Goal: Task Accomplishment & Management: Use online tool/utility

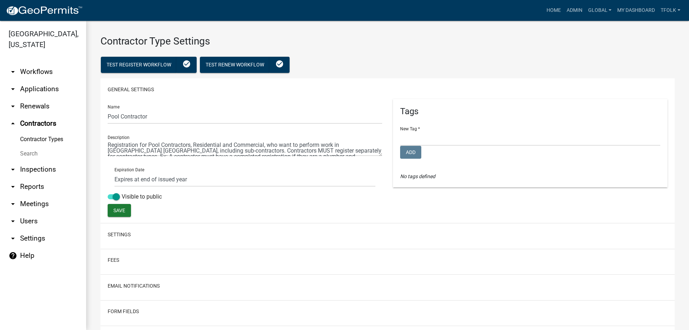
select select "1: Object"
select select
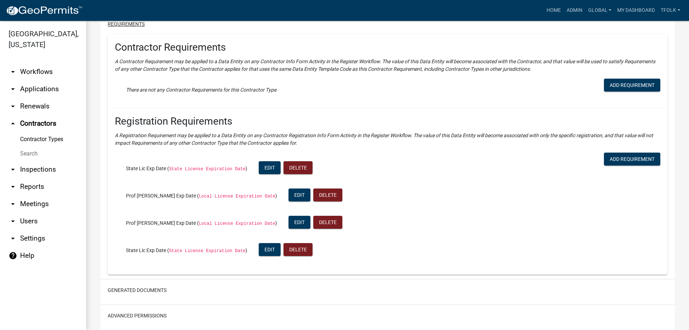
scroll to position [323, 0]
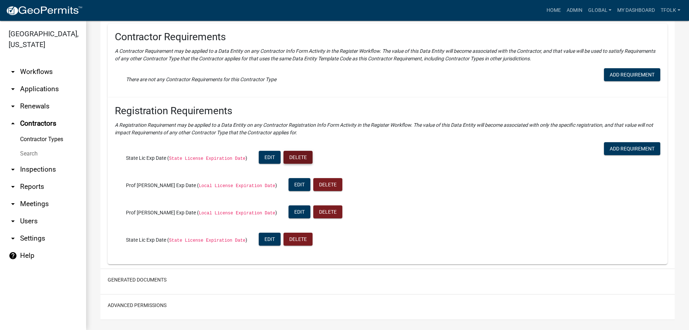
click at [291, 162] on button "Delete" at bounding box center [297, 157] width 29 height 13
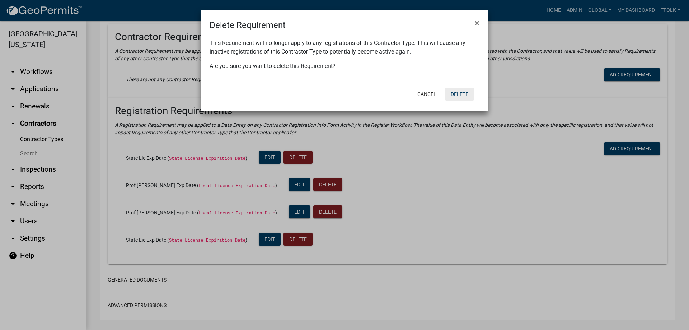
click at [457, 93] on button "Delete" at bounding box center [459, 94] width 29 height 13
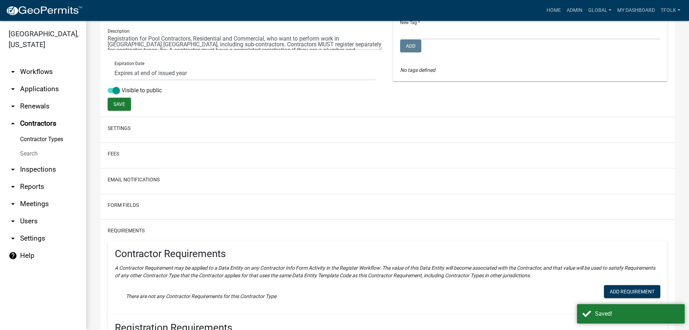
scroll to position [306, 0]
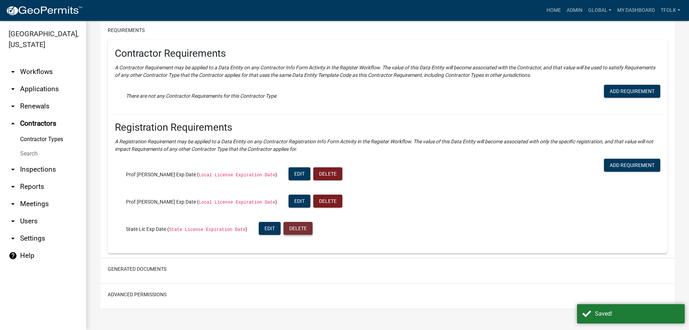
click at [289, 228] on button "Delete" at bounding box center [297, 228] width 29 height 13
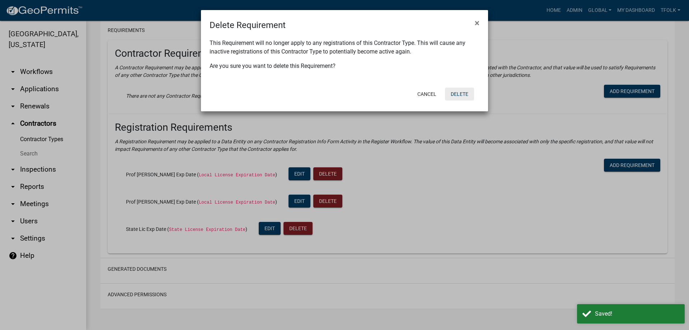
click at [459, 91] on button "Delete" at bounding box center [459, 94] width 29 height 13
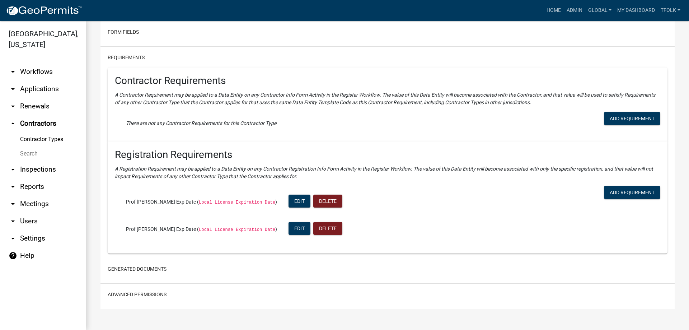
scroll to position [0, 0]
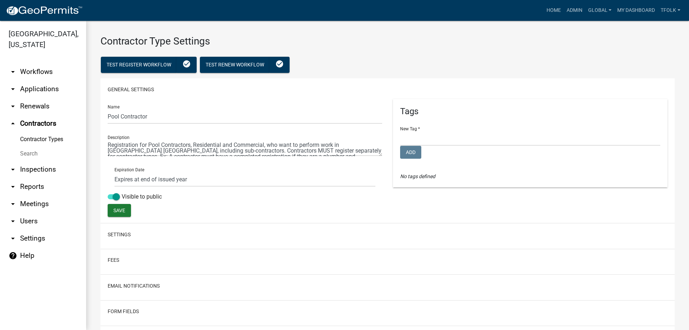
click at [36, 136] on link "Contractor Types" at bounding box center [43, 139] width 86 height 14
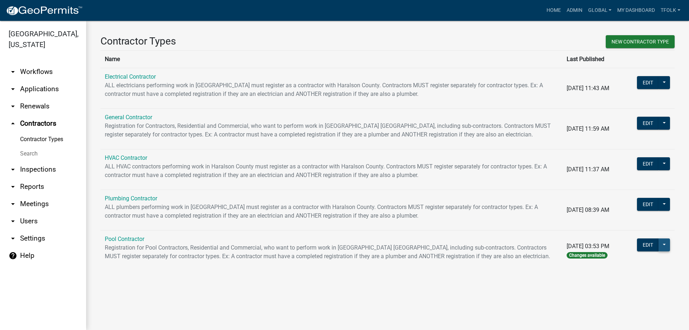
click at [662, 244] on button at bounding box center [663, 244] width 11 height 13
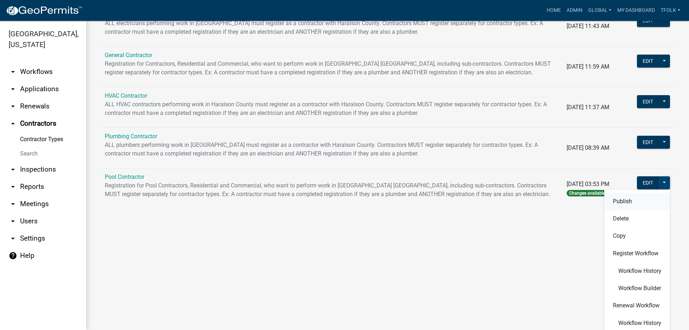
scroll to position [72, 0]
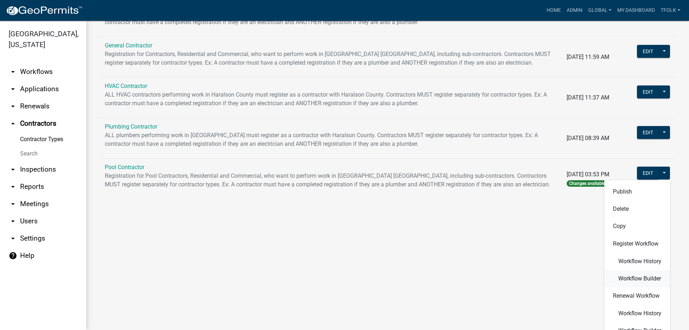
click at [626, 280] on span "Workflow Builder" at bounding box center [639, 278] width 43 height 6
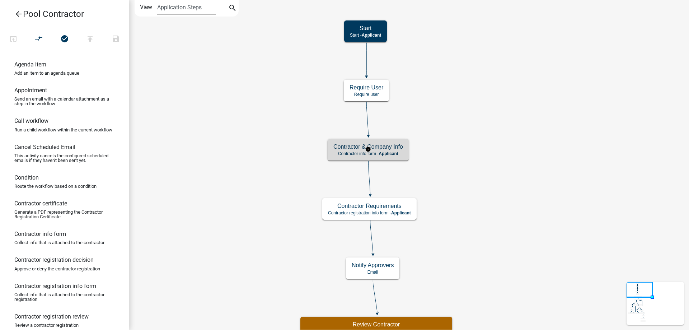
click at [353, 146] on h5 "Contractor & Company Info" at bounding box center [368, 146] width 70 height 7
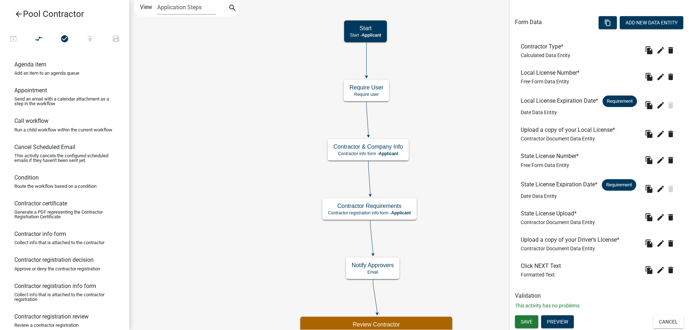
scroll to position [225, 0]
click at [666, 156] on icon "delete" at bounding box center [670, 160] width 9 height 9
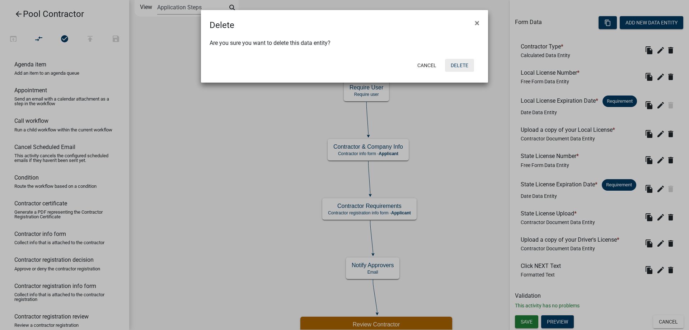
click at [462, 67] on button "Delete" at bounding box center [459, 65] width 29 height 13
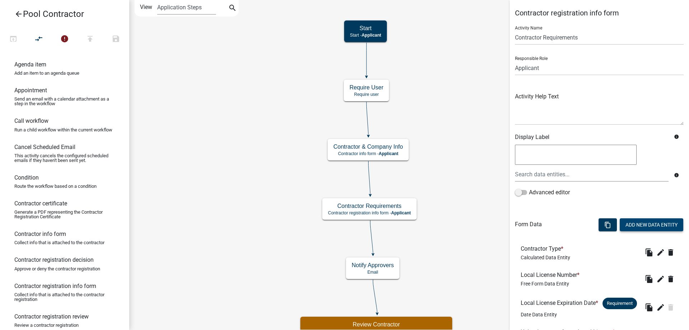
scroll to position [199, 0]
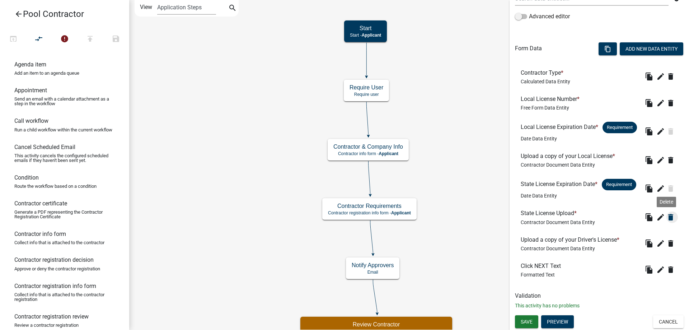
click at [666, 219] on icon "delete" at bounding box center [670, 217] width 9 height 9
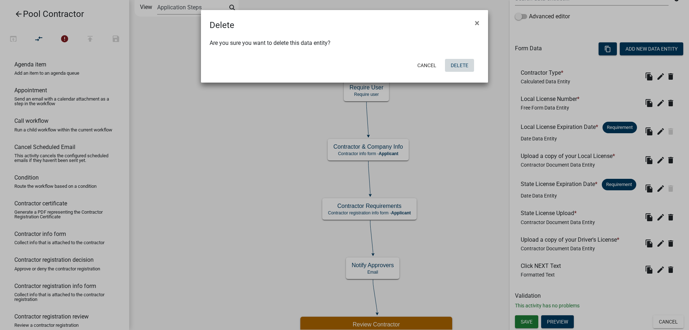
click at [466, 64] on button "Delete" at bounding box center [459, 65] width 29 height 13
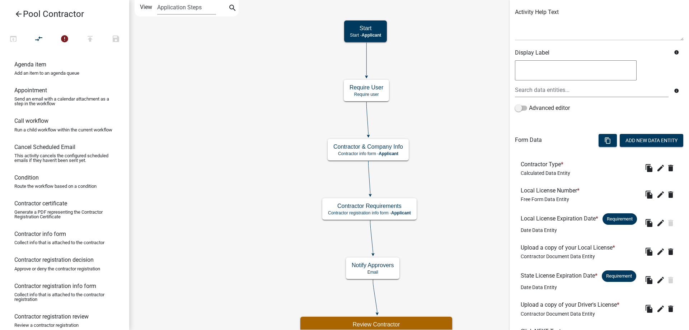
scroll to position [173, 0]
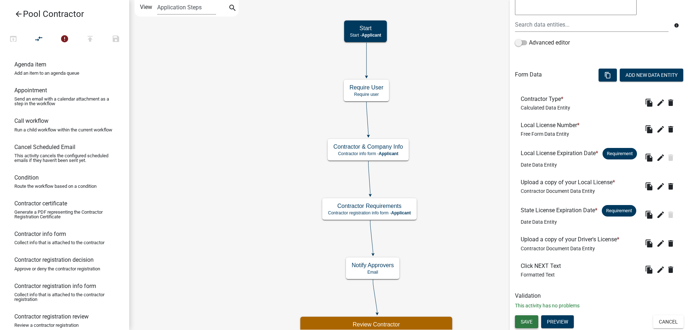
click at [526, 322] on span "Save" at bounding box center [526, 321] width 12 height 6
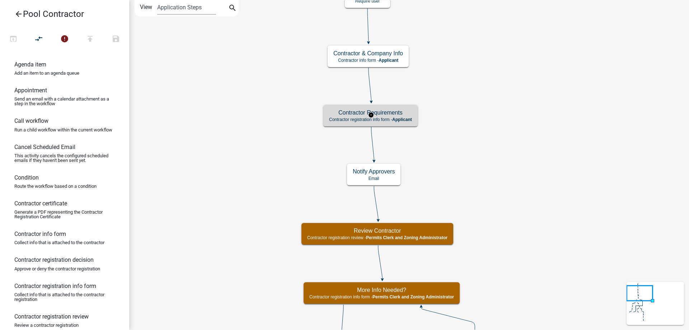
click at [416, 122] on div "Contractor Requirements Contractor registration info form - Applicant" at bounding box center [370, 116] width 94 height 22
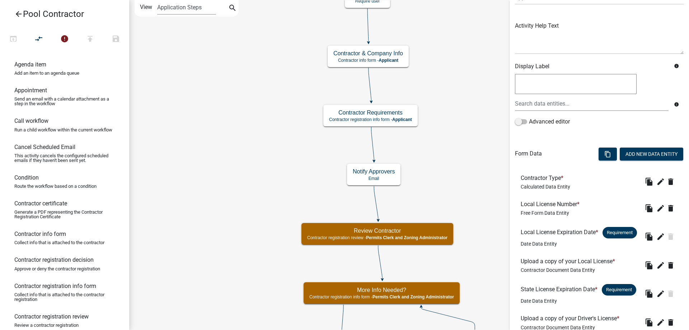
scroll to position [173, 0]
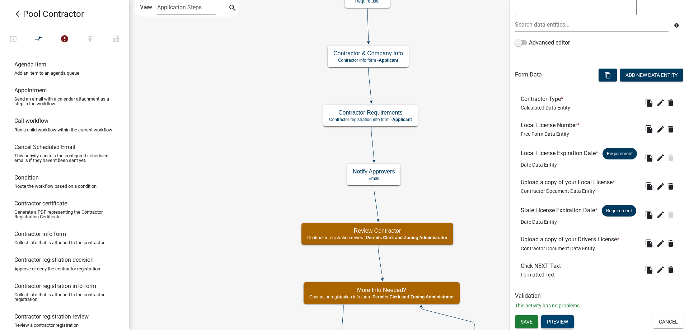
click at [552, 322] on button "Preview" at bounding box center [557, 321] width 33 height 13
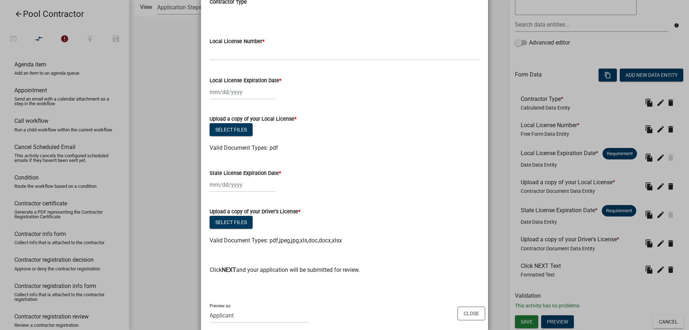
scroll to position [72, 0]
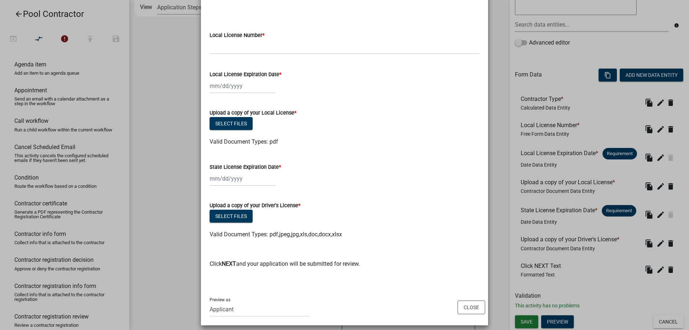
click at [173, 176] on ngb-modal-window "Activity Preview : Contractor Requirements × Contractor Type Local License Numb…" at bounding box center [344, 165] width 689 height 330
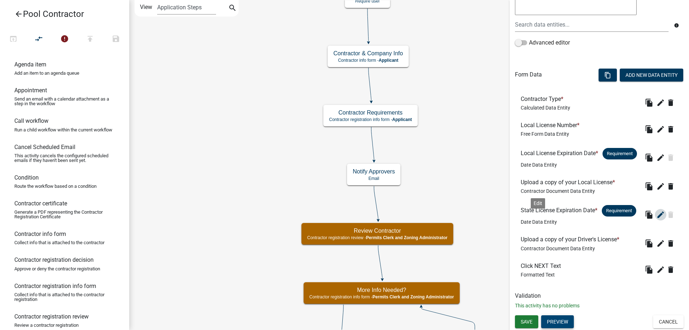
click at [656, 217] on icon "edit" at bounding box center [660, 214] width 9 height 9
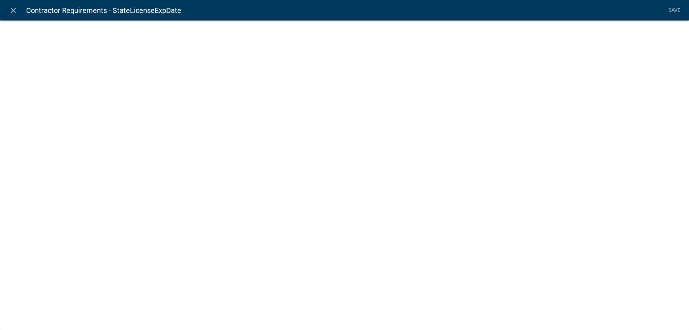
select select "date"
select select
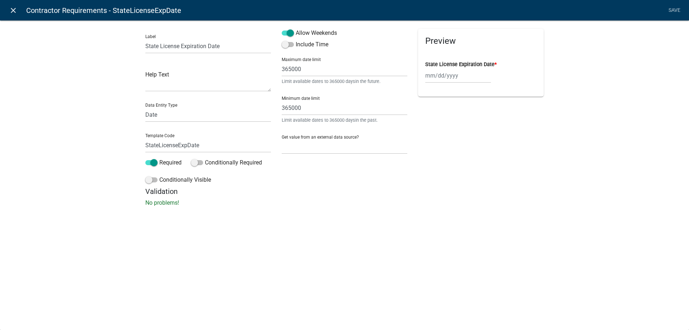
click at [17, 9] on icon "close" at bounding box center [13, 10] width 9 height 9
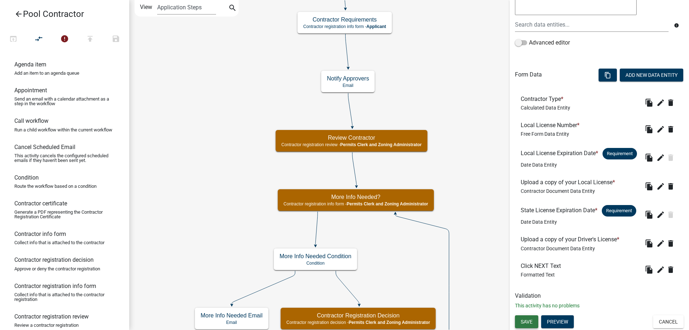
click at [527, 324] on span "Save" at bounding box center [526, 321] width 12 height 6
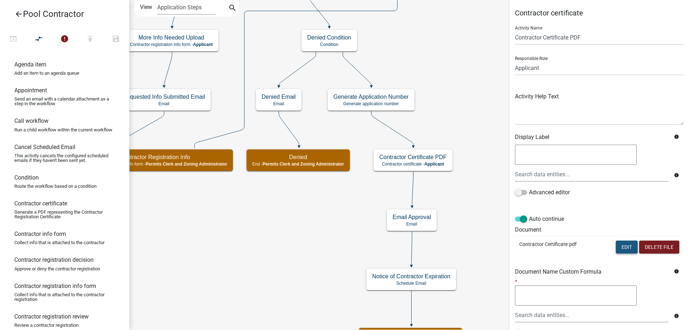
click at [620, 247] on button "Edit" at bounding box center [626, 246] width 22 height 13
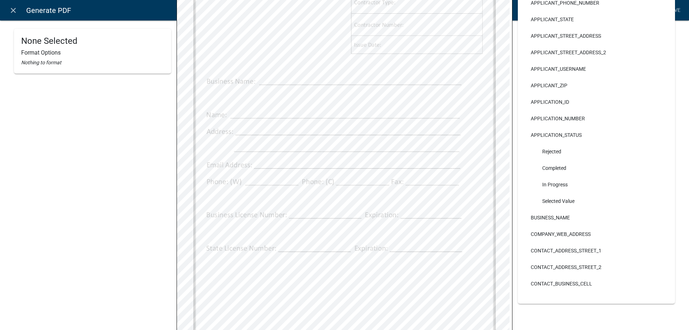
scroll to position [179, 0]
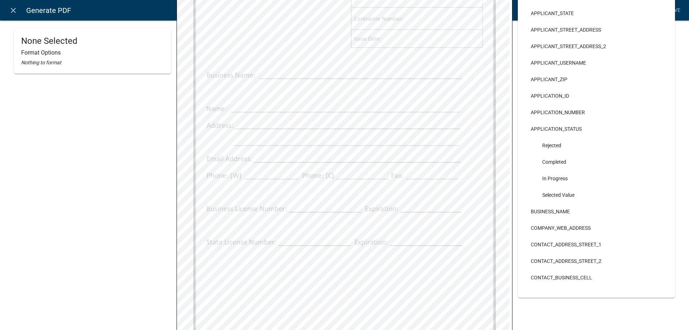
select select
select select "4"
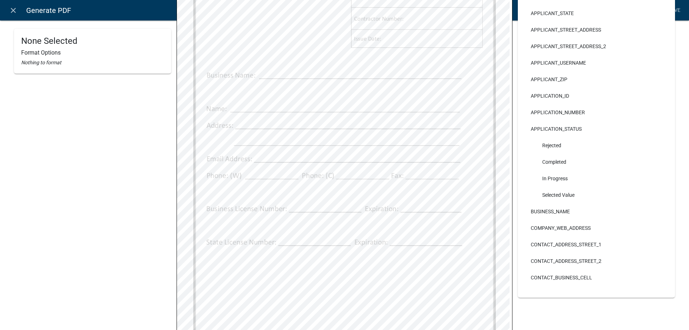
scroll to position [0, 0]
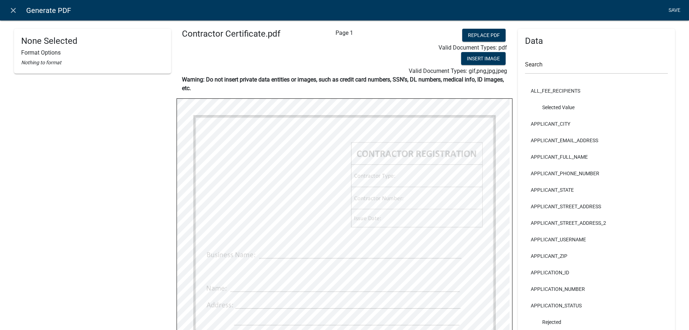
click at [672, 9] on link "Save" at bounding box center [674, 11] width 18 height 14
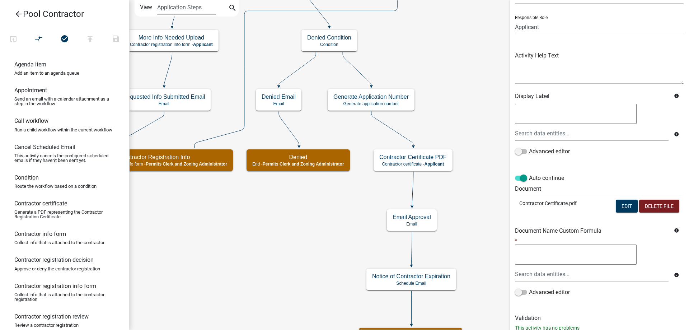
scroll to position [63, 0]
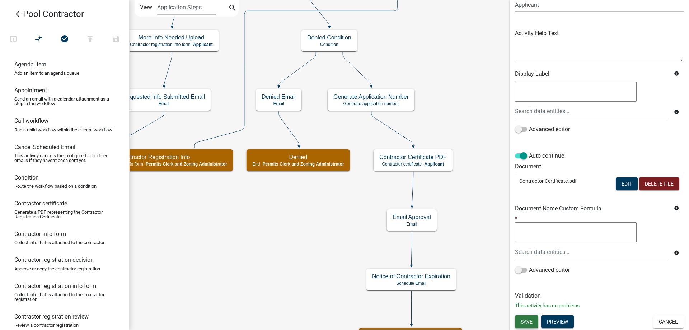
click at [525, 325] on button "Save" at bounding box center [526, 321] width 23 height 13
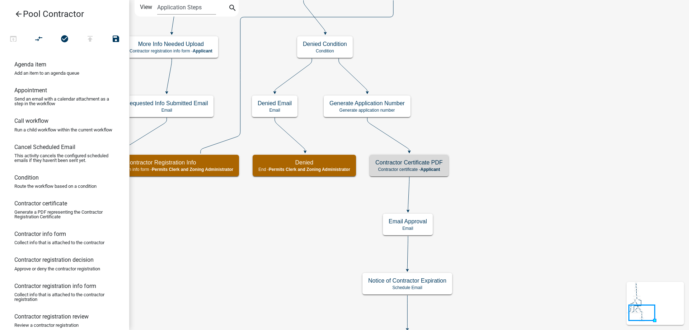
click at [549, 261] on icon "Start Start - Applicant Notify Approvers Email Email Approval Email Approved En…" at bounding box center [408, 177] width 559 height 354
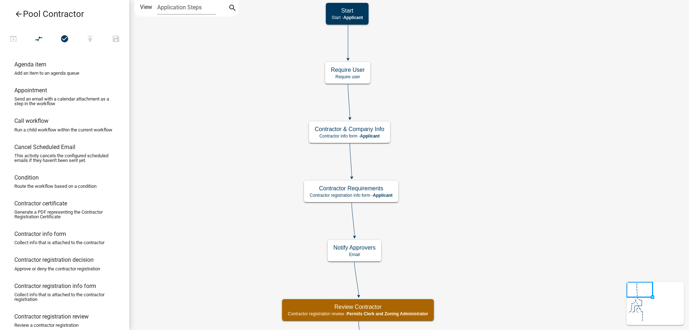
click at [374, 199] on div "Contractor Requirements Contractor registration info form - Applicant" at bounding box center [351, 191] width 94 height 22
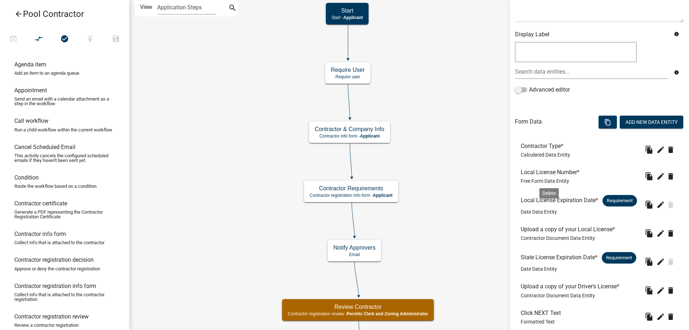
scroll to position [143, 0]
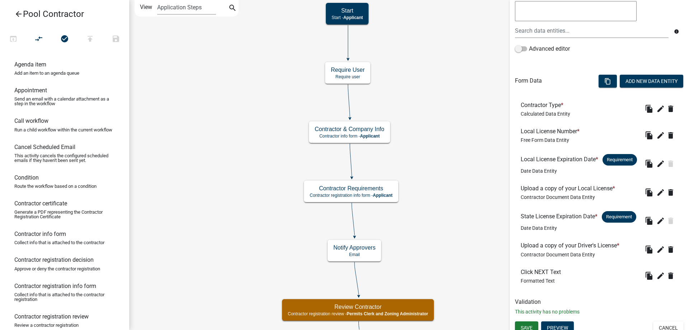
click at [619, 222] on h6 "State License Expiration Date * Requirement" at bounding box center [577, 216] width 115 height 11
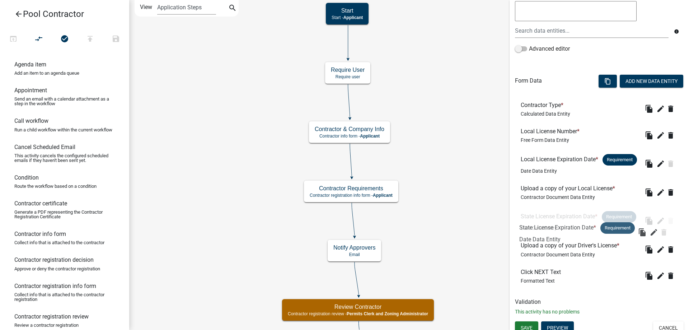
click at [581, 222] on h6 "State License Expiration Date * Requirement" at bounding box center [577, 216] width 115 height 11
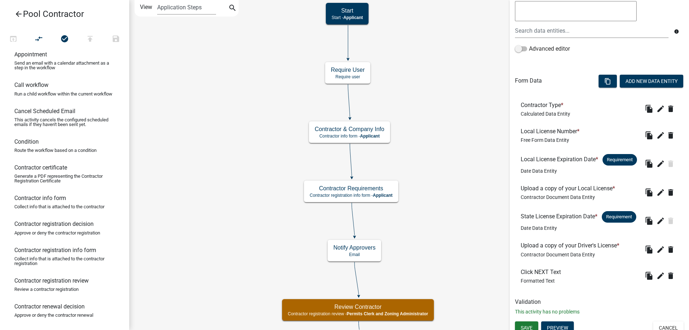
scroll to position [72, 0]
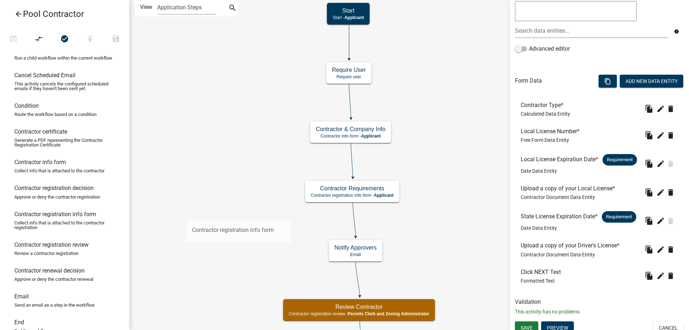
drag, startPoint x: 63, startPoint y: 231, endPoint x: 186, endPoint y: 215, distance: 123.8
click at [186, 215] on div "arrow_back Pool Contractor open_in_browser compare_arrows check_circle publish …" at bounding box center [344, 165] width 689 height 330
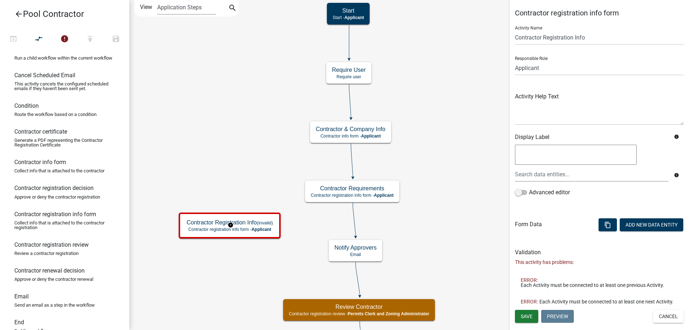
click at [663, 315] on button "Cancel" at bounding box center [668, 316] width 30 height 13
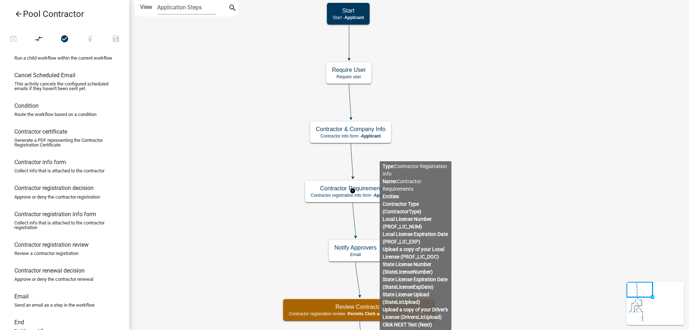
click at [379, 195] on body "Internet Explorer does NOT work with GeoPermits. Get a new browser for more sec…" at bounding box center [344, 165] width 689 height 330
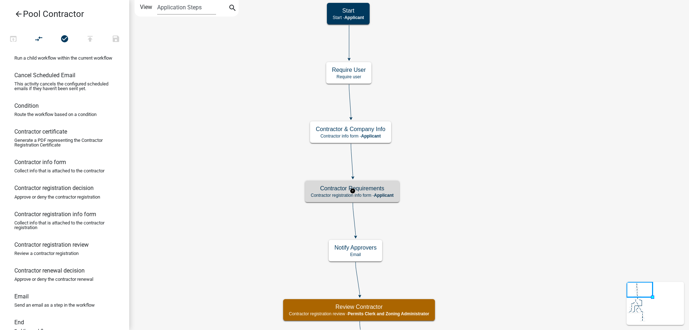
click at [390, 195] on span "Applicant" at bounding box center [384, 195] width 20 height 5
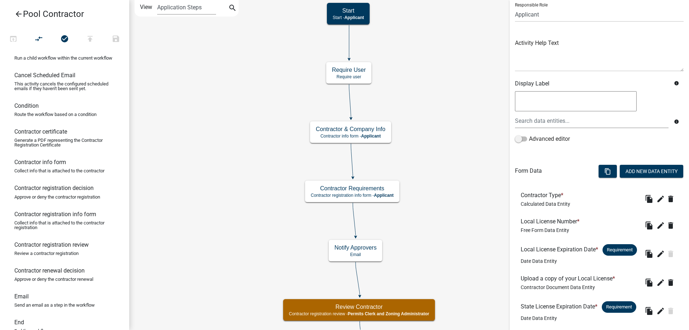
scroll to position [108, 0]
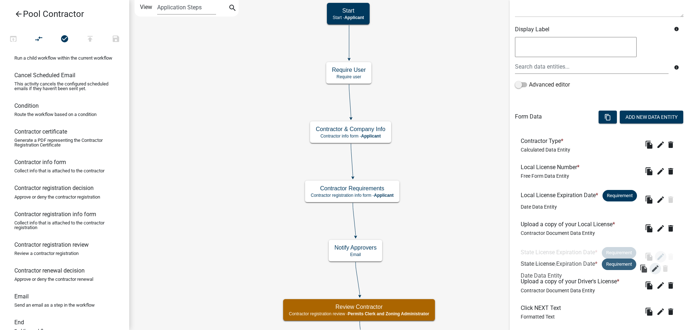
click at [656, 261] on icon "edit" at bounding box center [660, 256] width 9 height 9
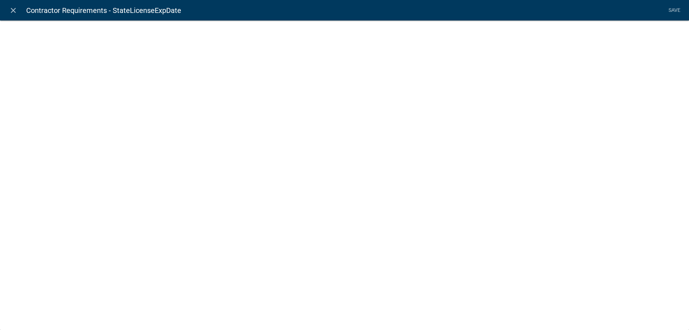
select select "date"
select select
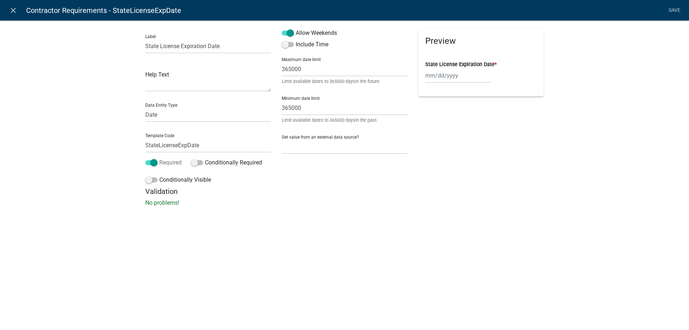
click at [158, 164] on label "Required" at bounding box center [163, 162] width 36 height 9
click at [159, 158] on input "Required" at bounding box center [159, 158] width 0 height 0
click at [674, 7] on link "Save" at bounding box center [674, 11] width 18 height 14
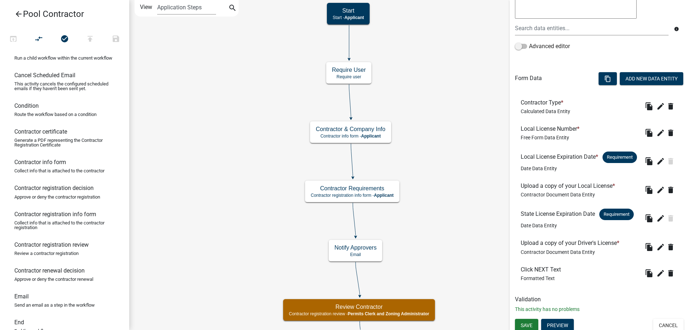
scroll to position [161, 0]
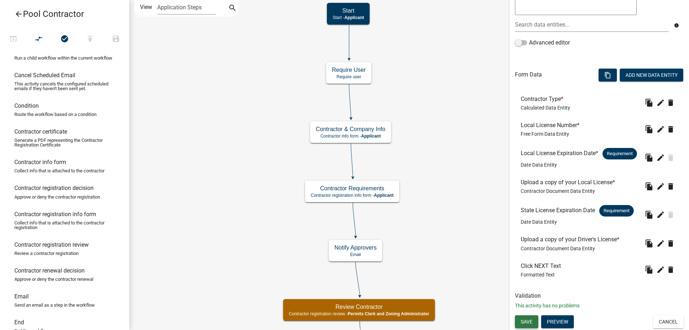
click at [523, 322] on span "Save" at bounding box center [526, 321] width 12 height 6
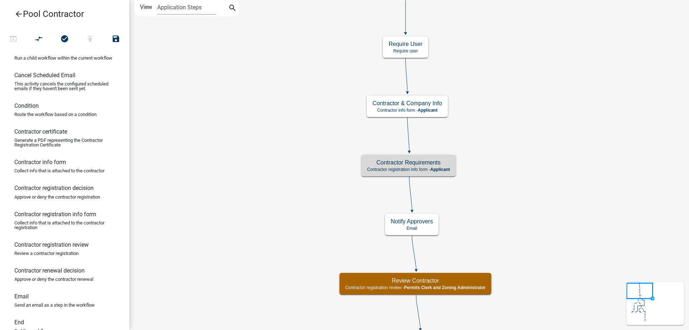
click at [16, 12] on icon "arrow_back" at bounding box center [18, 15] width 9 height 10
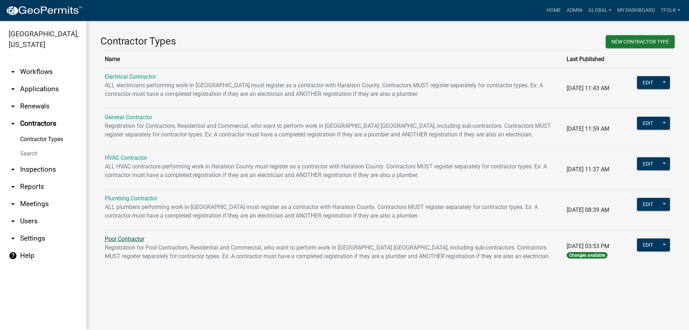
click at [112, 239] on link "Pool Contractor" at bounding box center [124, 238] width 39 height 7
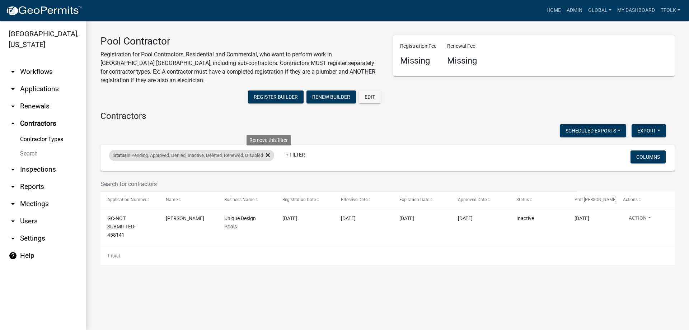
click at [270, 153] on icon at bounding box center [268, 155] width 4 height 6
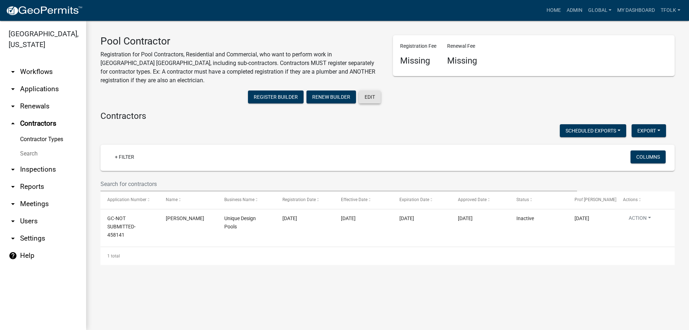
click at [359, 98] on button "Edit" at bounding box center [370, 96] width 22 height 13
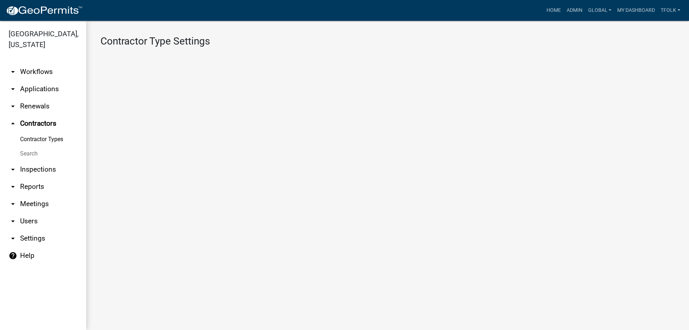
select select "1: Object"
select select
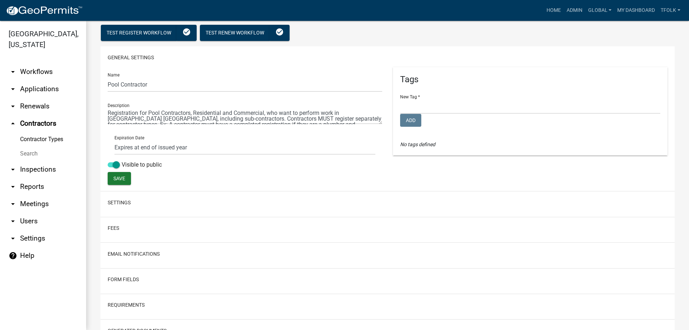
scroll to position [72, 0]
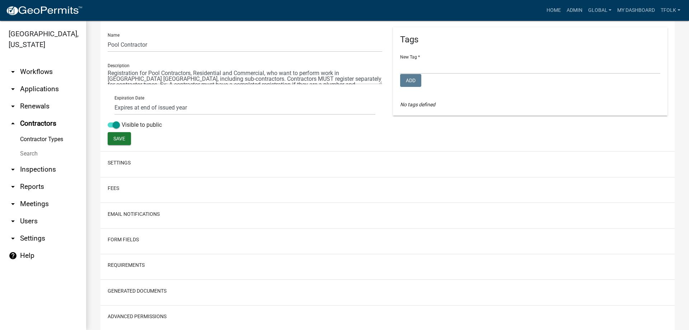
click at [145, 268] on h2 "Requirements" at bounding box center [388, 265] width 560 height 14
click at [118, 261] on h2 "Requirements" at bounding box center [388, 265] width 560 height 14
click at [125, 267] on button "Requirements" at bounding box center [126, 265] width 37 height 8
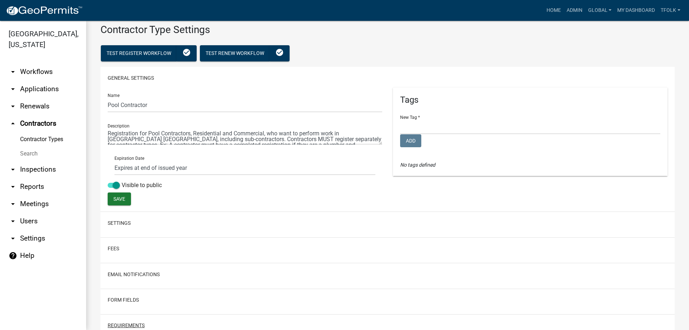
scroll to position [0, 0]
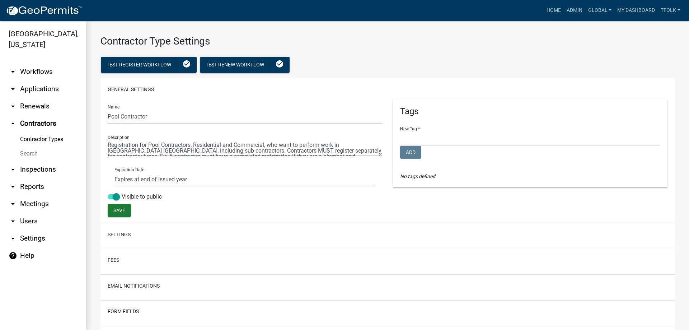
click at [41, 127] on link "arrow_drop_up Contractors" at bounding box center [43, 123] width 86 height 17
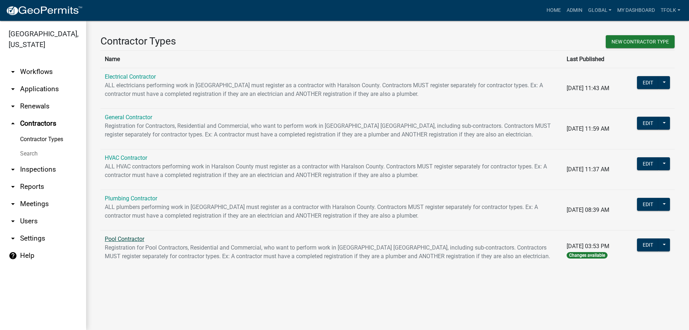
click at [131, 240] on link "Pool Contractor" at bounding box center [124, 238] width 39 height 7
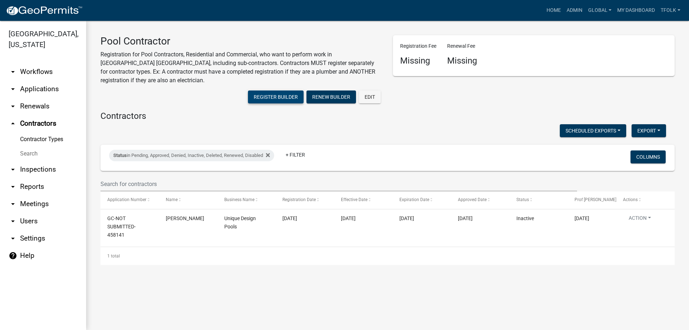
click at [273, 98] on button "Register Builder" at bounding box center [276, 96] width 56 height 13
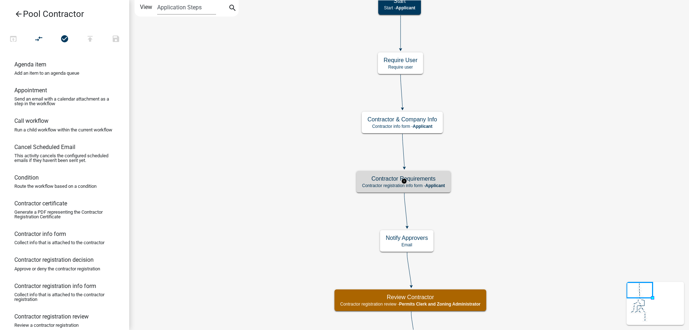
click at [365, 175] on h5 "Contractor Requirements" at bounding box center [403, 178] width 83 height 7
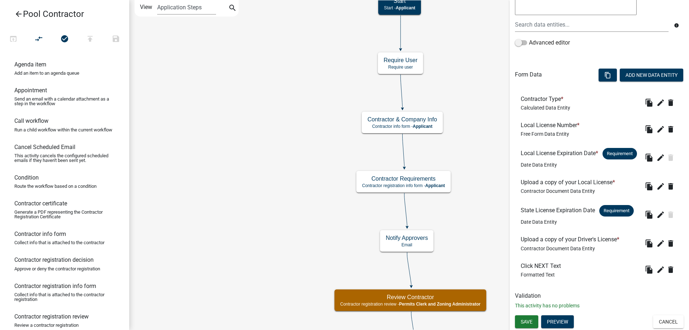
scroll to position [161, 0]
click at [18, 15] on icon "arrow_back" at bounding box center [18, 15] width 9 height 10
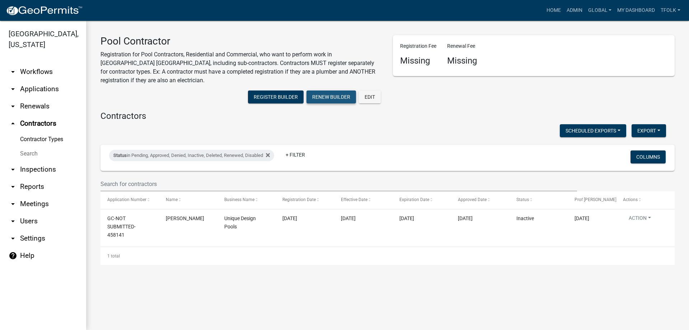
click at [328, 91] on button "Renew Builder" at bounding box center [330, 96] width 49 height 13
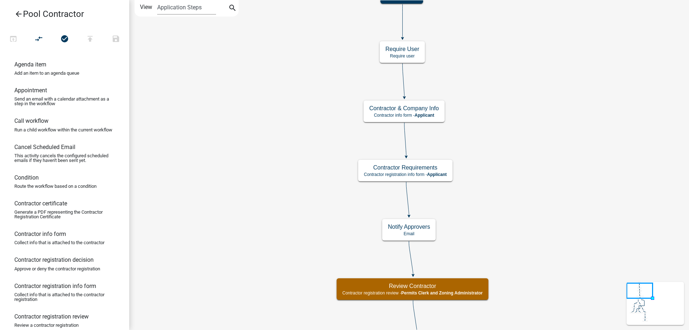
click at [384, 169] on h5 "Contractor Requirements" at bounding box center [405, 167] width 83 height 7
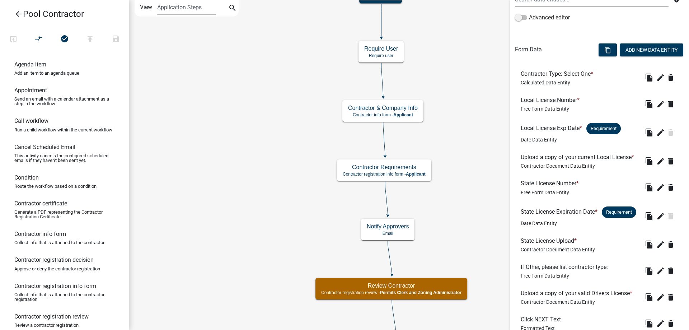
scroll to position [179, 0]
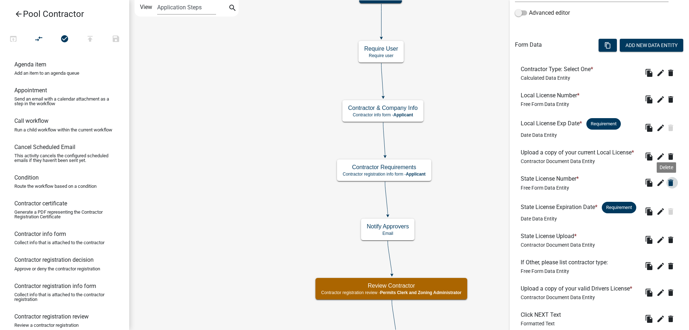
click at [666, 187] on icon "delete" at bounding box center [670, 182] width 9 height 9
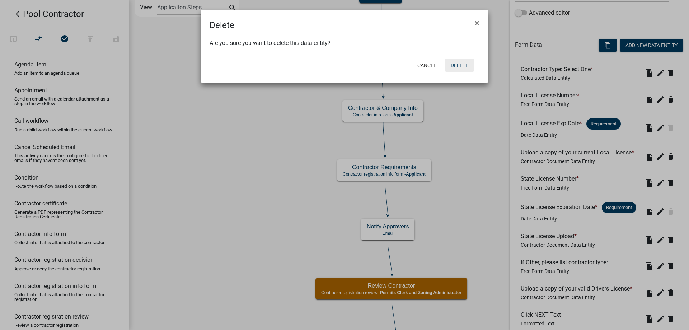
click at [464, 69] on button "Delete" at bounding box center [459, 65] width 29 height 13
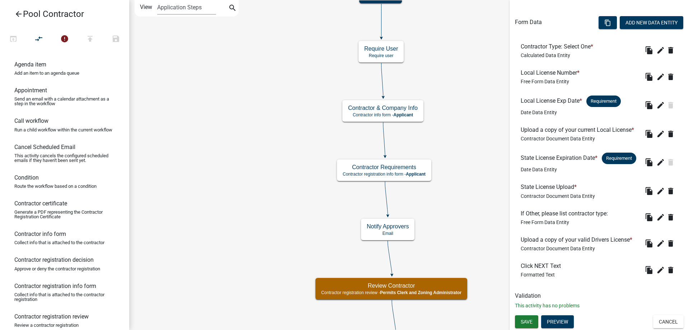
scroll to position [215, 0]
click at [666, 195] on icon "delete" at bounding box center [670, 191] width 9 height 9
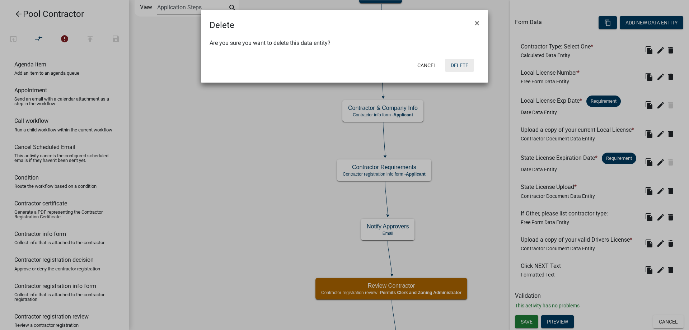
click at [468, 70] on button "Delete" at bounding box center [459, 65] width 29 height 13
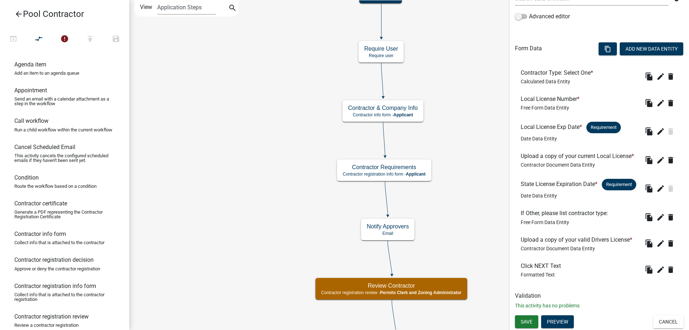
scroll to position [199, 0]
click at [656, 193] on icon "edit" at bounding box center [660, 188] width 9 height 9
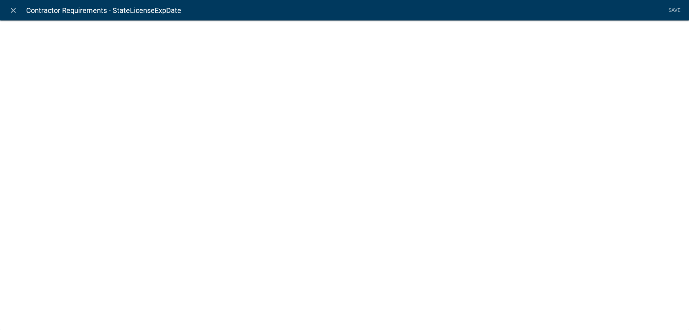
select select "date"
select select "1: Object"
select select "1: true"
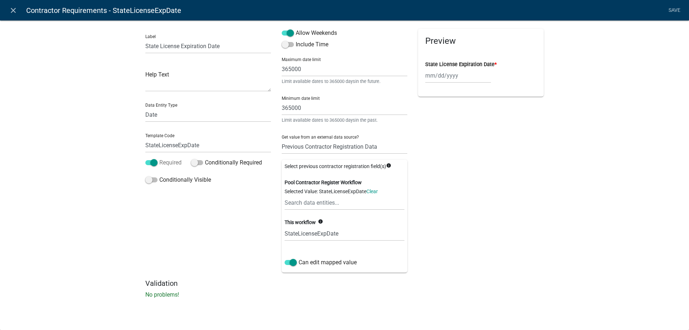
click at [163, 165] on label "Required" at bounding box center [163, 162] width 36 height 9
click at [159, 158] on input "Required" at bounding box center [159, 158] width 0 height 0
click at [674, 8] on link "Save" at bounding box center [674, 11] width 18 height 14
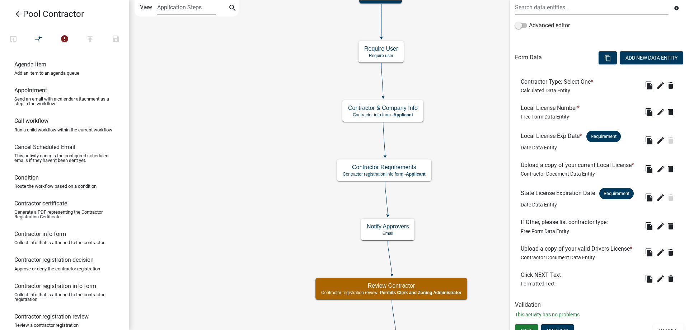
scroll to position [179, 0]
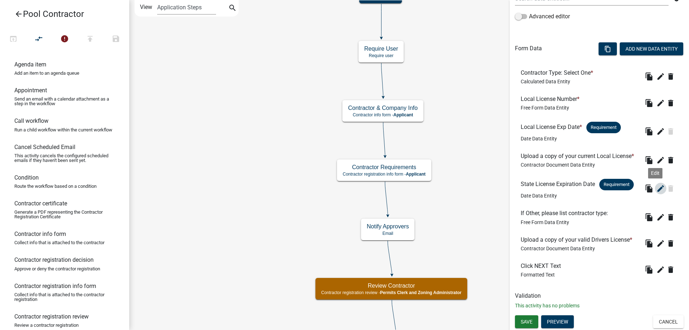
click at [656, 193] on icon "edit" at bounding box center [660, 188] width 9 height 9
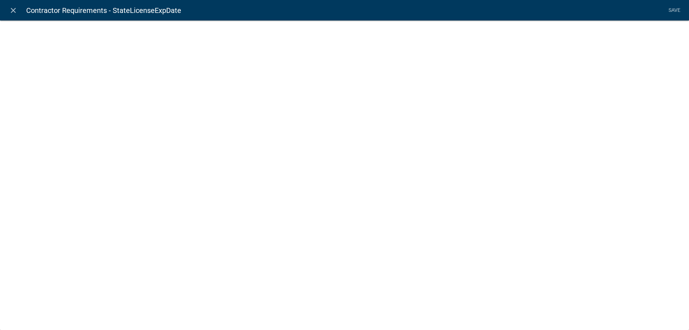
select select "date"
select select "1: Object"
select select "1: true"
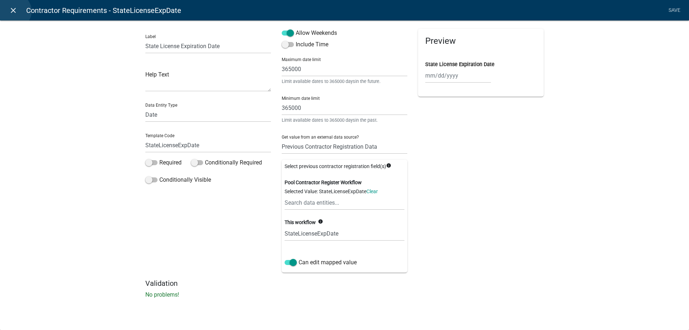
click at [13, 11] on icon "close" at bounding box center [13, 10] width 9 height 9
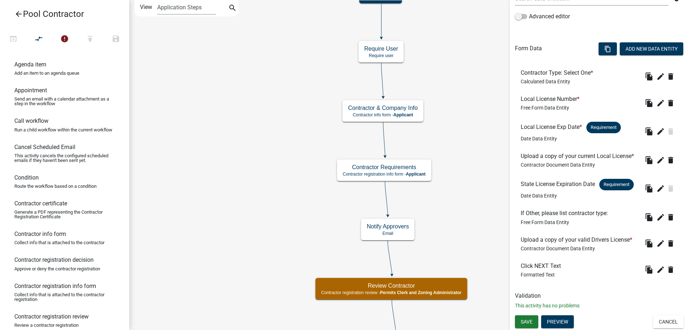
scroll to position [187, 0]
click at [523, 320] on span "Save" at bounding box center [526, 321] width 12 height 6
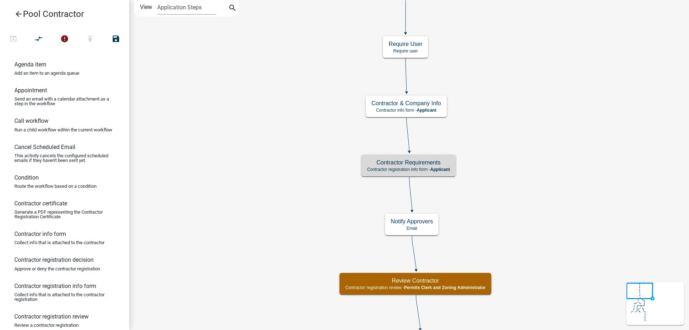
scroll to position [0, 0]
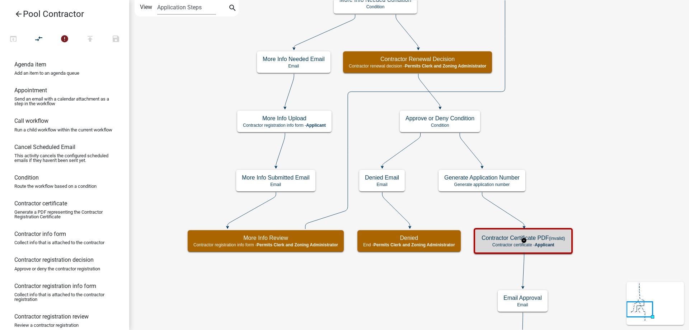
click at [521, 248] on div "Contractor Certificate PDF (invalid) Contractor certificate - Applicant" at bounding box center [523, 241] width 95 height 22
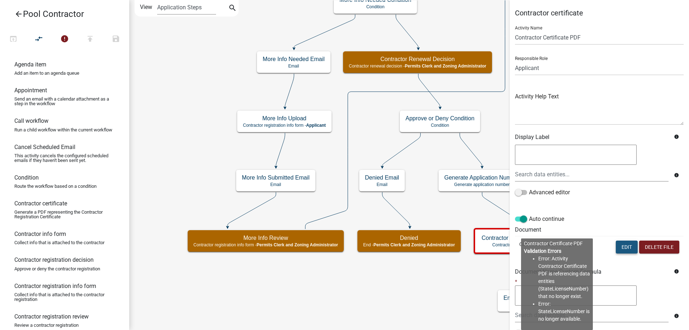
click at [615, 248] on button "Edit" at bounding box center [626, 246] width 22 height 13
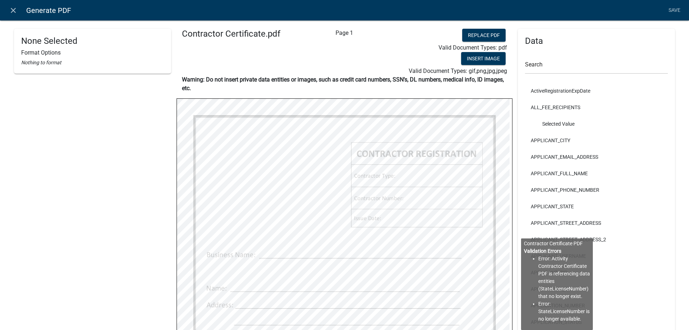
scroll to position [234, 0]
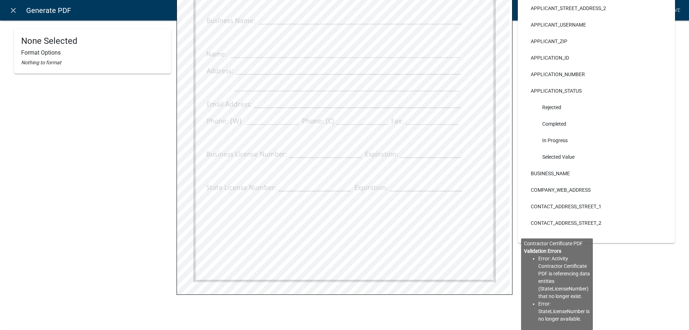
select select
select select "4"
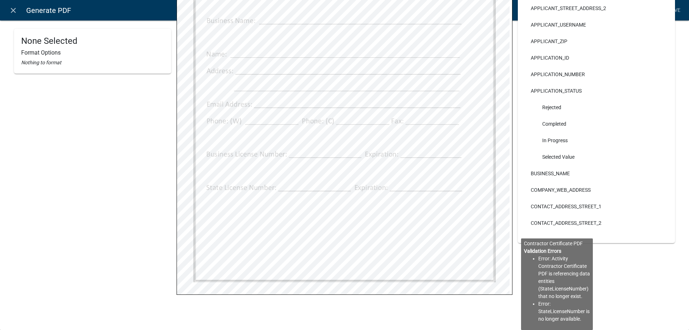
scroll to position [0, 0]
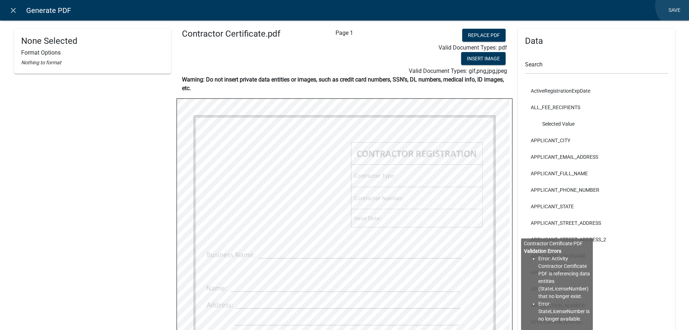
click at [678, 5] on link "Save" at bounding box center [674, 11] width 18 height 14
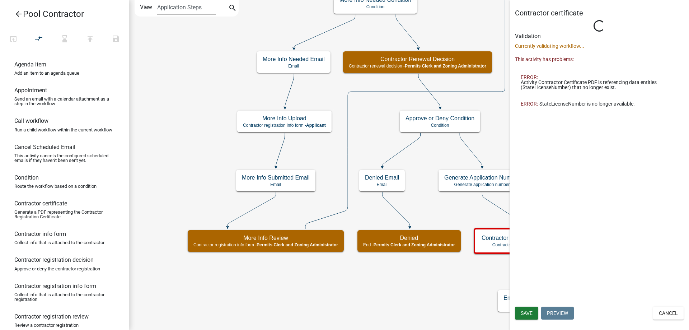
click at [466, 293] on icon "Start Start - Applicant Notify Approvers Email Email Approval Email Approved En…" at bounding box center [408, 215] width 559 height 430
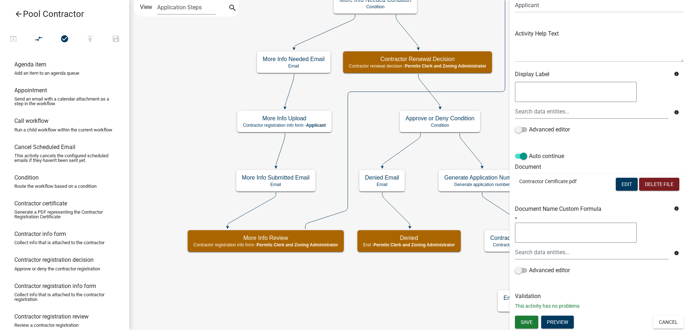
scroll to position [63, 0]
click at [525, 322] on span "Save" at bounding box center [526, 321] width 12 height 6
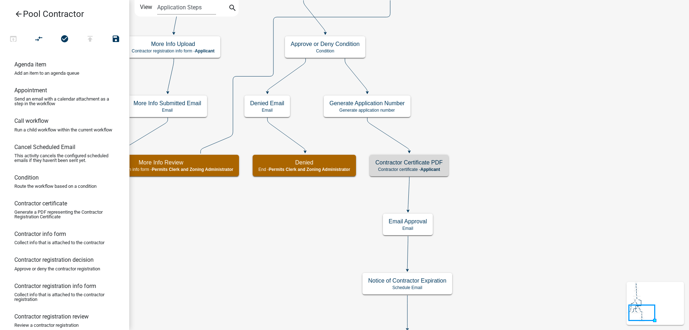
scroll to position [0, 0]
click at [250, 245] on icon "Start Start - Applicant Notify Approvers Email Email Approval Email Approved En…" at bounding box center [408, 177] width 559 height 354
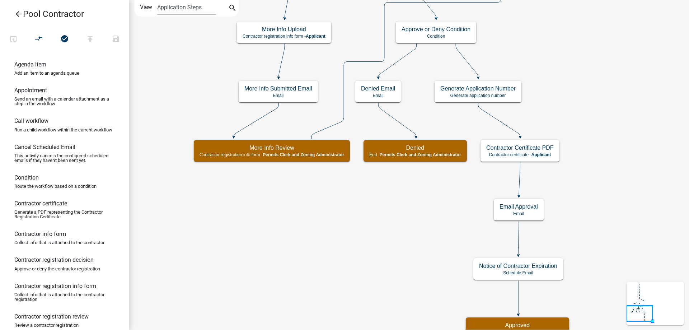
click at [19, 13] on icon "arrow_back" at bounding box center [18, 15] width 9 height 10
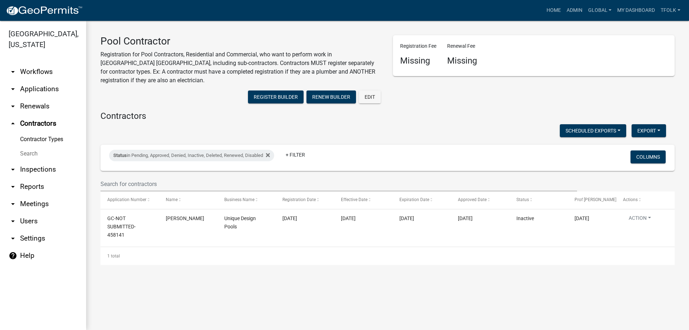
click at [43, 135] on link "Contractor Types" at bounding box center [43, 139] width 86 height 14
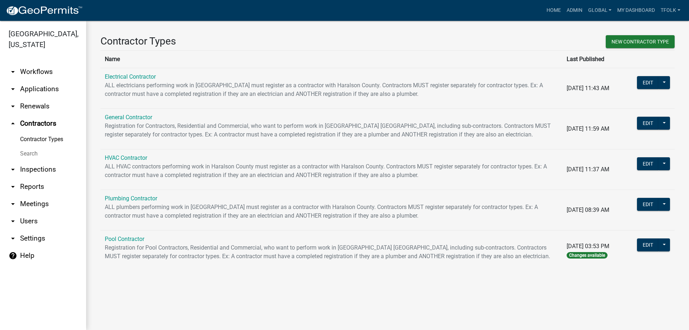
click at [315, 304] on main "Contractor Types New Contractor Type Name Last Published Electrical Contractor …" at bounding box center [387, 175] width 603 height 309
click at [325, 299] on main "Contractor Types New Contractor Type Name Last Published Electrical Contractor …" at bounding box center [387, 175] width 603 height 309
click at [330, 286] on div "Contractor Types New Contractor Type Name Last Published Electrical Contractor …" at bounding box center [387, 156] width 603 height 270
click at [257, 293] on main "Contractor Types New Contractor Type Name Last Published Electrical Contractor …" at bounding box center [387, 175] width 603 height 309
click at [276, 287] on div "Contractor Types New Contractor Type Name Last Published Electrical Contractor …" at bounding box center [387, 156] width 603 height 270
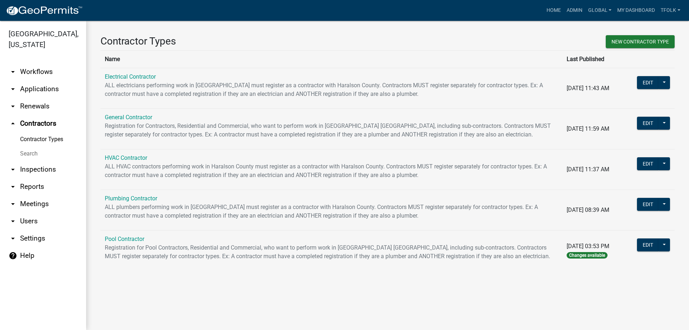
click at [28, 70] on link "arrow_drop_down Workflows" at bounding box center [43, 71] width 86 height 17
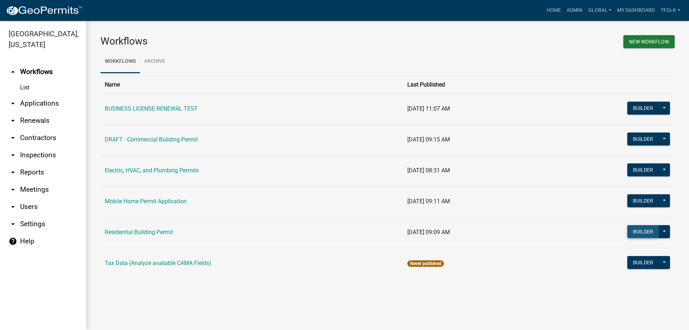
click at [632, 232] on button "Builder" at bounding box center [643, 231] width 32 height 13
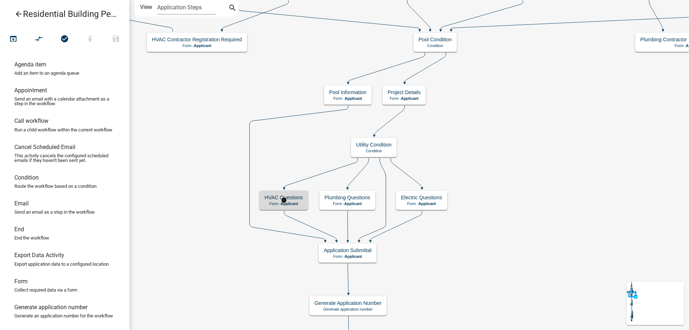
click at [265, 210] on rect at bounding box center [284, 200] width 50 height 21
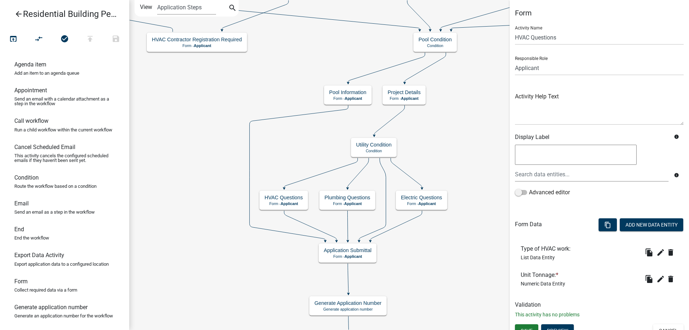
scroll to position [9, 0]
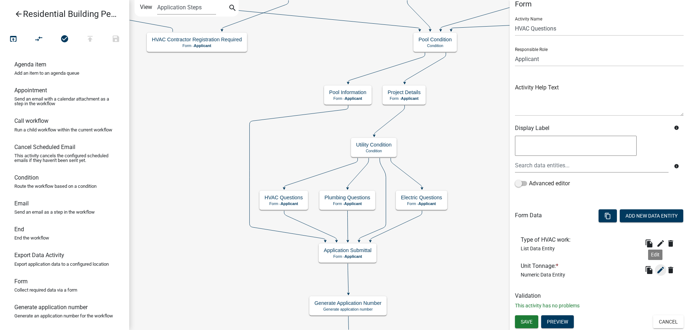
click at [656, 269] on icon "edit" at bounding box center [660, 269] width 9 height 9
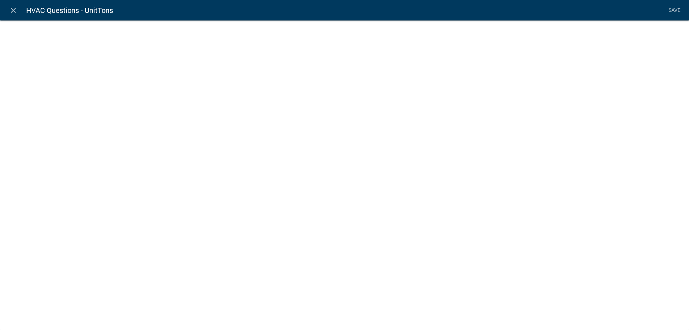
select select "numeric-data"
select select
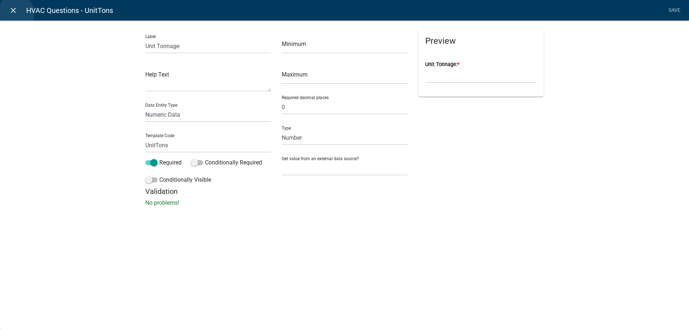
click at [16, 13] on icon "close" at bounding box center [13, 10] width 9 height 9
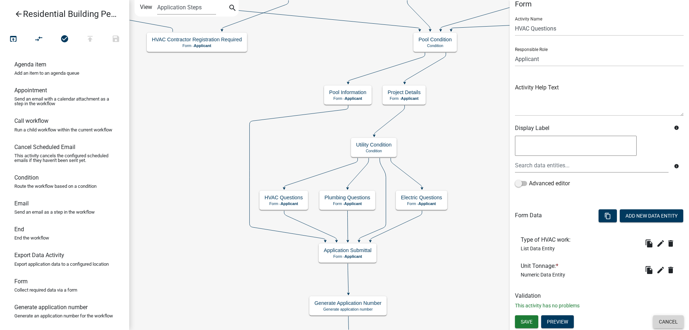
click at [662, 323] on button "Cancel" at bounding box center [668, 321] width 30 height 13
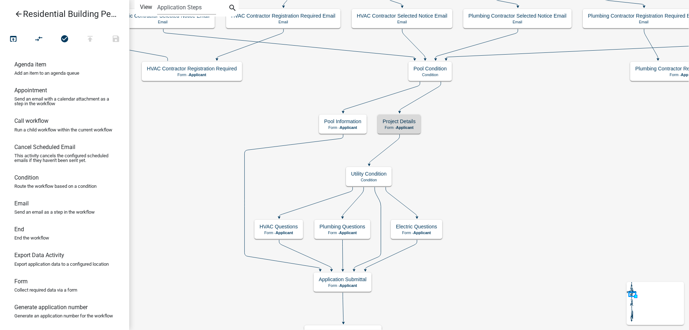
click at [402, 126] on span "Applicant" at bounding box center [405, 127] width 18 height 4
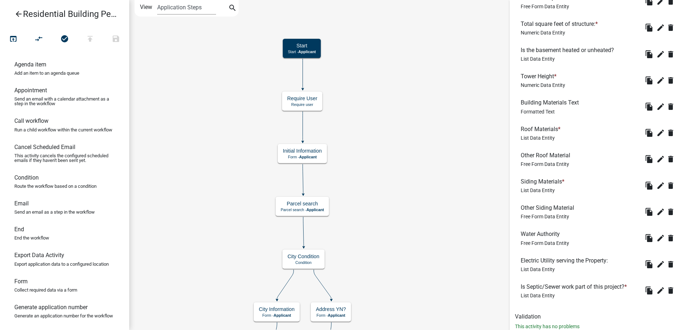
scroll to position [546, 0]
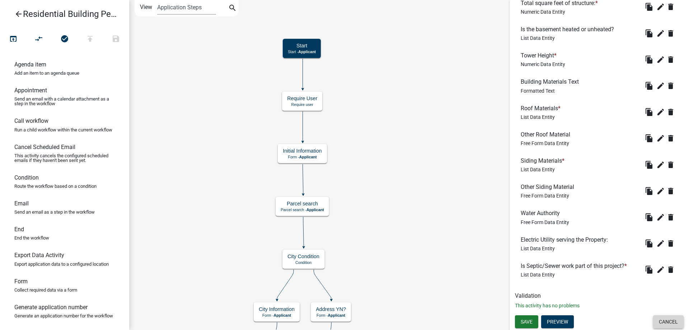
click at [660, 322] on button "Cancel" at bounding box center [668, 321] width 30 height 13
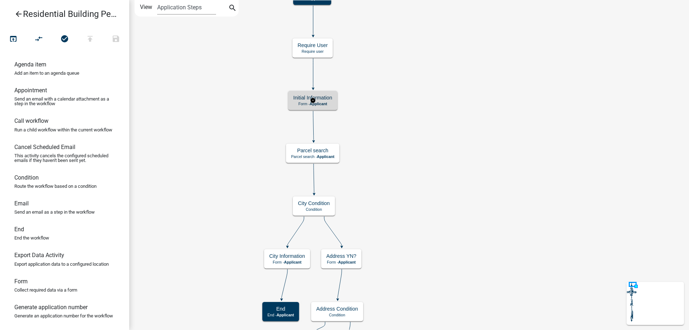
click at [336, 104] on div "Initial Information Form - Applicant" at bounding box center [312, 100] width 49 height 19
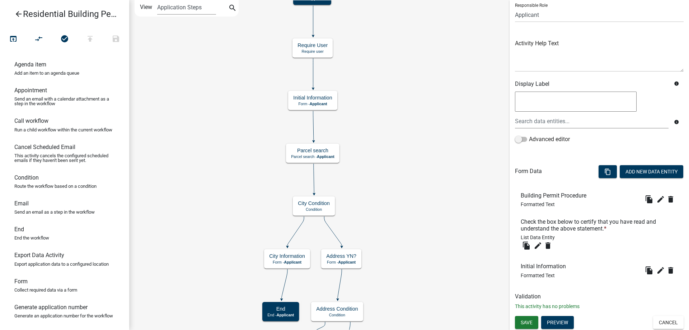
scroll to position [54, 0]
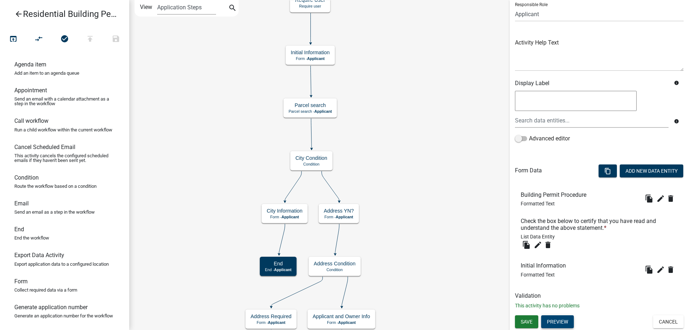
click at [565, 326] on button "Preview" at bounding box center [557, 321] width 33 height 13
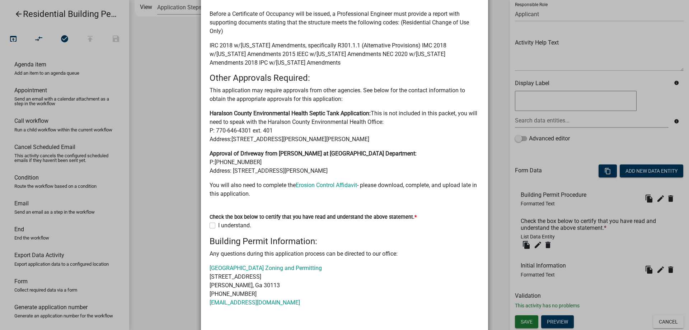
scroll to position [88, 0]
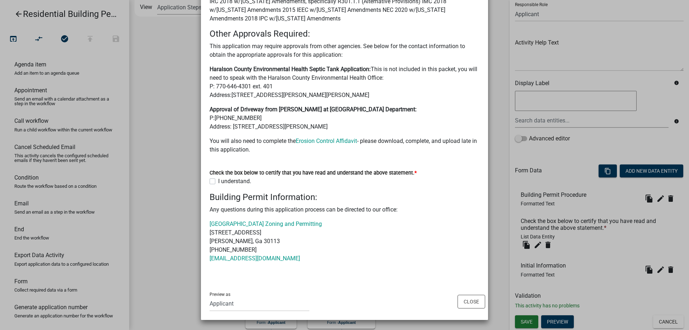
click at [169, 225] on ngb-modal-window "Activity Preview : Initial Information × Before a Certificate of Occupancy will…" at bounding box center [344, 165] width 689 height 330
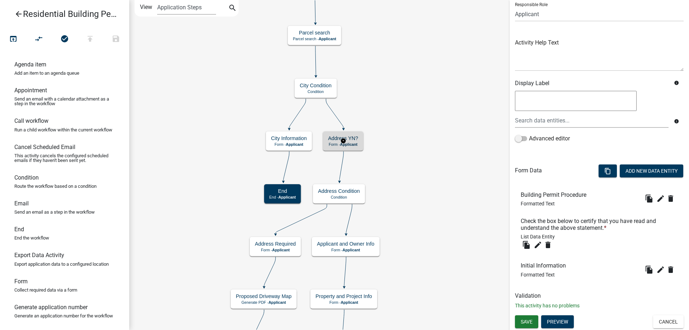
scroll to position [0, 0]
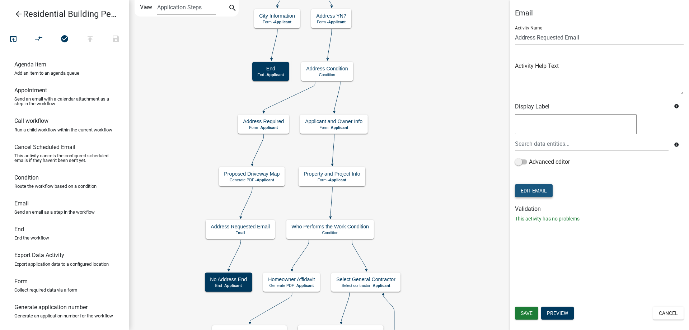
click at [530, 190] on button "Edit Email" at bounding box center [534, 190] width 38 height 13
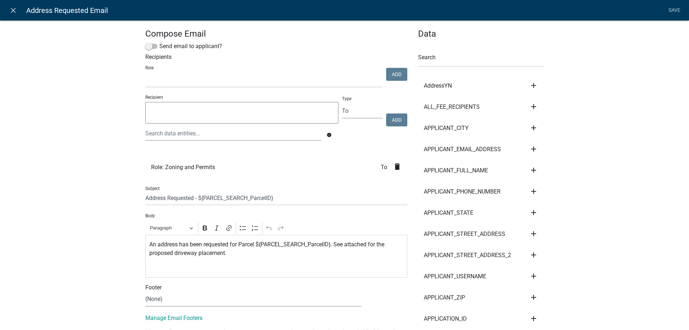
scroll to position [72, 0]
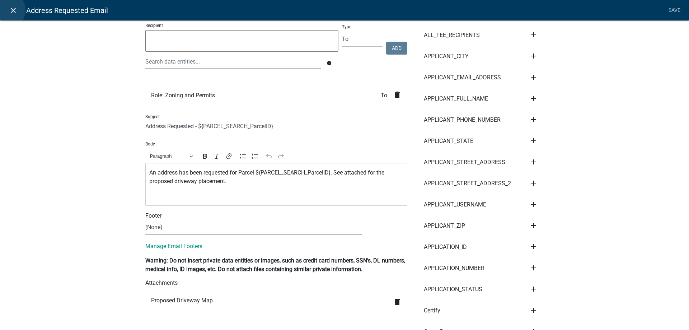
click at [7, 10] on link "close" at bounding box center [13, 10] width 15 height 15
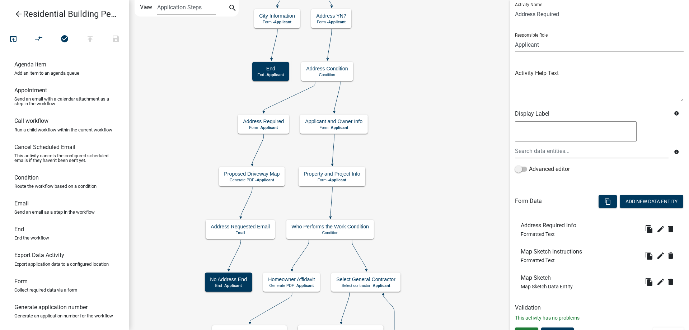
scroll to position [36, 0]
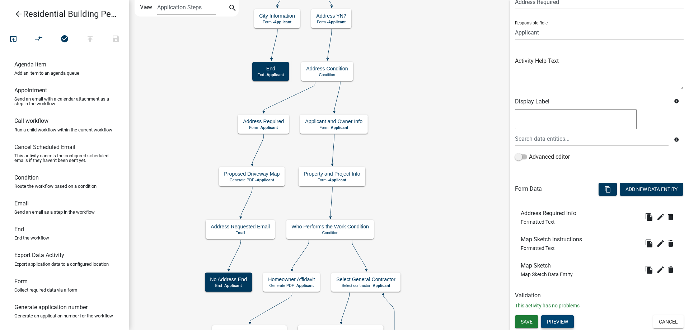
click at [560, 321] on button "Preview" at bounding box center [557, 321] width 33 height 13
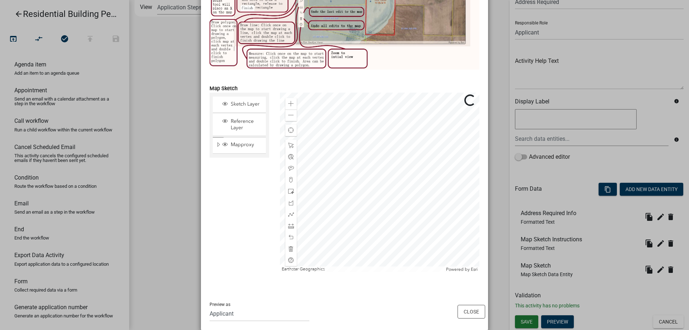
scroll to position [261, 0]
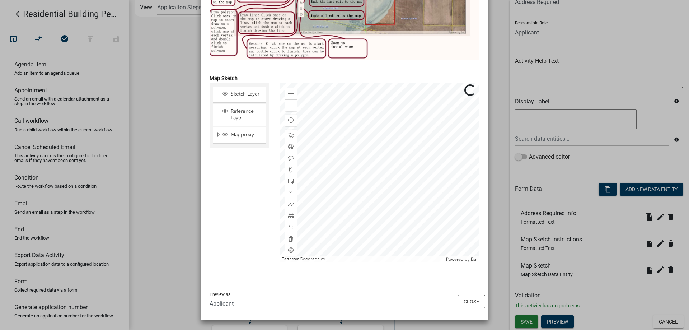
click at [171, 169] on ngb-modal-window "Activity Preview : Address Required × You have indicated this parcel does not h…" at bounding box center [344, 165] width 689 height 330
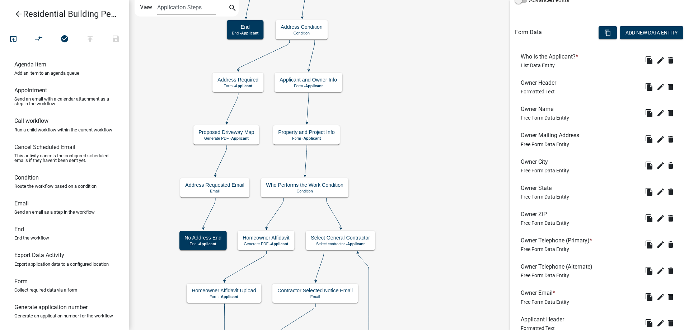
scroll to position [179, 0]
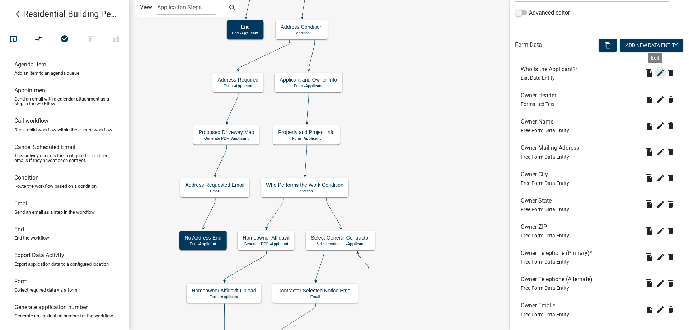
click at [656, 74] on icon "edit" at bounding box center [660, 73] width 9 height 9
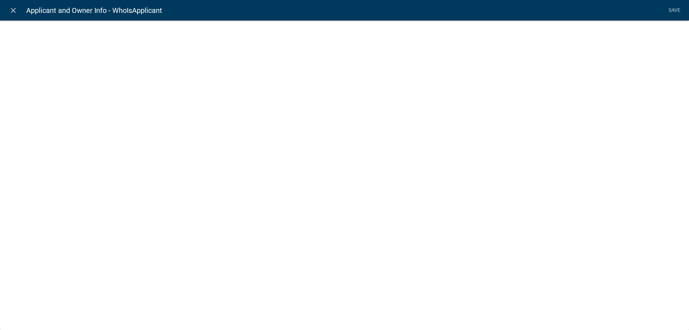
select select
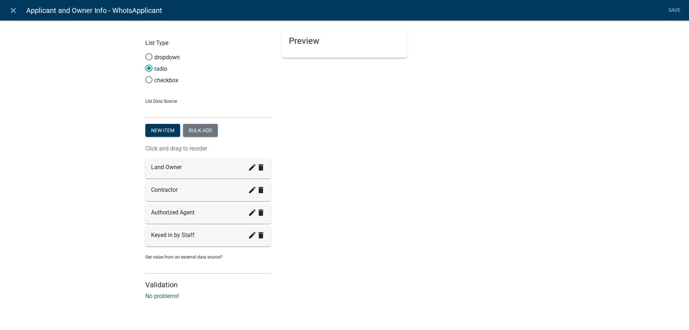
select select "list-data"
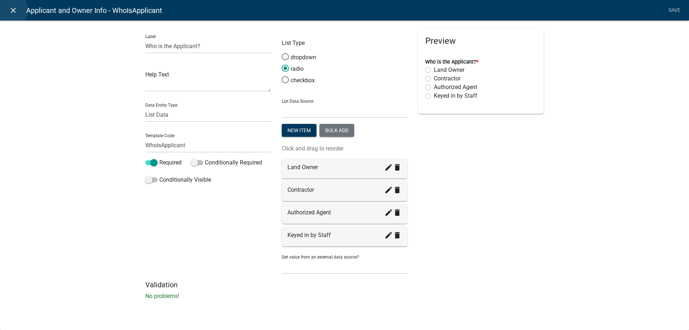
click at [10, 10] on icon "close" at bounding box center [13, 10] width 9 height 9
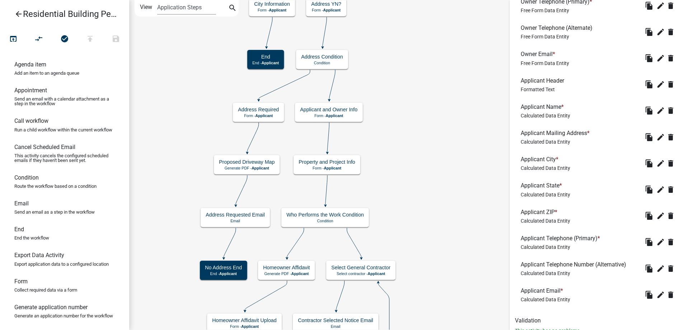
scroll to position [455, 0]
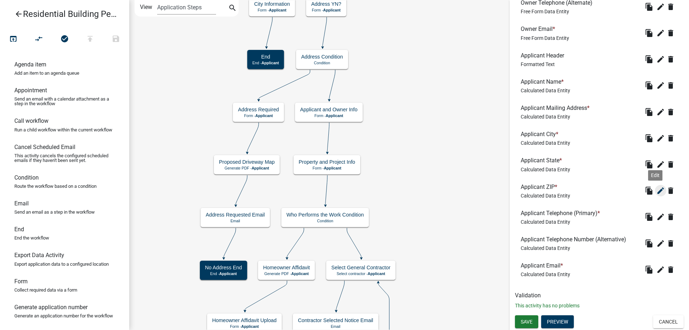
click at [657, 189] on icon "edit" at bounding box center [660, 190] width 9 height 9
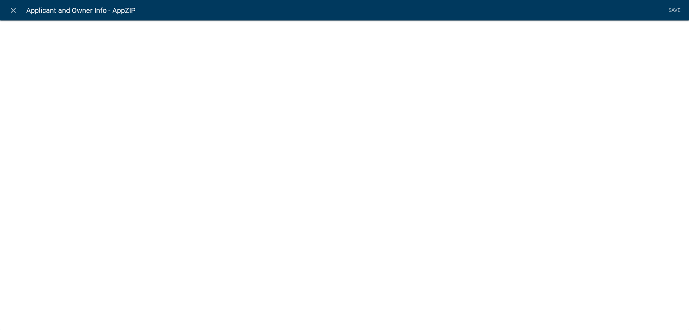
select select "calculated-value"
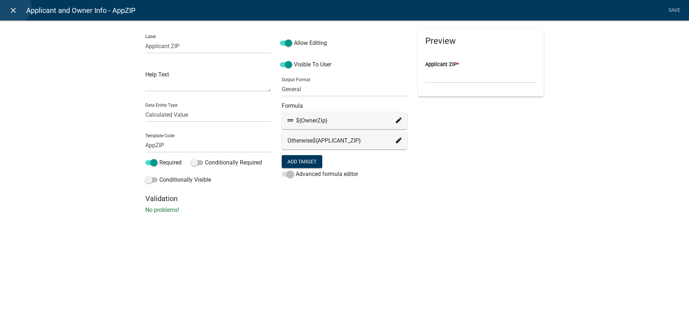
click at [13, 7] on icon "close" at bounding box center [13, 10] width 9 height 9
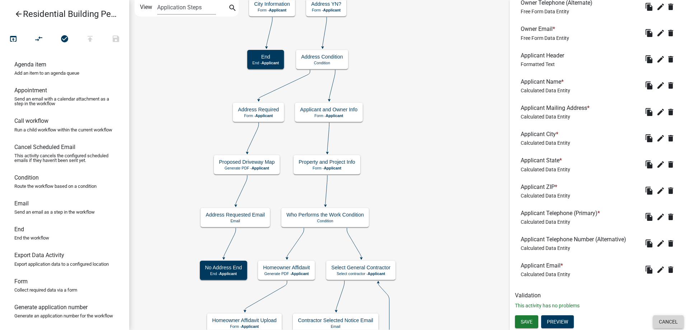
click at [657, 316] on button "Cancel" at bounding box center [668, 321] width 30 height 13
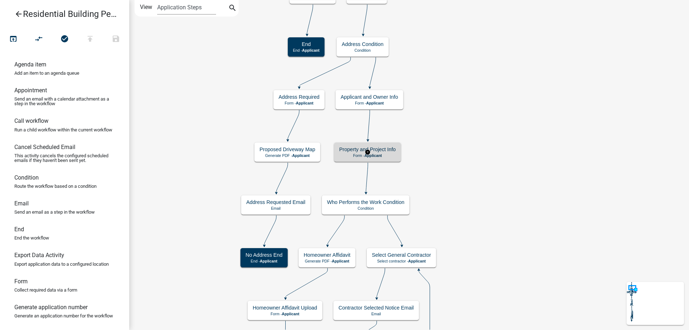
click at [388, 160] on div "Property and Project Info Form - Applicant" at bounding box center [367, 151] width 67 height 19
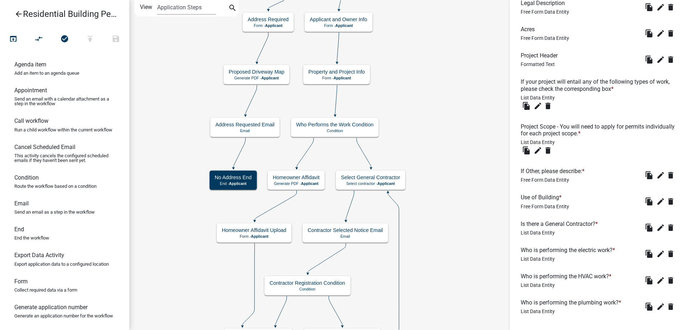
scroll to position [440, 0]
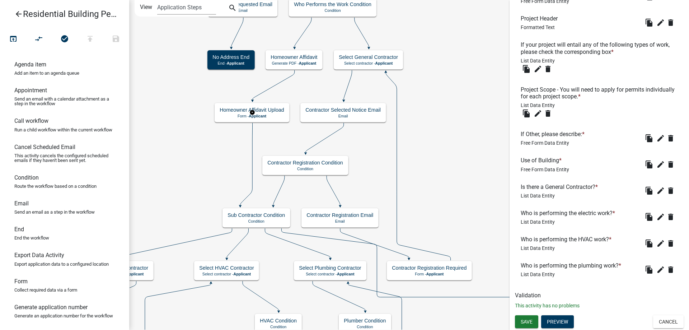
scroll to position [0, 0]
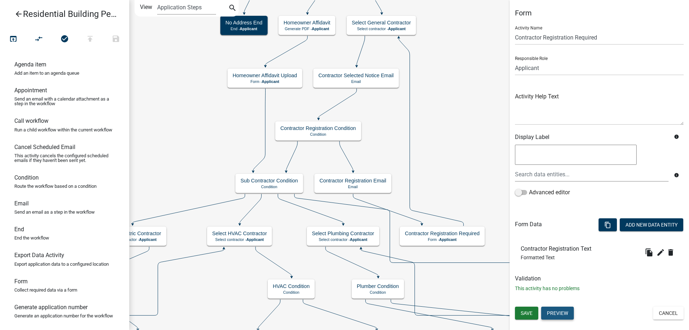
click at [572, 312] on button "Preview" at bounding box center [557, 312] width 33 height 13
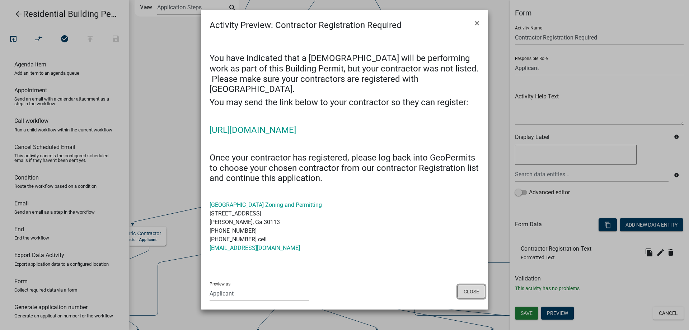
click at [472, 287] on button "Close" at bounding box center [471, 291] width 28 height 14
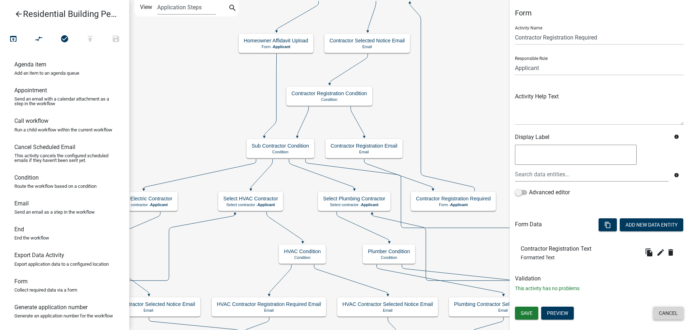
click at [668, 310] on button "Cancel" at bounding box center [668, 312] width 30 height 13
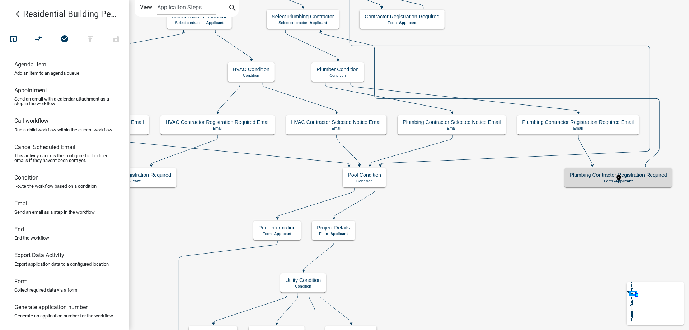
click at [586, 175] on h5 "Plumbing Contractor Registration Required" at bounding box center [617, 175] width 97 height 6
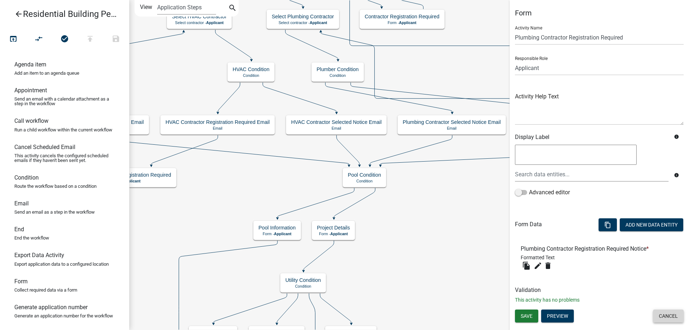
click at [659, 317] on button "Cancel" at bounding box center [668, 315] width 30 height 13
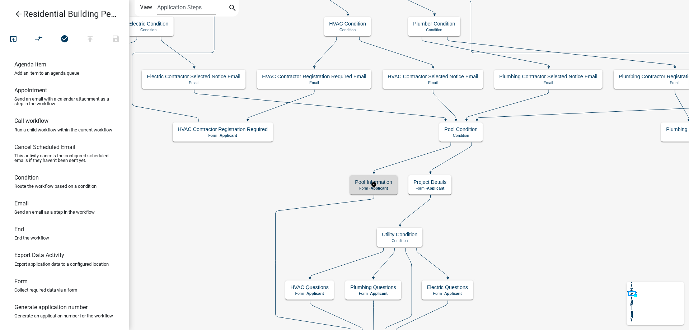
click at [390, 185] on h5 "Pool Information" at bounding box center [373, 182] width 37 height 6
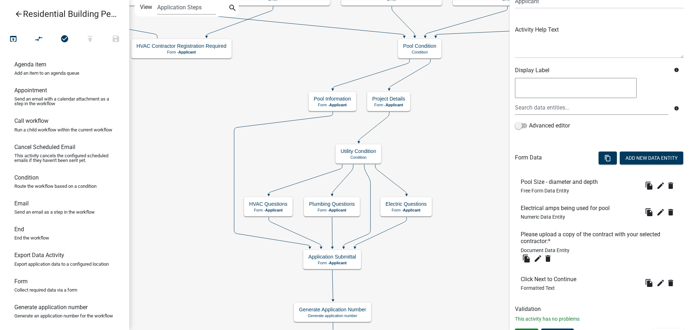
scroll to position [80, 0]
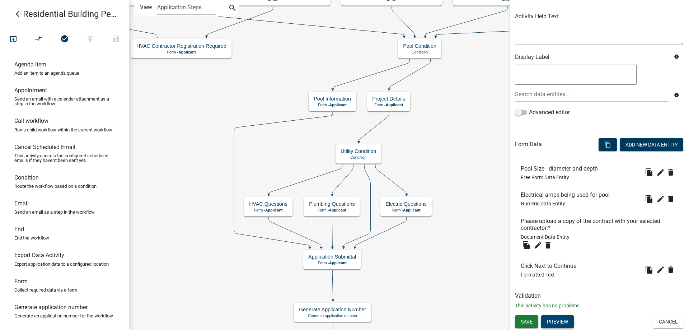
click at [565, 323] on button "Preview" at bounding box center [557, 321] width 33 height 13
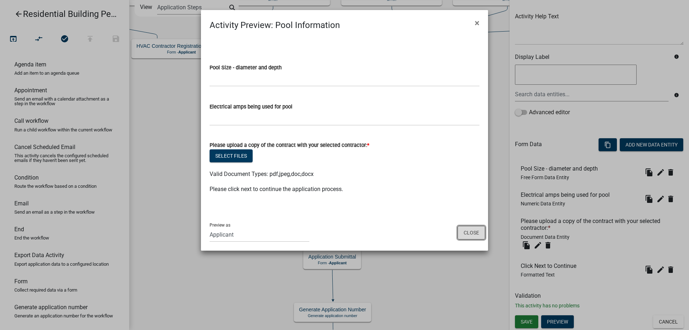
click at [473, 231] on button "Close" at bounding box center [471, 233] width 28 height 14
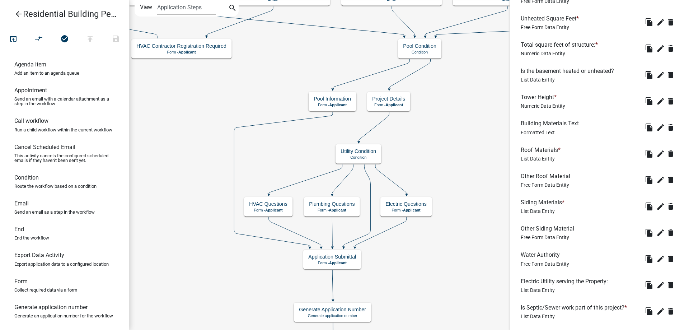
scroll to position [546, 0]
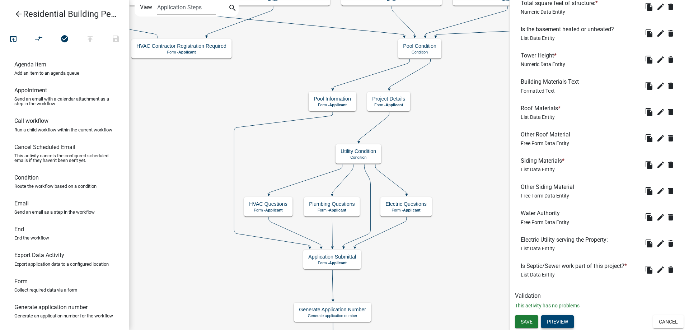
click at [567, 319] on button "Preview" at bounding box center [557, 321] width 33 height 13
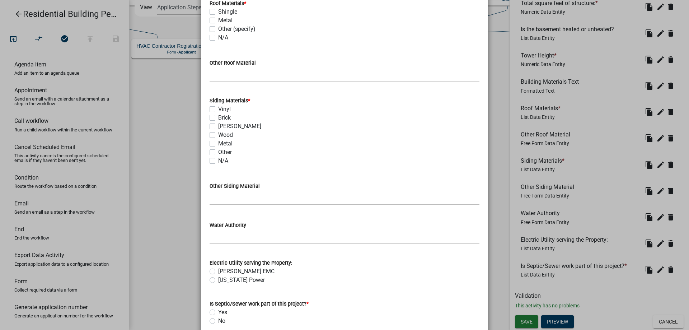
scroll to position [401, 0]
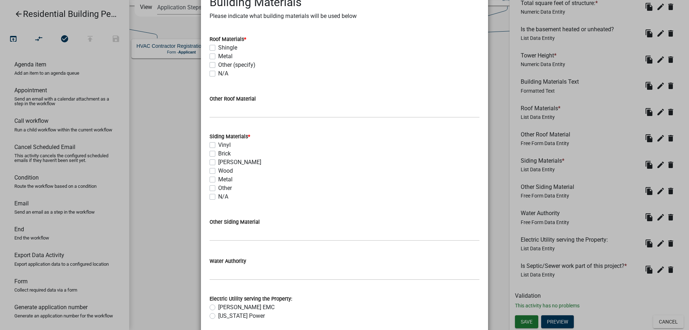
click at [173, 243] on ngb-modal-window "Activity Preview : Project Details × Construction Information Complete all sect…" at bounding box center [344, 165] width 689 height 330
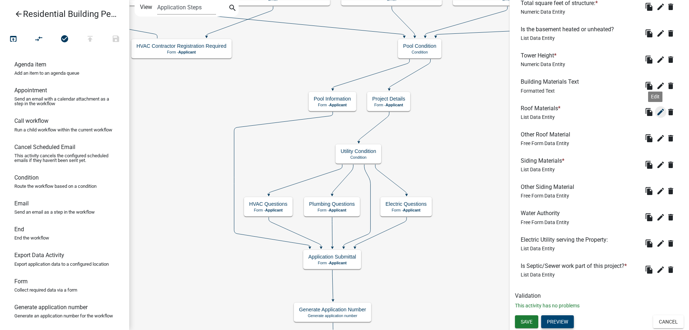
click at [656, 113] on icon "edit" at bounding box center [660, 112] width 9 height 9
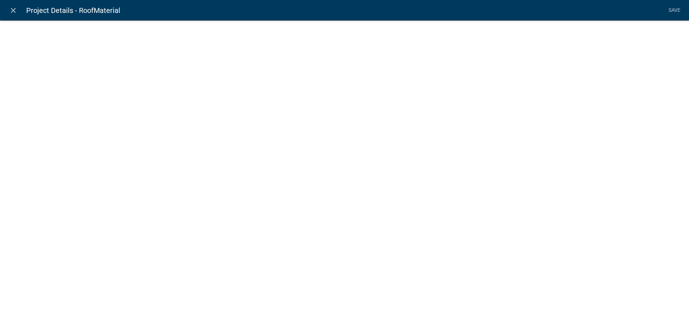
select select
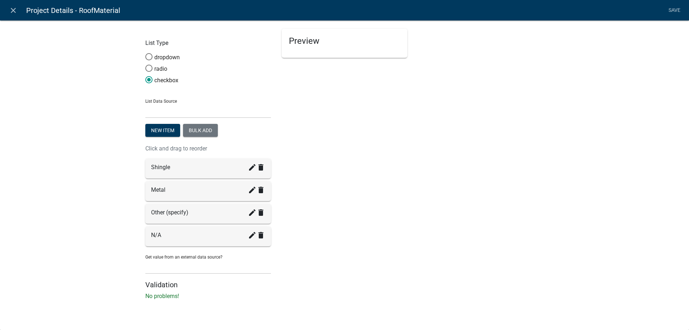
select select "list-data"
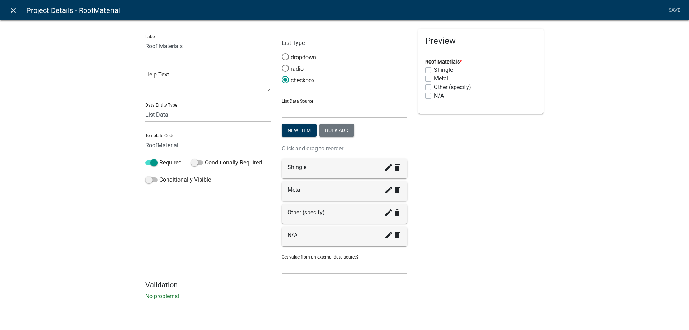
click at [16, 11] on icon "close" at bounding box center [13, 10] width 9 height 9
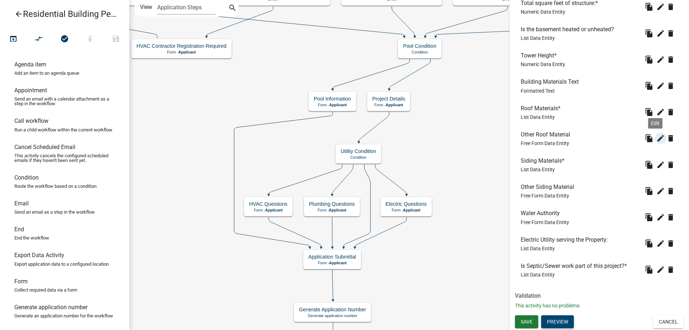
click at [658, 137] on icon "edit" at bounding box center [660, 138] width 9 height 9
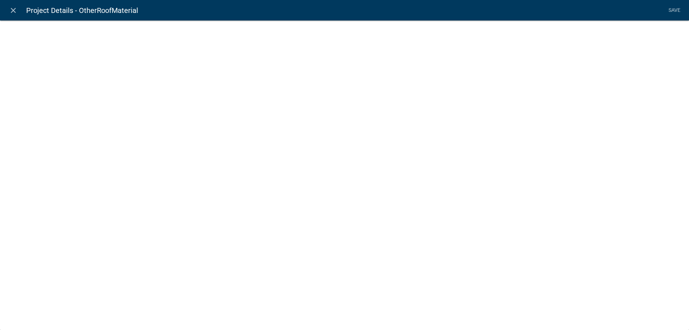
select select
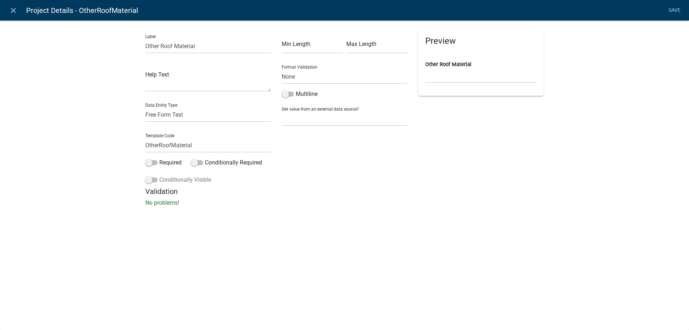
click at [184, 179] on label "Conditionally Visible" at bounding box center [178, 179] width 66 height 9
click at [159, 175] on input "Conditionally Visible" at bounding box center [159, 175] width 0 height 0
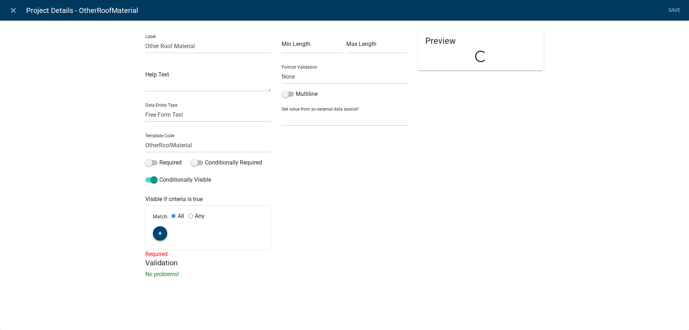
click at [162, 237] on button "button" at bounding box center [160, 233] width 14 height 14
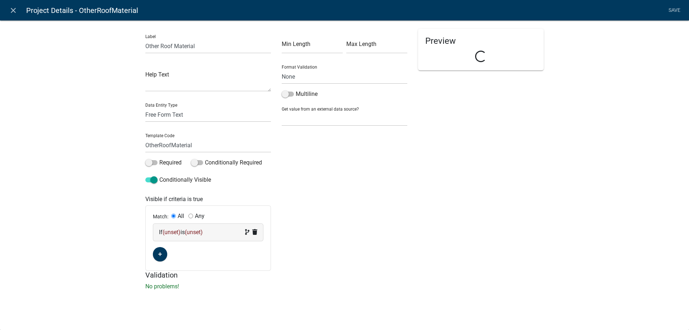
click at [170, 233] on span "(unset)" at bounding box center [171, 231] width 18 height 7
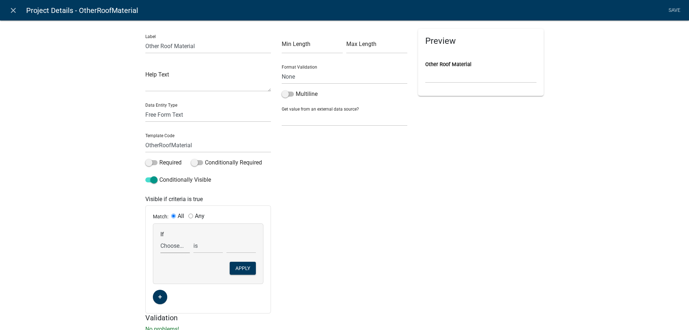
click at [171, 248] on select "Choose... Acres Address AddressYN ALL_FEE_RECIPIENTS AppAddress AppCity AppEmai…" at bounding box center [174, 245] width 29 height 15
select select "161: RoofMaterial"
click at [160, 238] on select "Choose... Acres Address AddressYN ALL_FEE_RECIPIENTS AppAddress AppCity AppEmai…" at bounding box center [174, 245] width 29 height 15
click at [203, 244] on select "exists does not exist contains does not contain" at bounding box center [207, 245] width 29 height 15
select select "6: ~"
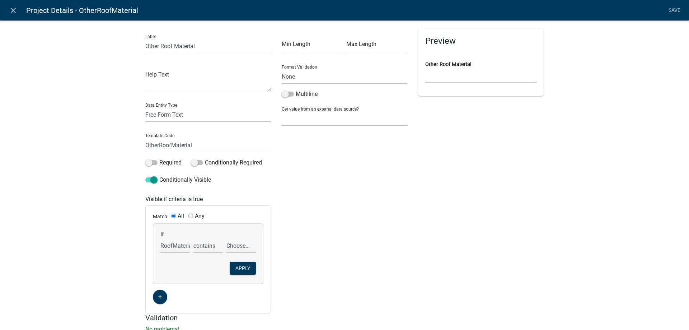
click at [193, 238] on select "exists does not exist contains does not contain" at bounding box center [207, 245] width 29 height 15
click at [233, 251] on select "Choose... Metal N/A Other (specify) Shingle" at bounding box center [240, 245] width 29 height 15
select select "3: Other (specify)"
click at [226, 238] on select "Choose... Metal N/A Other (specify) Shingle" at bounding box center [240, 245] width 29 height 15
click at [248, 264] on button "Apply" at bounding box center [243, 267] width 26 height 13
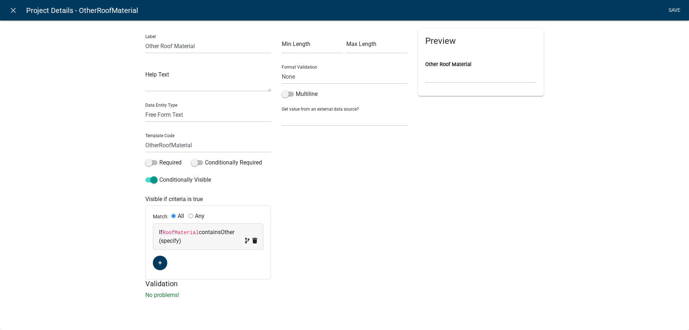
click at [677, 13] on link "Save" at bounding box center [674, 11] width 18 height 14
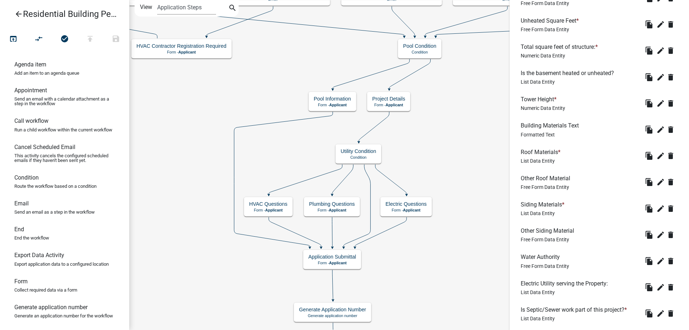
scroll to position [502, 0]
click at [657, 236] on icon "edit" at bounding box center [660, 234] width 9 height 9
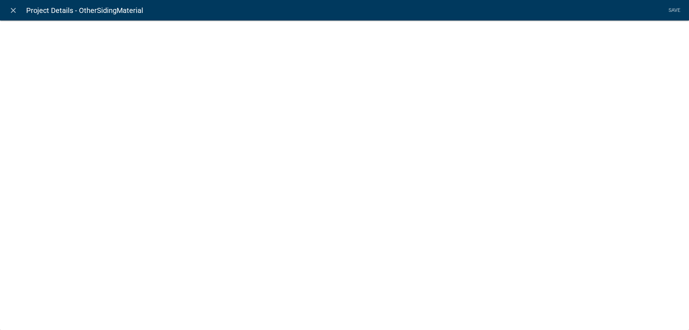
select select
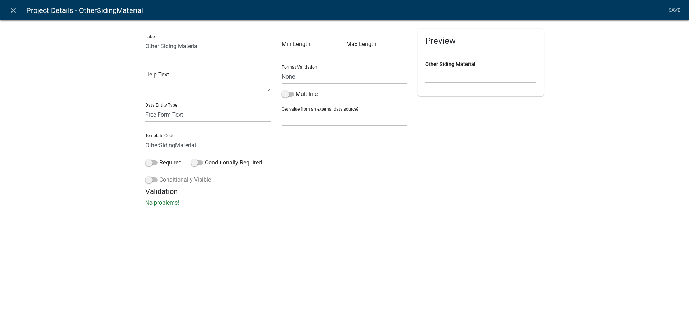
click at [164, 177] on label "Conditionally Visible" at bounding box center [178, 179] width 66 height 9
click at [159, 175] on input "Conditionally Visible" at bounding box center [159, 175] width 0 height 0
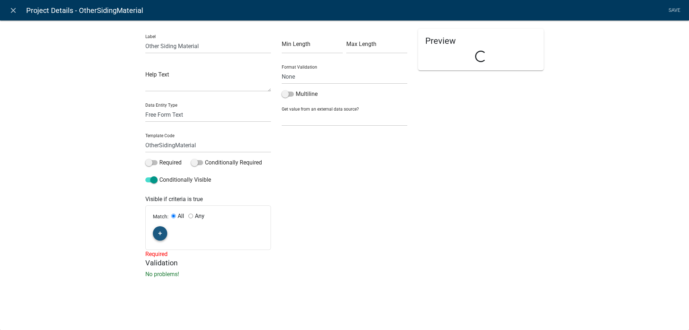
click at [165, 232] on button "button" at bounding box center [160, 233] width 14 height 14
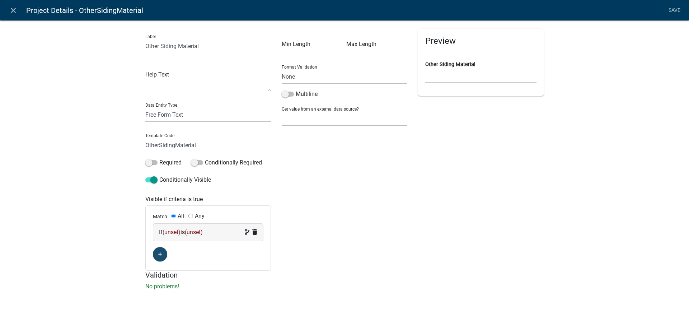
click at [171, 230] on span "(unset)" at bounding box center [171, 231] width 18 height 7
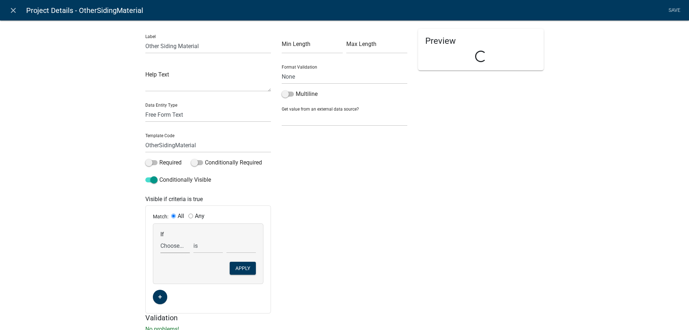
click at [175, 251] on select "Choose... Acres Address AddressYN ALL_FEE_RECIPIENTS AppAddress AppCity AppEmai…" at bounding box center [174, 245] width 29 height 15
select select "340: SidingMaterials"
click at [160, 238] on select "Choose... Acres Address AddressYN ALL_FEE_RECIPIENTS AppAddress AppCity AppEmai…" at bounding box center [174, 245] width 29 height 15
click at [233, 248] on select "Choose... Brick Hardie Metal N/A Other Vinyl Wood" at bounding box center [240, 245] width 29 height 15
click at [209, 246] on select "exists does not exist contains does not contain" at bounding box center [207, 245] width 29 height 15
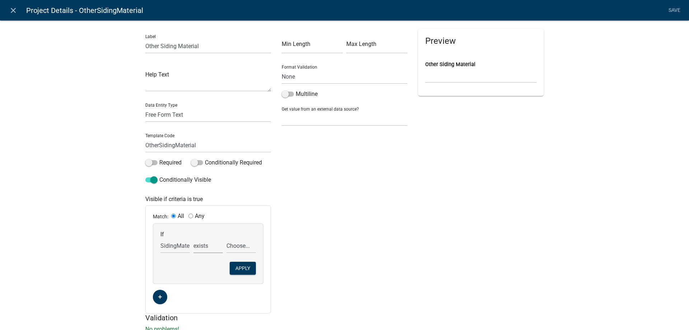
select select "6: ~"
click at [193, 238] on select "exists does not exist contains does not contain" at bounding box center [207, 245] width 29 height 15
click at [235, 251] on select "Choose... Brick Hardie Metal N/A Other Vinyl Wood" at bounding box center [240, 245] width 29 height 15
select select "5: Other"
click at [226, 238] on select "Choose... Brick Hardie Metal N/A Other Vinyl Wood" at bounding box center [240, 245] width 29 height 15
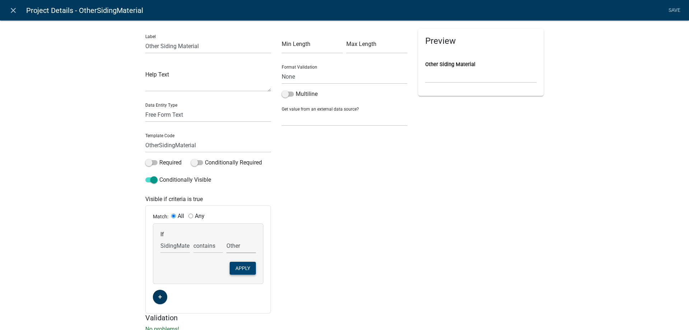
click at [238, 270] on button "Apply" at bounding box center [243, 267] width 26 height 13
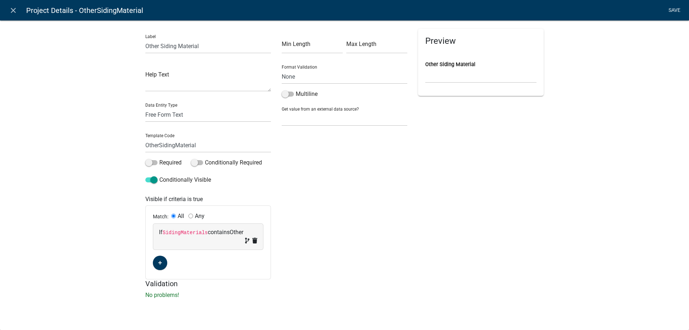
click at [677, 10] on link "Save" at bounding box center [674, 11] width 18 height 14
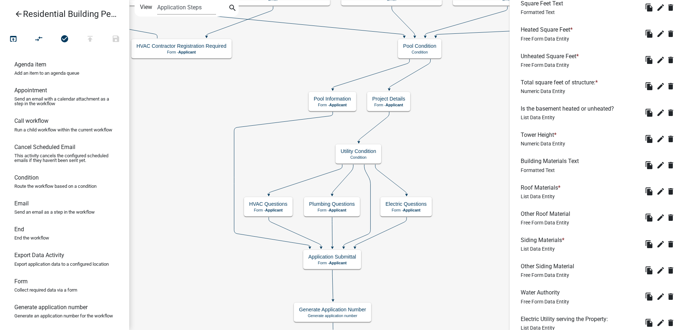
scroll to position [546, 0]
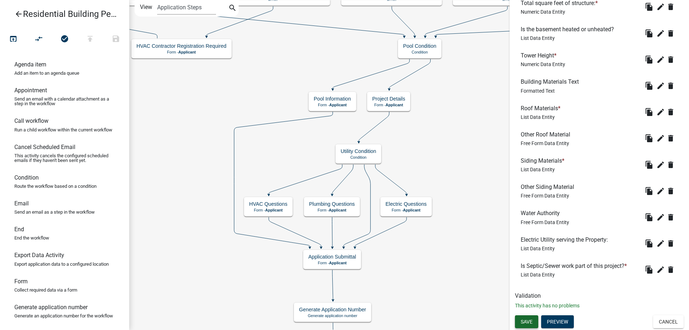
click at [525, 323] on span "Save" at bounding box center [526, 321] width 12 height 6
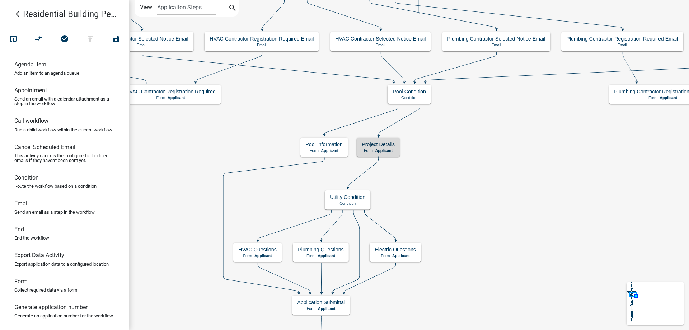
scroll to position [0, 0]
click at [394, 138] on div "Project Details Form - Applicant" at bounding box center [378, 146] width 43 height 19
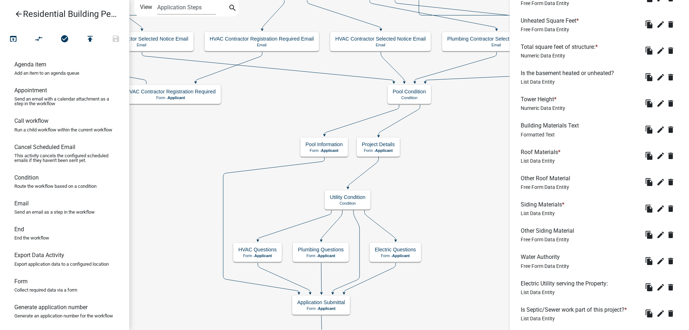
scroll to position [546, 0]
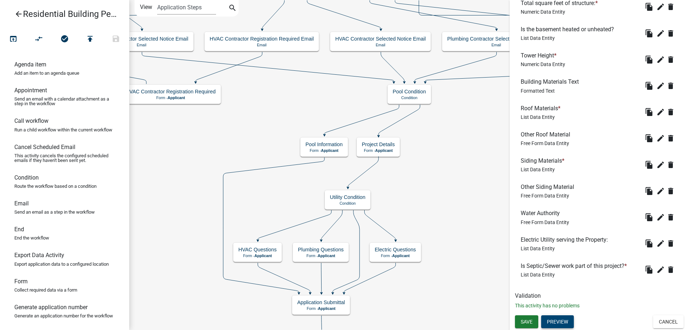
click at [568, 322] on button "Preview" at bounding box center [557, 321] width 33 height 13
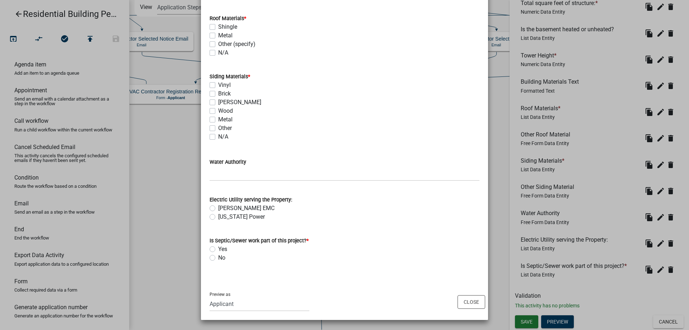
scroll to position [431, 0]
click at [180, 231] on ngb-modal-window "Activity Preview : Project Details × Construction Information Complete all sect…" at bounding box center [344, 165] width 689 height 330
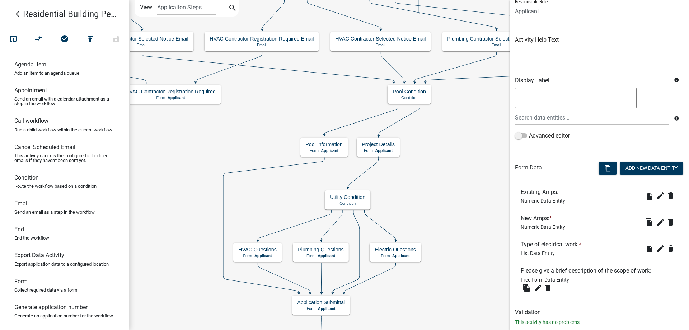
scroll to position [73, 0]
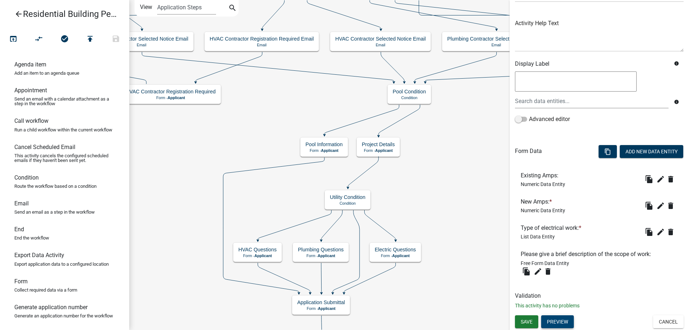
click at [553, 321] on button "Preview" at bounding box center [557, 321] width 33 height 13
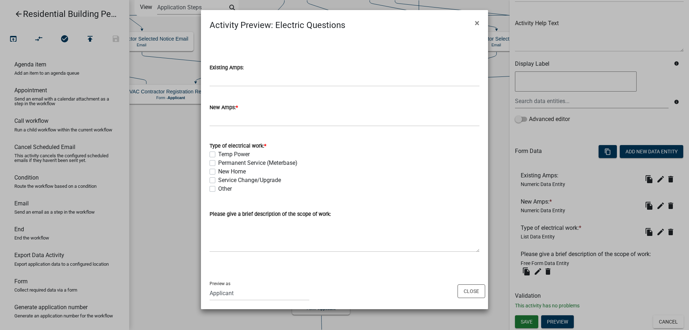
click at [166, 214] on ngb-modal-window "Activity Preview : Electric Questions × Existing Amps: New Amps: * Type of elec…" at bounding box center [344, 165] width 689 height 330
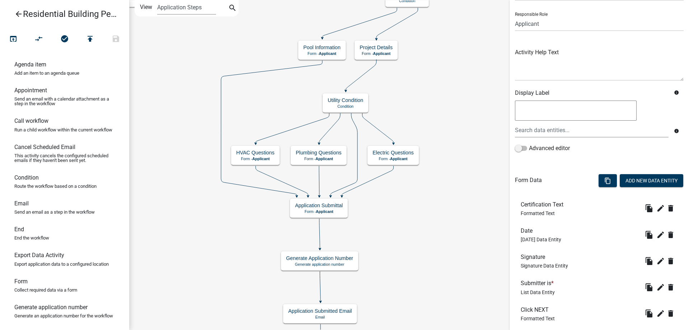
scroll to position [88, 0]
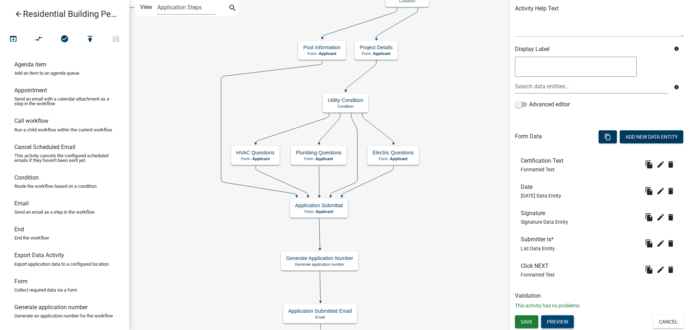
click at [556, 323] on button "Preview" at bounding box center [557, 321] width 33 height 13
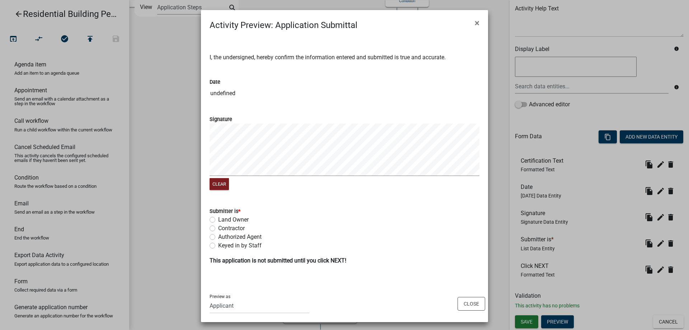
click at [170, 237] on ngb-modal-window "Activity Preview : Application Submittal × I, the undersigned, hereby confirm t…" at bounding box center [344, 165] width 689 height 330
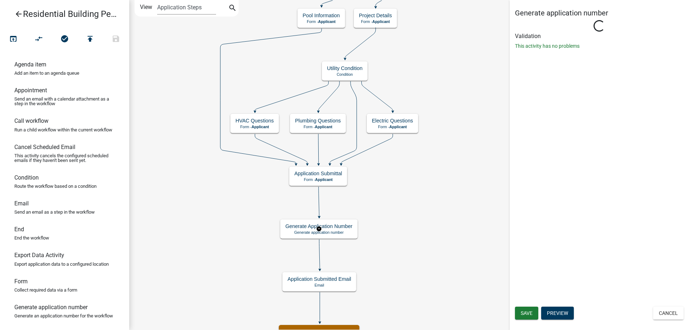
scroll to position [0, 0]
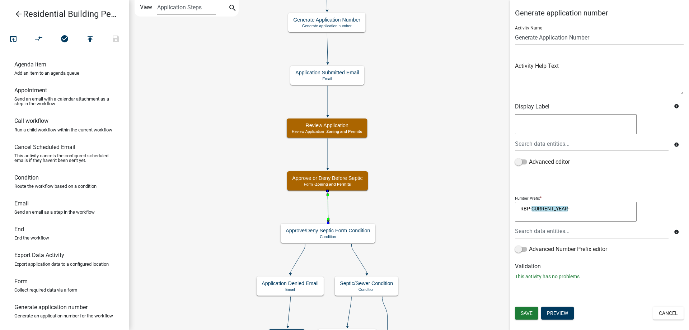
click at [327, 192] on icon at bounding box center [327, 206] width 1 height 30
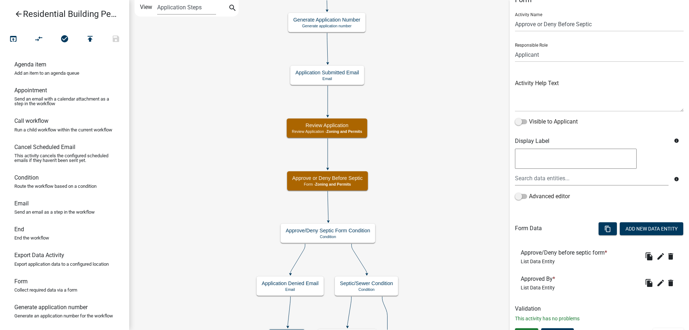
scroll to position [26, 0]
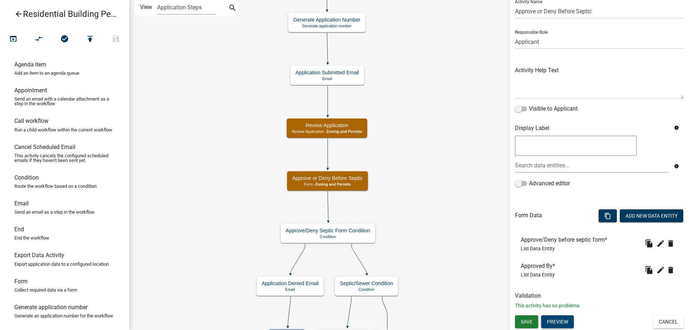
click at [563, 324] on button "Preview" at bounding box center [557, 321] width 33 height 13
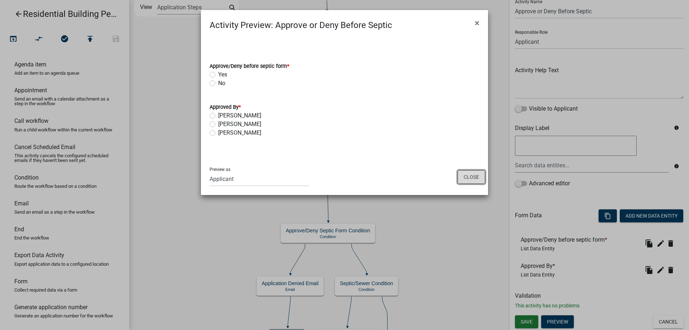
click at [461, 176] on button "Close" at bounding box center [471, 177] width 28 height 14
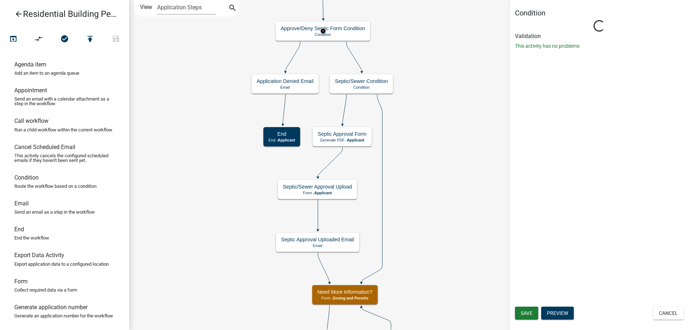
scroll to position [0, 0]
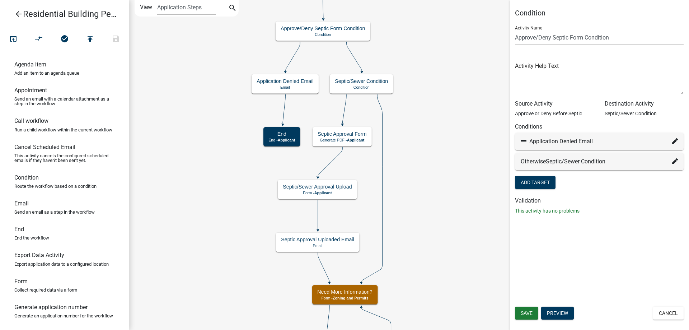
click at [671, 141] on div "Application Denied Email" at bounding box center [598, 141] width 157 height 9
click at [672, 141] on icon at bounding box center [675, 141] width 6 height 6
select select "92: 5bfb6884-66c0-4f08-a49d-79bdfc7a74c0"
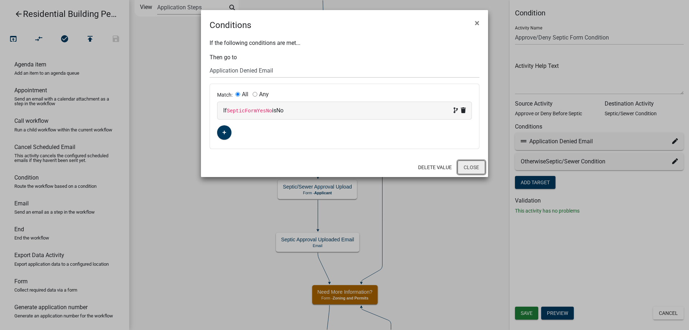
click at [473, 170] on button "Close" at bounding box center [471, 167] width 28 height 14
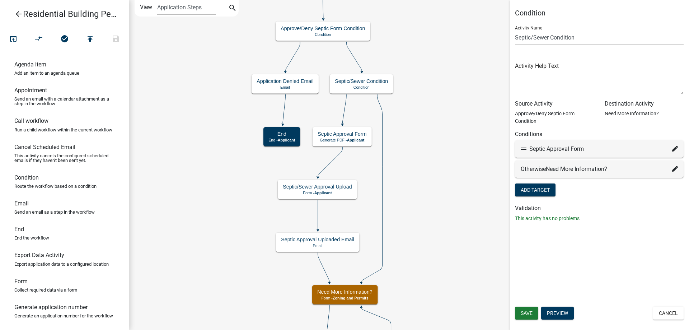
click at [674, 148] on icon at bounding box center [675, 149] width 6 height 6
select select "85: ce274bfe-f33a-49be-8f70-b9cdbe98db17"
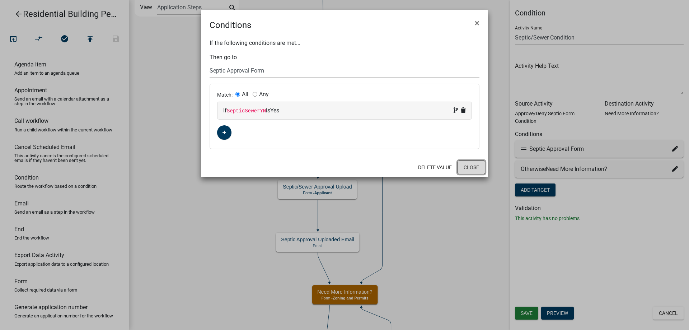
click at [468, 170] on button "Close" at bounding box center [471, 167] width 28 height 14
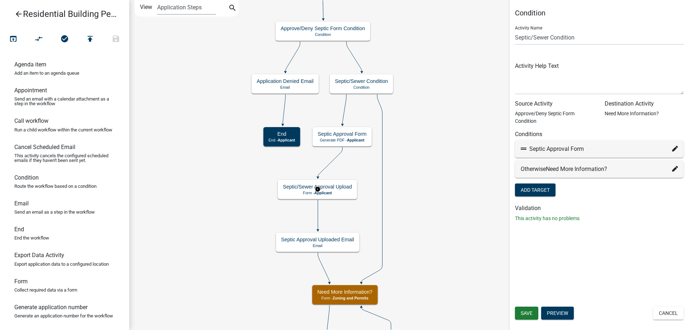
click at [347, 199] on rect at bounding box center [317, 189] width 81 height 21
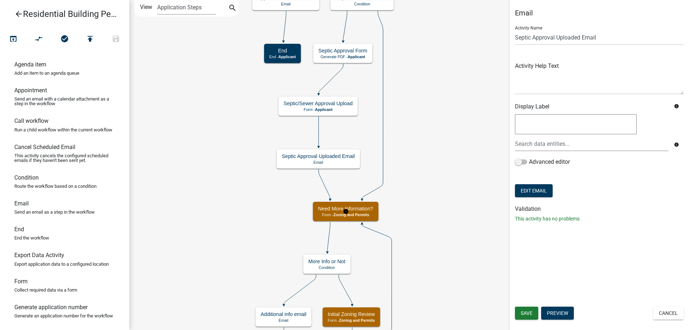
click at [351, 222] on rect at bounding box center [345, 211] width 67 height 21
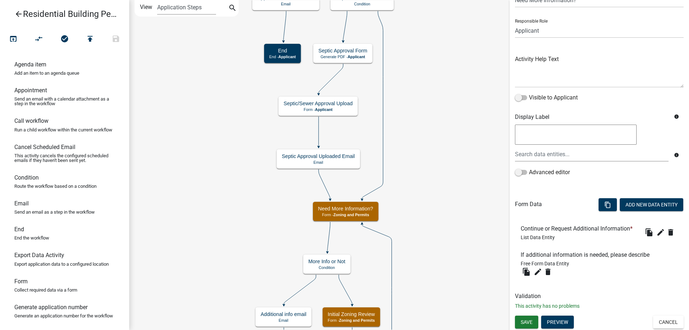
scroll to position [38, 0]
click at [560, 323] on button "Preview" at bounding box center [557, 321] width 33 height 13
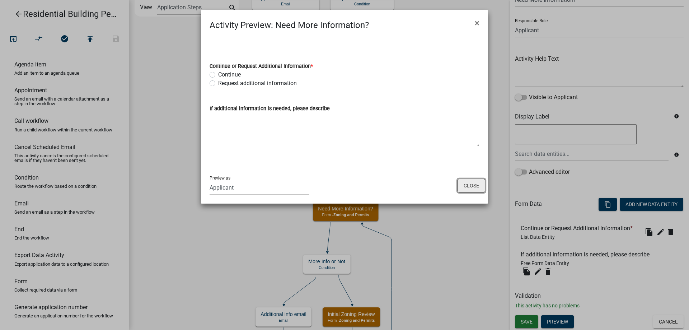
click at [460, 186] on button "Close" at bounding box center [471, 186] width 28 height 14
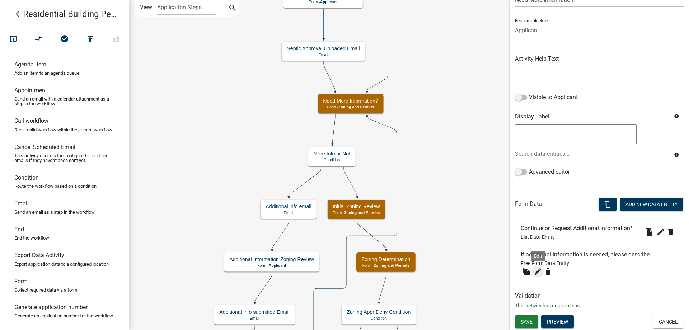
click at [537, 274] on icon "edit" at bounding box center [537, 271] width 9 height 9
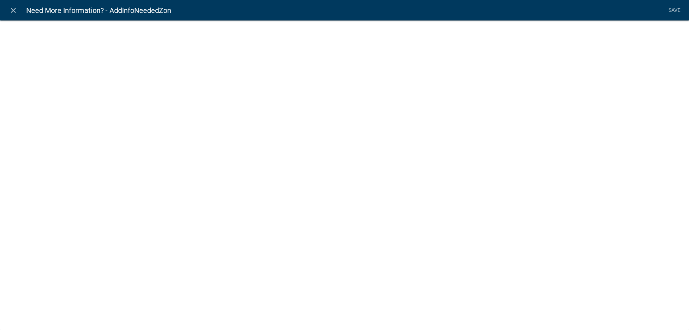
select select
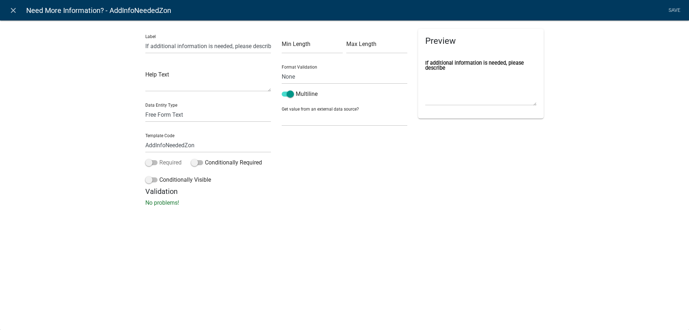
click at [170, 164] on label "Required" at bounding box center [163, 162] width 36 height 9
click at [159, 158] on input "Required" at bounding box center [159, 158] width 0 height 0
click at [176, 183] on label "Conditionally Visible" at bounding box center [178, 179] width 66 height 9
click at [159, 175] on input "Conditionally Visible" at bounding box center [159, 175] width 0 height 0
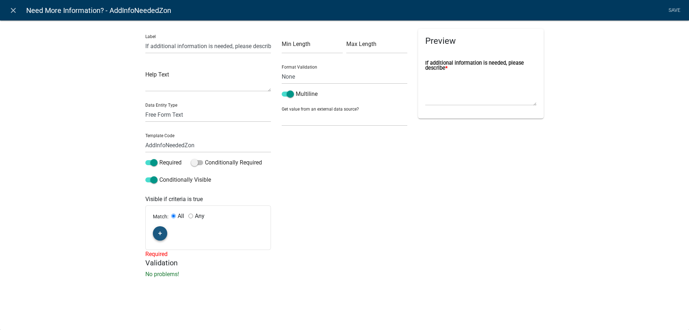
click at [160, 231] on icon "button" at bounding box center [160, 233] width 4 height 4
click at [169, 235] on span "(unset)" at bounding box center [171, 231] width 18 height 7
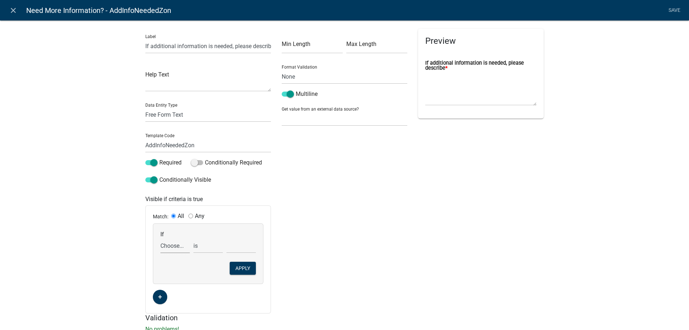
click at [173, 245] on select "Choose... Acres Address AddressYN ALL_FEE_RECIPIENTS AppAddress AppCity AppEmai…" at bounding box center [174, 245] width 29 height 15
click at [140, 176] on div "Conditionally Visible" at bounding box center [208, 180] width 136 height 11
click at [11, 5] on link "close" at bounding box center [13, 10] width 15 height 15
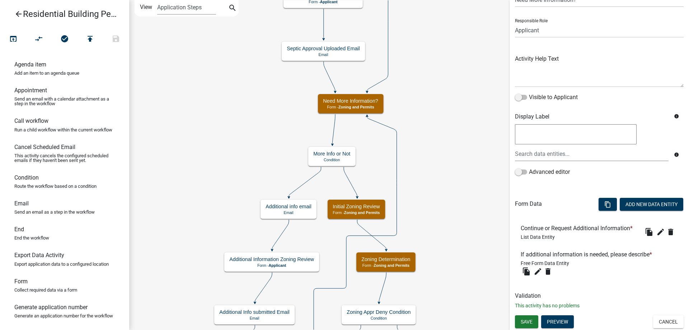
click at [655, 237] on div "file_copy edit delete" at bounding box center [660, 231] width 34 height 11
click at [656, 235] on icon "edit" at bounding box center [660, 231] width 9 height 9
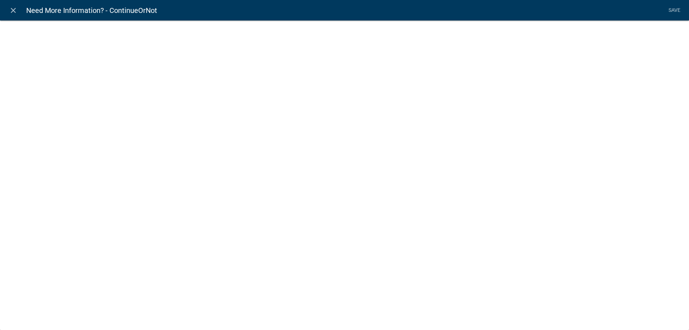
select select "list-data"
select select
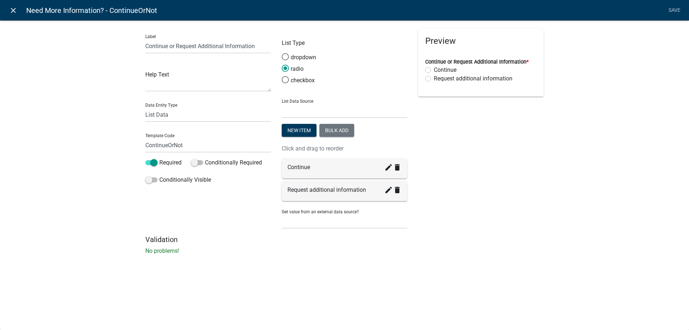
click at [14, 15] on link "close" at bounding box center [13, 10] width 15 height 15
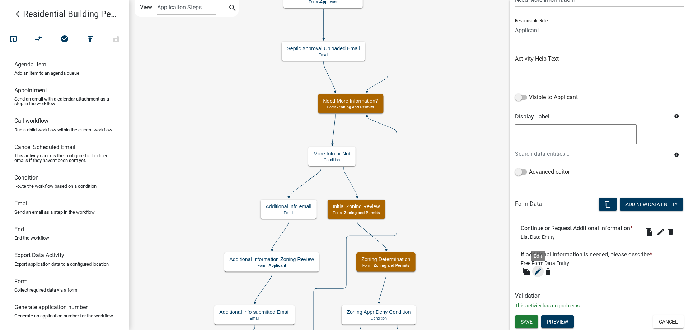
click at [539, 271] on icon "edit" at bounding box center [537, 271] width 9 height 9
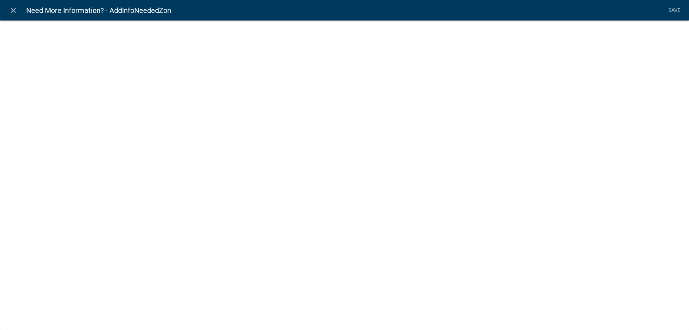
select select
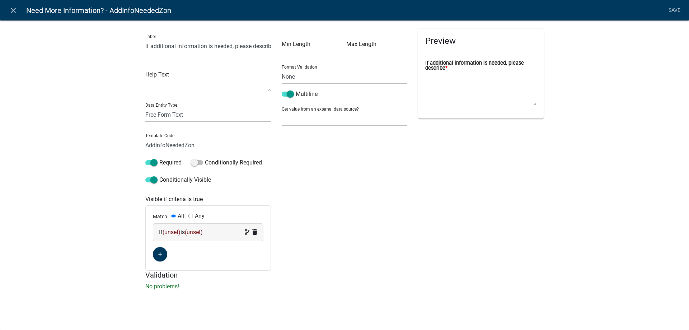
click at [175, 235] on span "(unset)" at bounding box center [171, 231] width 18 height 7
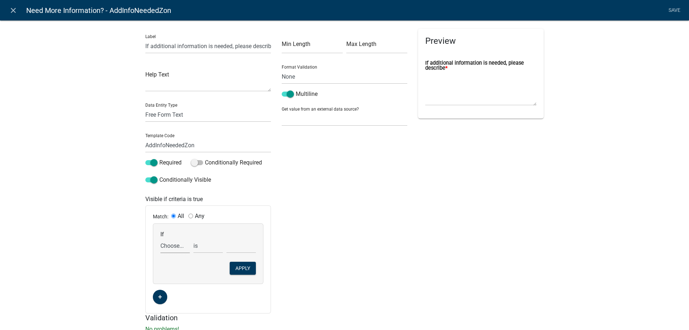
click at [168, 248] on select "Choose... Acres Address AddressYN ALL_FEE_RECIPIENTS AppAddress AppCity AppEmai…" at bounding box center [174, 245] width 29 height 15
select select "41: ContinueOrNot"
click at [160, 238] on select "Choose... Acres Address AddressYN ALL_FEE_RECIPIENTS AppAddress AppCity AppEmai…" at bounding box center [174, 245] width 29 height 15
click at [226, 241] on select "Choose... Continue Request additional information" at bounding box center [240, 245] width 29 height 15
select select "2: Request additional information"
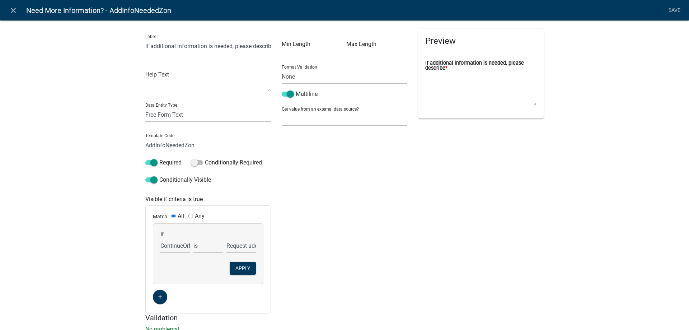
click at [226, 238] on select "Choose... Continue Request additional information" at bounding box center [240, 245] width 29 height 15
click at [244, 267] on button "Apply" at bounding box center [243, 267] width 26 height 13
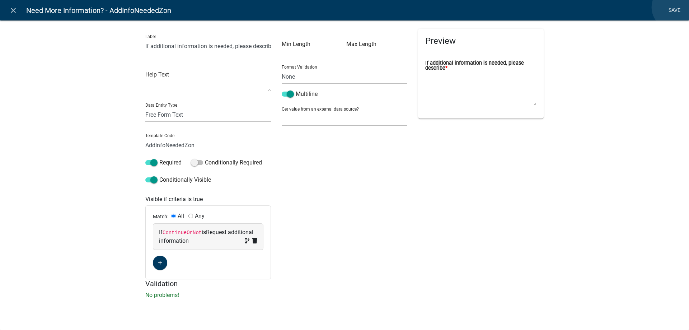
click at [674, 7] on link "Save" at bounding box center [674, 11] width 18 height 14
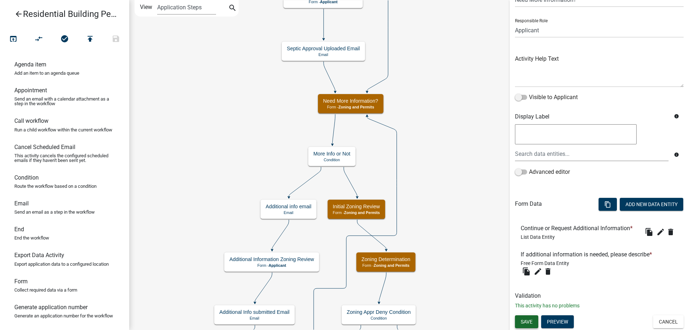
click at [529, 320] on span "Save" at bounding box center [526, 321] width 12 height 6
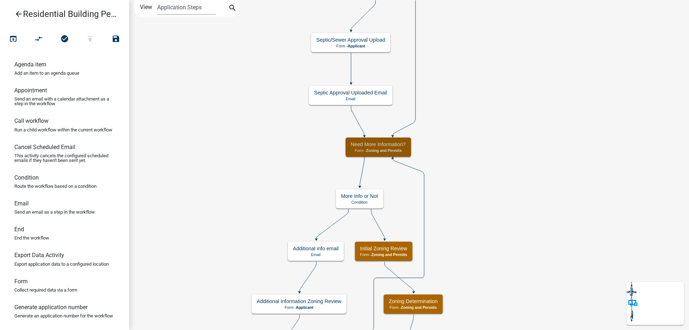
scroll to position [0, 0]
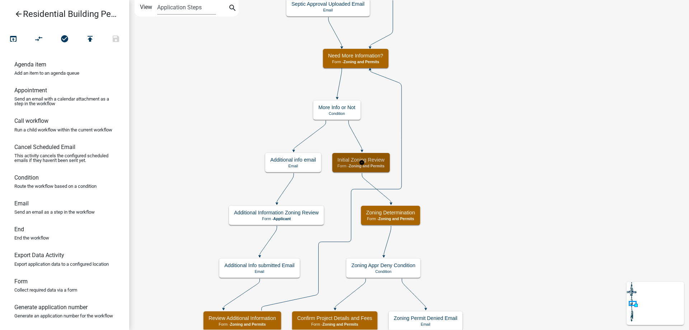
click at [379, 169] on div "Initial Zoning Review Form - Zoning and Permits" at bounding box center [360, 162] width 57 height 19
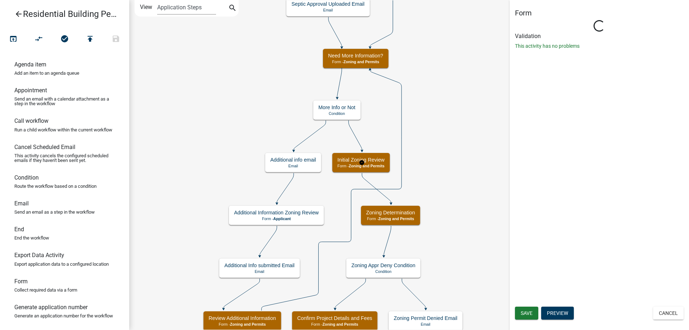
select select "A6B5FE8A-6C12-41BB-8D14-8D31B27C6024"
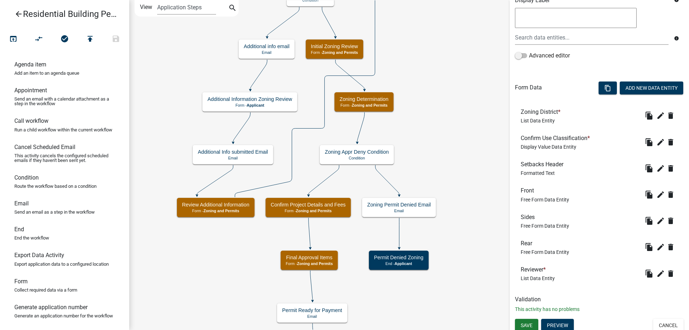
scroll to position [157, 0]
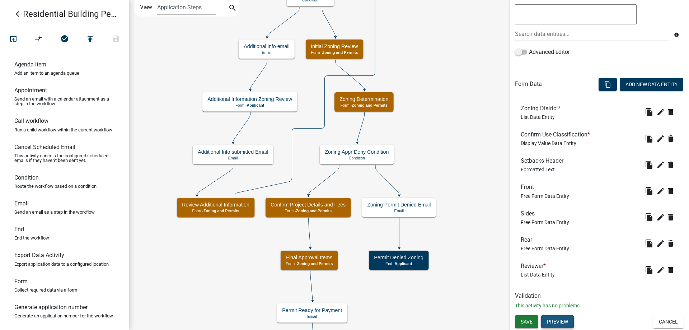
click at [569, 325] on button "Preview" at bounding box center [557, 321] width 33 height 13
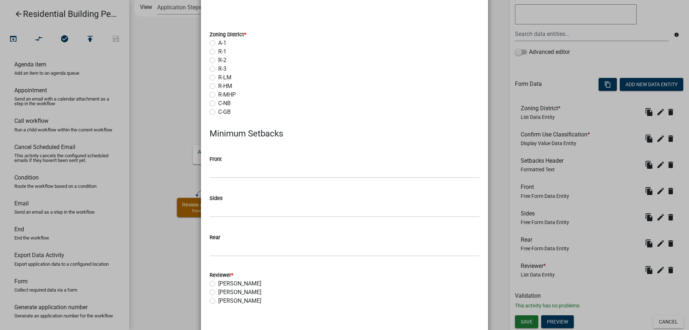
scroll to position [0, 0]
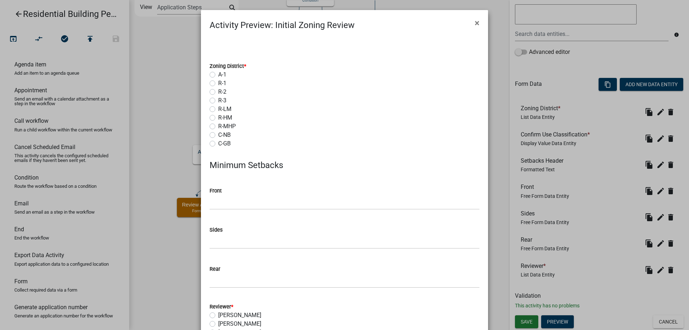
click at [177, 159] on ngb-modal-window "Activity Preview : Initial Zoning Review × Zoning District * A-1 R-1 R-2 R-3 R-…" at bounding box center [344, 165] width 689 height 330
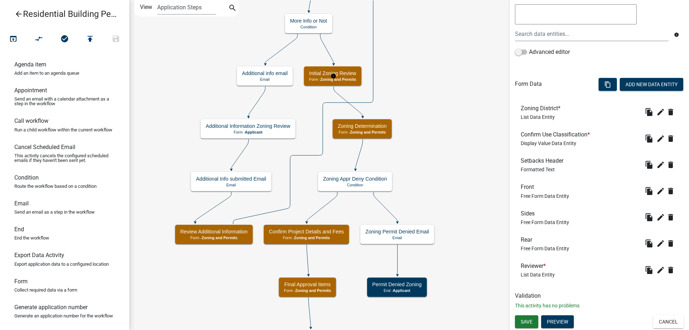
select select "A6B5FE8A-6C12-41BB-8D14-8D31B27C6024"
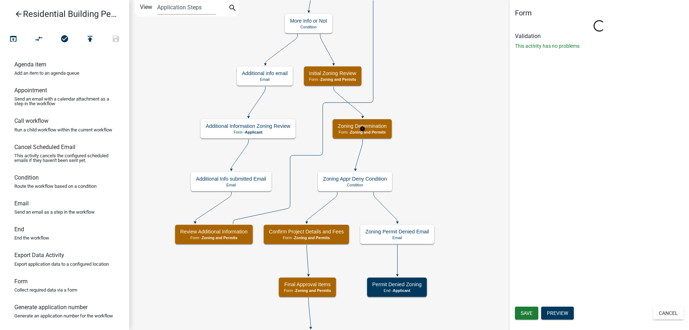
select select "A6B5FE8A-6C12-41BB-8D14-8D31B27C6024"
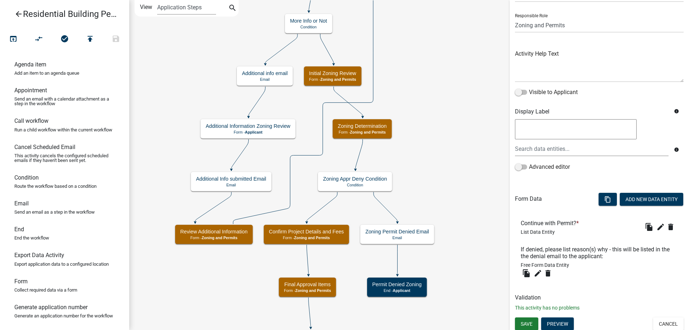
scroll to position [45, 0]
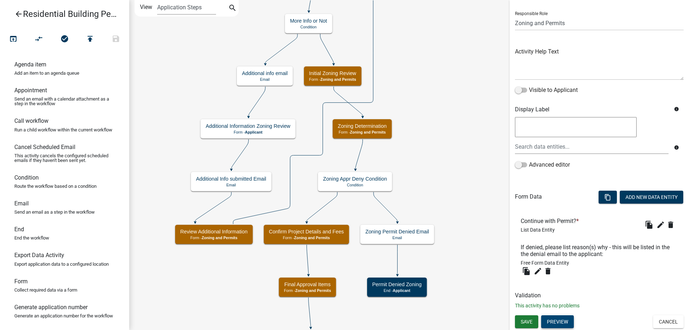
click at [562, 321] on button "Preview" at bounding box center [557, 321] width 33 height 13
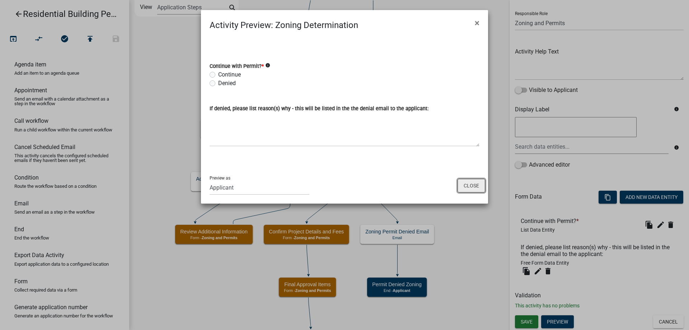
click at [468, 184] on button "Close" at bounding box center [471, 186] width 28 height 14
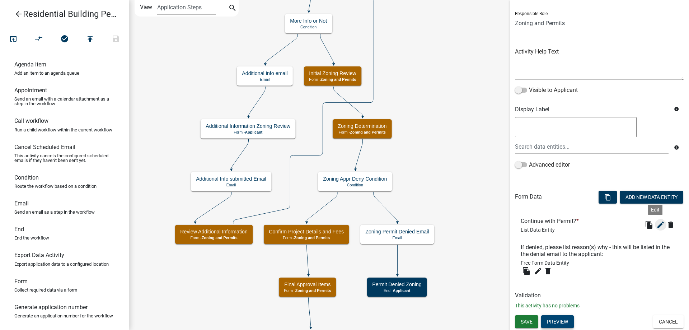
click at [657, 226] on icon "edit" at bounding box center [660, 224] width 9 height 9
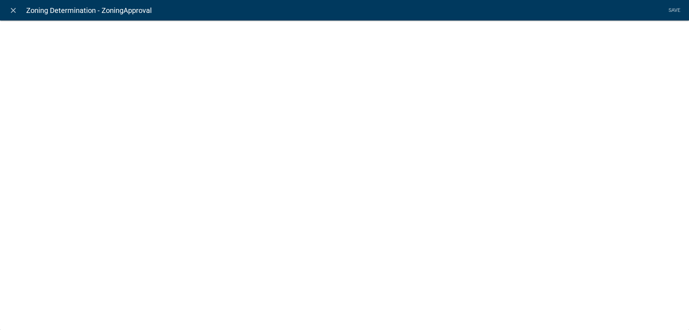
select select "list-data"
select select
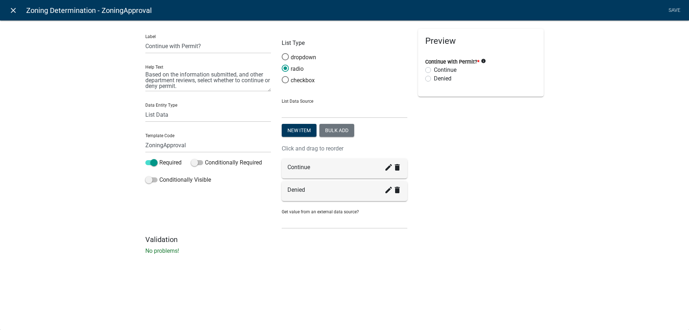
click at [11, 14] on icon "close" at bounding box center [13, 10] width 9 height 9
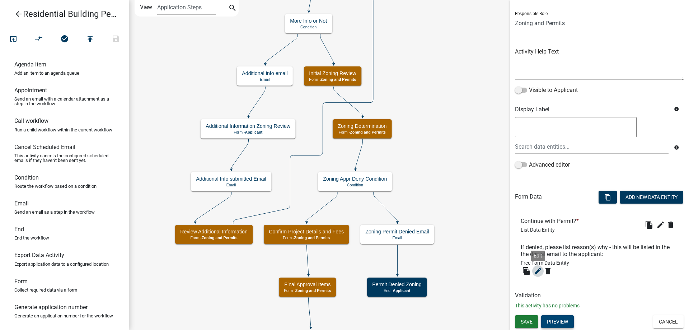
click at [539, 269] on icon "edit" at bounding box center [537, 270] width 9 height 9
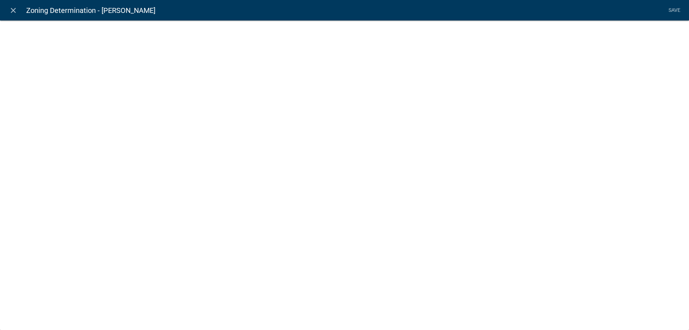
select select
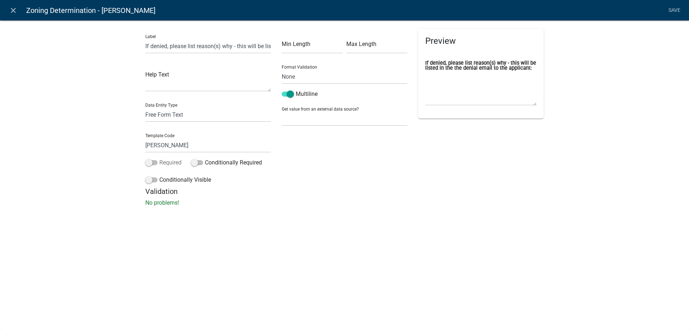
click at [164, 164] on label "Required" at bounding box center [163, 162] width 36 height 9
click at [159, 158] on input "Required" at bounding box center [159, 158] width 0 height 0
click at [165, 178] on label "Conditionally Visible" at bounding box center [178, 179] width 66 height 9
click at [159, 175] on input "Conditionally Visible" at bounding box center [159, 175] width 0 height 0
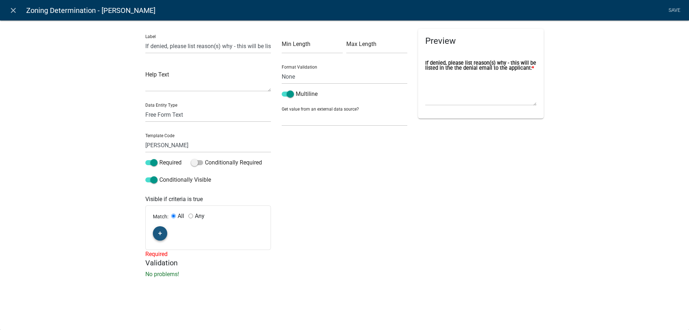
click at [158, 231] on fa-icon "button" at bounding box center [160, 233] width 4 height 7
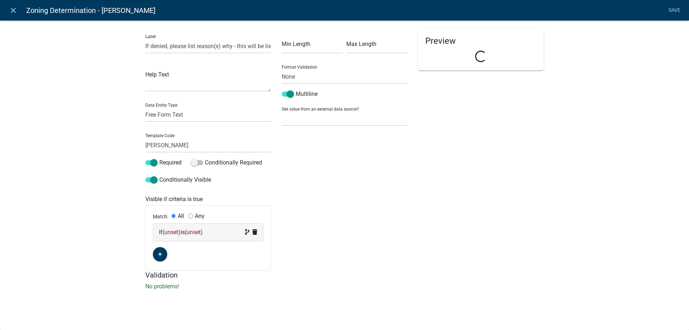
click at [173, 230] on span "(unset)" at bounding box center [171, 231] width 18 height 7
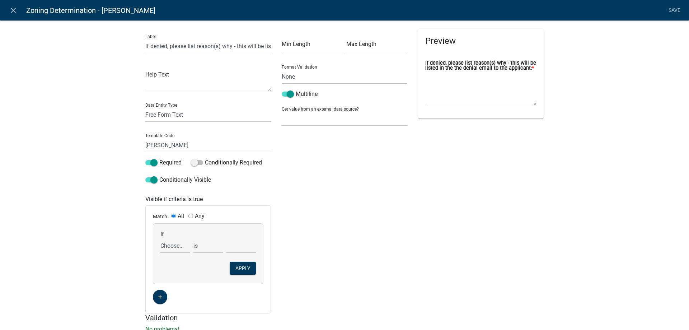
click at [178, 244] on select "Choose... Acres AddInfoNeededZon Address AddressYN ALL_FEE_RECIPIENTS AppAddres…" at bounding box center [174, 245] width 29 height 15
select select "394: ZoningApproval"
click at [160, 238] on select "Choose... Acres AddInfoNeededZon Address AddressYN ALL_FEE_RECIPIENTS AppAddres…" at bounding box center [174, 245] width 29 height 15
drag, startPoint x: 223, startPoint y: 239, endPoint x: 239, endPoint y: 247, distance: 17.6
click at [226, 239] on select "Choose... Continue Denied" at bounding box center [240, 245] width 29 height 15
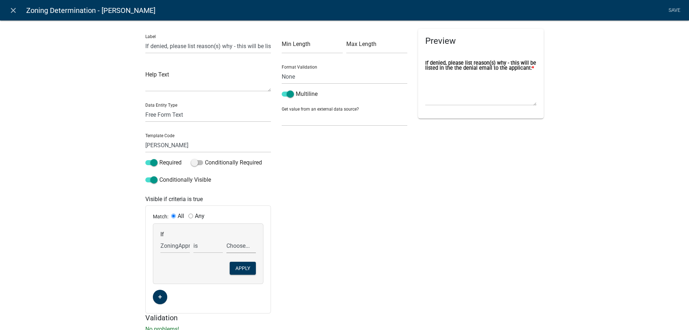
select select "2: Denied"
click at [226, 238] on select "Choose... Continue Denied" at bounding box center [240, 245] width 29 height 15
click at [236, 270] on button "Apply" at bounding box center [243, 267] width 26 height 13
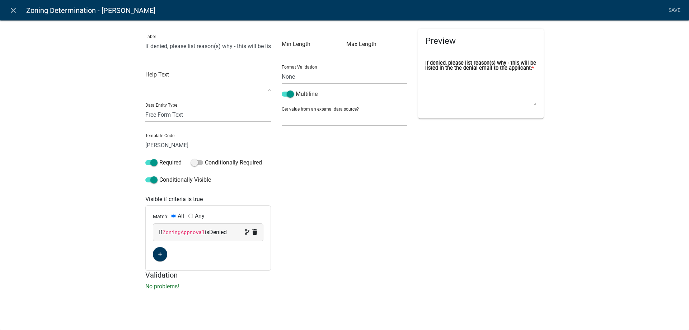
click at [109, 218] on div "Label If denied, please list reason(s) why - this will be listed in the the den…" at bounding box center [344, 157] width 689 height 297
click at [681, 7] on link "Save" at bounding box center [674, 11] width 18 height 14
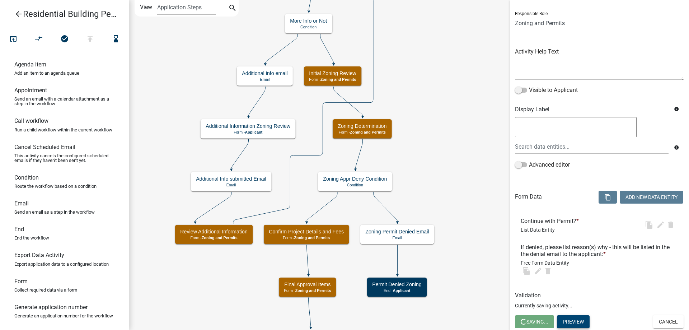
scroll to position [0, 0]
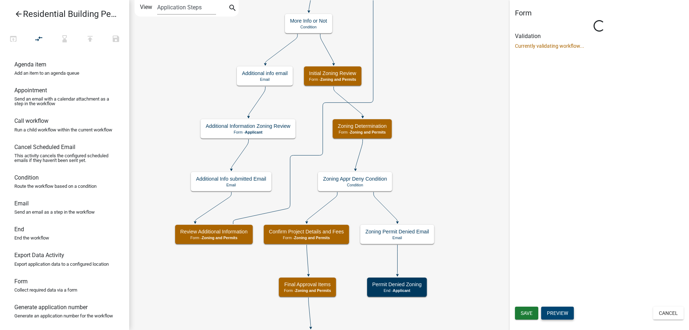
select select "A6B5FE8A-6C12-41BB-8D14-8D31B27C6024"
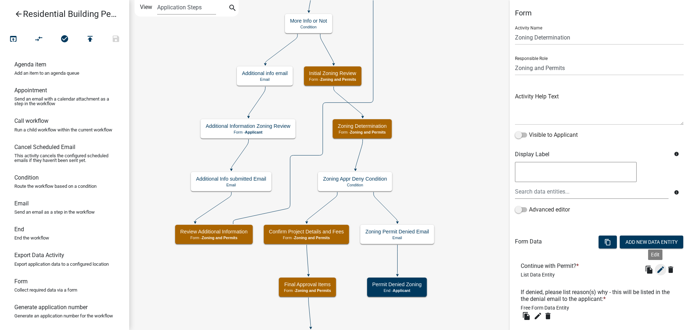
click at [655, 272] on button "edit" at bounding box center [660, 269] width 11 height 11
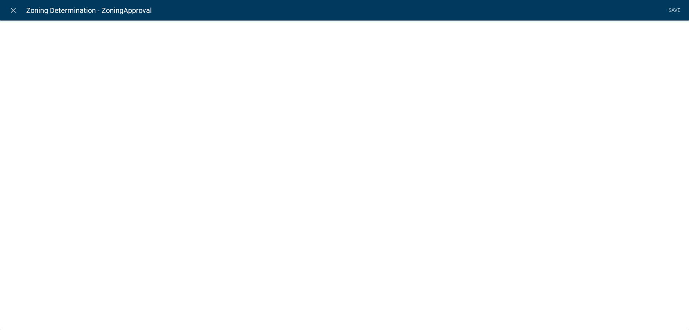
select select "list-data"
select select
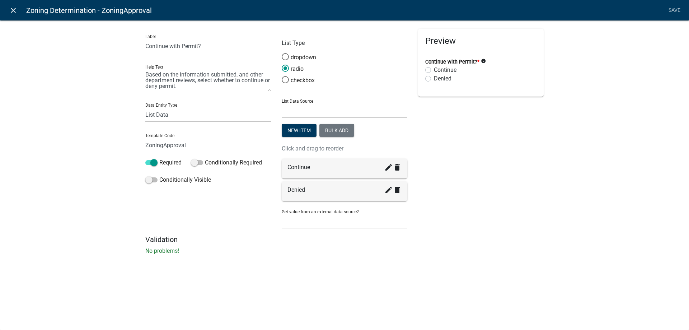
click at [9, 14] on icon "close" at bounding box center [13, 10] width 9 height 9
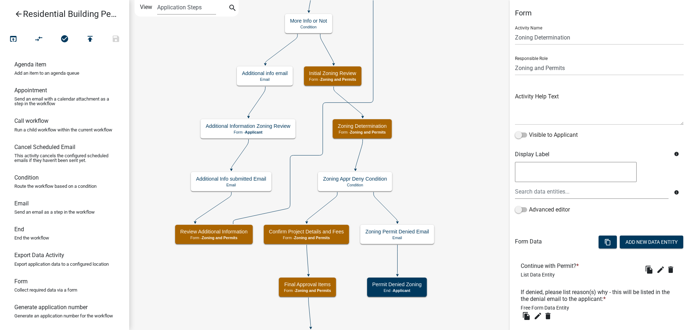
scroll to position [45, 0]
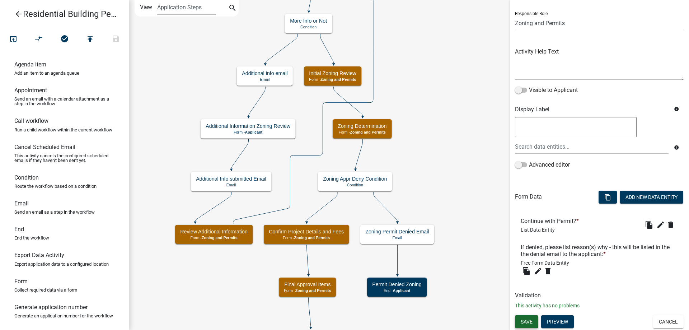
click at [519, 321] on button "Save" at bounding box center [526, 321] width 23 height 13
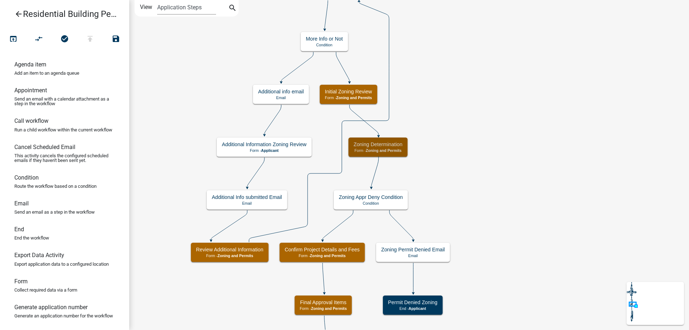
scroll to position [0, 0]
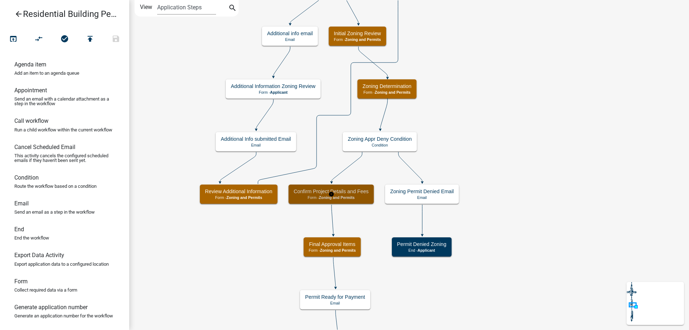
click at [355, 203] on div "Confirm Project Details and Fees Form - Zoning and Permits" at bounding box center [330, 193] width 85 height 19
select select "A6B5FE8A-6C12-41BB-8D14-8D31B27C6024"
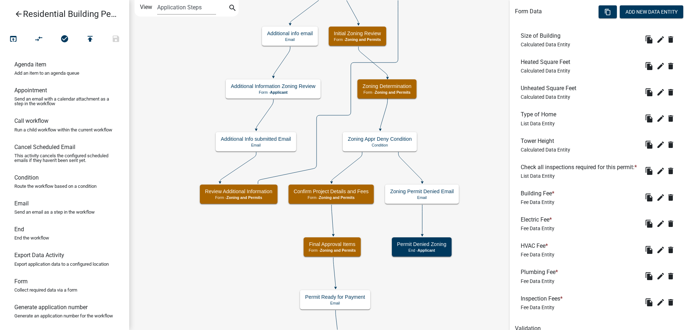
scroll to position [274, 0]
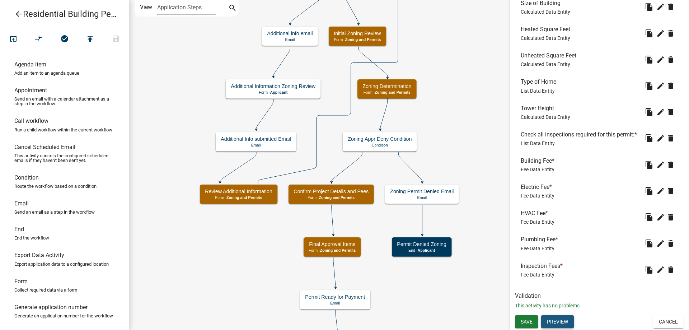
click at [555, 316] on button "Preview" at bounding box center [557, 321] width 33 height 13
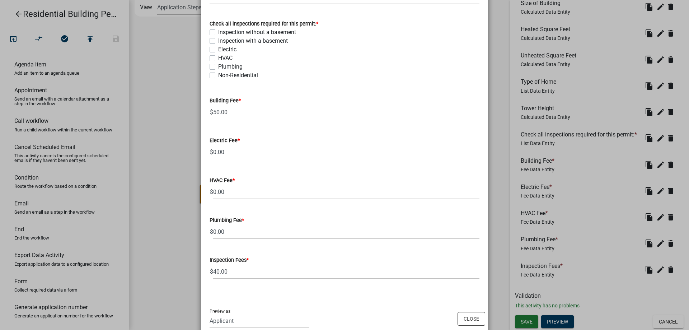
scroll to position [268, 0]
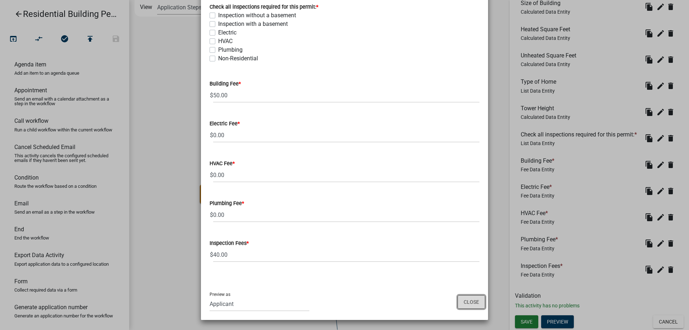
click at [474, 301] on button "Close" at bounding box center [471, 302] width 28 height 14
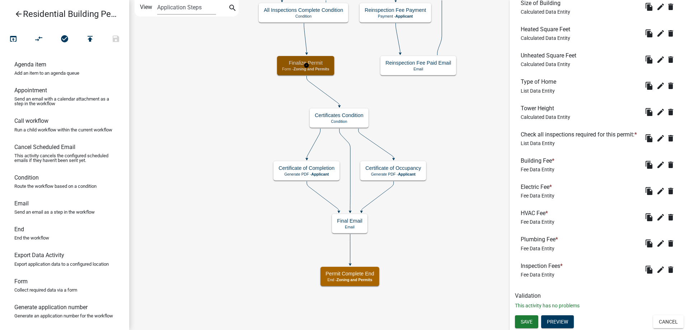
scroll to position [0, 0]
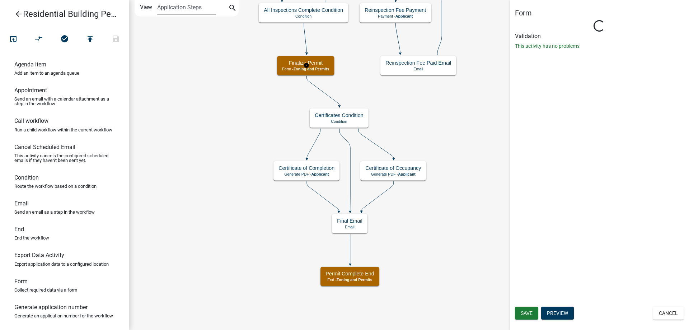
select select "A6B5FE8A-6C12-41BB-8D14-8D31B27C6024"
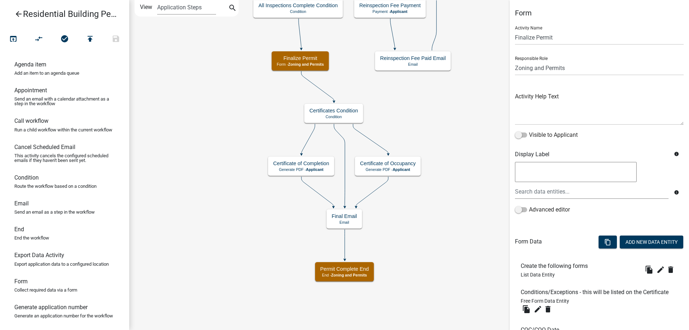
click at [445, 228] on icon "Start Start - Applicant Applicant and Owner Info Form - Applicant Require User …" at bounding box center [434, 164] width 610 height 329
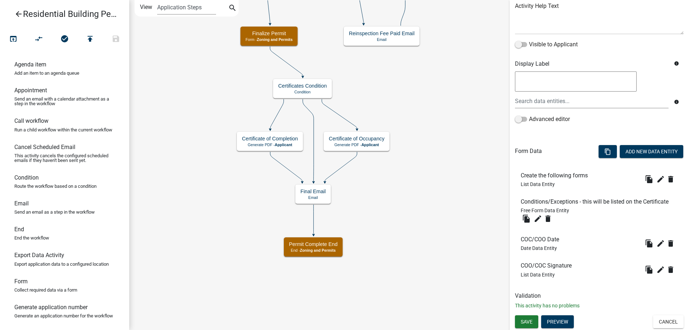
scroll to position [97, 0]
click at [86, 38] on icon "publish" at bounding box center [90, 39] width 9 height 10
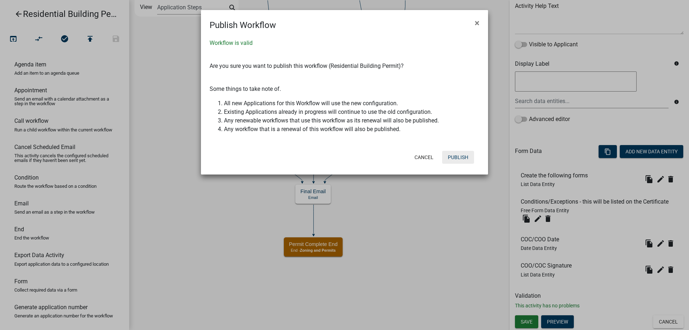
click at [462, 160] on button "Publish" at bounding box center [458, 157] width 32 height 13
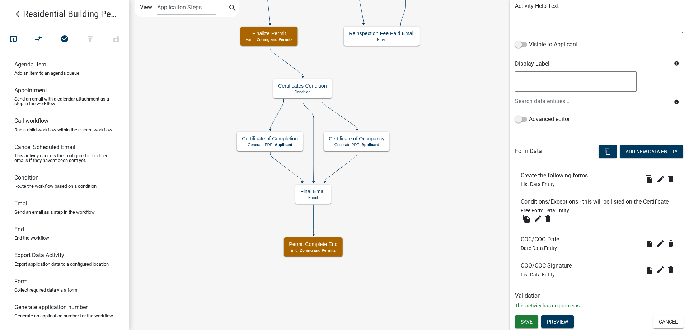
click at [19, 15] on icon "arrow_back" at bounding box center [18, 15] width 9 height 10
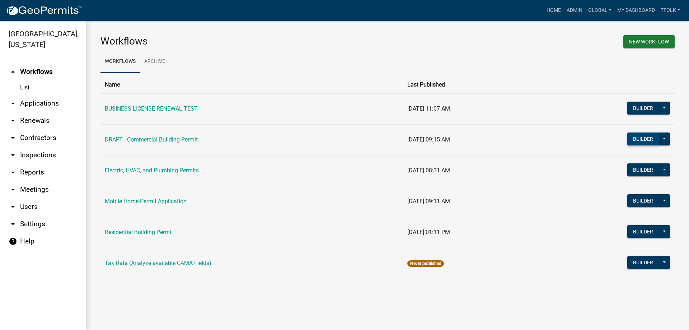
click at [638, 142] on button "Builder" at bounding box center [643, 138] width 32 height 13
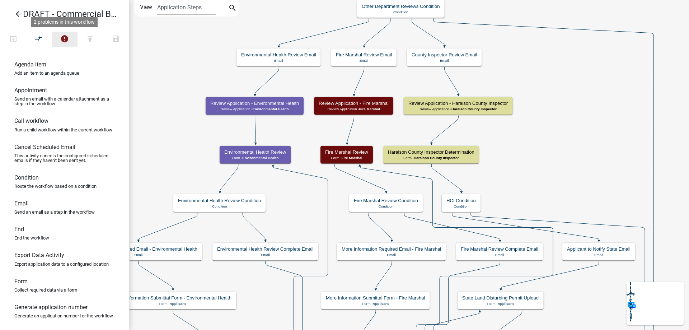
click at [59, 39] on button "error" at bounding box center [65, 39] width 26 height 15
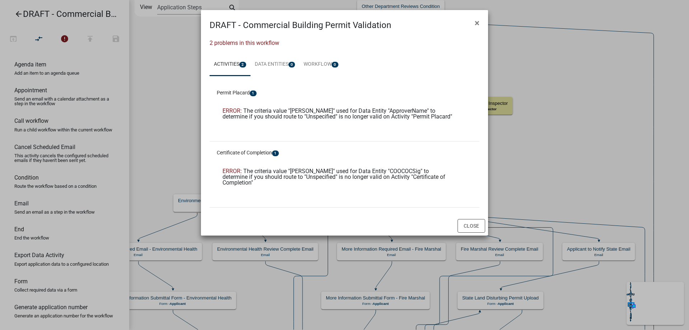
click at [284, 128] on li at bounding box center [344, 130] width 255 height 11
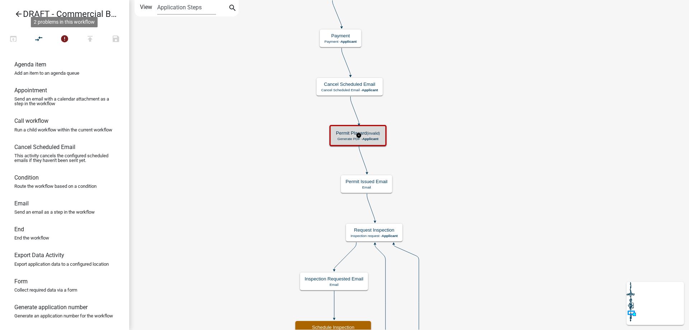
click at [339, 135] on h5 "Permit Placard (invalid)" at bounding box center [358, 133] width 44 height 6
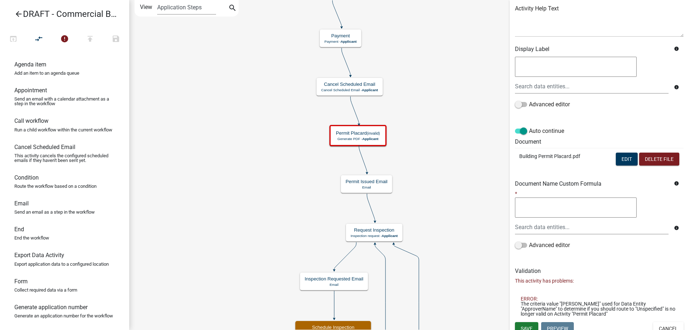
scroll to position [95, 0]
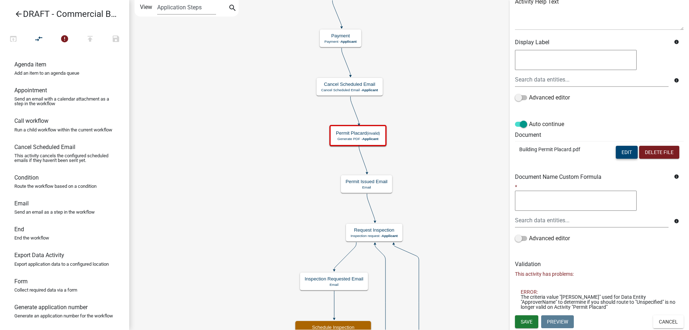
click at [622, 152] on button "Edit" at bounding box center [626, 152] width 22 height 13
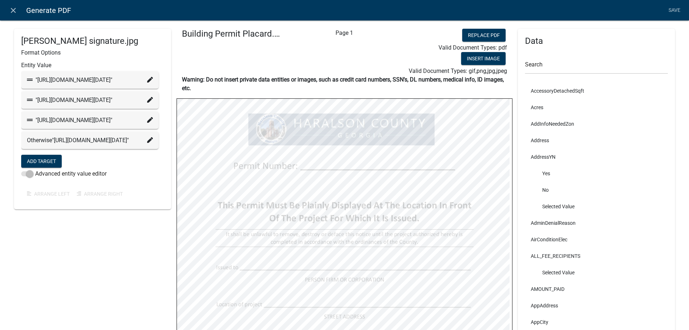
scroll to position [36, 0]
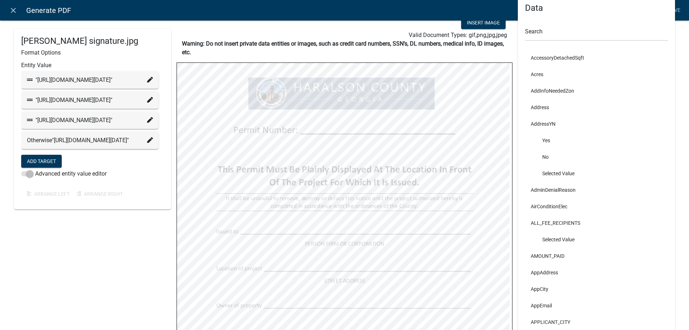
click at [148, 84] on fa-icon at bounding box center [150, 80] width 6 height 9
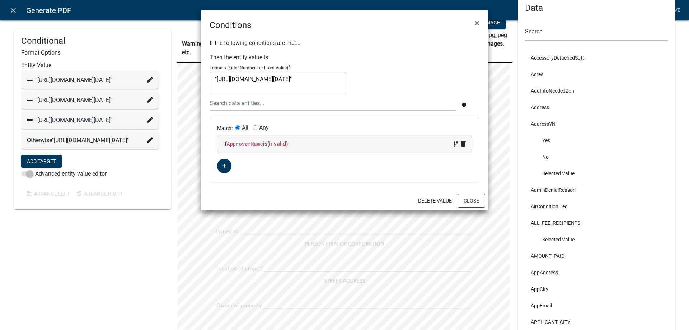
click at [274, 142] on span "(invalid)" at bounding box center [277, 143] width 21 height 7
select select "29: ApproverName"
select select
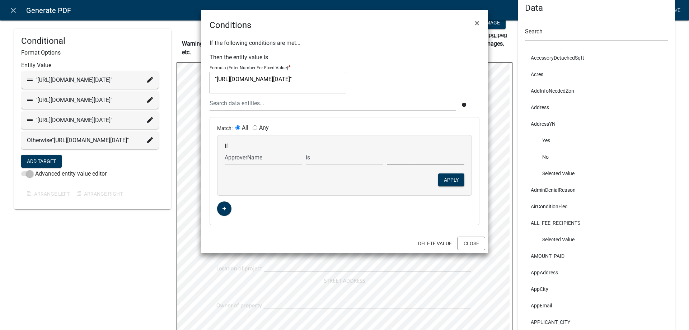
click at [402, 156] on select "Glenda Wade Terry Floyd Vicki Sharpton" at bounding box center [425, 157] width 77 height 15
click at [430, 248] on button "Delete Value" at bounding box center [434, 243] width 45 height 13
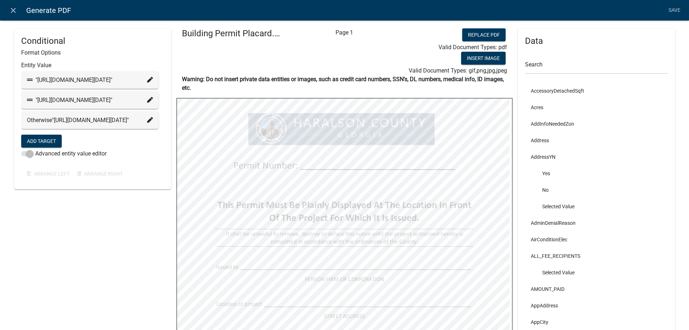
scroll to position [0, 0]
click at [675, 12] on link "Save" at bounding box center [674, 11] width 18 height 14
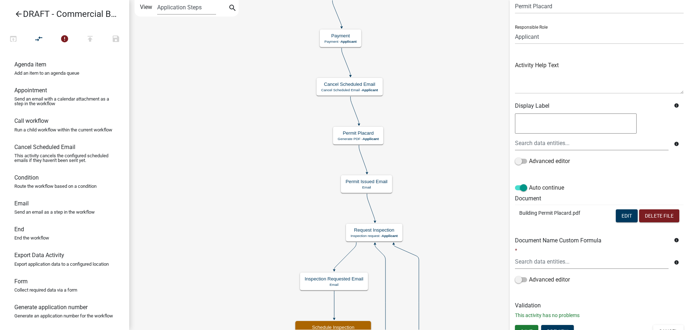
scroll to position [41, 0]
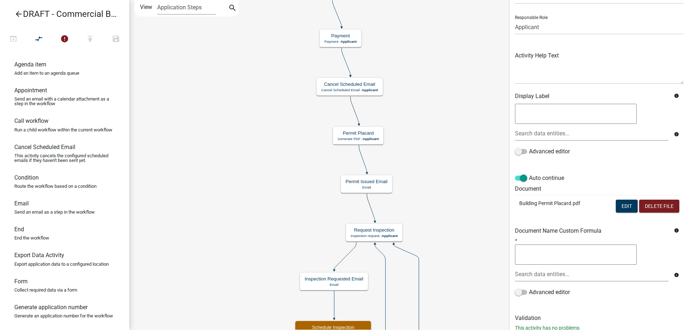
click at [529, 324] on p "This activity has no problems" at bounding box center [599, 328] width 169 height 8
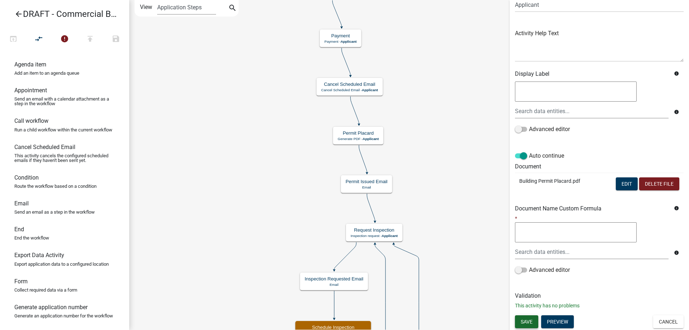
click at [524, 318] on span "Save" at bounding box center [526, 321] width 12 height 6
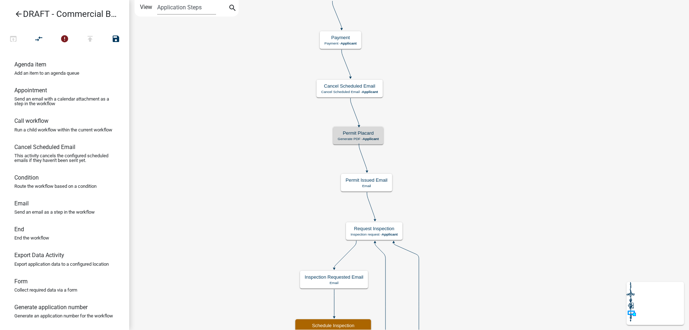
scroll to position [0, 0]
click at [67, 38] on icon "error" at bounding box center [64, 39] width 9 height 10
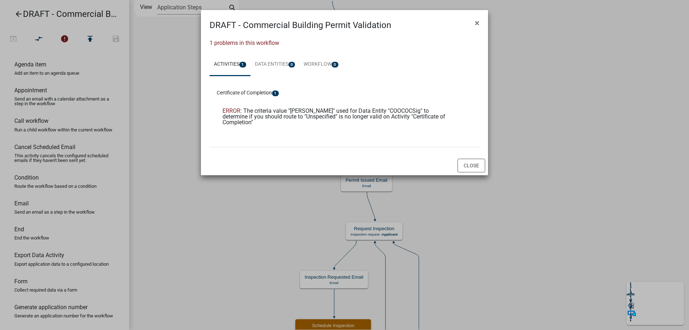
click at [285, 117] on span "The criteria value "Julie Beck" used for Data Entity "COOCOCSig" to determine i…" at bounding box center [333, 116] width 223 height 18
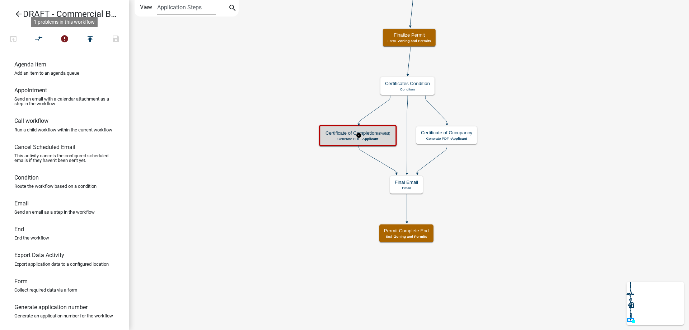
click at [350, 134] on h5 "Certificate of Completion (invalid)" at bounding box center [357, 133] width 65 height 6
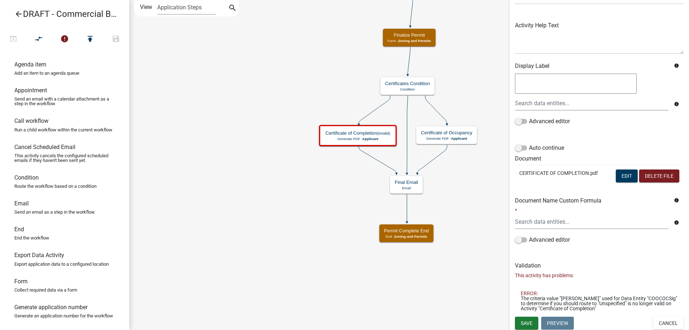
scroll to position [72, 0]
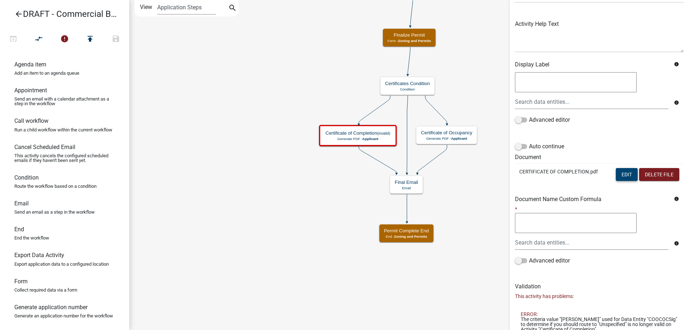
click at [620, 173] on button "Edit" at bounding box center [626, 174] width 22 height 13
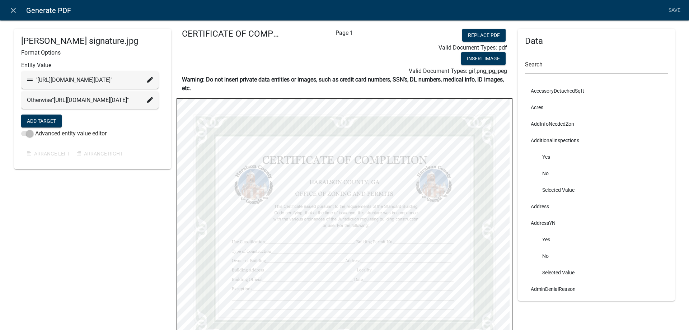
click at [147, 82] on icon at bounding box center [150, 80] width 6 height 6
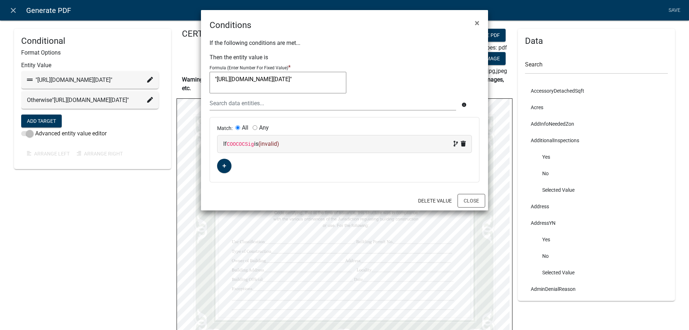
click at [270, 138] on div "If COOCOCSig is (invalid)" at bounding box center [344, 143] width 254 height 17
select select "67: COOCOCSig"
select select
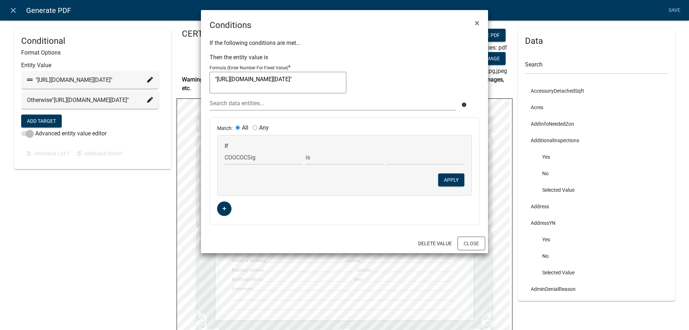
click at [408, 161] on div "Terry Floyd" at bounding box center [425, 157] width 81 height 15
click at [418, 160] on select "Terry Floyd" at bounding box center [425, 157] width 77 height 15
click at [419, 157] on select "Terry Floyd" at bounding box center [425, 157] width 77 height 15
click at [426, 241] on button "Delete Value" at bounding box center [434, 243] width 45 height 13
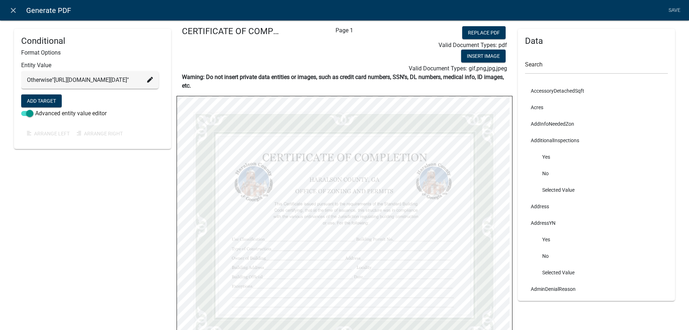
scroll to position [0, 0]
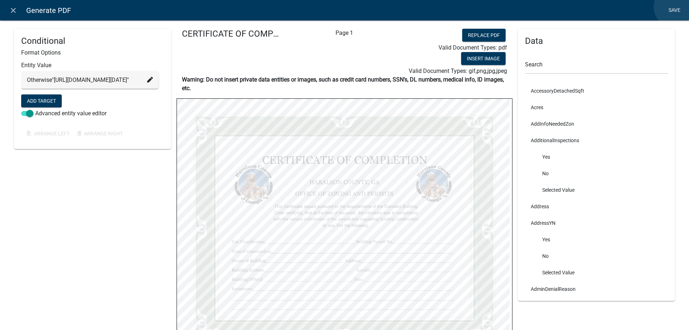
click at [676, 6] on link "Save" at bounding box center [674, 11] width 18 height 14
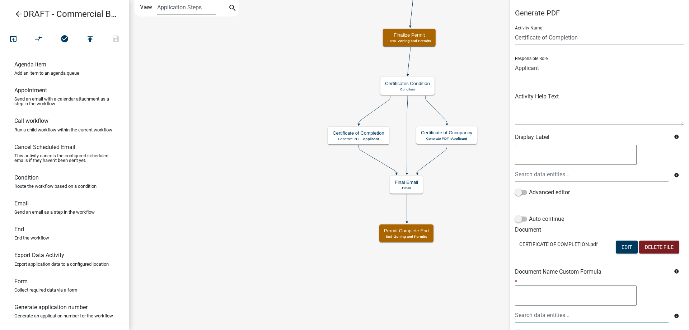
scroll to position [63, 0]
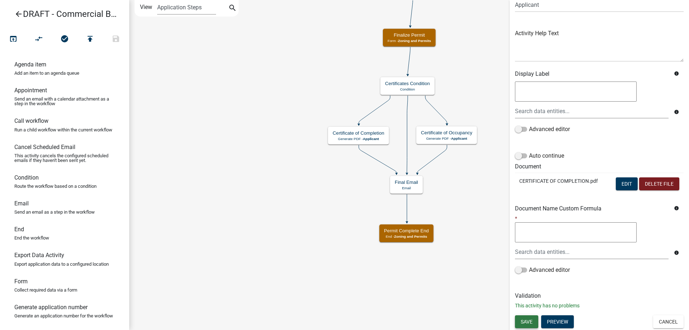
click at [531, 319] on span "Save" at bounding box center [526, 321] width 12 height 6
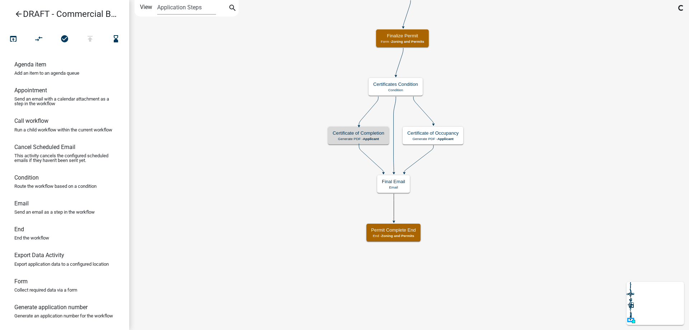
scroll to position [0, 0]
click at [207, 186] on icon "Start Start - Applicant Applicant and Owner Info Form - Applicant Require User …" at bounding box center [445, 164] width 633 height 329
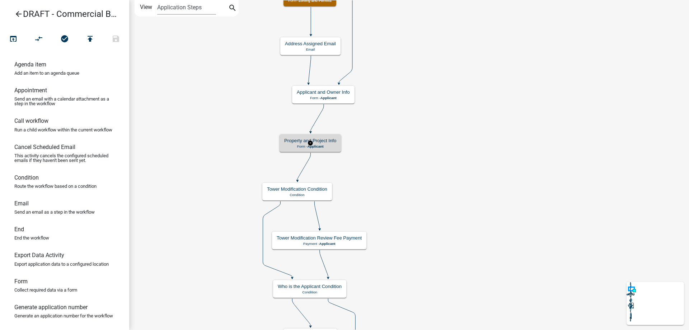
click at [336, 147] on p "Form - Applicant" at bounding box center [310, 146] width 52 height 4
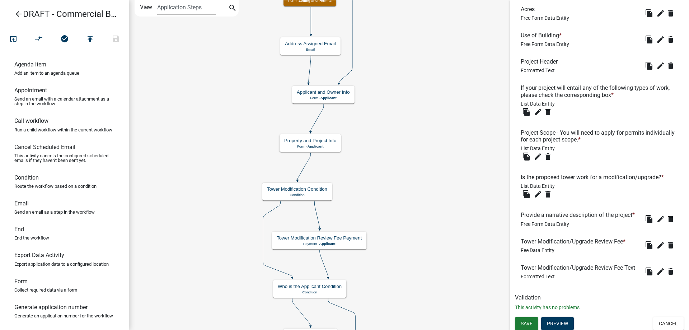
scroll to position [421, 0]
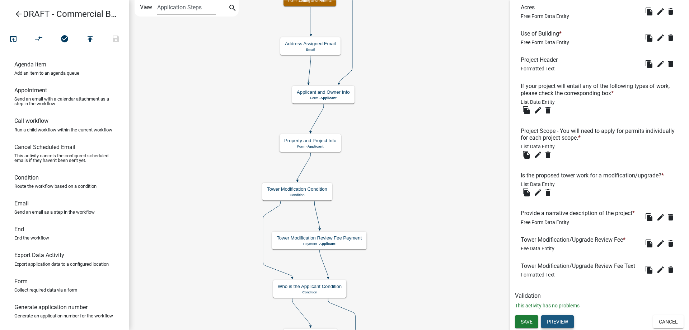
click at [557, 318] on button "Preview" at bounding box center [557, 321] width 33 height 13
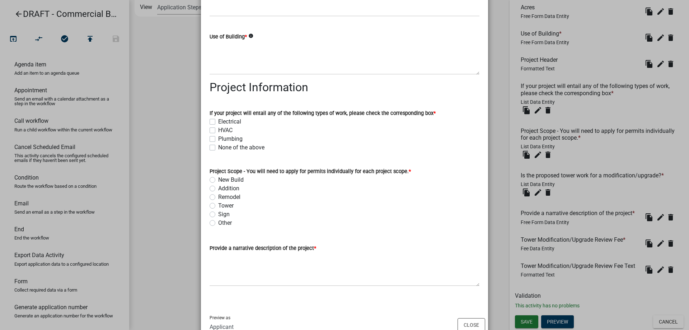
scroll to position [310, 0]
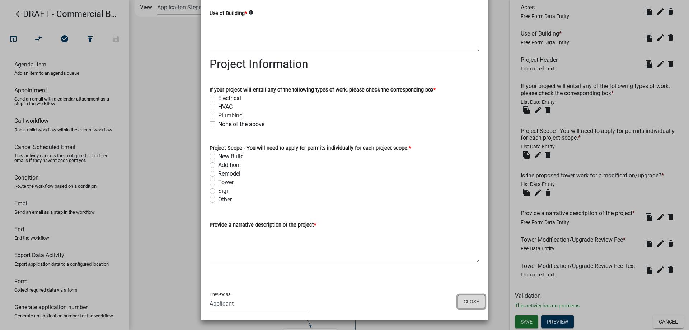
click at [463, 303] on button "Close" at bounding box center [471, 301] width 28 height 14
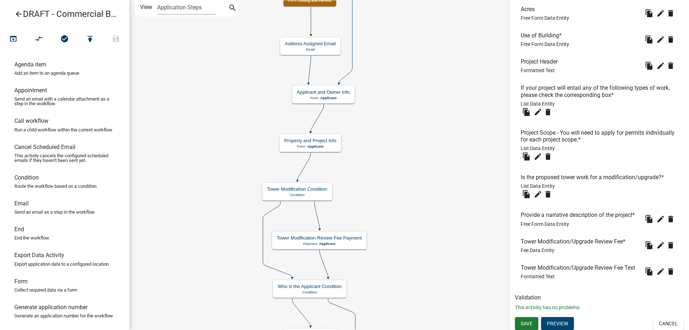
scroll to position [386, 0]
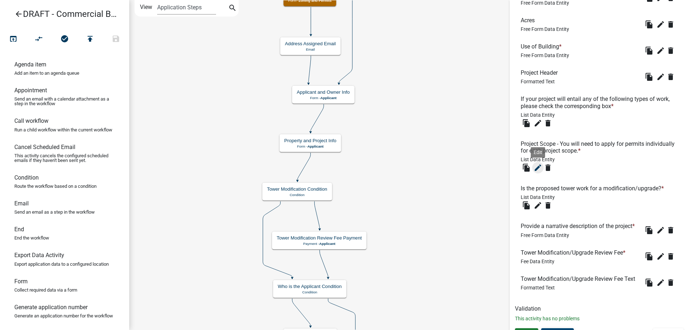
click at [535, 169] on icon "edit" at bounding box center [537, 167] width 9 height 9
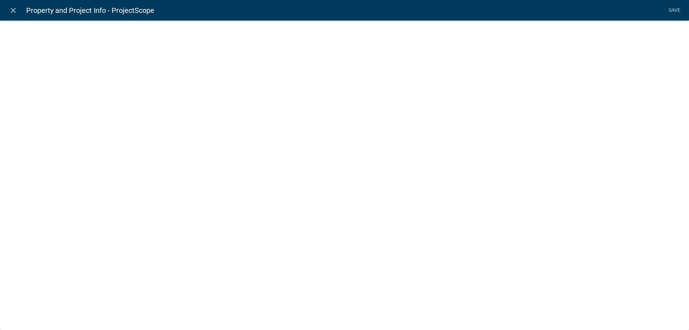
select select "list-data"
select select
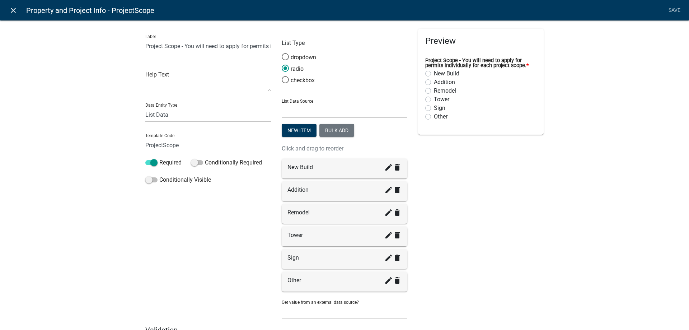
click at [13, 14] on icon "close" at bounding box center [13, 10] width 9 height 9
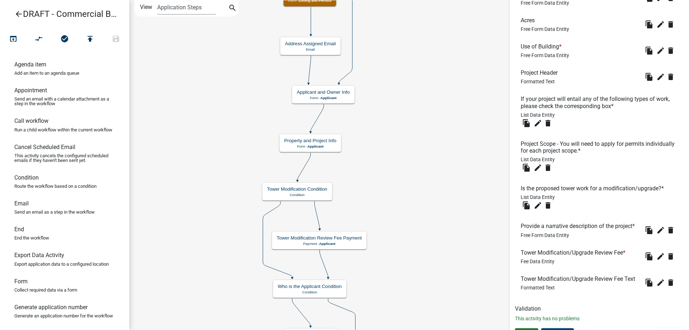
scroll to position [421, 0]
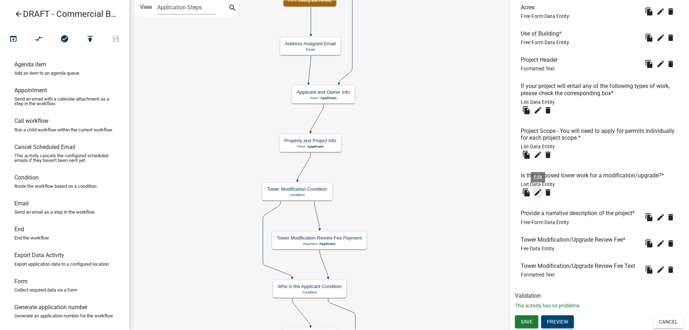
click at [534, 188] on icon "edit" at bounding box center [537, 192] width 9 height 9
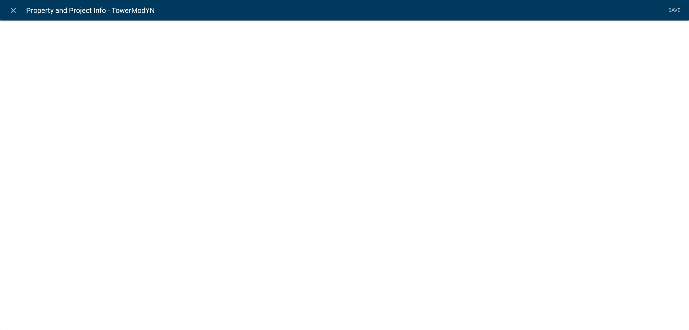
select select "list-data"
select select
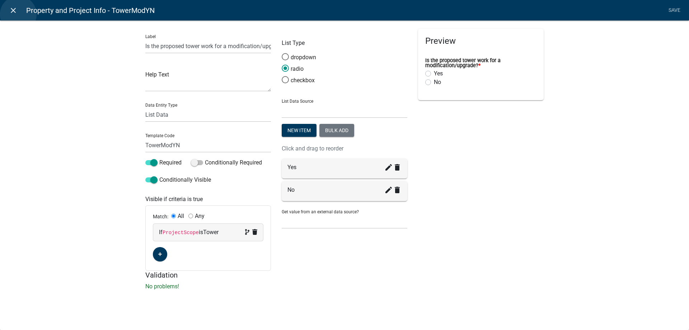
click at [18, 14] on link "close" at bounding box center [13, 10] width 15 height 15
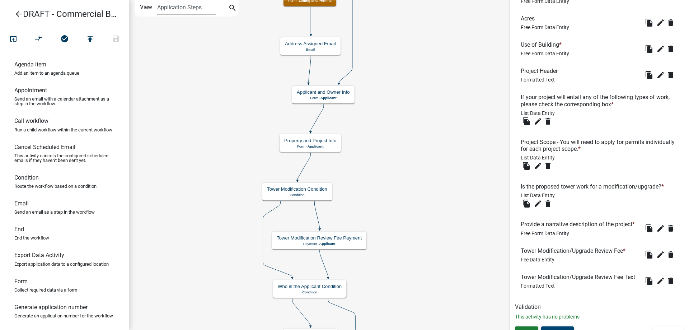
scroll to position [386, 0]
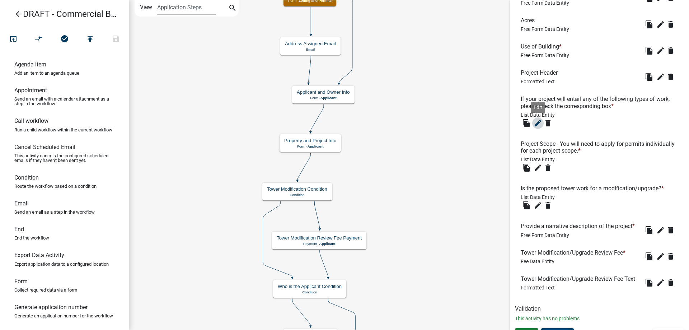
click at [535, 121] on icon "edit" at bounding box center [537, 123] width 9 height 9
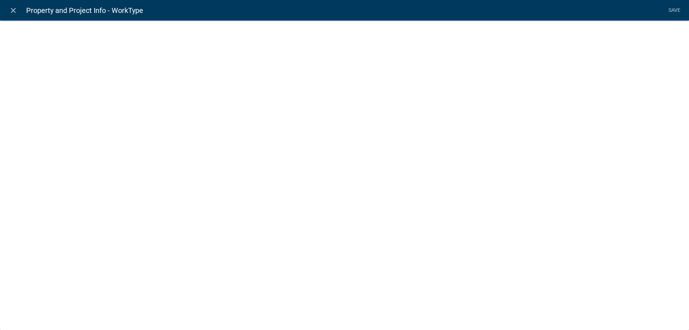
select select "list-data"
select select
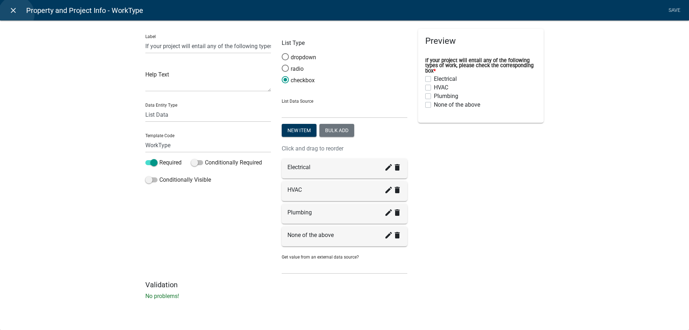
click at [16, 14] on icon "close" at bounding box center [13, 10] width 9 height 9
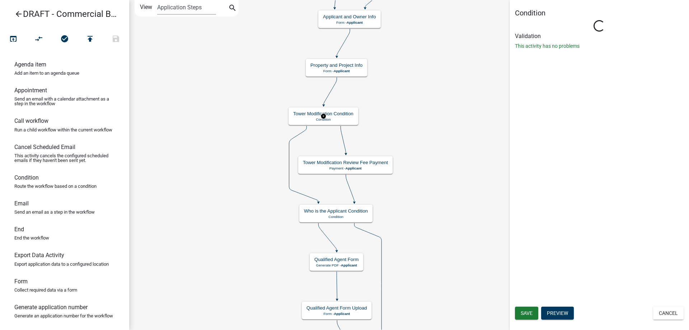
scroll to position [0, 0]
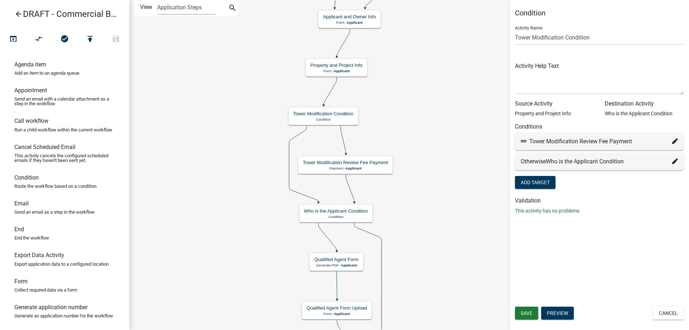
click at [678, 140] on div "Tower Modification Review Fee Payment" at bounding box center [599, 141] width 169 height 17
click at [675, 140] on icon at bounding box center [675, 141] width 6 height 6
select select "119: 911c3088-e2f4-47be-b4fc-df2d2ff5b24b"
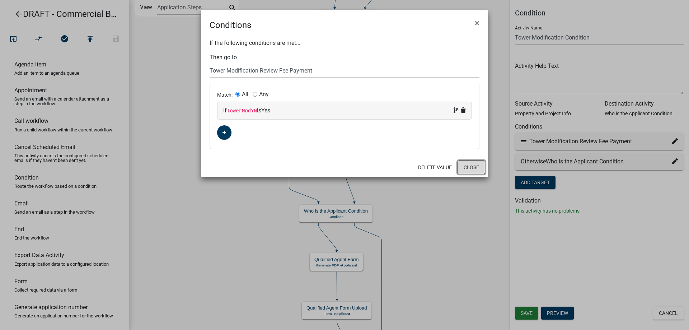
click at [475, 171] on button "Close" at bounding box center [471, 167] width 28 height 14
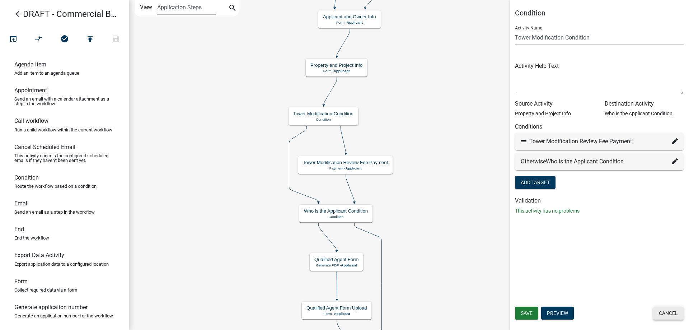
click at [670, 313] on button "Cancel" at bounding box center [668, 312] width 30 height 13
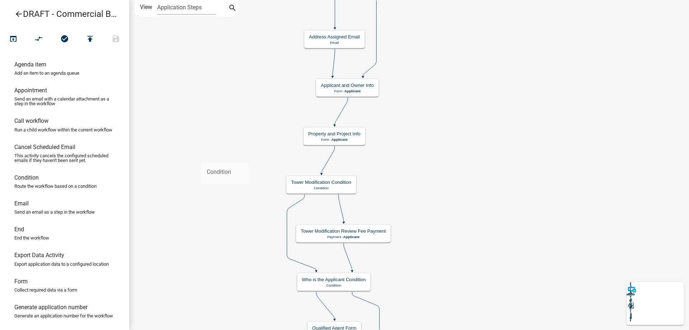
drag, startPoint x: 50, startPoint y: 189, endPoint x: 201, endPoint y: 157, distance: 154.3
click at [201, 157] on div "arrow_back DRAFT - Commercial Building Permit open_in_browser compare_arrows ch…" at bounding box center [344, 165] width 689 height 330
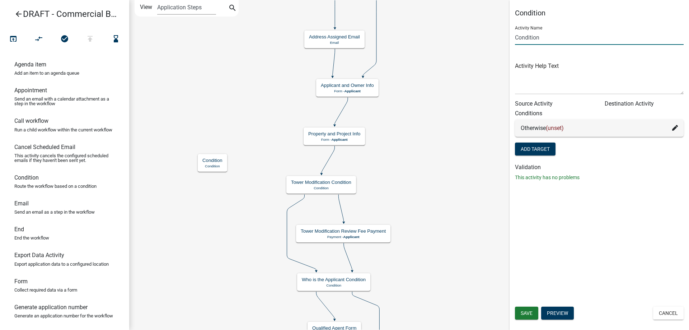
click at [518, 36] on input "Condition" at bounding box center [599, 37] width 169 height 15
click at [516, 42] on input "Condition" at bounding box center [599, 37] width 169 height 15
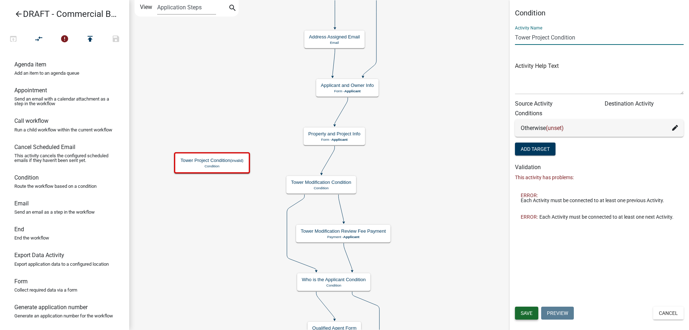
type input "Tower Project Condition"
click at [524, 315] on span "Save" at bounding box center [526, 313] width 12 height 6
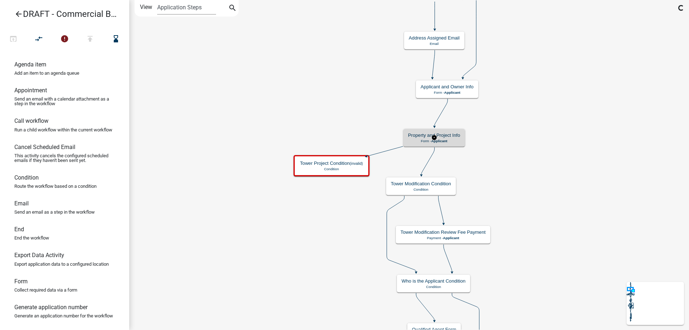
click at [420, 142] on p "Form - Applicant" at bounding box center [434, 141] width 52 height 4
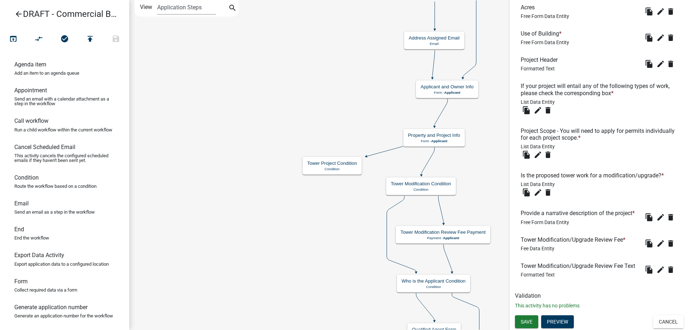
scroll to position [350, 0]
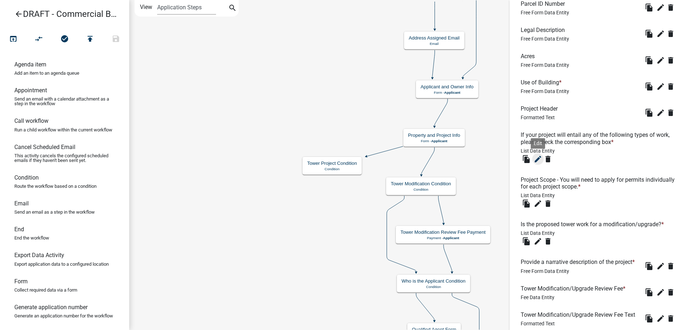
click at [538, 156] on icon "edit" at bounding box center [537, 159] width 9 height 9
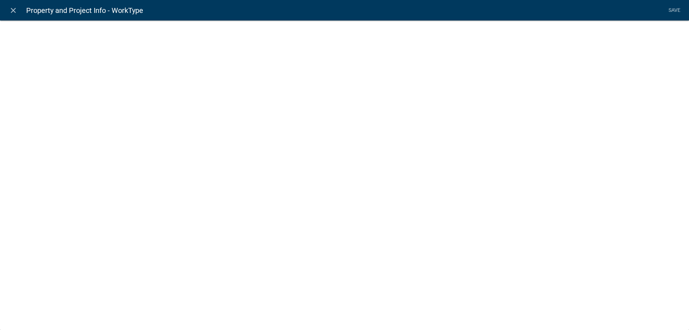
select select "list-data"
select select
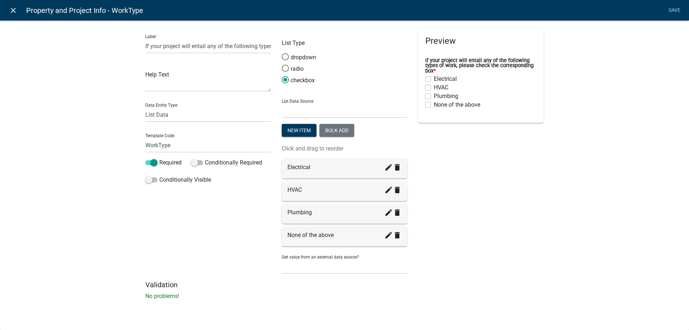
click at [11, 8] on icon "close" at bounding box center [13, 10] width 9 height 9
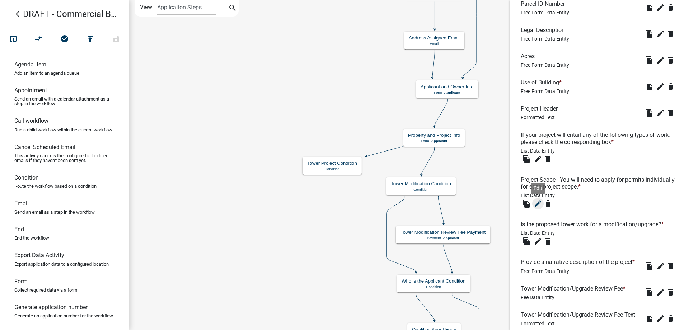
click at [538, 199] on icon "edit" at bounding box center [537, 203] width 9 height 9
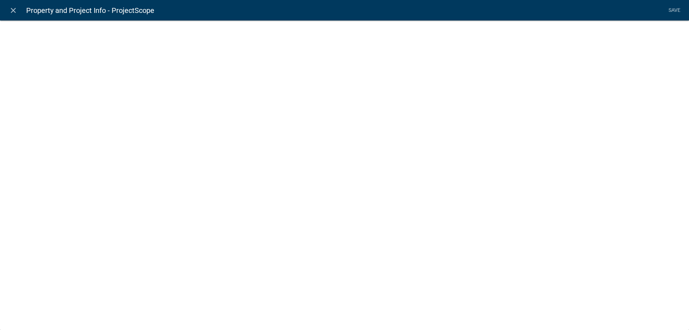
select select "list-data"
select select
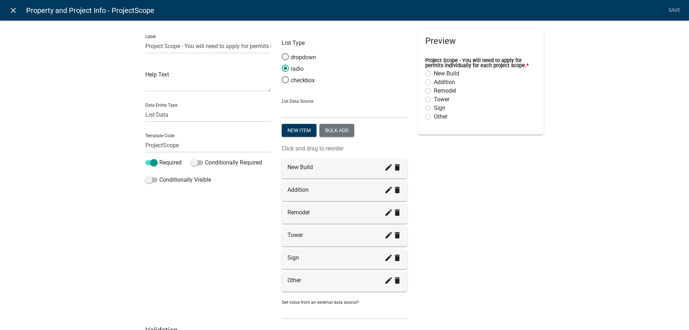
click at [14, 13] on icon "close" at bounding box center [13, 10] width 9 height 9
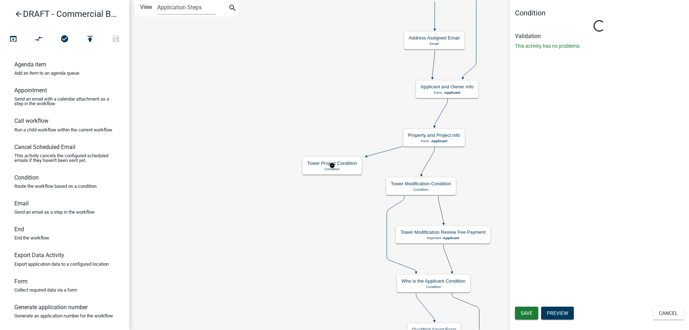
scroll to position [0, 0]
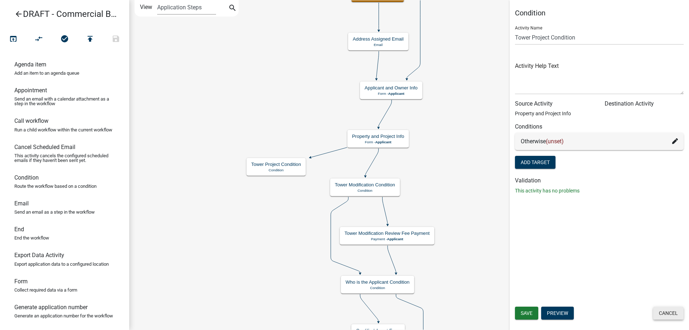
click at [671, 313] on button "Cancel" at bounding box center [668, 312] width 30 height 13
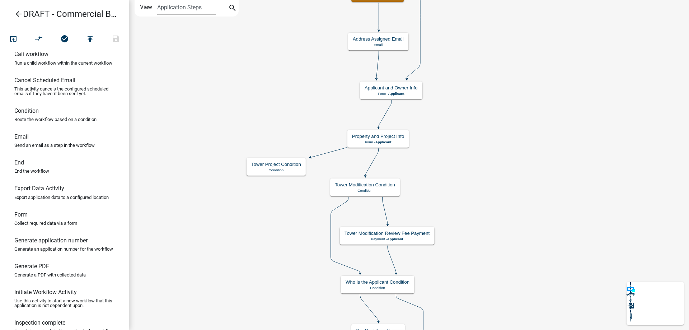
scroll to position [72, 0]
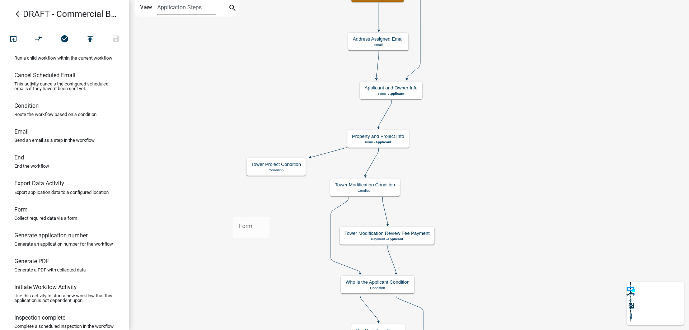
drag, startPoint x: 33, startPoint y: 231, endPoint x: 233, endPoint y: 211, distance: 201.5
click at [233, 211] on div "arrow_back DRAFT - Commercial Building Permit open_in_browser compare_arrows ch…" at bounding box center [344, 165] width 689 height 330
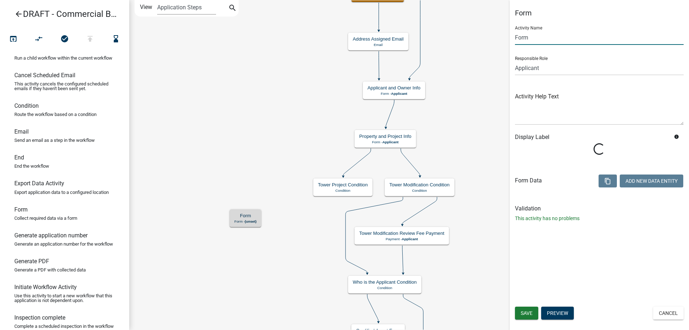
click at [517, 37] on input "Form" at bounding box center [599, 37] width 169 height 15
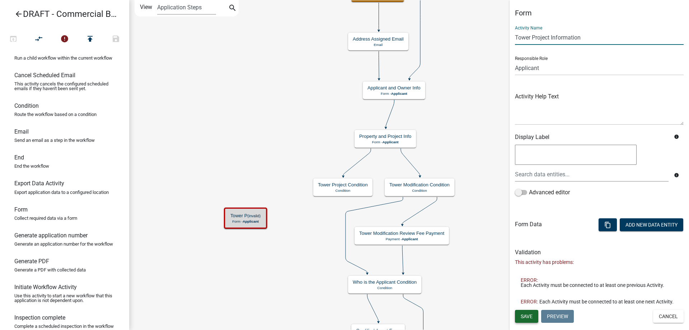
type input "Tower Project Information"
click at [519, 313] on button "Save" at bounding box center [526, 316] width 23 height 13
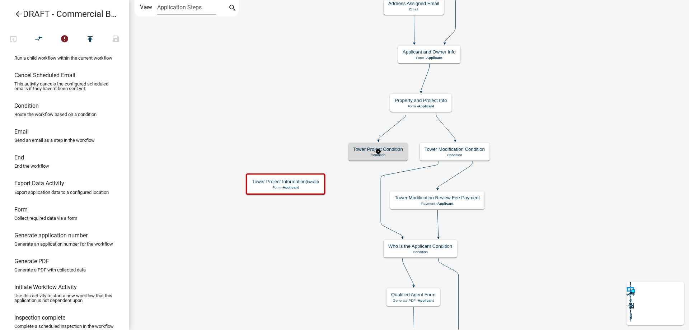
click at [361, 155] on p "Condition" at bounding box center [378, 155] width 50 height 4
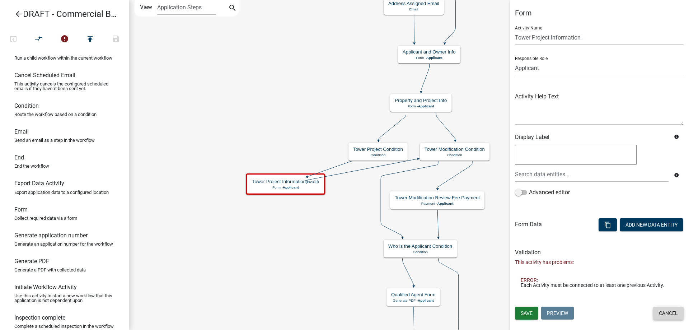
click at [672, 310] on button "Cancel" at bounding box center [668, 312] width 30 height 13
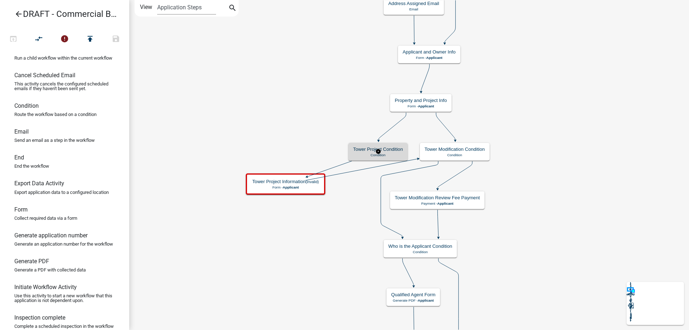
click at [359, 153] on p "Condition" at bounding box center [378, 155] width 50 height 4
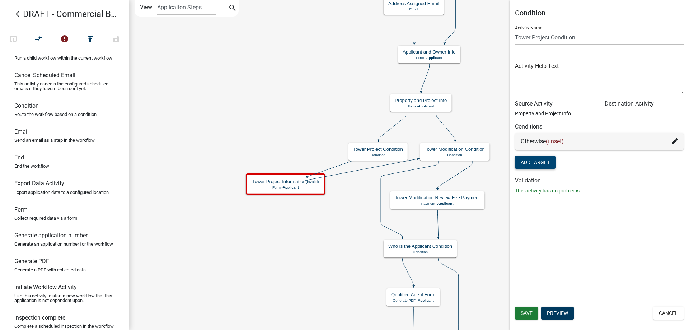
click at [533, 161] on button "Add Target" at bounding box center [535, 162] width 41 height 13
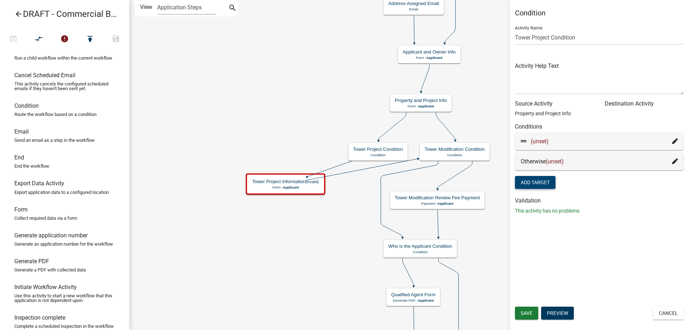
click at [675, 141] on icon at bounding box center [675, 141] width 6 height 6
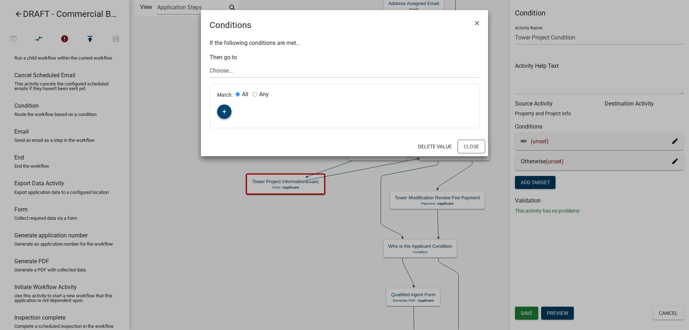
click at [228, 117] on button "button" at bounding box center [224, 111] width 14 height 14
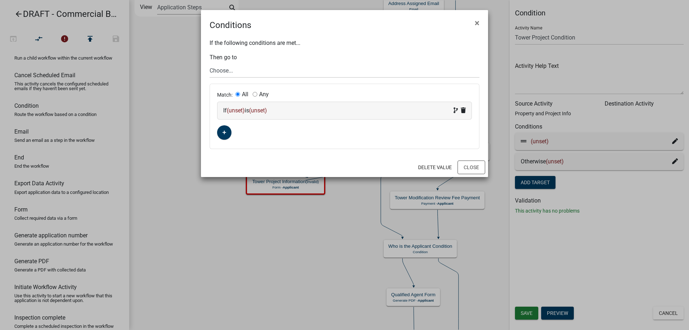
click at [236, 113] on span "(unset)" at bounding box center [236, 110] width 18 height 7
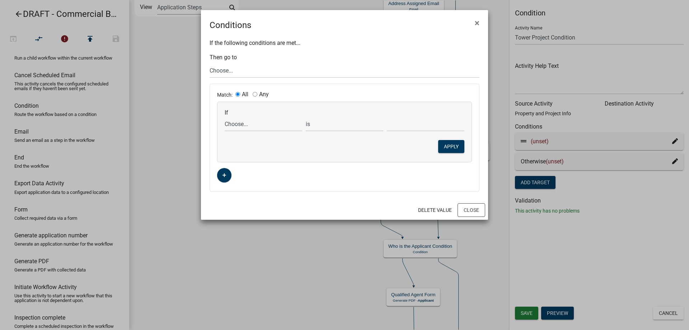
click at [242, 134] on div "If Choose... Acres Address AddressRequiredInfo AddressYN ALL_FEE_RECIPIENTS App…" at bounding box center [344, 132] width 254 height 60
drag, startPoint x: 247, startPoint y: 124, endPoint x: 259, endPoint y: 131, distance: 13.5
click at [247, 124] on select "Choose... Acres Address AddressRequiredInfo AddressYN ALL_FEE_RECIPIENTS AppAdd…" at bounding box center [263, 124] width 77 height 15
select select "144: ProjectScope"
click at [225, 117] on select "Choose... Acres Address AddressRequiredInfo AddressYN ALL_FEE_RECIPIENTS AppAdd…" at bounding box center [263, 124] width 77 height 15
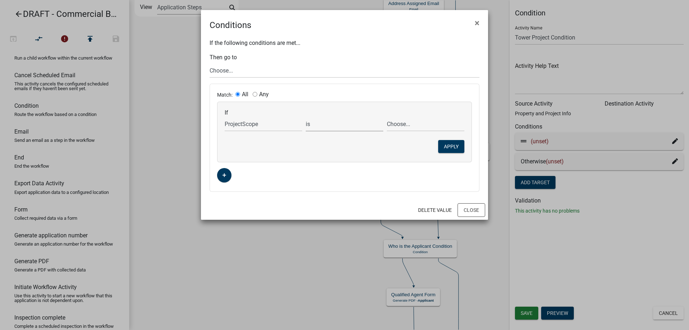
click at [335, 119] on select "is is not exists does not exist is greater than is less than contains does not …" at bounding box center [344, 124] width 77 height 15
click at [306, 117] on select "is is not exists does not exist is greater than is less than contains does not …" at bounding box center [344, 124] width 77 height 15
click at [418, 116] on div "If Choose... Acres Address AddressRequiredInfo AddressYN ALL_FEE_RECIPIENTS App…" at bounding box center [344, 120] width 243 height 22
click at [414, 123] on select "Choose... Addition New Build Other Remodel Sign Tower" at bounding box center [425, 124] width 77 height 15
select select "6: Tower"
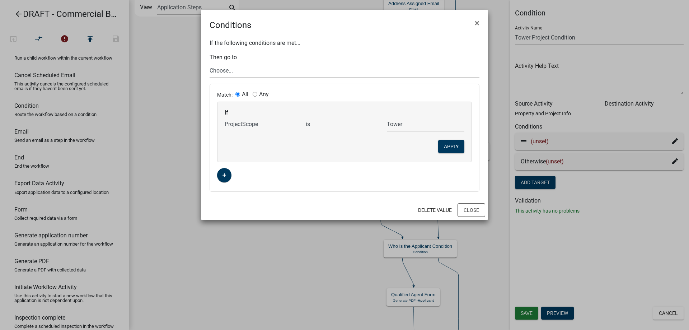
click at [387, 117] on select "Choose... Addition New Build Other Remodel Sign Tower" at bounding box center [425, 124] width 77 height 15
click at [447, 146] on button "Apply" at bounding box center [451, 146] width 26 height 13
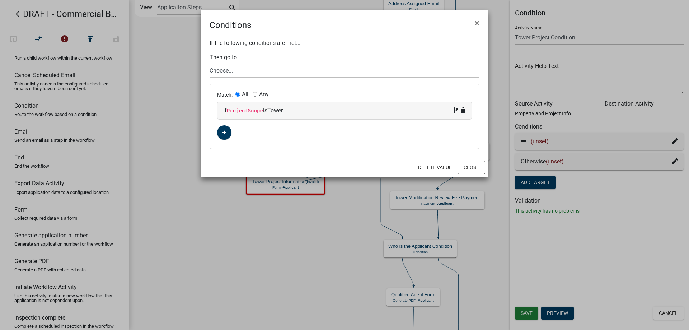
click at [287, 75] on select "Choose... Start Applicant and Owner Info Require User Parcel search Application…" at bounding box center [344, 70] width 270 height 15
select select "126: ab91a649-d38e-4a4c-b4bc-0df625768619"
click at [209, 63] on select "Choose... Start Applicant and Owner Info Require User Parcel search Application…" at bounding box center [344, 70] width 270 height 15
click at [471, 168] on button "Close" at bounding box center [471, 167] width 28 height 14
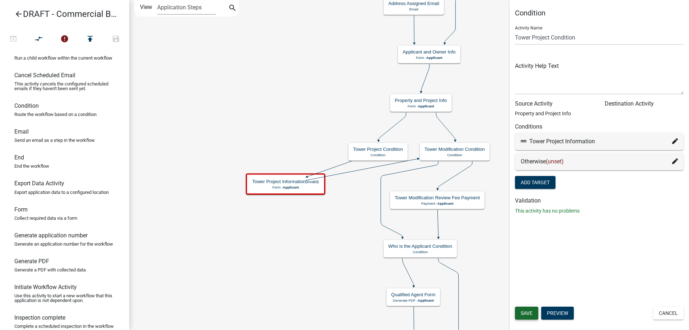
click at [523, 312] on span "Save" at bounding box center [526, 313] width 12 height 6
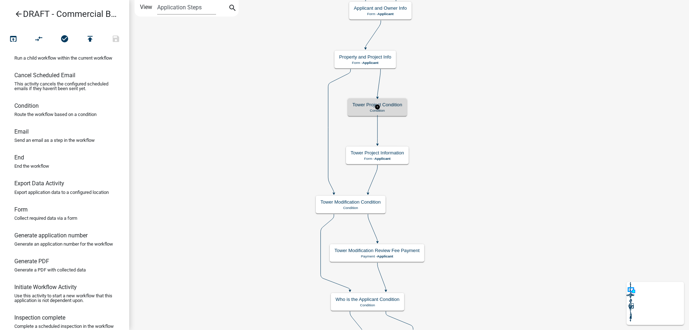
click at [367, 106] on h5 "Tower Project Condition" at bounding box center [377, 105] width 50 height 6
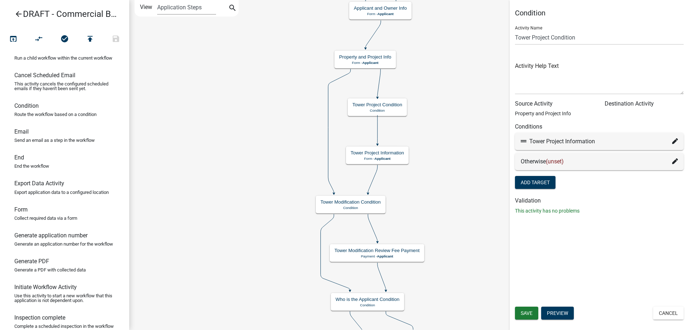
click at [674, 161] on icon at bounding box center [675, 161] width 6 height 6
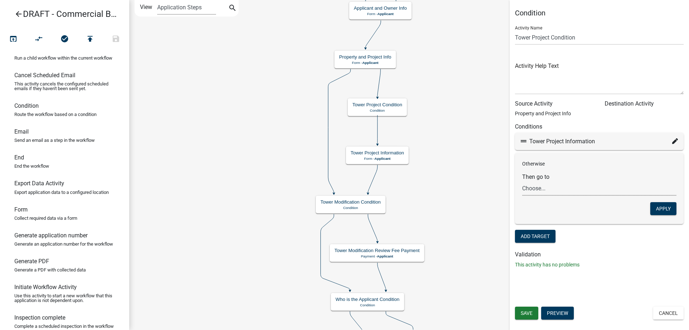
click at [571, 190] on select "Choose... Start Applicant and Owner Info Require User Parcel search Application…" at bounding box center [599, 188] width 154 height 15
select select "65: 23b69467-73c7-495c-9707-44ce5db79e8e"
click at [522, 181] on select "Choose... Start Applicant and Owner Info Require User Parcel search Application…" at bounding box center [599, 188] width 154 height 15
click at [669, 207] on button "Apply" at bounding box center [663, 208] width 26 height 13
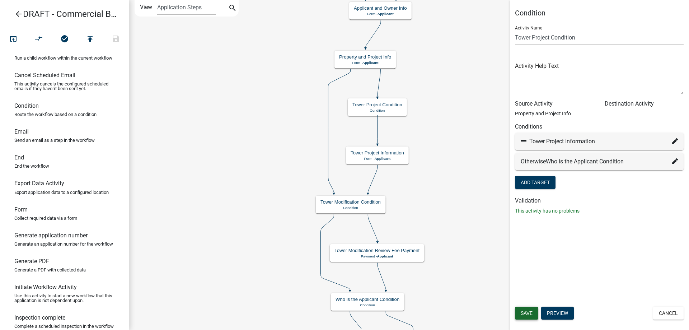
click at [519, 307] on button "Save" at bounding box center [526, 312] width 23 height 13
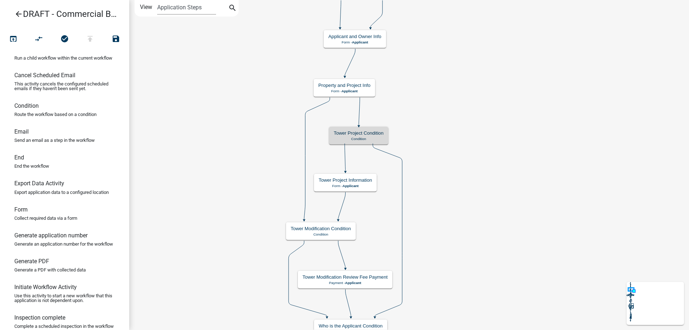
click at [306, 137] on icon at bounding box center [317, 158] width 26 height 122
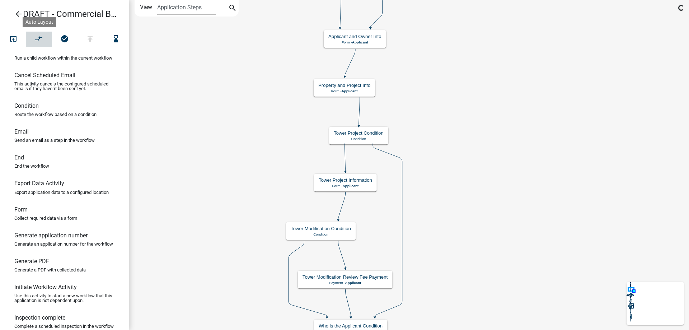
click at [35, 40] on icon "compare_arrows" at bounding box center [39, 39] width 9 height 10
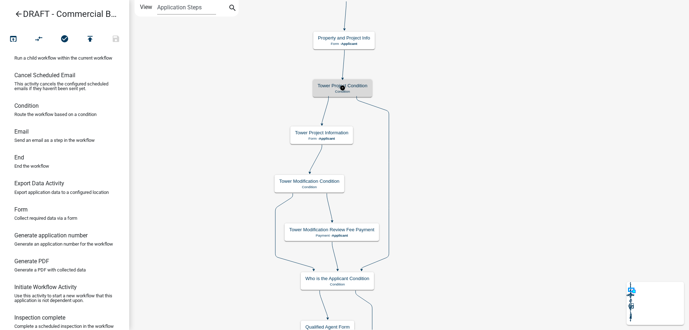
click at [320, 95] on div "Tower Project Condition Condition" at bounding box center [342, 88] width 59 height 18
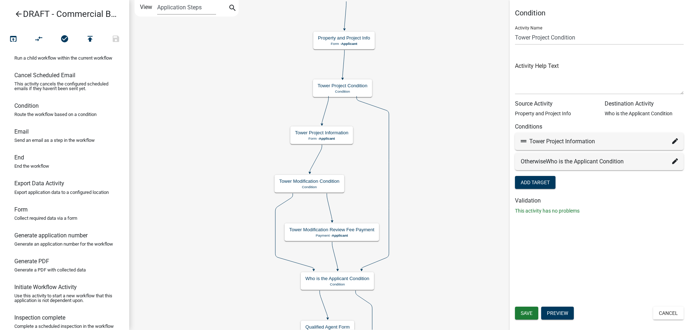
click at [675, 137] on fa-icon at bounding box center [675, 141] width 6 height 9
select select "126: ab91a649-d38e-4a4c-b4bc-0df625768619"
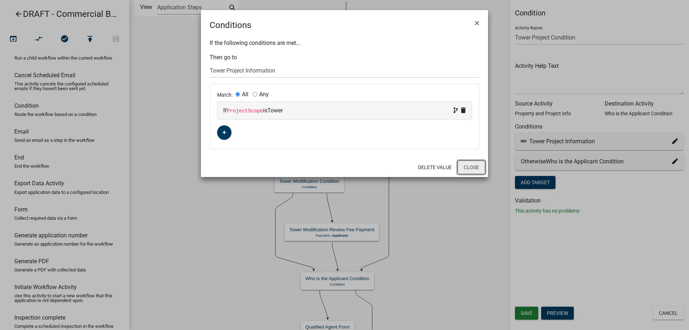
click at [478, 169] on button "Close" at bounding box center [471, 167] width 28 height 14
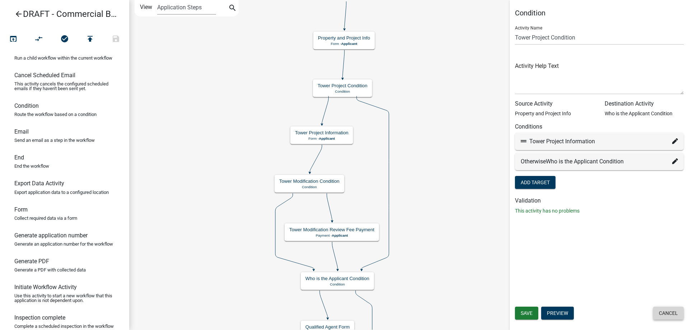
click at [657, 315] on button "Cancel" at bounding box center [668, 312] width 30 height 13
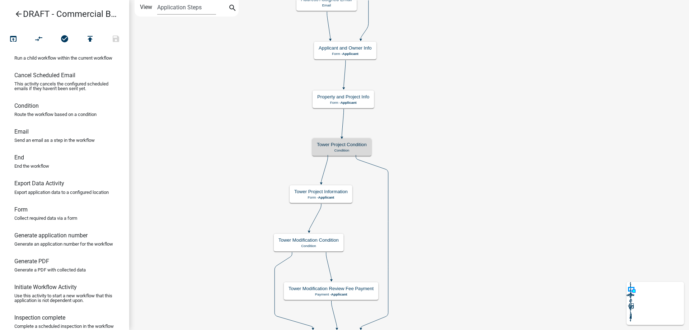
click at [361, 102] on p "Form - Applicant" at bounding box center [343, 102] width 52 height 4
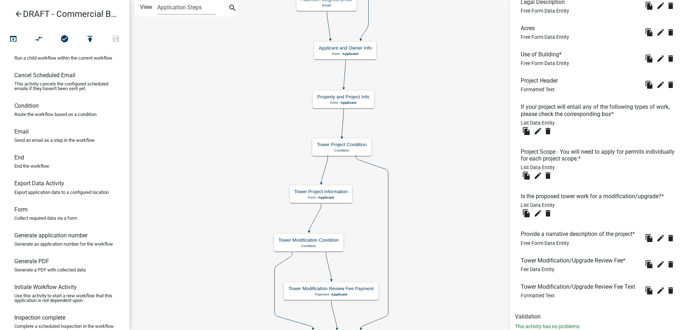
scroll to position [421, 0]
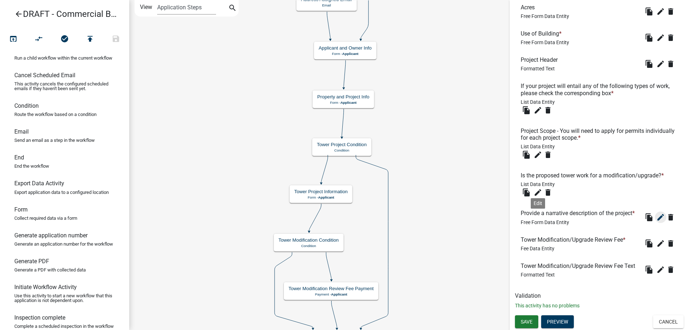
click at [656, 213] on icon "edit" at bounding box center [660, 217] width 9 height 9
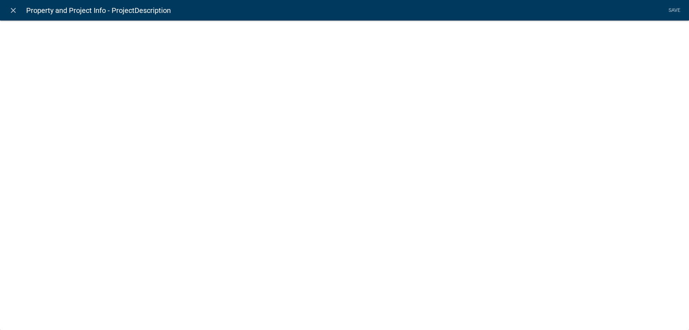
select select
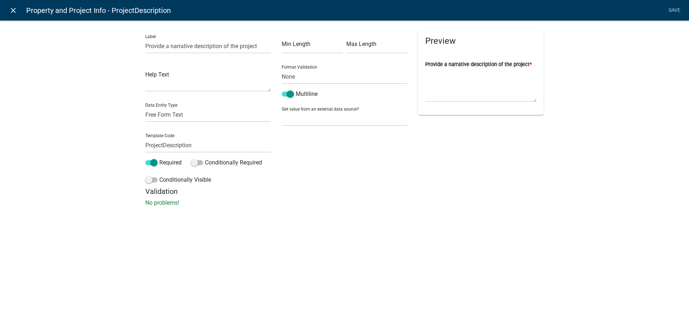
click at [11, 10] on icon "close" at bounding box center [13, 10] width 9 height 9
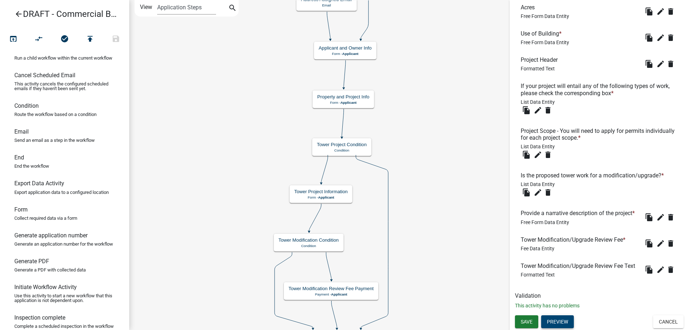
click at [557, 326] on button "Preview" at bounding box center [557, 321] width 33 height 13
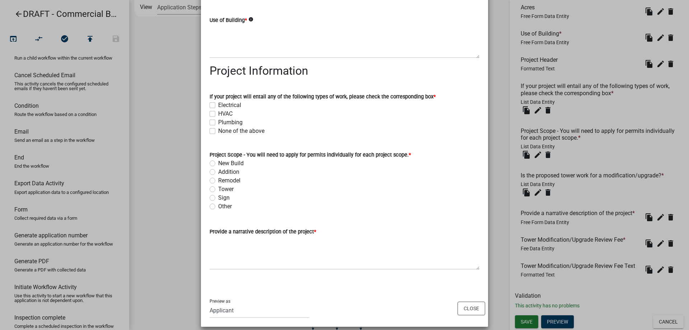
scroll to position [310, 0]
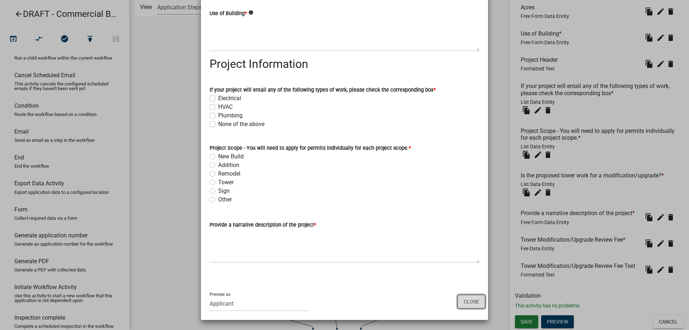
click at [468, 304] on button "Close" at bounding box center [471, 301] width 28 height 14
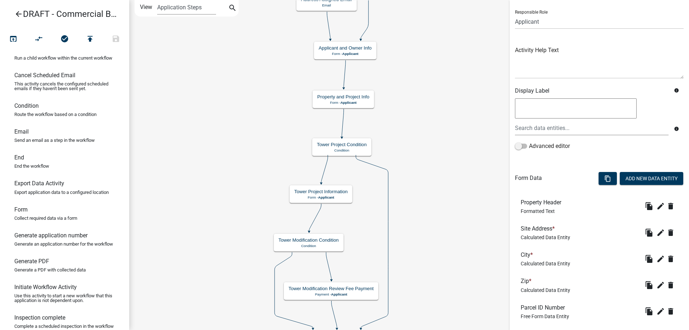
scroll to position [0, 0]
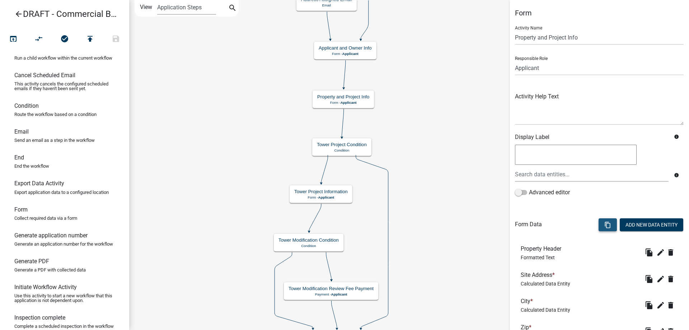
click at [604, 221] on icon "content_copy" at bounding box center [607, 224] width 7 height 7
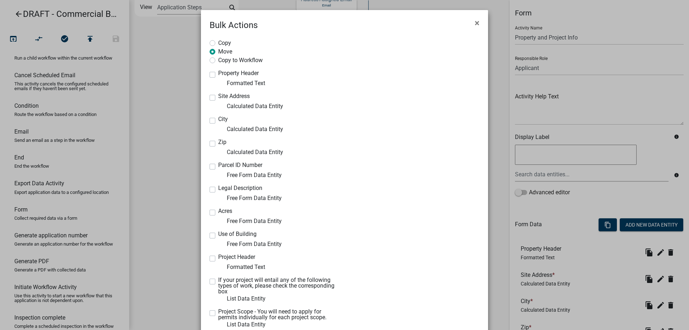
scroll to position [181, 0]
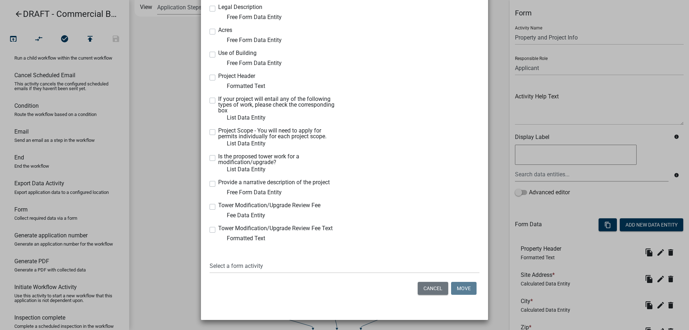
click at [218, 159] on label "Is the proposed tower work for a modification/upgrade?" at bounding box center [278, 159] width 121 height 11
click at [218, 158] on input "Is the proposed tower work for a modification/upgrade?" at bounding box center [220, 156] width 5 height 5
checkbox input "true"
click at [218, 206] on label "Tower Modification/Upgrade Review Fee" at bounding box center [269, 205] width 102 height 6
click at [218, 206] on input "Tower Modification/Upgrade Review Fee" at bounding box center [220, 204] width 5 height 5
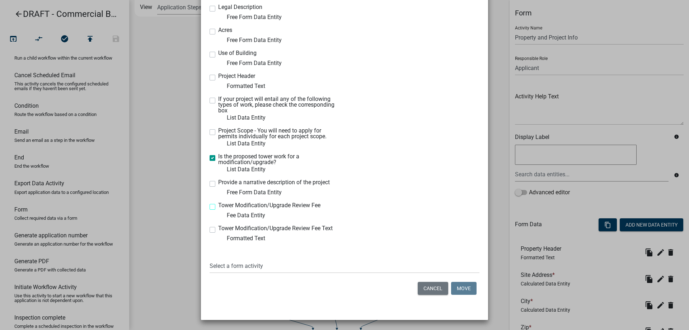
checkbox input "true"
click at [218, 230] on label "Tower Modification/Upgrade Review Fee Text" at bounding box center [275, 228] width 114 height 6
click at [218, 230] on input "Tower Modification/Upgrade Review Fee Text" at bounding box center [220, 227] width 5 height 5
checkbox input "true"
click at [236, 261] on select "Select a form activity Applicant and Owner Info Application Submittal Zoning De…" at bounding box center [344, 265] width 270 height 15
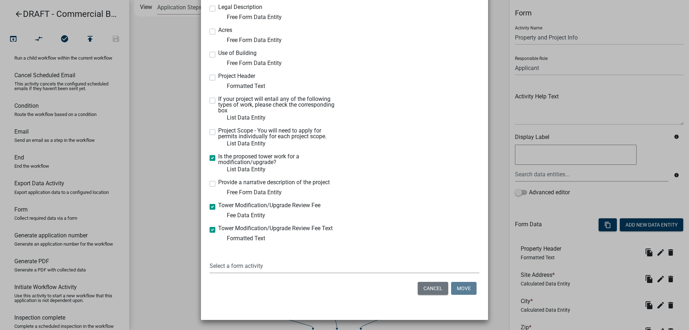
click at [271, 259] on select "Select a form activity Applicant and Owner Info Application Submittal Zoning De…" at bounding box center [344, 265] width 270 height 15
click at [245, 264] on select "Select a form activity Applicant and Owner Info Application Submittal Zoning De…" at bounding box center [344, 265] width 270 height 15
click at [209, 258] on select "Select a form activity Applicant and Owner Info Application Submittal Zoning De…" at bounding box center [344, 265] width 270 height 15
click at [244, 263] on select "Select a form activity Applicant and Owner Info Application Submittal Zoning De…" at bounding box center [344, 265] width 270 height 15
select select "ab91a649-d38e-4a4c-b4bc-0df625768619"
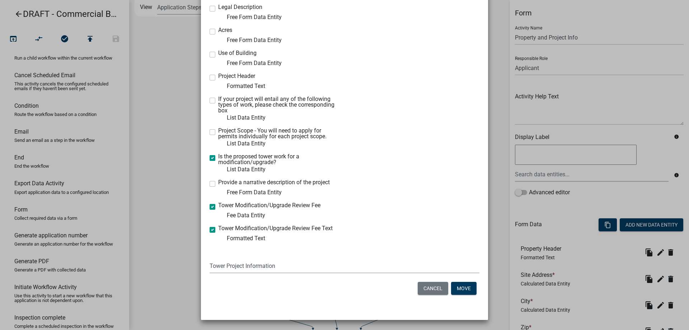
click at [209, 258] on select "Select a form activity Applicant and Owner Info Application Submittal Zoning De…" at bounding box center [344, 265] width 270 height 15
click at [464, 287] on button "Move" at bounding box center [463, 288] width 25 height 13
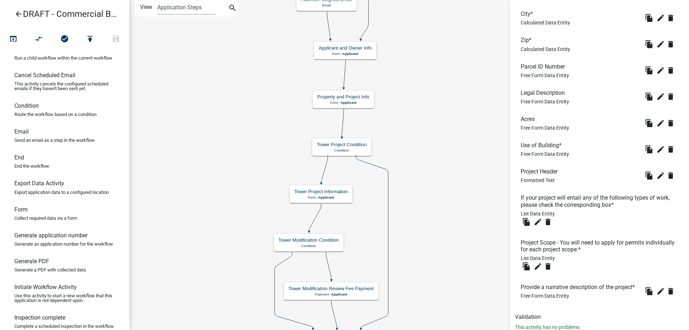
scroll to position [320, 0]
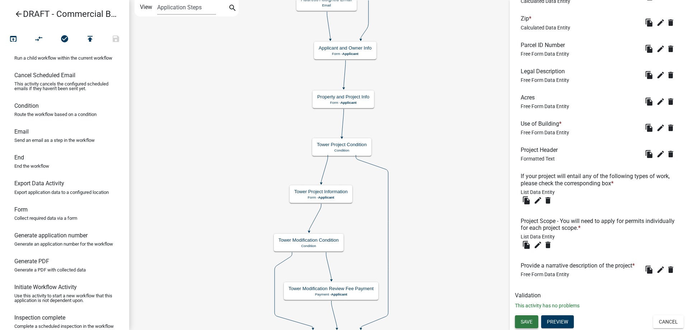
click at [533, 318] on button "Save" at bounding box center [526, 321] width 23 height 13
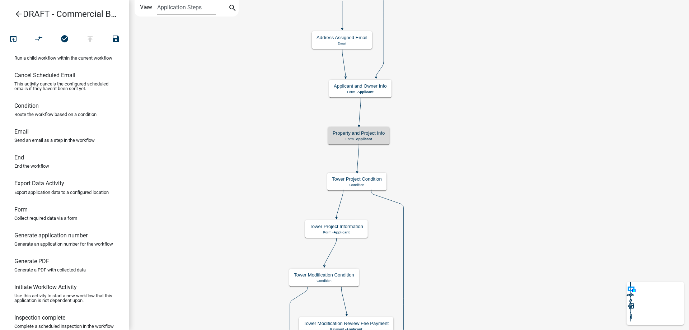
scroll to position [0, 0]
click at [383, 141] on p "Form - Applicant" at bounding box center [358, 139] width 52 height 4
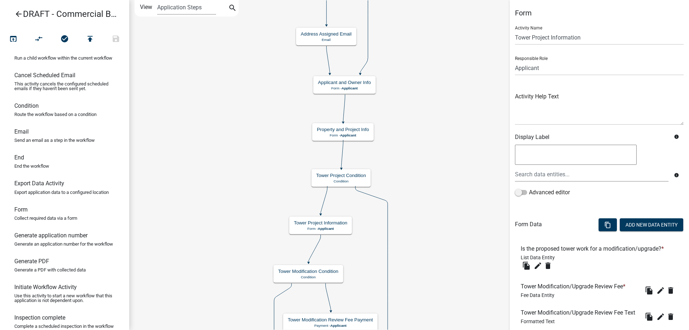
scroll to position [36, 0]
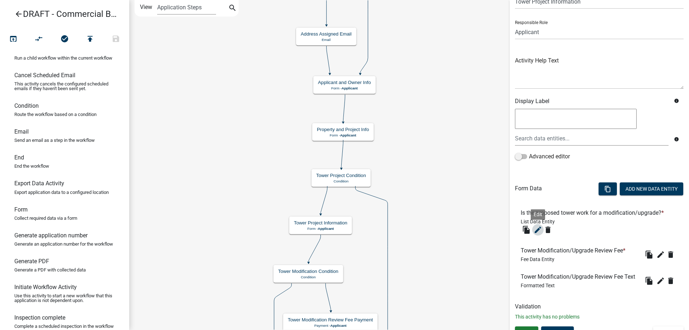
click at [533, 232] on icon "edit" at bounding box center [537, 229] width 9 height 9
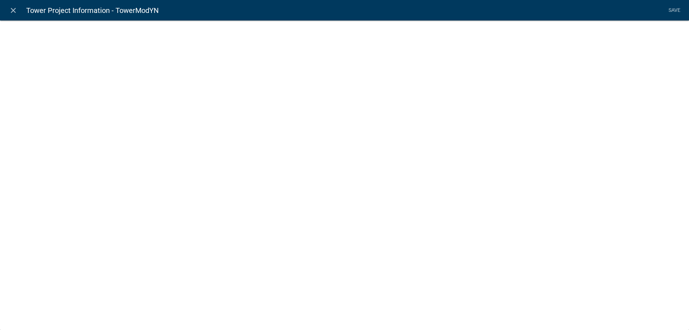
select select "list-data"
select select
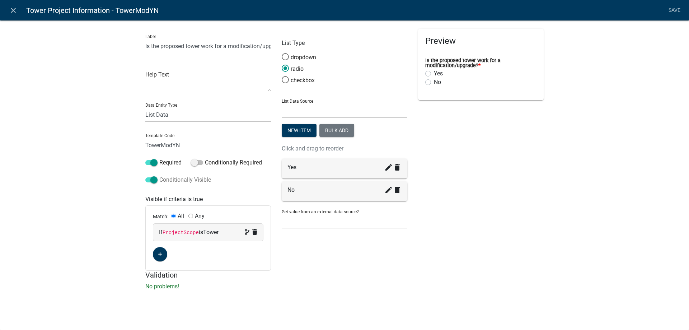
click at [166, 175] on label "Conditionally Visible" at bounding box center [178, 179] width 66 height 9
click at [159, 175] on input "Conditionally Visible" at bounding box center [159, 175] width 0 height 0
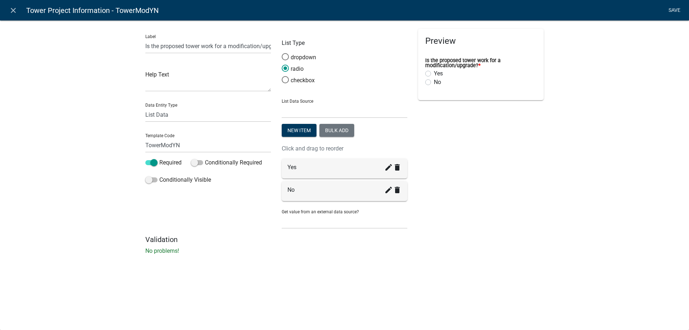
click at [678, 12] on link "Save" at bounding box center [674, 11] width 18 height 14
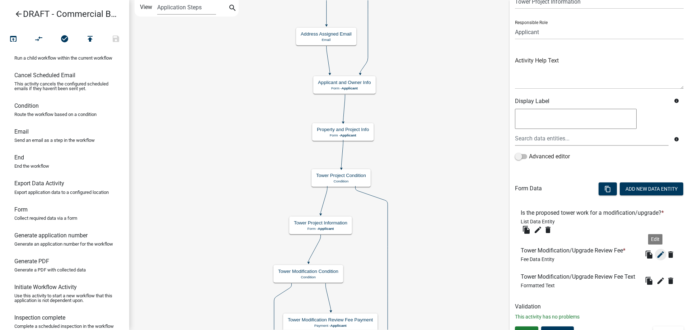
click at [656, 254] on icon "edit" at bounding box center [660, 254] width 9 height 9
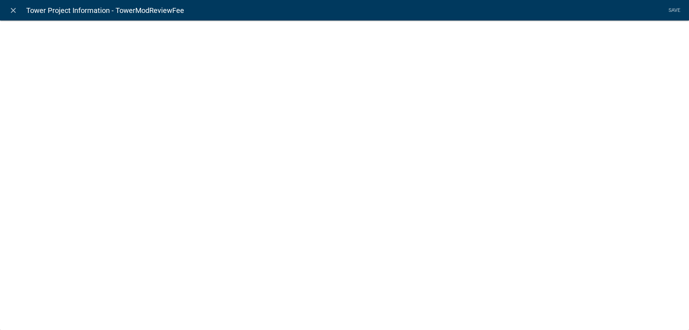
select select "fee"
select select "0321dd80-d73d-45aa-9e33-fbfc0d7f71cd"
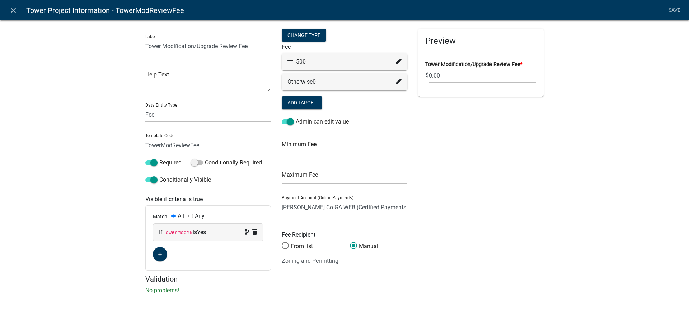
click at [399, 80] on icon at bounding box center [399, 82] width 6 height 6
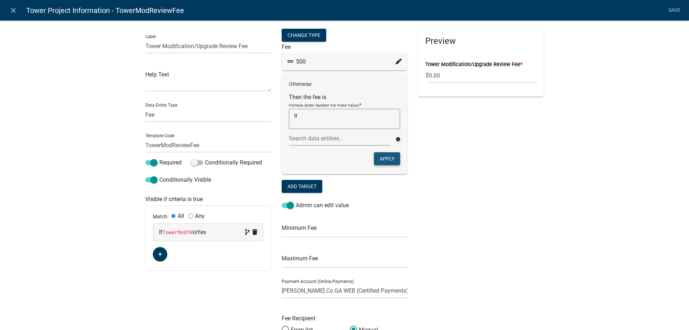
click at [395, 158] on button "Apply" at bounding box center [387, 158] width 26 height 13
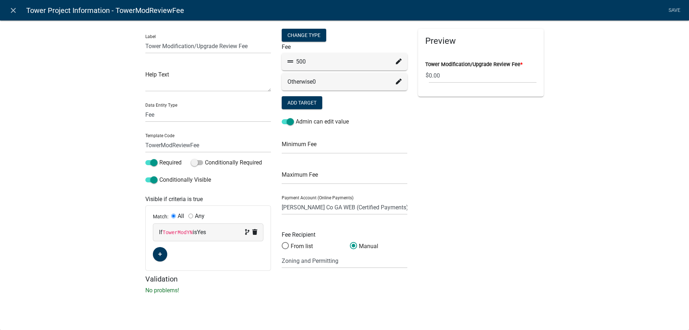
click at [396, 60] on icon at bounding box center [399, 61] width 6 height 6
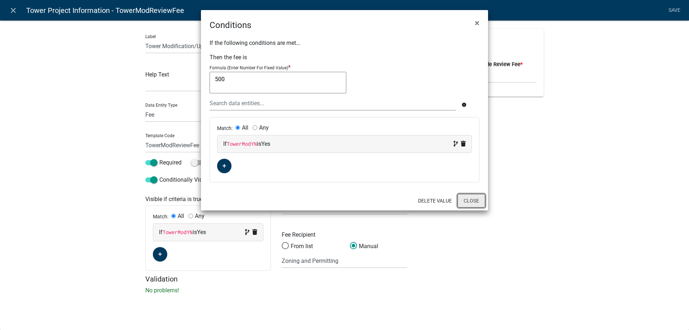
click at [480, 200] on button "Close" at bounding box center [471, 201] width 28 height 14
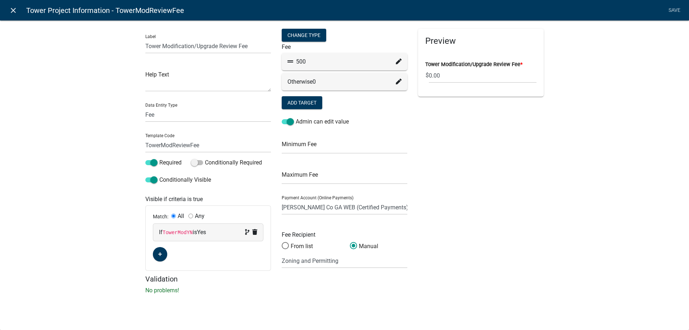
click at [15, 13] on icon "close" at bounding box center [13, 10] width 9 height 9
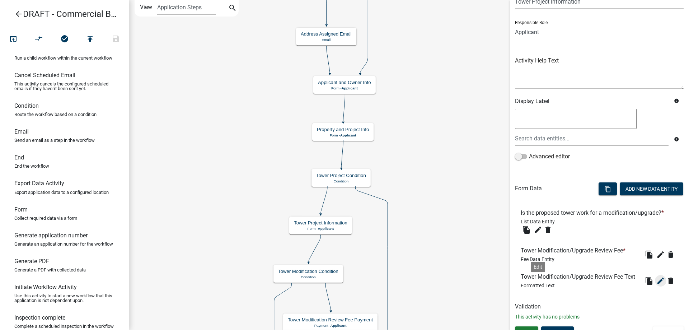
click at [656, 285] on icon "edit" at bounding box center [660, 280] width 9 height 9
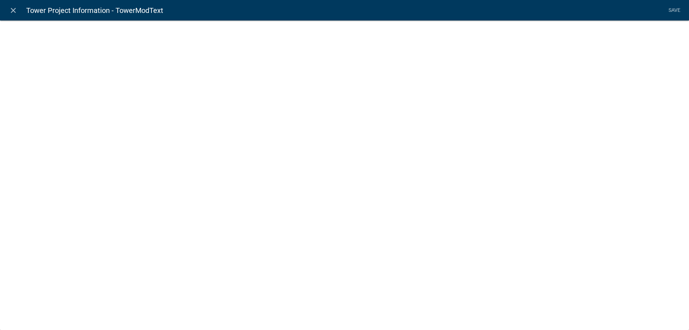
select select "rich-text"
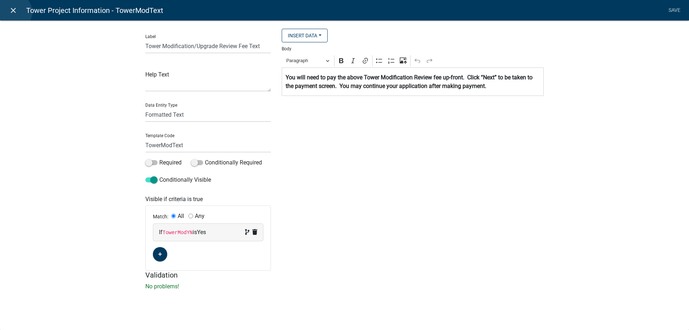
click at [14, 12] on icon "close" at bounding box center [13, 10] width 9 height 9
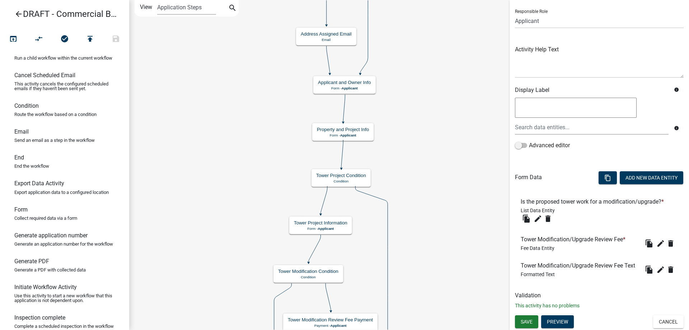
scroll to position [58, 0]
click at [527, 321] on span "Save" at bounding box center [526, 321] width 12 height 6
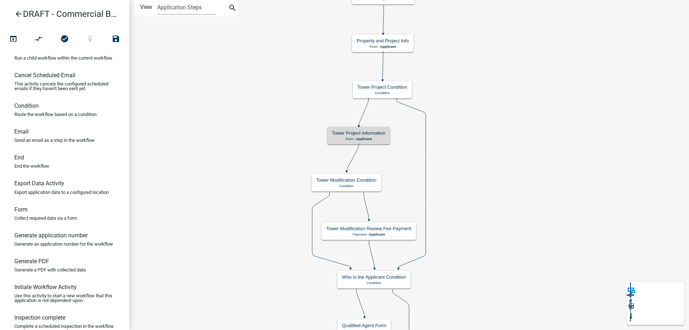
scroll to position [0, 0]
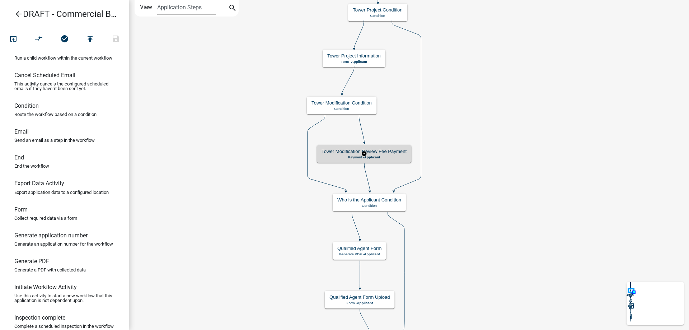
click at [405, 151] on h5 "Tower Modification Review Fee Payment" at bounding box center [363, 151] width 85 height 6
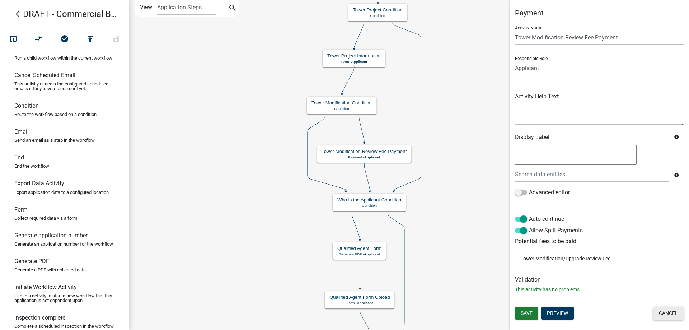
click at [662, 314] on button "Cancel" at bounding box center [668, 312] width 30 height 13
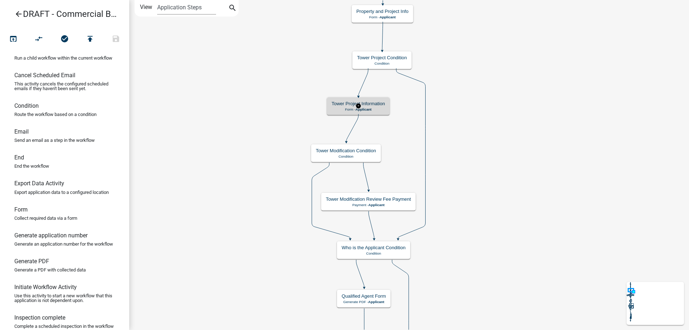
click at [381, 112] on div "Tower Project Information Form - Applicant" at bounding box center [358, 106] width 63 height 18
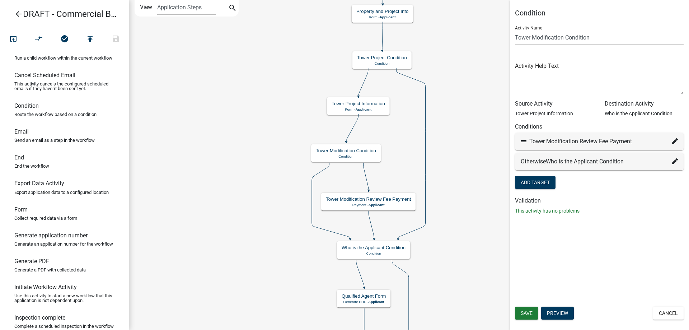
click at [675, 142] on icon at bounding box center [675, 141] width 6 height 6
select select "120: 911c3088-e2f4-47be-b4fc-df2d2ff5b24b"
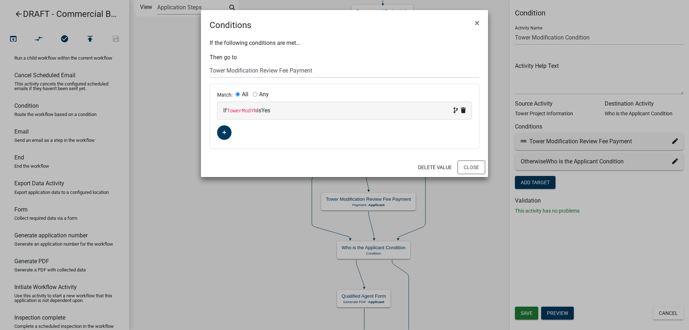
click at [217, 209] on ngb-modal-window "Conditions × If the following conditions are met... Then go to Choose... Start …" at bounding box center [344, 165] width 689 height 330
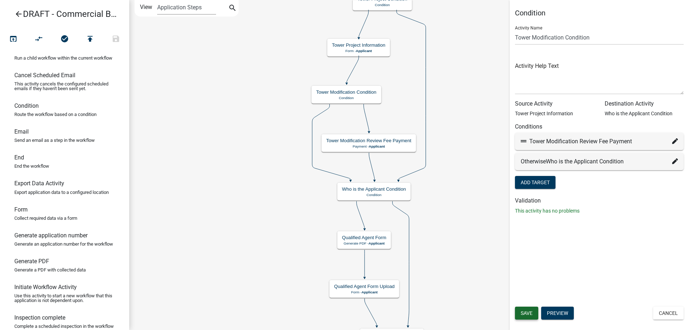
click at [522, 310] on span "Save" at bounding box center [526, 313] width 12 height 6
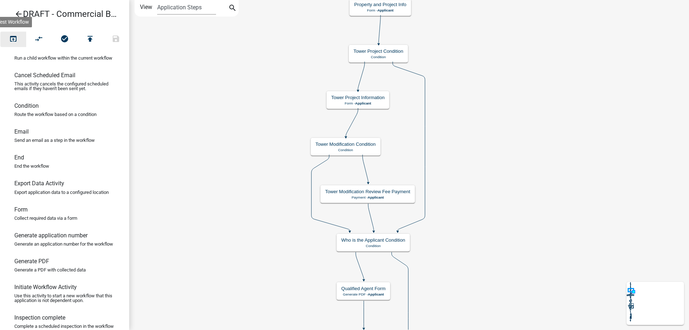
click at [20, 41] on button "open_in_browser" at bounding box center [13, 39] width 26 height 15
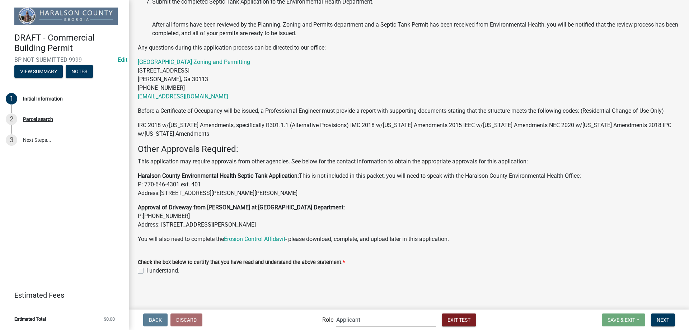
scroll to position [262, 0]
click at [164, 269] on label "I understand." at bounding box center [162, 269] width 33 height 9
click at [151, 269] on input "I understand." at bounding box center [148, 267] width 5 height 5
checkbox input "true"
click at [658, 317] on span "Next" at bounding box center [662, 319] width 13 height 6
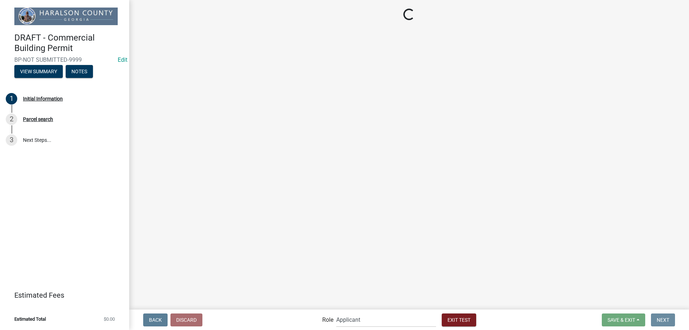
scroll to position [0, 0]
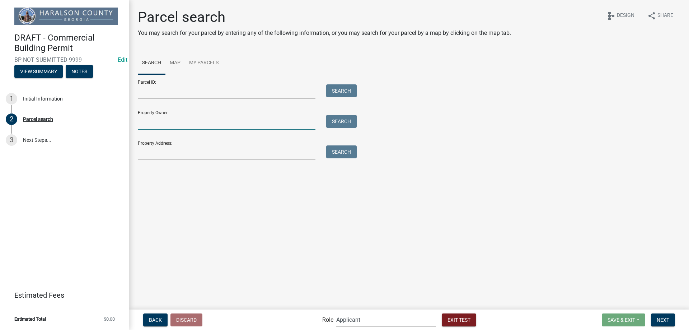
click at [204, 115] on input "Property Owner:" at bounding box center [227, 122] width 178 height 15
type input "smith"
click at [344, 124] on button "Search" at bounding box center [341, 121] width 30 height 13
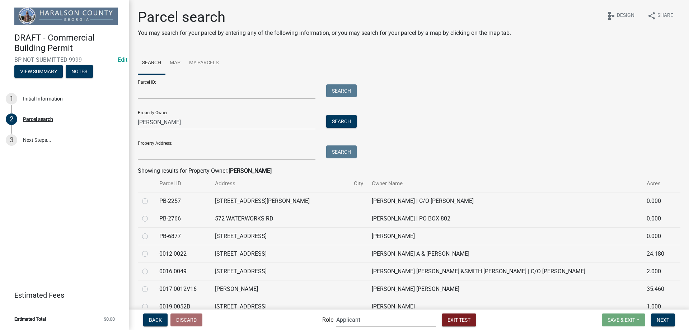
click at [151, 197] on label at bounding box center [151, 197] width 0 height 0
click at [151, 201] on input "radio" at bounding box center [153, 199] width 5 height 5
radio input "true"
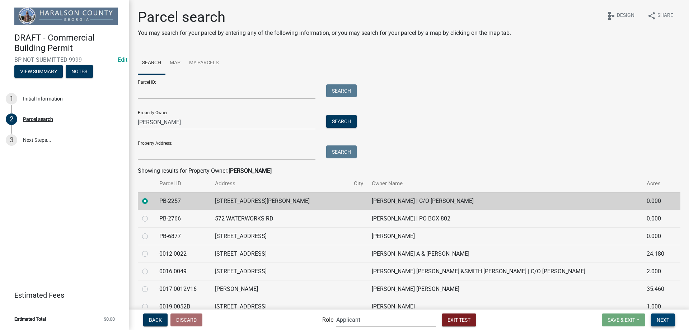
click at [666, 318] on span "Next" at bounding box center [662, 319] width 13 height 6
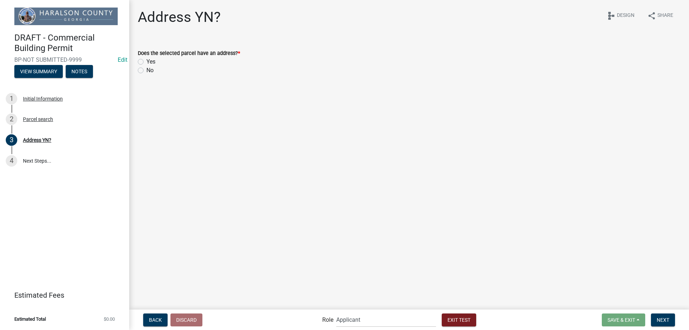
click at [146, 61] on label "Yes" at bounding box center [150, 61] width 9 height 9
click at [146, 61] on input "Yes" at bounding box center [148, 59] width 5 height 5
radio input "true"
click at [668, 317] on span "Next" at bounding box center [662, 319] width 13 height 6
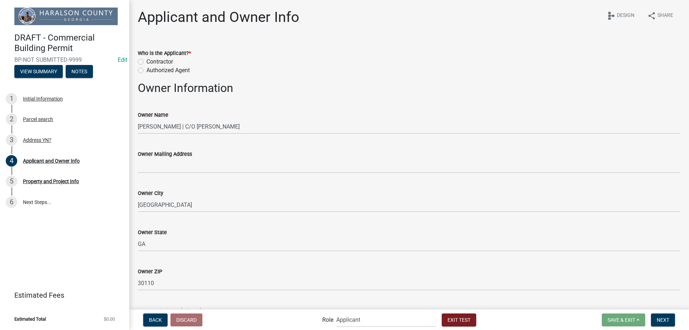
click at [173, 71] on label "Authorized Agent" at bounding box center [167, 70] width 43 height 9
click at [151, 71] on input "Authorized Agent" at bounding box center [148, 68] width 5 height 5
radio input "true"
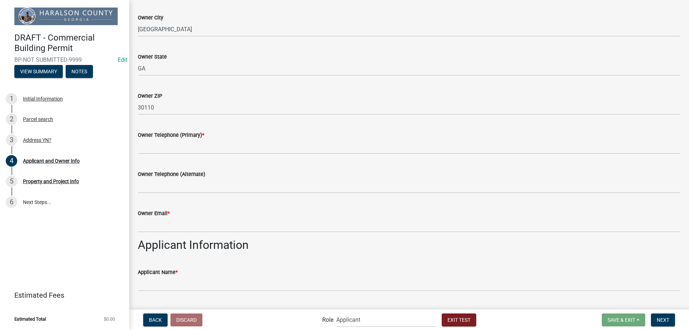
scroll to position [179, 0]
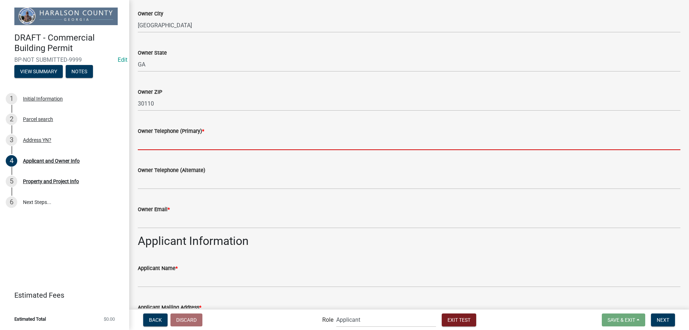
click at [179, 140] on input "Owner Telephone (Primary) *" at bounding box center [409, 142] width 542 height 15
type input "1234567890"
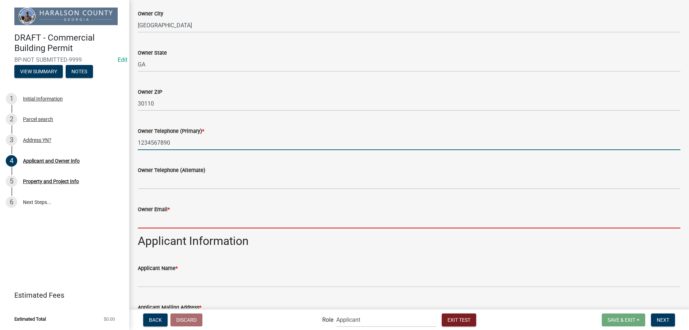
click at [176, 221] on input "Owner Email *" at bounding box center [409, 220] width 542 height 15
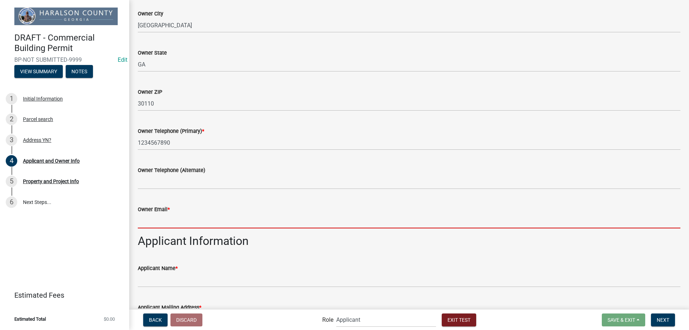
type input "owner@email.com"
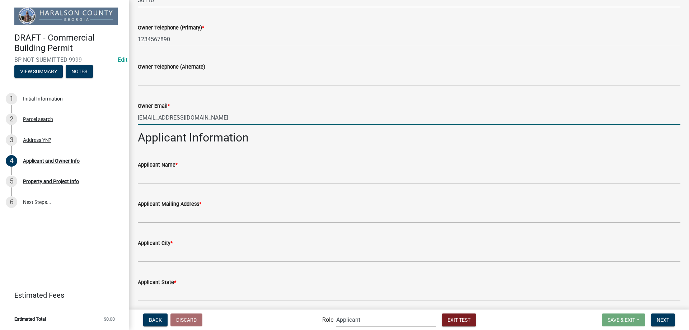
scroll to position [287, 0]
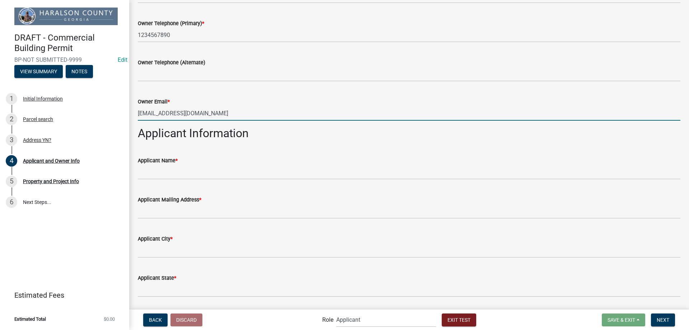
click at [178, 163] on div "Applicant Name *" at bounding box center [409, 160] width 542 height 9
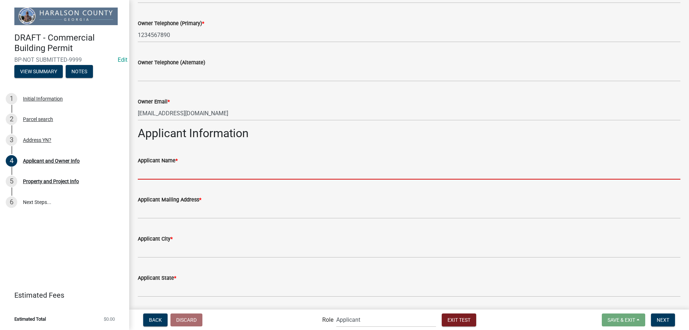
click at [174, 175] on input "Applicant Name *" at bounding box center [409, 172] width 542 height 15
type input "Jimmy Contractor"
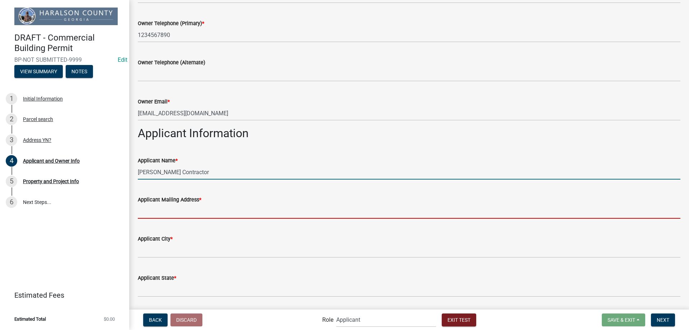
click at [190, 211] on input "Applicant Mailing Address *" at bounding box center [409, 211] width 542 height 15
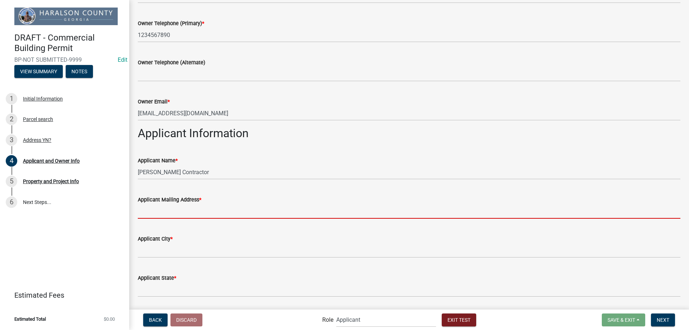
type input "2441 JACKSONVILLE RD"
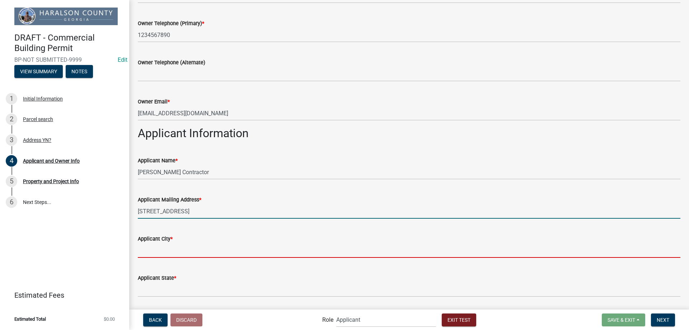
click at [179, 250] on input "Applicant City *" at bounding box center [409, 250] width 542 height 15
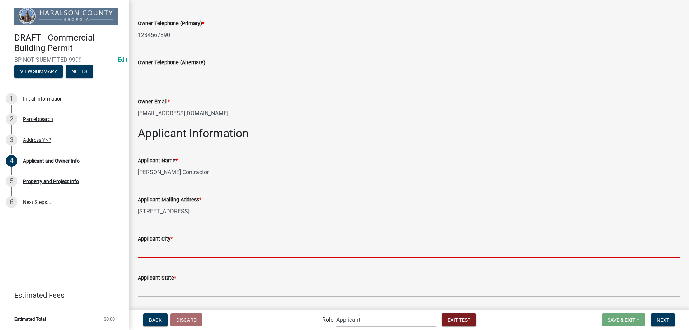
type input "Testville"
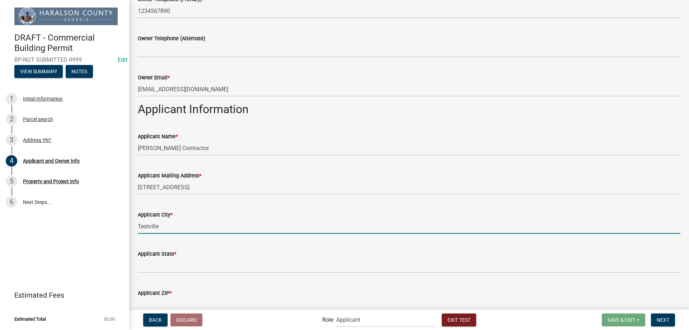
scroll to position [323, 0]
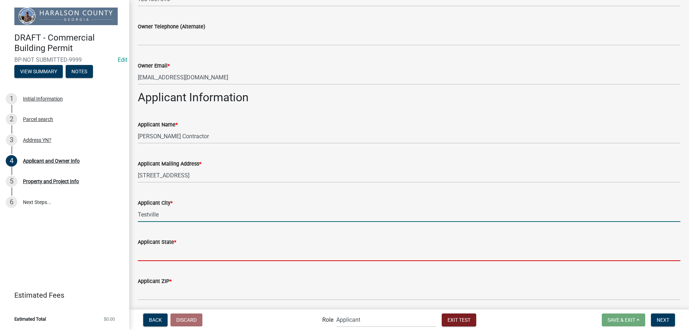
click at [176, 251] on input "Applicant State *" at bounding box center [409, 253] width 542 height 15
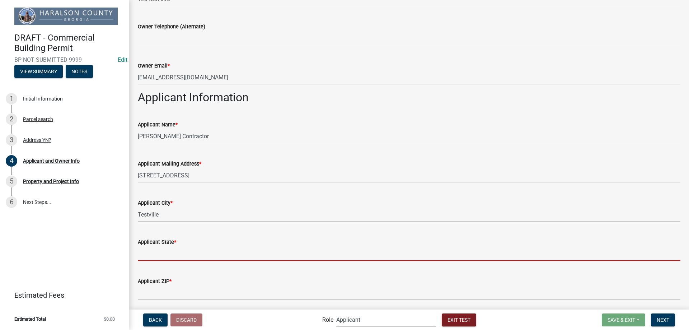
type input "IA"
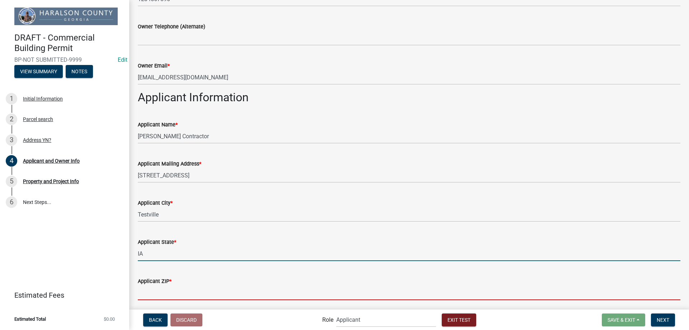
click at [166, 293] on input "Applicant ZIP *" at bounding box center [409, 292] width 542 height 15
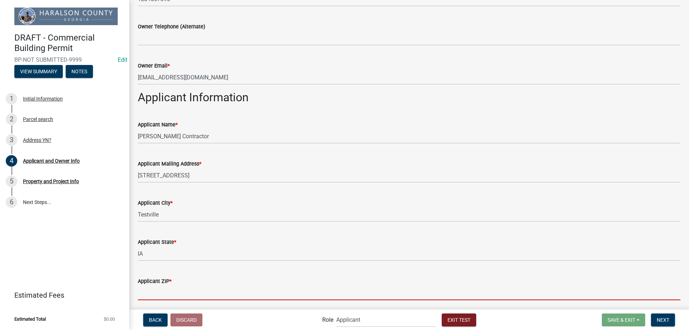
type input "12345"
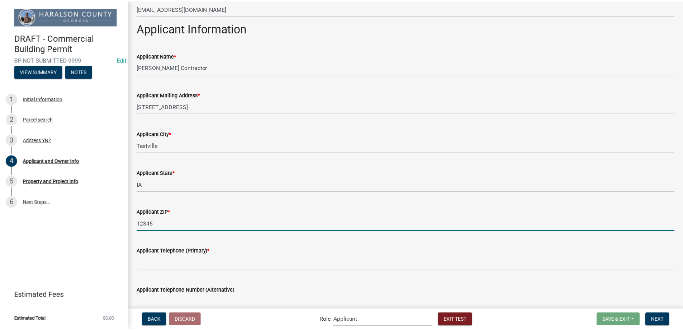
scroll to position [466, 0]
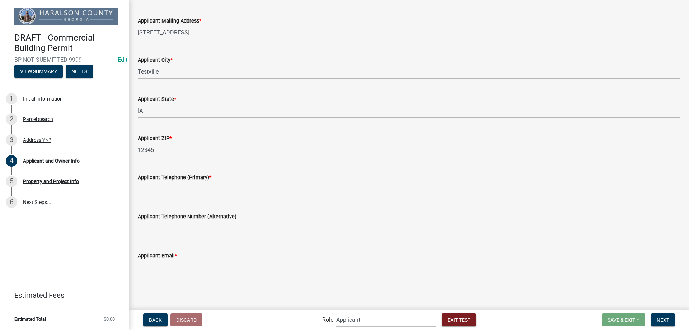
click at [220, 189] on input "Applicant Telephone (Primary) *" at bounding box center [409, 188] width 542 height 15
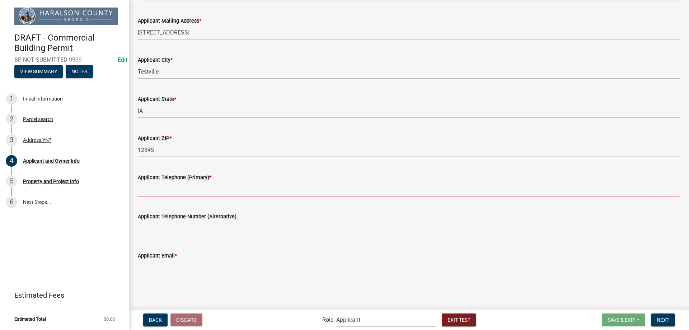
type input "1234567890"
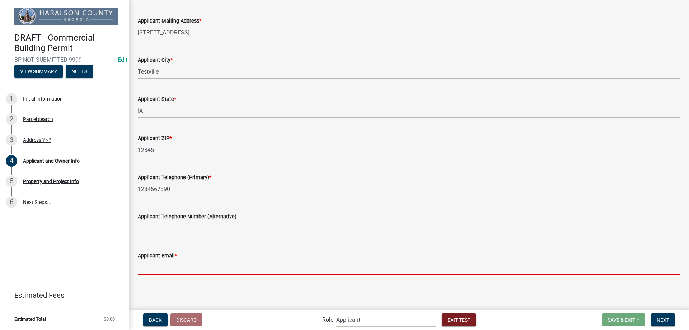
click at [163, 265] on input "Applicant Email *" at bounding box center [409, 267] width 542 height 15
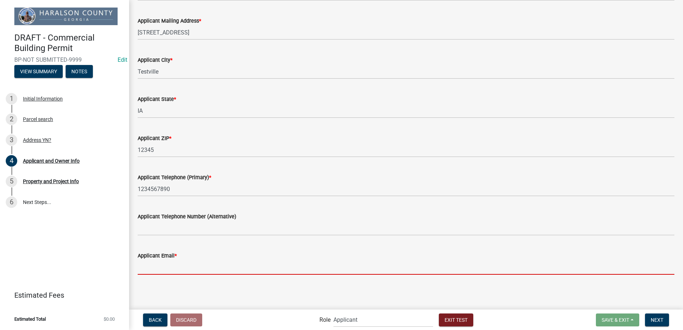
click at [162, 261] on input "Applicant Email *" at bounding box center [406, 267] width 537 height 15
type input "applicant@email.com"
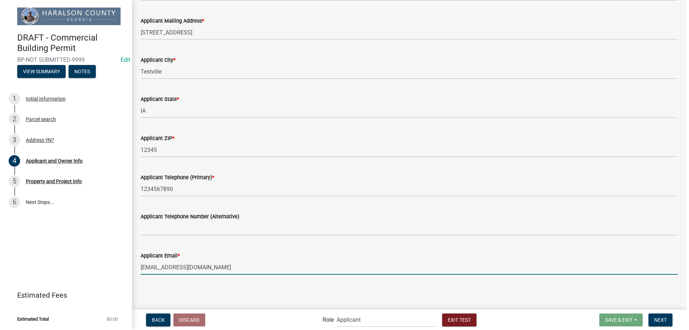
scroll to position [0, 0]
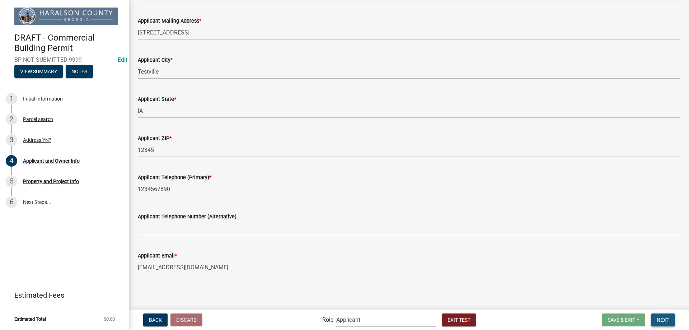
click at [670, 315] on button "Next" at bounding box center [663, 319] width 24 height 13
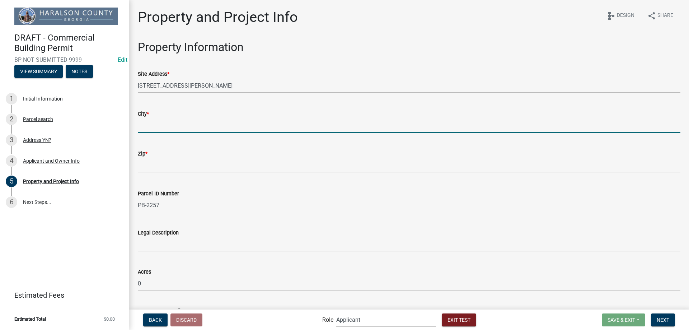
click at [179, 131] on input "City *" at bounding box center [409, 125] width 542 height 15
type input "Testville"
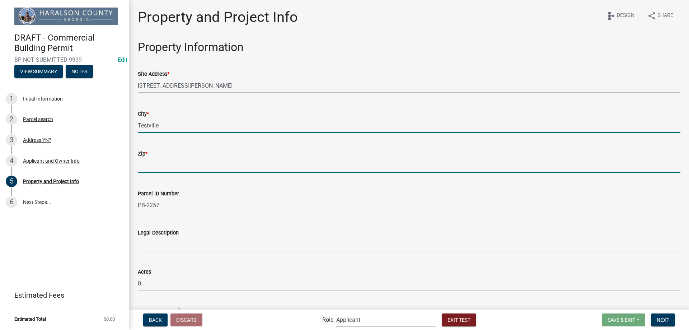
click at [156, 169] on input "Zip *" at bounding box center [409, 165] width 542 height 15
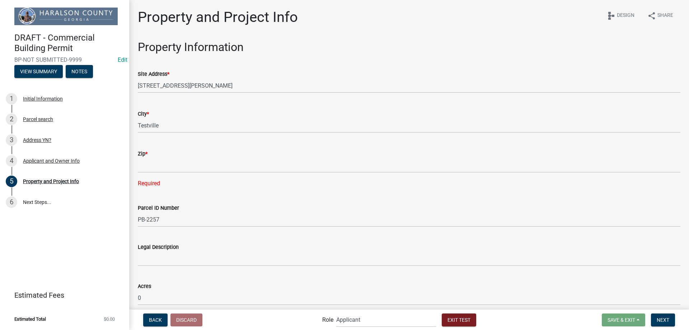
click at [169, 181] on wm-data-entity-input-list "Property Information Site Address * 1109 SHEDD RD City * Testville Zip * Requir…" at bounding box center [409, 310] width 542 height 540
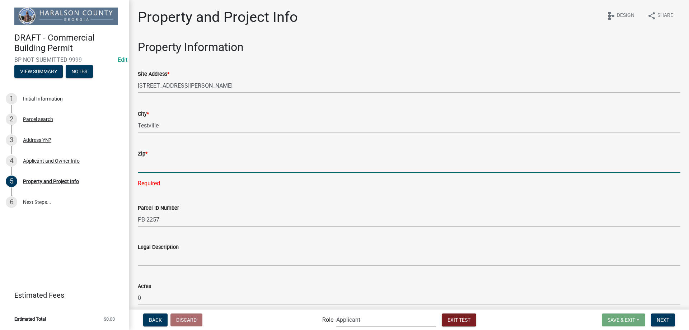
drag, startPoint x: 154, startPoint y: 164, endPoint x: 162, endPoint y: 166, distance: 8.3
click at [154, 164] on input "Zip *" at bounding box center [409, 165] width 542 height 15
type input "12345"
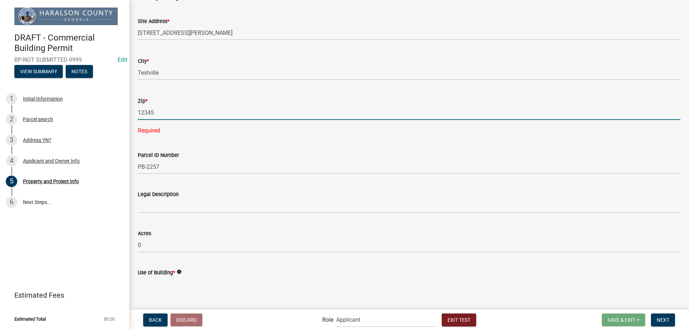
scroll to position [108, 0]
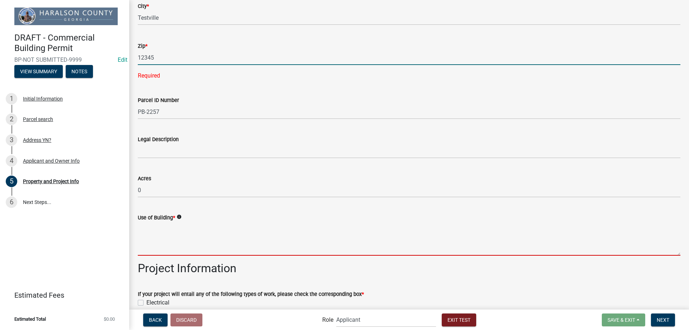
click at [178, 227] on textarea "Use of Building *" at bounding box center [409, 239] width 542 height 34
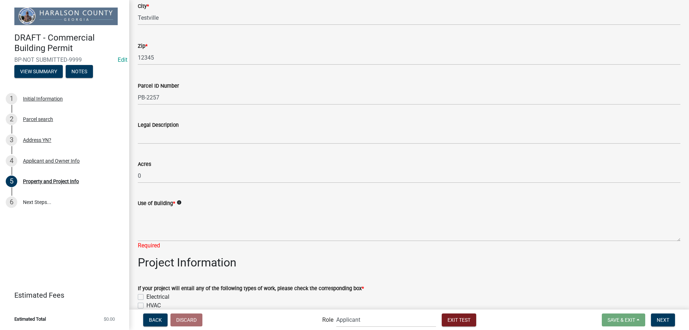
click at [178, 204] on icon "info" at bounding box center [178, 202] width 5 height 5
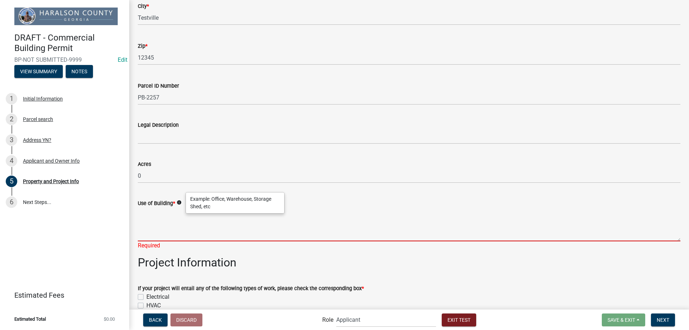
click at [173, 222] on textarea "Use of Building *" at bounding box center [409, 224] width 542 height 34
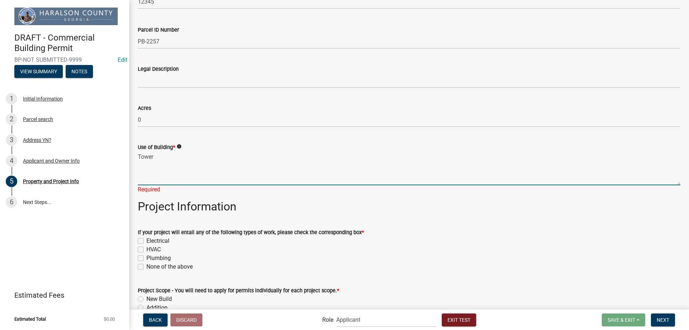
scroll to position [215, 0]
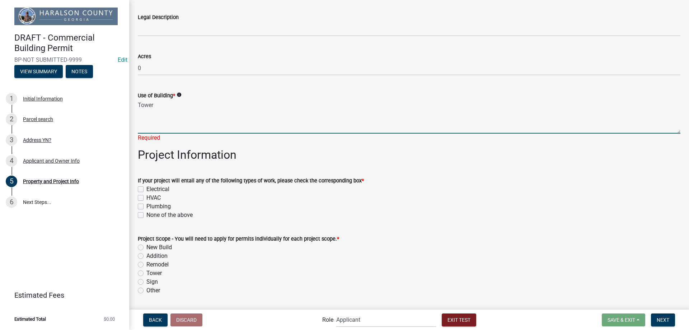
type textarea "Tower"
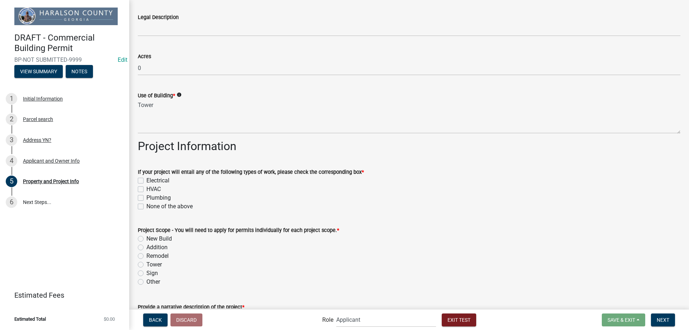
click at [173, 213] on wm-data-entity-input "If your project will entail any of the following types of work, please check th…" at bounding box center [409, 188] width 542 height 58
click at [167, 205] on label "None of the above" at bounding box center [169, 206] width 46 height 9
click at [151, 205] on input "None of the above" at bounding box center [148, 204] width 5 height 5
checkbox input "true"
checkbox input "false"
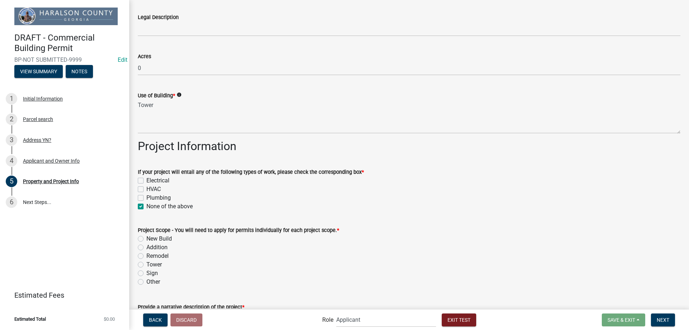
checkbox input "false"
checkbox input "true"
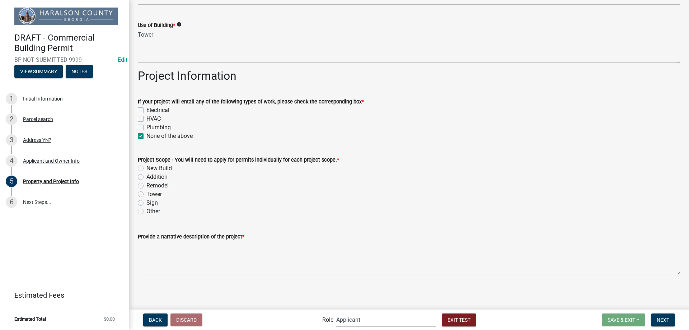
click at [157, 195] on label "Tower" at bounding box center [153, 194] width 15 height 9
click at [151, 194] on input "Tower" at bounding box center [148, 192] width 5 height 5
radio input "true"
click at [169, 283] on div "Property and Project Info share Share schema Design Property Information Site A…" at bounding box center [408, 4] width 553 height 563
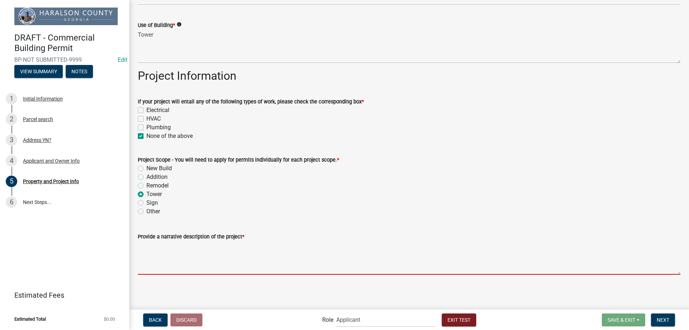
click at [173, 258] on textarea "Provide a narrative description of the project *" at bounding box center [409, 258] width 542 height 34
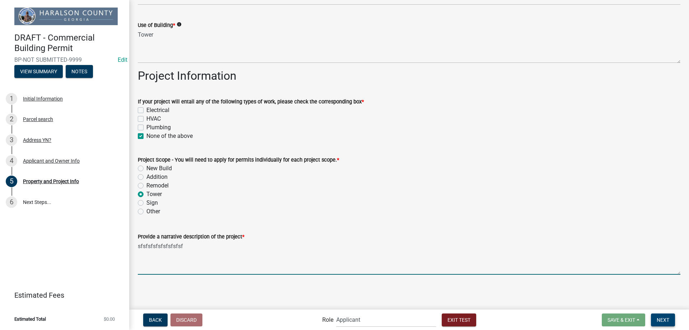
type textarea "sfsfsfsfsfsfsfsfsf"
click at [659, 318] on span "Next" at bounding box center [662, 319] width 13 height 6
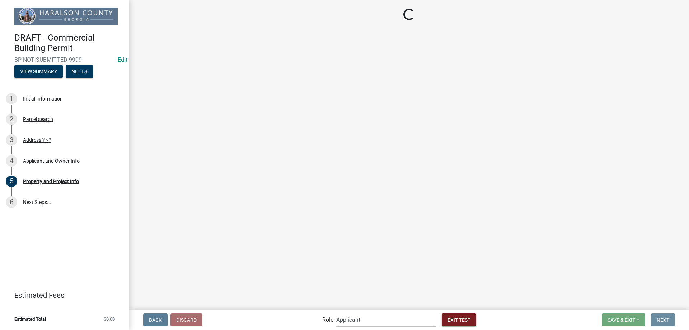
scroll to position [0, 0]
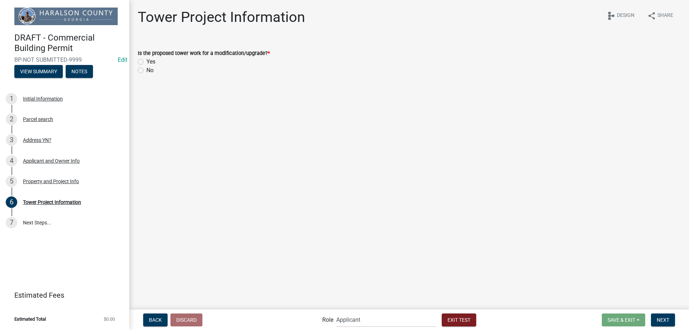
click at [146, 72] on label "No" at bounding box center [149, 70] width 7 height 9
click at [146, 71] on input "No" at bounding box center [148, 68] width 5 height 5
radio input "true"
click at [146, 62] on label "Yes" at bounding box center [150, 61] width 9 height 9
click at [146, 62] on input "Yes" at bounding box center [148, 59] width 5 height 5
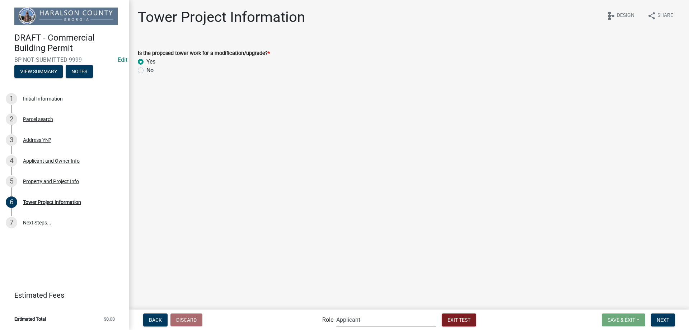
radio input "true"
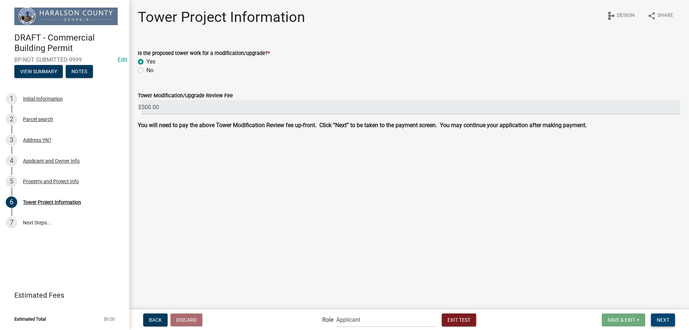
click at [656, 318] on button "Next" at bounding box center [663, 319] width 24 height 13
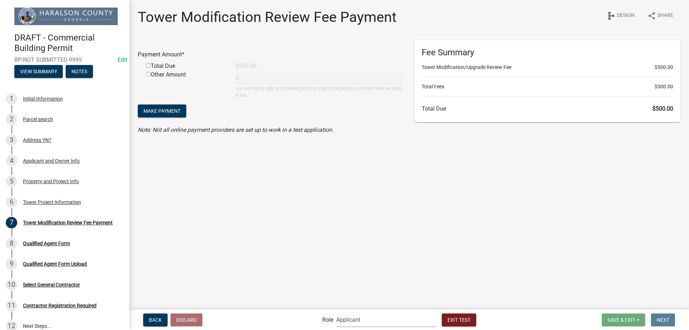
click at [344, 319] on select "Applicant Haralson County Inspector Zoning and Permits Permits Clerk and Zoning…" at bounding box center [386, 319] width 100 height 15
select select "a6b5fe8a-6c12-41bb-8d14-8d31b27c6024"
click at [336, 312] on select "Applicant Haralson County Inspector Zoning and Permits Permits Clerk and Zoning…" at bounding box center [386, 319] width 100 height 15
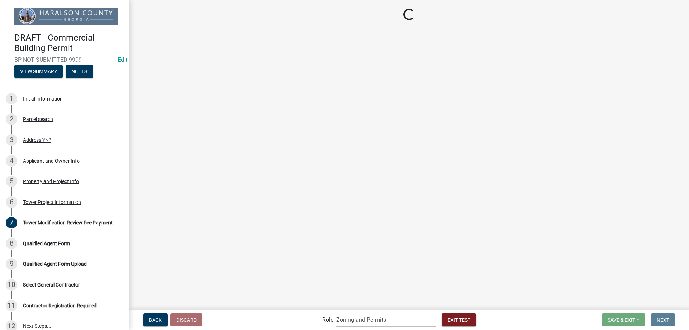
click at [288, 242] on main "Loading..." at bounding box center [409, 154] width 560 height 308
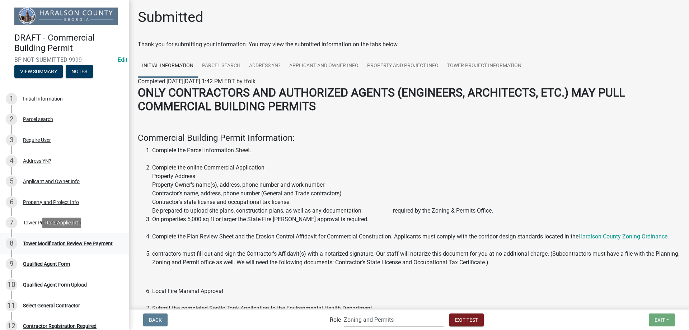
click at [78, 242] on div "Tower Modification Review Fee Payment" at bounding box center [68, 243] width 90 height 5
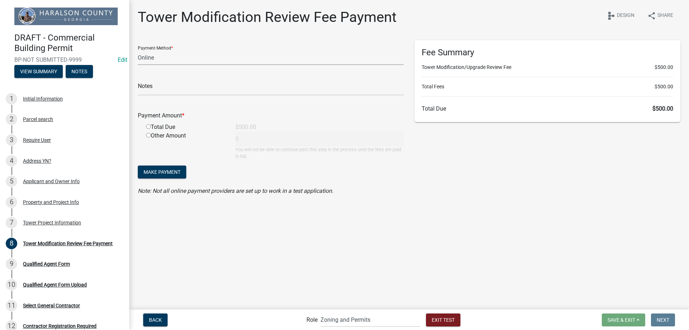
click at [183, 51] on select "Credit Card POS Check Cash Online" at bounding box center [271, 57] width 266 height 15
select select "1: 0"
click at [138, 50] on select "Credit Card POS Check Cash Online" at bounding box center [271, 57] width 266 height 15
click at [148, 128] on input "radio" at bounding box center [148, 126] width 5 height 5
radio input "true"
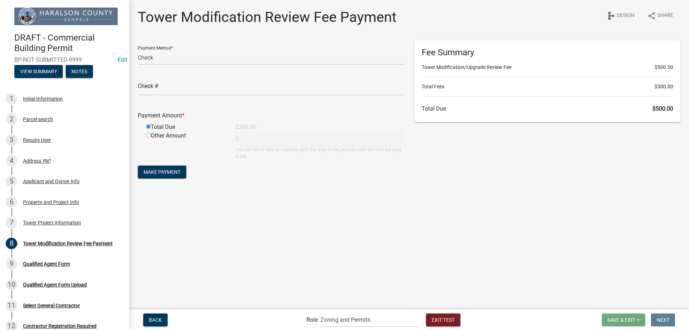
type input "500"
click at [170, 174] on span "Make Payment" at bounding box center [161, 172] width 37 height 6
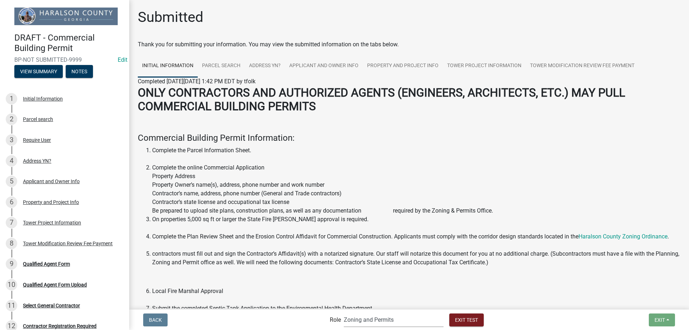
click at [403, 323] on select "Applicant Haralson County Inspector Zoning and Permits Permits Clerk and Zoning…" at bounding box center [394, 319] width 100 height 15
select select "46f061d0-ca05-4526-87ad-bae6256f3e47"
click at [344, 312] on select "Applicant Haralson County Inspector Zoning and Permits Permits Clerk and Zoning…" at bounding box center [394, 319] width 100 height 15
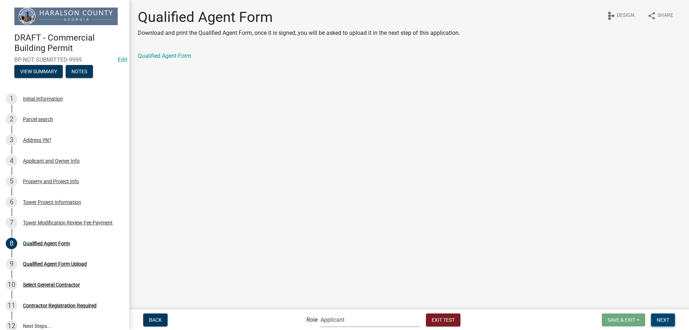
click at [666, 319] on span "Next" at bounding box center [662, 319] width 13 height 6
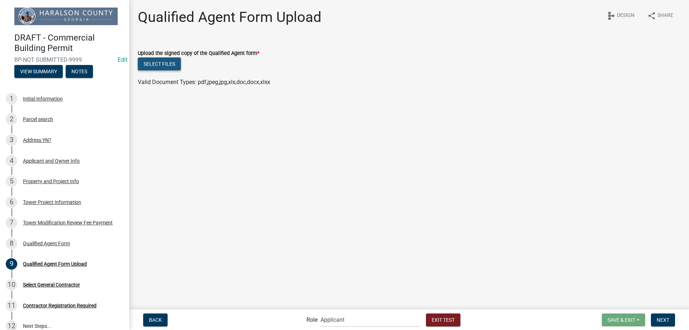
click at [167, 70] on button "Select files" at bounding box center [159, 63] width 43 height 13
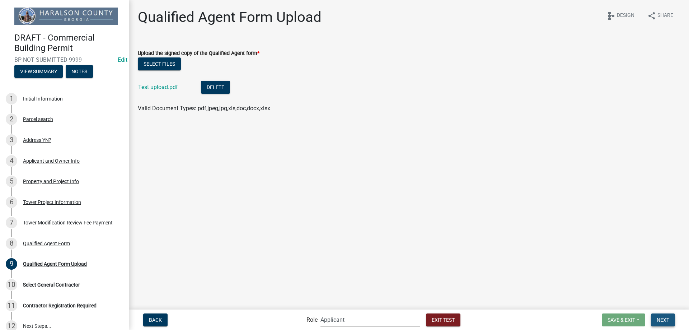
click at [661, 321] on span "Next" at bounding box center [662, 319] width 13 height 6
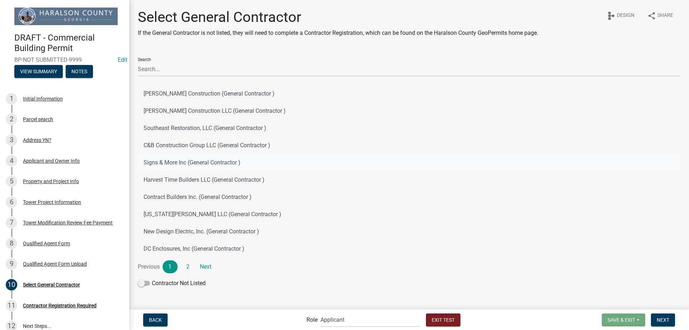
click at [199, 165] on button "Signs & More Inc (General Contractor )" at bounding box center [409, 162] width 542 height 17
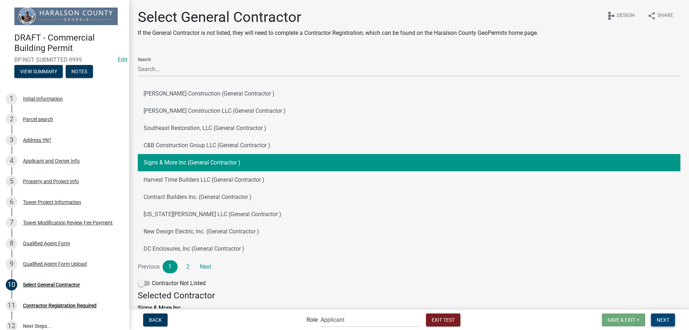
click at [670, 320] on button "Next" at bounding box center [663, 319] width 24 height 13
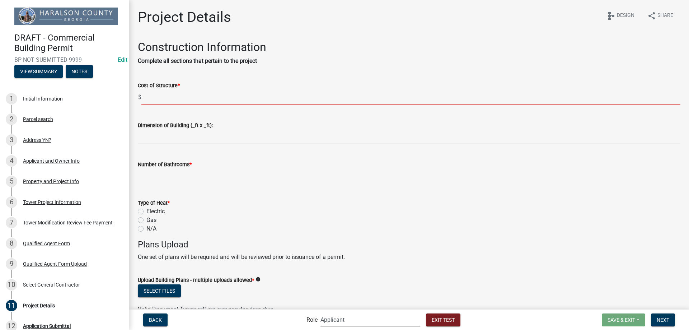
click at [197, 100] on input "text" at bounding box center [410, 97] width 539 height 15
type input "5000"
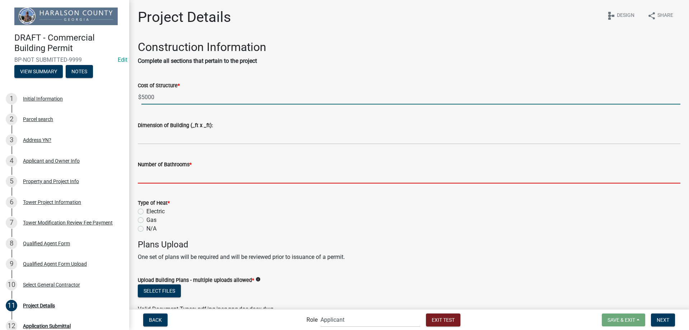
click at [188, 176] on input "text" at bounding box center [409, 176] width 542 height 15
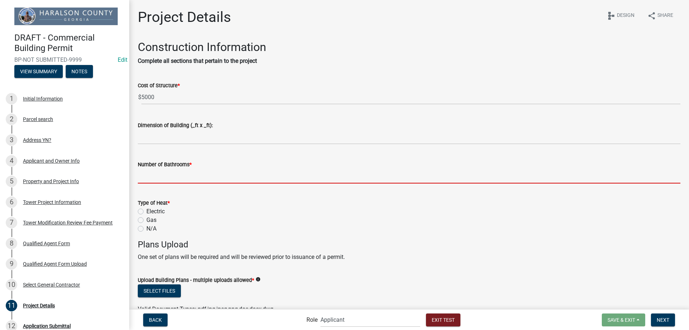
type input "0"
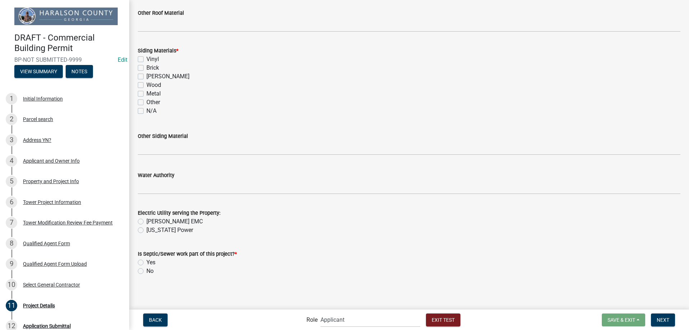
scroll to position [766, 0]
click at [452, 319] on span "Exit Test" at bounding box center [442, 319] width 23 height 6
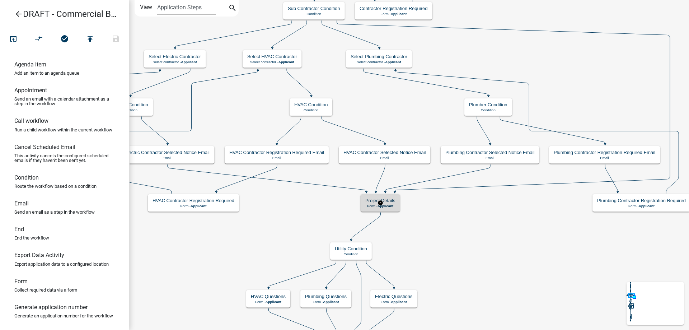
click at [392, 206] on span "Applicant" at bounding box center [385, 206] width 16 height 4
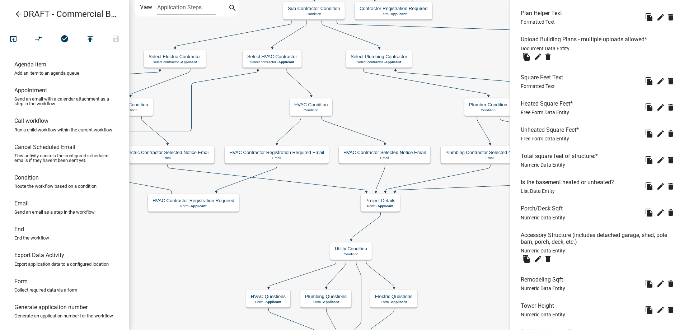
scroll to position [395, 0]
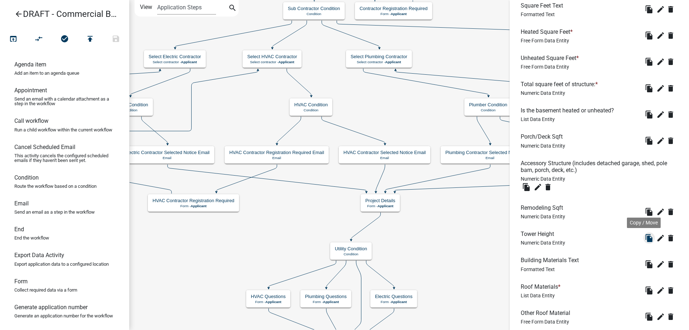
click at [645, 240] on icon "file_copy" at bounding box center [649, 237] width 9 height 9
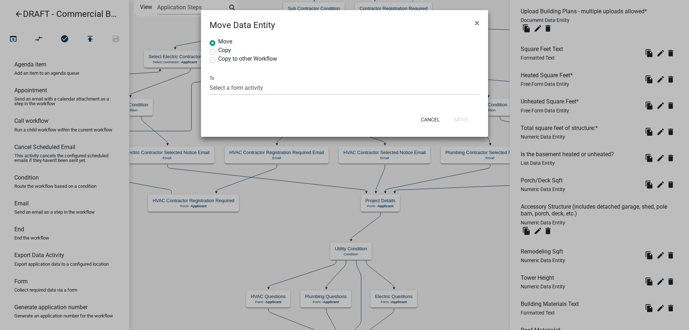
scroll to position [438, 0]
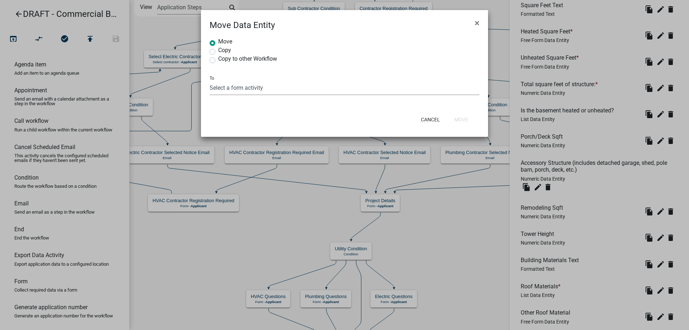
click at [235, 93] on select "Select a form activity" at bounding box center [344, 87] width 270 height 15
select select "ab91a649-d38e-4a4c-b4bc-0df625768619"
click at [209, 80] on select "Select a form activity Applicant and Owner Info Application Submittal Zoning De…" at bounding box center [344, 87] width 270 height 15
click at [458, 119] on button "Move" at bounding box center [460, 119] width 25 height 13
radio input "true"
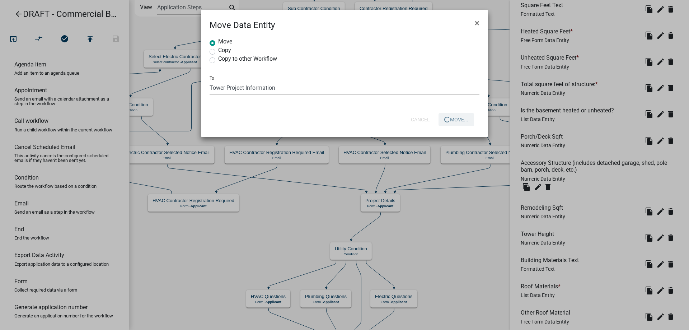
select select
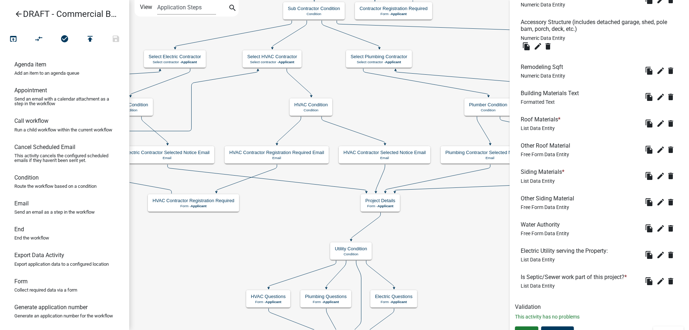
scroll to position [590, 0]
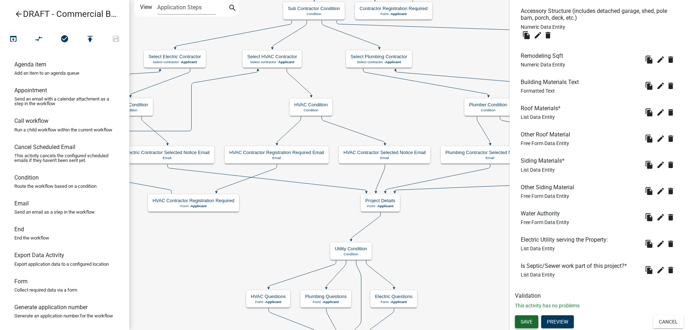
click at [529, 317] on button "Save" at bounding box center [526, 321] width 23 height 13
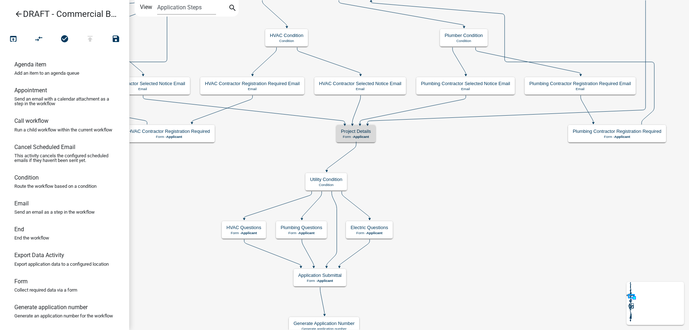
scroll to position [0, 0]
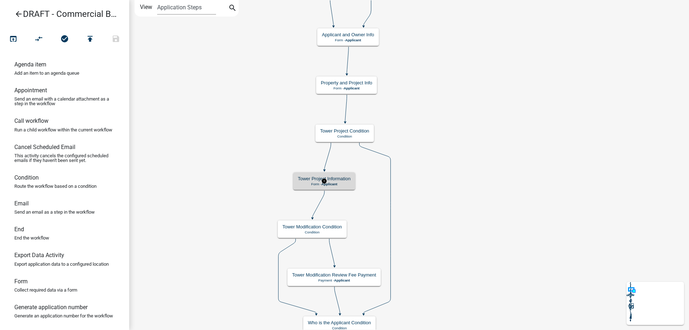
click at [347, 182] on p "Form - Applicant" at bounding box center [324, 184] width 53 height 4
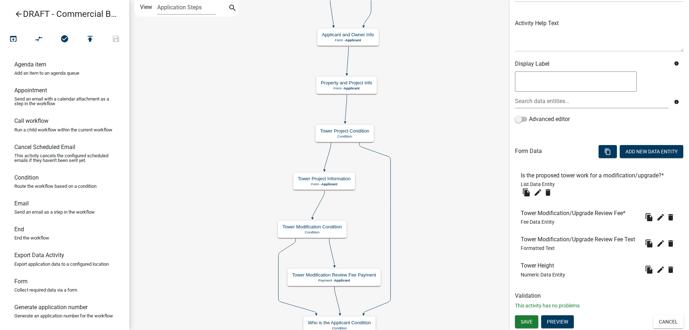
scroll to position [85, 0]
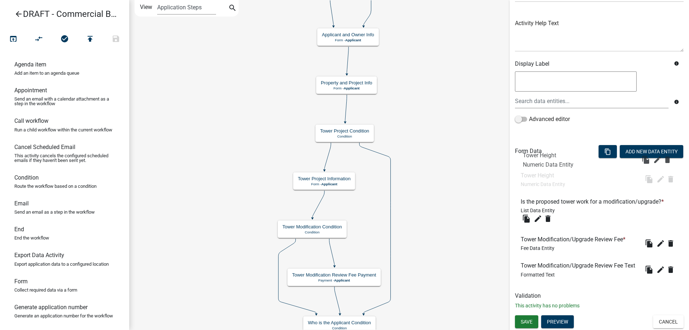
drag, startPoint x: 559, startPoint y: 273, endPoint x: 562, endPoint y: 160, distance: 113.0
click at [530, 324] on span "Save" at bounding box center [526, 321] width 12 height 6
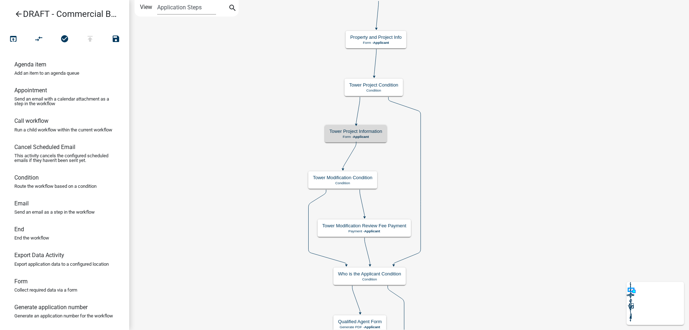
scroll to position [0, 0]
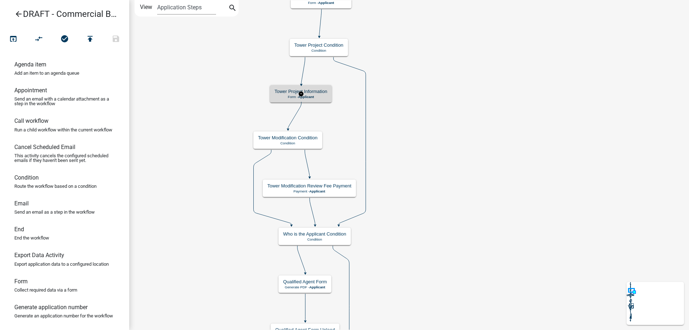
click at [320, 101] on div "Tower Project Information Form - Applicant" at bounding box center [301, 94] width 62 height 18
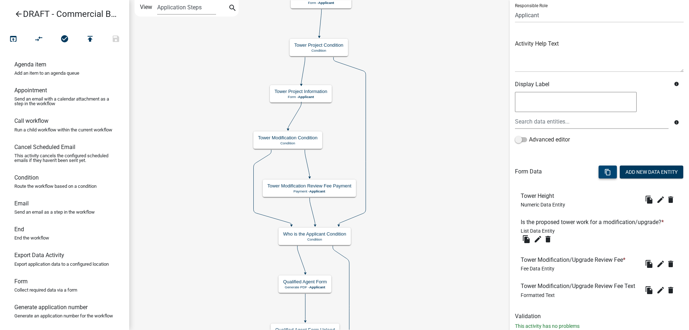
scroll to position [85, 0]
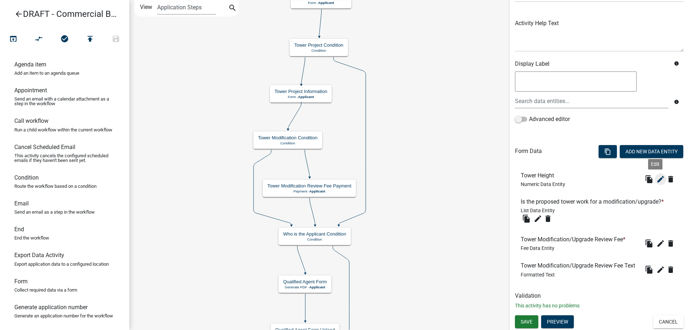
click at [656, 175] on icon "edit" at bounding box center [660, 179] width 9 height 9
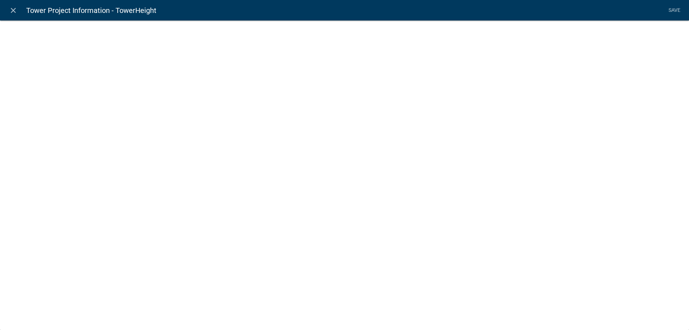
select select "numeric-data"
select select
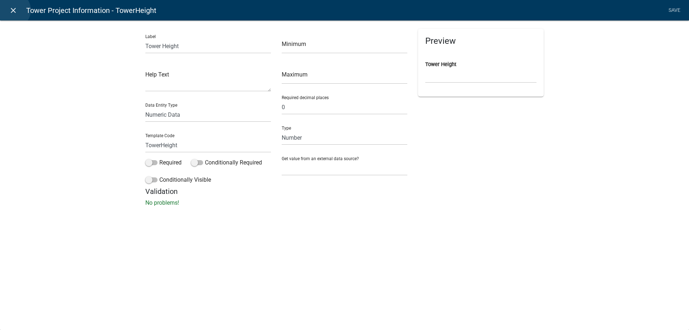
click at [13, 10] on icon "close" at bounding box center [13, 10] width 9 height 9
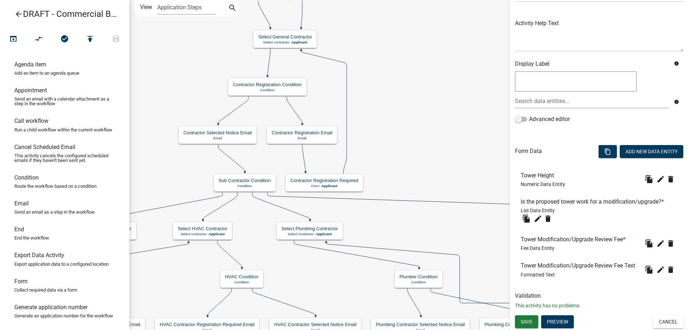
click at [651, 141] on div "content_copy Add New Data Entity" at bounding box center [640, 152] width 96 height 22
click at [648, 145] on button "Add New Data Entity" at bounding box center [650, 151] width 63 height 13
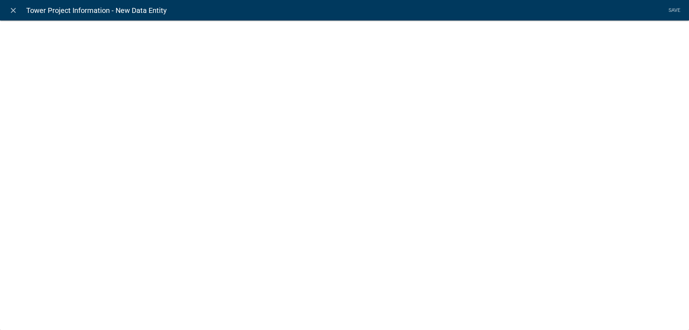
select select
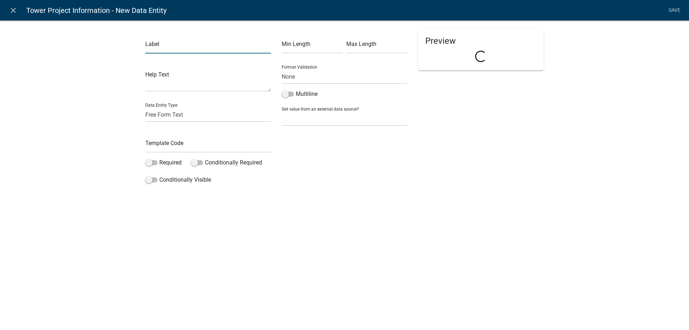
click at [157, 44] on input "text" at bounding box center [208, 46] width 126 height 15
type input "Structure Type"
click at [181, 143] on input "text" at bounding box center [208, 145] width 126 height 15
type input "StructureType"
click at [95, 185] on div "Label Structure Type Help Text Data Entity Type Free Form Text Document Display…" at bounding box center [344, 115] width 689 height 213
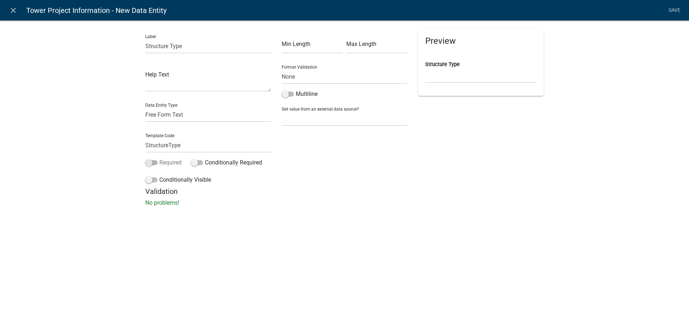
click at [152, 161] on span at bounding box center [151, 162] width 12 height 5
click at [159, 158] on input "Required" at bounding box center [159, 158] width 0 height 0
click at [175, 116] on select "Free Form Text Document Display Entity Value Fee Numeric Data Date Map Sketch D…" at bounding box center [208, 114] width 126 height 15
select select "list-data"
click at [145, 107] on select "Free Form Text Document Display Entity Value Fee Numeric Data Date Map Sketch D…" at bounding box center [208, 114] width 126 height 15
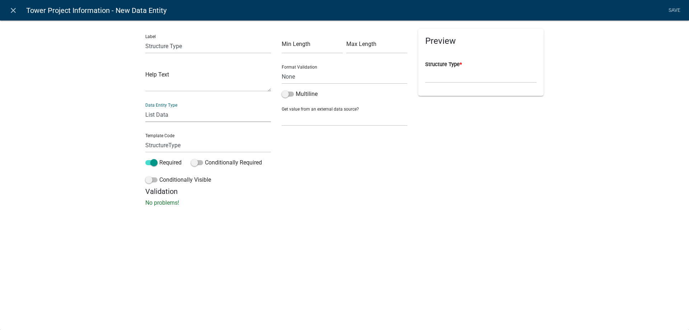
select select "list-data"
select select
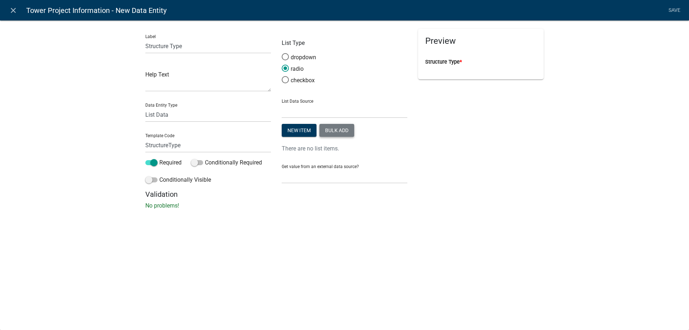
click at [347, 129] on button "Bulk add" at bounding box center [336, 130] width 35 height 13
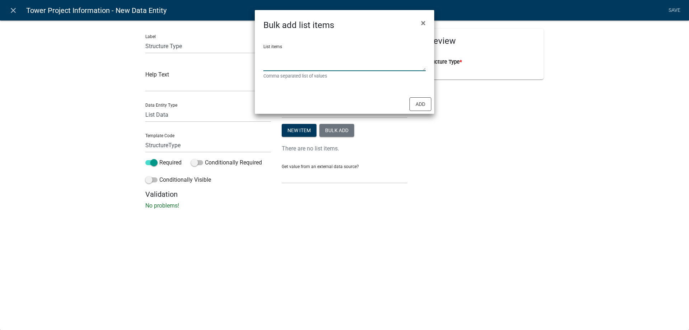
click at [338, 58] on textarea "List items" at bounding box center [344, 60] width 162 height 22
type textarea "Monopole, Building, Water Tank, Tower"
click at [422, 107] on button "Add" at bounding box center [420, 104] width 22 height 14
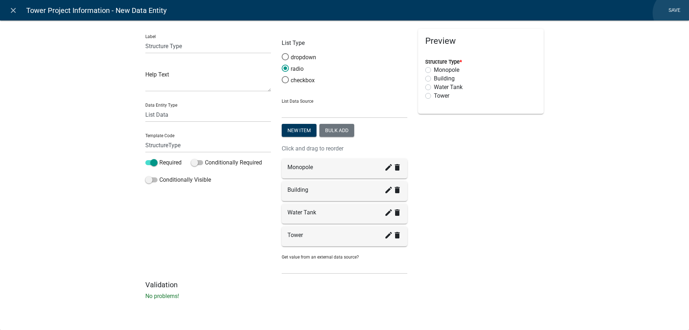
click at [675, 13] on link "Save" at bounding box center [674, 11] width 18 height 14
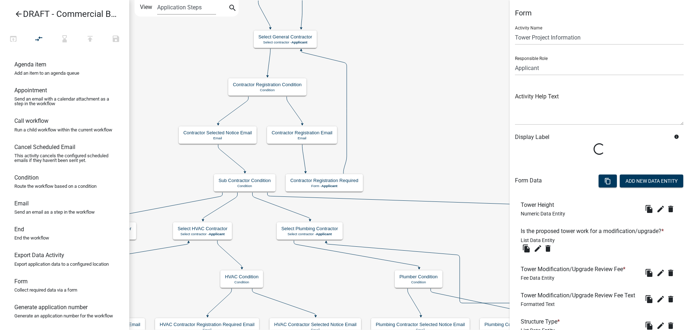
scroll to position [36, 0]
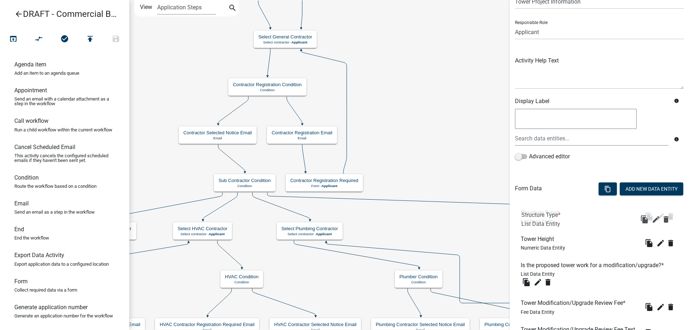
drag, startPoint x: 559, startPoint y: 302, endPoint x: 560, endPoint y: 213, distance: 88.9
click at [656, 242] on icon "edit" at bounding box center [660, 243] width 9 height 9
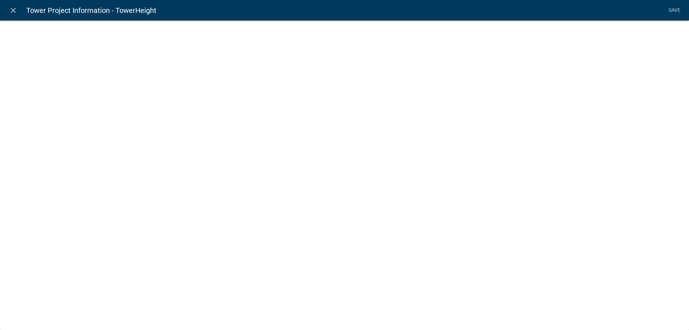
select select "numeric-data"
select select
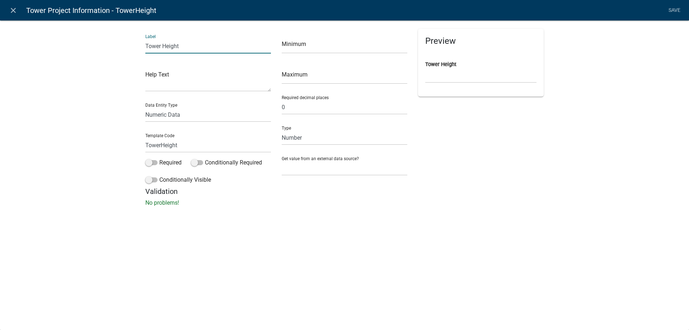
drag, startPoint x: 161, startPoint y: 45, endPoint x: 141, endPoint y: 46, distance: 20.1
click at [141, 46] on div "Label Tower Height Help Text Data Entity Type Free Form Text Document Display E…" at bounding box center [208, 108] width 136 height 158
click at [195, 46] on input "Structure Height" at bounding box center [208, 46] width 126 height 15
type input "Structure Height (AGL)"
drag, startPoint x: 161, startPoint y: 144, endPoint x: 141, endPoint y: 143, distance: 20.5
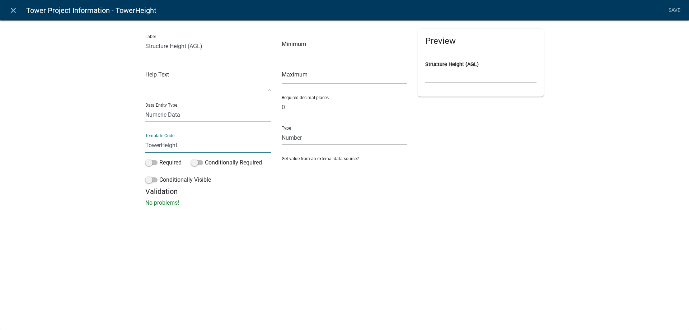
click at [141, 143] on div "Label Structure Height (AGL) Help Text Data Entity Type Free Form Text Document…" at bounding box center [208, 108] width 136 height 158
type input "StructureHeight"
click at [84, 147] on div "Label Structure Height (AGL) Help Text Data Entity Type Free Form Text Document…" at bounding box center [344, 115] width 689 height 213
click at [213, 47] on input "Structure Height (AGL)" at bounding box center [208, 46] width 126 height 15
type input "Structure Height (AGL) in feet"
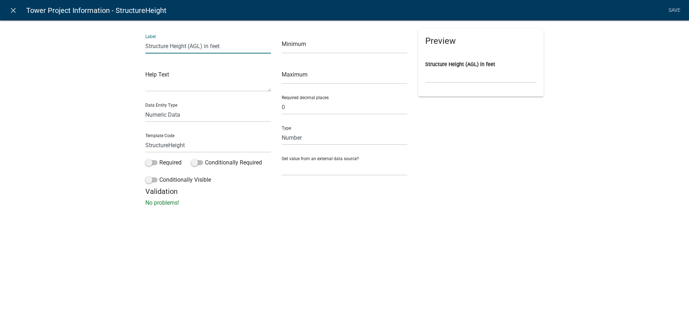
click at [84, 124] on div "Label Structure Height (AGL) in feet Help Text Data Entity Type Free Form Text …" at bounding box center [344, 115] width 689 height 213
click at [678, 10] on link "Save" at bounding box center [674, 11] width 18 height 14
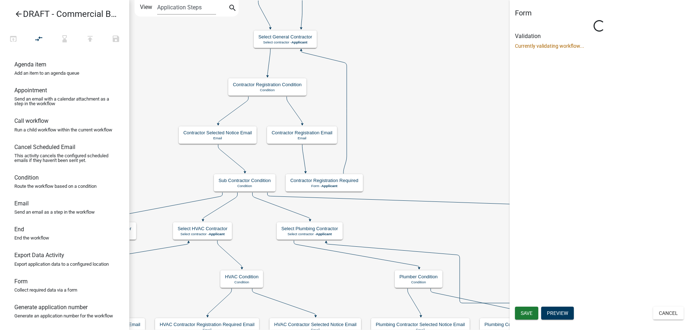
scroll to position [0, 0]
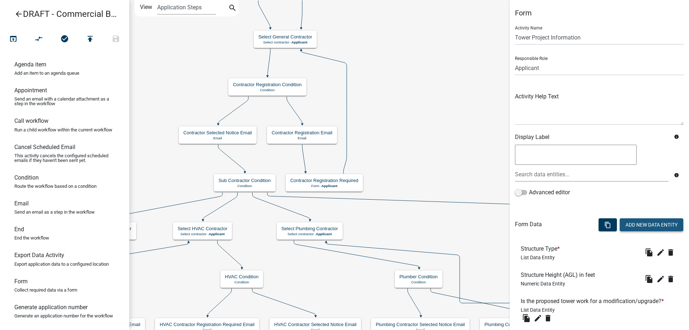
click at [629, 230] on button "Add New Data Entity" at bounding box center [650, 224] width 63 height 13
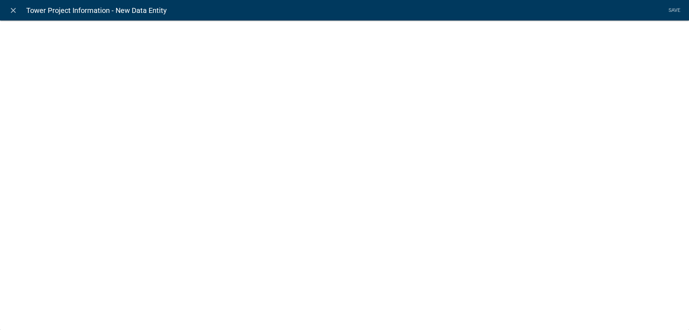
select select
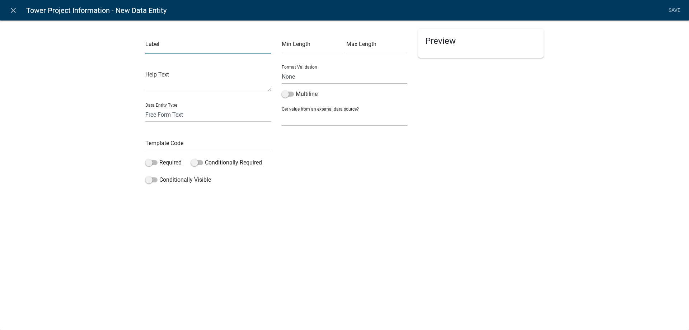
click at [209, 47] on input "text" at bounding box center [208, 46] width 126 height 15
type input "Antenna Mounting Height (RAD AGL) in feet"
click at [169, 147] on input "text" at bounding box center [208, 145] width 126 height 15
type input "AntennaMountHeight"
click at [181, 109] on select "Free Form Text Document Display Entity Value Fee Numeric Data Date Map Sketch D…" at bounding box center [208, 114] width 126 height 15
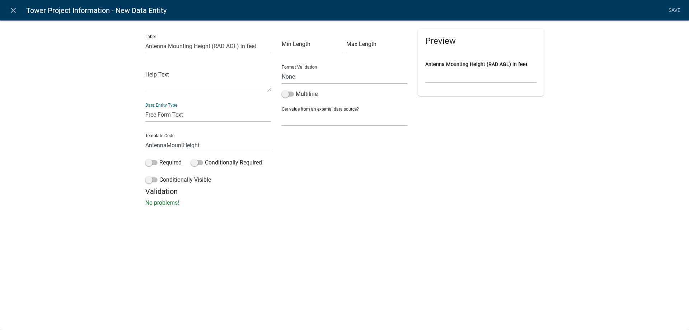
select select "numeric-data"
click at [145, 107] on select "Free Form Text Document Display Entity Value Fee Numeric Data Date Map Sketch D…" at bounding box center [208, 114] width 126 height 15
click at [92, 157] on div "Label Antenna Mounting Height (RAD AGL) in feet Help Text Data Entity Type Free…" at bounding box center [344, 115] width 689 height 213
select select "numeric-data"
select select
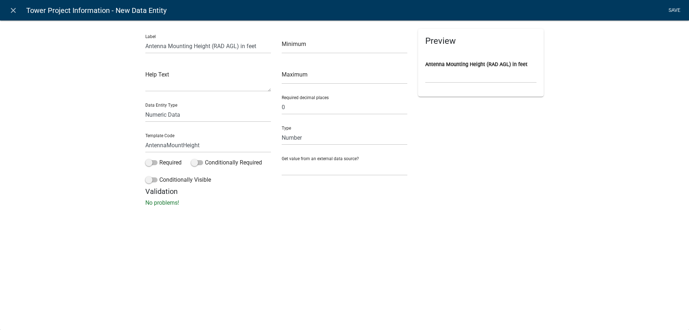
click at [677, 11] on link "Save" at bounding box center [674, 11] width 18 height 14
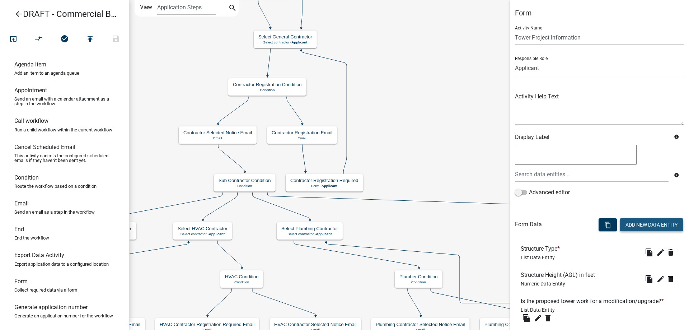
click at [632, 231] on button "Add New Data Entity" at bounding box center [650, 224] width 63 height 13
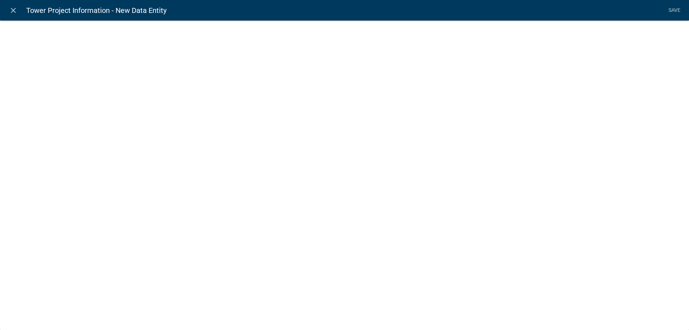
select select
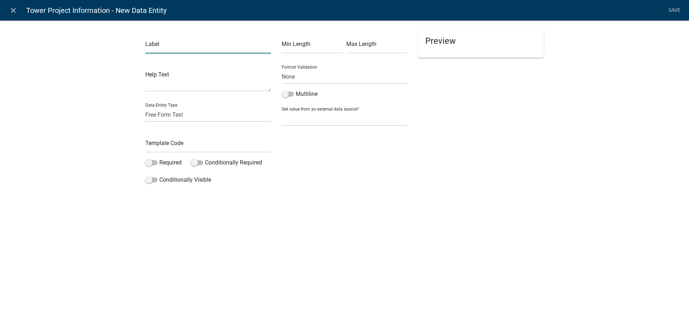
click at [176, 47] on input "text" at bounding box center [208, 46] width 126 height 15
type input "FCC Antenna Structure Registration #"
click at [172, 83] on textarea at bounding box center [208, 80] width 126 height 22
type textarea "if applicable"
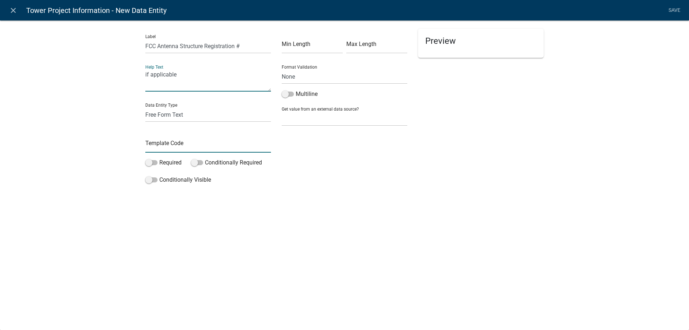
click at [169, 141] on input "text" at bounding box center [208, 145] width 126 height 15
type input "FCCRegistrationNum"
click at [123, 148] on div "Label FCC Antenna Structure Registration # Help Text if applicable Data Entity …" at bounding box center [344, 105] width 689 height 193
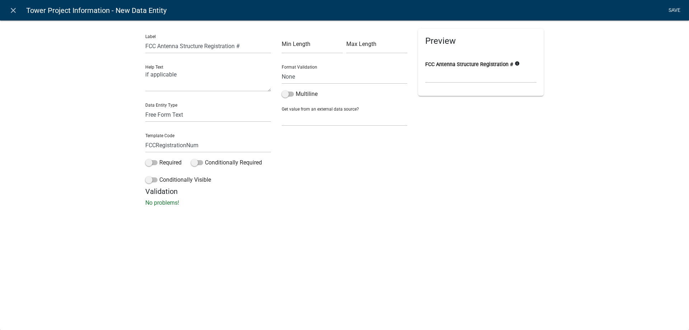
click at [674, 11] on link "Save" at bounding box center [674, 11] width 18 height 14
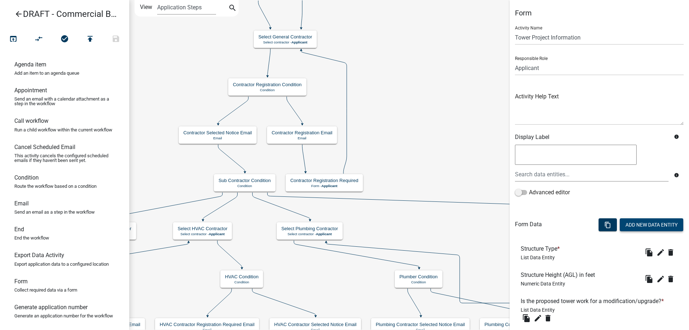
click at [639, 230] on button "Add New Data Entity" at bounding box center [650, 224] width 63 height 13
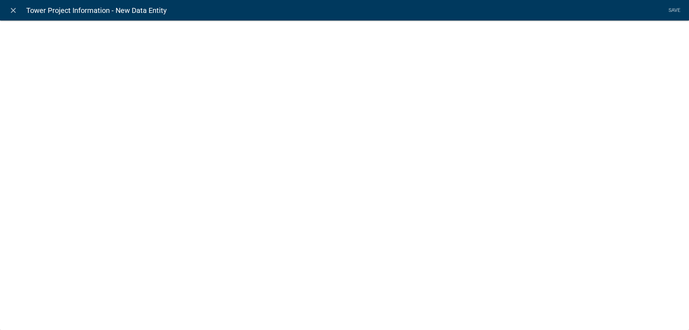
select select
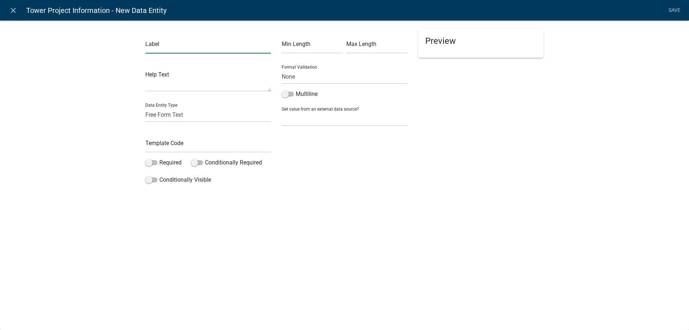
click at [184, 49] on input "text" at bounding box center [208, 46] width 126 height 15
type input "Type"
click at [151, 165] on label "Required" at bounding box center [163, 162] width 36 height 9
click at [159, 158] on input "Required" at bounding box center [159, 158] width 0 height 0
click at [167, 146] on input "text" at bounding box center [208, 145] width 126 height 15
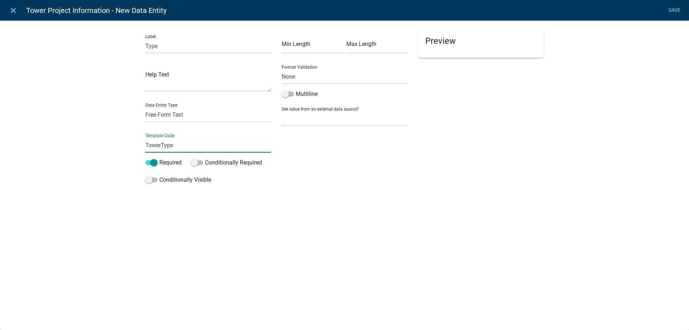
type input "TowerType"
click at [112, 163] on div "Label Type Help Text Data Entity Type Free Form Text Document Display Entity Va…" at bounding box center [344, 105] width 689 height 193
click at [162, 118] on select "Free Form Text Document Display Entity Value Fee Numeric Data Date Map Sketch D…" at bounding box center [208, 114] width 126 height 15
select select "list-data"
click at [145, 107] on select "Free Form Text Document Display Entity Value Fee Numeric Data Date Map Sketch D…" at bounding box center [208, 114] width 126 height 15
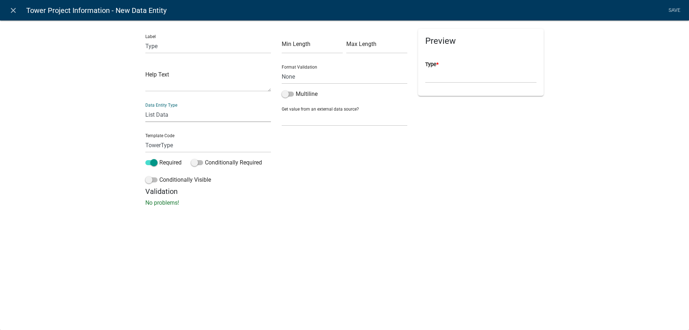
select select "list-data"
select select
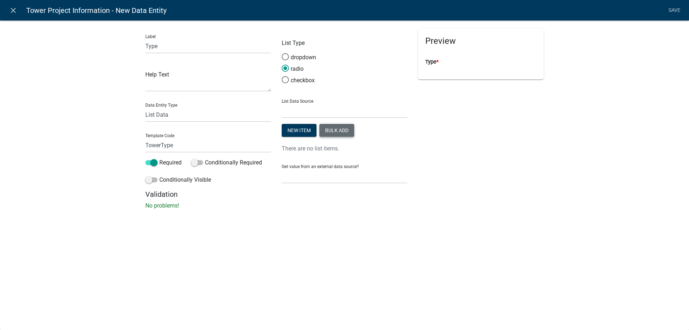
click at [334, 127] on button "Bulk add" at bounding box center [336, 130] width 35 height 13
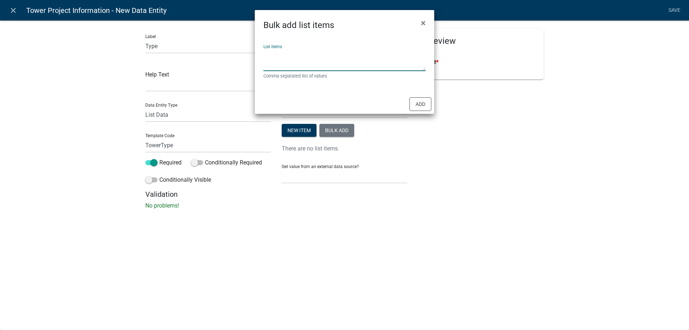
click at [310, 53] on textarea "List items" at bounding box center [344, 60] width 162 height 22
type textarea "OMNI, PANEL, Other (specify)"
click at [415, 104] on button "Add" at bounding box center [420, 104] width 22 height 14
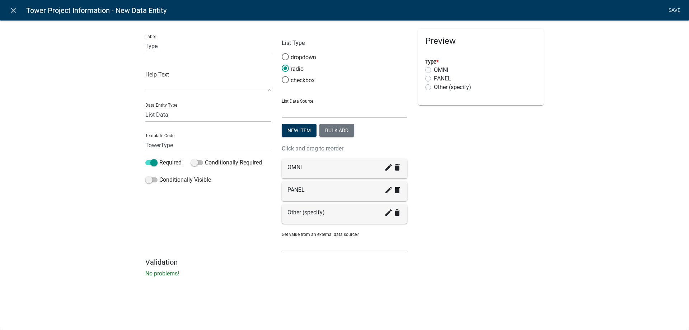
click at [674, 8] on link "Save" at bounding box center [674, 11] width 18 height 14
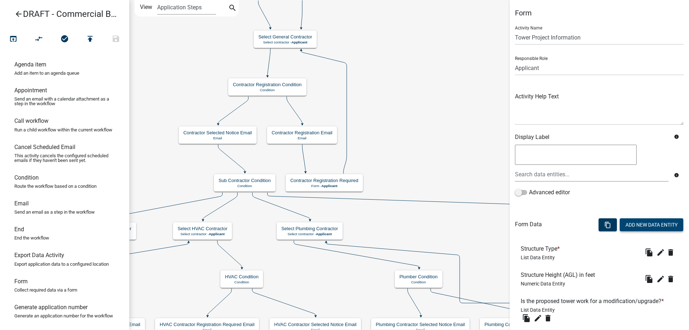
click at [631, 221] on button "Add New Data Entity" at bounding box center [650, 224] width 63 height 13
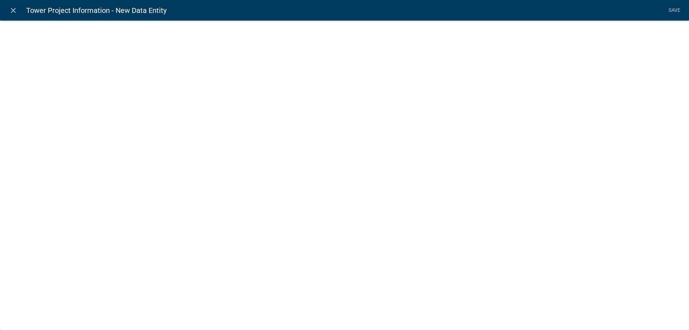
select select
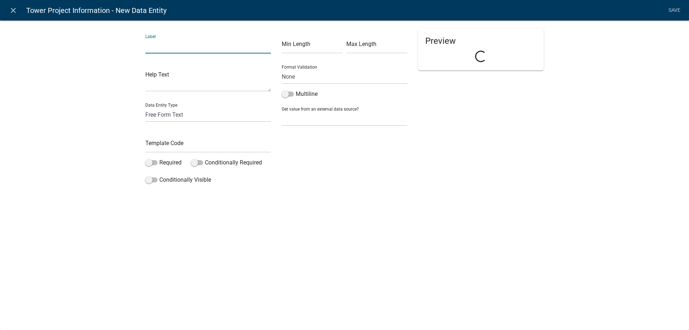
click at [162, 45] on input "text" at bounding box center [208, 46] width 126 height 15
type input "Other Tower Type"
click at [189, 146] on input "text" at bounding box center [208, 145] width 126 height 15
type input "TowerTypeOther"
click at [177, 177] on label "Conditionally Visible" at bounding box center [178, 179] width 66 height 9
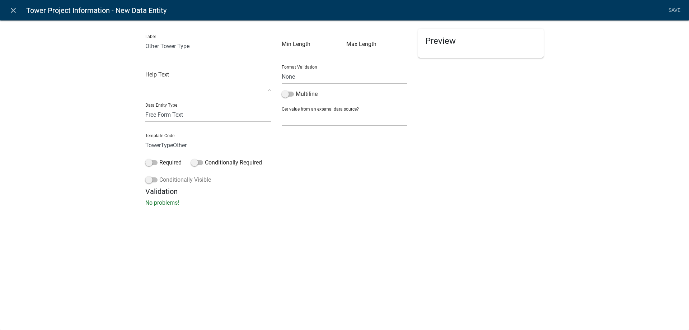
click at [159, 175] on input "Conditionally Visible" at bounding box center [159, 175] width 0 height 0
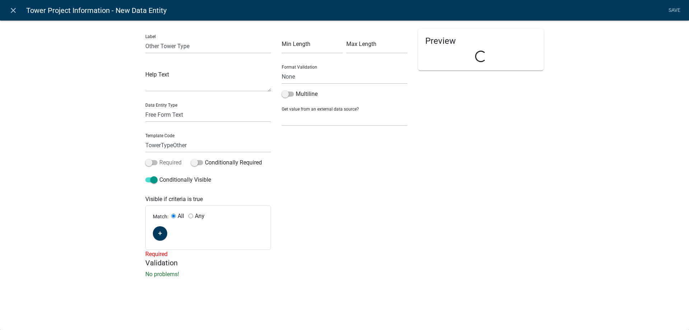
click at [165, 160] on label "Required" at bounding box center [163, 162] width 36 height 9
click at [159, 158] on input "Required" at bounding box center [159, 158] width 0 height 0
click at [161, 237] on button "button" at bounding box center [160, 233] width 14 height 14
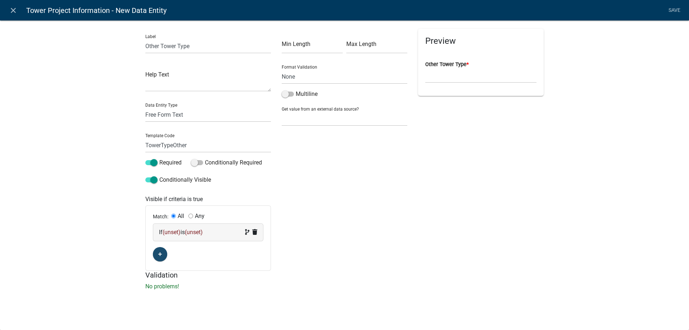
click at [164, 237] on div "If (unset) is (unset)" at bounding box center [208, 231] width 110 height 17
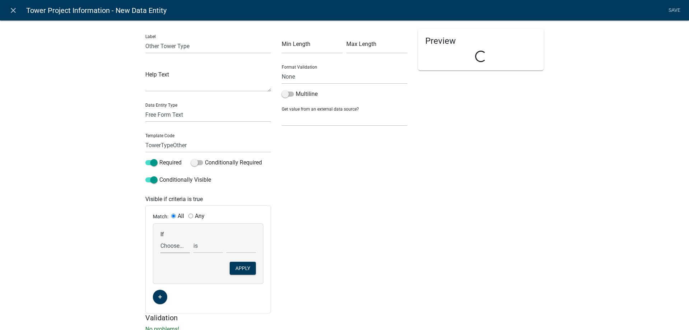
click at [169, 242] on select "Choose... Acres Address AddressRequiredInfo AddressYN ALL_FEE_RECIPIENTS Antenn…" at bounding box center [174, 245] width 29 height 15
select select "163: TowerType"
click at [160, 238] on select "Choose... Acres Address AddressRequiredInfo AddressYN ALL_FEE_RECIPIENTS Antenn…" at bounding box center [174, 245] width 29 height 15
click at [231, 245] on select "Choose... OMNI Other (specify) PANEL" at bounding box center [240, 245] width 29 height 15
select select "2: Other (specify)"
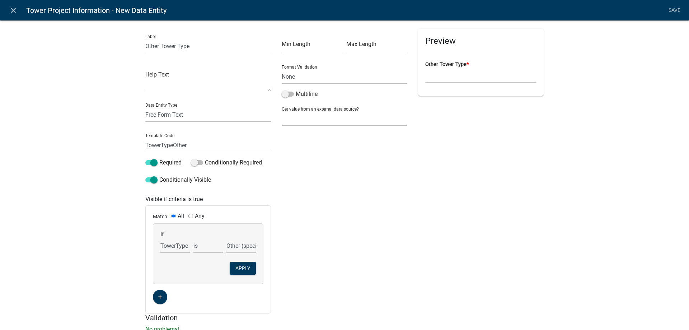
click at [226, 238] on select "Choose... OMNI Other (specify) PANEL" at bounding box center [240, 245] width 29 height 15
click at [240, 263] on button "Apply" at bounding box center [243, 267] width 26 height 13
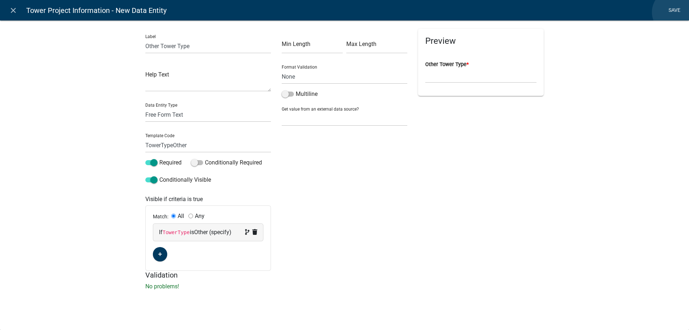
click at [674, 12] on link "Save" at bounding box center [674, 11] width 18 height 14
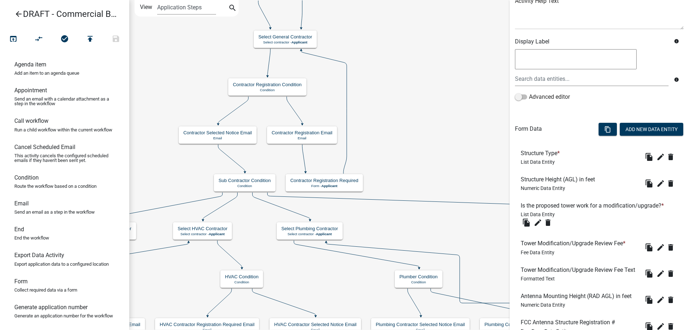
scroll to position [72, 0]
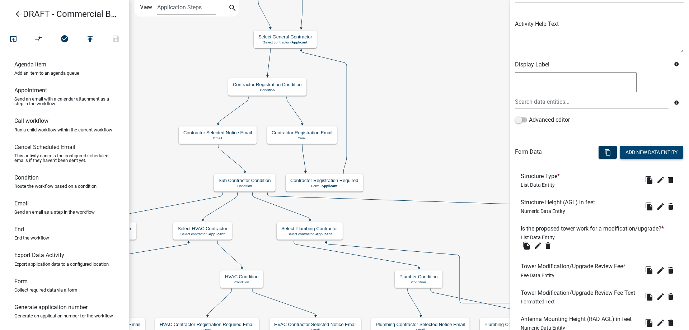
click at [655, 154] on button "Add New Data Entity" at bounding box center [650, 152] width 63 height 13
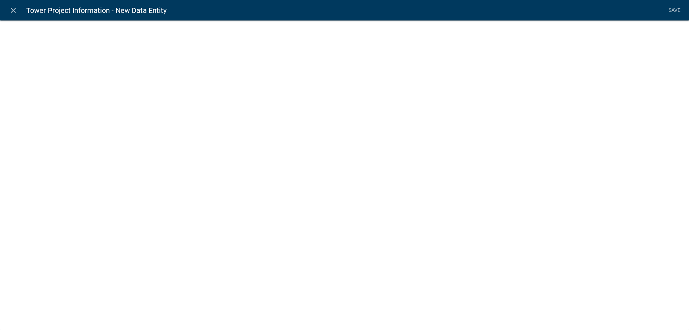
select select
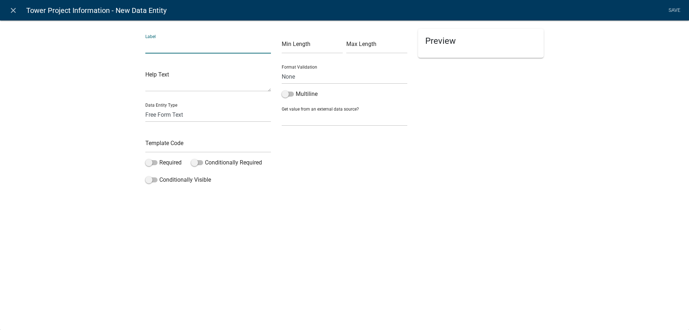
click at [213, 51] on input "text" at bounding box center [208, 46] width 126 height 15
type input "Maximum Effective Radiated Power (ERP)"
click at [184, 137] on div "Template Code" at bounding box center [208, 140] width 126 height 25
click at [184, 140] on input "text" at bounding box center [208, 145] width 126 height 15
type input "MaxERP"
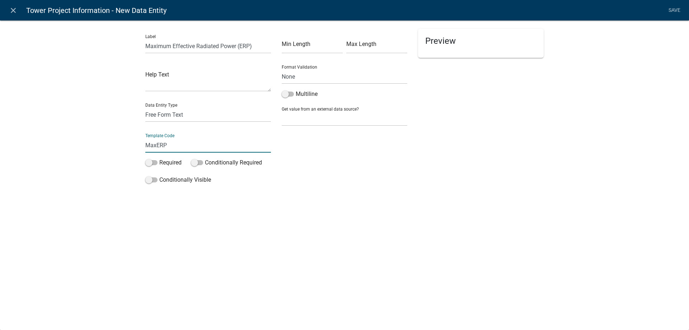
click at [114, 209] on div "close Tower Project Information - New Data Entity Save Label Maximum Effective …" at bounding box center [344, 165] width 689 height 330
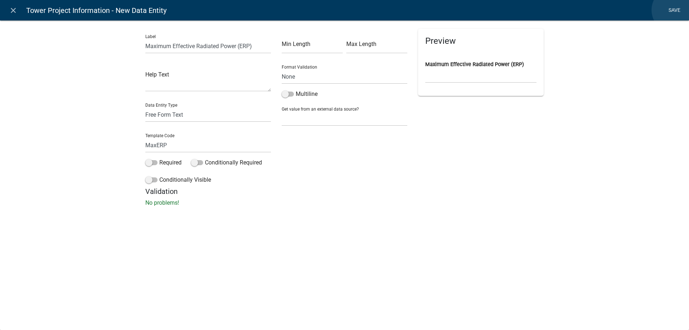
click at [674, 10] on link "Save" at bounding box center [674, 11] width 18 height 14
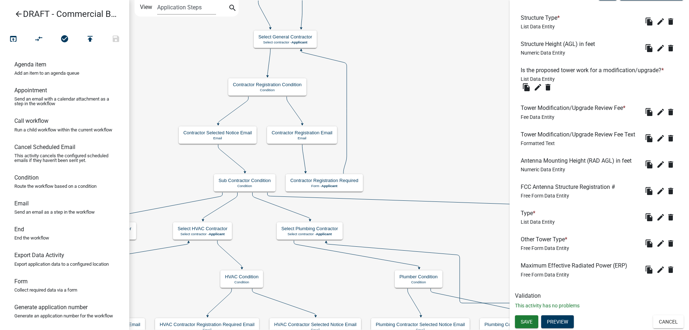
scroll to position [0, 0]
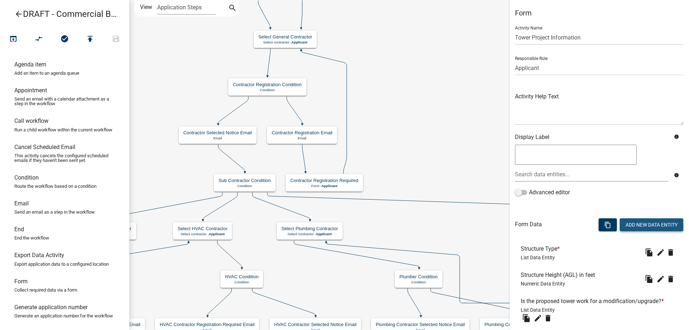
click at [641, 221] on button "Add New Data Entity" at bounding box center [650, 224] width 63 height 13
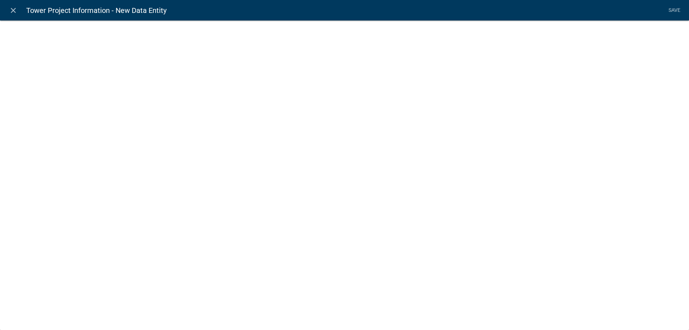
select select
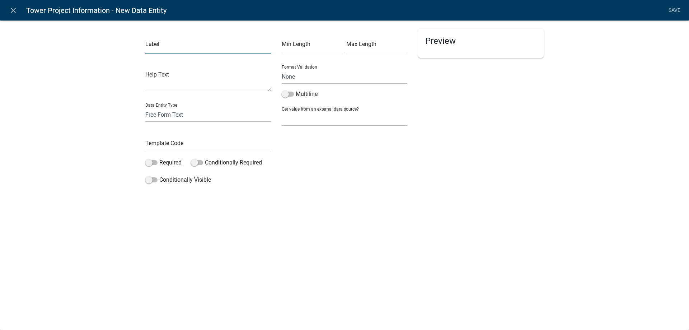
click at [180, 48] on input "text" at bounding box center [208, 46] width 126 height 15
type input "Carrier Name and Carrier Site Name"
click at [155, 140] on input "text" at bounding box center [208, 145] width 126 height 15
click at [82, 152] on div "Label Carrier Name and Carrier Site Name Help Text Data Entity Type Free Form T…" at bounding box center [344, 115] width 689 height 213
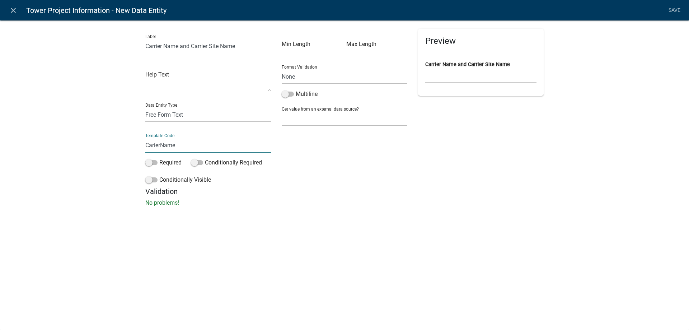
click at [151, 145] on input "CarierName" at bounding box center [208, 145] width 126 height 15
type input "CarrierName"
click at [103, 174] on div "Label Carrier Name and Carrier Site Name Help Text Data Entity Type Free Form T…" at bounding box center [344, 115] width 689 height 213
click at [669, 11] on link "Save" at bounding box center [674, 11] width 18 height 14
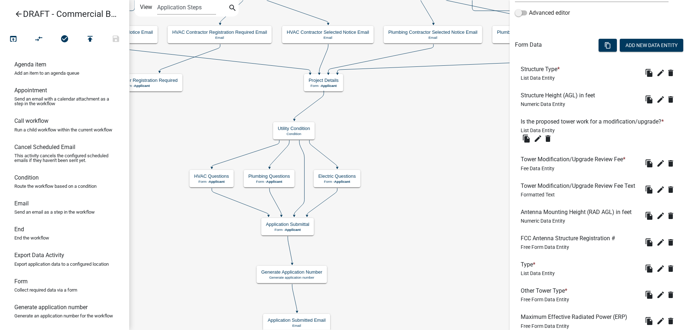
scroll to position [268, 0]
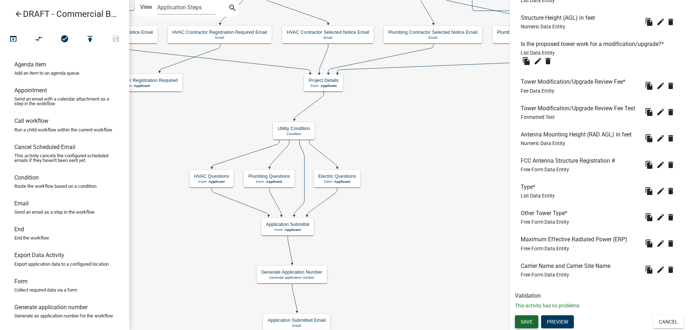
click at [532, 323] on span "Save" at bounding box center [526, 321] width 12 height 6
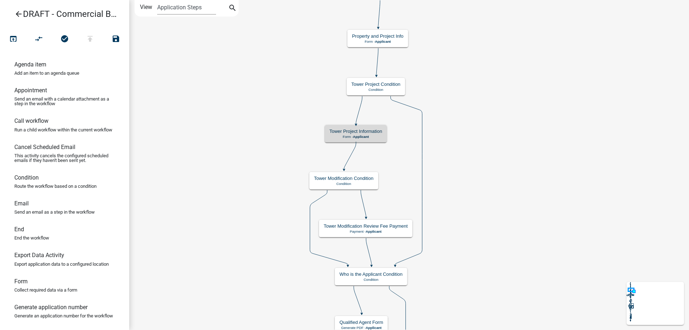
scroll to position [0, 0]
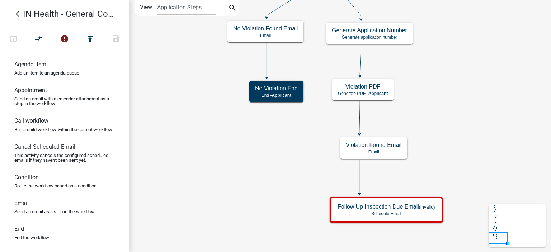
scroll to position [210, 0]
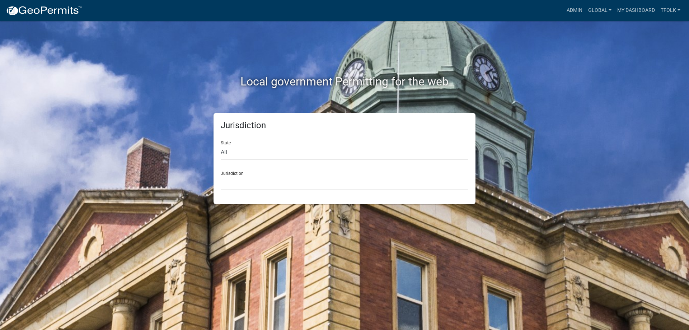
click at [571, 2] on nav "more_horiz Admin Global Users Roles Payment Processors Workflows Contractor Doc…" at bounding box center [344, 10] width 689 height 21
click at [570, 10] on link "Admin" at bounding box center [574, 11] width 22 height 14
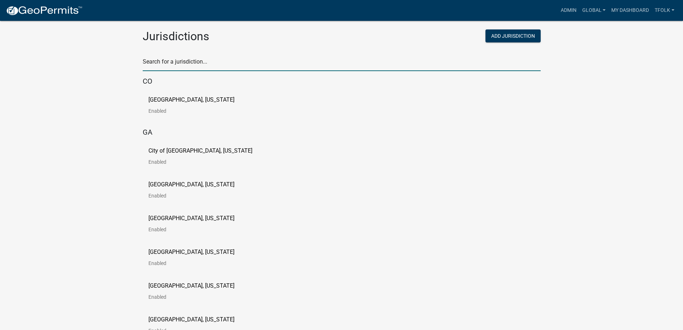
click at [353, 63] on input "text" at bounding box center [342, 63] width 398 height 15
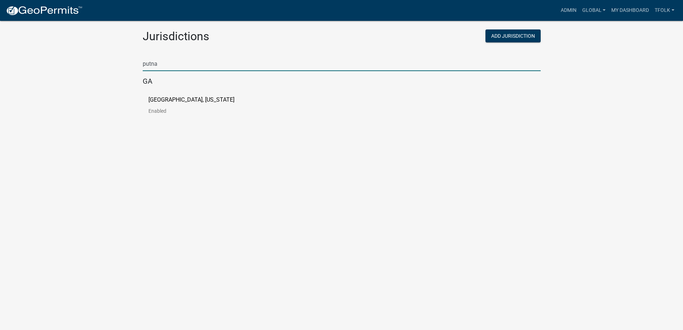
type input "putna"
click at [167, 101] on p "[GEOGRAPHIC_DATA], [US_STATE]" at bounding box center [191, 100] width 86 height 6
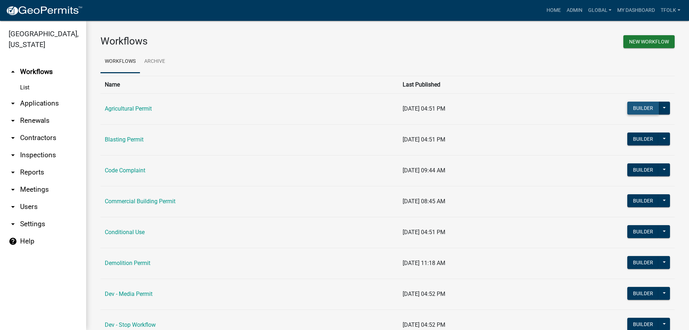
click at [632, 107] on button "Builder" at bounding box center [643, 107] width 32 height 13
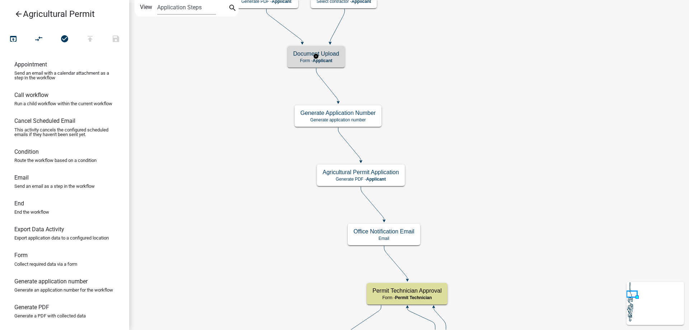
click at [317, 47] on div "Document Upload Form - Applicant" at bounding box center [315, 57] width 57 height 22
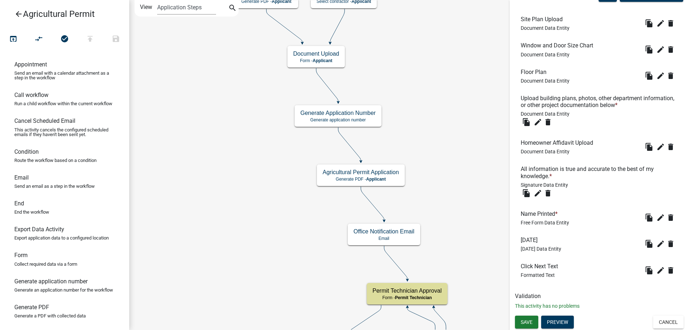
scroll to position [230, 0]
click at [572, 322] on button "Preview" at bounding box center [557, 321] width 33 height 13
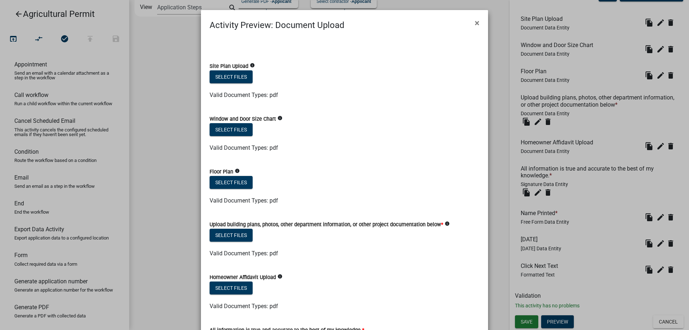
scroll to position [236, 0]
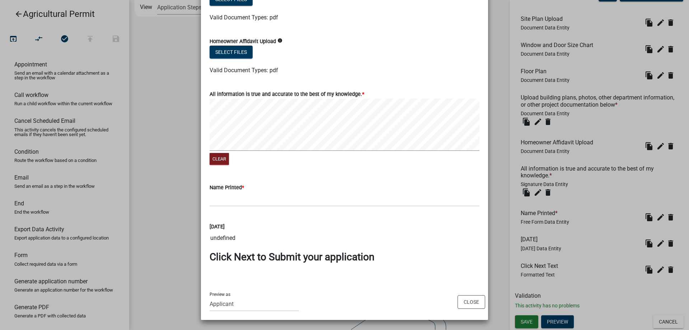
click at [177, 222] on ngb-modal-window "Activity Preview : Document Upload × Site Plan Upload info Select files Valid D…" at bounding box center [344, 165] width 689 height 330
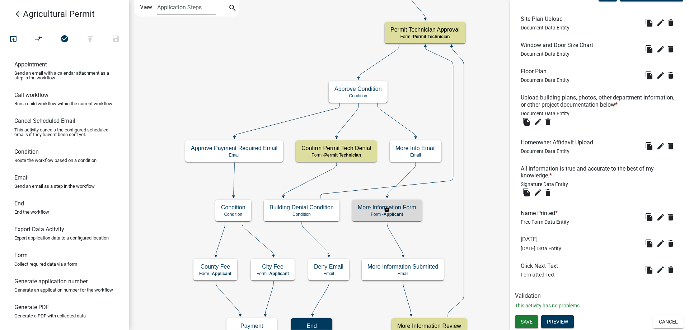
scroll to position [0, 0]
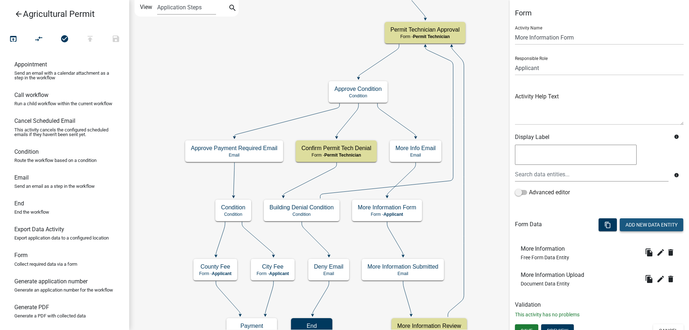
click at [639, 226] on button "Add New Data Entity" at bounding box center [650, 224] width 63 height 13
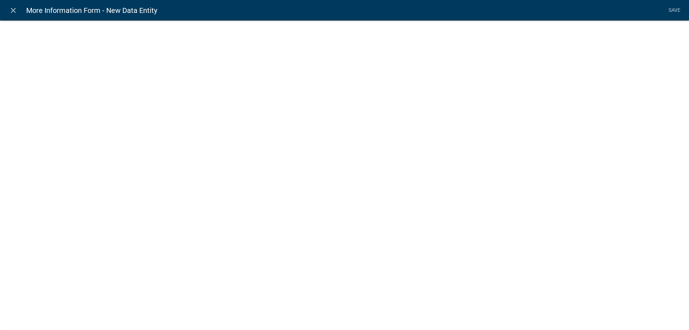
select select
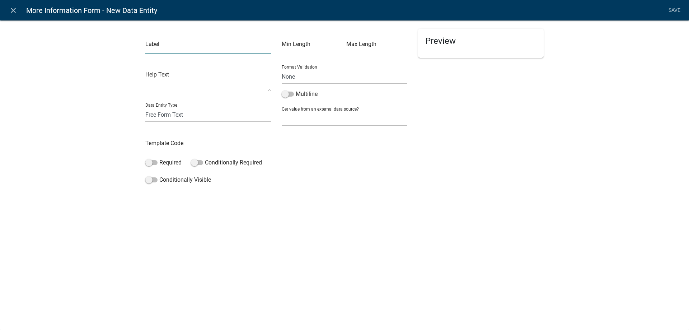
click at [185, 45] on input "text" at bounding box center [208, 46] width 126 height 15
type input "Click Next Text"
click at [179, 119] on select "Free Form Text Document Display Entity Value Fee Numeric Data Date Map Sketch D…" at bounding box center [208, 114] width 126 height 15
select select "rich-text"
click at [145, 107] on select "Free Form Text Document Display Entity Value Fee Numeric Data Date Map Sketch D…" at bounding box center [208, 114] width 126 height 15
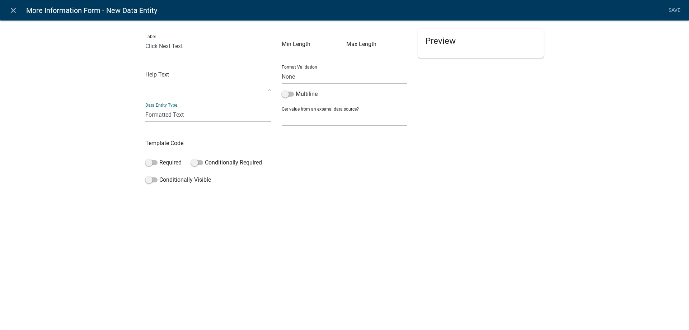
select select "rich-text"
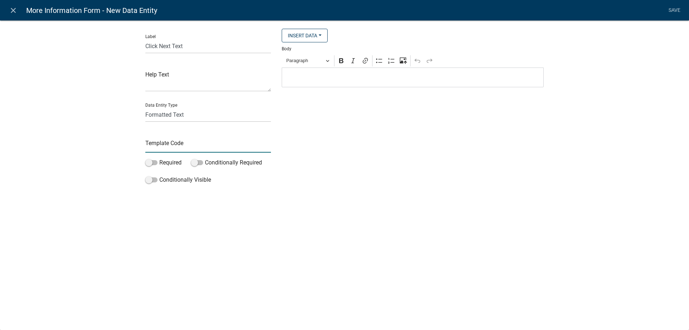
click at [189, 141] on input "text" at bounding box center [208, 145] width 126 height 15
click at [217, 146] on input "ClickNextTextMoreInfo" at bounding box center [208, 145] width 126 height 15
type input "ClickNextTextMoreInfoTech"
click at [332, 84] on div "Editor editing area: main. Press Alt+0 for help." at bounding box center [413, 77] width 262 height 20
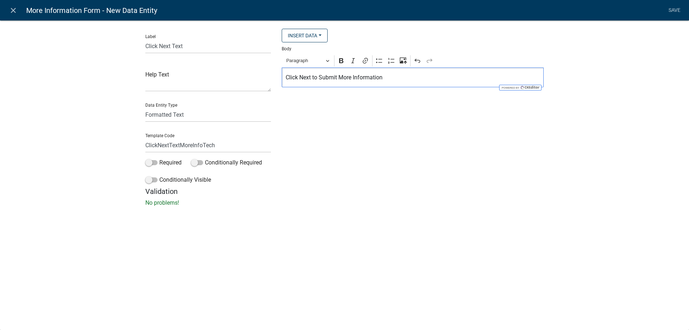
click at [345, 76] on p "Click Next to Submit More Information" at bounding box center [412, 77] width 254 height 9
copy p "Click Next to Submit More Information"
click at [315, 56] on button "Paragraph" at bounding box center [307, 60] width 49 height 11
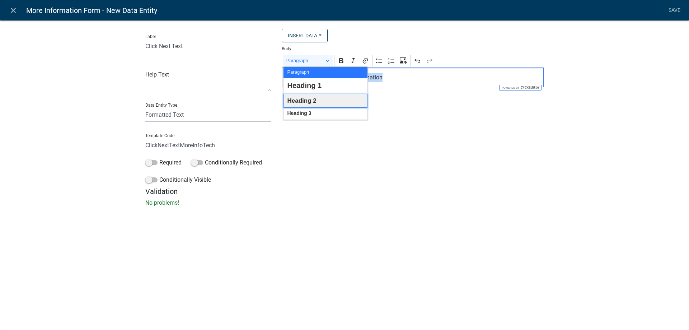
click at [313, 103] on span "Heading 2" at bounding box center [301, 100] width 29 height 11
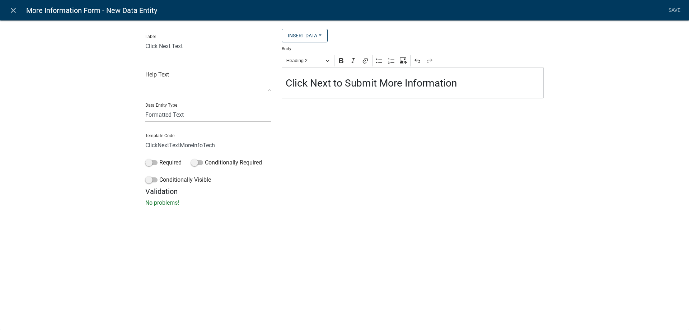
click at [389, 162] on div "Insert Data City Address State Zip Name Printed Acres Document URL Fee Recipien…" at bounding box center [412, 108] width 273 height 158
click at [341, 77] on h3 "Click Next to Submit More Information" at bounding box center [412, 83] width 254 height 12
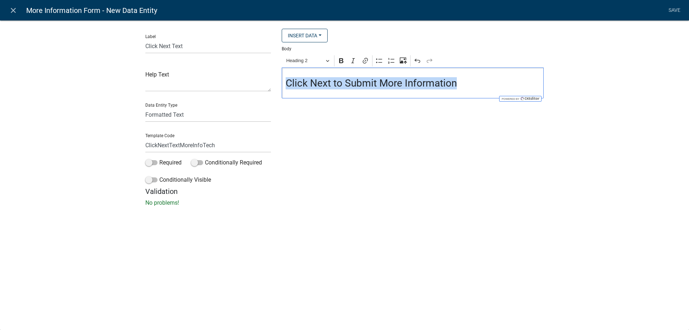
click at [341, 77] on h3 "Click Next to Submit More Information" at bounding box center [412, 83] width 254 height 12
click at [344, 61] on icon "Editor toolbar" at bounding box center [340, 60] width 7 height 7
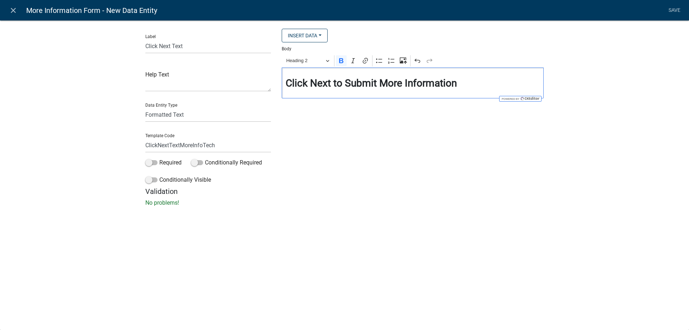
click at [391, 157] on div "Insert Data City Address State Zip Name Printed Acres Document URL Fee Recipien…" at bounding box center [412, 108] width 273 height 158
click at [662, 13] on nav "close More Information Form - New Data Entity Save" at bounding box center [344, 10] width 689 height 20
click at [671, 13] on link "Save" at bounding box center [674, 11] width 18 height 14
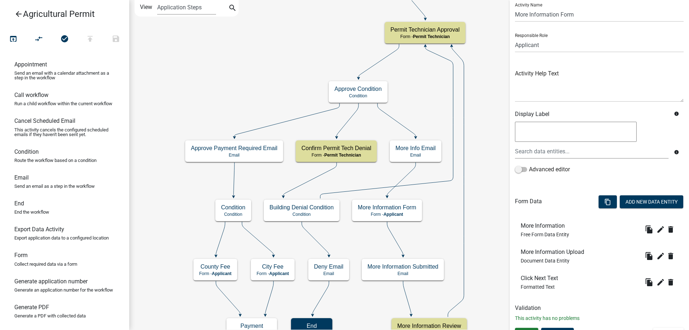
scroll to position [36, 0]
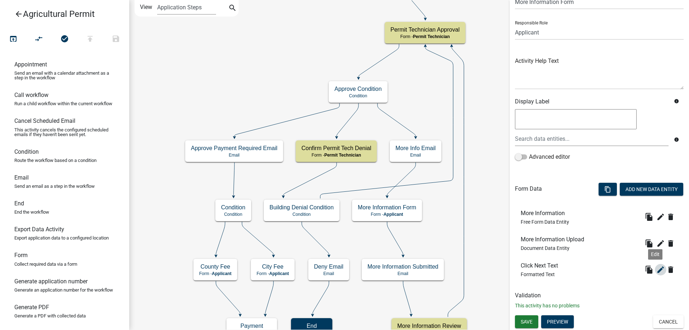
click at [657, 269] on icon "edit" at bounding box center [660, 269] width 9 height 9
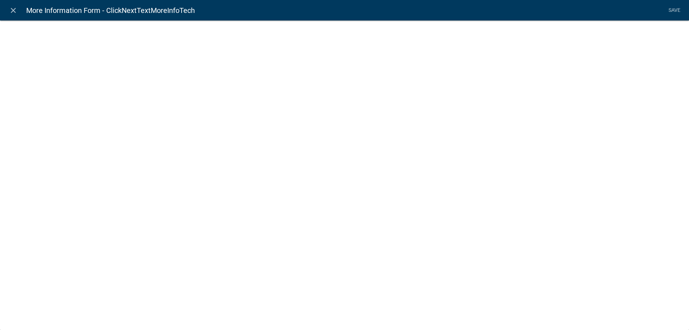
select select "rich-text"
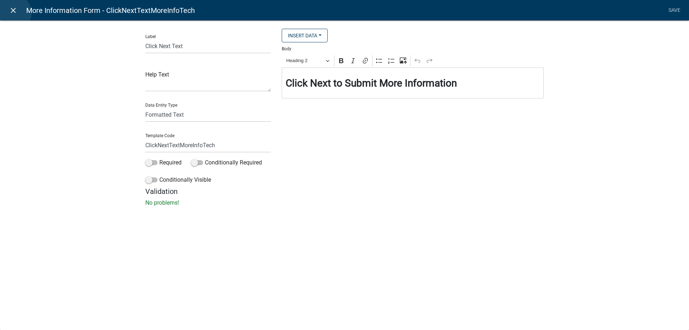
click at [13, 13] on icon "close" at bounding box center [13, 10] width 9 height 9
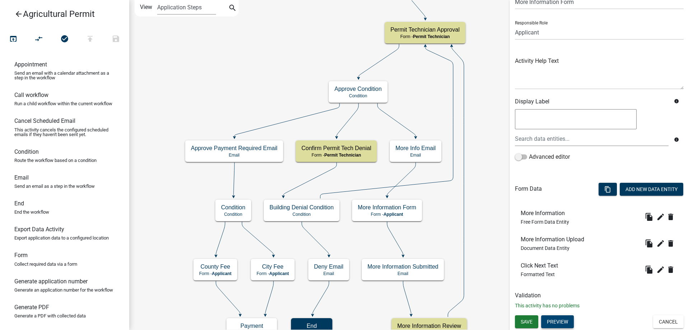
click at [561, 325] on button "Preview" at bounding box center [557, 321] width 33 height 13
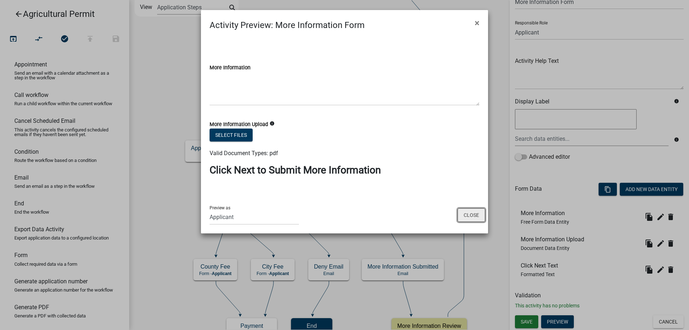
click at [473, 210] on button "Close" at bounding box center [471, 215] width 28 height 14
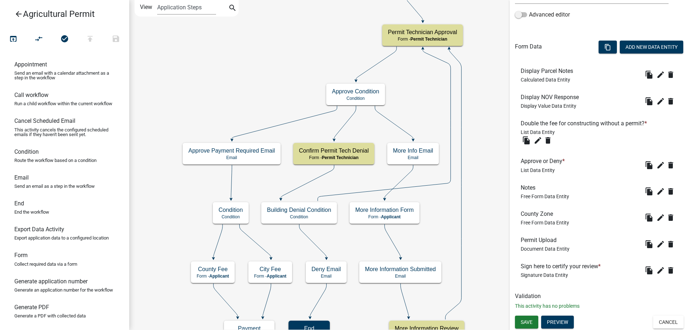
scroll to position [195, 0]
click at [560, 323] on button "Preview" at bounding box center [557, 321] width 33 height 13
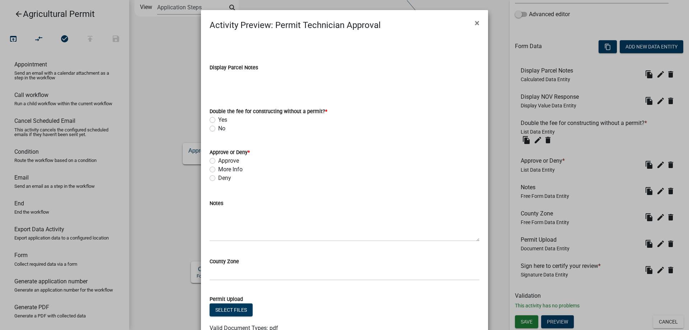
click at [162, 207] on ngb-modal-window "Activity Preview : Permit Technician Approval × Display Parcel Notes Double the…" at bounding box center [344, 165] width 689 height 330
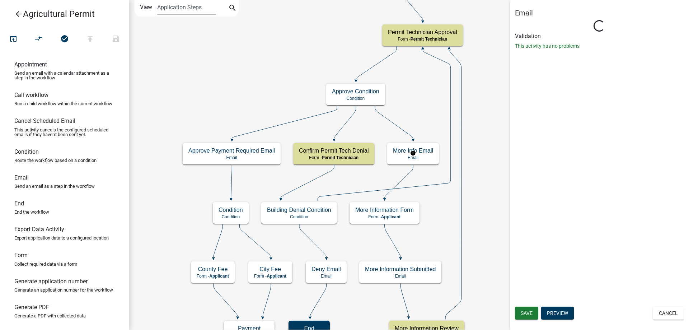
scroll to position [0, 0]
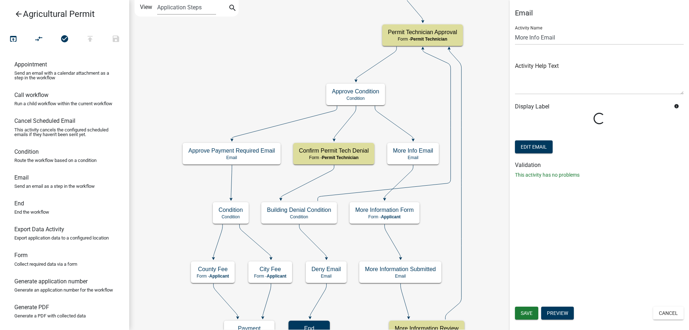
click at [552, 139] on form "Activity Name More Info Email Activity Help Text Display Label info Loading... …" at bounding box center [599, 87] width 169 height 135
click at [541, 150] on button "Edit Email" at bounding box center [534, 146] width 38 height 13
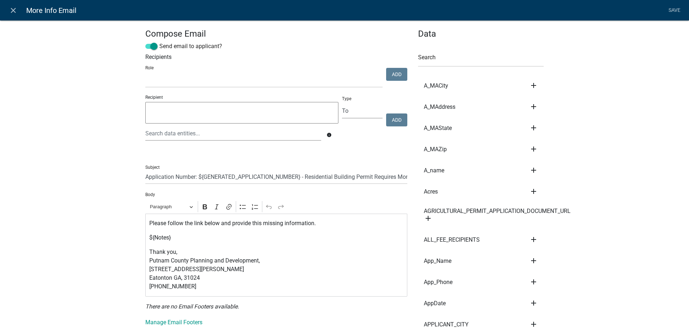
select select
click at [11, 14] on icon "close" at bounding box center [13, 10] width 9 height 9
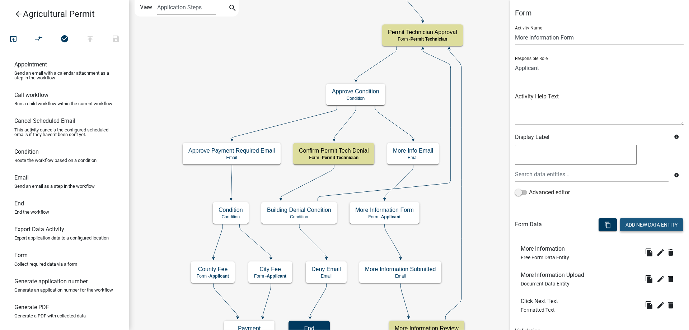
click at [633, 224] on button "Add New Data Entity" at bounding box center [650, 224] width 63 height 13
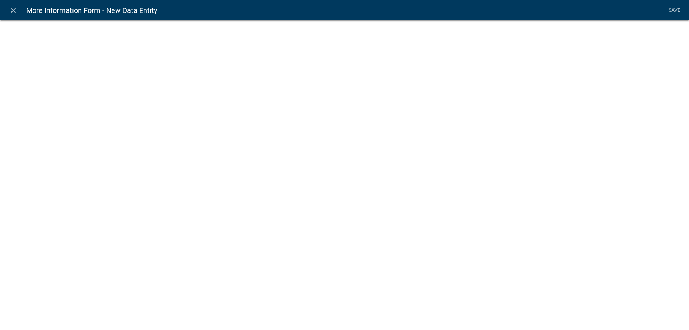
select select
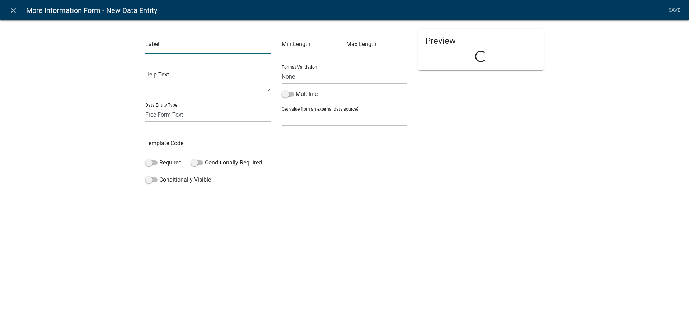
click at [178, 45] on input "text" at bounding box center [208, 46] width 126 height 15
type input "Display Notes from Staff"
click at [169, 151] on input "text" at bounding box center [208, 145] width 126 height 15
click at [198, 146] on input "DIsplayNotesPermittech" at bounding box center [208, 145] width 126 height 15
type input "DIsplayNotesPermitTech"
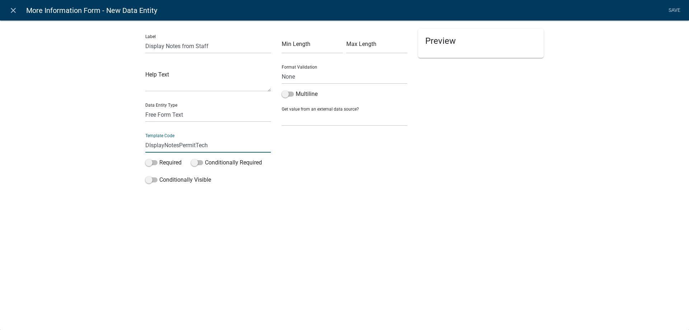
click at [92, 159] on div "Label Display Notes from Staff Help Text Data Entity Type Free Form Text Docume…" at bounding box center [344, 105] width 689 height 193
click at [153, 114] on select "Free Form Text Document Display Entity Value Fee Numeric Data Date Map Sketch D…" at bounding box center [208, 114] width 126 height 15
select select "display-entity-value"
click at [145, 107] on select "Free Form Text Document Display Entity Value Fee Numeric Data Date Map Sketch D…" at bounding box center [208, 114] width 126 height 15
select select "display-entity-value"
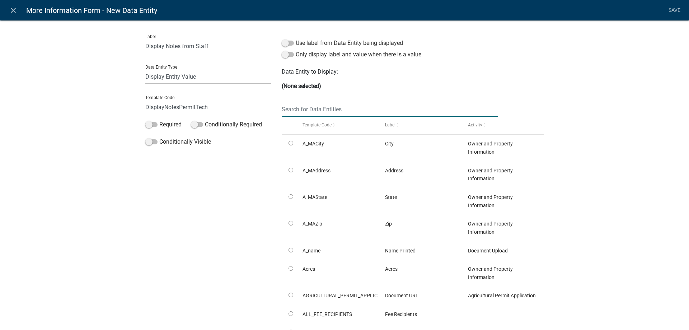
click at [302, 111] on input "text" at bounding box center [390, 109] width 216 height 15
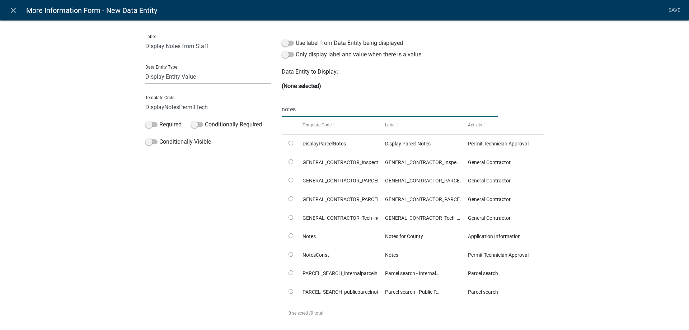
type input "notes"
click at [106, 201] on div "Label Display Notes from Staff Data Entity Type Free Form Text Document Display…" at bounding box center [344, 186] width 689 height 355
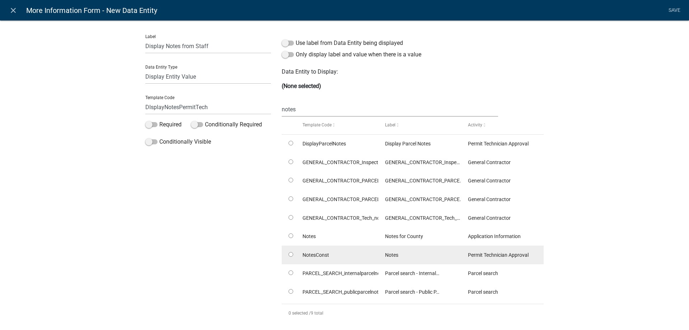
click at [285, 254] on datatable-body-cell at bounding box center [289, 254] width 14 height 19
radio input "true"
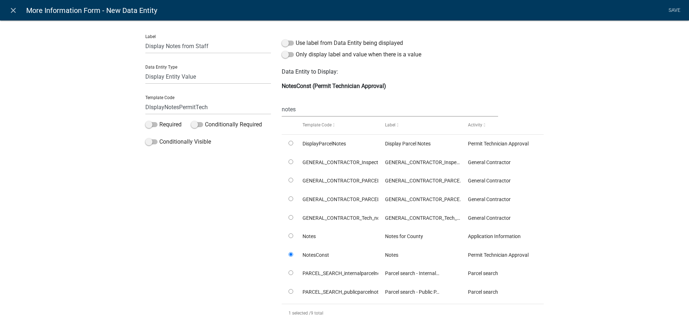
click at [285, 254] on datatable-body-cell at bounding box center [289, 254] width 14 height 19
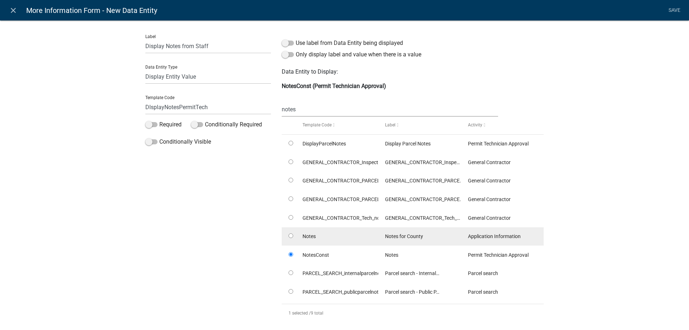
click at [288, 235] on input "radio" at bounding box center [290, 235] width 5 height 5
radio input "true"
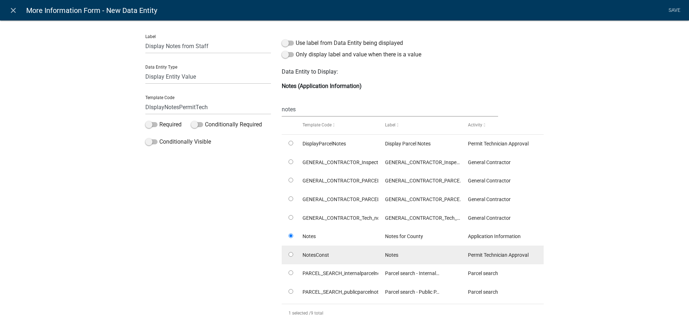
click at [289, 254] on input "radio" at bounding box center [290, 254] width 5 height 5
radio input "true"
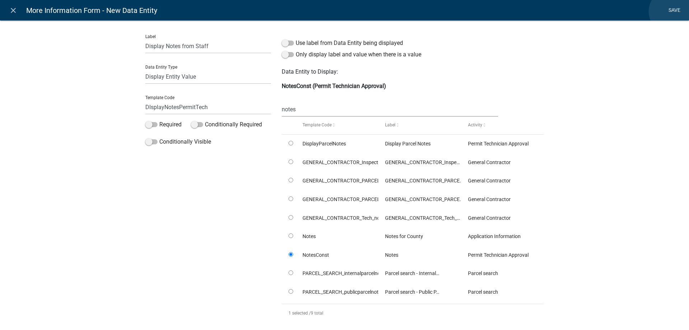
click at [671, 11] on link "Save" at bounding box center [674, 11] width 18 height 14
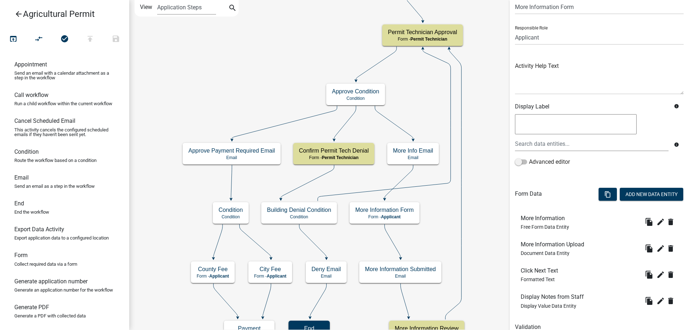
scroll to position [62, 0]
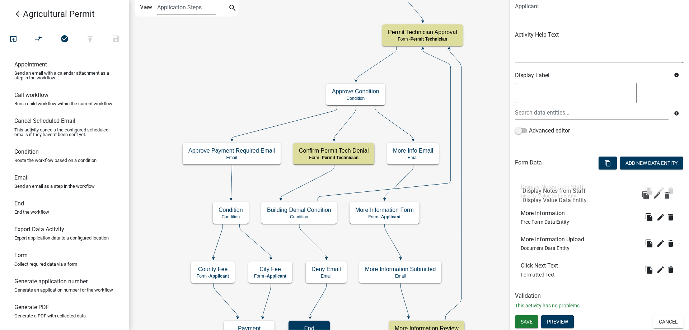
drag, startPoint x: 548, startPoint y: 265, endPoint x: 550, endPoint y: 190, distance: 75.0
click at [523, 322] on span "Save" at bounding box center [526, 321] width 12 height 6
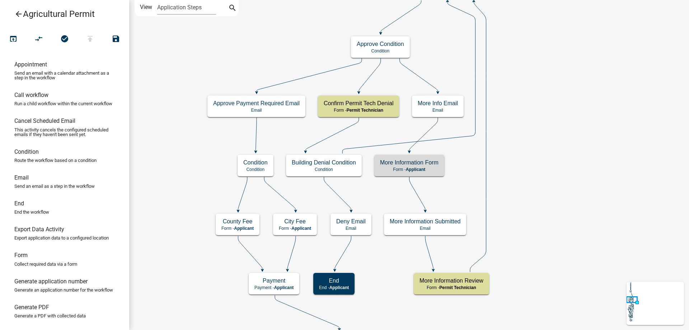
scroll to position [0, 0]
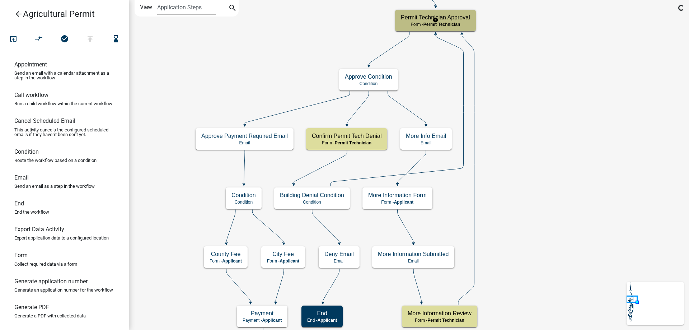
click at [439, 24] on span "Permit Technician" at bounding box center [441, 24] width 37 height 5
select select "DA6A7B37-D9A6-40CA-A39C-C48991F0C1F0"
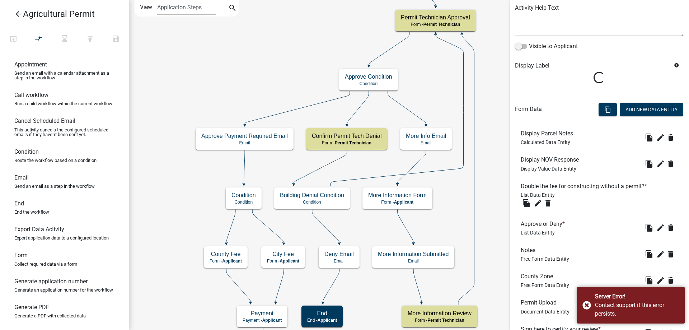
scroll to position [108, 0]
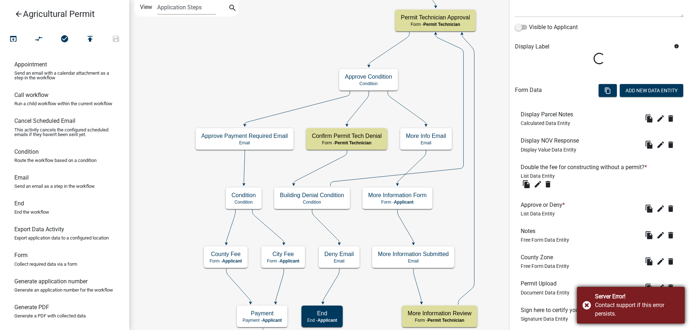
click at [586, 305] on div "Server Error! Contact support if this error persists." at bounding box center [631, 305] width 108 height 37
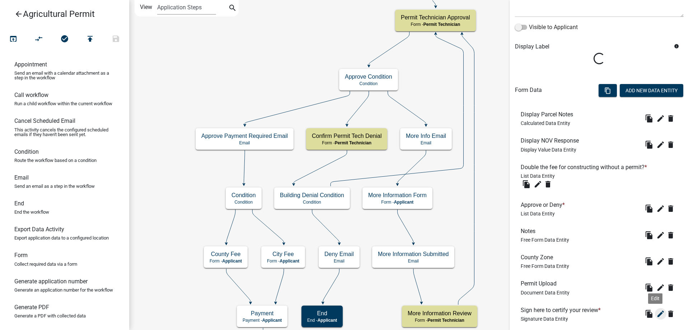
scroll to position [151, 0]
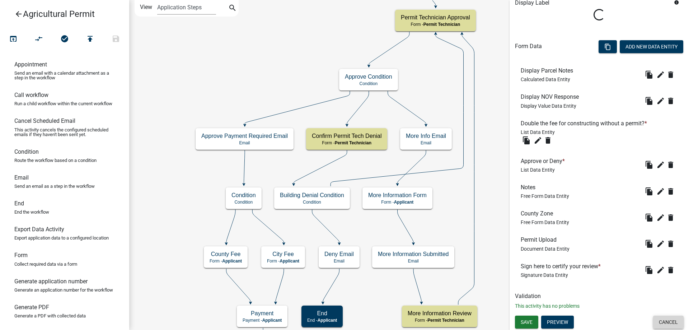
click at [663, 320] on button "Cancel" at bounding box center [668, 321] width 30 height 13
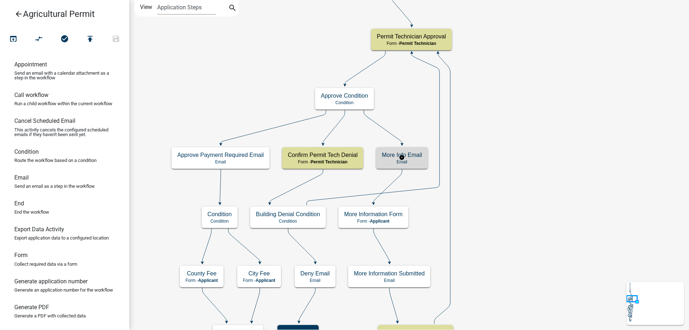
click at [420, 162] on p "Email" at bounding box center [402, 161] width 40 height 5
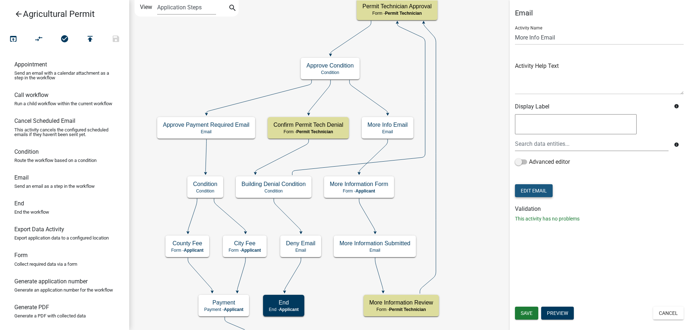
click at [530, 193] on button "Edit Email" at bounding box center [534, 190] width 38 height 13
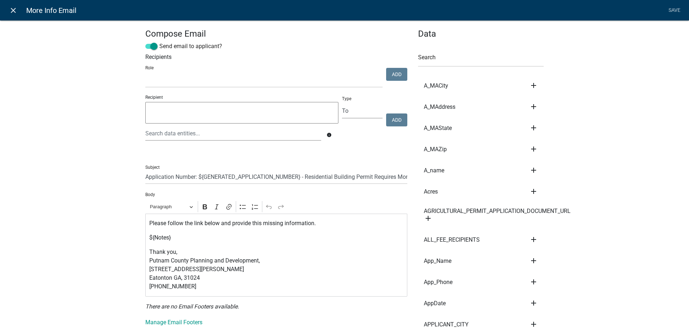
click at [14, 11] on icon "close" at bounding box center [13, 10] width 9 height 9
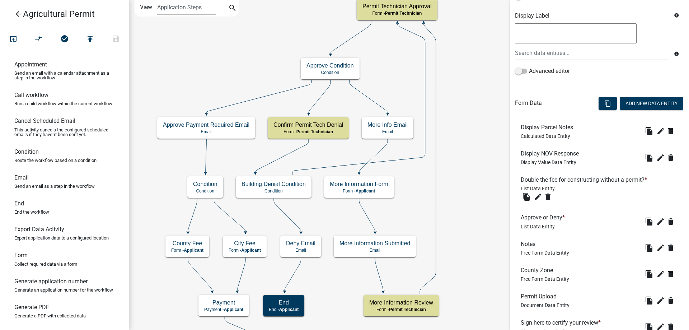
scroll to position [143, 0]
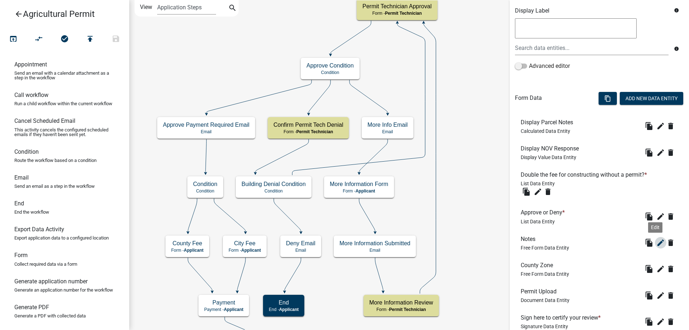
click at [656, 241] on icon "edit" at bounding box center [660, 242] width 9 height 9
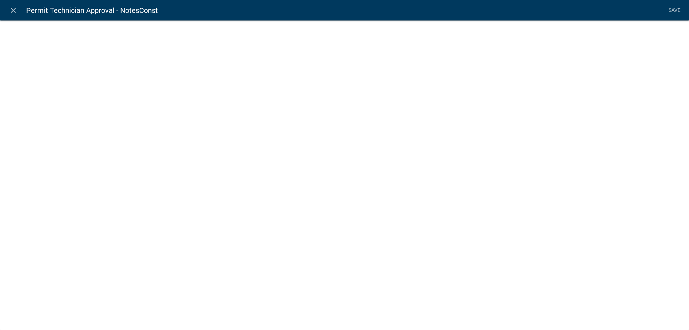
select select
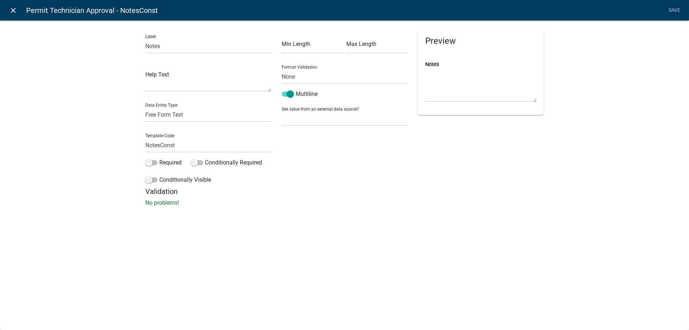
click at [12, 9] on icon "close" at bounding box center [13, 10] width 9 height 9
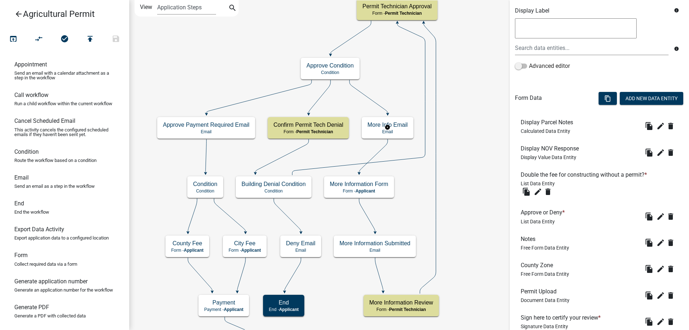
scroll to position [0, 0]
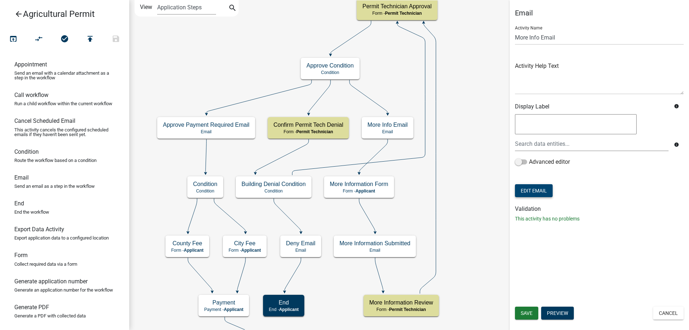
click at [536, 193] on button "Edit Email" at bounding box center [534, 190] width 38 height 13
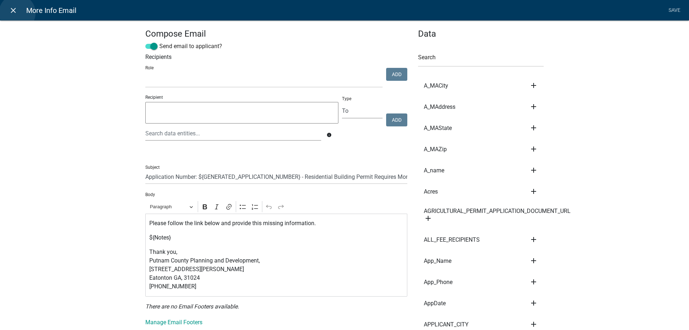
click at [17, 13] on icon "close" at bounding box center [13, 10] width 9 height 9
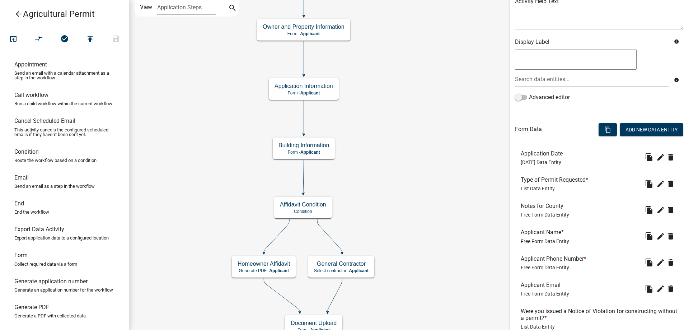
scroll to position [108, 0]
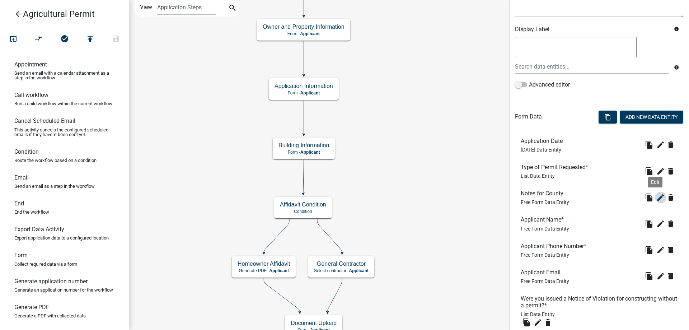
click at [656, 198] on icon "edit" at bounding box center [660, 197] width 9 height 9
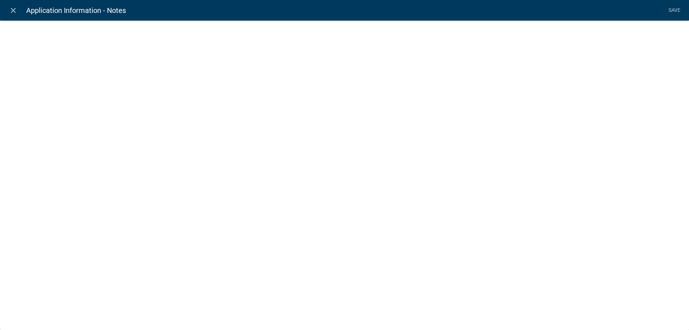
select select
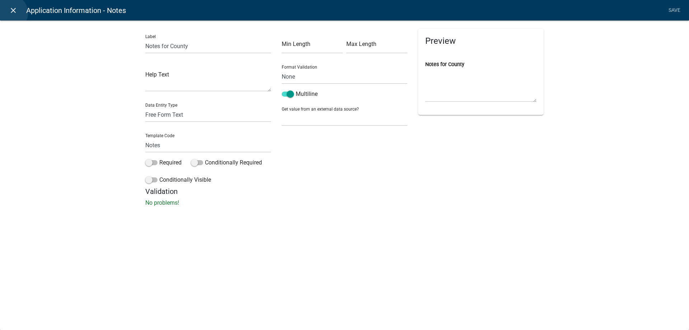
click at [10, 13] on icon "close" at bounding box center [13, 10] width 9 height 9
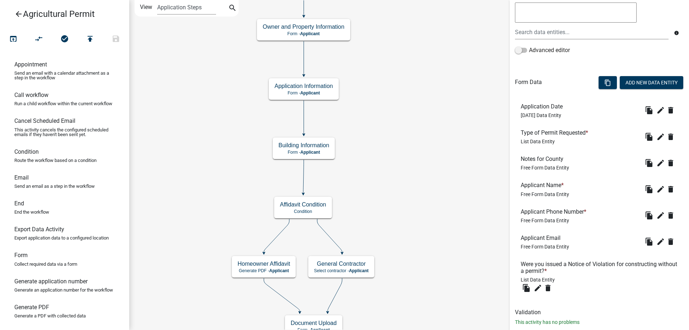
scroll to position [159, 0]
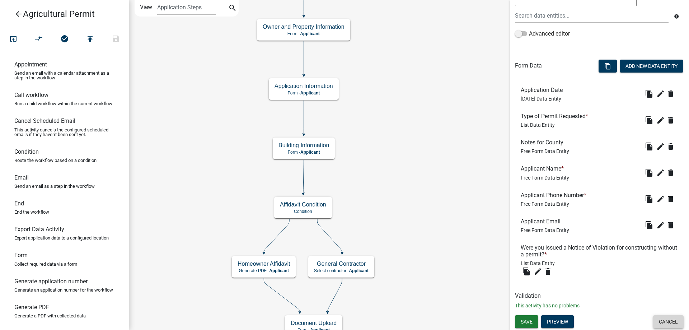
click at [658, 320] on button "Cancel" at bounding box center [668, 321] width 30 height 13
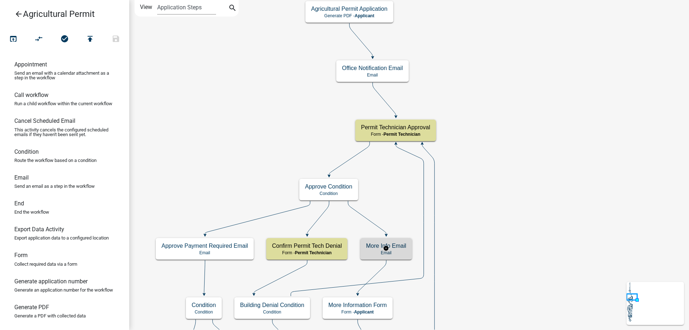
click at [396, 246] on h5 "More Info Email" at bounding box center [386, 245] width 40 height 7
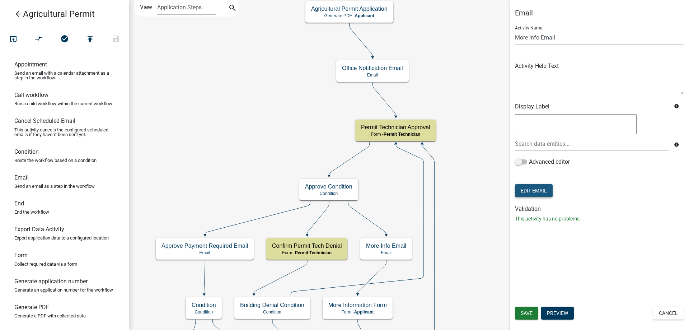
click at [517, 193] on button "Edit Email" at bounding box center [534, 190] width 38 height 13
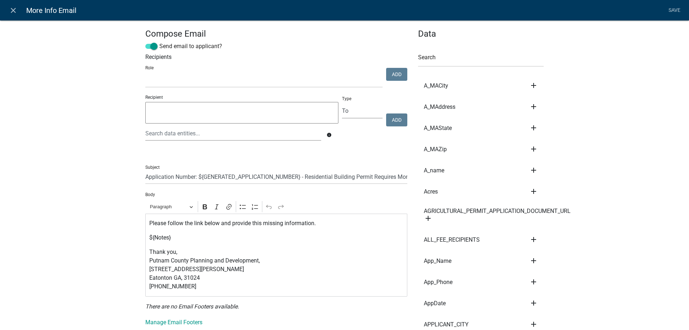
click at [435, 51] on div "Search" at bounding box center [481, 54] width 126 height 25
click at [435, 55] on input "text" at bounding box center [481, 59] width 126 height 15
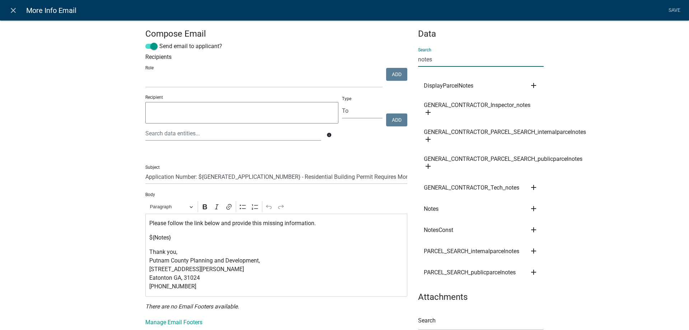
type input "notes"
drag, startPoint x: 170, startPoint y: 238, endPoint x: 145, endPoint y: 236, distance: 25.2
click at [145, 236] on div "Please follow the link below and provide this missing information. ${Notes} Tha…" at bounding box center [276, 254] width 262 height 83
click at [532, 228] on icon "add" at bounding box center [533, 229] width 9 height 9
click at [541, 254] on button "Body" at bounding box center [557, 253] width 57 height 17
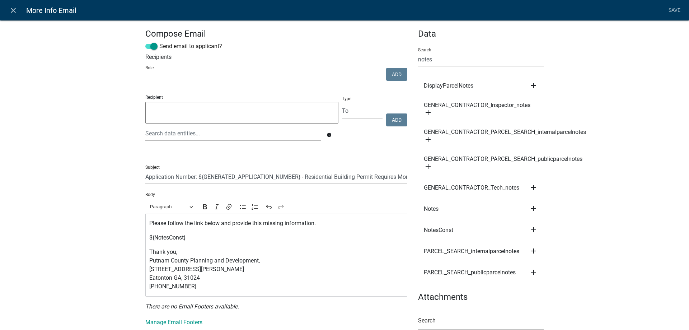
click at [679, 11] on link "Save" at bounding box center [674, 11] width 18 height 14
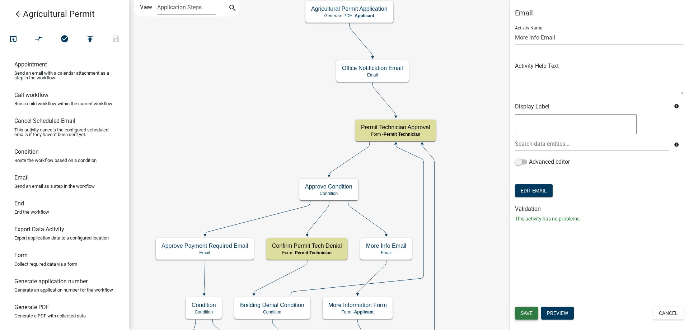
click at [522, 318] on button "Save" at bounding box center [526, 312] width 23 height 13
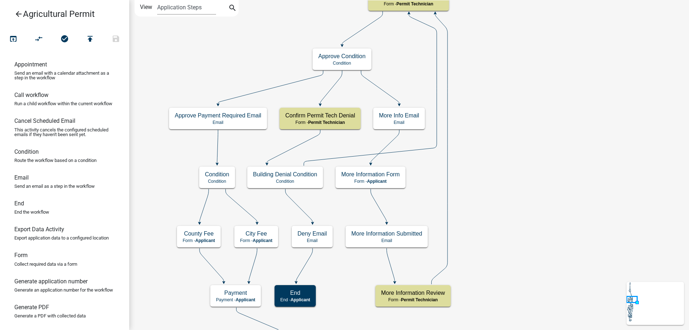
click at [419, 123] on p "Email" at bounding box center [399, 122] width 40 height 5
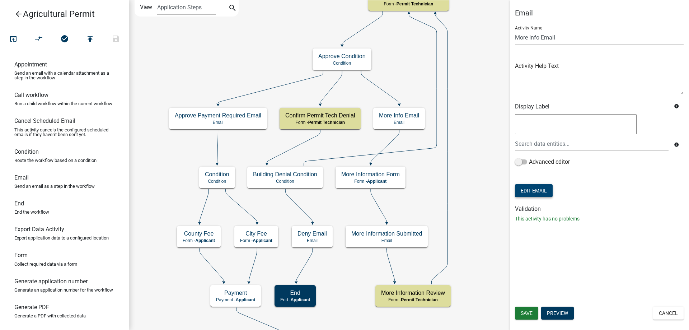
click at [534, 191] on button "Edit Email" at bounding box center [534, 190] width 38 height 13
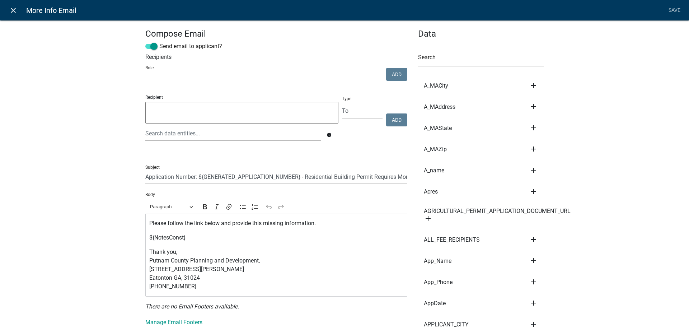
click at [14, 9] on icon "close" at bounding box center [13, 10] width 9 height 9
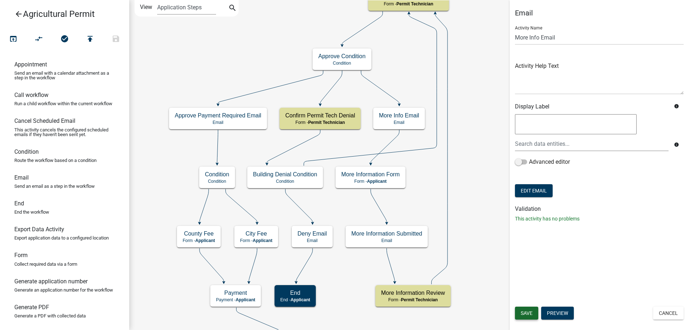
click at [516, 311] on button "Save" at bounding box center [526, 312] width 23 height 13
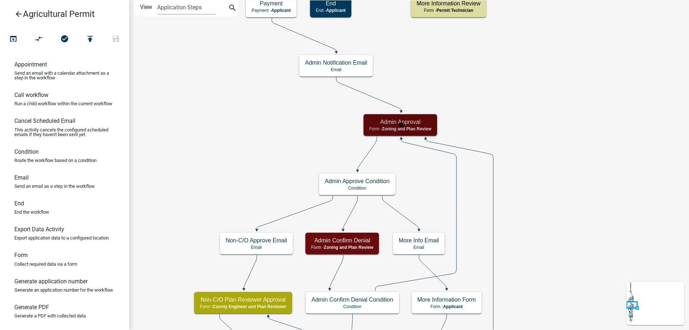
click at [397, 116] on div "Admin Approval Form - Zoning and Plan Review" at bounding box center [400, 125] width 74 height 22
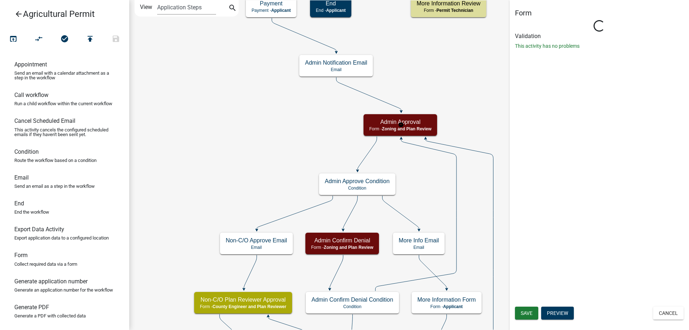
select select "4C55AAC1-F753-4550-82DB-24CB5871975A"
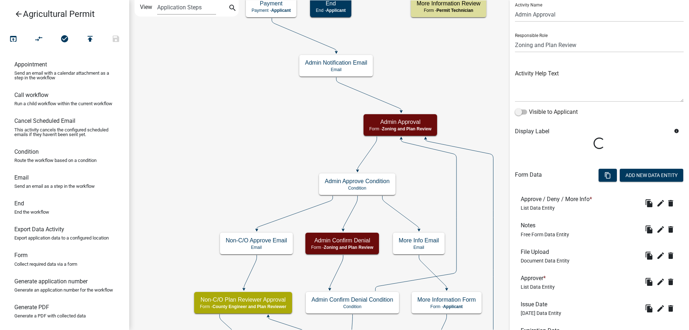
scroll to position [36, 0]
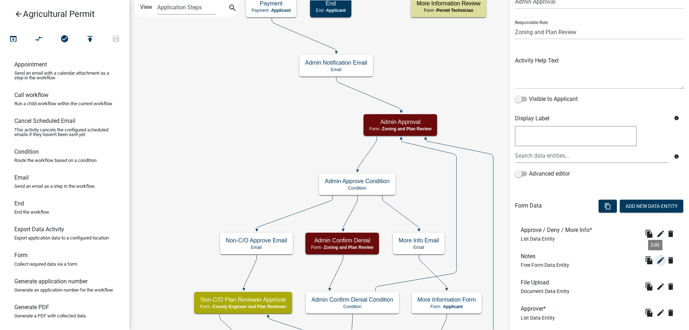
click at [656, 264] on icon "edit" at bounding box center [660, 260] width 9 height 9
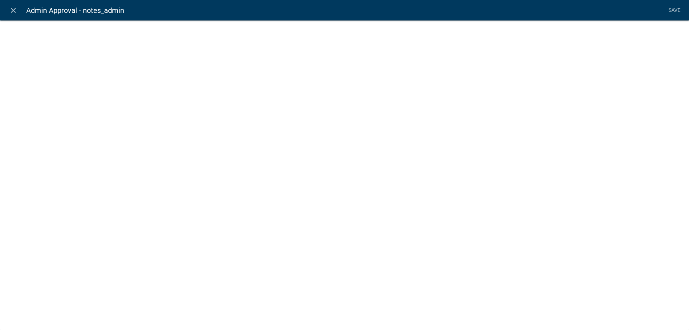
select select
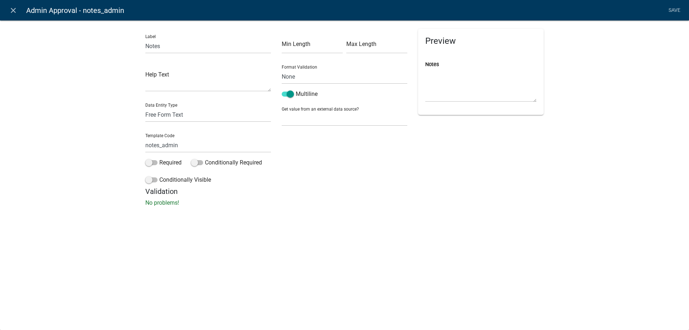
click at [14, 18] on nav "close Admin Approval - notes_admin Save" at bounding box center [344, 10] width 689 height 20
click at [8, 9] on link "close" at bounding box center [13, 10] width 15 height 15
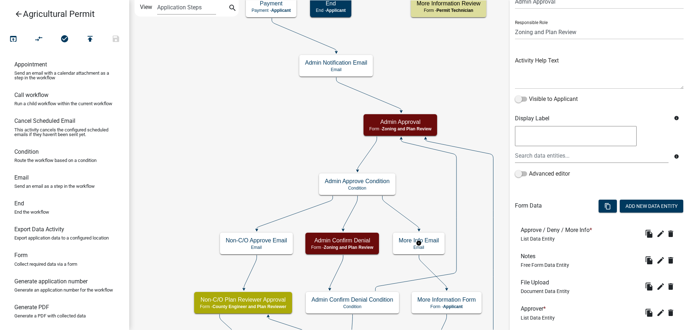
scroll to position [0, 0]
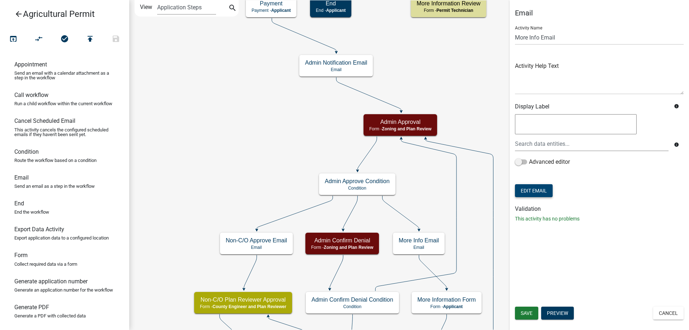
click at [530, 188] on button "Edit Email" at bounding box center [534, 190] width 38 height 13
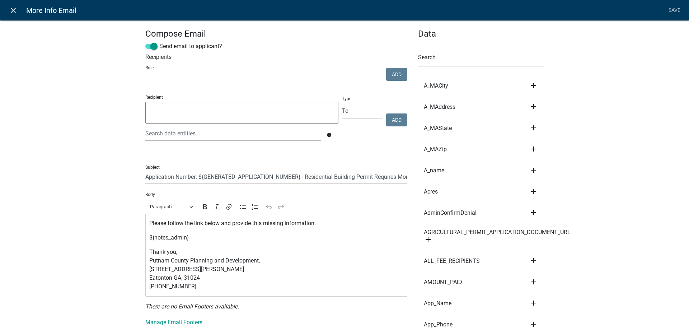
click at [13, 9] on icon "close" at bounding box center [13, 10] width 9 height 9
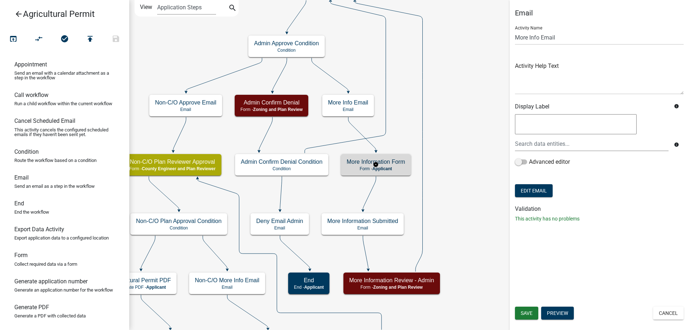
select select "4C55AAC1-F753-4550-82DB-24CB5871975A"
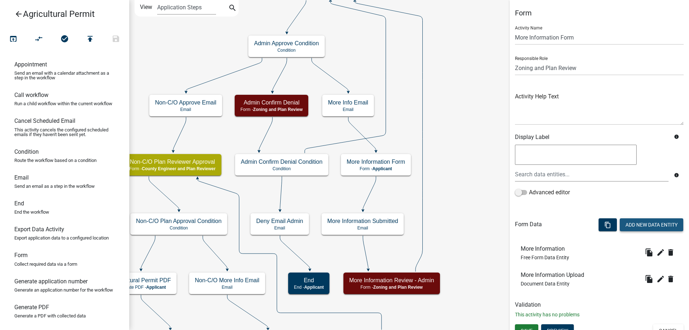
click at [633, 230] on button "Add New Data Entity" at bounding box center [650, 224] width 63 height 13
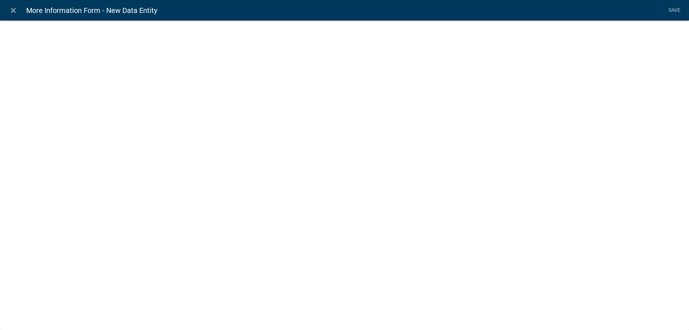
select select
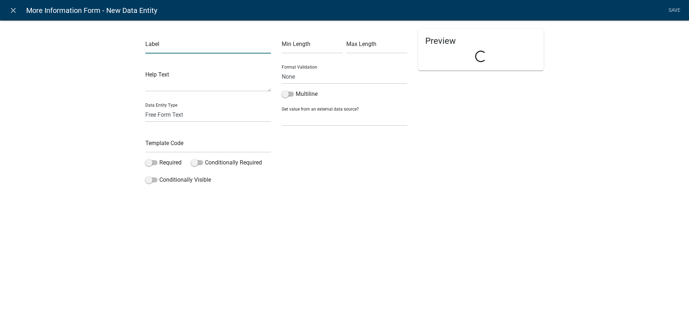
click at [192, 46] on input "text" at bounding box center [208, 46] width 126 height 15
type input "Display Notes from Staff"
click at [189, 141] on input "text" at bounding box center [208, 145] width 126 height 15
type input "DisplayNotesAdmin"
click at [108, 128] on div "Label Display Notes from Staff Help Text Data Entity Type Free Form Text Docume…" at bounding box center [344, 105] width 689 height 193
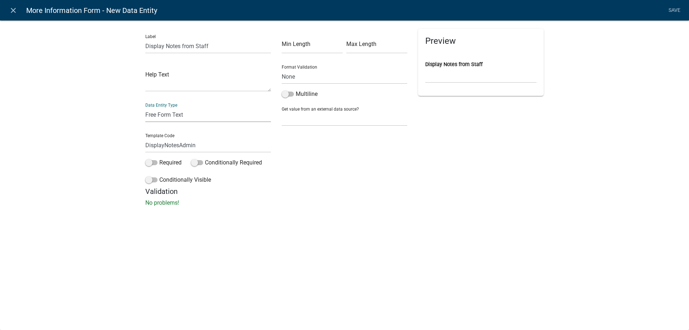
click at [190, 115] on select "Free Form Text Document Display Entity Value Fee Numeric Data Date Map Sketch D…" at bounding box center [208, 114] width 126 height 15
select select "display-entity-value"
click at [145, 107] on select "Free Form Text Document Display Entity Value Fee Numeric Data Date Map Sketch D…" at bounding box center [208, 114] width 126 height 15
select select "display-entity-value"
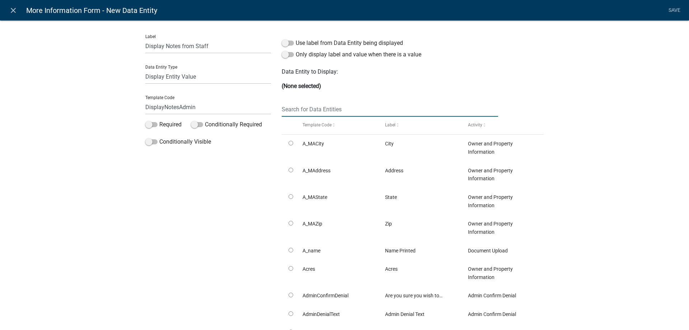
click at [325, 109] on input "text" at bounding box center [390, 109] width 216 height 15
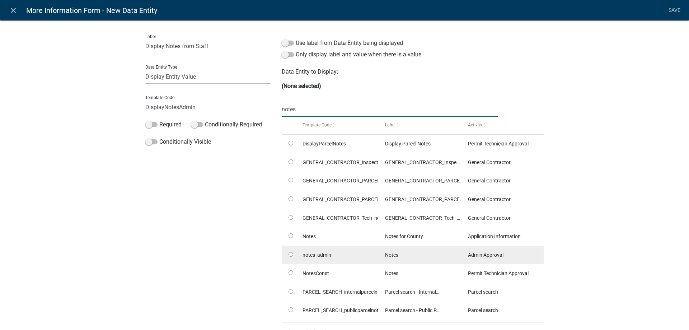
type input "notes"
click at [288, 254] on input "radio" at bounding box center [290, 254] width 5 height 5
radio input "true"
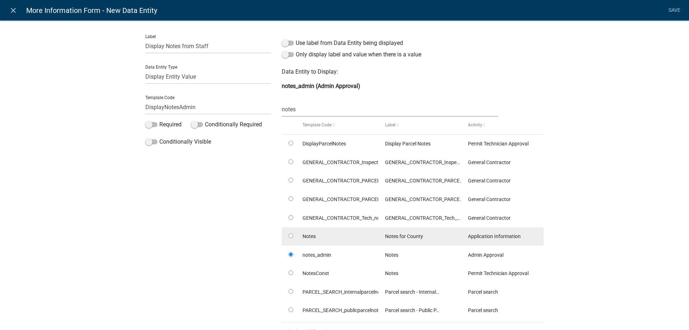
click at [288, 234] on input "radio" at bounding box center [290, 235] width 5 height 5
radio input "true"
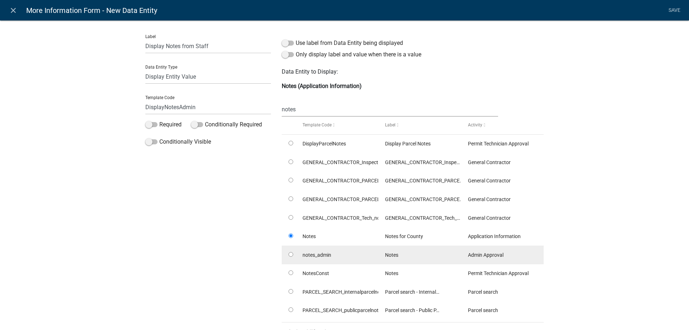
click at [289, 255] on input "radio" at bounding box center [290, 254] width 5 height 5
radio input "true"
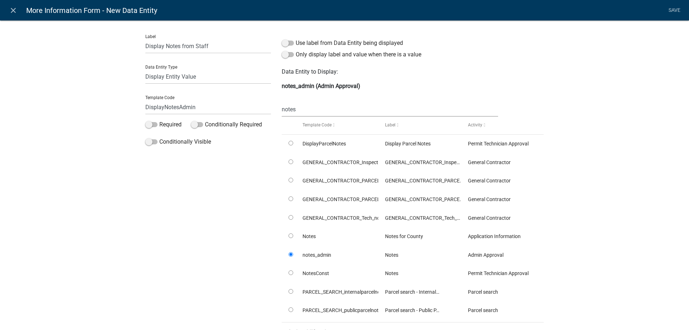
click at [249, 248] on div "Label Display Notes from Staff Data Entity Type Free Form Text Document Display…" at bounding box center [208, 188] width 136 height 318
click at [669, 10] on link "Save" at bounding box center [674, 11] width 18 height 14
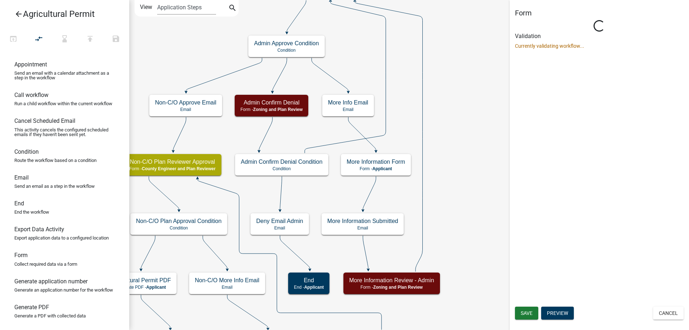
select select "4C55AAC1-F753-4550-82DB-24CB5871975A"
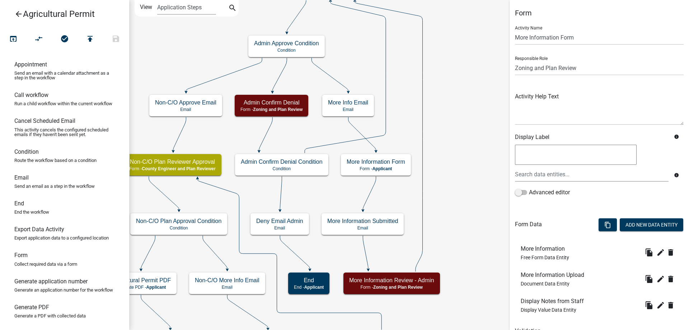
scroll to position [36, 0]
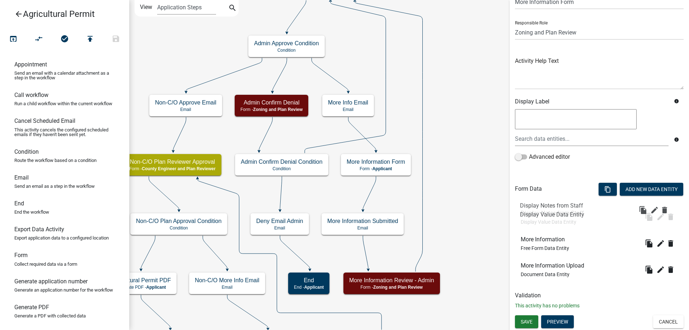
drag, startPoint x: 553, startPoint y: 266, endPoint x: 552, endPoint y: 205, distance: 61.0
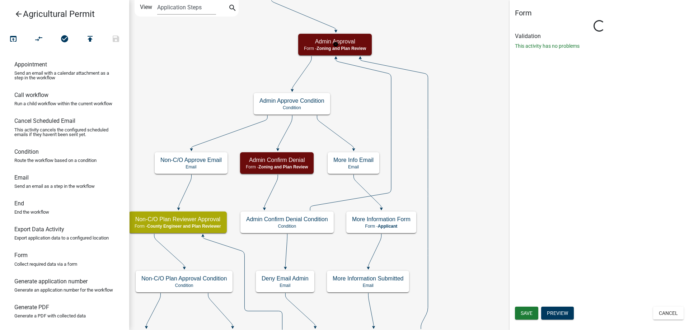
select select "4C55AAC1-F753-4550-82DB-24CB5871975A"
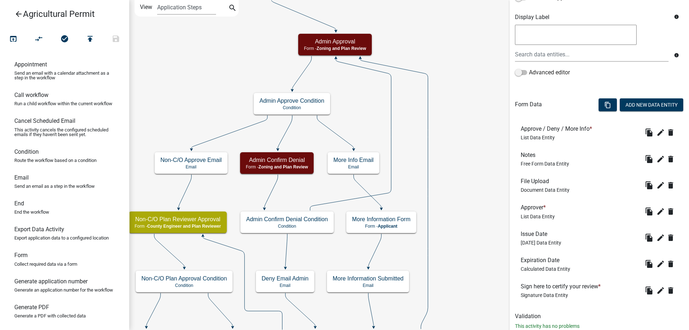
scroll to position [150, 0]
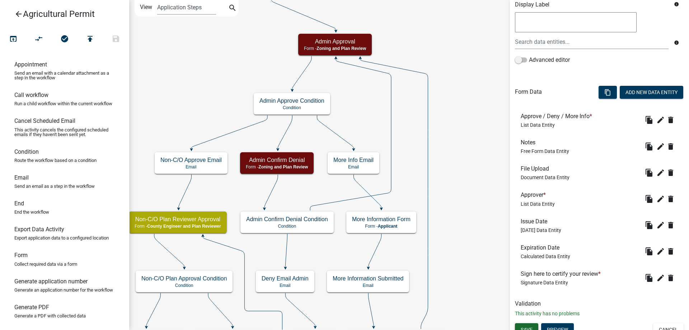
click at [524, 324] on button "Save" at bounding box center [526, 329] width 23 height 13
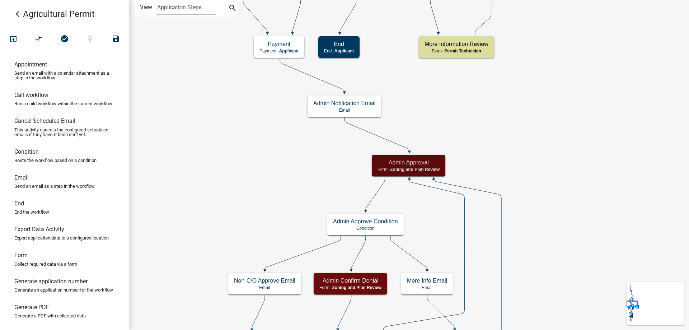
scroll to position [0, 0]
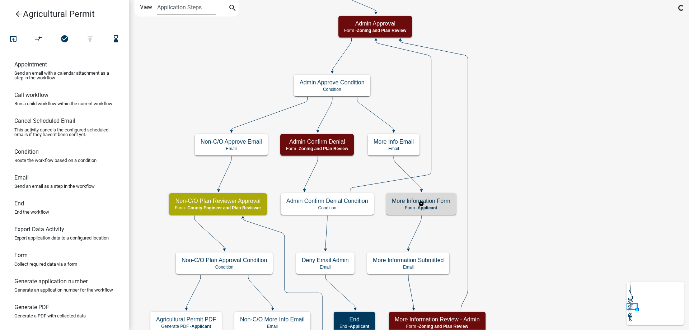
click at [436, 199] on h5 "More Information Form" at bounding box center [421, 200] width 58 height 7
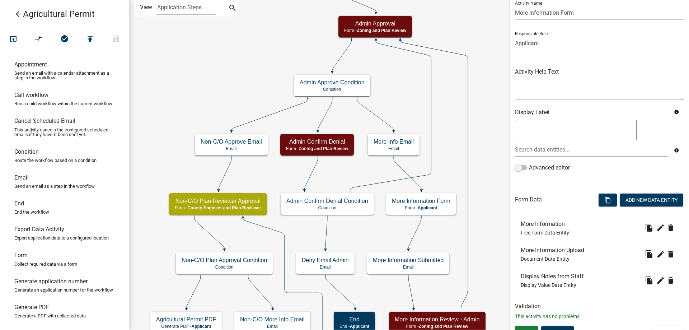
scroll to position [36, 0]
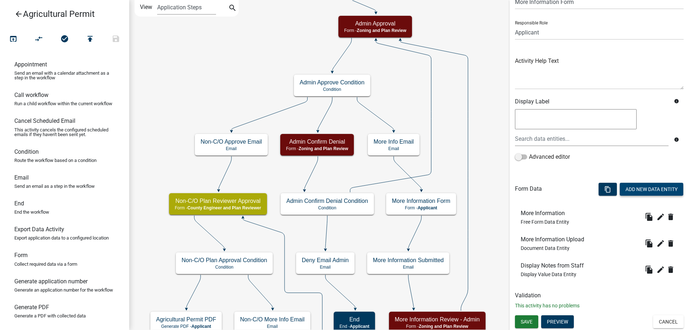
click at [634, 188] on button "Add New Data Entity" at bounding box center [650, 189] width 63 height 13
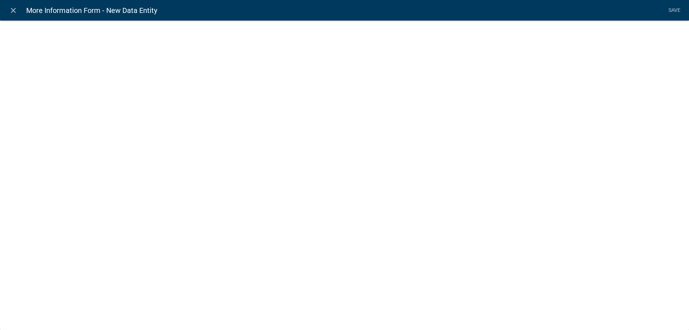
select select
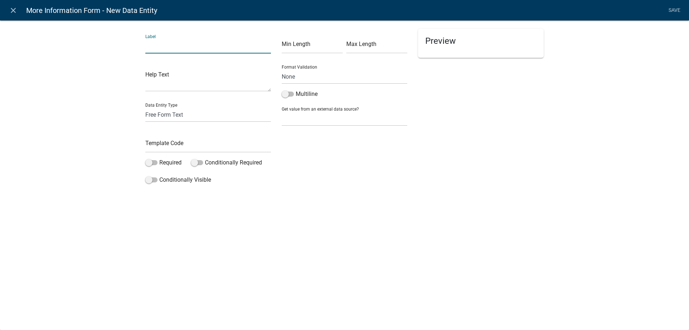
click at [162, 51] on input "text" at bounding box center [208, 46] width 126 height 15
type input "Click Next Text"
click at [183, 117] on select "Free Form Text Document Display Entity Value Fee Numeric Data Date Map Sketch D…" at bounding box center [208, 114] width 126 height 15
select select "rich-text"
click at [145, 107] on select "Free Form Text Document Display Entity Value Fee Numeric Data Date Map Sketch D…" at bounding box center [208, 114] width 126 height 15
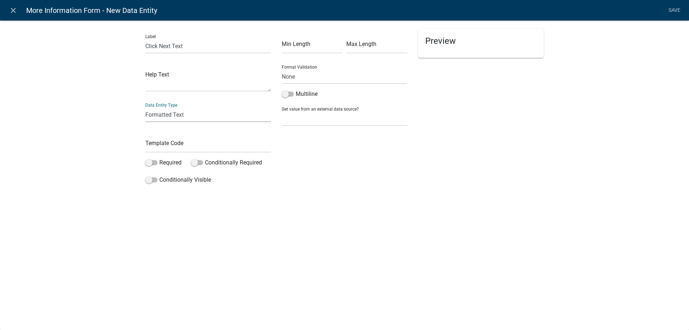
select select "rich-text"
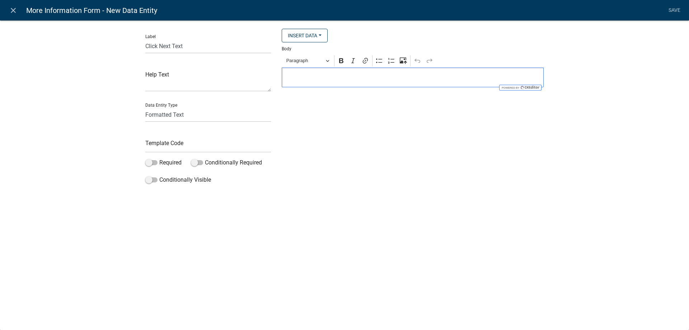
click at [317, 82] on p "Editor editing area: main. Press Alt+0 for help." at bounding box center [412, 77] width 254 height 9
click at [374, 80] on p "Click Next to Submit More Information" at bounding box center [412, 77] width 254 height 9
click at [337, 58] on button "Bold" at bounding box center [341, 60] width 11 height 11
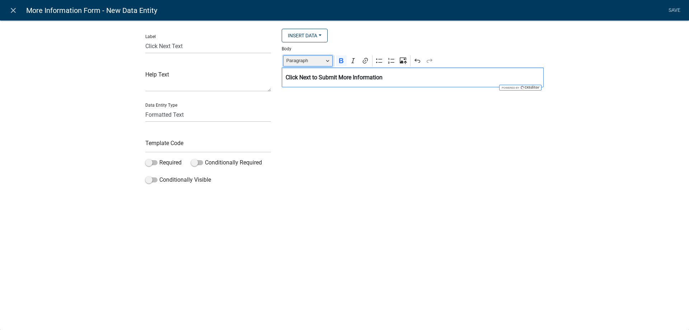
click at [312, 60] on span "Paragraph" at bounding box center [304, 60] width 37 height 9
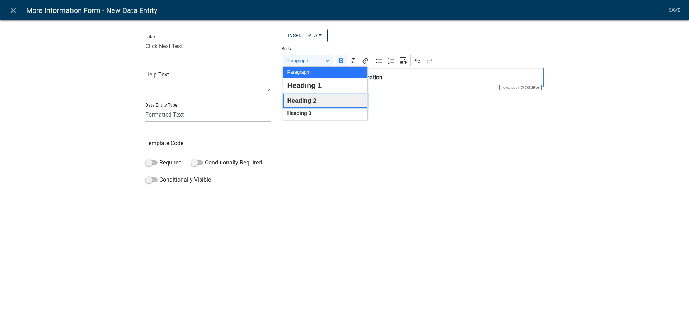
click at [304, 100] on span "Heading 2" at bounding box center [301, 100] width 29 height 11
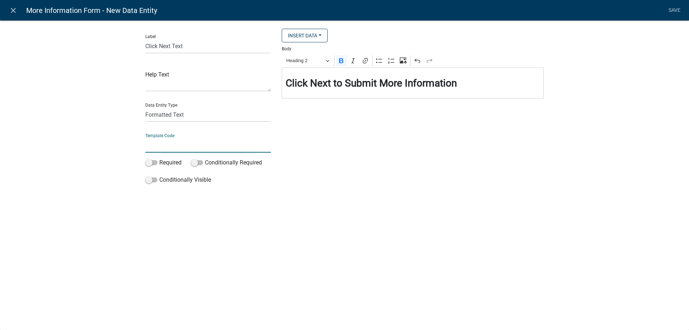
click at [214, 148] on input "text" at bounding box center [208, 145] width 126 height 15
type input "ClickNextTextAdmin"
click at [85, 156] on div "Label Click Next Text Help Text Data Entity Type Free Form Text Document Displa…" at bounding box center [344, 105] width 689 height 193
click at [670, 10] on link "Save" at bounding box center [674, 11] width 18 height 14
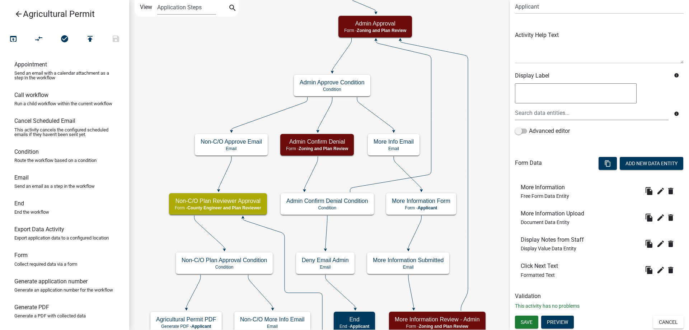
scroll to position [62, 0]
click at [558, 319] on button "Preview" at bounding box center [557, 321] width 33 height 13
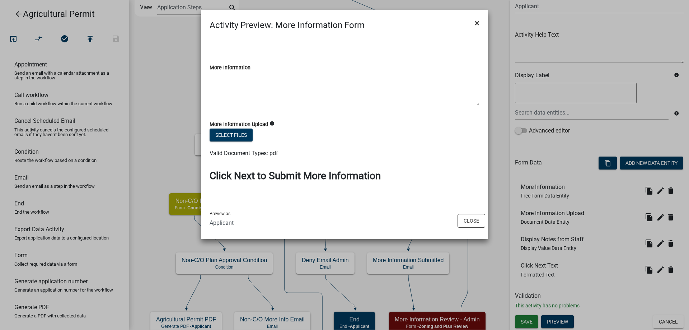
click at [477, 21] on span "×" at bounding box center [477, 23] width 5 height 10
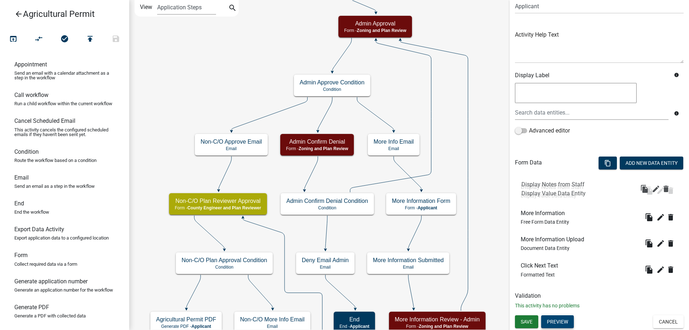
drag, startPoint x: 566, startPoint y: 246, endPoint x: 567, endPoint y: 184, distance: 62.8
click at [532, 321] on span "Save" at bounding box center [526, 321] width 12 height 6
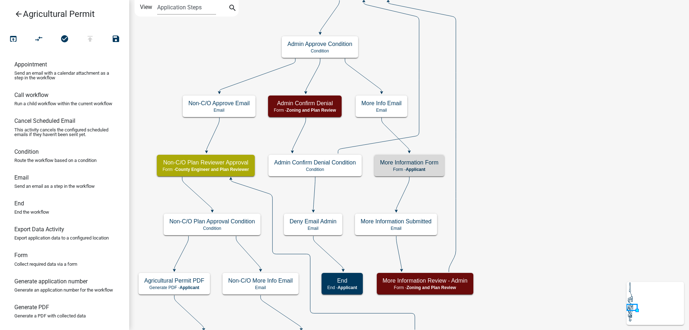
scroll to position [0, 0]
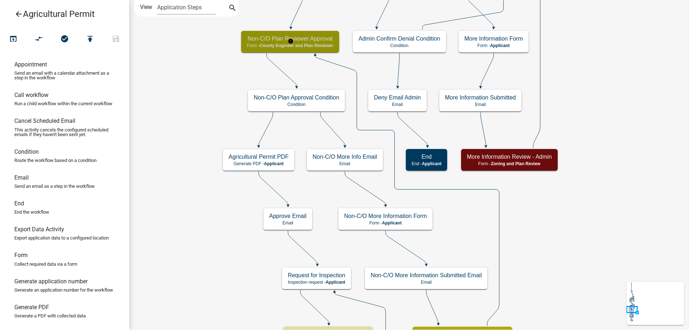
click at [322, 36] on h5 "Non-C/O Plan Reviewer Approval" at bounding box center [290, 38] width 86 height 7
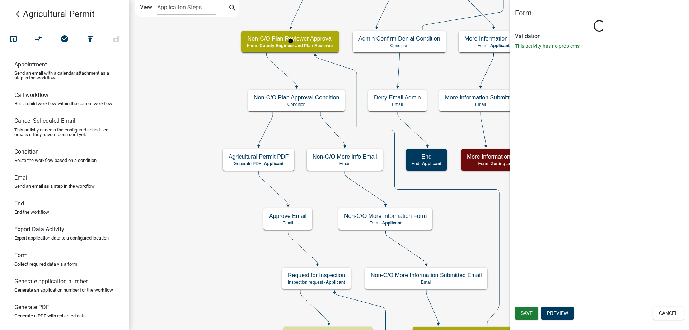
select select "9A1C6918-5FA2-4FAF-9694-1AA0B792AF90"
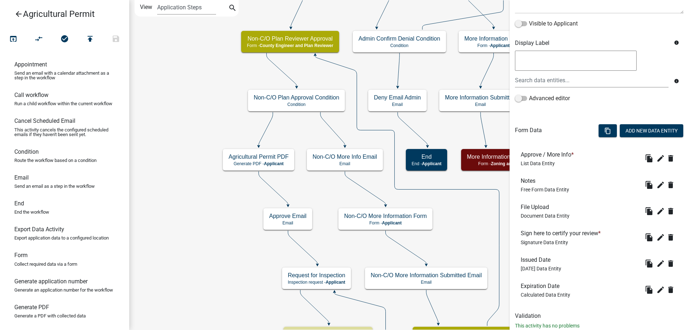
scroll to position [131, 0]
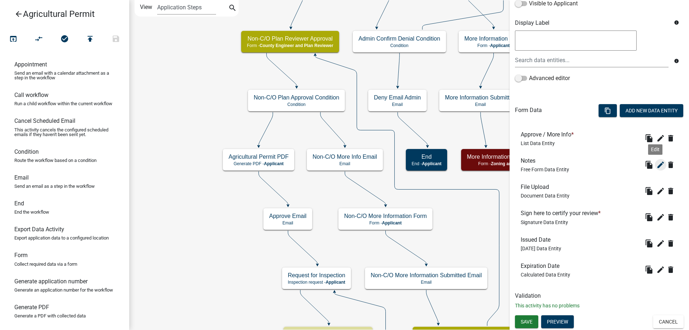
click at [657, 165] on icon "edit" at bounding box center [660, 164] width 9 height 9
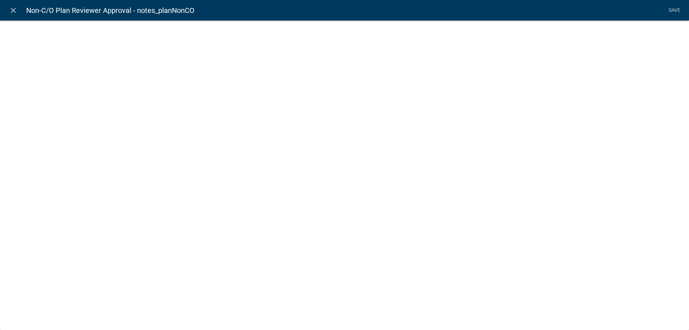
select select
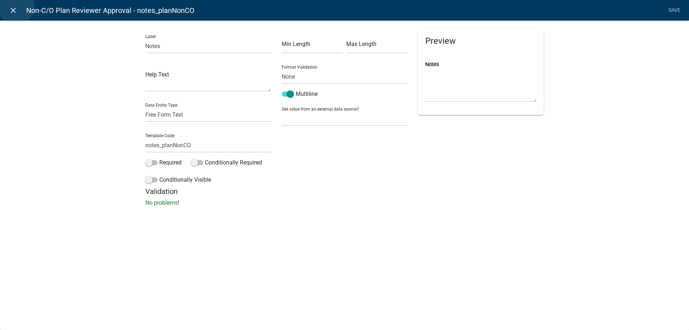
click at [16, 7] on icon "close" at bounding box center [13, 10] width 9 height 9
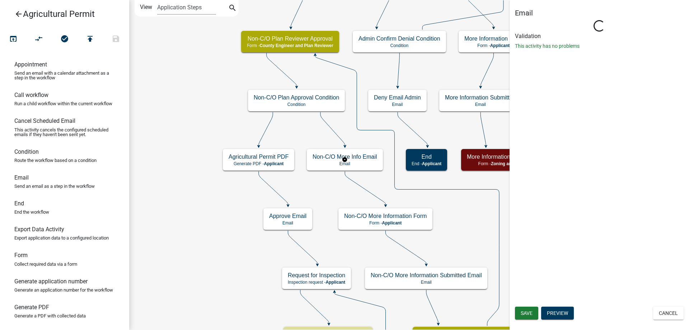
scroll to position [0, 0]
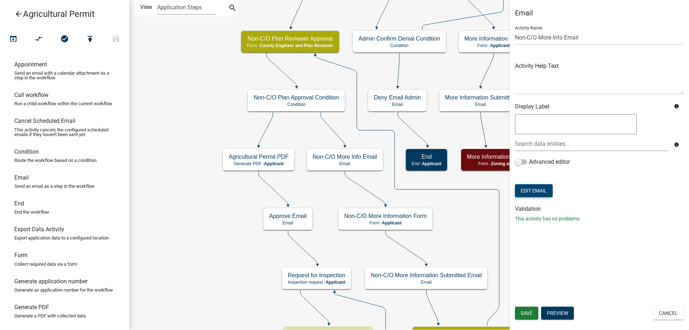
click at [535, 191] on button "Edit Email" at bounding box center [534, 190] width 38 height 13
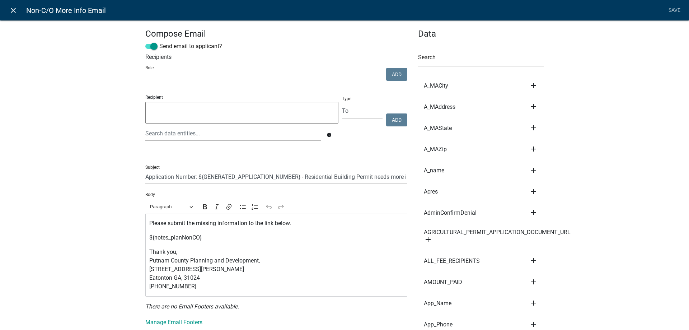
click at [14, 13] on icon "close" at bounding box center [13, 10] width 9 height 9
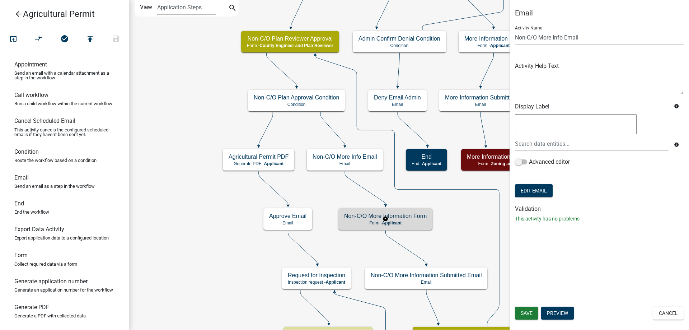
select select "9A1C6918-5FA2-4FAF-9694-1AA0B792AF90"
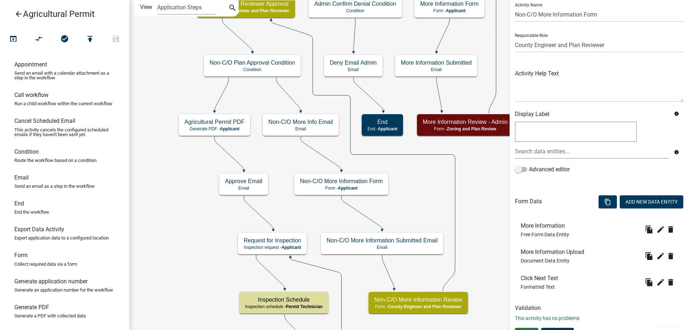
scroll to position [36, 0]
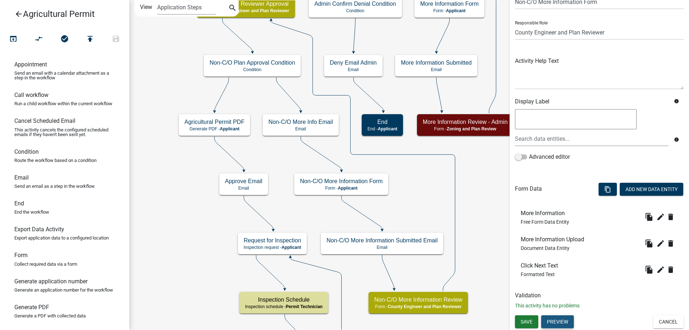
click at [550, 322] on button "Preview" at bounding box center [557, 321] width 33 height 13
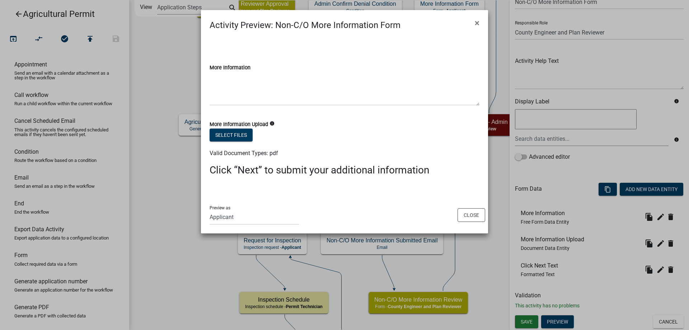
click at [181, 211] on ngb-modal-window "Activity Preview : Non-C/O More Information Form × More Information More Inform…" at bounding box center [344, 165] width 689 height 330
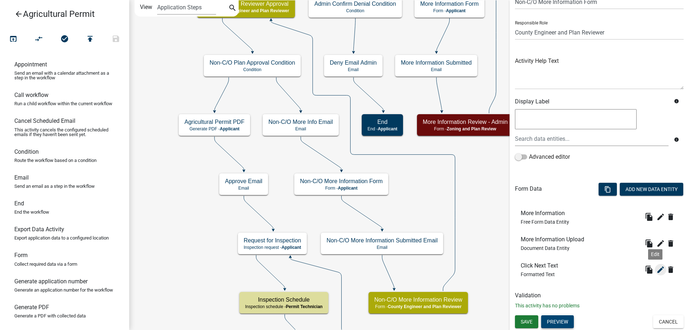
click at [657, 271] on icon "edit" at bounding box center [660, 269] width 9 height 9
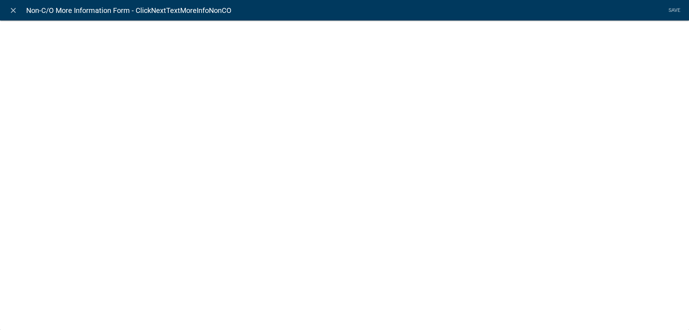
select select "rich-text"
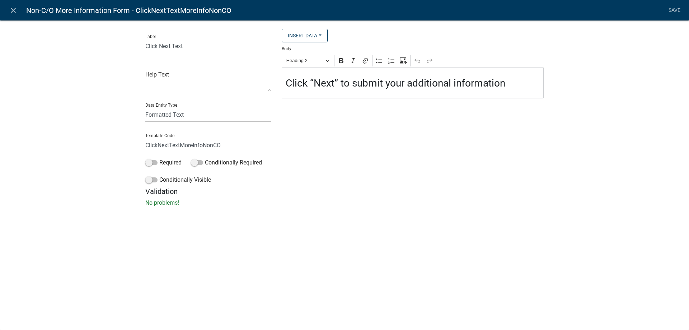
click at [51, 103] on div "Label Click Next Text Help Text Data Entity Type Free Form Text Document Displa…" at bounding box center [344, 115] width 689 height 213
click at [15, 8] on icon "close" at bounding box center [13, 10] width 9 height 9
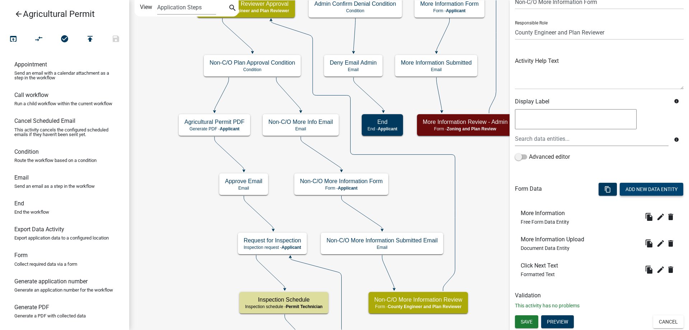
click at [645, 193] on button "Add New Data Entity" at bounding box center [650, 189] width 63 height 13
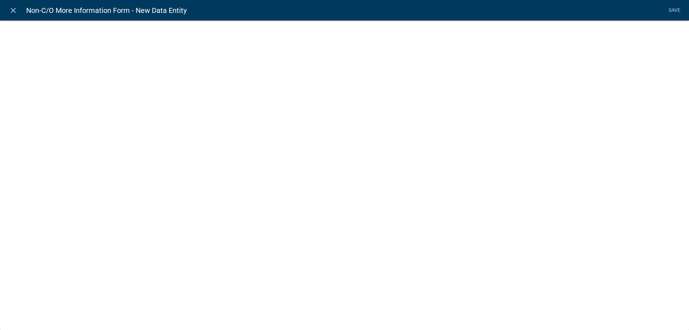
select select
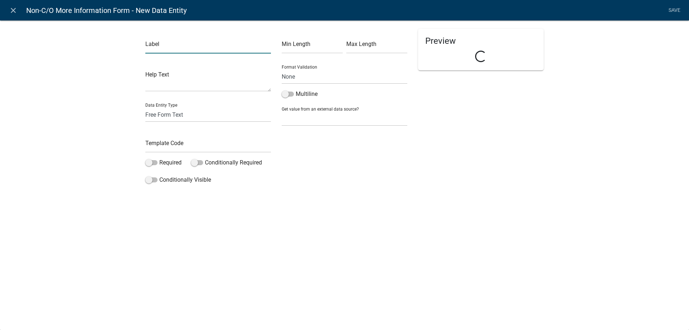
click at [197, 47] on input "text" at bounding box center [208, 46] width 126 height 15
type input "Display Notes from Staff"
click at [182, 140] on input "text" at bounding box center [208, 145] width 126 height 15
type input "DisplayNotesNonCO"
click at [93, 138] on div "Label Display Notes from Staff Help Text Data Entity Type Free Form Text Docume…" at bounding box center [344, 105] width 689 height 193
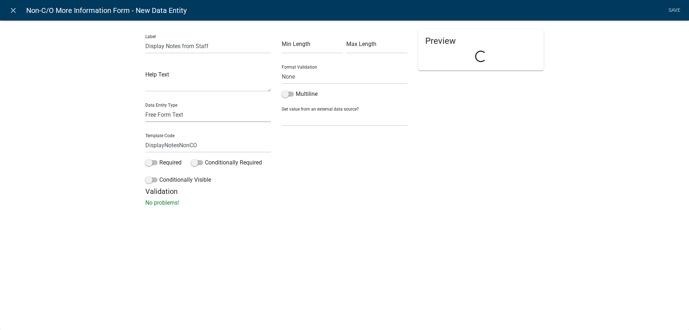
click at [156, 121] on select "Free Form Text Document Display Entity Value Fee Numeric Data Date Map Sketch D…" at bounding box center [208, 114] width 126 height 15
select select "display-entity-value"
click at [145, 107] on select "Free Form Text Document Display Entity Value Fee Numeric Data Date Map Sketch D…" at bounding box center [208, 114] width 126 height 15
select select "display-entity-value"
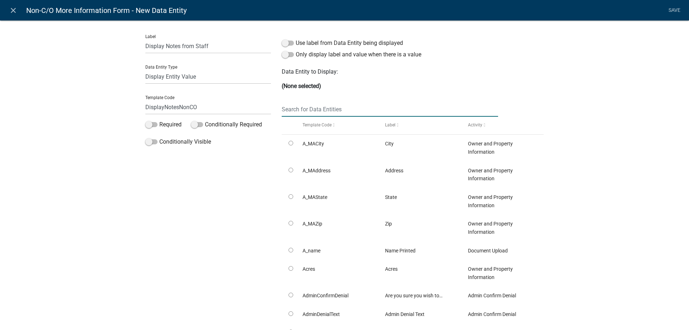
click at [331, 108] on input "text" at bounding box center [390, 109] width 216 height 15
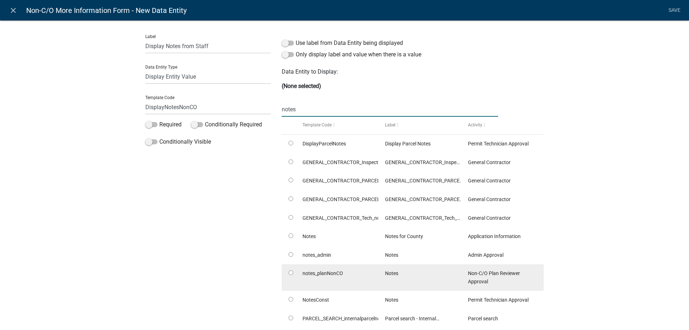
type input "notes"
click at [289, 272] on input "radio" at bounding box center [290, 272] width 5 height 5
radio input "true"
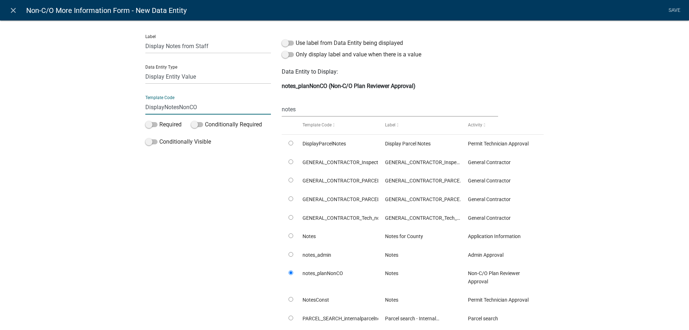
drag, startPoint x: 175, startPoint y: 108, endPoint x: 213, endPoint y: 106, distance: 38.4
click at [213, 106] on input "DisplayNotesNonCO" at bounding box center [208, 107] width 126 height 15
type input "DisplayNotesPlan"
click at [109, 110] on div "Label Display Notes from Staff Data Entity Type Free Form Text Document Display…" at bounding box center [344, 199] width 689 height 381
click at [681, 8] on link "Save" at bounding box center [674, 11] width 18 height 14
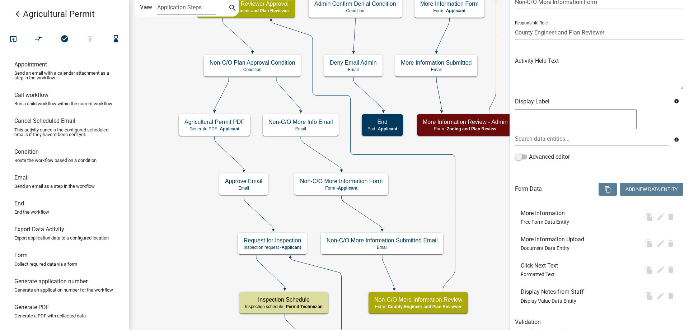
scroll to position [0, 0]
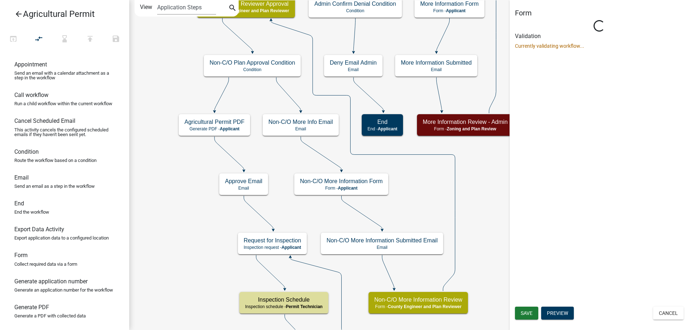
select select "9A1C6918-5FA2-4FAF-9694-1AA0B792AF90"
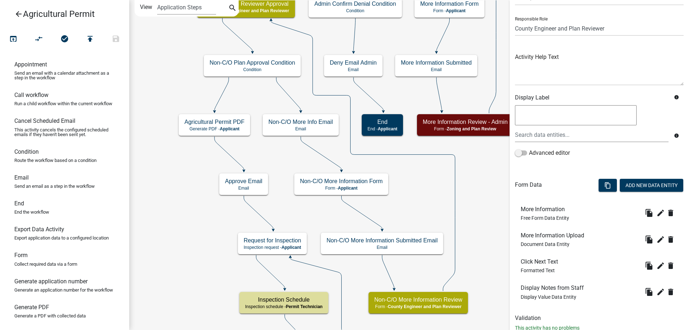
scroll to position [62, 0]
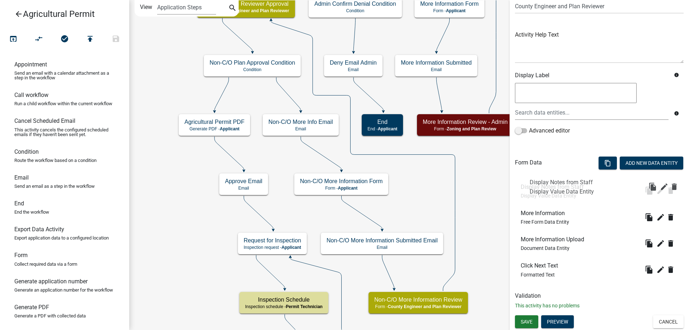
drag, startPoint x: 554, startPoint y: 269, endPoint x: 563, endPoint y: 173, distance: 95.8
click at [530, 321] on span "Save" at bounding box center [526, 321] width 12 height 6
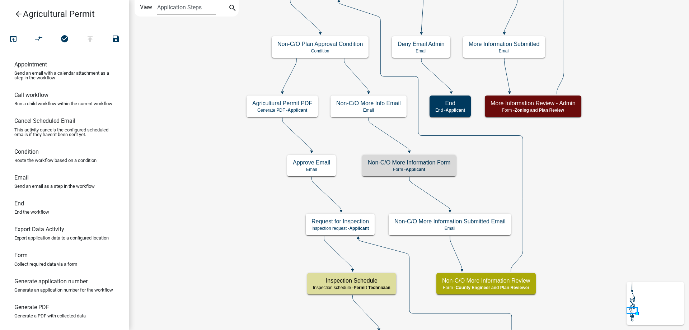
click at [393, 167] on p "Form - Applicant" at bounding box center [409, 169] width 82 height 5
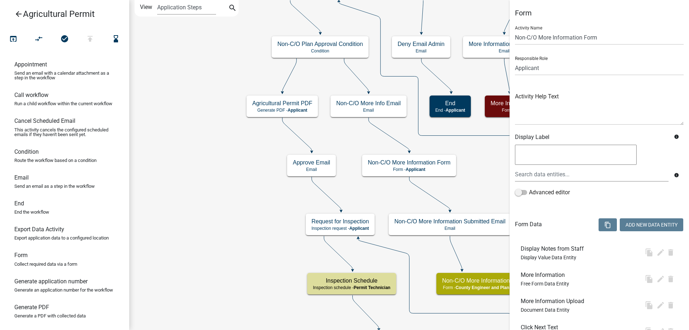
scroll to position [62, 0]
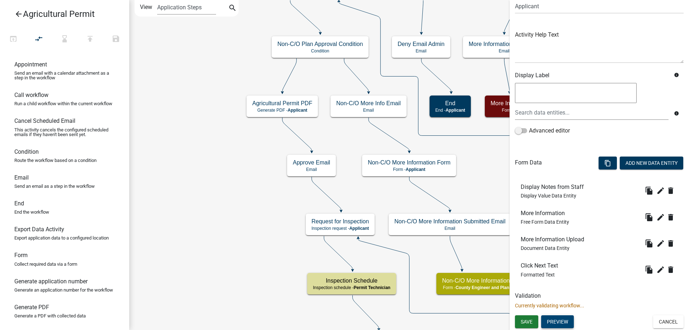
click at [556, 318] on button "Preview" at bounding box center [557, 321] width 33 height 13
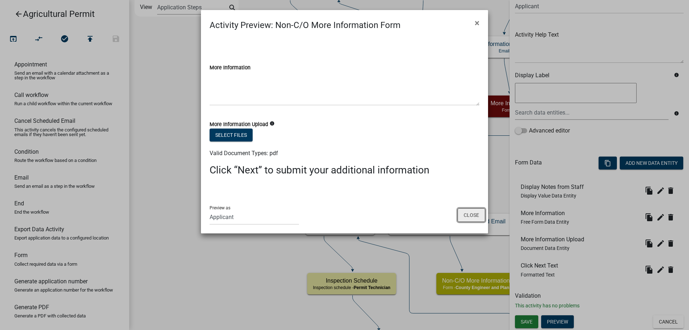
click at [462, 218] on button "Close" at bounding box center [471, 215] width 28 height 14
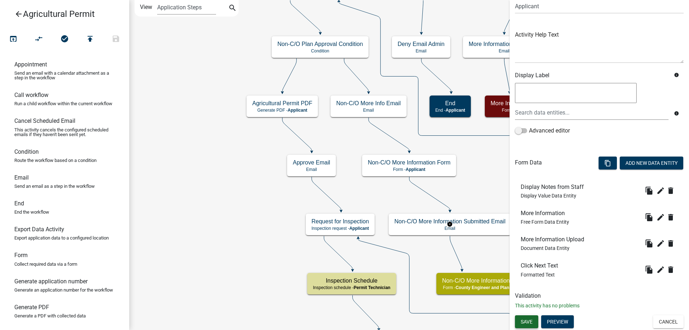
click at [530, 321] on span "Save" at bounding box center [526, 321] width 12 height 6
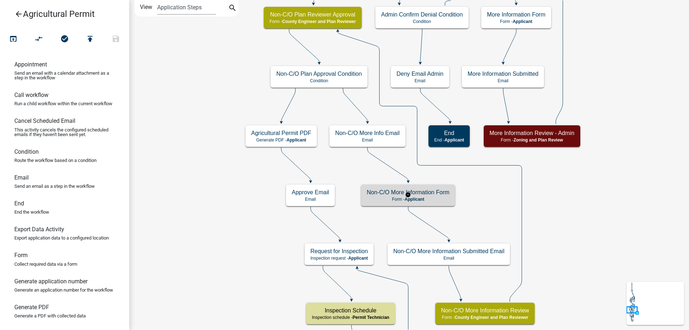
click at [377, 188] on div "Non-C/O More Information Form Form - Applicant" at bounding box center [408, 195] width 94 height 22
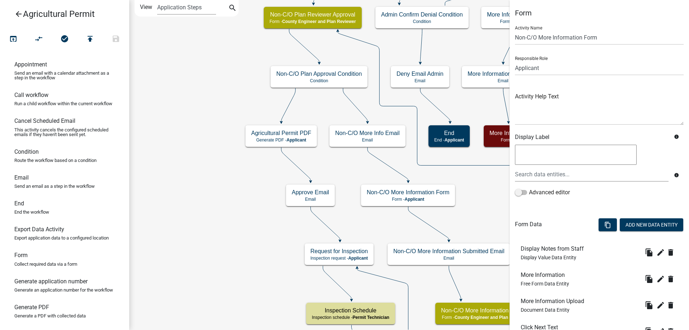
scroll to position [62, 0]
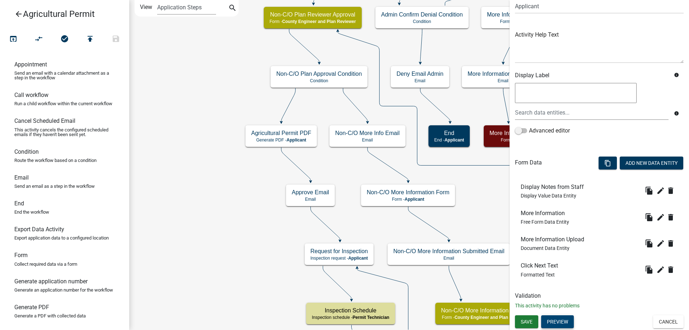
click at [563, 321] on button "Preview" at bounding box center [557, 321] width 33 height 13
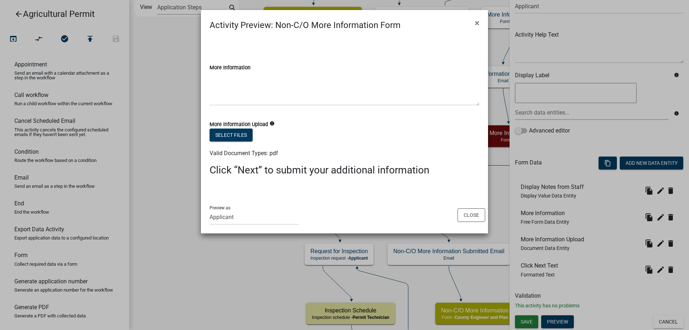
click at [189, 259] on ngb-modal-window "Activity Preview : Non-C/O More Information Form × More Information More Inform…" at bounding box center [344, 165] width 689 height 330
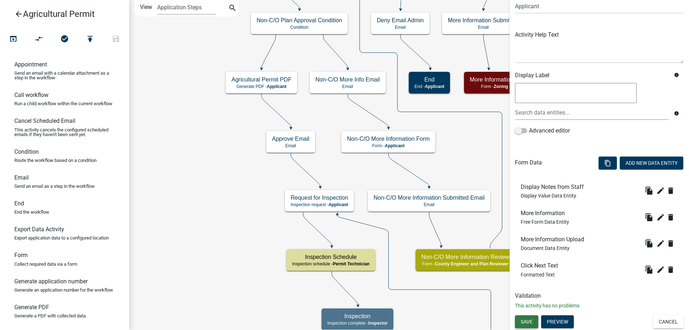
click at [521, 323] on span "Save" at bounding box center [526, 321] width 12 height 6
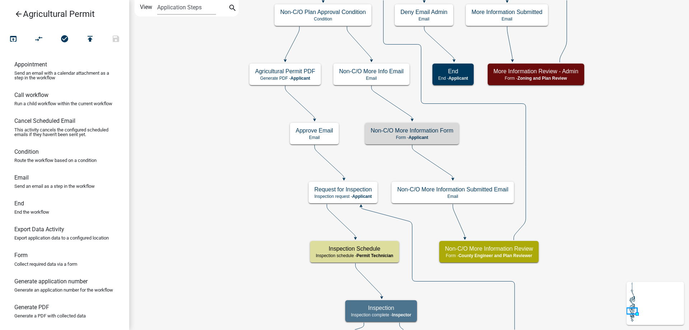
click at [17, 11] on icon "arrow_back" at bounding box center [18, 15] width 9 height 10
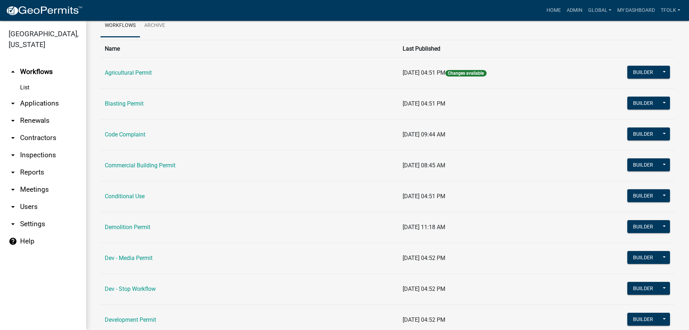
scroll to position [72, 0]
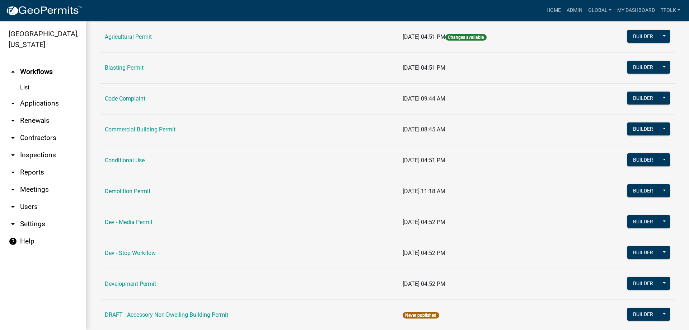
click at [622, 126] on td "Builder Published Disable Archive History Copy Hide from Public Start Applicati…" at bounding box center [624, 129] width 99 height 31
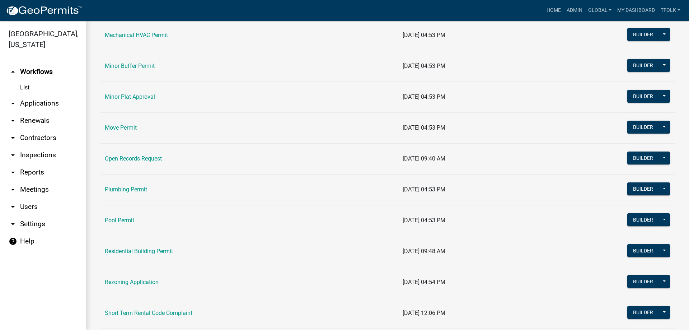
scroll to position [681, 0]
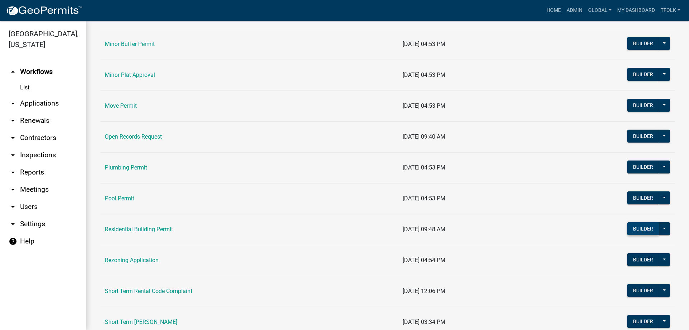
click at [635, 231] on button "Builder" at bounding box center [643, 228] width 32 height 13
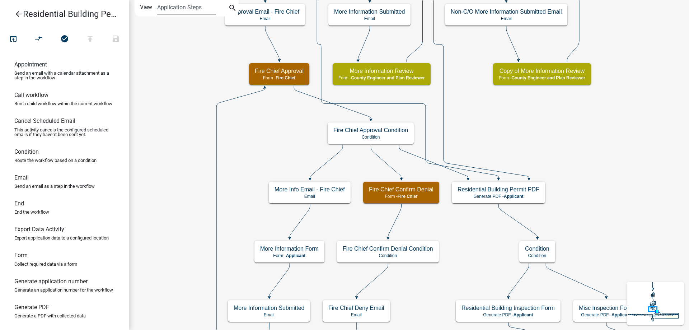
scroll to position [242, 0]
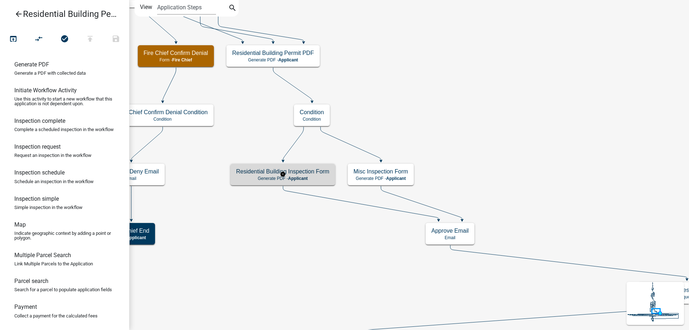
click at [313, 182] on div "Residential Building Inspection Form Generate PDF - Applicant" at bounding box center [282, 175] width 105 height 22
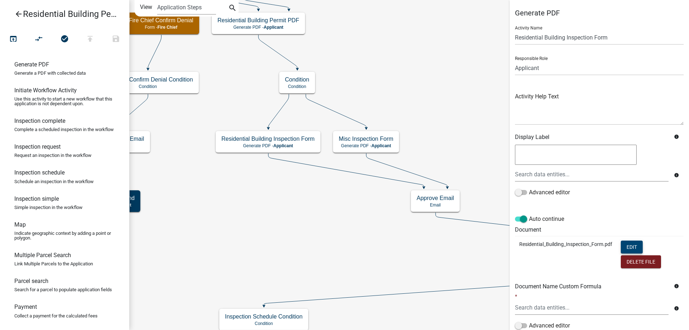
click at [629, 244] on button "Edit" at bounding box center [631, 246] width 22 height 13
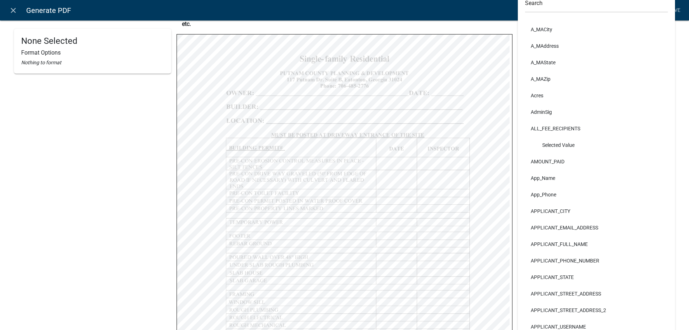
scroll to position [19, 0]
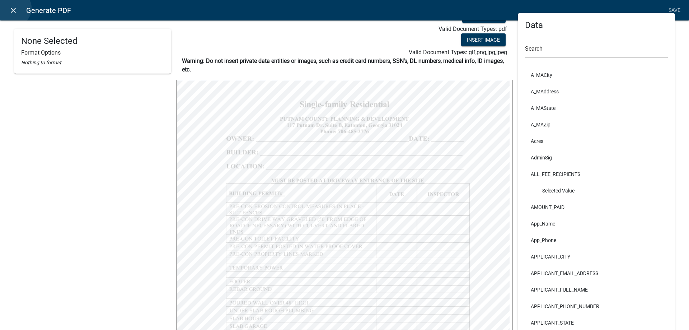
click at [13, 8] on icon "close" at bounding box center [13, 10] width 9 height 9
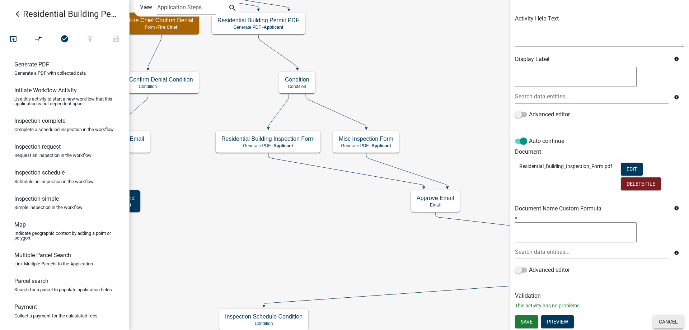
click at [674, 326] on button "Cancel" at bounding box center [668, 321] width 30 height 13
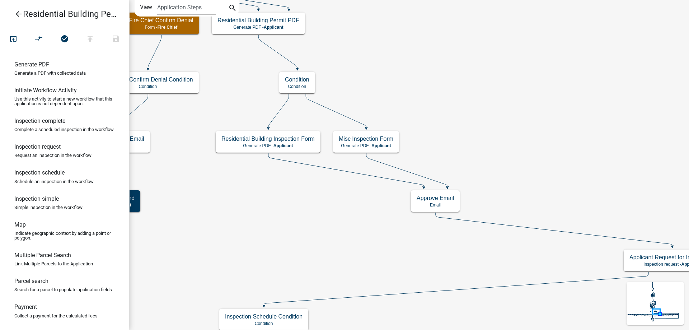
scroll to position [0, 0]
click at [19, 13] on icon "arrow_back" at bounding box center [18, 15] width 9 height 10
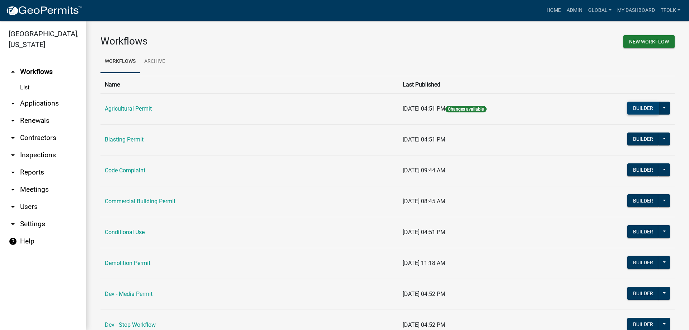
click at [636, 108] on button "Builder" at bounding box center [643, 107] width 32 height 13
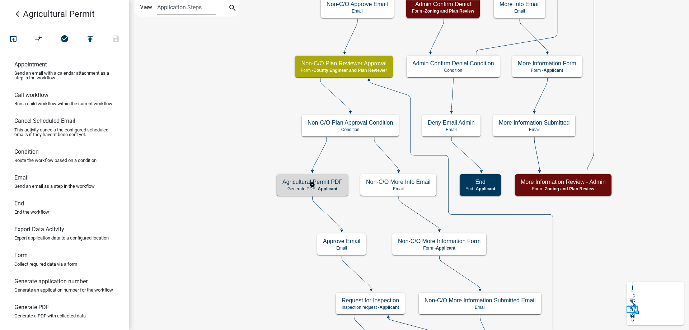
click at [292, 183] on h5 "Agricultural Permit PDF" at bounding box center [312, 181] width 60 height 7
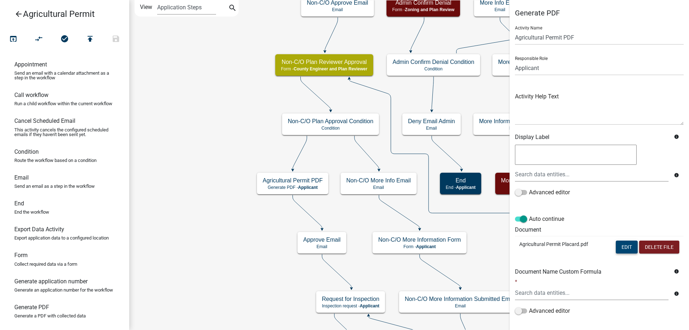
click at [615, 249] on button "Edit" at bounding box center [626, 246] width 22 height 13
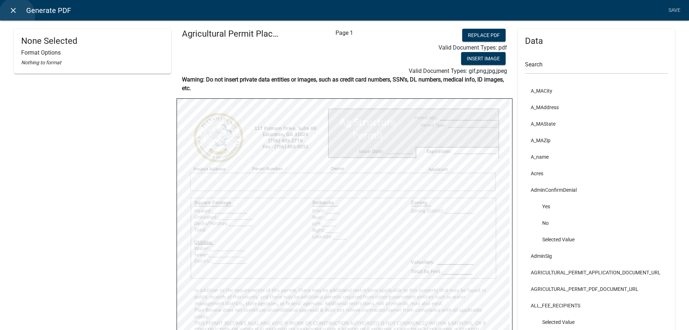
click at [17, 15] on link "close" at bounding box center [13, 10] width 15 height 15
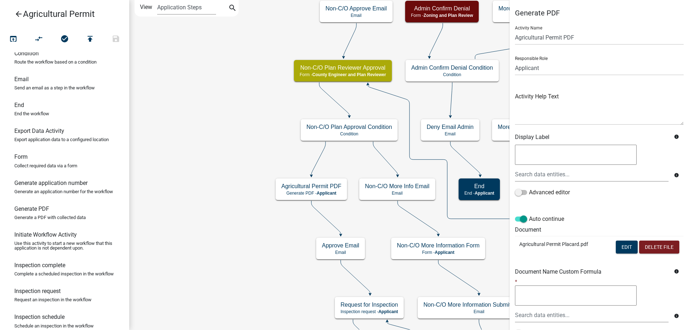
scroll to position [108, 0]
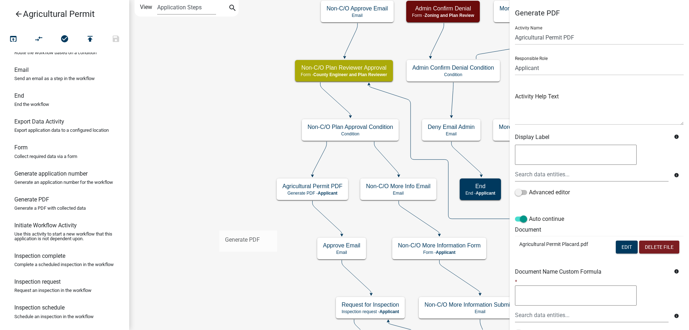
drag, startPoint x: 58, startPoint y: 227, endPoint x: 230, endPoint y: 220, distance: 172.6
click at [225, 222] on div "arrow_back Agricultural Permit open_in_browser compare_arrows check_circle publ…" at bounding box center [344, 165] width 689 height 330
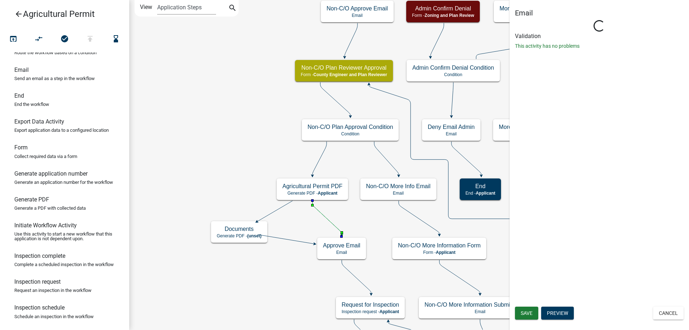
click at [332, 225] on icon at bounding box center [326, 217] width 29 height 34
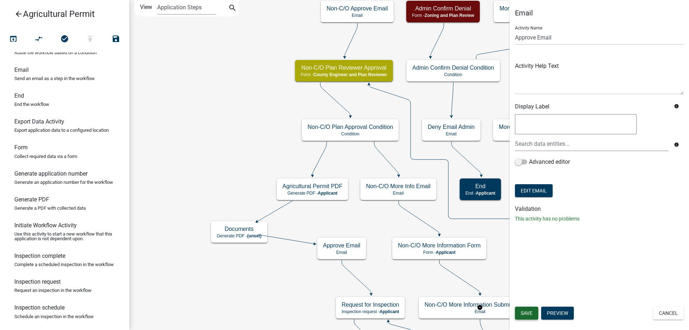
click at [529, 312] on span "Save" at bounding box center [526, 313] width 12 height 6
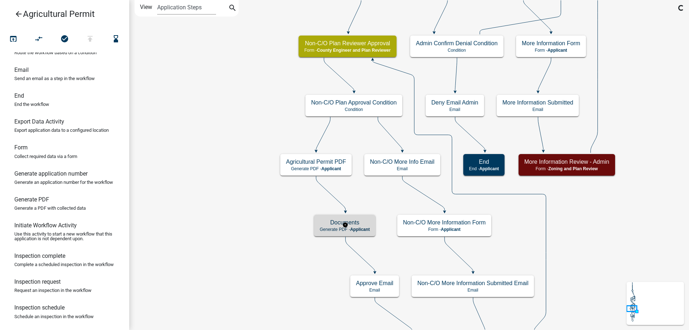
click at [329, 221] on h5 "Documents" at bounding box center [345, 222] width 50 height 7
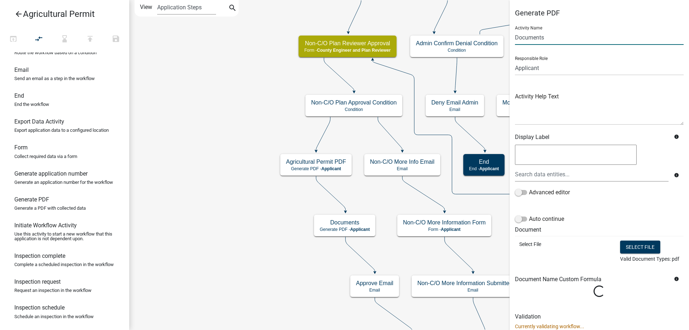
click at [532, 36] on input "Documents" at bounding box center [599, 37] width 169 height 15
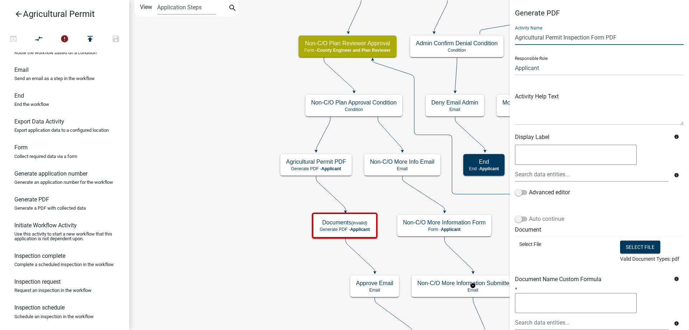
type input "Agricultural Permit Inspection Form PDF"
click at [533, 217] on label "Auto continue" at bounding box center [539, 218] width 49 height 9
click at [529, 214] on input "Auto continue" at bounding box center [529, 214] width 0 height 0
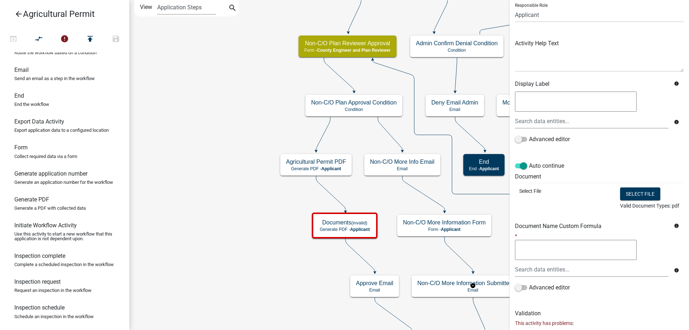
scroll to position [87, 0]
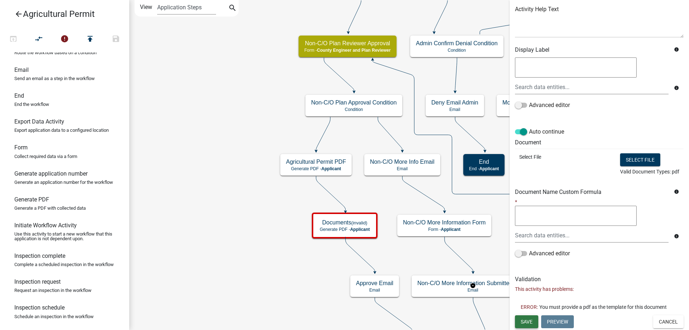
click at [529, 323] on span "Save" at bounding box center [526, 321] width 12 height 6
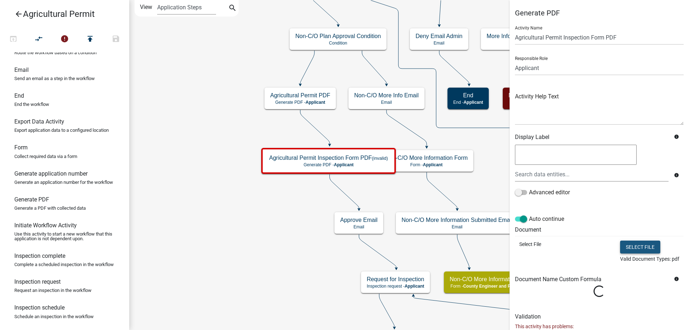
click at [636, 245] on button "Select file" at bounding box center [640, 246] width 40 height 13
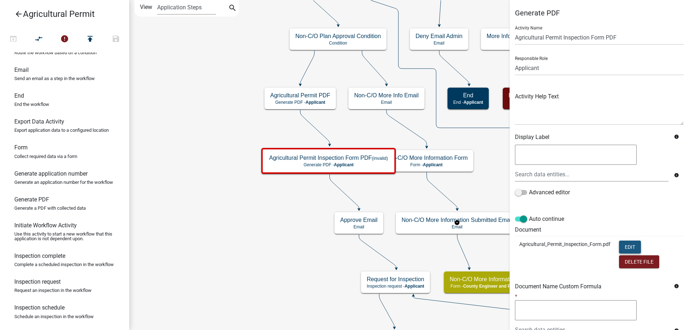
click at [633, 247] on button "Edit" at bounding box center [630, 246] width 22 height 13
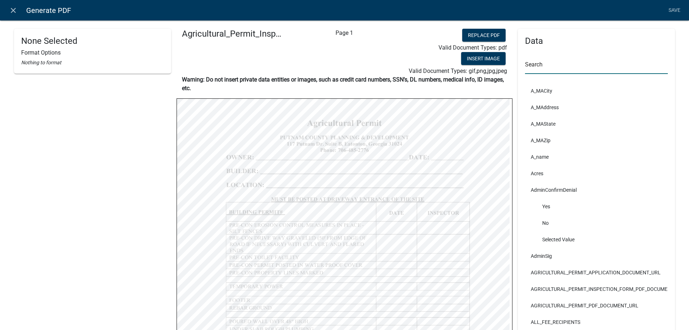
click at [546, 61] on input "text" at bounding box center [596, 66] width 143 height 15
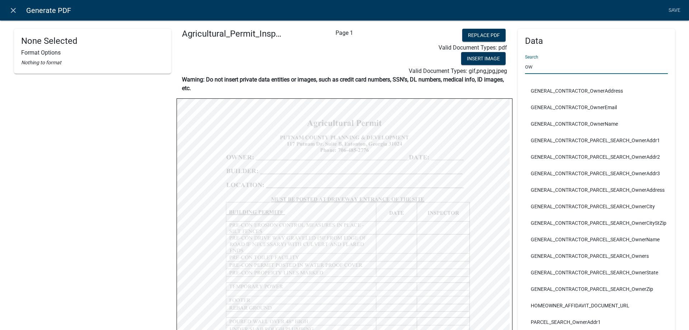
type input "o"
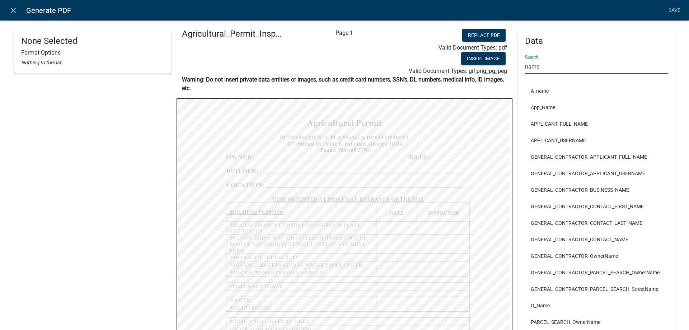
type input "name"
select select
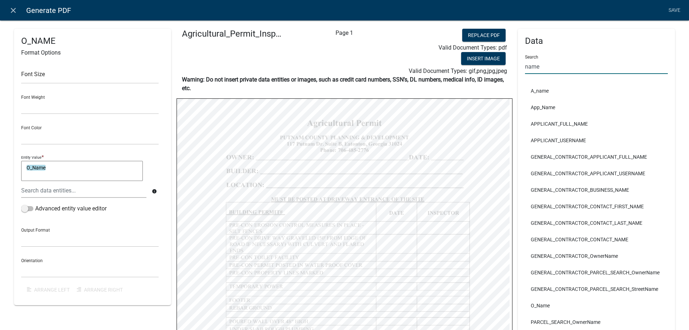
click at [558, 66] on input "name" at bounding box center [596, 66] width 143 height 15
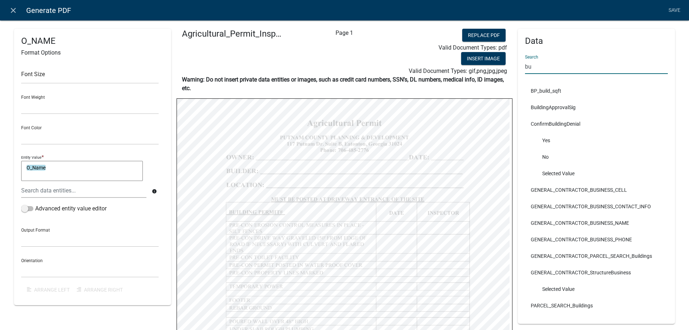
type input "b"
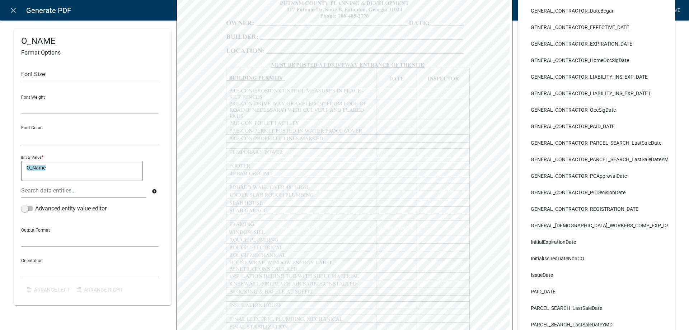
scroll to position [143, 0]
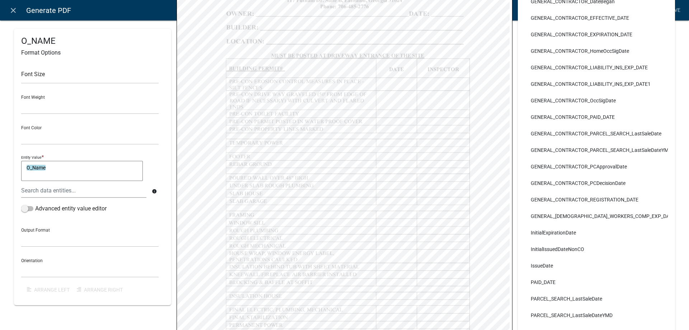
type input "date"
select select
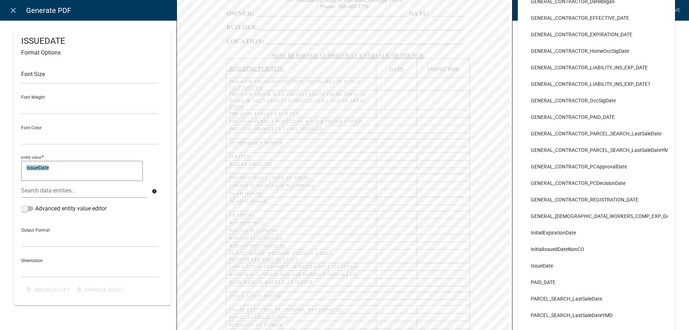
scroll to position [0, 0]
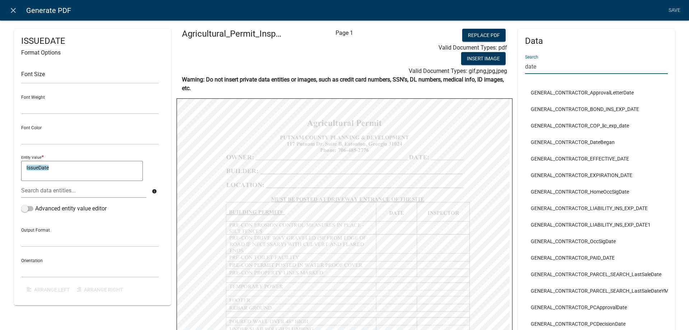
click at [539, 71] on input "date" at bounding box center [596, 66] width 143 height 15
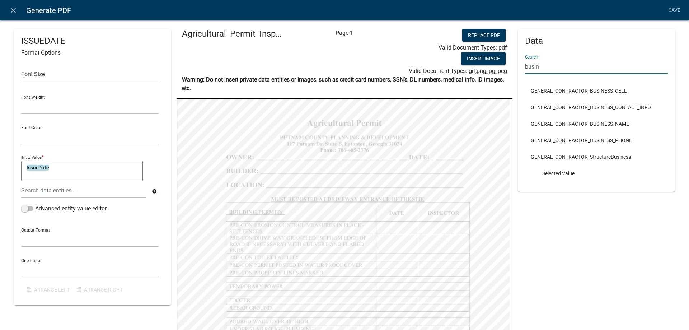
type input "busin"
click at [551, 204] on div "Data Search busin GENERAL_CONTRACTOR_BUSINESS_CELL GENERAL_CONTRACTOR_BUSINESS_…" at bounding box center [596, 253] width 157 height 448
select select
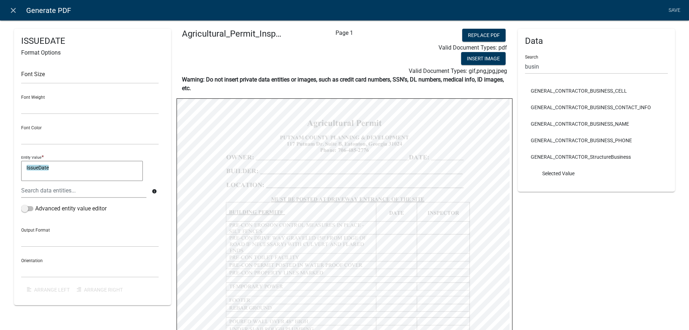
select select
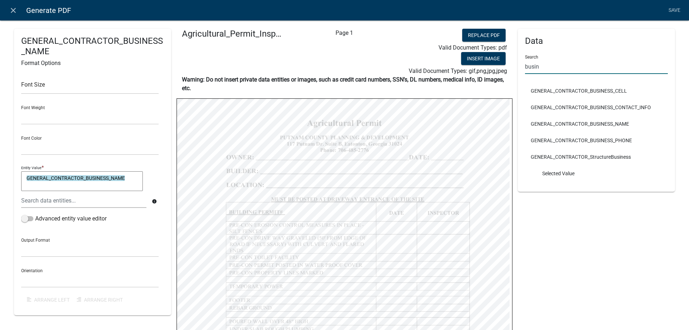
click at [541, 62] on input "busin" at bounding box center [596, 66] width 143 height 15
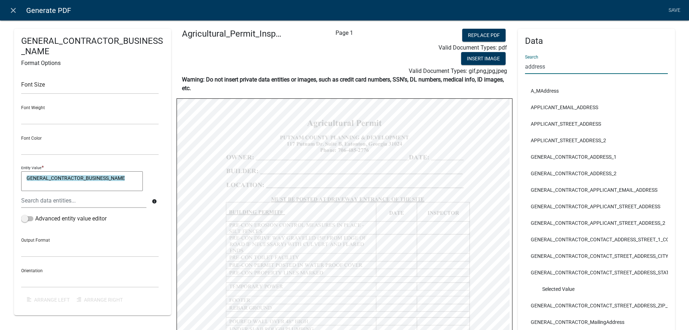
type input "address"
select select
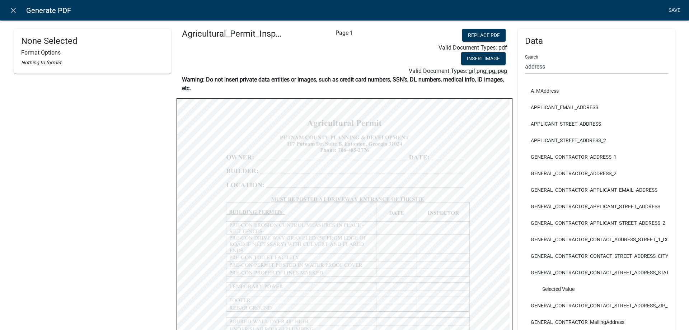
click at [669, 10] on link "Save" at bounding box center [674, 11] width 18 height 14
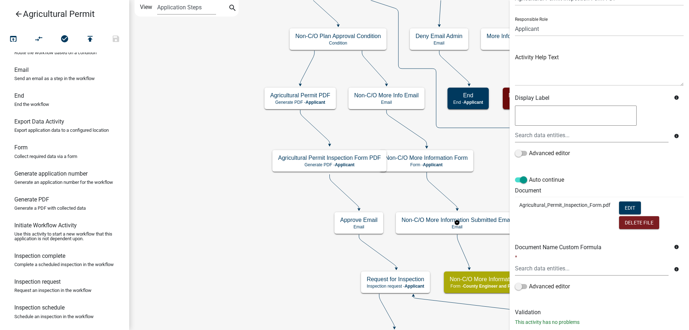
scroll to position [56, 0]
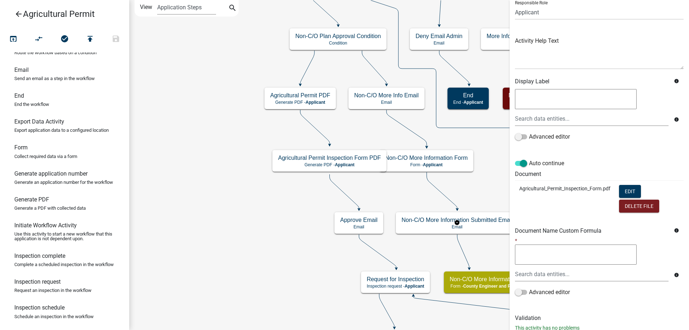
click at [528, 321] on div "Validation This activity has no problems" at bounding box center [599, 322] width 169 height 17
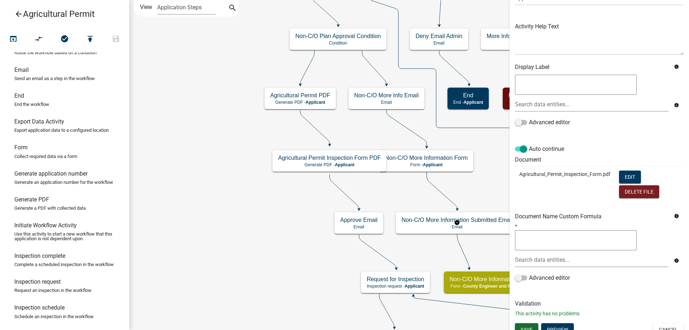
scroll to position [78, 0]
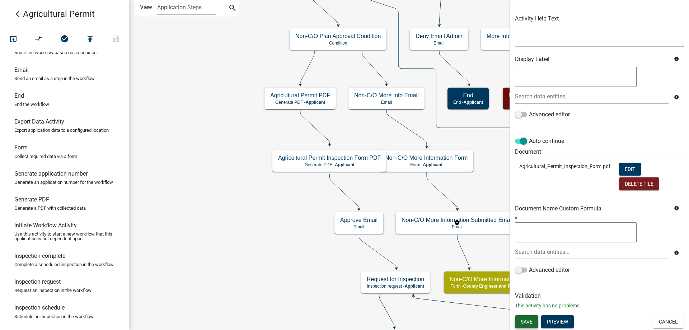
click at [531, 321] on span "Save" at bounding box center [526, 321] width 12 height 6
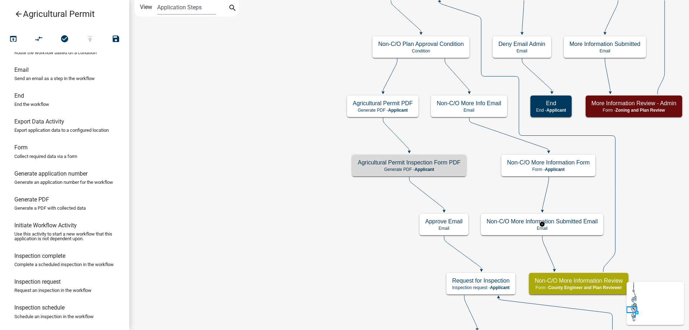
scroll to position [0, 0]
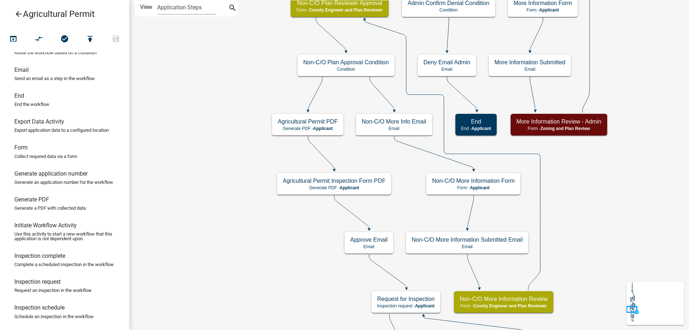
click at [21, 11] on icon "arrow_back" at bounding box center [18, 15] width 9 height 10
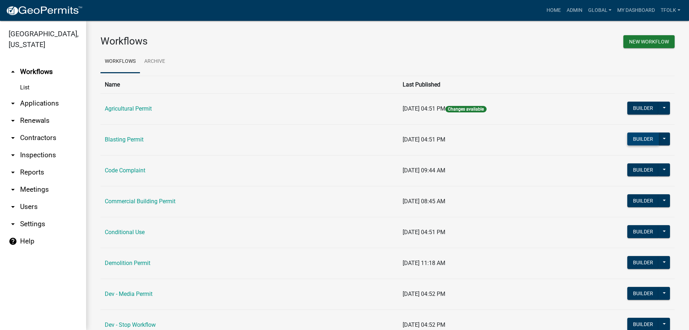
click at [635, 138] on button "Builder" at bounding box center [643, 138] width 32 height 13
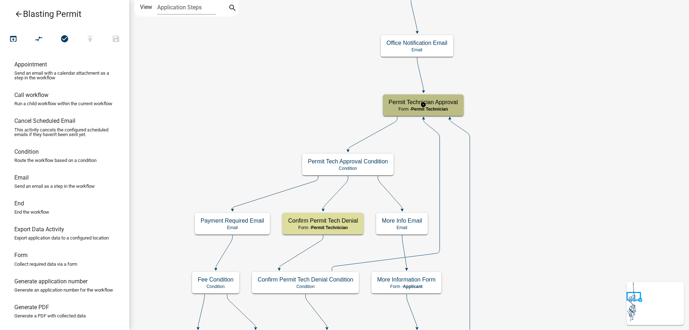
click at [449, 112] on div "Permit Technician Approval Form - Permit Technician" at bounding box center [423, 105] width 81 height 22
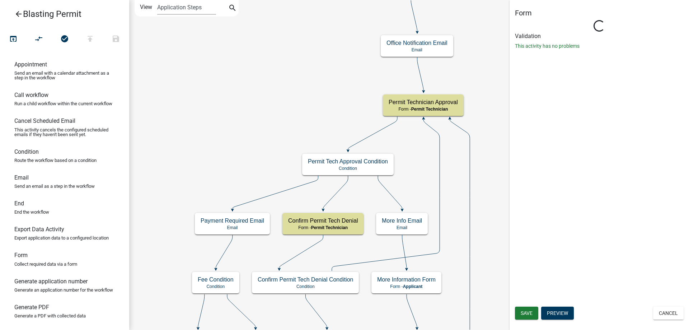
select select "DA6A7B37-D9A6-40CA-A39C-C48991F0C1F0"
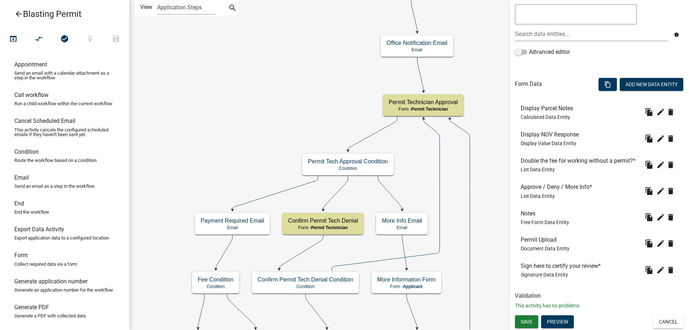
scroll to position [169, 0]
click at [656, 218] on icon "edit" at bounding box center [660, 217] width 9 height 9
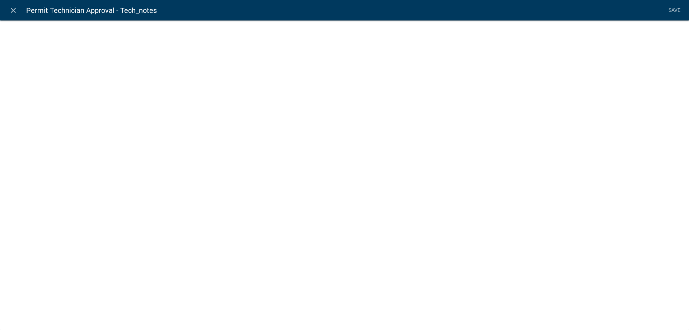
select select
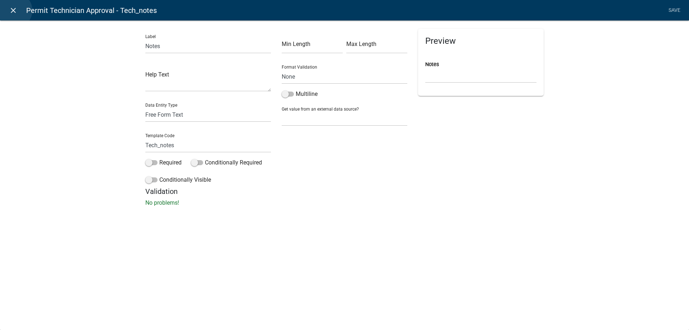
click at [14, 10] on icon "close" at bounding box center [13, 10] width 9 height 9
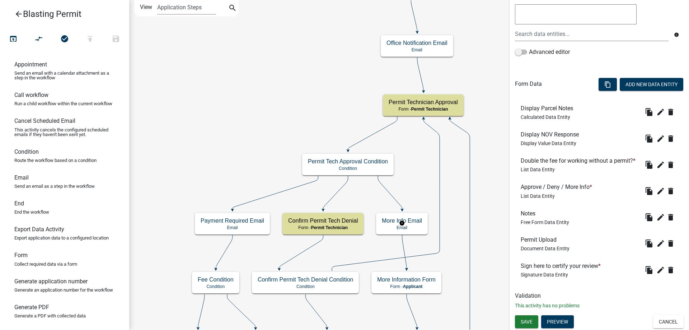
scroll to position [0, 0]
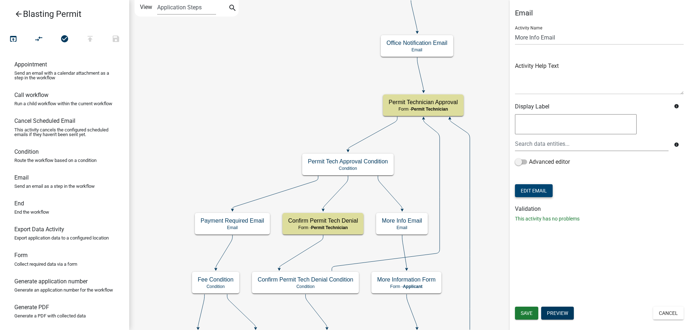
click at [535, 192] on button "Edit Email" at bounding box center [534, 190] width 38 height 13
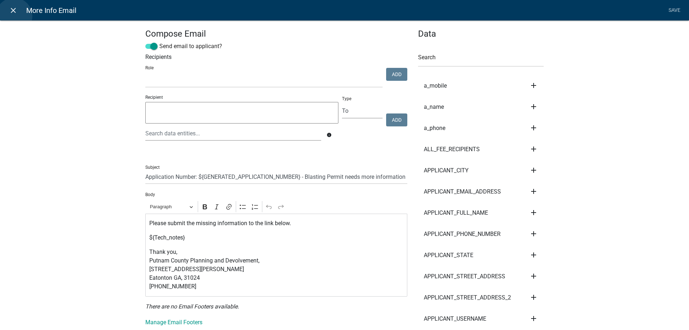
click at [14, 16] on link "close" at bounding box center [13, 10] width 15 height 15
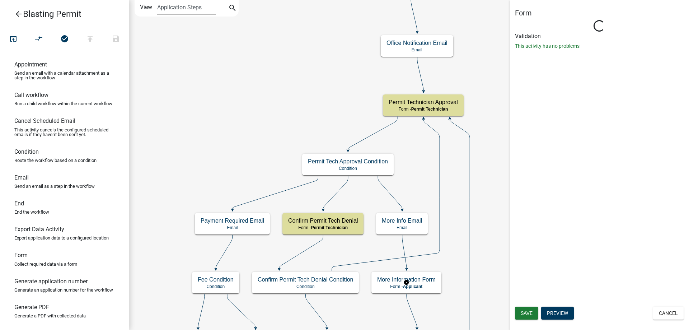
select select "DA6A7B37-D9A6-40CA-A39C-C48991F0C1F0"
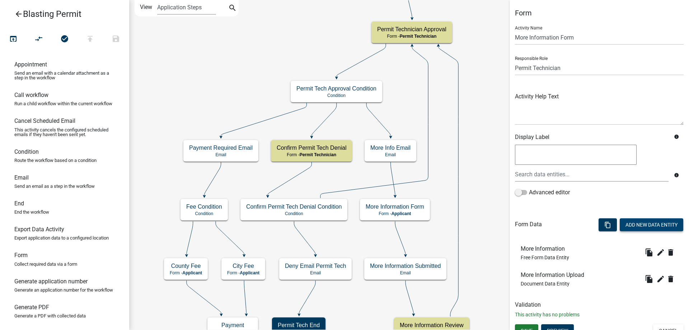
scroll to position [9, 0]
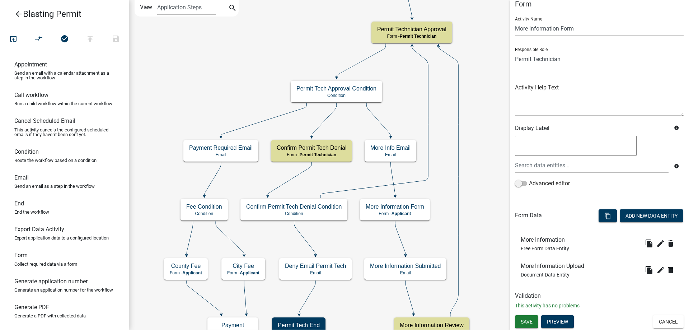
click at [652, 207] on div "content_copy Add New Data Entity" at bounding box center [640, 217] width 96 height 22
click at [649, 216] on button "Add New Data Entity" at bounding box center [650, 215] width 63 height 13
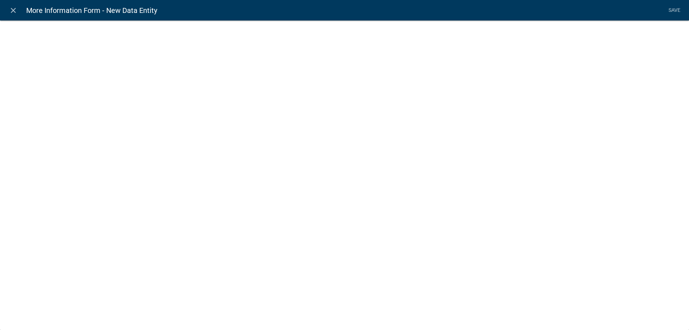
select select
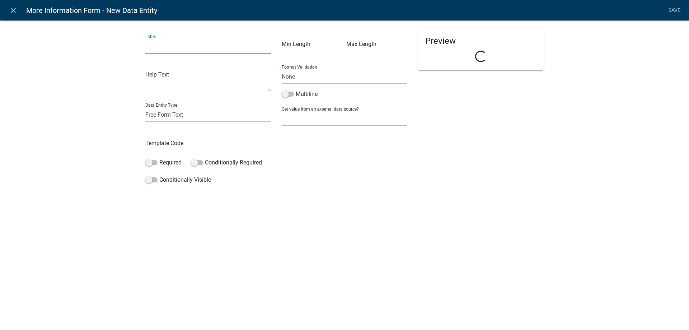
click at [157, 49] on input "text" at bounding box center [208, 46] width 126 height 15
type input "Display Notes from Staff"
click at [184, 143] on input "text" at bounding box center [208, 145] width 126 height 15
type input "DisplayTechNotes"
click at [168, 116] on select "Free Form Text Document Display Entity Value Fee Numeric Data Date Map Sketch D…" at bounding box center [208, 114] width 126 height 15
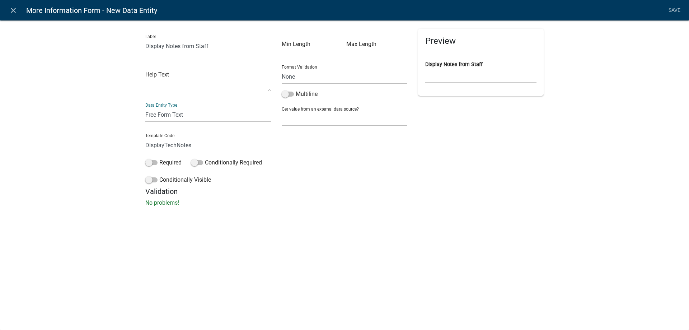
select select "display-entity-value"
click at [145, 107] on select "Free Form Text Document Display Entity Value Fee Numeric Data Date Map Sketch D…" at bounding box center [208, 114] width 126 height 15
select select "display-entity-value"
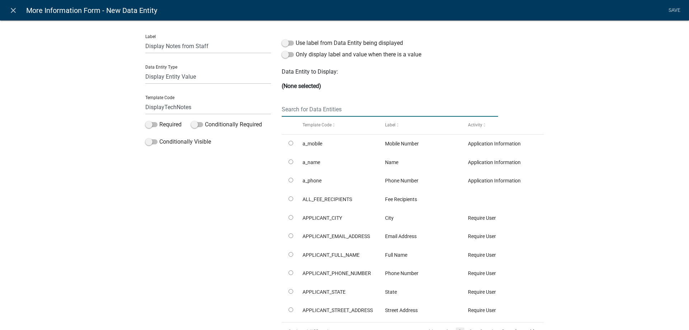
click at [312, 112] on input "text" at bounding box center [390, 109] width 216 height 15
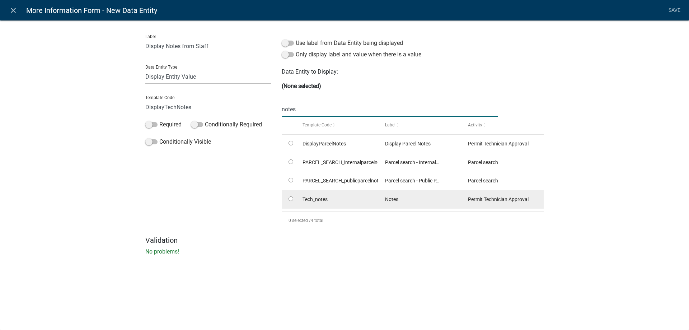
type input "notes"
click at [287, 198] on datatable-body-cell at bounding box center [289, 199] width 14 height 19
radio input "true"
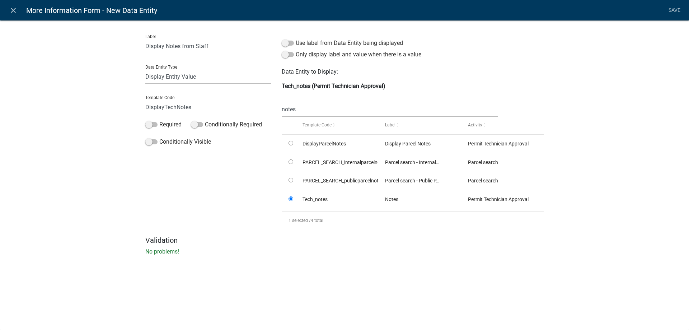
click at [82, 151] on div "Label Display Notes from Staff Data Entity Type Free Form Text Document Display…" at bounding box center [344, 140] width 689 height 262
click at [673, 10] on link "Save" at bounding box center [674, 11] width 18 height 14
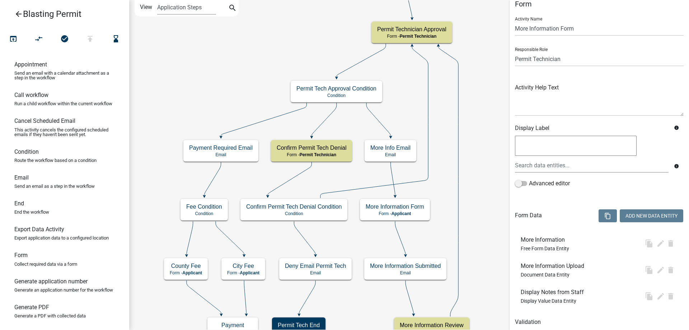
scroll to position [0, 0]
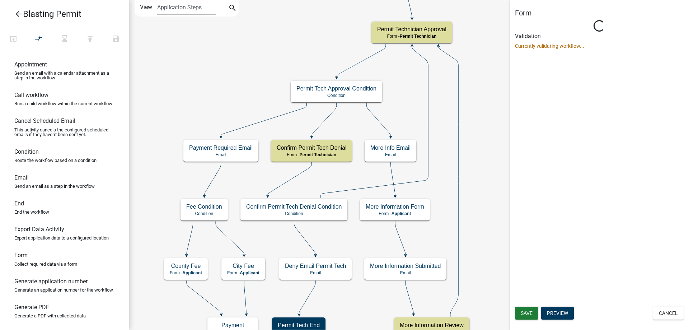
select select "DA6A7B37-D9A6-40CA-A39C-C48991F0C1F0"
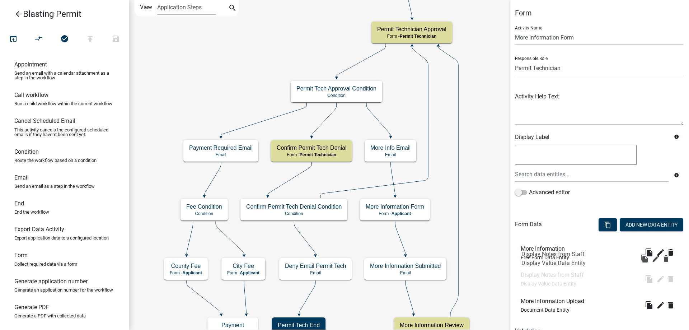
drag, startPoint x: 561, startPoint y: 311, endPoint x: 562, endPoint y: 250, distance: 60.6
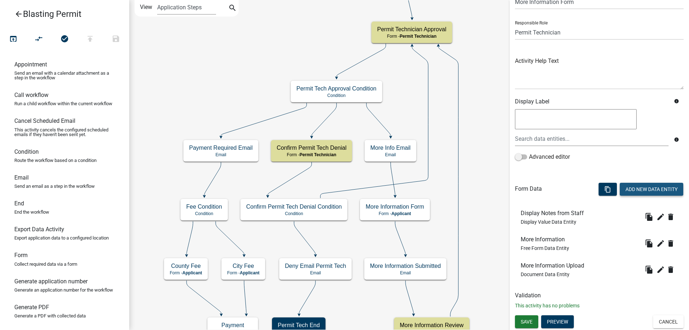
click at [644, 190] on button "Add New Data Entity" at bounding box center [650, 189] width 63 height 13
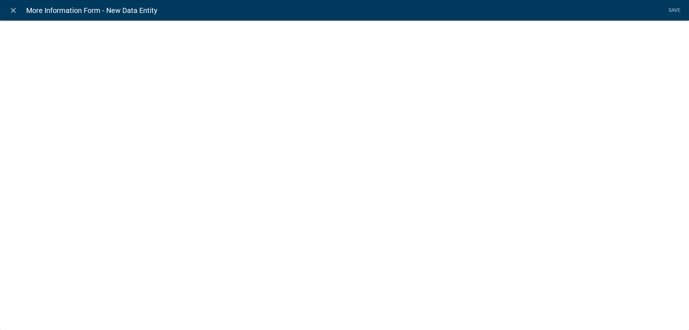
select select
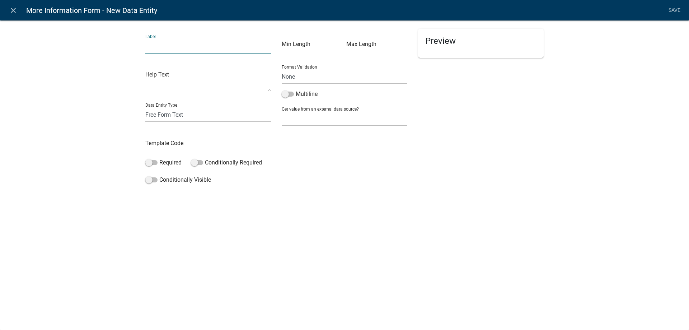
click at [159, 46] on input "text" at bounding box center [208, 46] width 126 height 15
type input "Click Next Text"
click at [184, 147] on input "text" at bounding box center [208, 145] width 126 height 15
type input "ClickNextTextMoreInfoTech"
click at [124, 183] on div "Label Click Next Text Help Text Data Entity Type Free Form Text Document Displa…" at bounding box center [344, 105] width 689 height 193
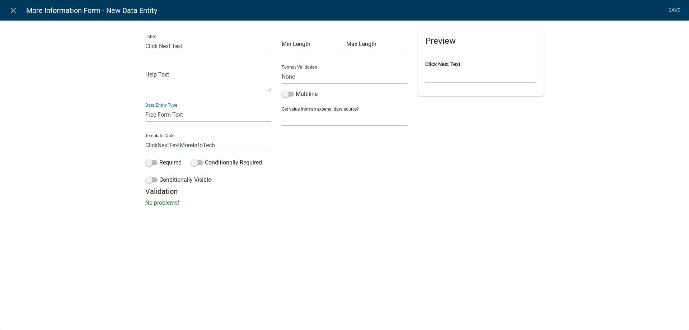
click at [179, 110] on select "Free Form Text Document Display Entity Value Fee Numeric Data Date Map Sketch D…" at bounding box center [208, 114] width 126 height 15
select select "rich-text"
click at [145, 107] on select "Free Form Text Document Display Entity Value Fee Numeric Data Date Map Sketch D…" at bounding box center [208, 114] width 126 height 15
select select "rich-text"
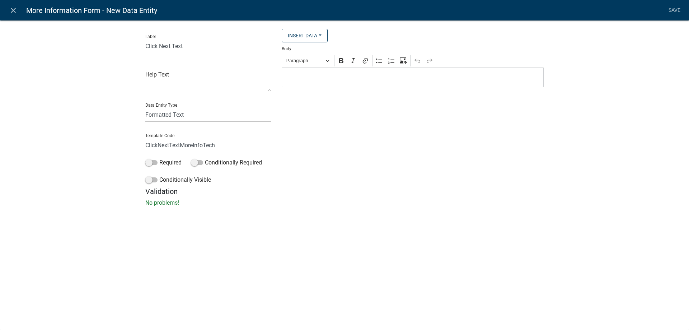
click at [317, 80] on p "Editor editing area: main. Press Alt+0 for help." at bounding box center [412, 77] width 254 height 9
click at [317, 80] on p "G:\Projects\[US_STATE]\Counties\[PERSON_NAME]\GeoPermits\Docs" at bounding box center [412, 77] width 254 height 9
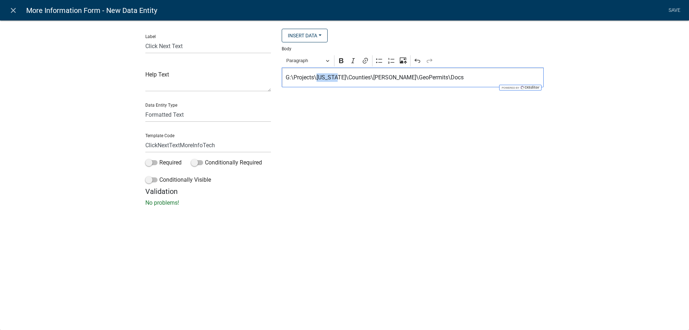
click at [317, 80] on p "G:\Projects\[US_STATE]\Counties\[PERSON_NAME]\GeoPermits\Docs" at bounding box center [412, 77] width 254 height 9
click at [317, 80] on p "Click Next to Submit More Information" at bounding box center [412, 77] width 254 height 9
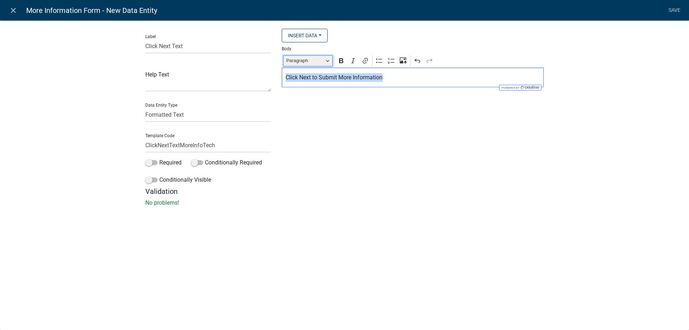
click at [317, 61] on span "Paragraph" at bounding box center [304, 60] width 37 height 9
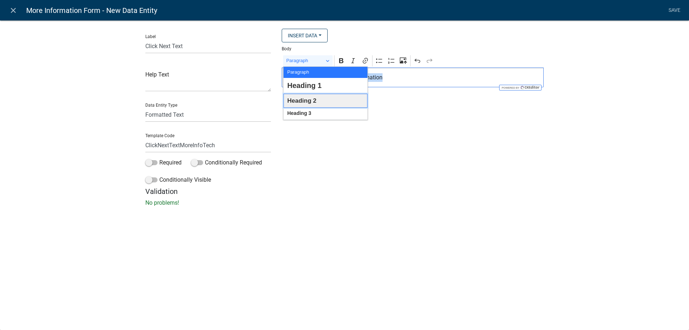
click at [308, 96] on span "Heading 2" at bounding box center [301, 100] width 29 height 11
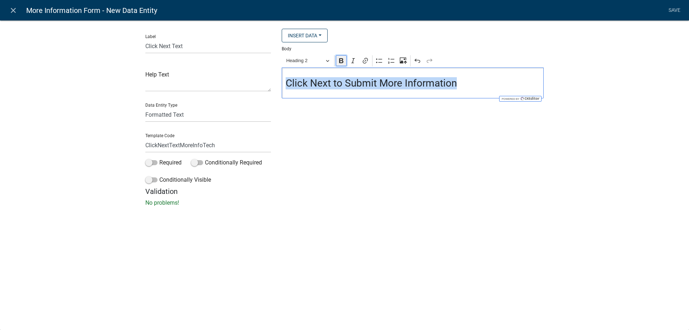
click at [346, 62] on button "Bold" at bounding box center [341, 60] width 11 height 11
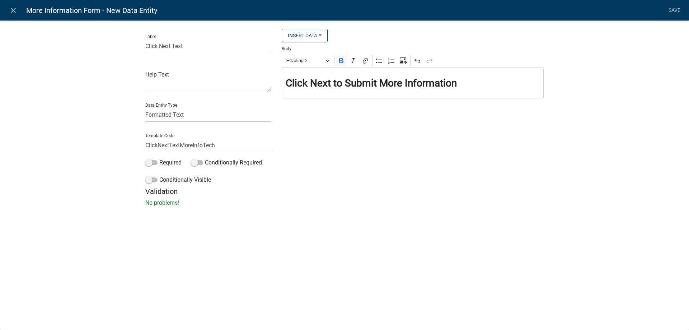
click at [375, 112] on div "Insert Data Mobile Number Name Phone Number Fee Recipients City Email Address F…" at bounding box center [412, 108] width 273 height 158
click at [404, 80] on strong "Click Next to Submit More Information" at bounding box center [370, 83] width 171 height 12
click at [470, 82] on h3 "Click Next to Submit More Information" at bounding box center [412, 83] width 254 height 12
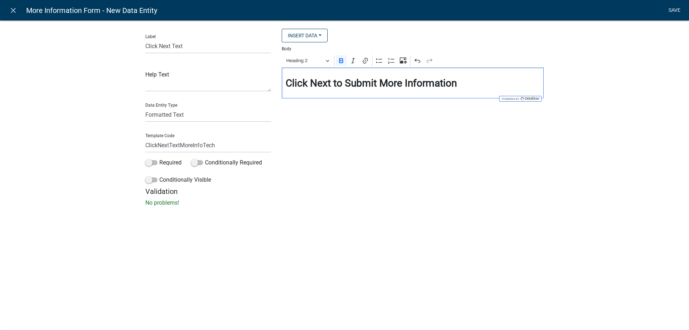
click at [674, 10] on link "Save" at bounding box center [674, 11] width 18 height 14
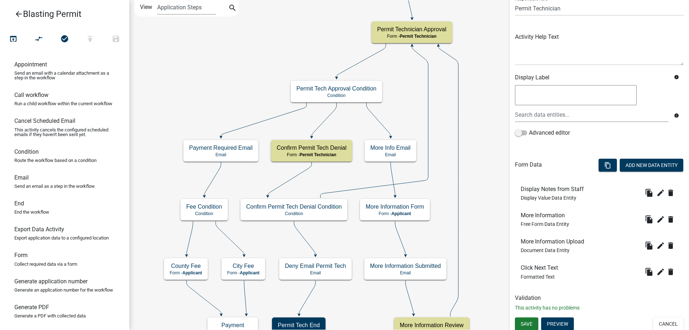
scroll to position [62, 0]
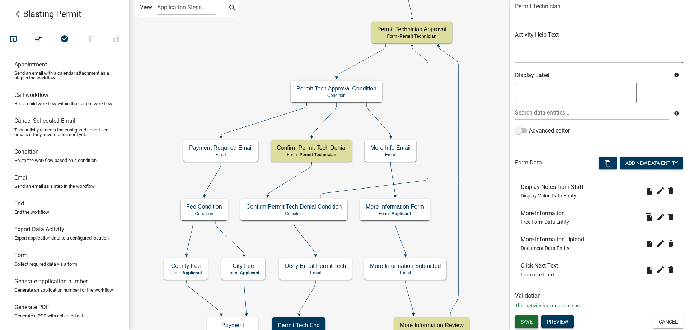
click at [528, 323] on span "Save" at bounding box center [526, 321] width 12 height 6
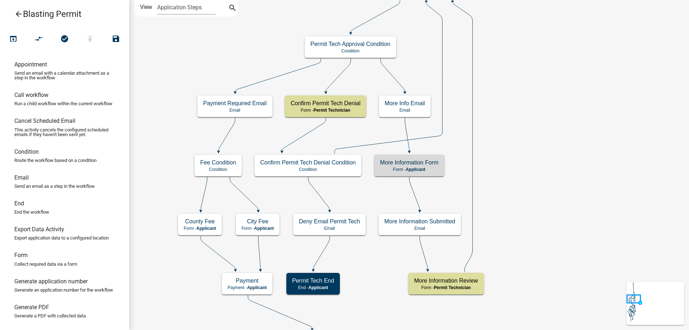
scroll to position [0, 0]
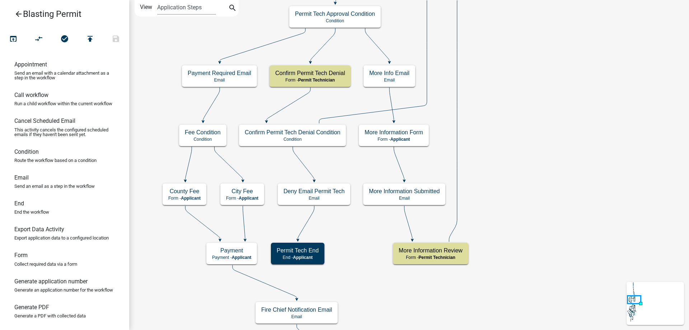
click at [411, 133] on h5 "More Information Form" at bounding box center [393, 132] width 58 height 7
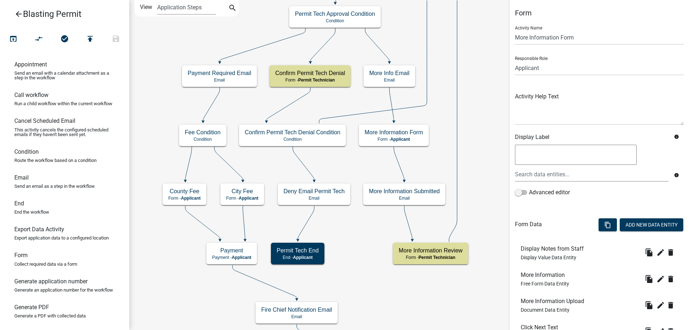
scroll to position [62, 0]
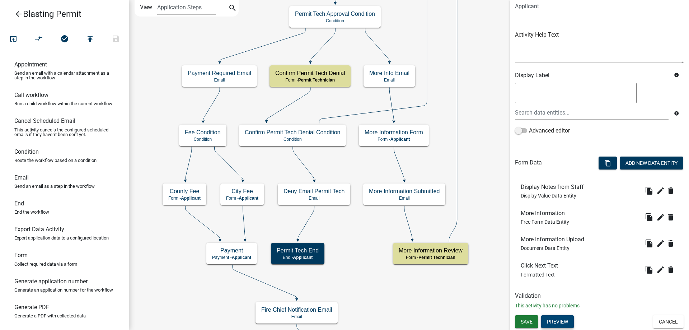
click at [564, 321] on button "Preview" at bounding box center [557, 321] width 33 height 13
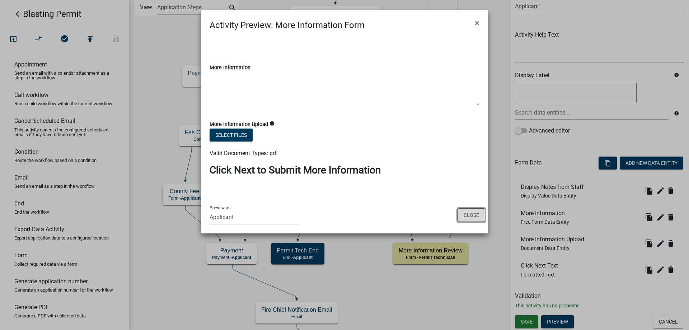
click at [473, 217] on button "Close" at bounding box center [471, 215] width 28 height 14
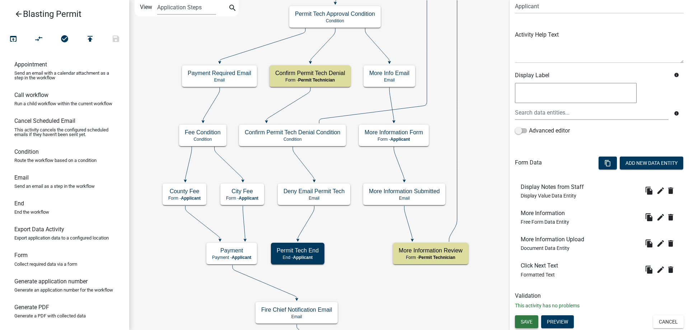
click at [533, 319] on button "Save" at bounding box center [526, 321] width 23 height 13
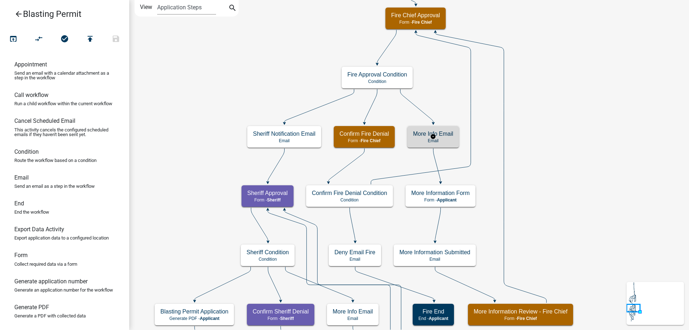
click at [436, 137] on div "More Info Email Email" at bounding box center [433, 137] width 52 height 22
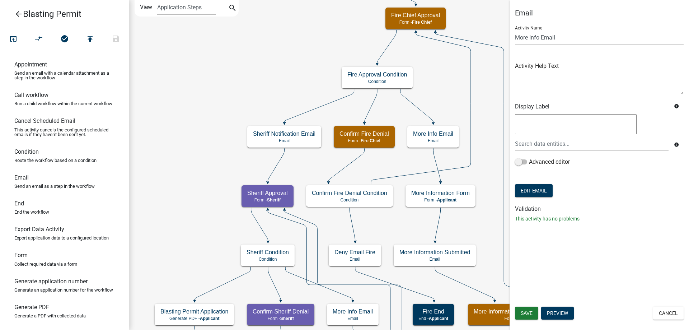
click at [548, 199] on div "Email Activity Name More Info Email Activity Help Text Display Label info info …" at bounding box center [598, 118] width 179 height 219
click at [547, 197] on button "Edit Email" at bounding box center [534, 190] width 38 height 13
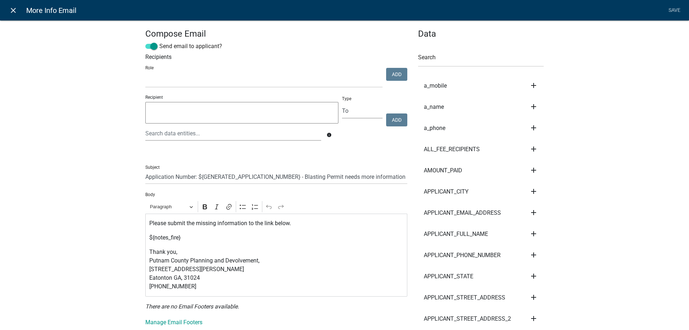
click at [16, 17] on link "close" at bounding box center [13, 10] width 15 height 15
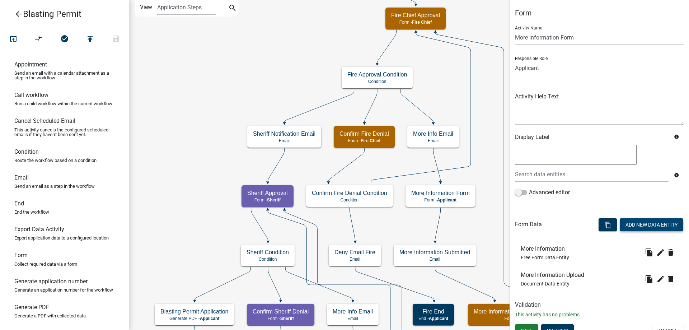
click at [638, 222] on button "Add New Data Entity" at bounding box center [650, 224] width 63 height 13
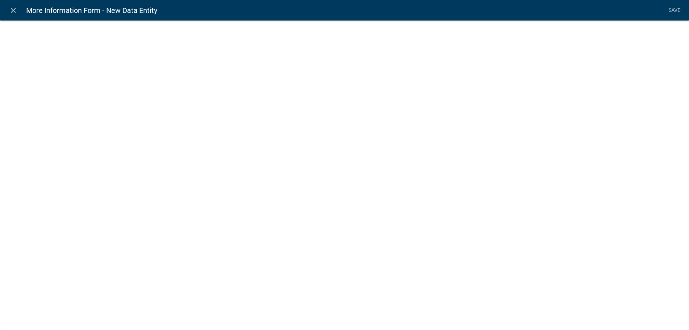
select select
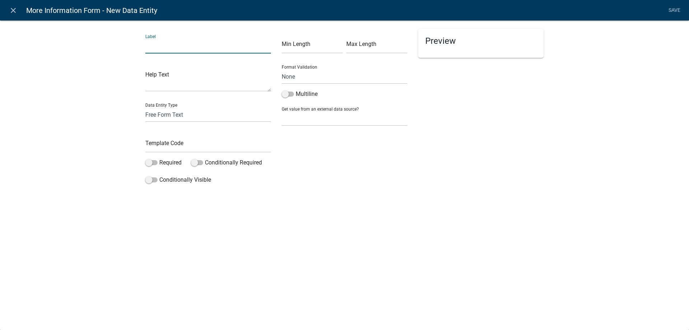
click at [180, 51] on input "text" at bounding box center [208, 46] width 126 height 15
type input "Display Notes from Staff"
click at [199, 118] on select "Free Form Text Document Display Entity Value Fee Numeric Data Date Map Sketch D…" at bounding box center [208, 114] width 126 height 15
select select "rich-text"
click at [145, 107] on select "Free Form Text Document Display Entity Value Fee Numeric Data Date Map Sketch D…" at bounding box center [208, 114] width 126 height 15
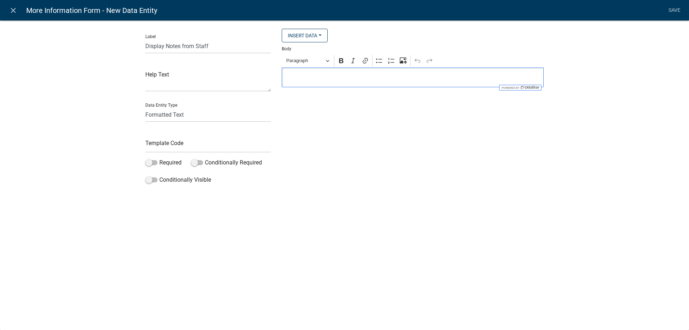
click at [327, 81] on p "Editor editing area: main. Press Alt+0 for help." at bounding box center [412, 77] width 254 height 9
click at [327, 81] on p "Click Next to Submit More Information" at bounding box center [412, 77] width 254 height 9
click at [320, 67] on div "Paragraph Bold Italic Link Bulleted List Numbered List Upload image from comput…" at bounding box center [412, 61] width 259 height 14
click at [310, 88] on div "Insert Data Mobile Number Name Phone Number Fee Recipients Amount Paid City Ema…" at bounding box center [412, 108] width 273 height 158
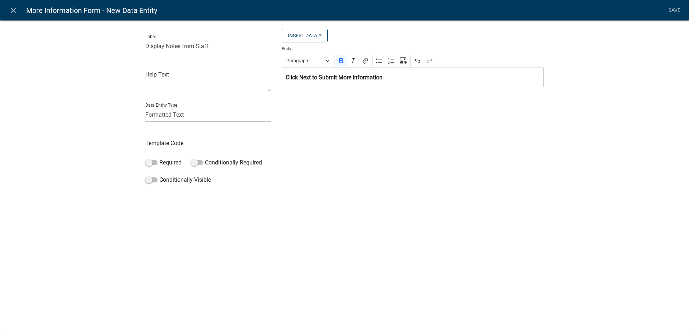
click at [312, 80] on strong "Click Next to Submit More Information" at bounding box center [333, 77] width 97 height 7
click at [306, 60] on span "Paragraph" at bounding box center [304, 60] width 37 height 9
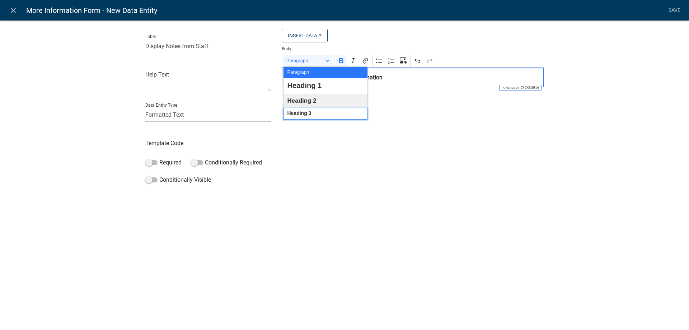
drag, startPoint x: 318, startPoint y: 109, endPoint x: 318, endPoint y: 100, distance: 8.2
click at [318, 100] on ul "Paragraph Heading 1 Heading 2 Heading 3" at bounding box center [325, 93] width 84 height 53
click at [318, 100] on button "Heading 2" at bounding box center [325, 101] width 84 height 14
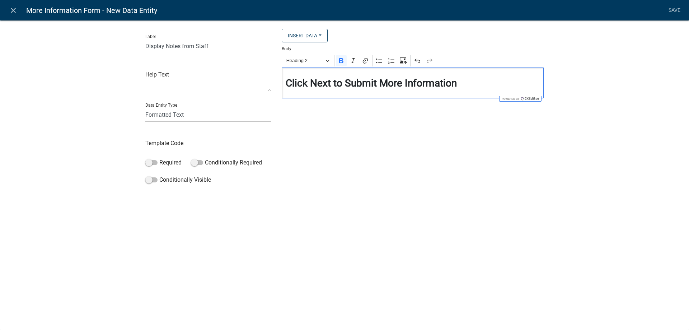
click at [325, 117] on div "Insert Data Mobile Number Name Phone Number Fee Recipients Amount Paid City Ema…" at bounding box center [412, 108] width 273 height 158
click at [190, 151] on input "text" at bounding box center [208, 145] width 126 height 15
click at [192, 149] on input "text" at bounding box center [208, 145] width 126 height 15
click at [203, 118] on select "Free Form Text Document Display Entity Value Fee Numeric Data Date Map Sketch D…" at bounding box center [208, 114] width 126 height 15
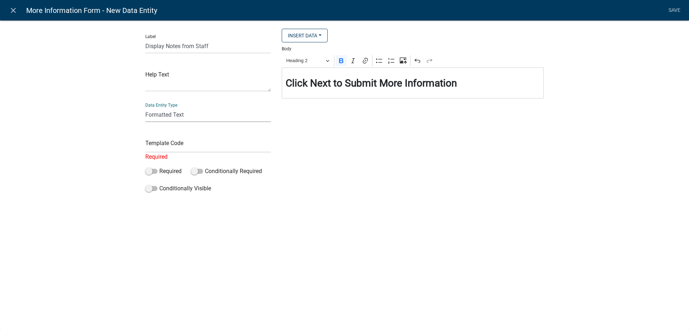
select select "display-entity-value"
click at [145, 107] on select "Free Form Text Document Display Entity Value Fee Numeric Data Date Map Sketch D…" at bounding box center [208, 114] width 126 height 15
select select "display-entity-value"
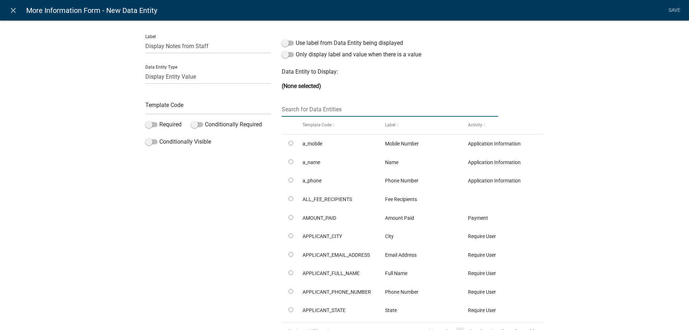
click at [336, 111] on input "text" at bounding box center [390, 109] width 216 height 15
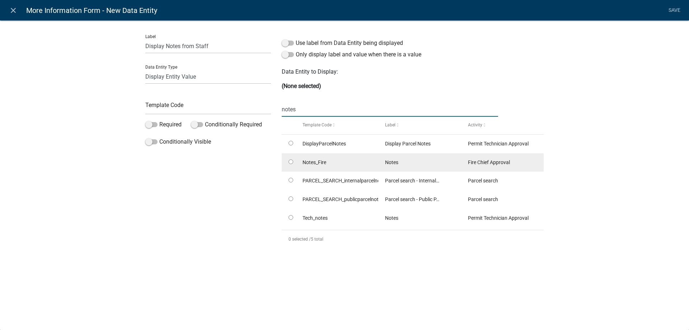
type input "notes"
click at [288, 161] on datatable-body-cell at bounding box center [289, 162] width 14 height 19
radio input "true"
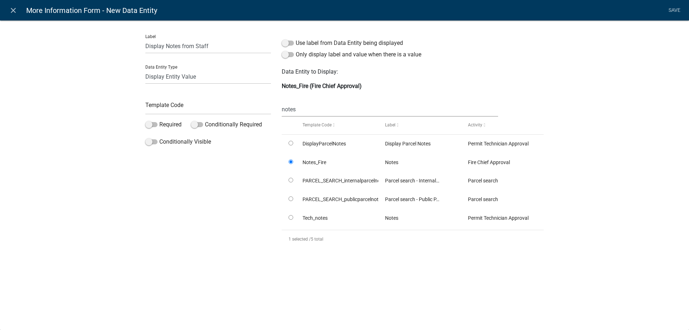
click at [164, 98] on div "Template Code" at bounding box center [208, 102] width 126 height 25
click at [164, 101] on input "text" at bounding box center [208, 107] width 126 height 15
type input "DisplayNotesFire"
click at [89, 113] on div "Label Display Notes from Staff Data Entity Type Free Form Text Document Display…" at bounding box center [344, 139] width 689 height 261
click at [674, 12] on link "Save" at bounding box center [674, 11] width 18 height 14
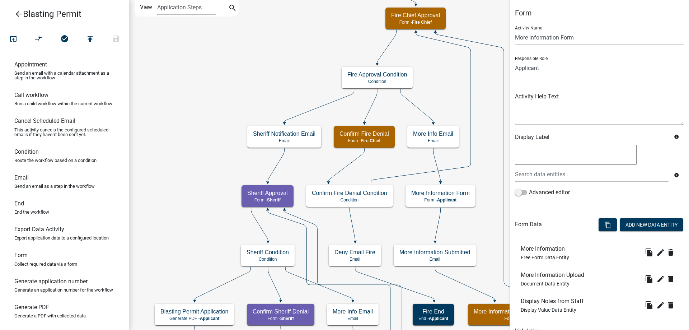
scroll to position [36, 0]
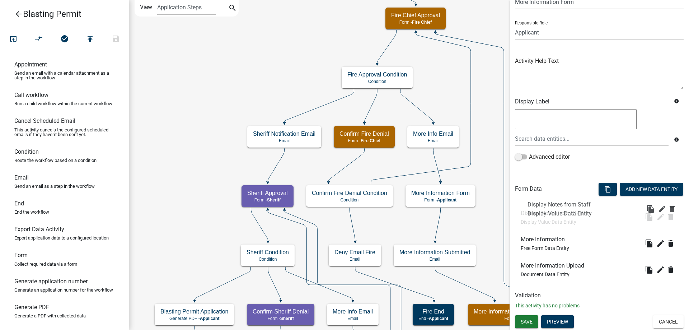
drag, startPoint x: 564, startPoint y: 268, endPoint x: 571, endPoint y: 207, distance: 61.7
click at [632, 188] on button "Add New Data Entity" at bounding box center [650, 189] width 63 height 13
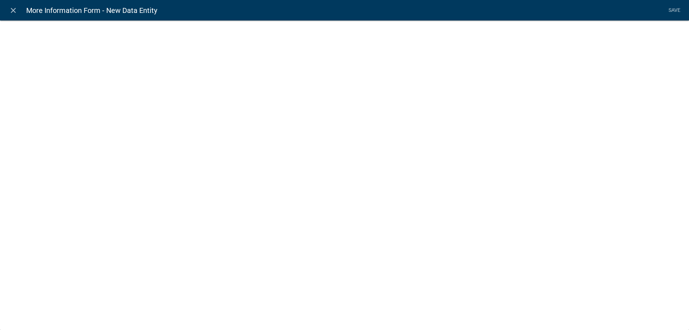
select select
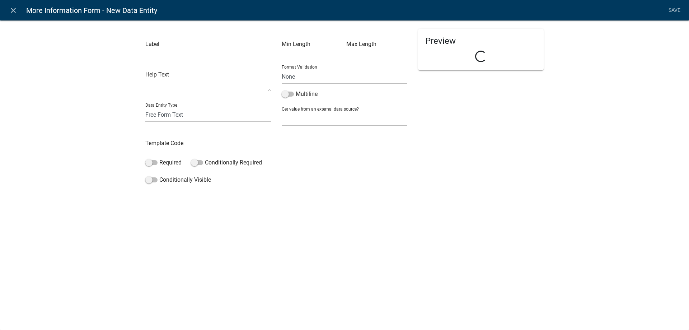
click at [158, 38] on div "Label" at bounding box center [208, 41] width 126 height 25
click at [158, 42] on input "text" at bounding box center [208, 46] width 126 height 15
type input "Click Next Text"
click at [183, 110] on select "Free Form Text Document Display Entity Value Fee Numeric Data Date Map Sketch D…" at bounding box center [208, 114] width 126 height 15
select select "rich-text"
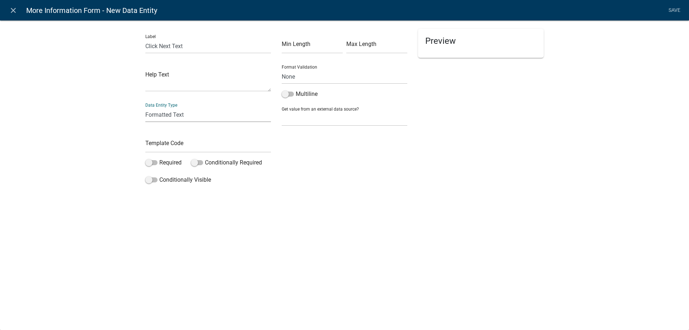
click at [145, 107] on select "Free Form Text Document Display Entity Value Fee Numeric Data Date Map Sketch D…" at bounding box center [208, 114] width 126 height 15
select select "rich-text"
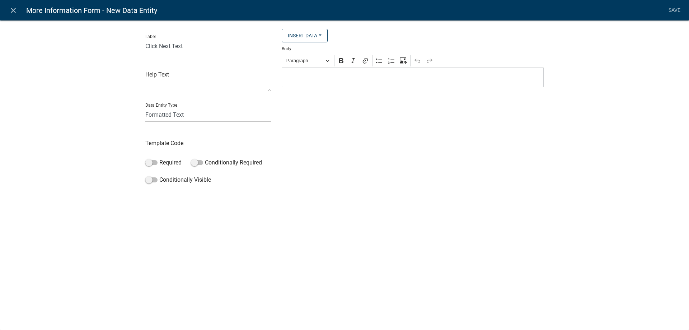
click at [324, 81] on p "Editor editing area: main. Press Alt+0 for help." at bounding box center [412, 77] width 254 height 9
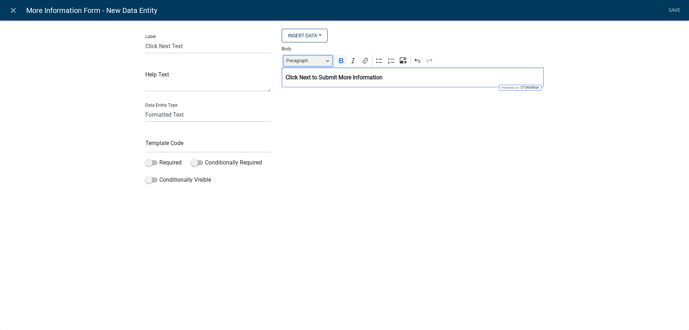
click at [305, 61] on span "Paragraph" at bounding box center [304, 60] width 37 height 9
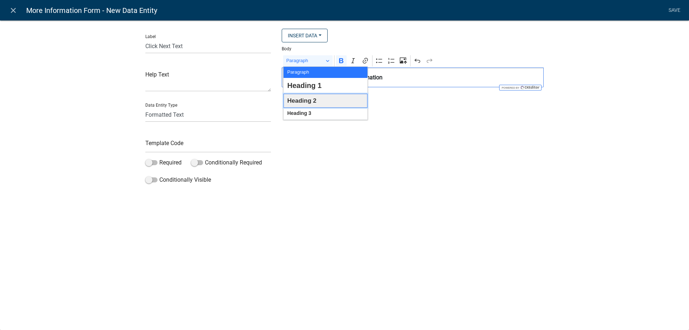
click at [311, 105] on span "Heading 2" at bounding box center [301, 100] width 29 height 11
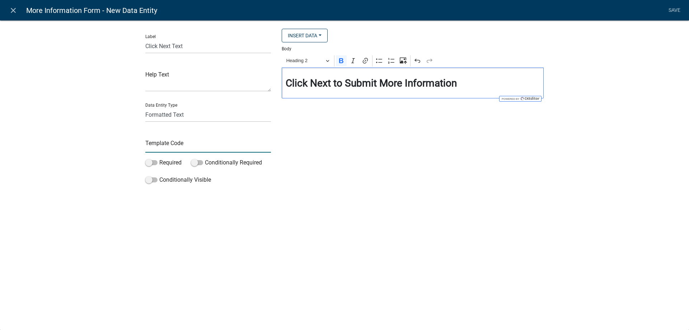
click at [181, 148] on input "text" at bounding box center [208, 145] width 126 height 15
type input "ClickNextTextFire"
click at [82, 130] on div "Label Click Next Text Help Text Data Entity Type Free Form Text Document Displa…" at bounding box center [344, 105] width 689 height 193
click at [672, 10] on link "Save" at bounding box center [674, 11] width 18 height 14
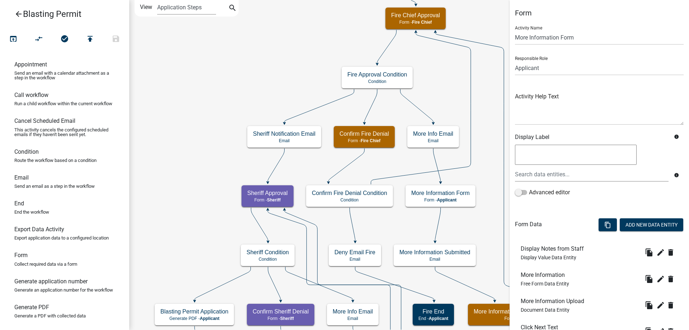
scroll to position [62, 0]
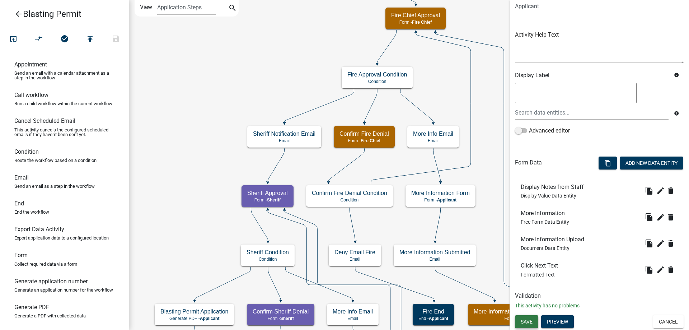
click at [530, 321] on span "Save" at bounding box center [526, 321] width 12 height 6
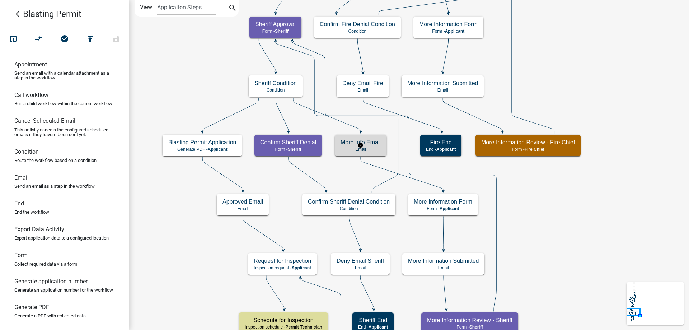
click at [360, 151] on p "Email" at bounding box center [360, 149] width 40 height 5
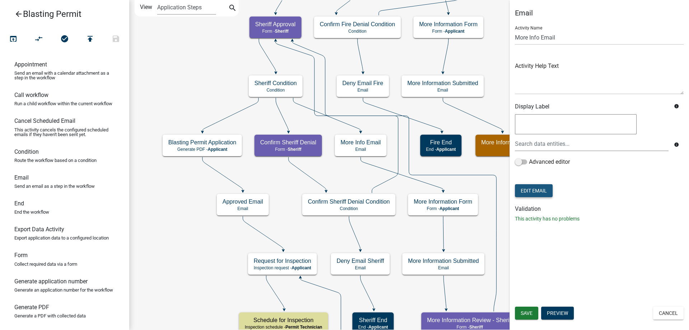
click at [551, 193] on button "Edit Email" at bounding box center [534, 190] width 38 height 13
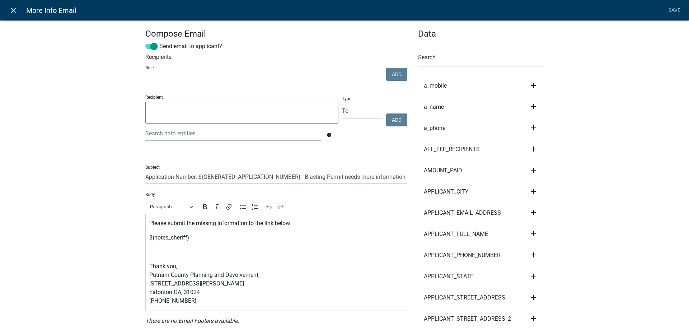
click at [10, 15] on link "close" at bounding box center [13, 10] width 15 height 15
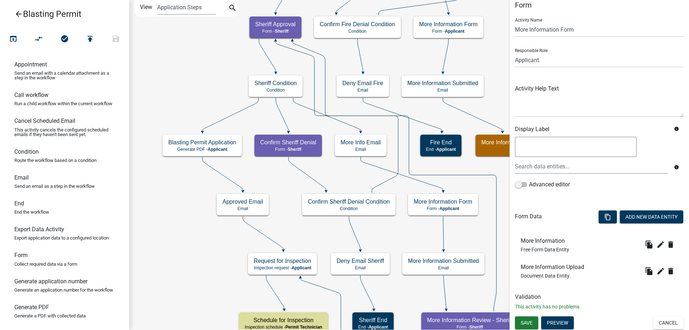
scroll to position [9, 0]
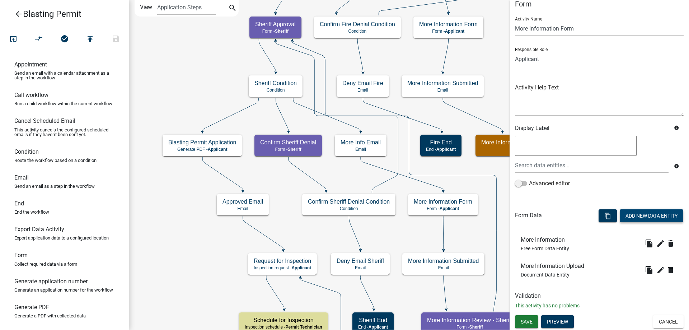
click at [635, 219] on button "Add New Data Entity" at bounding box center [650, 215] width 63 height 13
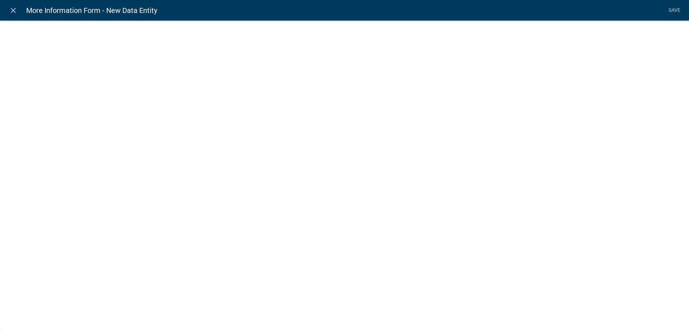
select select
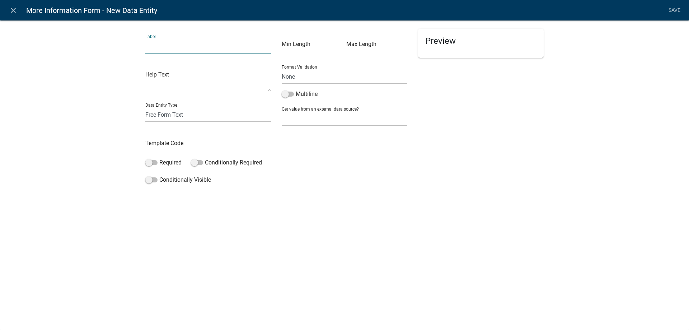
click at [160, 52] on input "text" at bounding box center [208, 46] width 126 height 15
type input "Display Notes from Staff"
click at [180, 146] on input "text" at bounding box center [208, 145] width 126 height 15
click at [181, 110] on select "Free Form Text Document Display Entity Value Fee Numeric Data Date Map Sketch D…" at bounding box center [208, 114] width 126 height 15
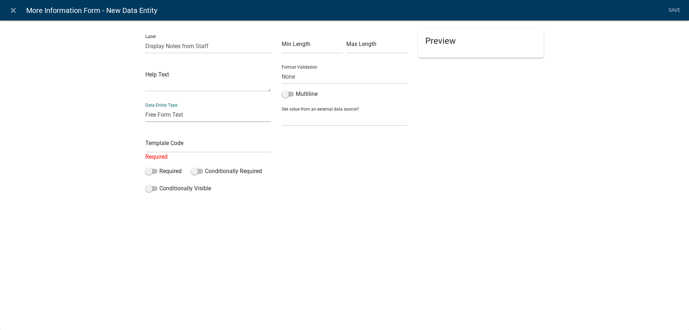
select select "display-entity-value"
click at [145, 107] on select "Free Form Text Document Display Entity Value Fee Numeric Data Date Map Sketch D…" at bounding box center [208, 114] width 126 height 15
select select "display-entity-value"
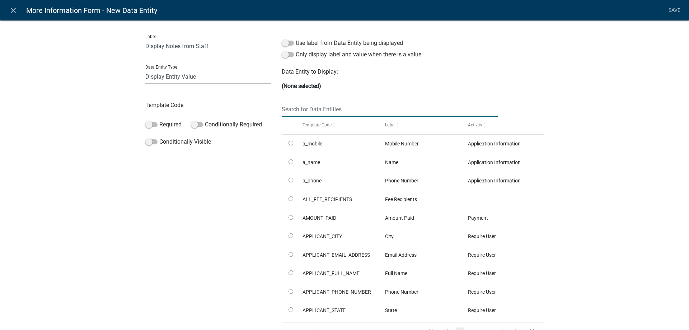
click at [357, 115] on input "text" at bounding box center [390, 109] width 216 height 15
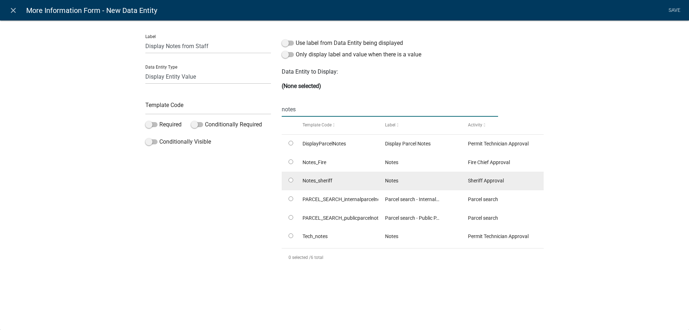
type input "notes"
click at [288, 179] on input "radio" at bounding box center [290, 180] width 5 height 5
radio input "true"
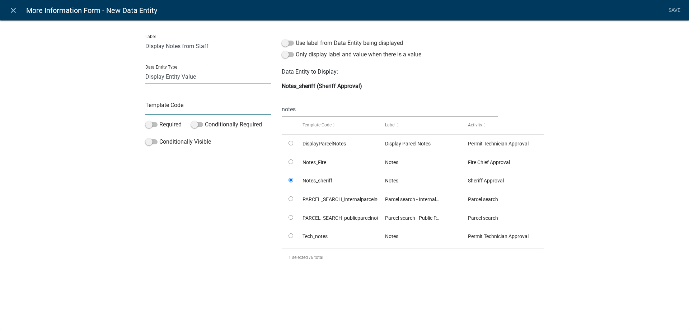
click at [198, 101] on input "text" at bounding box center [208, 107] width 126 height 15
type input "DisplayNotesSheriff"
click at [66, 122] on div "Label Display Notes from Staff Data Entity Type Free Form Text Document Display…" at bounding box center [344, 148] width 689 height 279
click at [674, 12] on link "Save" at bounding box center [674, 11] width 18 height 14
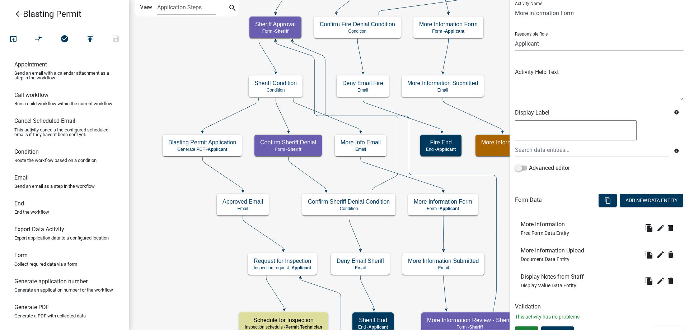
scroll to position [36, 0]
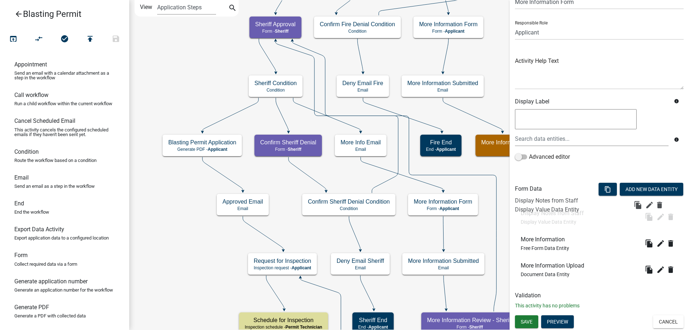
drag, startPoint x: 566, startPoint y: 275, endPoint x: 560, endPoint y: 209, distance: 65.9
click at [631, 189] on button "Add New Data Entity" at bounding box center [650, 189] width 63 height 13
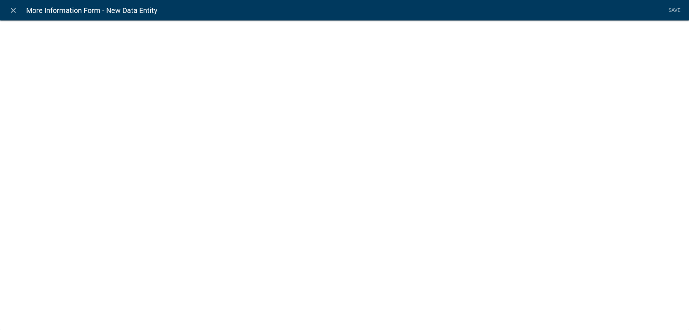
select select
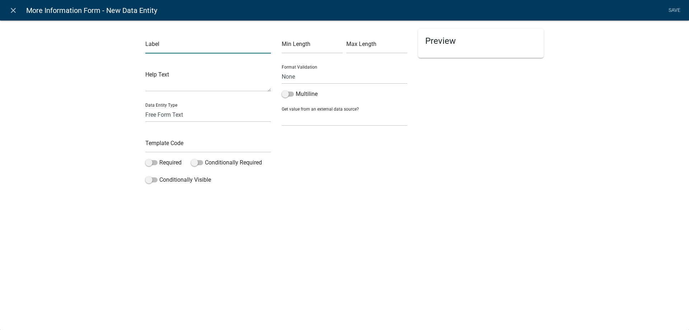
click at [195, 45] on input "text" at bounding box center [208, 46] width 126 height 15
click at [164, 43] on input "text" at bounding box center [208, 46] width 126 height 15
click at [162, 46] on input "text" at bounding box center [208, 46] width 126 height 15
click at [164, 51] on input "text" at bounding box center [208, 46] width 126 height 15
click at [158, 107] on div "Data Entity Type Free Form Text Document Display Entity Value Fee Numeric Data …" at bounding box center [208, 109] width 126 height 25
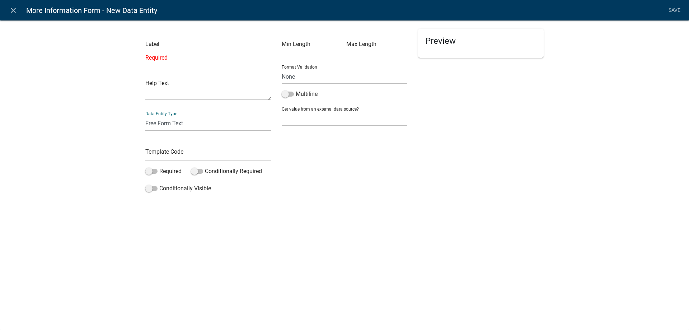
click at [121, 94] on div "Label Required Help Text Data Entity Type Free Form Text Document Display Entit…" at bounding box center [344, 110] width 689 height 202
click at [163, 50] on input "text" at bounding box center [208, 46] width 126 height 15
click at [164, 123] on select "Free Form Text Document Display Entity Value Fee Numeric Data Date Map Sketch D…" at bounding box center [208, 123] width 126 height 15
select select "rich-text"
click at [145, 116] on select "Free Form Text Document Display Entity Value Fee Numeric Data Date Map Sketch D…" at bounding box center [208, 123] width 126 height 15
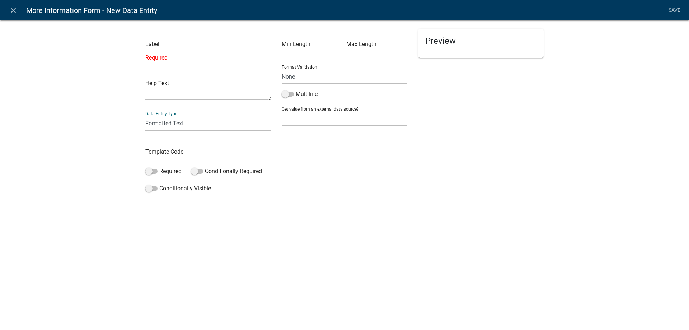
select select "rich-text"
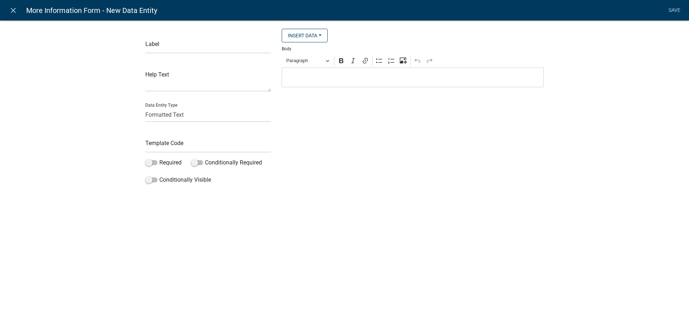
click at [317, 73] on div "Editor editing area: main. Press Alt+0 for help." at bounding box center [413, 77] width 262 height 20
click at [309, 81] on p "Editor editing area: main. Press Alt+0 for help." at bounding box center [412, 77] width 254 height 9
click at [352, 82] on p "Editor editing area: main. Press Alt+0 for help." at bounding box center [412, 77] width 254 height 9
click at [303, 82] on p "Editor editing area: main. Press Alt+0 for help." at bounding box center [412, 77] width 254 height 9
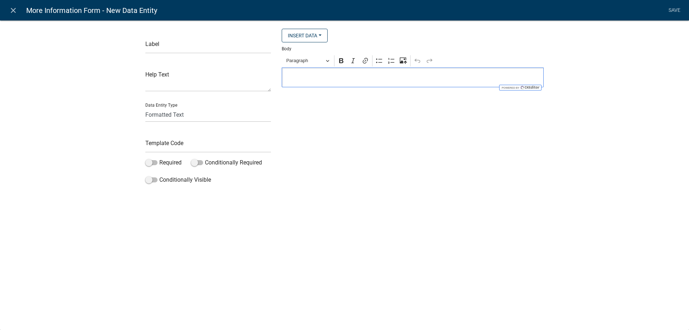
click at [116, 93] on div "Label Help Text Data Entity Type Free Form Text Document Display Entity Value F…" at bounding box center [344, 105] width 689 height 193
click at [312, 82] on p "Editor editing area: main. Press Alt+0 for help." at bounding box center [412, 77] width 254 height 9
click at [297, 75] on p "Editor editing area: main. Press Alt+0 for help." at bounding box center [412, 77] width 254 height 9
click at [679, 10] on li "Save" at bounding box center [674, 11] width 18 height 14
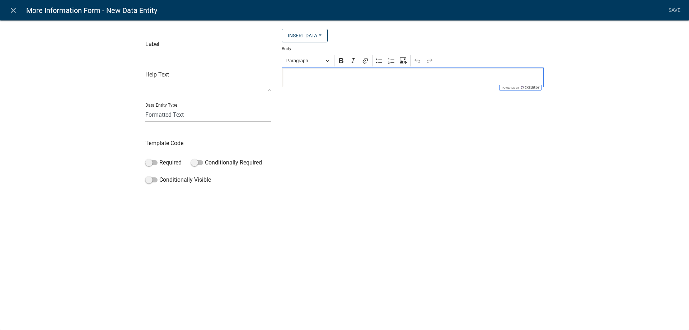
click at [13, 10] on icon "close" at bounding box center [13, 10] width 9 height 9
click at [70, 147] on div "close More Information Form - New Data Entity Save Label Help Text Data Entity …" at bounding box center [344, 165] width 689 height 330
click at [95, 105] on div "close More Information Form - New Data Entity Save Label Help Text Data Entity …" at bounding box center [344, 165] width 689 height 330
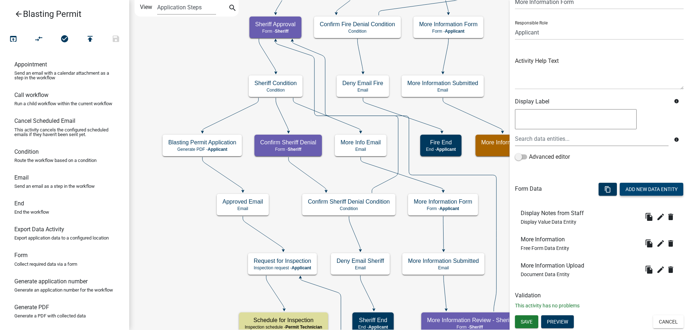
scroll to position [0, 0]
click at [652, 196] on wm-activity-details-modal "Add New Data Entity" at bounding box center [650, 190] width 63 height 15
click at [652, 193] on button "Add New Data Entity" at bounding box center [650, 189] width 63 height 13
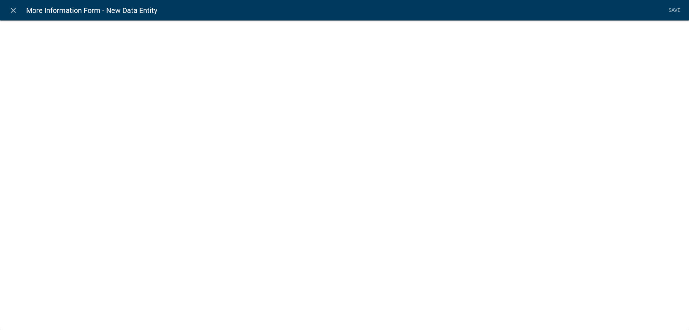
select select
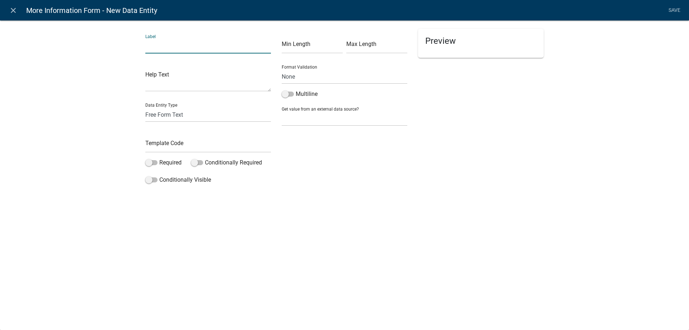
click at [175, 49] on input "text" at bounding box center [208, 46] width 126 height 15
type input "Click Next Text"
click at [182, 114] on select "Free Form Text Document Display Entity Value Fee Numeric Data Date Map Sketch D…" at bounding box center [208, 114] width 126 height 15
select select "rich-text"
click at [145, 107] on select "Free Form Text Document Display Entity Value Fee Numeric Data Date Map Sketch D…" at bounding box center [208, 114] width 126 height 15
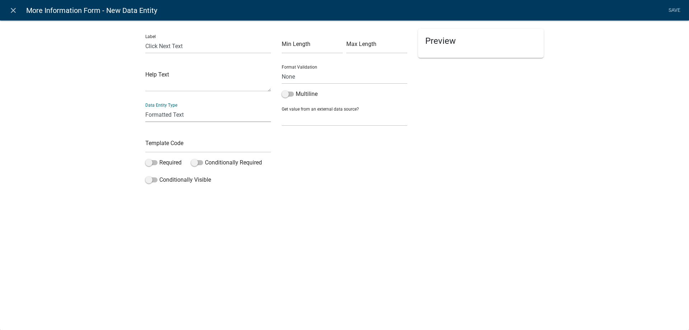
select select "rich-text"
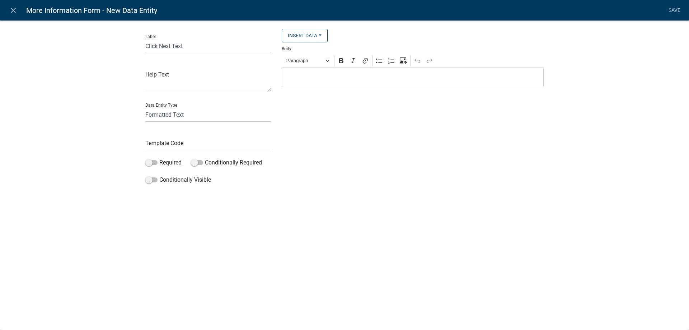
click at [338, 81] on p "Editor editing area: main. Press Alt+0 for help." at bounding box center [412, 77] width 254 height 9
click at [312, 80] on p "Editor editing area: main. Press Alt+0 for help." at bounding box center [412, 77] width 254 height 9
click at [183, 146] on div "Label Click Next Text Help Text Data Entity Type Free Form Text Document Displa…" at bounding box center [208, 108] width 136 height 158
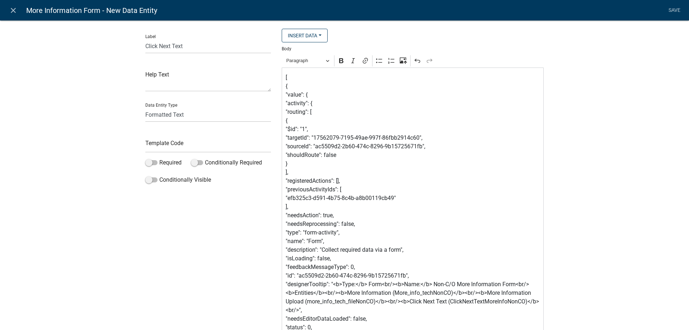
scroll to position [27846, 0]
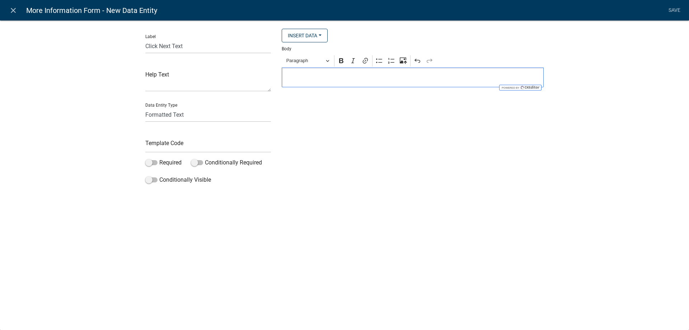
scroll to position [0, 0]
click at [318, 79] on p "Editor editing area: main. Press Alt+0 for help." at bounding box center [412, 77] width 254 height 9
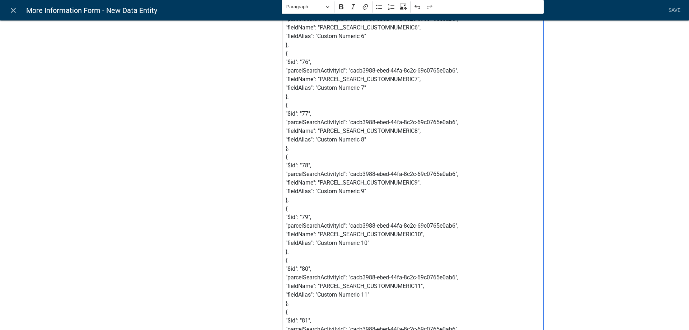
scroll to position [24788, 0]
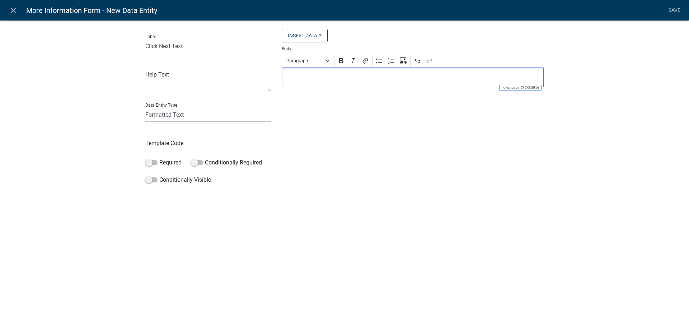
scroll to position [0, 0]
click at [199, 143] on input "text" at bounding box center [208, 145] width 126 height 15
type input "ClickNextTextSheriff"
click at [334, 84] on div "Editor editing area: main. Press Alt+0 for help." at bounding box center [413, 77] width 262 height 20
click at [334, 84] on div "C" at bounding box center [413, 77] width 262 height 20
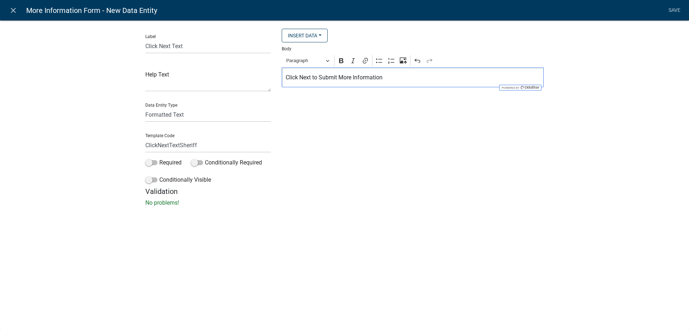
click at [334, 84] on div "Click Next to Submit More Information" at bounding box center [413, 77] width 262 height 20
click at [334, 83] on div "Click Next to Submit More Information" at bounding box center [413, 77] width 262 height 20
click at [343, 57] on button "Bold" at bounding box center [341, 60] width 11 height 11
click at [319, 62] on span "Paragraph" at bounding box center [304, 60] width 37 height 9
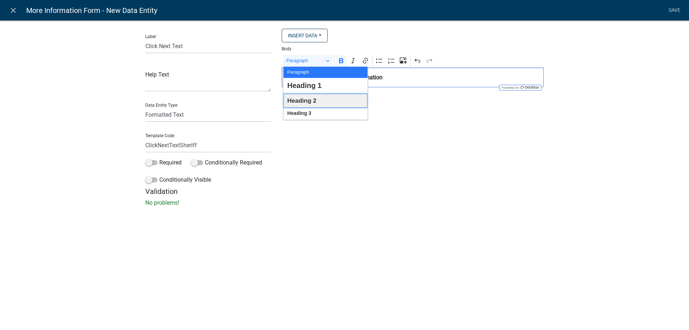
click at [317, 106] on button "Heading 2" at bounding box center [325, 101] width 84 height 14
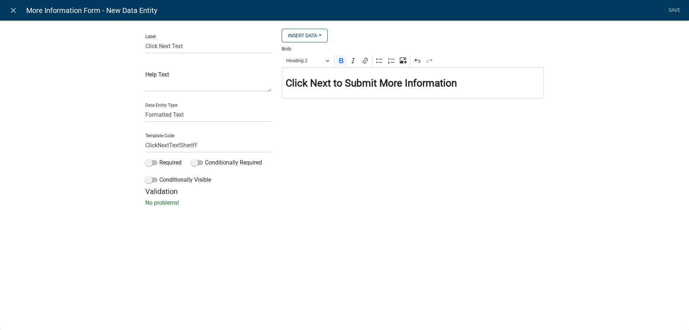
click at [381, 137] on div "Insert Data Mobile Number Name Phone Number Fee Recipients Amount Paid City Ema…" at bounding box center [412, 108] width 273 height 158
click at [676, 11] on link "Save" at bounding box center [674, 11] width 18 height 14
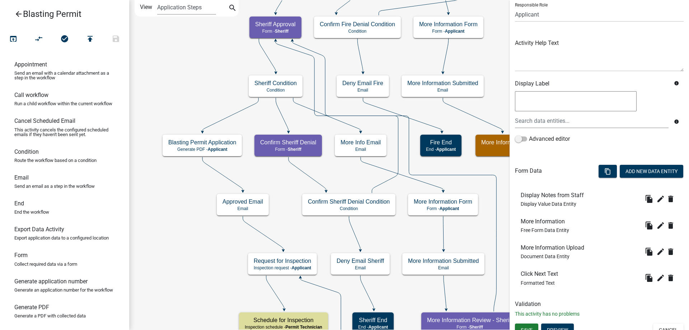
scroll to position [62, 0]
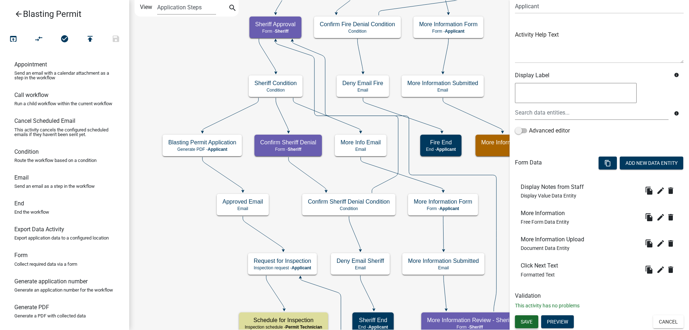
click at [524, 318] on button "Save" at bounding box center [526, 321] width 23 height 13
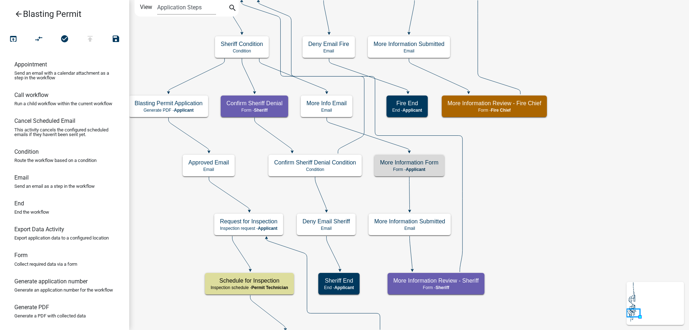
scroll to position [0, 0]
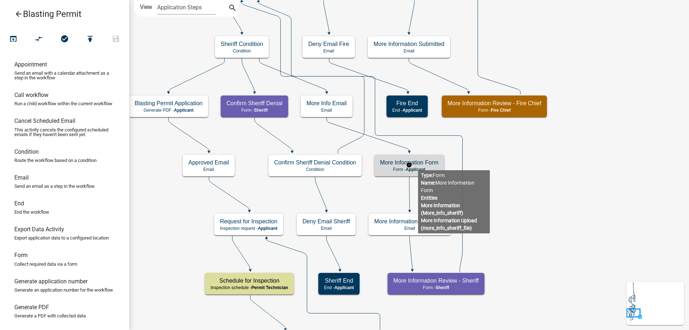
click at [418, 164] on h5 "More Information Form" at bounding box center [409, 162] width 58 height 7
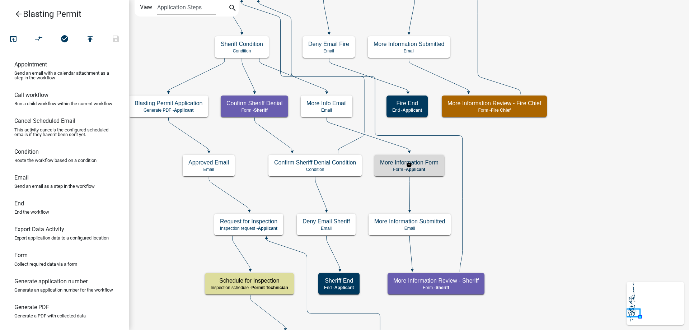
click at [418, 164] on h5 "More Information Form" at bounding box center [409, 162] width 58 height 7
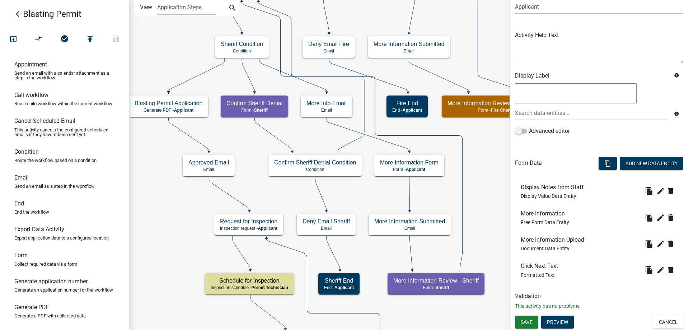
scroll to position [62, 0]
click at [656, 272] on icon "edit" at bounding box center [660, 269] width 9 height 9
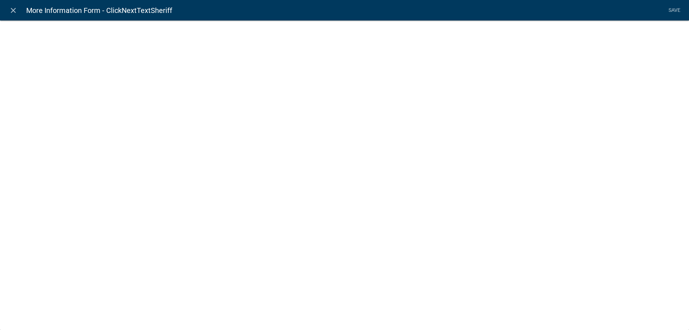
select select "rich-text"
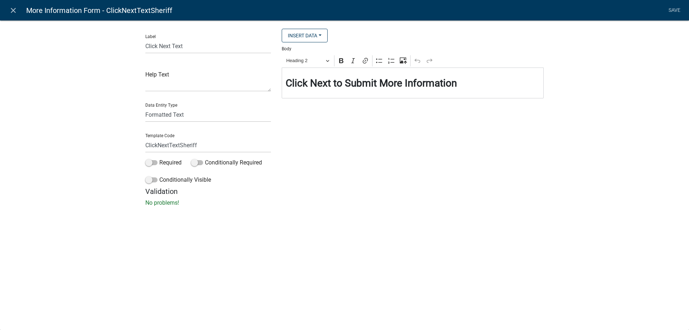
click at [367, 74] on div "⁠⁠⁠⁠⁠⁠⁠ Click Next to Submit More Information" at bounding box center [413, 82] width 262 height 31
click at [367, 74] on div "Click Next to Submit More Information" at bounding box center [413, 82] width 262 height 31
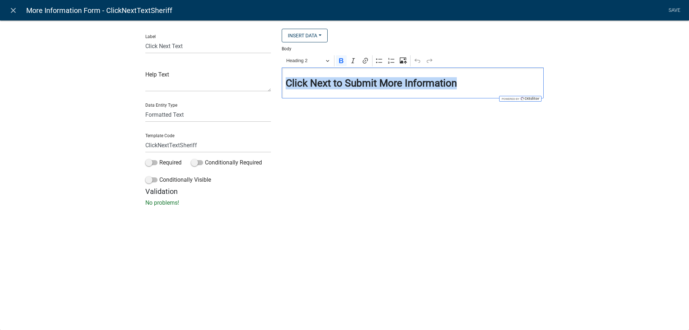
click at [367, 74] on div "Click Next to Submit More Information" at bounding box center [413, 82] width 262 height 31
copy strong "Click Next to Submit More Information"
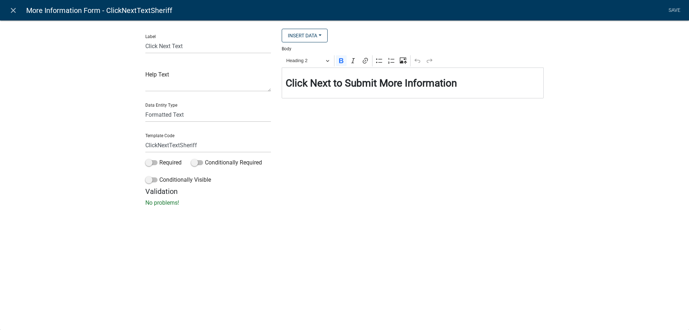
click at [438, 171] on div "Insert Data Mobile Number Name Phone Number Fee Recipients Amount Paid City Ema…" at bounding box center [412, 108] width 273 height 158
click at [672, 10] on link "Save" at bounding box center [674, 11] width 18 height 14
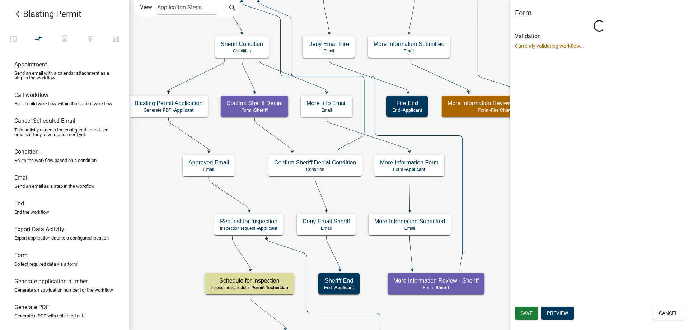
scroll to position [0, 0]
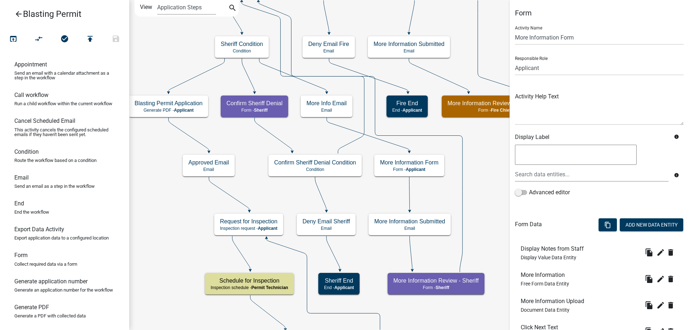
click at [529, 311] on span "Document Data Entity" at bounding box center [544, 310] width 49 height 6
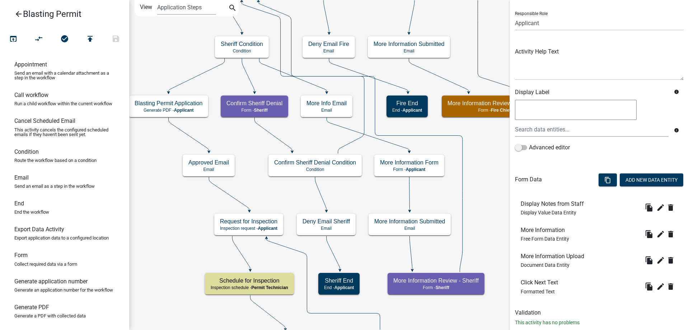
scroll to position [62, 0]
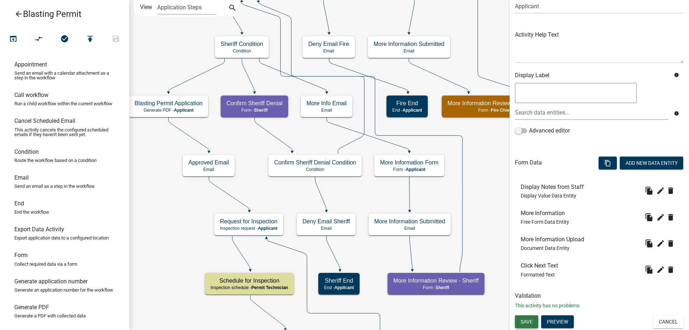
click at [533, 326] on button "Save" at bounding box center [526, 321] width 23 height 13
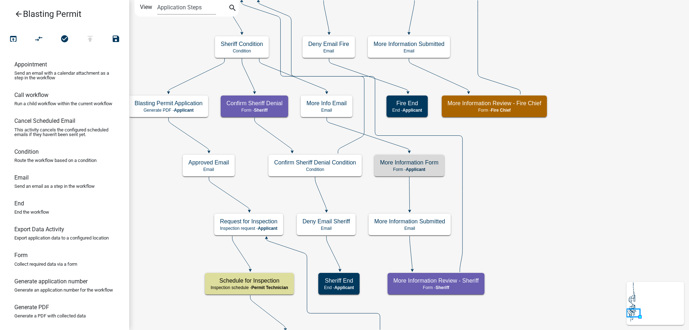
click at [559, 259] on icon "Start Start - Applicant Introduction to Blasting Form - Applicant Parcel search…" at bounding box center [408, 266] width 559 height 532
click at [363, 192] on icon "Start Start - Applicant Introduction to Blasting Form - Applicant Parcel search…" at bounding box center [408, 266] width 559 height 532
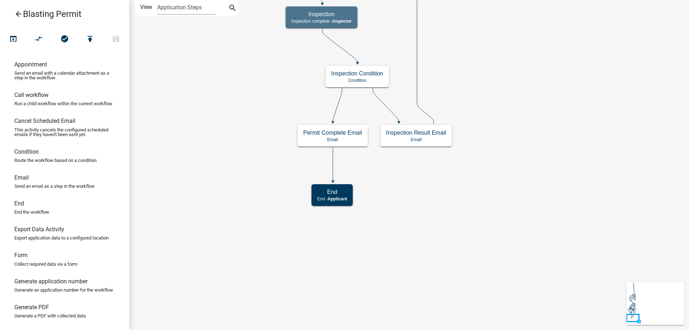
click at [4, 11] on header "arrow_back Blasting Permit" at bounding box center [64, 14] width 129 height 28
click at [22, 13] on icon "arrow_back" at bounding box center [18, 15] width 9 height 10
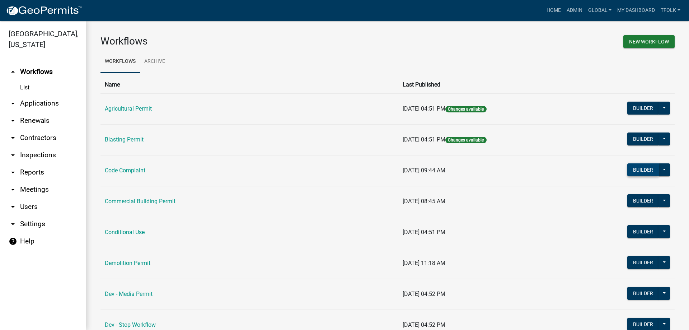
click at [636, 172] on button "Builder" at bounding box center [643, 169] width 32 height 13
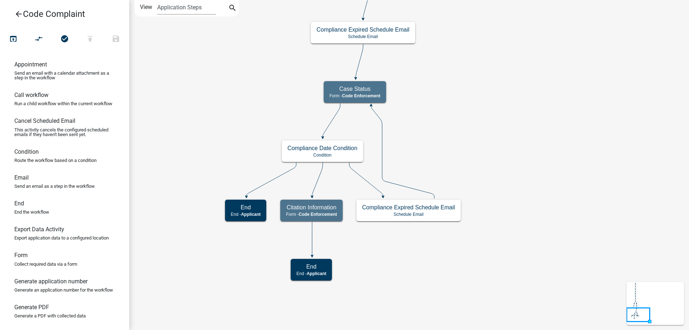
click at [17, 15] on icon "arrow_back" at bounding box center [18, 15] width 9 height 10
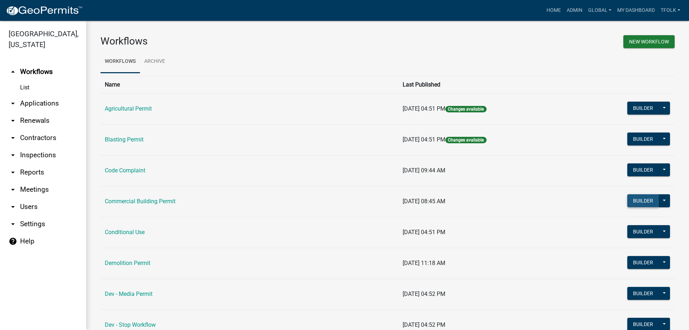
click at [629, 201] on button "Builder" at bounding box center [643, 200] width 32 height 13
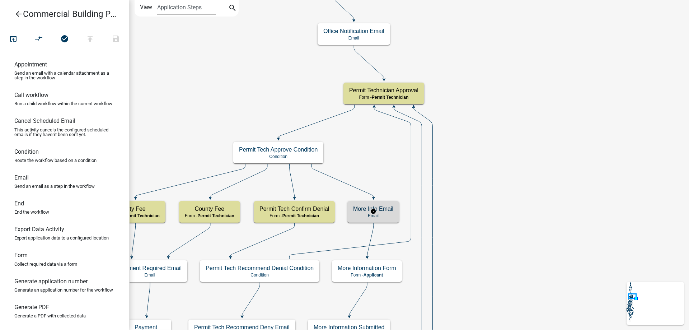
click at [396, 214] on div "More Info Email Email" at bounding box center [373, 212] width 52 height 22
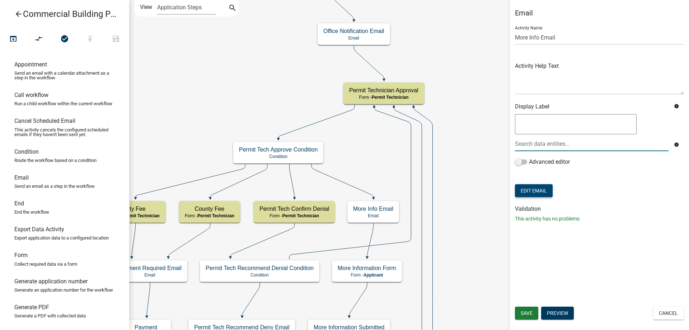
click at [526, 149] on div at bounding box center [591, 143] width 164 height 15
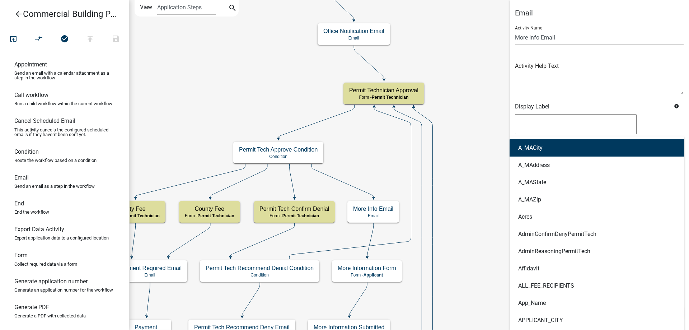
click at [526, 149] on ngb-highlight "A_MACity" at bounding box center [530, 148] width 24 height 6
type textarea "A_MACity"
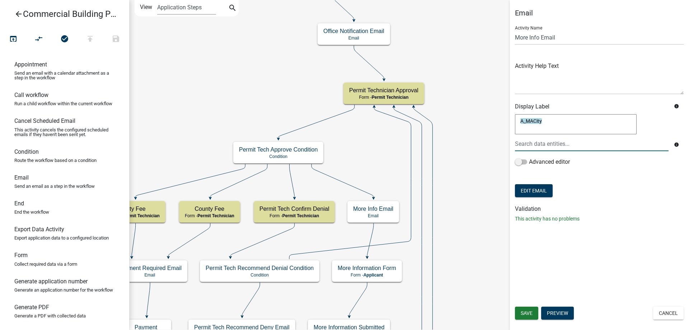
click at [579, 122] on textarea "A_MACity" at bounding box center [576, 124] width 122 height 20
click at [523, 196] on button "Edit Email" at bounding box center [534, 190] width 38 height 13
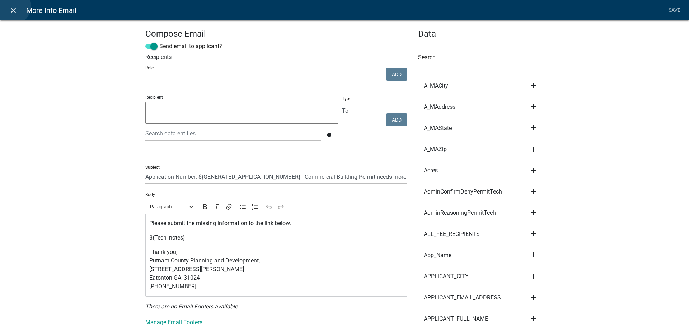
click at [13, 6] on icon "close" at bounding box center [13, 10] width 9 height 9
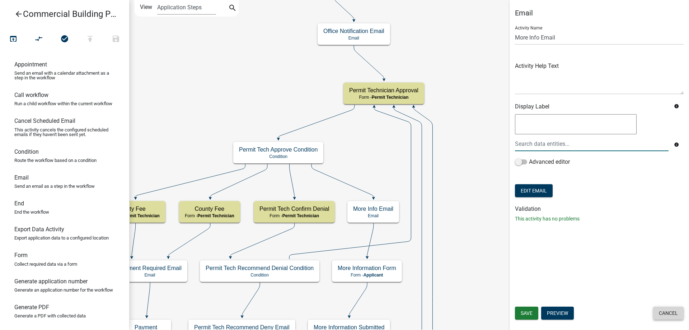
click at [662, 312] on button "Cancel" at bounding box center [668, 312] width 30 height 13
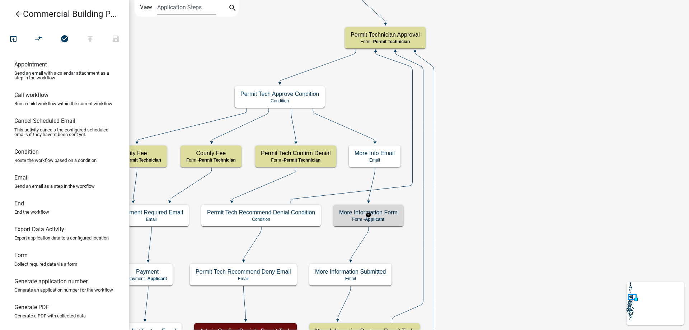
click at [388, 216] on div "More Information Form Form - Applicant" at bounding box center [368, 215] width 70 height 22
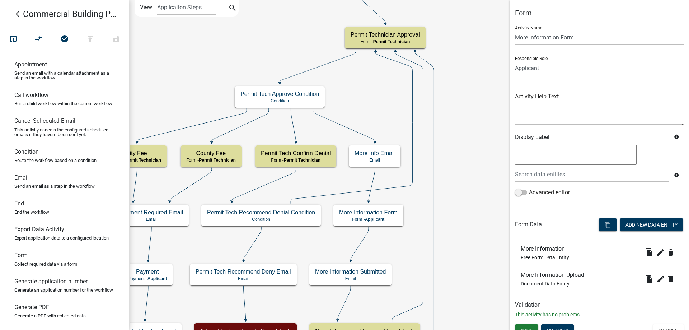
click at [625, 231] on wm-activity-details-modal "Add New Data Entity" at bounding box center [650, 225] width 63 height 15
click at [628, 227] on button "Add New Data Entity" at bounding box center [650, 224] width 63 height 13
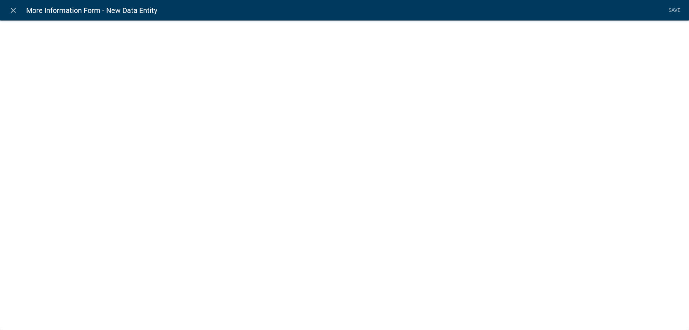
select select
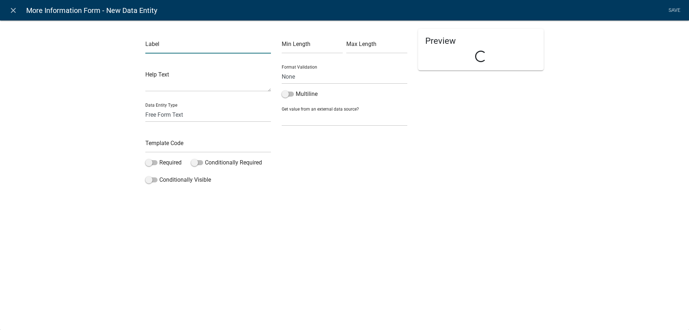
click at [151, 48] on input "text" at bounding box center [208, 46] width 126 height 15
type input "Display Notes from Staff"
click at [181, 143] on input "text" at bounding box center [208, 145] width 126 height 15
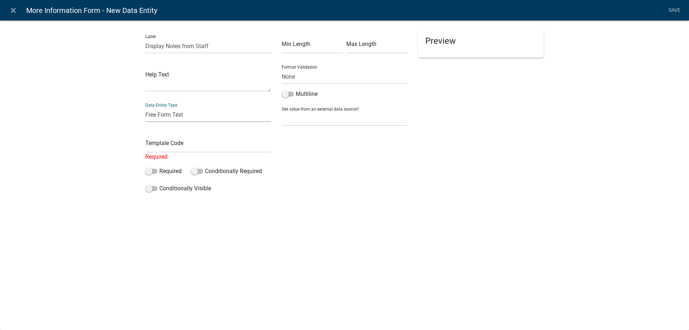
click at [158, 116] on select "Free Form Text Document Display Entity Value Fee Numeric Data Date Map Sketch D…" at bounding box center [208, 114] width 126 height 15
select select "display-entity-value"
click at [145, 107] on select "Free Form Text Document Display Entity Value Fee Numeric Data Date Map Sketch D…" at bounding box center [208, 114] width 126 height 15
select select "display-entity-value"
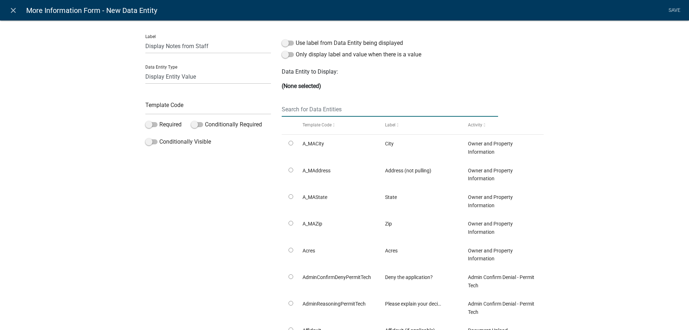
click at [313, 109] on input "text" at bounding box center [390, 109] width 216 height 15
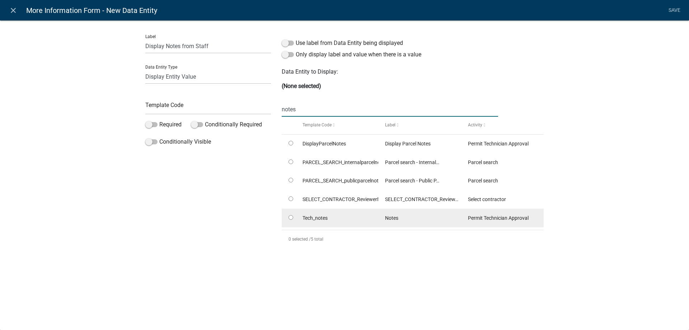
type input "notes"
click at [292, 217] on input "radio" at bounding box center [290, 217] width 5 height 5
radio input "true"
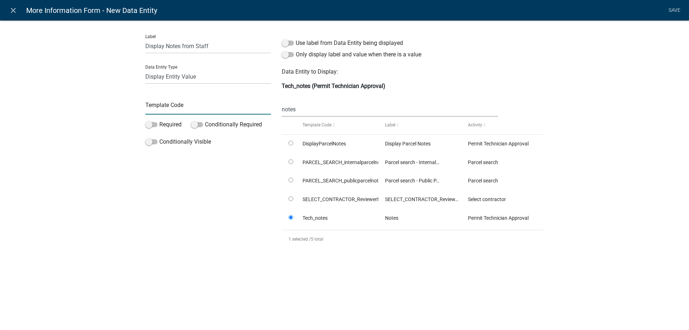
click at [163, 106] on input "text" at bounding box center [208, 107] width 126 height 15
type input "DisplayTechNotes"
click at [103, 104] on div "Label Display Notes from Staff Data Entity Type Free Form Text Document Display…" at bounding box center [344, 139] width 689 height 261
click at [96, 171] on div "Label Display Notes from Staff Data Entity Type Free Form Text Document Display…" at bounding box center [344, 149] width 689 height 281
click at [674, 11] on link "Save" at bounding box center [674, 11] width 18 height 14
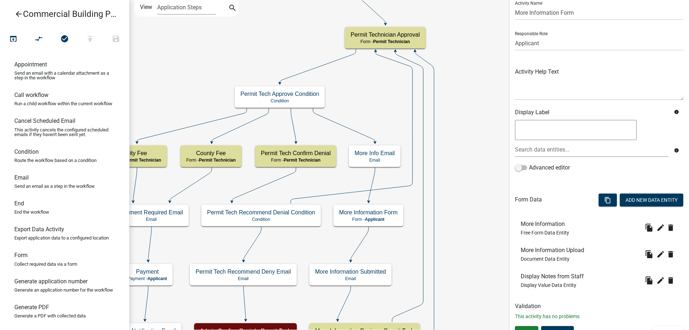
scroll to position [36, 0]
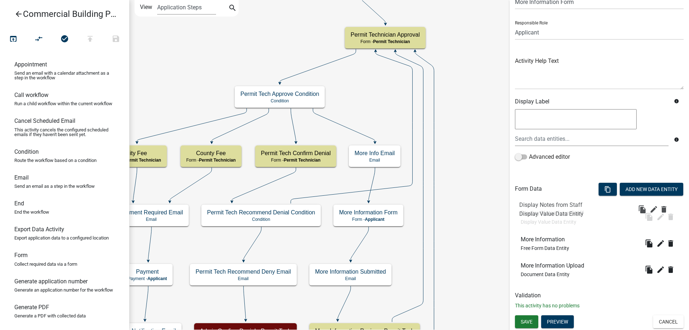
drag, startPoint x: 549, startPoint y: 271, endPoint x: 547, endPoint y: 208, distance: 63.1
click at [654, 188] on button "Add New Data Entity" at bounding box center [650, 189] width 63 height 13
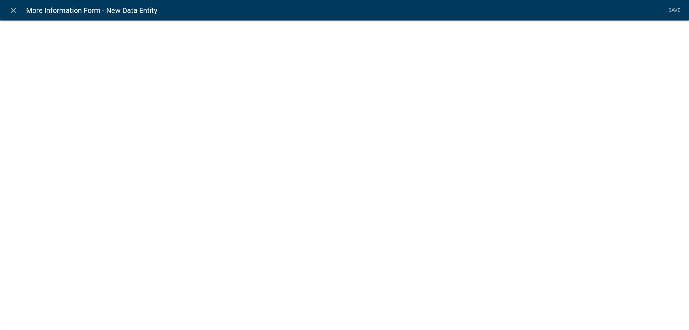
select select
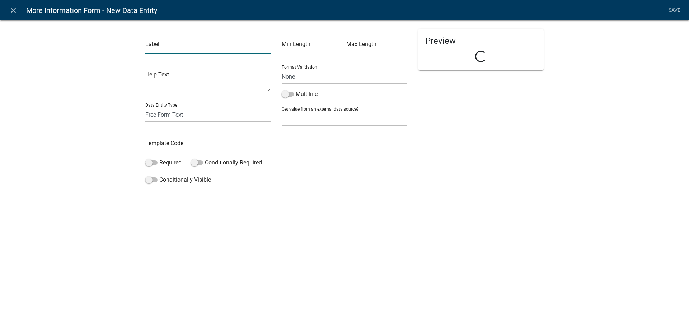
click at [183, 48] on input "text" at bounding box center [208, 46] width 126 height 15
type input "Click Next Text"
click at [183, 148] on input "text" at bounding box center [208, 145] width 126 height 15
type input "ClickNextTextMoreInfoTech"
click at [186, 118] on select "Free Form Text Document Display Entity Value Fee Numeric Data Date Map Sketch D…" at bounding box center [208, 114] width 126 height 15
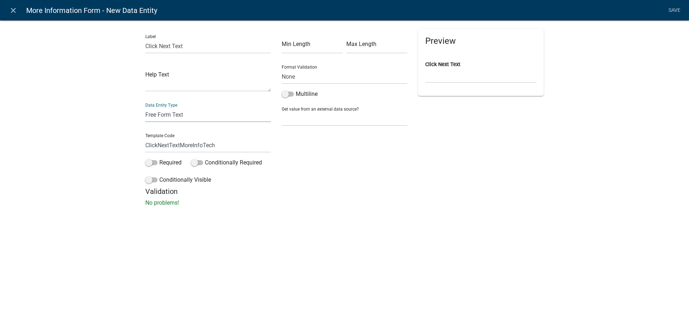
select select "rich-text"
click at [145, 107] on select "Free Form Text Document Display Entity Value Fee Numeric Data Date Map Sketch D…" at bounding box center [208, 114] width 126 height 15
select select "rich-text"
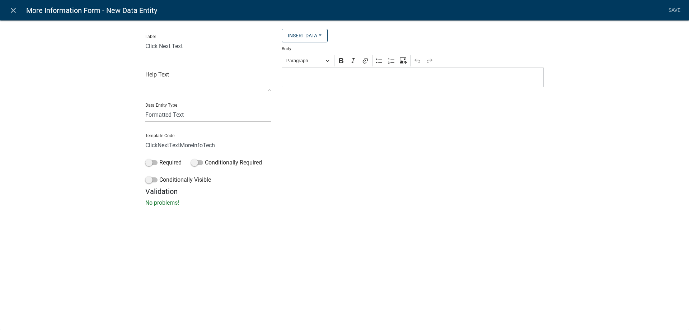
click at [325, 82] on div "Editor editing area: main. Press Alt+0 for help." at bounding box center [413, 77] width 262 height 20
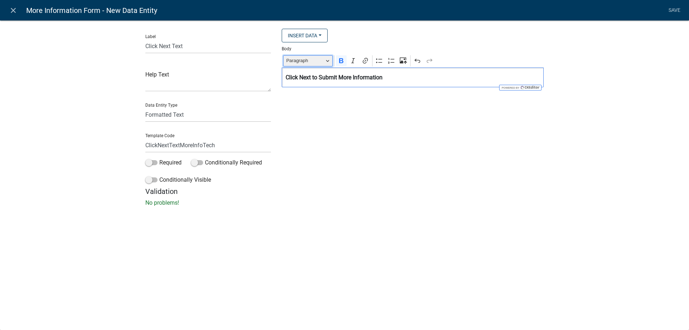
click at [325, 57] on button "Paragraph" at bounding box center [307, 60] width 49 height 11
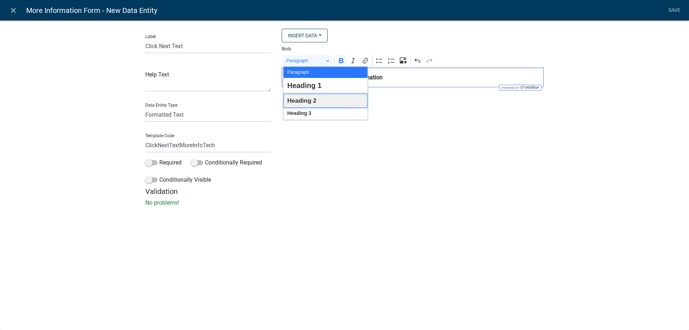
click at [312, 101] on span "Heading 2" at bounding box center [301, 100] width 29 height 11
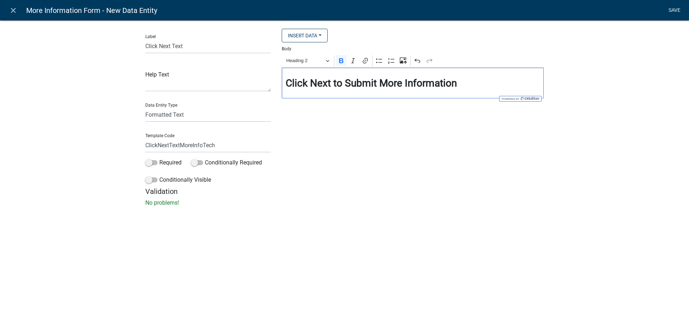
click at [672, 10] on link "Save" at bounding box center [674, 11] width 18 height 14
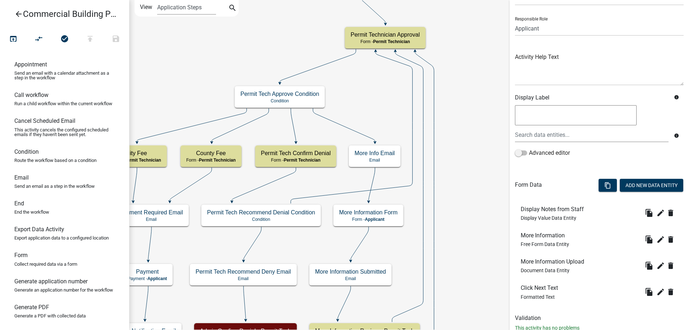
scroll to position [62, 0]
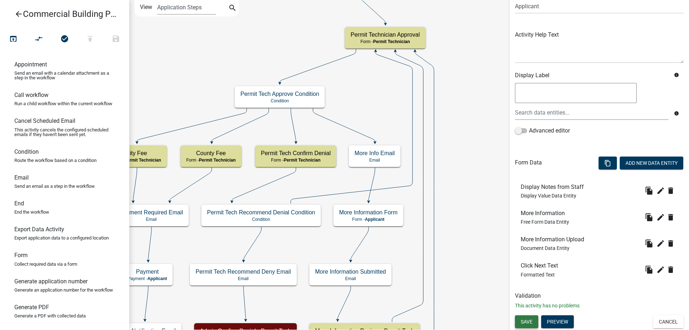
click at [529, 326] on button "Save" at bounding box center [526, 321] width 23 height 13
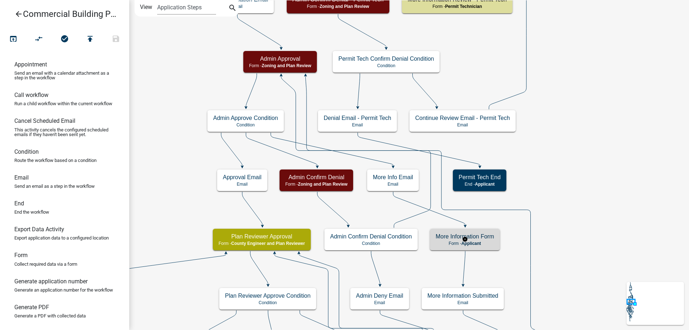
click at [450, 239] on h5 "More Information Form" at bounding box center [464, 236] width 58 height 7
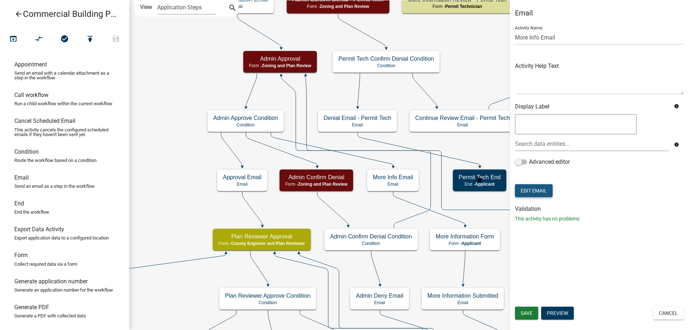
click at [538, 185] on button "Edit Email" at bounding box center [534, 190] width 38 height 13
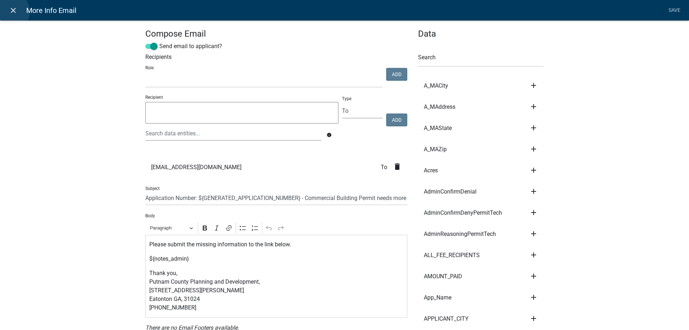
click at [11, 11] on icon "close" at bounding box center [13, 10] width 9 height 9
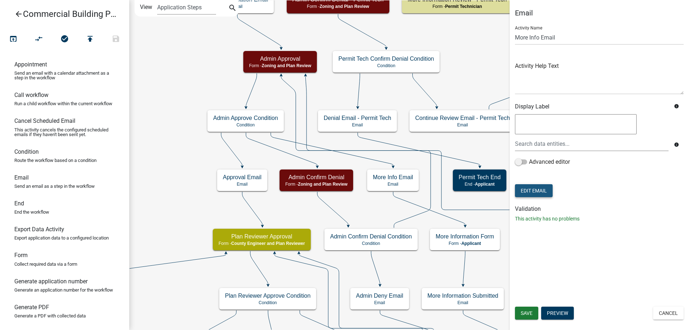
click at [543, 195] on button "Edit Email" at bounding box center [534, 190] width 38 height 13
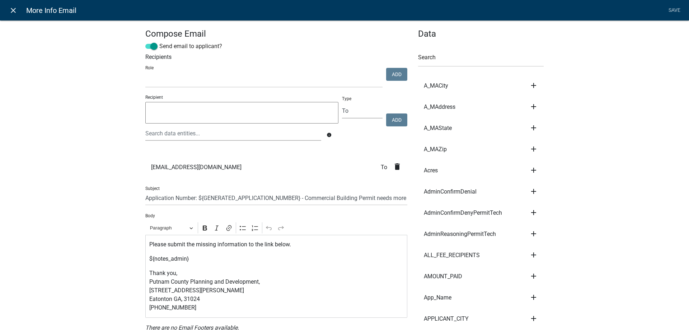
click at [16, 12] on icon "close" at bounding box center [13, 10] width 9 height 9
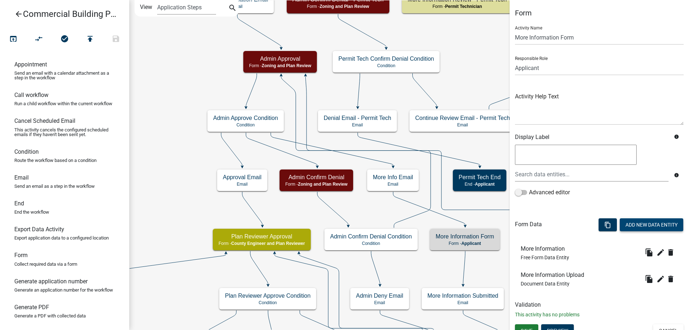
click at [640, 222] on button "Add New Data Entity" at bounding box center [650, 224] width 63 height 13
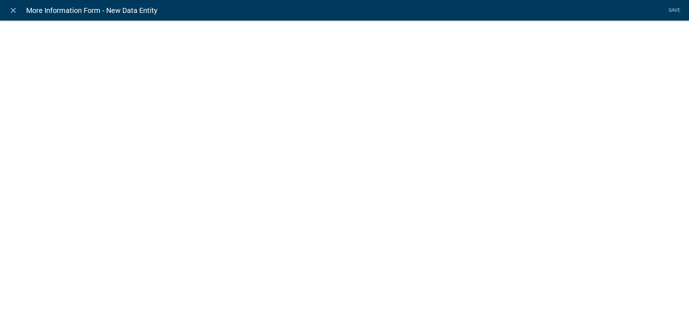
select select
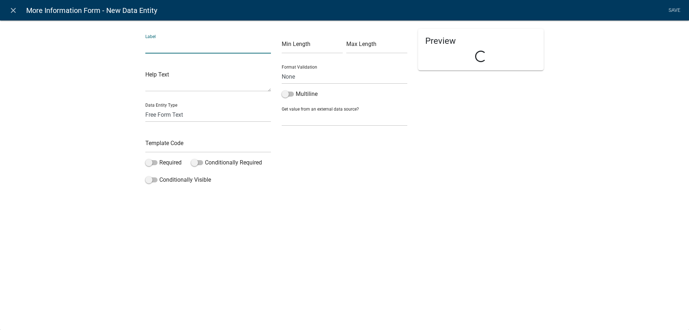
click at [162, 45] on input "text" at bounding box center [208, 46] width 126 height 15
type input "Display Notes from Staff"
click at [176, 143] on input "text" at bounding box center [208, 145] width 126 height 15
click at [175, 112] on select "Free Form Text Document Display Entity Value Fee Numeric Data Date Map Sketch D…" at bounding box center [208, 114] width 126 height 15
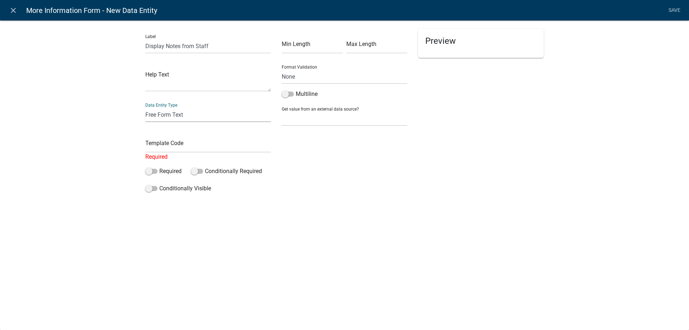
select select "display-entity-value"
click at [145, 107] on select "Free Form Text Document Display Entity Value Fee Numeric Data Date Map Sketch D…" at bounding box center [208, 114] width 126 height 15
select select "display-entity-value"
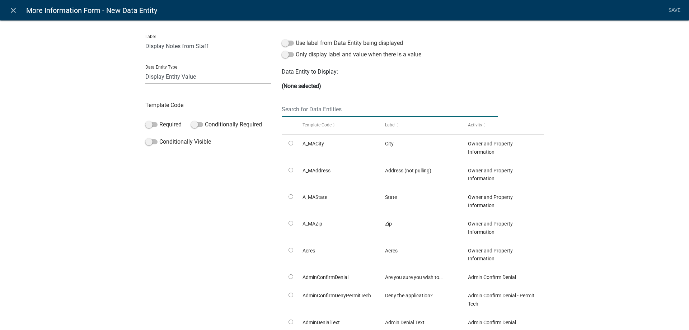
click at [322, 110] on input "text" at bounding box center [390, 109] width 216 height 15
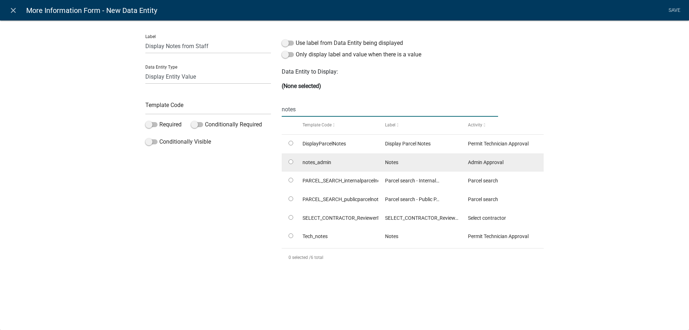
type input "notes"
click at [291, 162] on input "radio" at bounding box center [290, 161] width 5 height 5
radio input "true"
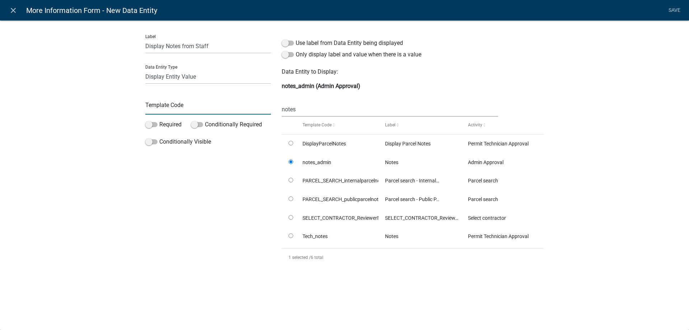
click at [218, 104] on input "text" at bounding box center [208, 107] width 126 height 15
type input "DisplayNotesAdmin"
click at [32, 77] on div "Label Display Notes from Staff Data Entity Type Free Form Text Document Display…" at bounding box center [344, 148] width 689 height 279
click at [675, 9] on link "Save" at bounding box center [674, 11] width 18 height 14
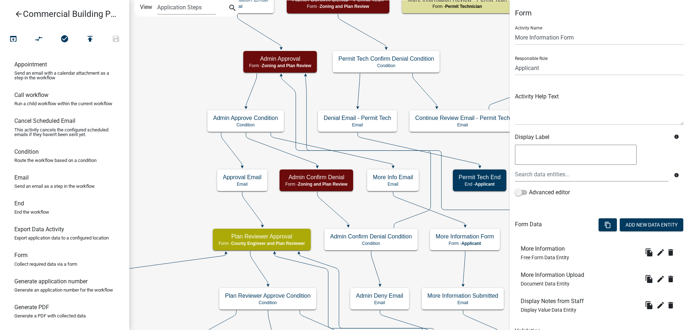
scroll to position [36, 0]
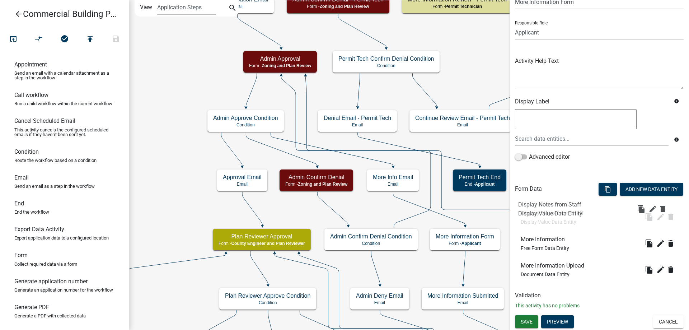
drag, startPoint x: 553, startPoint y: 274, endPoint x: 551, endPoint y: 213, distance: 61.8
click at [640, 188] on button "Add New Data Entity" at bounding box center [650, 189] width 63 height 13
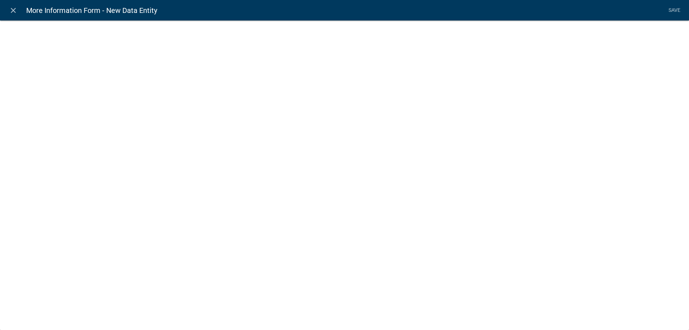
select select
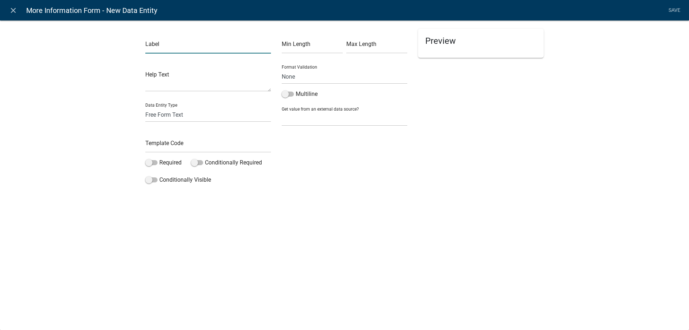
click at [160, 49] on input "text" at bounding box center [208, 46] width 126 height 15
type input "Click Next Text"
click at [181, 142] on input "text" at bounding box center [208, 145] width 126 height 15
type input "ClickNextTextAdmin"
click at [198, 121] on select "Free Form Text Document Display Entity Value Fee Numeric Data Date Map Sketch D…" at bounding box center [208, 114] width 126 height 15
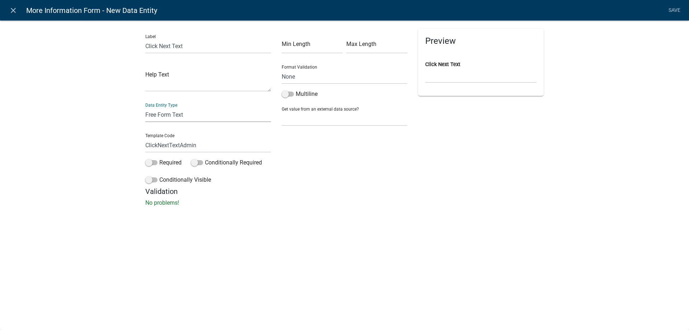
select select "rich-text"
click at [145, 107] on select "Free Form Text Document Display Entity Value Fee Numeric Data Date Map Sketch D…" at bounding box center [208, 114] width 126 height 15
select select "rich-text"
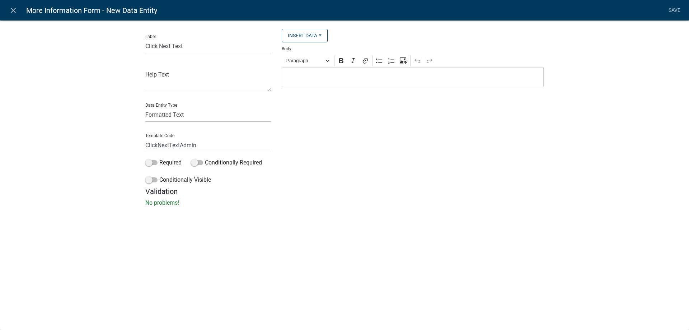
click at [312, 74] on p "Editor editing area: main. Press Alt+0 for help." at bounding box center [412, 77] width 254 height 9
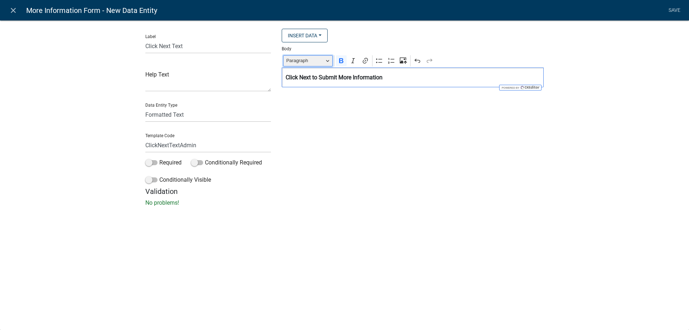
click at [303, 57] on span "Paragraph" at bounding box center [304, 60] width 37 height 9
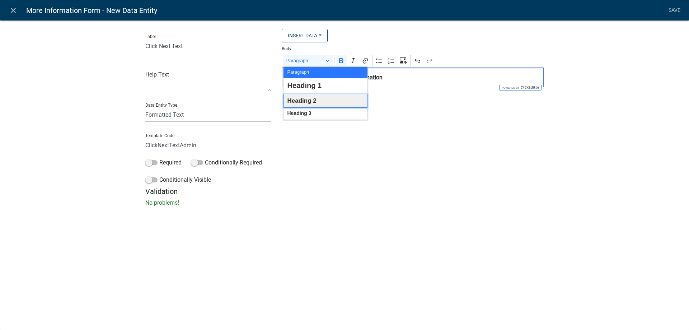
click at [300, 99] on span "Heading 2" at bounding box center [301, 100] width 29 height 11
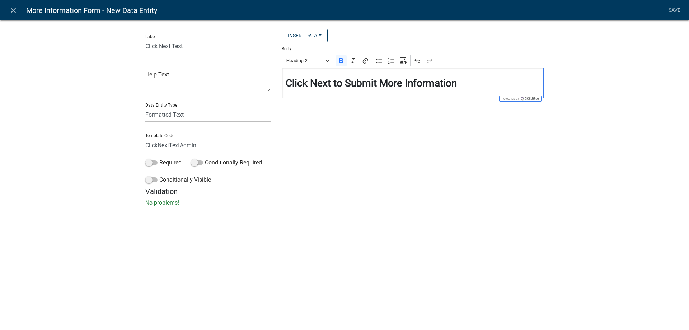
click at [391, 151] on div "Insert Data City Address (not pulling) State Zip Acres Are you sure you wish to…" at bounding box center [412, 108] width 273 height 158
click at [683, 10] on nav "close More Information Form - New Data Entity Save" at bounding box center [344, 10] width 689 height 20
click at [674, 12] on link "Save" at bounding box center [674, 11] width 18 height 14
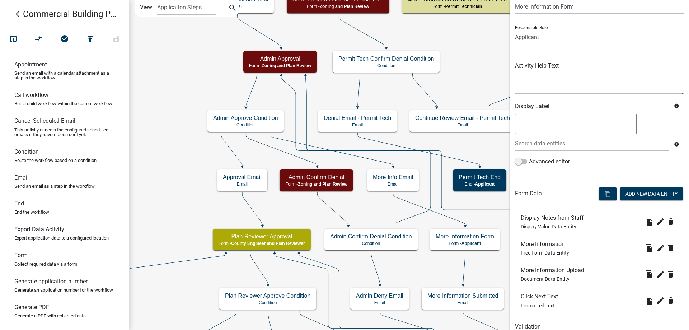
scroll to position [62, 0]
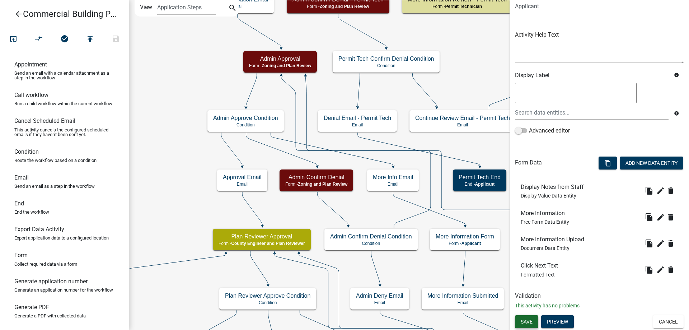
click at [526, 324] on span "Save" at bounding box center [526, 321] width 12 height 6
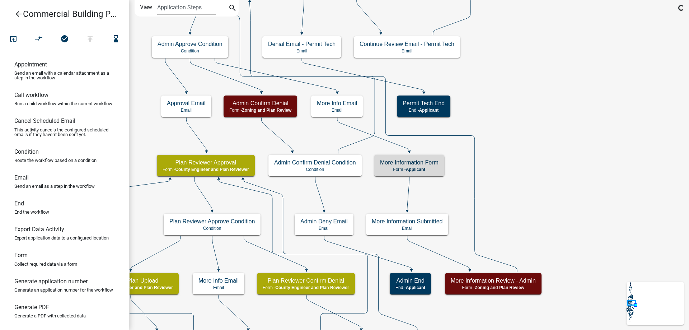
scroll to position [0, 0]
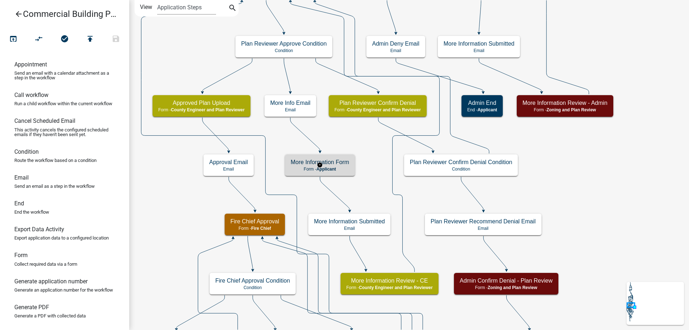
click at [336, 171] on span "Applicant" at bounding box center [326, 168] width 20 height 5
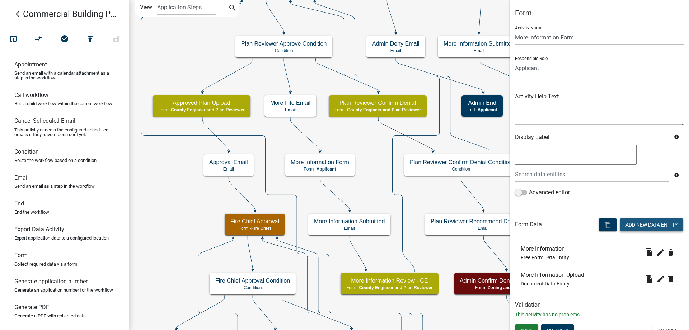
click at [630, 230] on button "Add New Data Entity" at bounding box center [650, 224] width 63 height 13
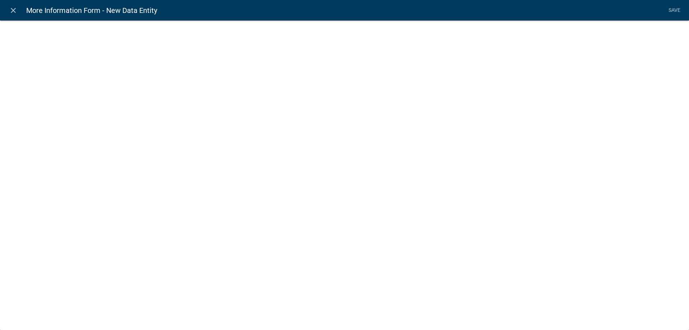
select select
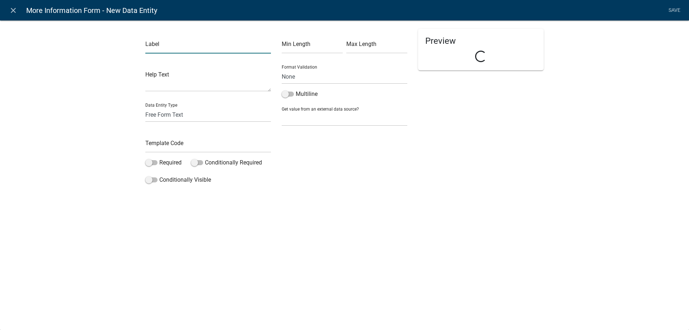
click at [172, 47] on input "text" at bounding box center [208, 46] width 126 height 15
type input "Display Notes from Staff"
click at [187, 117] on select "Free Form Text Document Display Entity Value Fee Numeric Data Date Map Sketch D…" at bounding box center [208, 114] width 126 height 15
select select "display-entity-value"
click at [145, 107] on select "Free Form Text Document Display Entity Value Fee Numeric Data Date Map Sketch D…" at bounding box center [208, 114] width 126 height 15
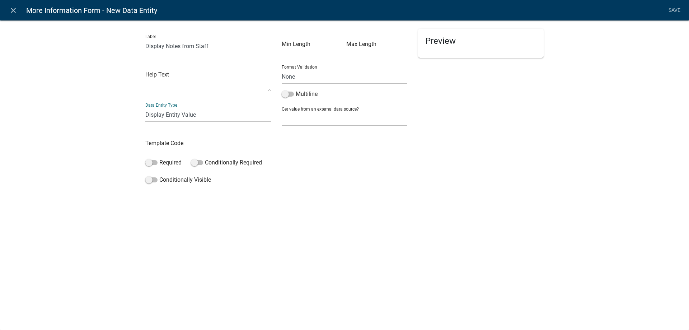
select select "display-entity-value"
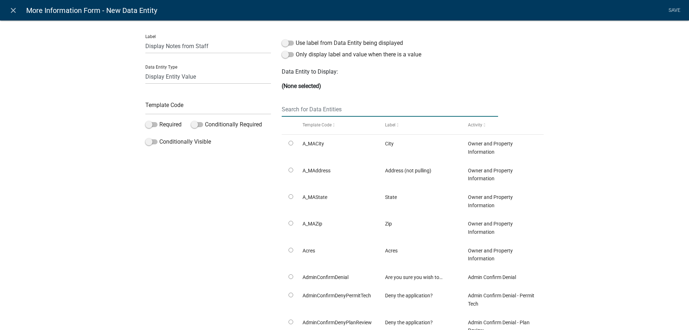
click at [304, 105] on input "text" at bounding box center [390, 109] width 216 height 15
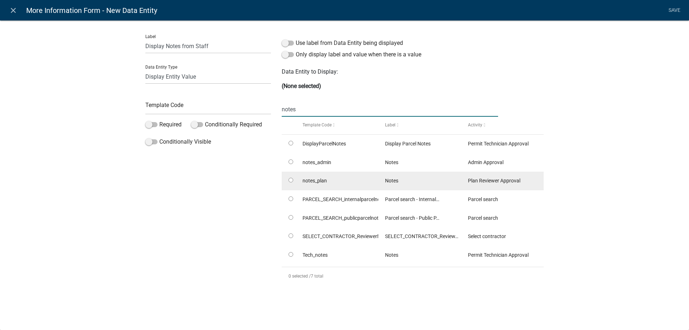
type input "notes"
click at [292, 180] on input "radio" at bounding box center [290, 180] width 5 height 5
radio input "true"
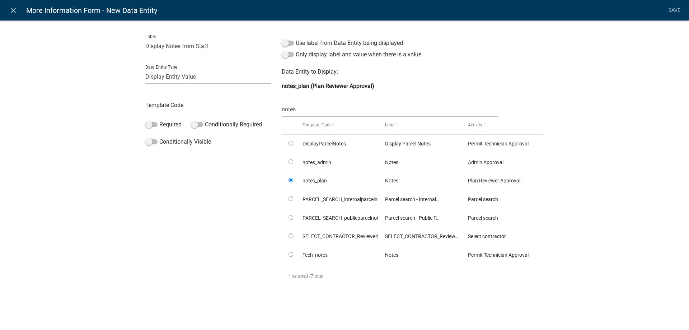
click at [182, 99] on div "Template Code" at bounding box center [208, 102] width 126 height 25
click at [180, 104] on input "text" at bounding box center [208, 107] width 126 height 15
type input "DisplayNotesPlan"
click at [94, 122] on div "Label Display Notes from Staff Data Entity Type Free Form Text Document Display…" at bounding box center [344, 168] width 689 height 318
click at [672, 11] on link "Save" at bounding box center [674, 11] width 18 height 14
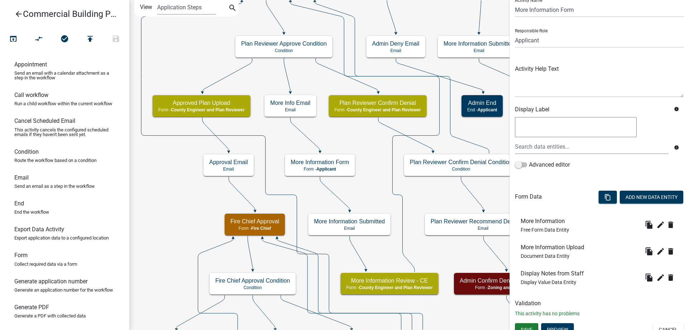
scroll to position [36, 0]
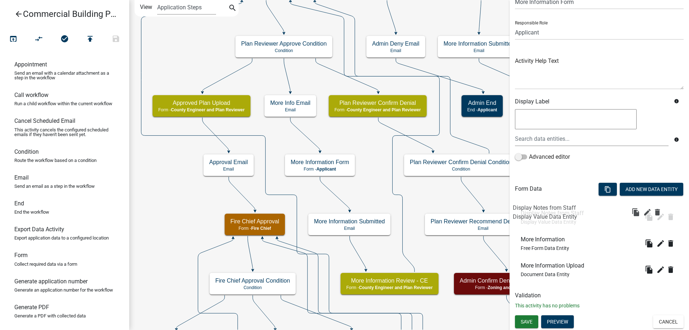
drag, startPoint x: 556, startPoint y: 272, endPoint x: 548, endPoint y: 214, distance: 58.6
click at [629, 192] on button "Add New Data Entity" at bounding box center [650, 189] width 63 height 13
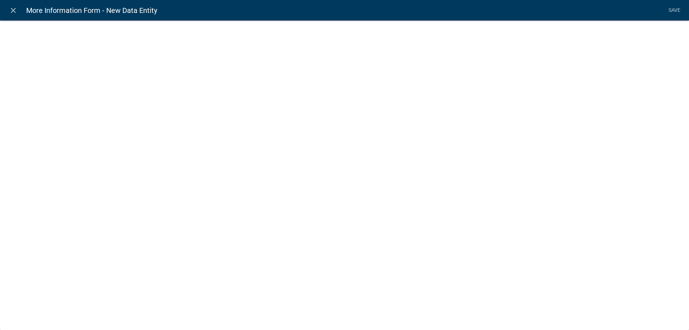
select select
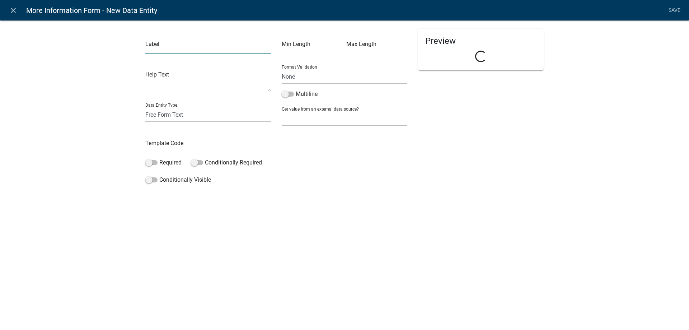
click at [182, 49] on input "text" at bounding box center [208, 46] width 126 height 15
type input "Click Next Text"
click at [178, 140] on input "text" at bounding box center [208, 145] width 126 height 15
type input "ClickNextTextPlanReview"
click at [202, 124] on div "Label Click Next Text Help Text Data Entity Type Free Form Text Document Displa…" at bounding box center [208, 108] width 136 height 158
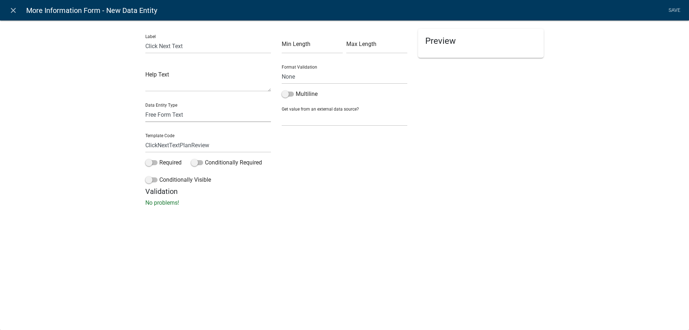
click at [202, 119] on select "Free Form Text Document Display Entity Value Fee Numeric Data Date Map Sketch D…" at bounding box center [208, 114] width 126 height 15
select select "rich-text"
click at [145, 107] on select "Free Form Text Document Display Entity Value Fee Numeric Data Date Map Sketch D…" at bounding box center [208, 114] width 126 height 15
select select "rich-text"
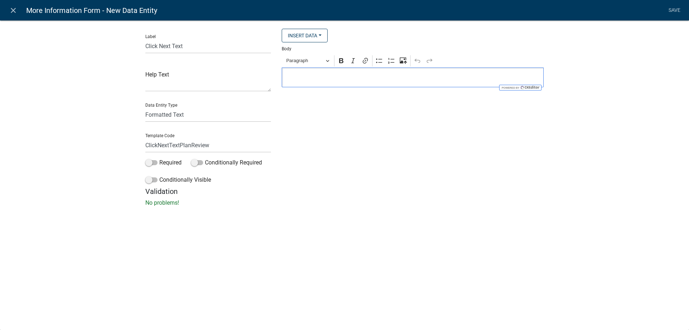
click at [336, 85] on div "Editor editing area: main. Press Alt+0 for help." at bounding box center [413, 77] width 262 height 20
click at [312, 57] on span "Paragraph" at bounding box center [304, 60] width 37 height 9
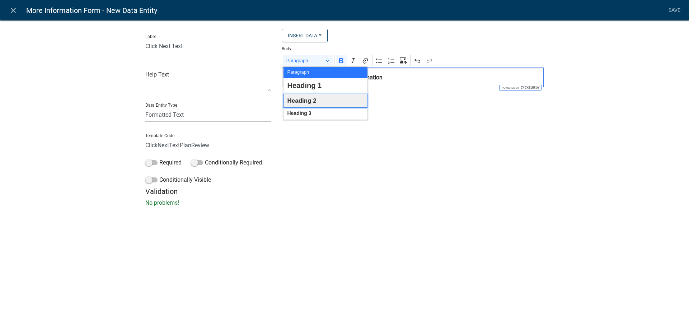
click at [317, 101] on button "Heading 2" at bounding box center [325, 101] width 84 height 14
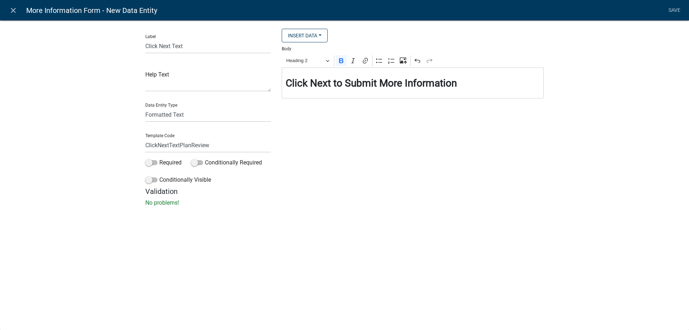
click at [351, 169] on div "Insert Data City Address (not pulling) State Zip Acres Are you sure you wish to…" at bounding box center [412, 108] width 273 height 158
click at [672, 13] on link "Save" at bounding box center [674, 11] width 18 height 14
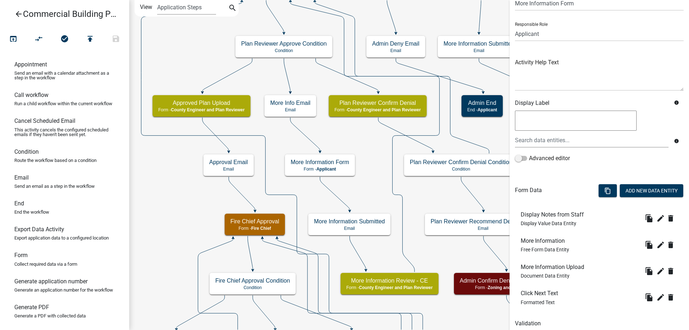
scroll to position [62, 0]
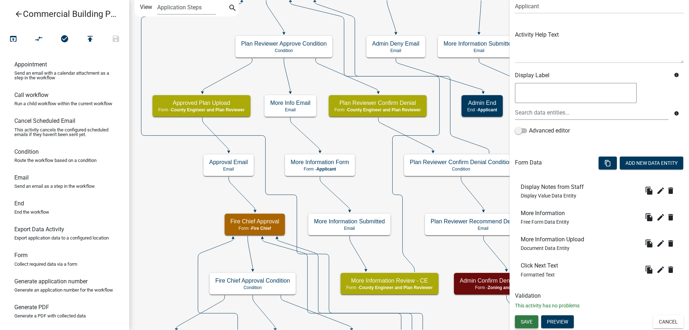
click at [523, 321] on span "Save" at bounding box center [526, 321] width 12 height 6
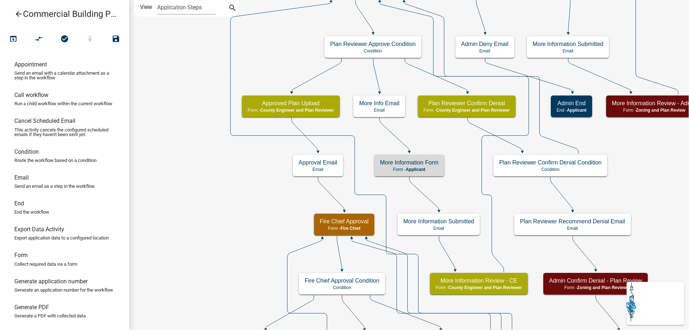
scroll to position [0, 0]
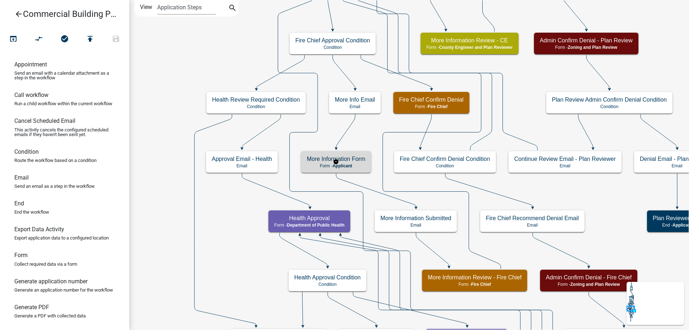
click at [312, 164] on p "Form - Applicant" at bounding box center [336, 165] width 58 height 5
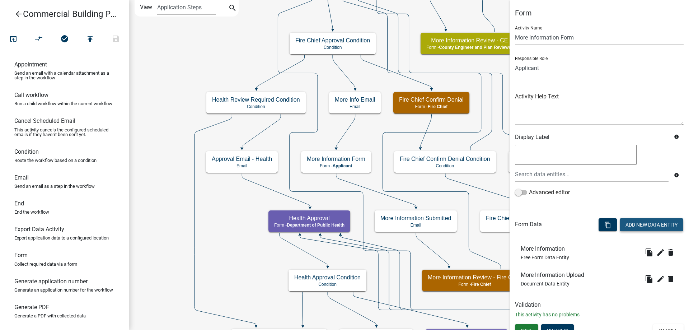
click at [644, 227] on button "Add New Data Entity" at bounding box center [650, 224] width 63 height 13
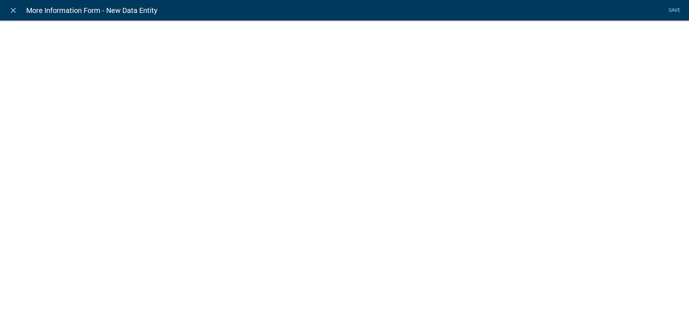
select select
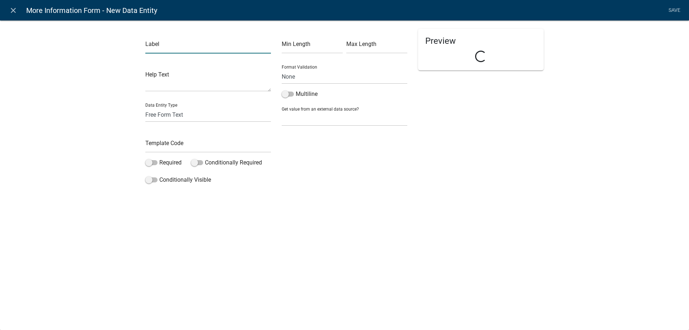
click at [187, 42] on input "text" at bounding box center [208, 46] width 126 height 15
click at [187, 42] on input "DISP" at bounding box center [208, 46] width 126 height 15
type input "Display Notes from Staff"
click at [187, 112] on select "Free Form Text Document Display Entity Value Fee Numeric Data Date Map Sketch D…" at bounding box center [208, 114] width 126 height 15
select select "display-entity-value"
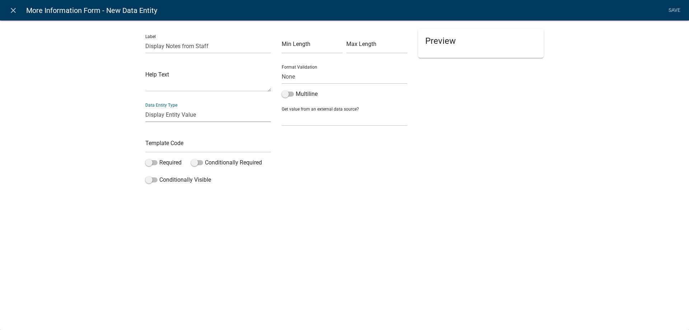
click at [145, 107] on select "Free Form Text Document Display Entity Value Fee Numeric Data Date Map Sketch D…" at bounding box center [208, 114] width 126 height 15
select select "display-entity-value"
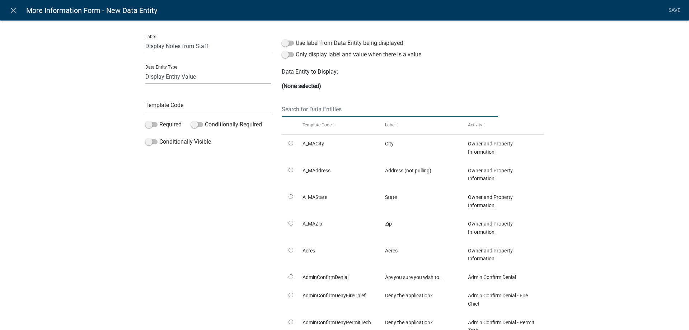
click at [334, 107] on input "text" at bounding box center [390, 109] width 216 height 15
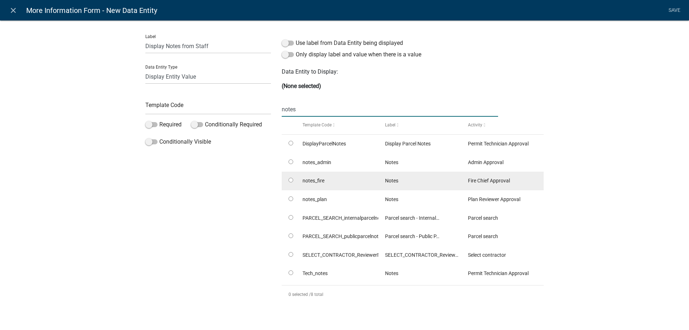
type input "notes"
click at [289, 180] on input "radio" at bounding box center [290, 180] width 5 height 5
radio input "true"
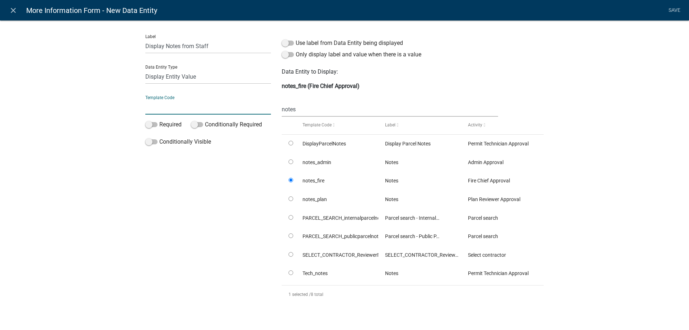
click at [206, 106] on input "text" at bounding box center [208, 107] width 126 height 15
type input "DisplayNotesFire"
click at [112, 114] on div "Label Display Notes from Staff Data Entity Type Free Form Text Document Display…" at bounding box center [344, 177] width 689 height 336
click at [677, 13] on link "Save" at bounding box center [674, 11] width 18 height 14
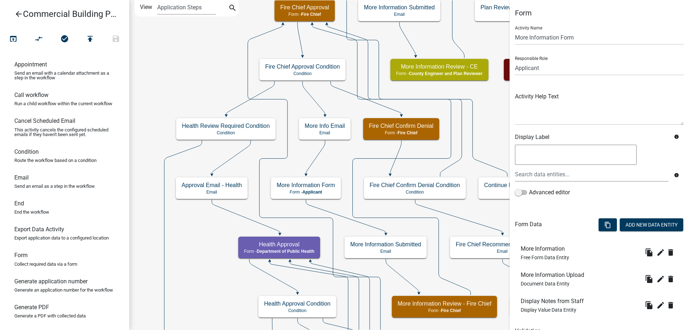
scroll to position [36, 0]
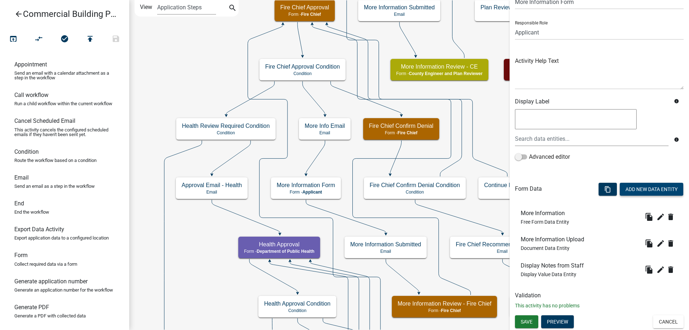
click at [633, 186] on button "Add New Data Entity" at bounding box center [650, 189] width 63 height 13
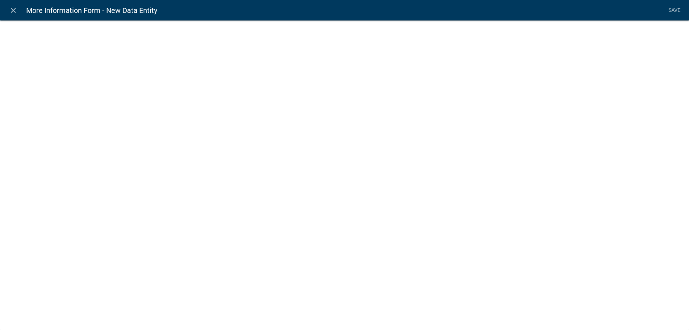
select select
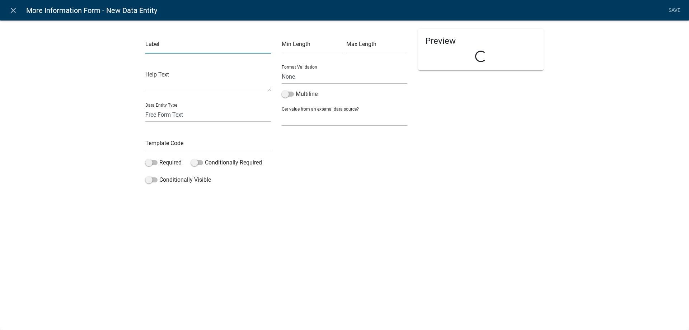
click at [160, 49] on input "text" at bounding box center [208, 46] width 126 height 15
type input "Click Next Text"
click at [184, 139] on input "text" at bounding box center [208, 145] width 126 height 15
type input "ClickNextTextFire"
click at [80, 137] on div "Label Click Next Text Help Text Data Entity Type Free Form Text Document Displa…" at bounding box center [344, 105] width 689 height 193
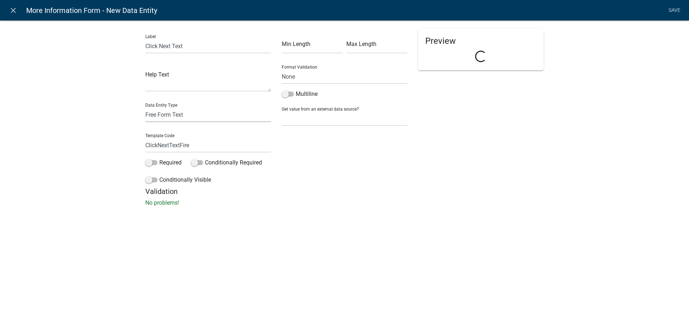
click at [165, 121] on select "Free Form Text Document Display Entity Value Fee Numeric Data Date Map Sketch D…" at bounding box center [208, 114] width 126 height 15
select select "rich-text"
click at [145, 107] on select "Free Form Text Document Display Entity Value Fee Numeric Data Date Map Sketch D…" at bounding box center [208, 114] width 126 height 15
select select "rich-text"
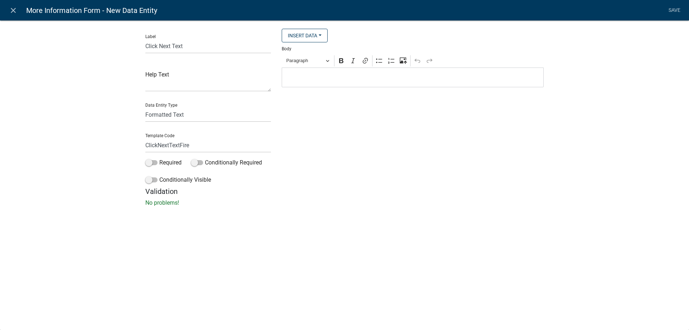
click at [340, 81] on p "Editor editing area: main. Press Alt+0 for help." at bounding box center [412, 77] width 254 height 9
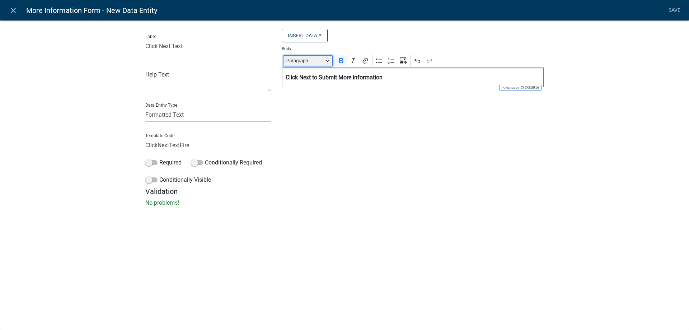
click at [313, 65] on span "Paragraph" at bounding box center [304, 60] width 37 height 9
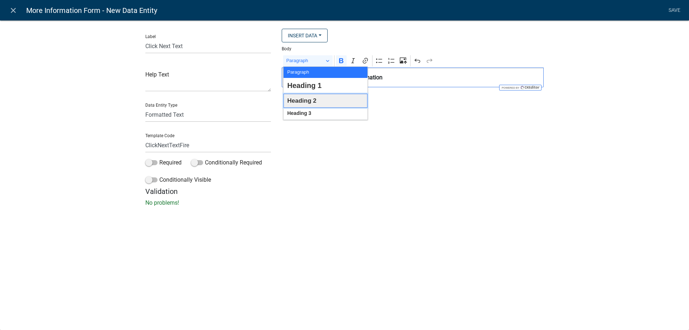
click at [308, 103] on span "Heading 2" at bounding box center [301, 100] width 29 height 11
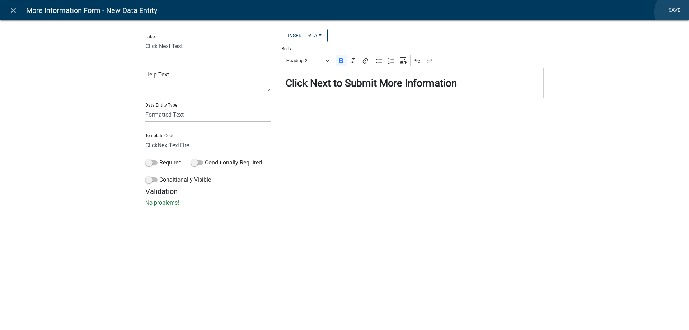
click at [676, 12] on link "Save" at bounding box center [674, 11] width 18 height 14
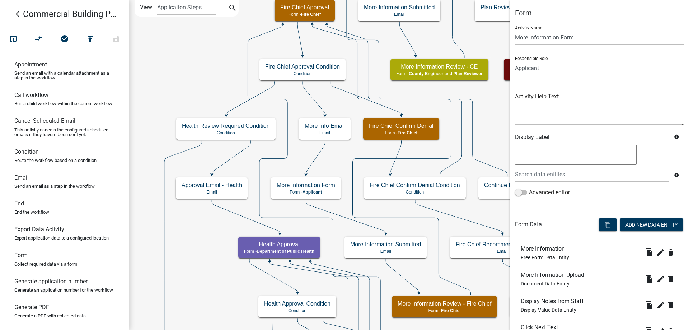
scroll to position [62, 0]
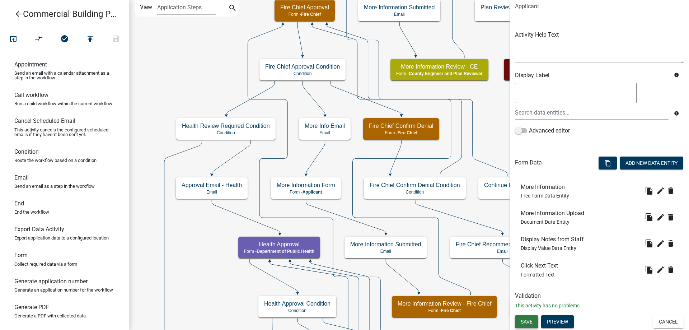
click at [532, 326] on button "Save" at bounding box center [526, 321] width 23 height 13
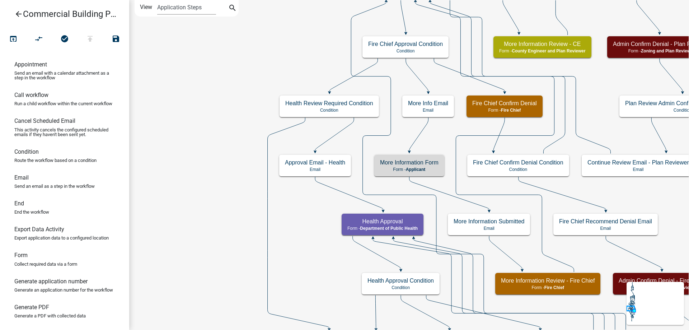
scroll to position [0, 0]
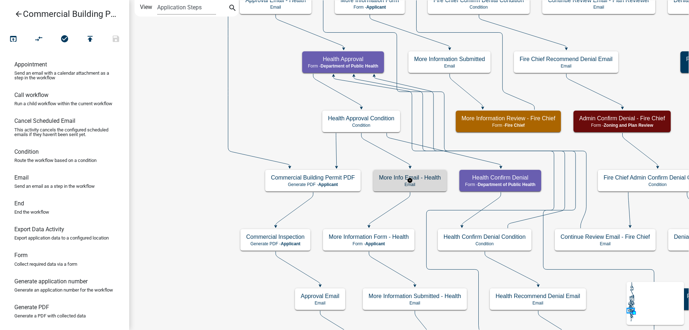
click at [425, 185] on p "Email" at bounding box center [410, 184] width 62 height 5
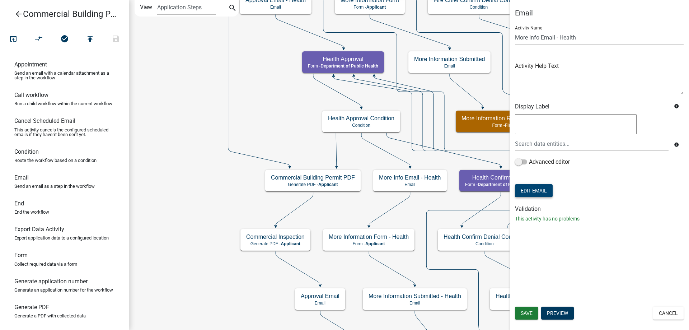
click at [541, 188] on button "Edit Email" at bounding box center [534, 190] width 38 height 13
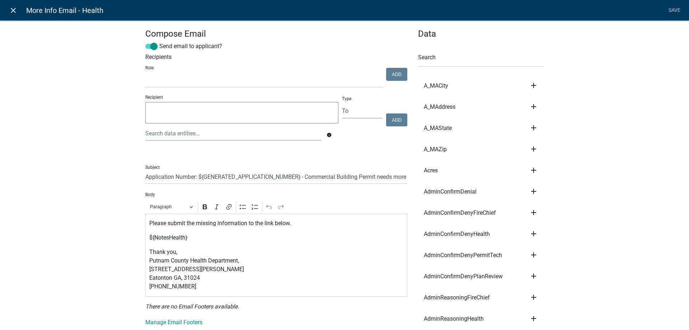
click at [13, 13] on icon "close" at bounding box center [13, 10] width 9 height 9
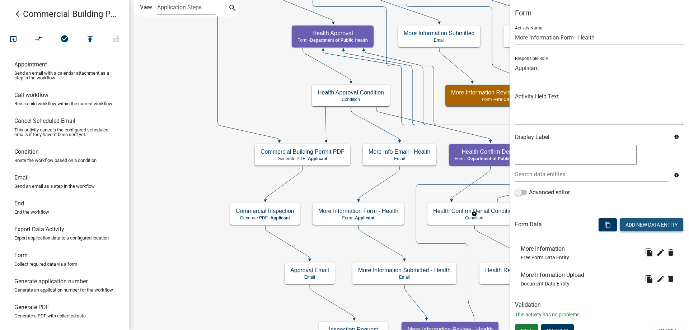
click at [644, 225] on button "Add New Data Entity" at bounding box center [650, 224] width 63 height 13
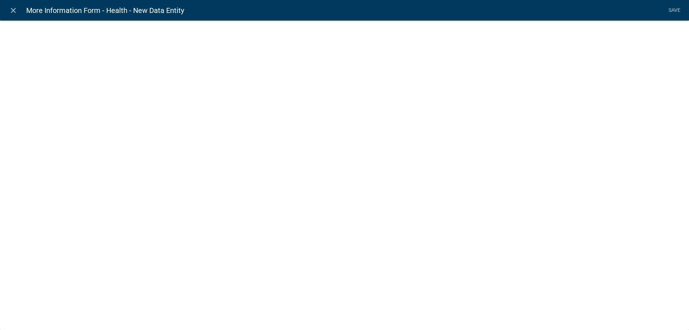
select select
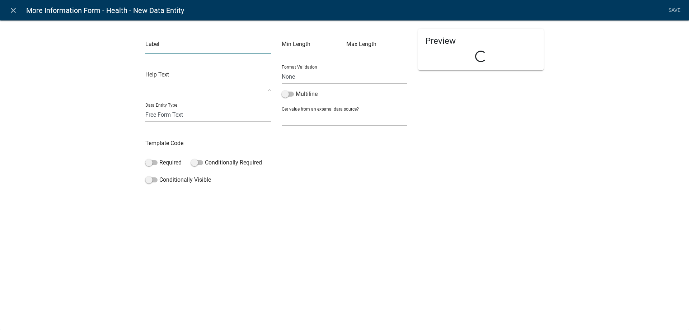
click at [167, 49] on input "text" at bounding box center [208, 46] width 126 height 15
type input "Display Notes from Staff"
click at [175, 146] on input "text" at bounding box center [208, 145] width 126 height 15
click at [179, 113] on select "Free Form Text Document Display Entity Value Fee Numeric Data Date Map Sketch D…" at bounding box center [208, 114] width 126 height 15
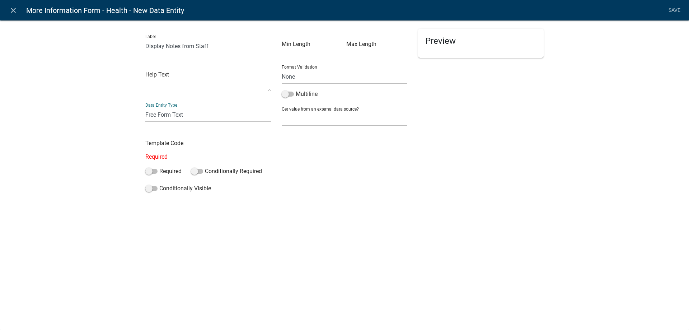
select select "display-entity-value"
click at [145, 107] on select "Free Form Text Document Display Entity Value Fee Numeric Data Date Map Sketch D…" at bounding box center [208, 114] width 126 height 15
select select "display-entity-value"
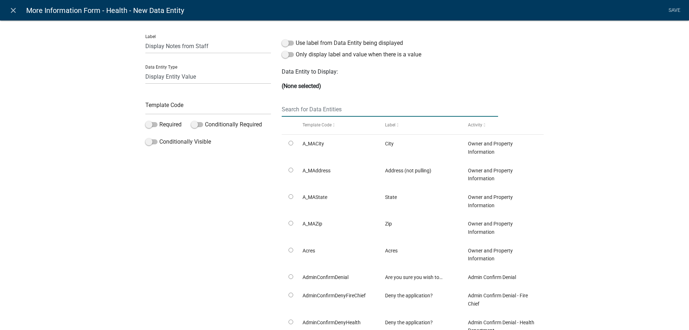
click at [359, 109] on input "text" at bounding box center [390, 109] width 216 height 15
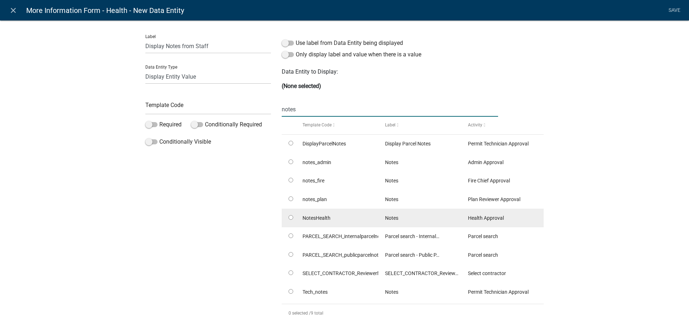
type input "notes"
click at [290, 216] on input "radio" at bounding box center [290, 217] width 5 height 5
radio input "true"
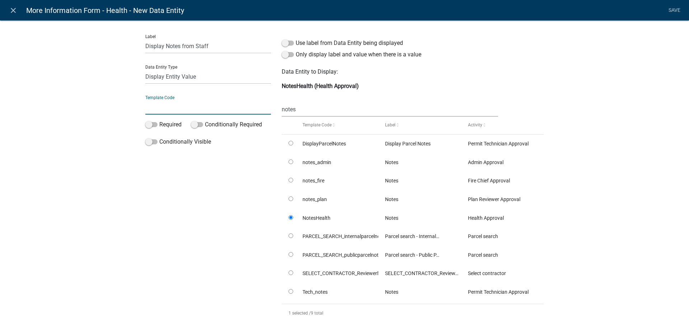
click at [177, 108] on input "text" at bounding box center [208, 107] width 126 height 15
type input "DisplayNotesHealth"
click at [80, 113] on div "Label Display Notes from Staff Data Entity Type Free Form Text Document Display…" at bounding box center [344, 176] width 689 height 335
click at [671, 10] on link "Save" at bounding box center [674, 11] width 18 height 14
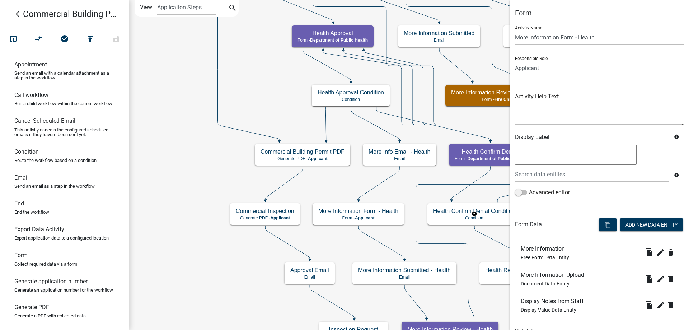
scroll to position [36, 0]
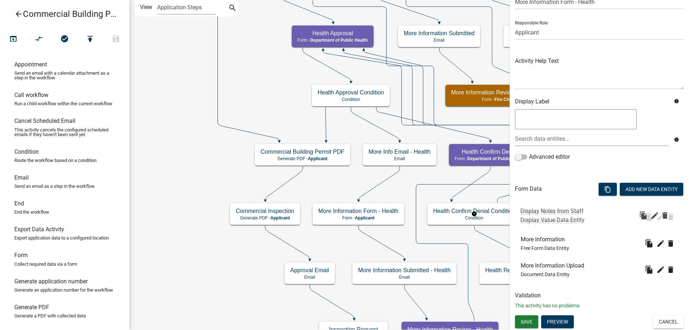
drag, startPoint x: 566, startPoint y: 270, endPoint x: 565, endPoint y: 215, distance: 54.9
click at [624, 192] on button "Add New Data Entity" at bounding box center [650, 189] width 63 height 13
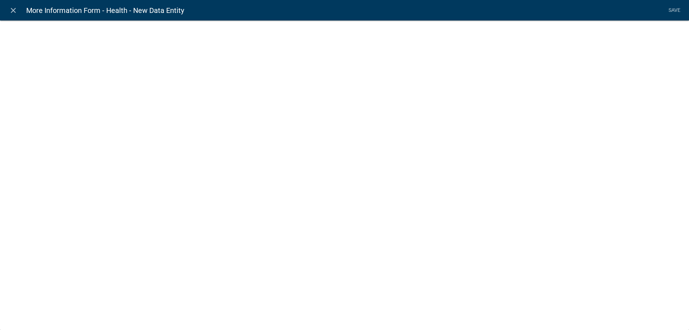
select select
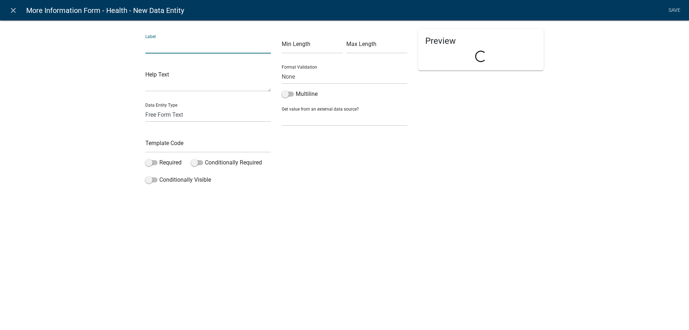
click at [153, 50] on input "text" at bounding box center [208, 46] width 126 height 15
type input "Click Next Text"
click at [186, 149] on input "text" at bounding box center [208, 145] width 126 height 15
type input "ClickNextTextHealth"
click at [101, 152] on div "Label Click Next Text Help Text Data Entity Type Free Form Text Document Displa…" at bounding box center [344, 105] width 689 height 193
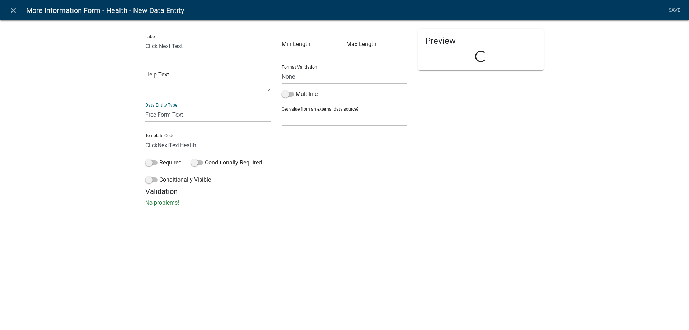
click at [173, 113] on select "Free Form Text Document Display Entity Value Fee Numeric Data Date Map Sketch D…" at bounding box center [208, 114] width 126 height 15
select select "rich-text"
click at [145, 107] on select "Free Form Text Document Display Entity Value Fee Numeric Data Date Map Sketch D…" at bounding box center [208, 114] width 126 height 15
select select "rich-text"
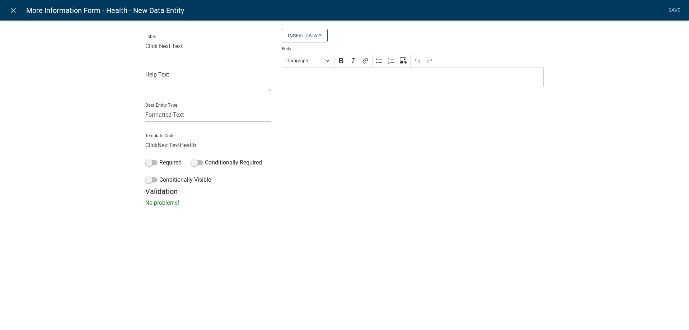
click at [340, 81] on p "Editor editing area: main. Press Alt+0 for help." at bounding box center [412, 77] width 254 height 9
click at [294, 54] on div "Paragraph Bold Italic Link Bulleted List Numbered List Upload image from comput…" at bounding box center [412, 61] width 259 height 14
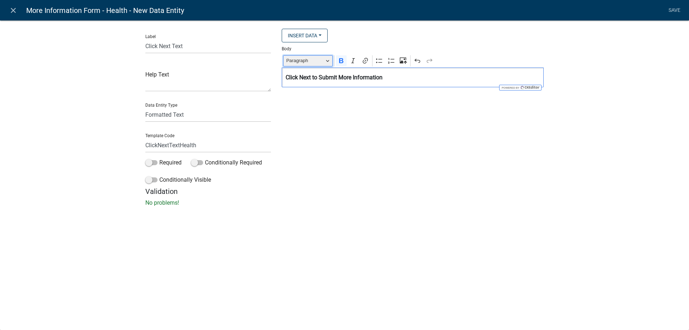
click at [315, 66] on button "Paragraph" at bounding box center [307, 60] width 49 height 11
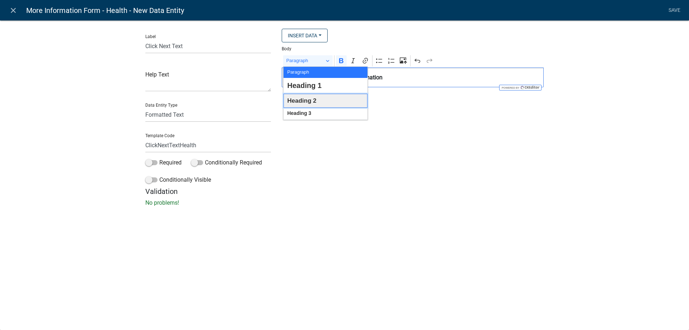
click at [306, 100] on span "Heading 2" at bounding box center [301, 100] width 29 height 11
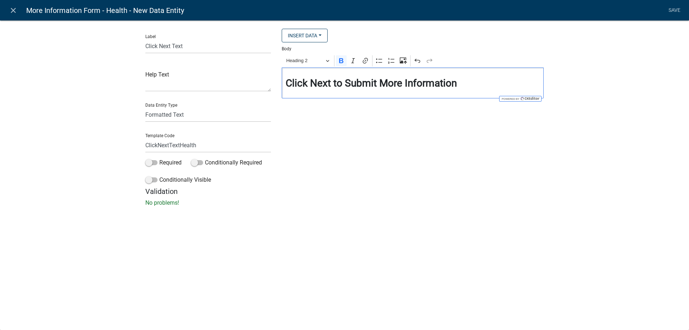
click at [389, 188] on h5 "Validation" at bounding box center [344, 191] width 398 height 9
click at [675, 9] on link "Save" at bounding box center [674, 11] width 18 height 14
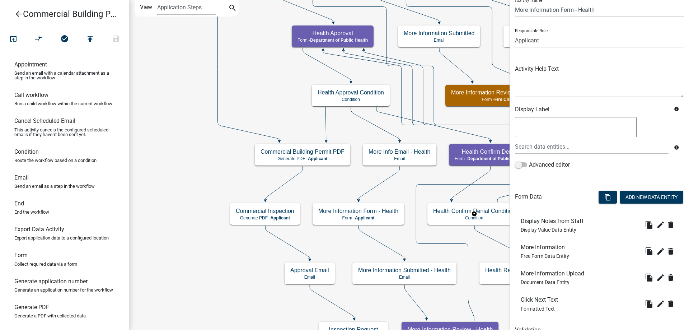
scroll to position [62, 0]
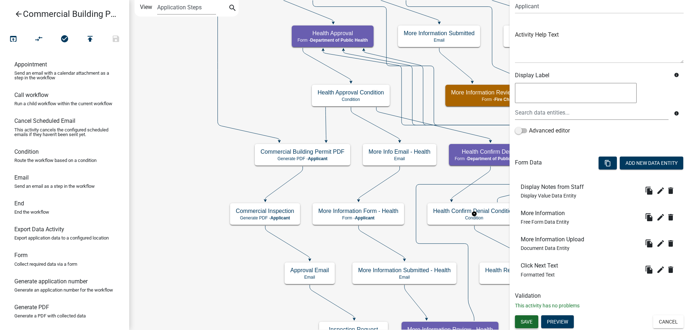
click at [529, 322] on span "Save" at bounding box center [526, 321] width 12 height 6
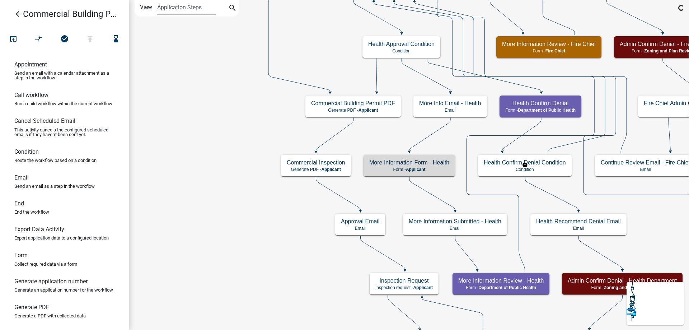
scroll to position [0, 0]
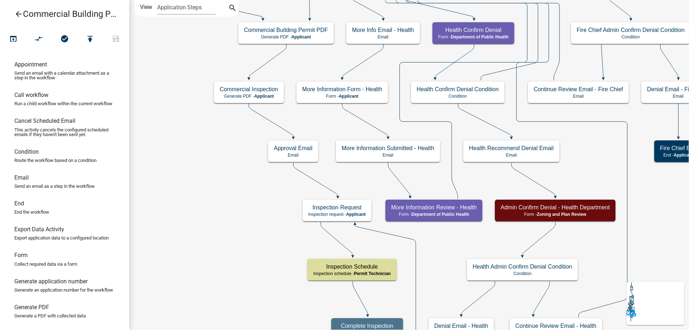
click at [20, 13] on icon "arrow_back" at bounding box center [18, 15] width 9 height 10
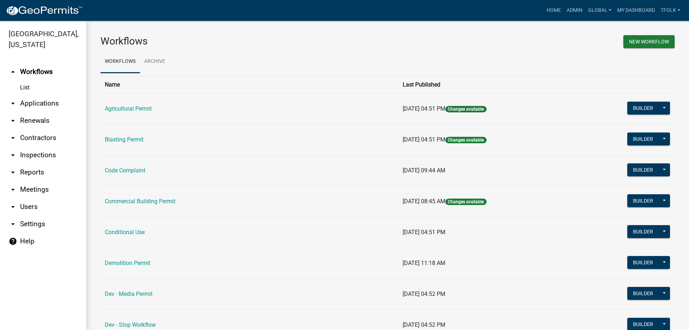
scroll to position [36, 0]
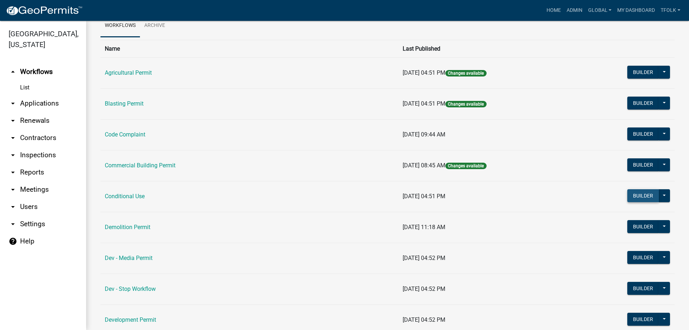
click at [627, 191] on button "Builder" at bounding box center [643, 195] width 32 height 13
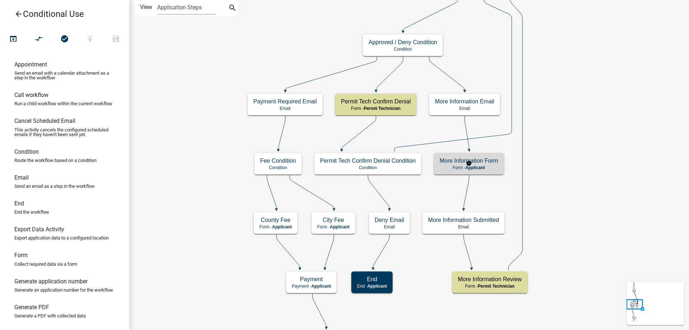
click at [447, 168] on p "Form - Applicant" at bounding box center [468, 167] width 58 height 5
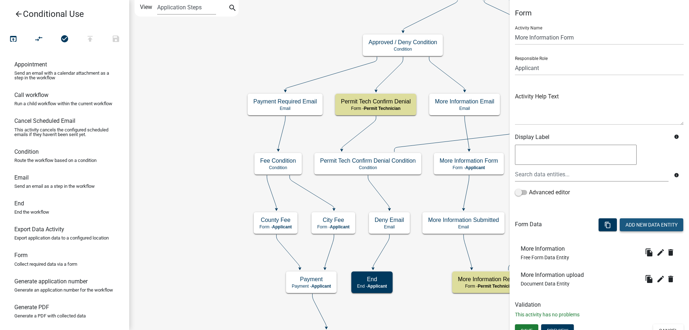
click at [637, 228] on button "Add New Data Entity" at bounding box center [650, 224] width 63 height 13
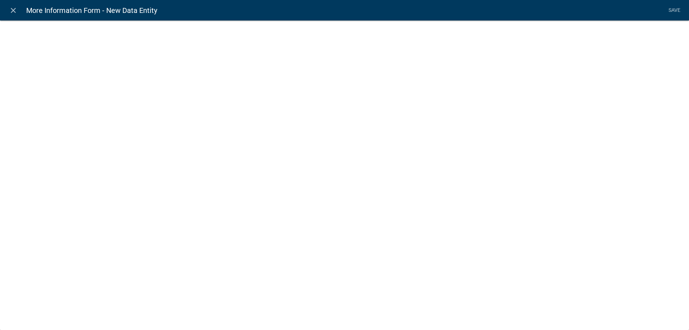
select select
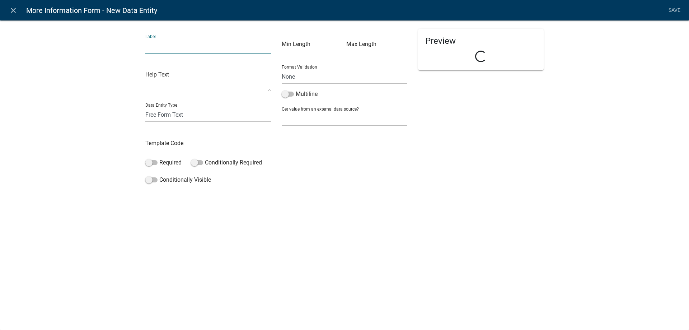
click at [163, 48] on input "text" at bounding box center [208, 46] width 126 height 15
type input "Display Notes from Staff"
click at [189, 123] on div "Label Display Notes from Staff Help Text Data Entity Type Free Form Text Docume…" at bounding box center [208, 108] width 136 height 158
click at [194, 117] on select "Free Form Text Document Display Entity Value Fee Numeric Data Date Map Sketch D…" at bounding box center [208, 114] width 126 height 15
select select "display-entity-value"
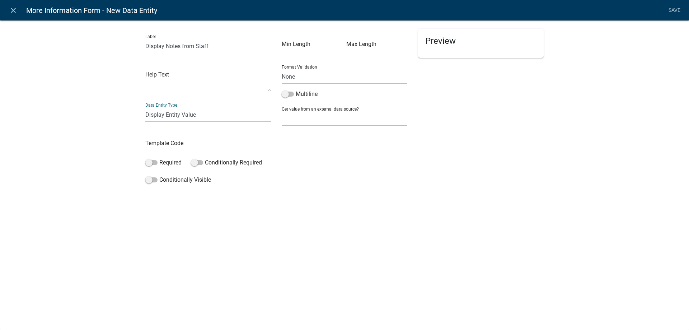
click at [145, 107] on select "Free Form Text Document Display Entity Value Fee Numeric Data Date Map Sketch D…" at bounding box center [208, 114] width 126 height 15
select select "display-entity-value"
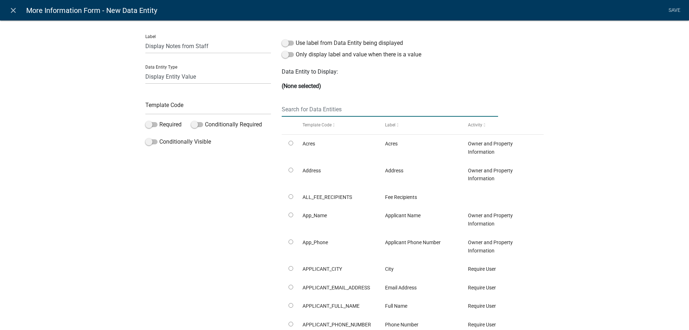
click at [317, 108] on input "text" at bounding box center [390, 109] width 216 height 15
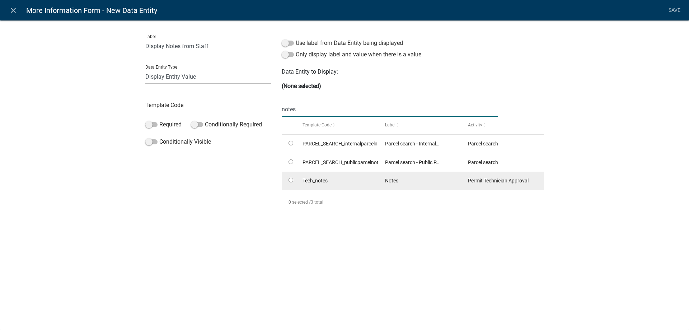
type input "notes"
click at [290, 178] on input "radio" at bounding box center [290, 180] width 5 height 5
radio input "true"
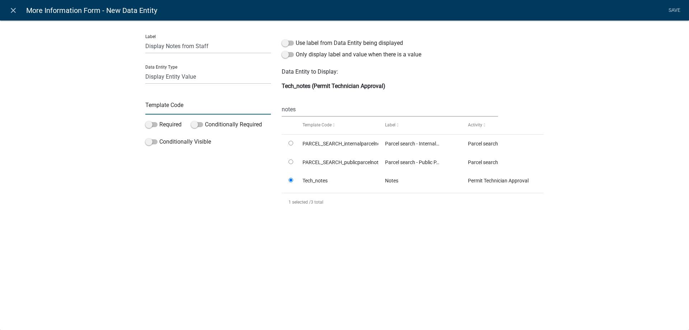
click at [203, 104] on input "text" at bounding box center [208, 107] width 126 height 15
type input "DisplayTechNotes"
click at [126, 101] on div "Label Display Notes from Staff Data Entity Type Free Form Text Document Display…" at bounding box center [344, 131] width 689 height 244
click at [681, 6] on link "Save" at bounding box center [674, 11] width 18 height 14
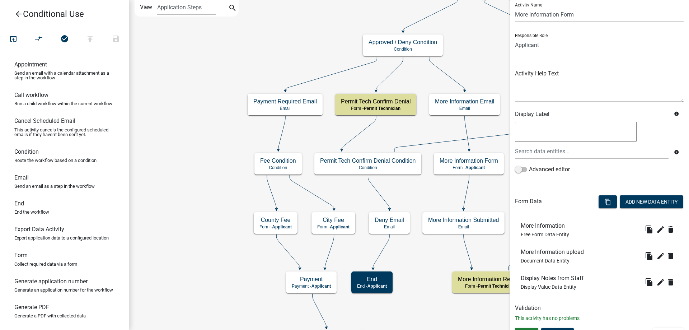
scroll to position [36, 0]
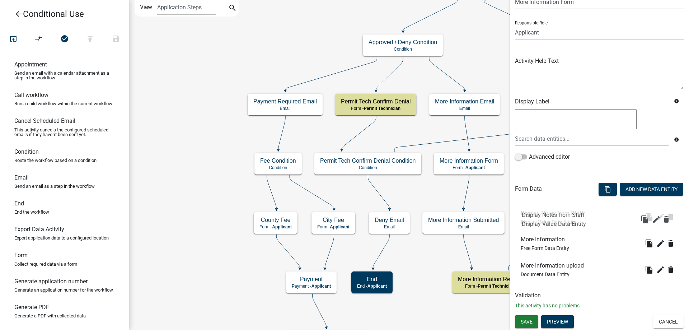
drag, startPoint x: 534, startPoint y: 267, endPoint x: 535, endPoint y: 208, distance: 58.8
click at [641, 188] on button "Add New Data Entity" at bounding box center [650, 189] width 63 height 13
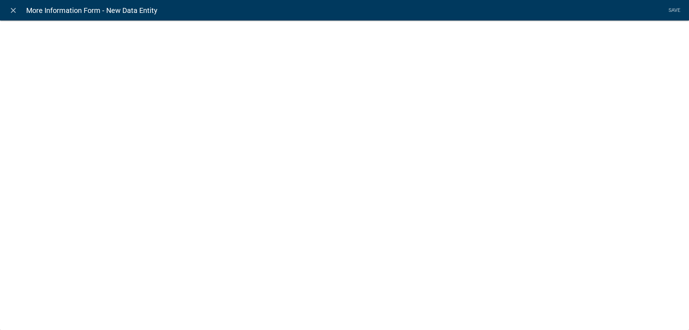
select select
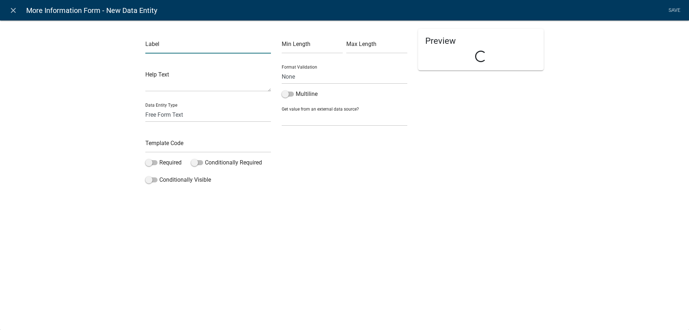
click at [203, 46] on input "text" at bounding box center [208, 46] width 126 height 15
type input "Click Next Text"
click at [174, 147] on input "text" at bounding box center [208, 145] width 126 height 15
click at [201, 146] on input "ClickNextText" at bounding box center [208, 145] width 126 height 15
type input "ClickNextTextTech"
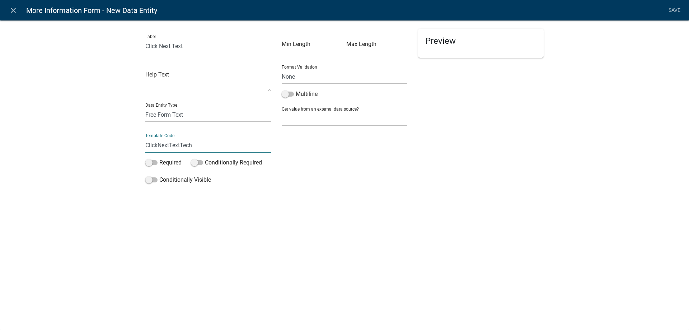
click at [92, 135] on div "Label Click Next Text Help Text Data Entity Type Free Form Text Document Displa…" at bounding box center [344, 105] width 689 height 193
click at [152, 116] on select "Free Form Text Document Display Entity Value Fee Numeric Data Date Map Sketch D…" at bounding box center [208, 114] width 126 height 15
select select "rich-text"
click at [145, 107] on select "Free Form Text Document Display Entity Value Fee Numeric Data Date Map Sketch D…" at bounding box center [208, 114] width 126 height 15
select select "rich-text"
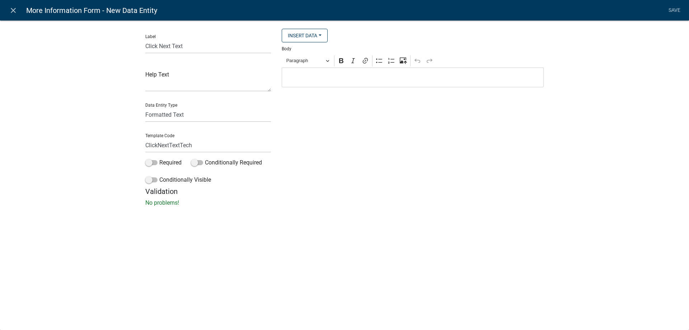
click at [348, 88] on div "Insert Data Acres Address Fee Recipients Applicant Name Applicant Phone Number …" at bounding box center [412, 108] width 273 height 158
click at [348, 84] on div "Editor editing area: main. Press Alt+0 for help." at bounding box center [413, 77] width 262 height 20
click at [112, 103] on div "Label Click Next Text Help Text Data Entity Type Free Form Text Document Displa…" at bounding box center [344, 115] width 689 height 213
click at [324, 57] on button "Paragraph" at bounding box center [307, 60] width 49 height 11
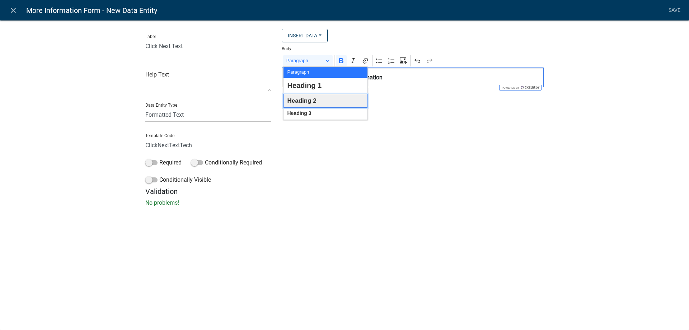
click at [315, 104] on span "Heading 2" at bounding box center [301, 100] width 29 height 11
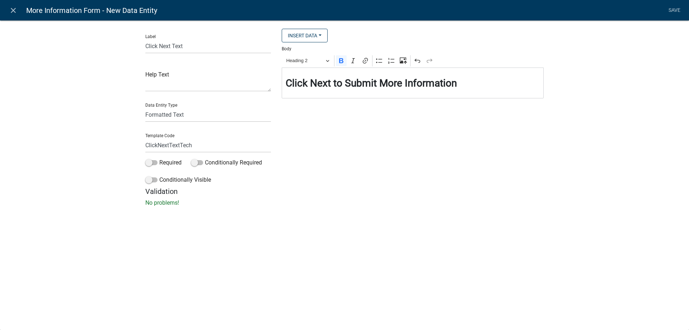
click at [391, 133] on div "Insert Data Acres Address Fee Recipients Applicant Name Applicant Phone Number …" at bounding box center [412, 108] width 273 height 158
click at [678, 9] on link "Save" at bounding box center [674, 11] width 18 height 14
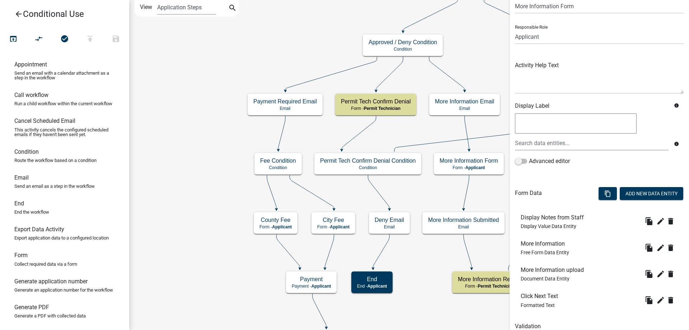
scroll to position [62, 0]
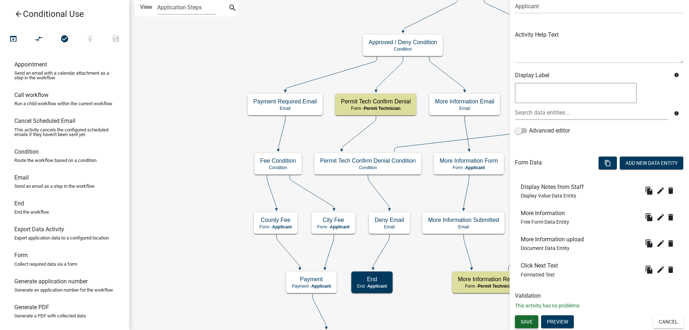
click at [530, 322] on span "Save" at bounding box center [526, 321] width 12 height 6
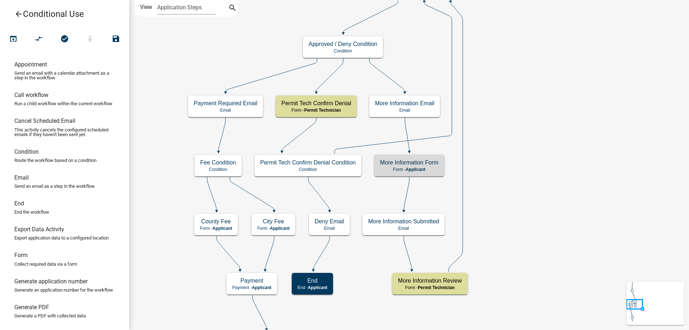
scroll to position [0, 0]
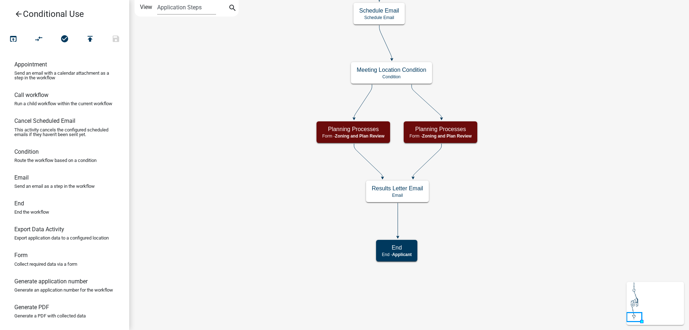
click at [19, 14] on icon "arrow_back" at bounding box center [18, 15] width 9 height 10
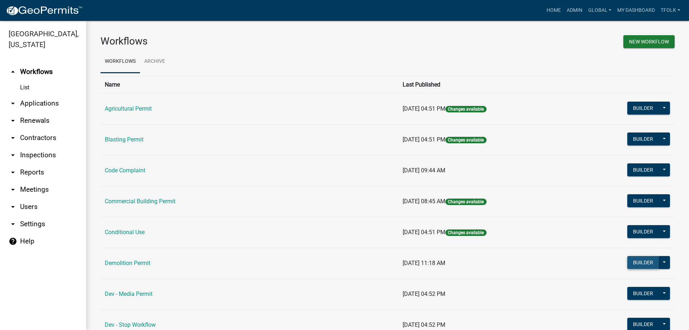
click at [641, 260] on button "Builder" at bounding box center [643, 262] width 32 height 13
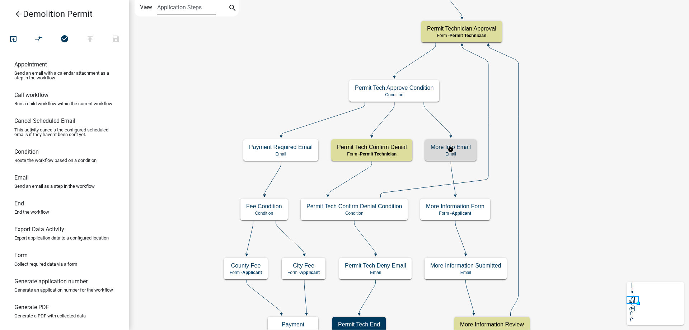
click at [473, 151] on div "More Info Email Email" at bounding box center [451, 150] width 52 height 22
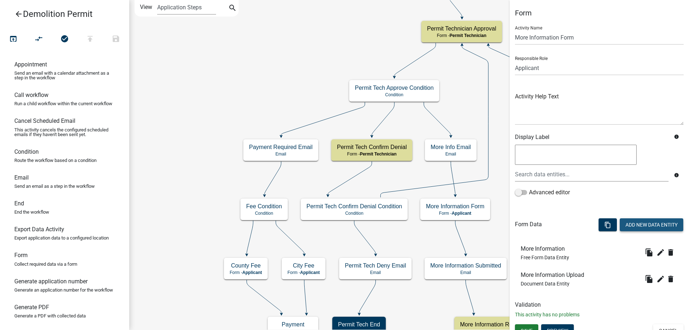
click at [639, 230] on button "Add New Data Entity" at bounding box center [650, 224] width 63 height 13
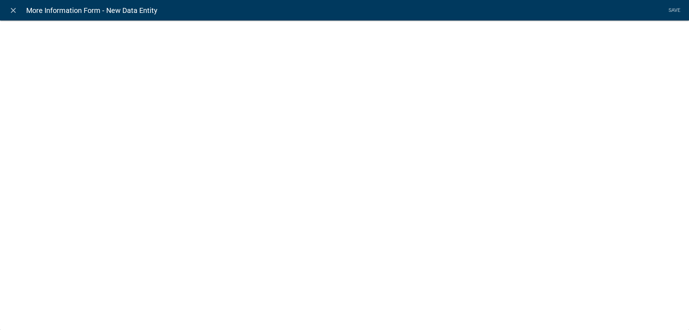
select select
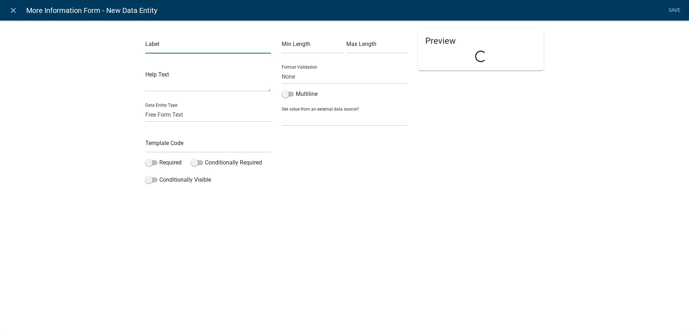
click at [170, 48] on input "text" at bounding box center [208, 46] width 126 height 15
type input "Display Notes from Staff"
click at [188, 117] on select "Free Form Text Document Display Entity Value Fee Numeric Data Date Map Sketch D…" at bounding box center [208, 114] width 126 height 15
select select "display-entity-value"
click at [145, 107] on select "Free Form Text Document Display Entity Value Fee Numeric Data Date Map Sketch D…" at bounding box center [208, 114] width 126 height 15
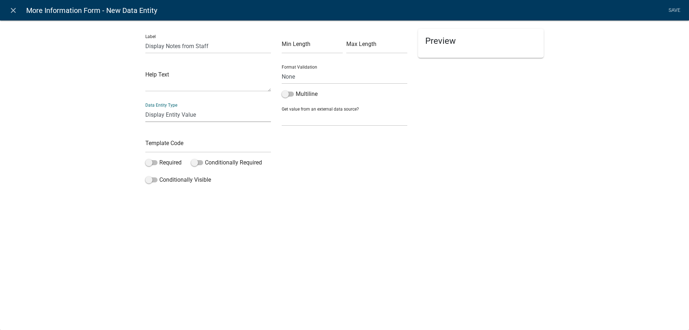
select select "display-entity-value"
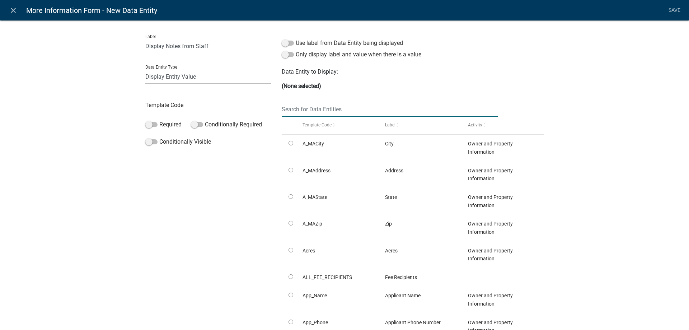
click at [313, 112] on input "text" at bounding box center [390, 109] width 216 height 15
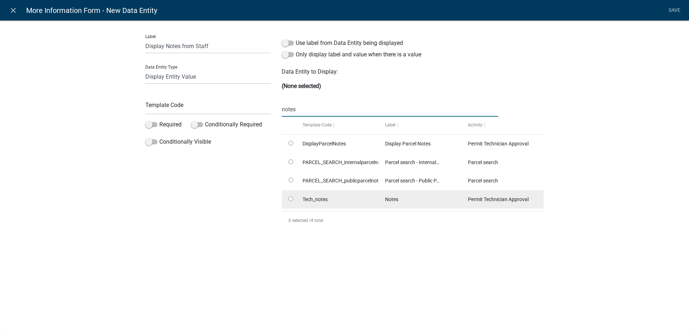
type input "notes"
click at [292, 198] on input "radio" at bounding box center [290, 198] width 5 height 5
radio input "true"
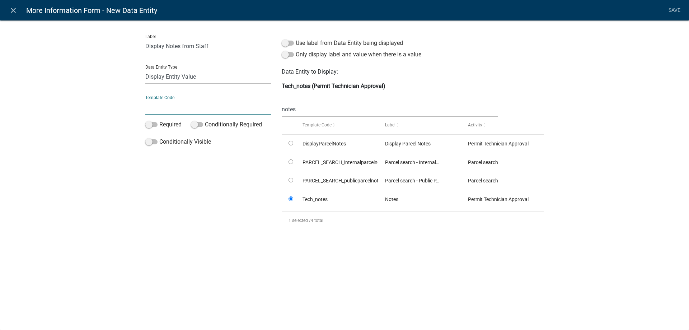
click at [207, 104] on input "text" at bounding box center [208, 107] width 126 height 15
type input "DisplayTechNotes"
click at [95, 111] on div "Label Display Notes from Staff Data Entity Type Free Form Text Document Display…" at bounding box center [344, 130] width 689 height 242
click at [675, 12] on link "Save" at bounding box center [674, 11] width 18 height 14
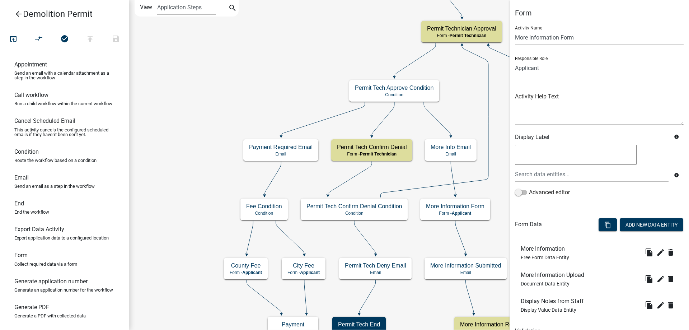
scroll to position [36, 0]
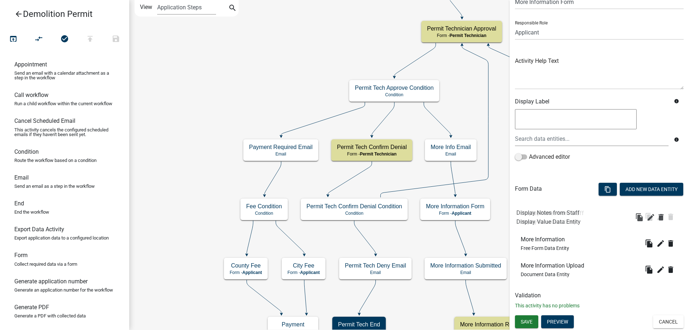
drag, startPoint x: 559, startPoint y: 222, endPoint x: 559, endPoint y: 213, distance: 9.0
click at [628, 191] on button "Add New Data Entity" at bounding box center [650, 189] width 63 height 13
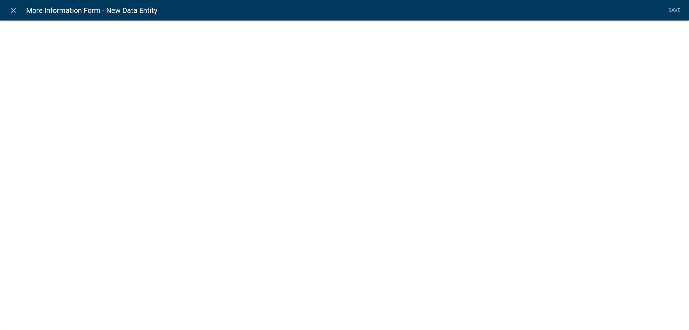
select select
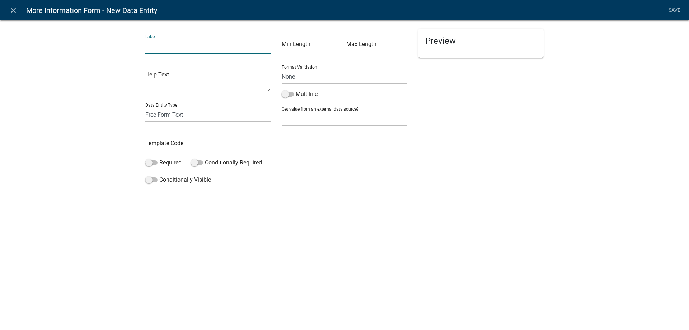
click at [166, 46] on input "text" at bounding box center [208, 46] width 126 height 15
type input "Click Next Text"
click at [183, 142] on input "text" at bounding box center [208, 145] width 126 height 15
click at [65, 125] on div "Label Click Next Text Help Text Data Entity Type Free Form Text Document Displa…" at bounding box center [344, 105] width 689 height 193
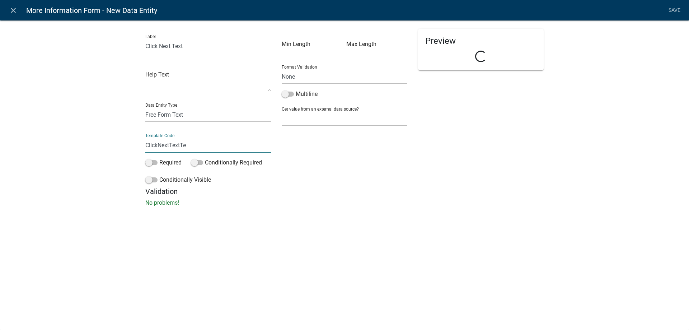
click at [198, 142] on input "ClickNextTextTe" at bounding box center [208, 145] width 126 height 15
type input "ClickNextTextTech"
click at [193, 114] on select "Free Form Text Document Display Entity Value Fee Numeric Data Date Map Sketch D…" at bounding box center [208, 114] width 126 height 15
select select "rich-text"
click at [145, 107] on select "Free Form Text Document Display Entity Value Fee Numeric Data Date Map Sketch D…" at bounding box center [208, 114] width 126 height 15
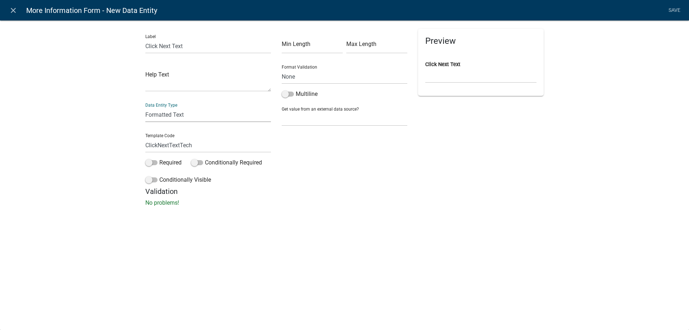
select select "rich-text"
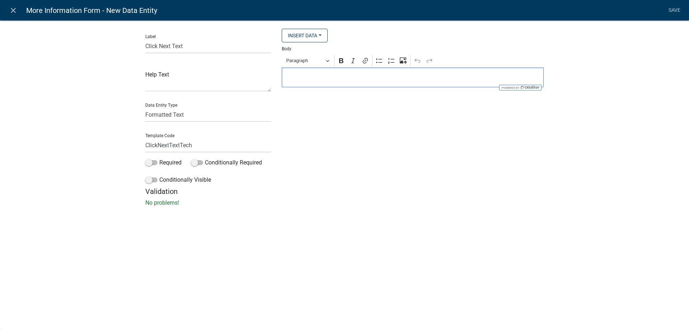
click at [327, 75] on p "Editor editing area: main. Press Alt+0 for help." at bounding box center [412, 77] width 254 height 9
click at [305, 56] on button "Paragraph" at bounding box center [307, 60] width 49 height 11
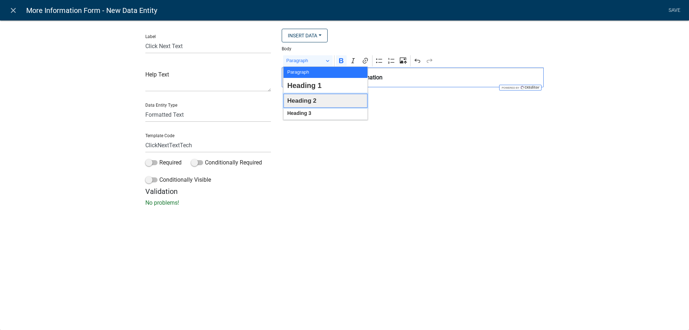
click at [311, 101] on span "Heading 2" at bounding box center [301, 100] width 29 height 11
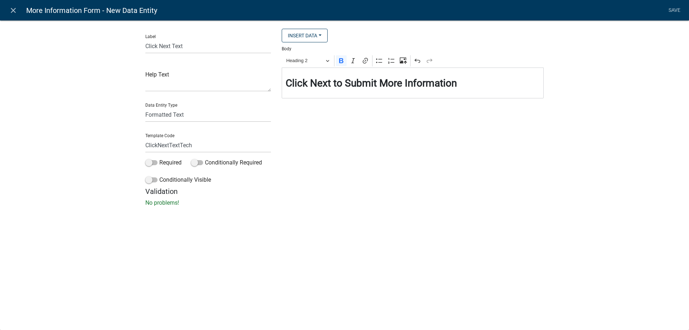
click at [366, 137] on div "Insert Data City Address State Zip Acres Fee Recipients Applicant Name Applican…" at bounding box center [412, 108] width 273 height 158
click at [672, 10] on link "Save" at bounding box center [674, 11] width 18 height 14
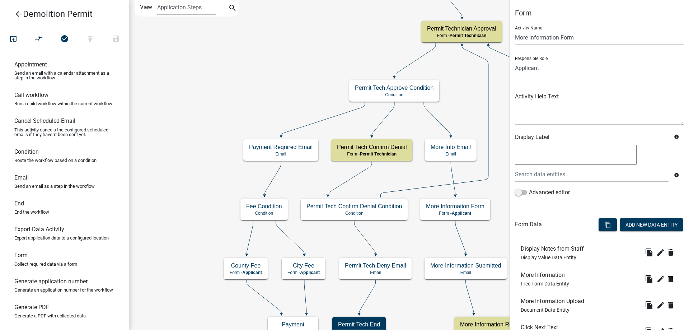
scroll to position [62, 0]
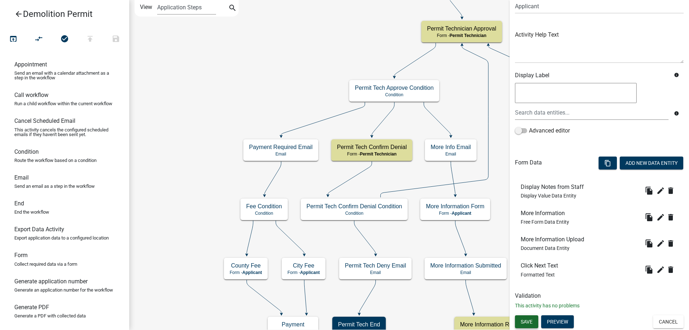
click at [530, 322] on span "Save" at bounding box center [526, 321] width 12 height 6
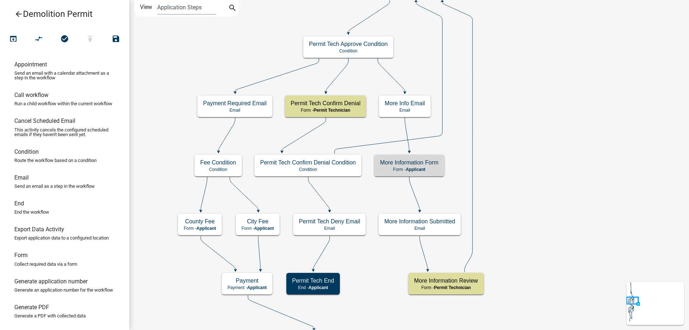
scroll to position [0, 0]
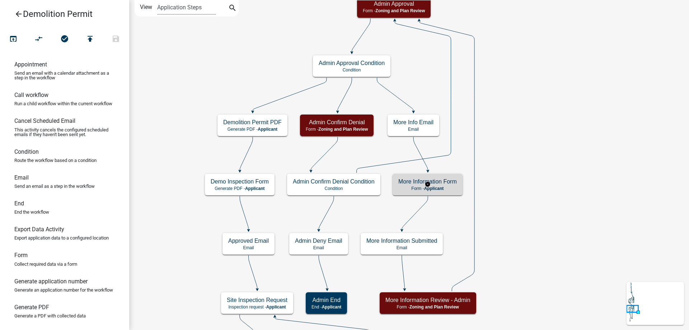
click at [453, 183] on h5 "More Information Form" at bounding box center [427, 181] width 58 height 7
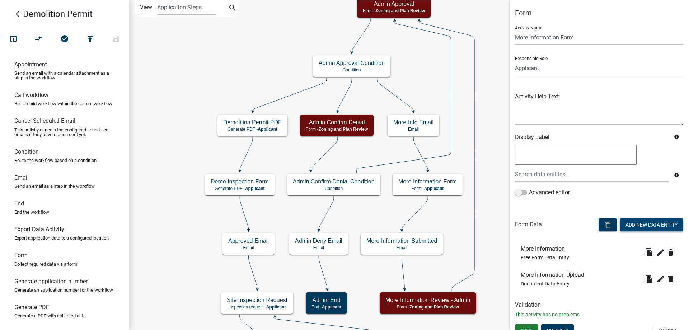
click at [639, 230] on button "Add New Data Entity" at bounding box center [650, 224] width 63 height 13
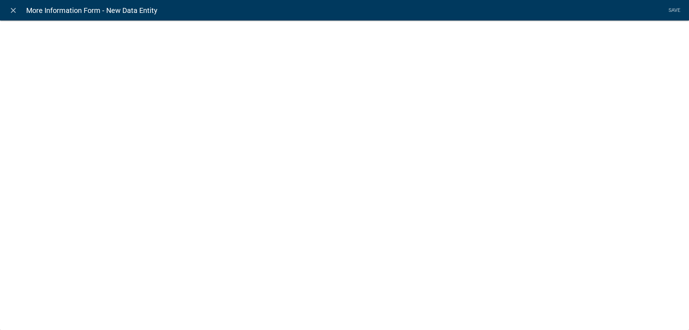
select select
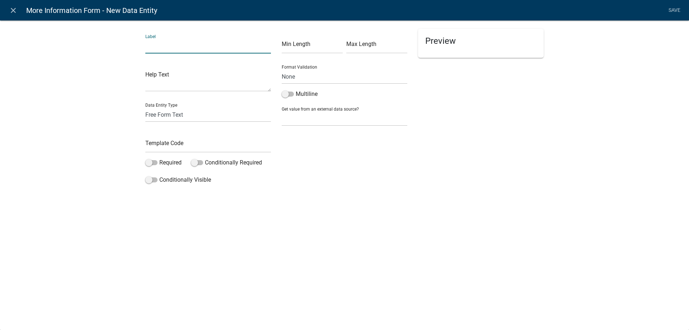
click at [185, 47] on input "text" at bounding box center [208, 46] width 126 height 15
type input "Display Notes from Staff"
click at [198, 142] on input "text" at bounding box center [208, 145] width 126 height 15
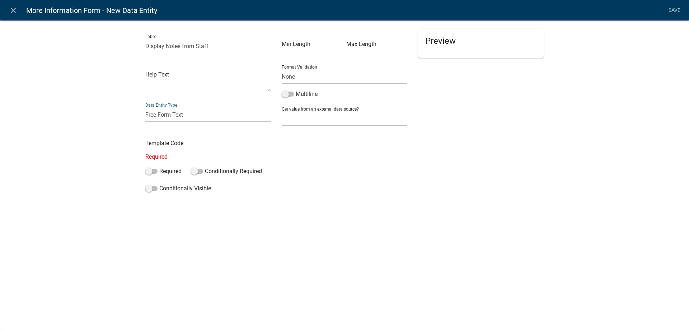
click at [192, 111] on select "Free Form Text Document Display Entity Value Fee Numeric Data Date Map Sketch D…" at bounding box center [208, 114] width 126 height 15
select select "display-entity-value"
click at [145, 107] on select "Free Form Text Document Display Entity Value Fee Numeric Data Date Map Sketch D…" at bounding box center [208, 114] width 126 height 15
select select "display-entity-value"
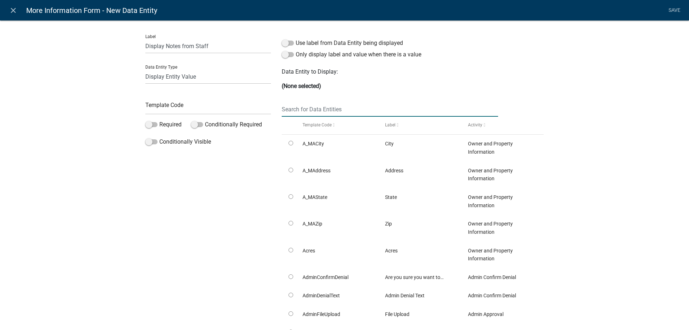
click at [343, 110] on input "text" at bounding box center [390, 109] width 216 height 15
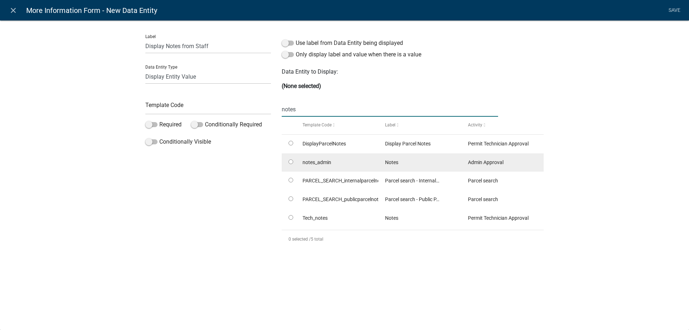
type input "notes"
click at [291, 161] on input "radio" at bounding box center [290, 161] width 5 height 5
radio input "true"
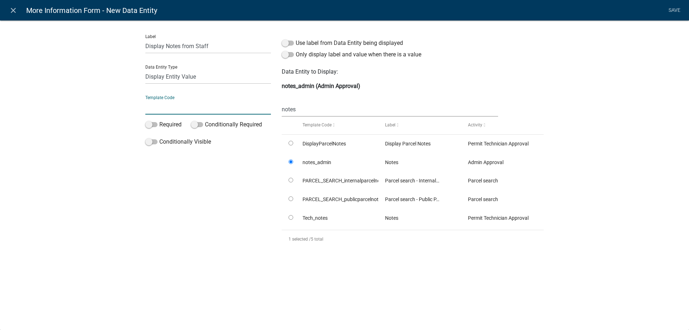
click at [204, 105] on input "text" at bounding box center [208, 107] width 126 height 15
type input "DisplayNotesAdmin"
click at [55, 90] on div "Label Display Notes from Staff Data Entity Type Free Form Text Document Display…" at bounding box center [344, 139] width 689 height 261
click at [672, 8] on link "Save" at bounding box center [674, 11] width 18 height 14
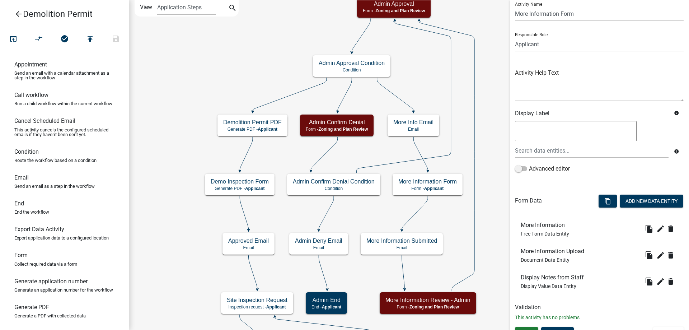
scroll to position [36, 0]
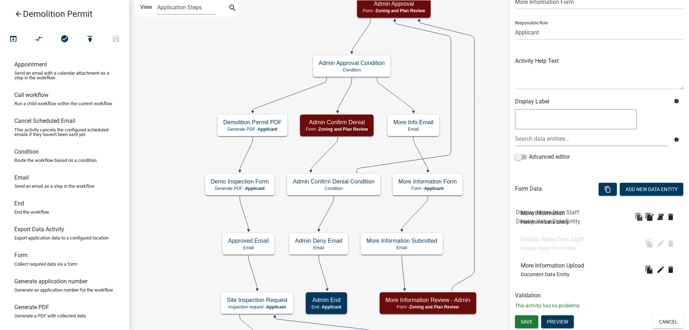
drag, startPoint x: 568, startPoint y: 273, endPoint x: 563, endPoint y: 214, distance: 58.6
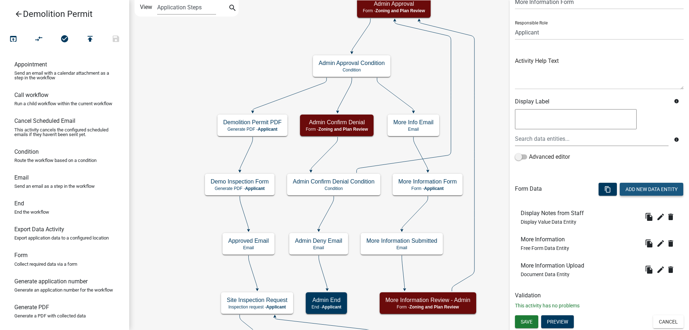
click at [643, 191] on button "Add New Data Entity" at bounding box center [650, 189] width 63 height 13
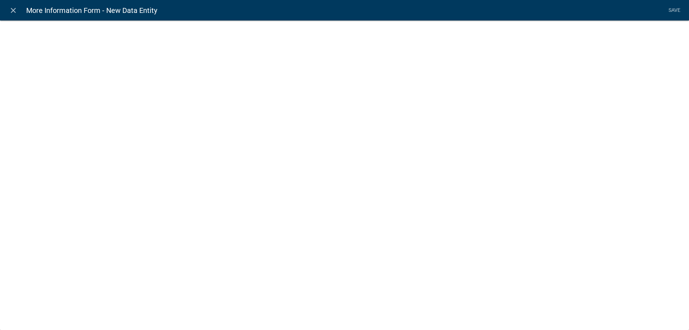
select select
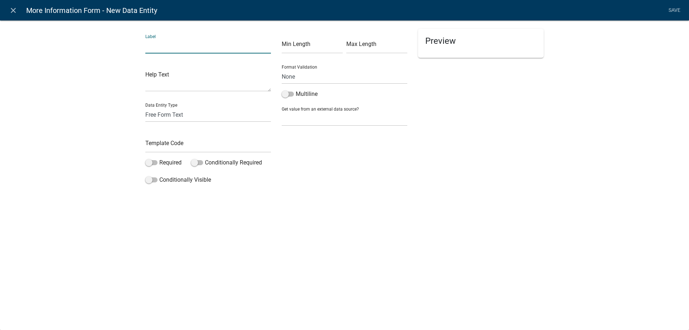
click at [177, 49] on input "text" at bounding box center [208, 46] width 126 height 15
type input "Click Next Text"
click at [192, 144] on input "text" at bounding box center [208, 145] width 126 height 15
type input "ClickNextTextAdmin"
click at [107, 143] on div "Label Click Next Text Help Text Data Entity Type Free Form Text Document Displa…" at bounding box center [344, 115] width 689 height 213
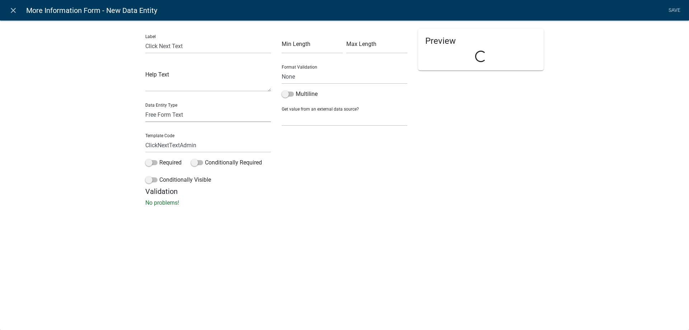
click at [163, 113] on select "Free Form Text Document Display Entity Value Fee Numeric Data Date Map Sketch D…" at bounding box center [208, 114] width 126 height 15
select select "rich-text"
click at [145, 107] on select "Free Form Text Document Display Entity Value Fee Numeric Data Date Map Sketch D…" at bounding box center [208, 114] width 126 height 15
select select "rich-text"
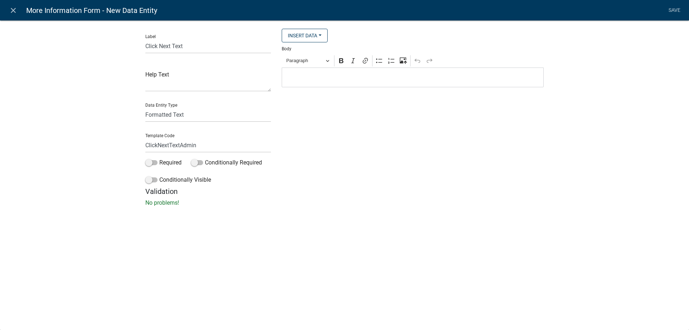
click at [324, 77] on p "Editor editing area: main. Press Alt+0 for help." at bounding box center [412, 77] width 254 height 9
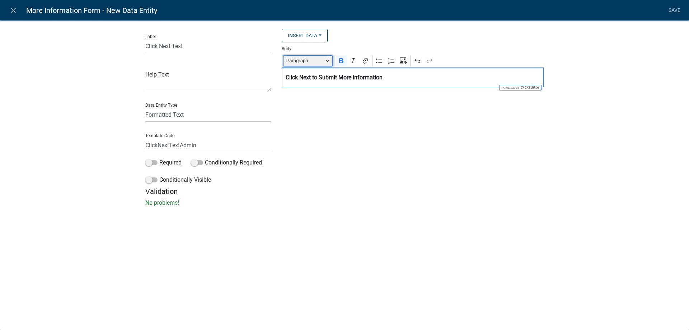
click at [311, 58] on span "Paragraph" at bounding box center [304, 60] width 37 height 9
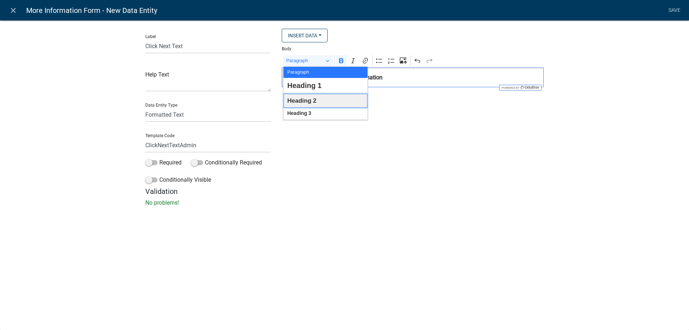
click at [304, 105] on span "Heading 2" at bounding box center [301, 100] width 29 height 11
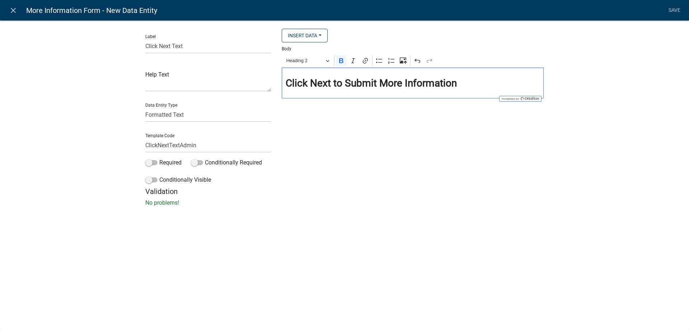
click at [338, 142] on div "Insert Data City Address State Zip Acres Are you sure you want to deny this app…" at bounding box center [412, 108] width 273 height 158
click at [671, 11] on link "Save" at bounding box center [674, 11] width 18 height 14
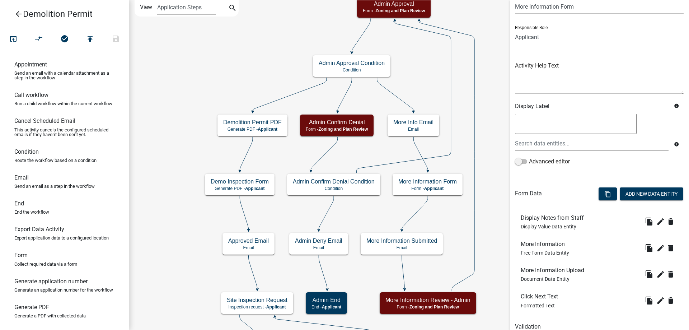
scroll to position [62, 0]
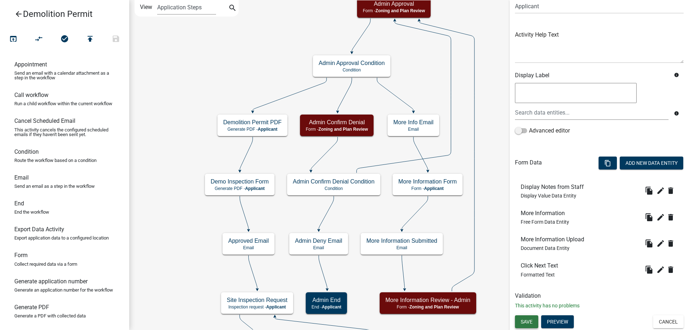
click at [523, 325] on button "Save" at bounding box center [526, 321] width 23 height 13
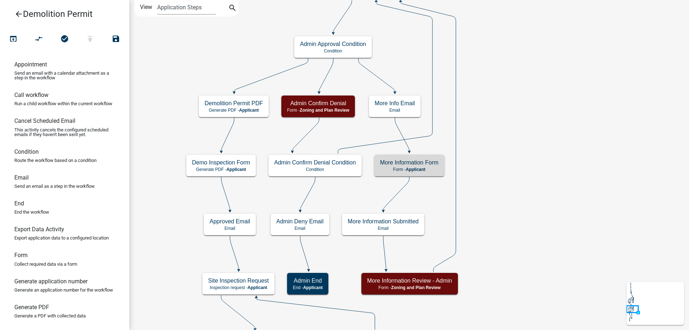
scroll to position [0, 0]
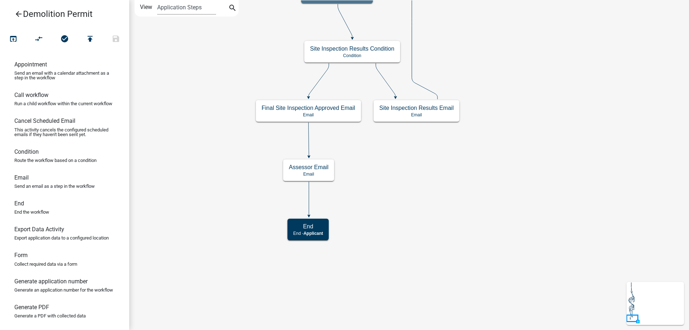
click at [16, 13] on icon "arrow_back" at bounding box center [18, 15] width 9 height 10
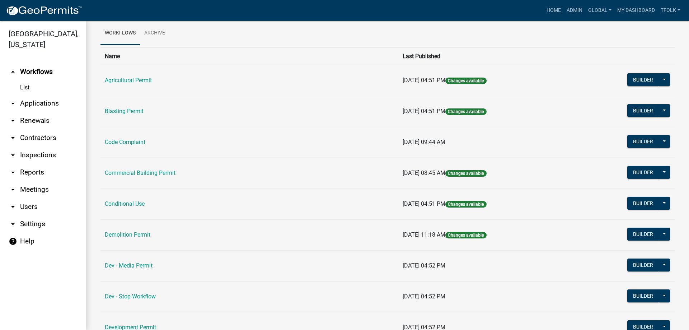
scroll to position [36, 0]
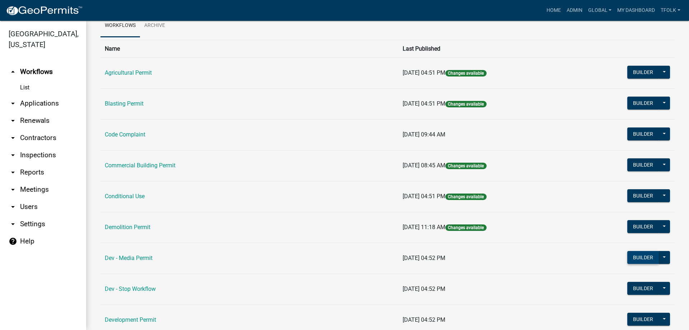
click at [638, 257] on button "Builder" at bounding box center [643, 257] width 32 height 13
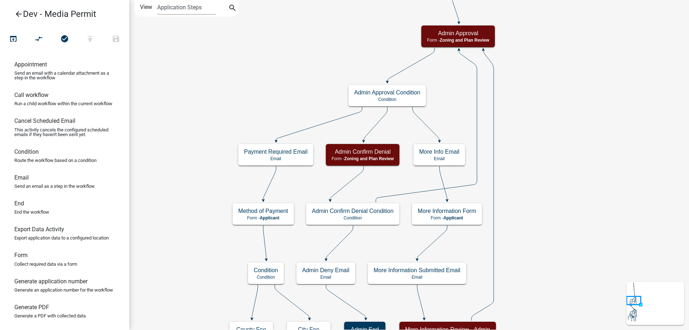
click at [471, 215] on p "Form - Applicant" at bounding box center [446, 217] width 58 height 5
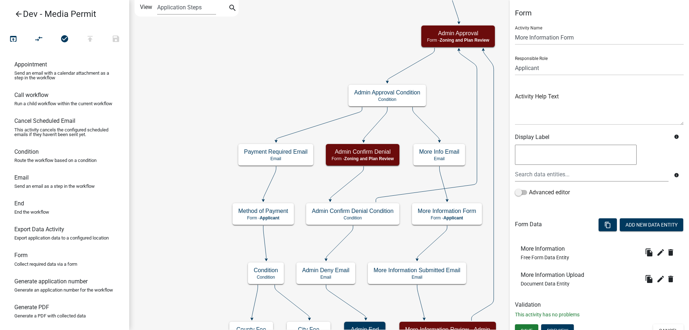
click at [639, 231] on wm-activity-details-modal "Add New Data Entity" at bounding box center [650, 225] width 63 height 15
click at [639, 229] on button "Add New Data Entity" at bounding box center [650, 224] width 63 height 13
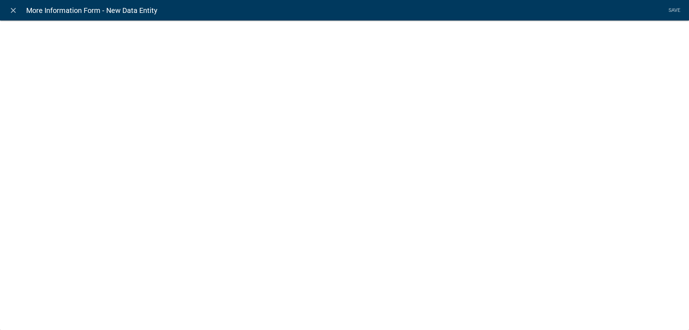
select select
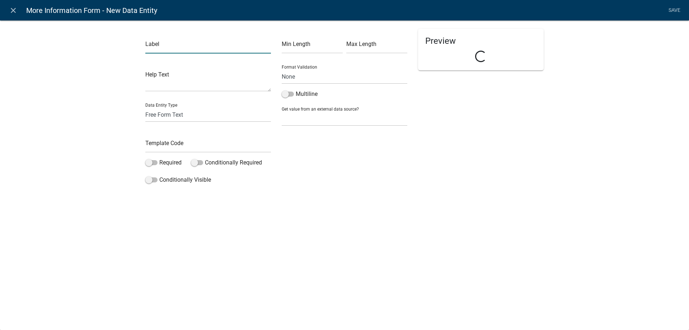
click at [163, 47] on input "text" at bounding box center [208, 46] width 126 height 15
type input "Display Notes from Staff"
click at [179, 137] on div "Template Code" at bounding box center [208, 140] width 126 height 25
click at [179, 141] on input "text" at bounding box center [208, 145] width 126 height 15
type input "Display"
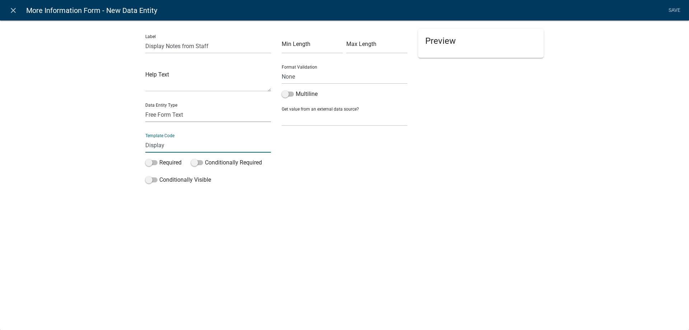
click at [179, 114] on select "Free Form Text Document Display Entity Value Fee Numeric Data Date Map Sketch D…" at bounding box center [208, 114] width 126 height 15
select select "display-entity-value"
click at [145, 107] on select "Free Form Text Document Display Entity Value Fee Numeric Data Date Map Sketch D…" at bounding box center [208, 114] width 126 height 15
select select "display-entity-value"
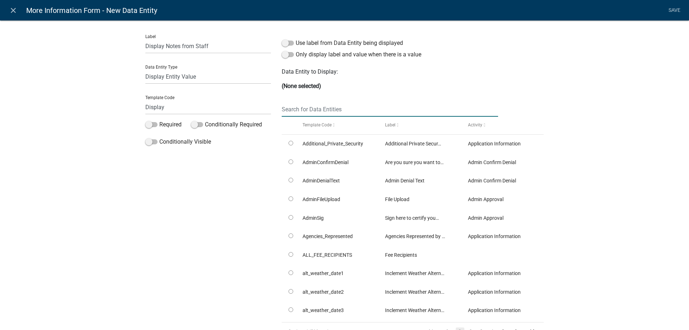
click at [310, 109] on input "text" at bounding box center [390, 109] width 216 height 15
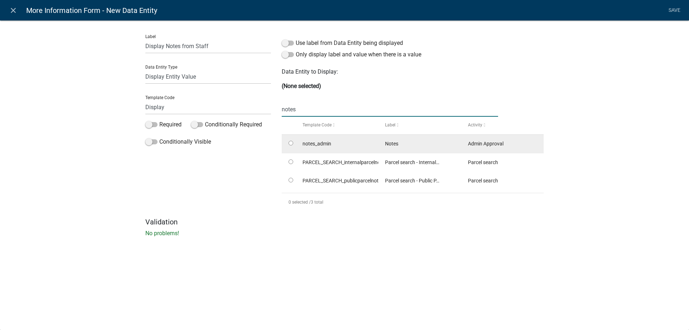
type input "notes"
click at [293, 142] on input "radio" at bounding box center [290, 143] width 5 height 5
radio input "true"
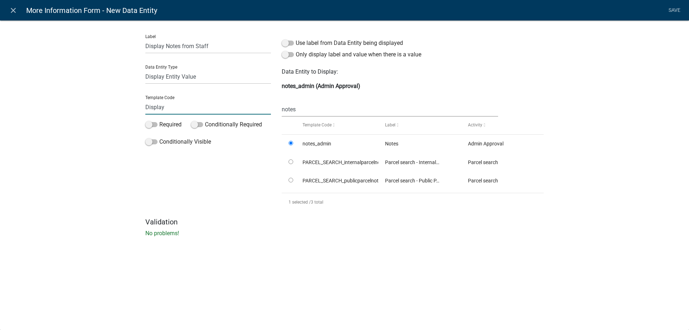
click at [209, 111] on input "Display" at bounding box center [208, 107] width 126 height 15
type input "DisplayNotesAdmin"
click at [84, 104] on div "Label Display Notes from Staff Data Entity Type Free Form Text Document Display…" at bounding box center [344, 131] width 689 height 244
click at [669, 10] on link "Save" at bounding box center [674, 11] width 18 height 14
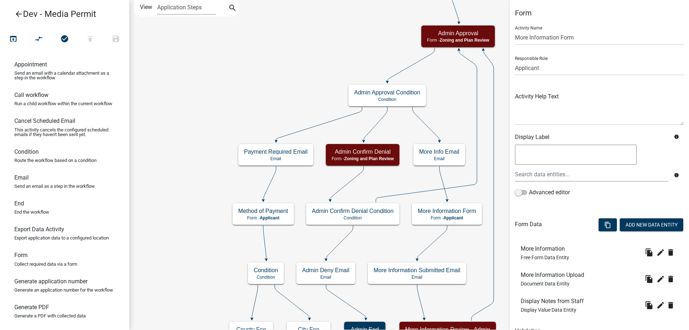
scroll to position [36, 0]
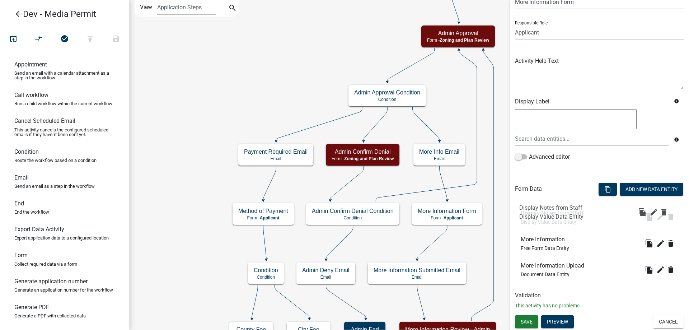
drag, startPoint x: 570, startPoint y: 268, endPoint x: 568, endPoint y: 208, distance: 59.6
click at [634, 190] on button "Add New Data Entity" at bounding box center [650, 189] width 63 height 13
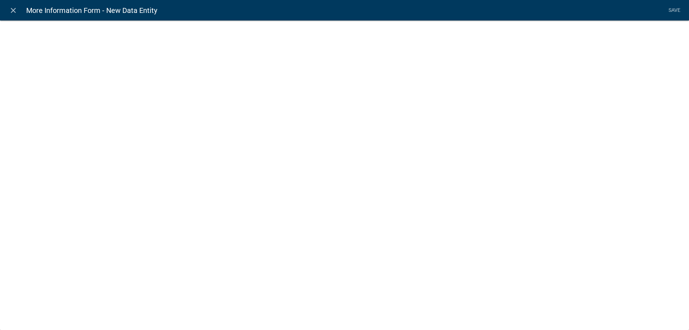
select select
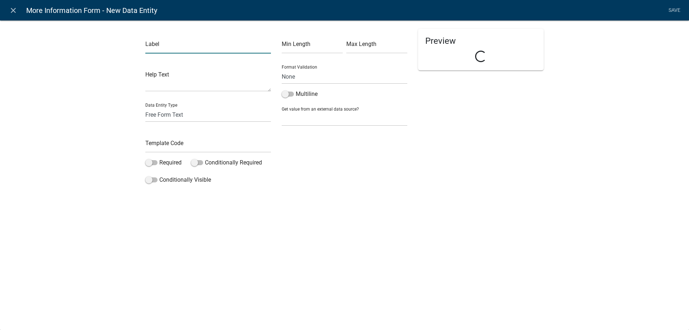
click at [169, 49] on input "text" at bounding box center [208, 46] width 126 height 15
type input "Click Next Text"
click at [184, 141] on input "text" at bounding box center [208, 145] width 126 height 15
type input "ClickNextTextAdmin"
click at [47, 113] on div "Label Click Next Text Help Text Data Entity Type Free Form Text Document Displa…" at bounding box center [344, 105] width 689 height 193
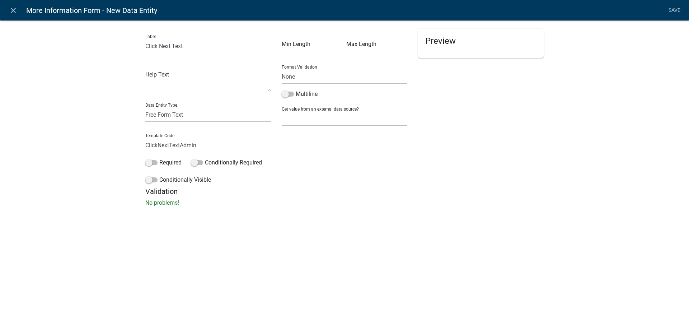
click at [159, 116] on select "Free Form Text Document Display Entity Value Fee Numeric Data Date Map Sketch D…" at bounding box center [208, 114] width 126 height 15
select select "rich-text"
click at [145, 107] on select "Free Form Text Document Display Entity Value Fee Numeric Data Date Map Sketch D…" at bounding box center [208, 114] width 126 height 15
select select "rich-text"
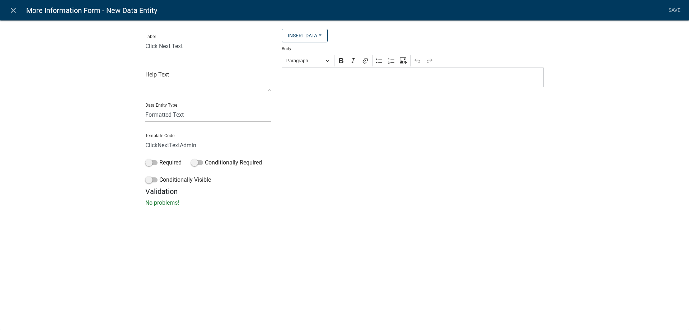
click at [323, 75] on p "Editor editing area: main. Press Alt+0 for help." at bounding box center [412, 77] width 254 height 9
click at [306, 50] on div "Body Rich Text Editor Paragraph Bold Italic Link Bulleted List Numbered List Up…" at bounding box center [413, 65] width 262 height 43
click at [303, 55] on button "Paragraph" at bounding box center [307, 60] width 49 height 11
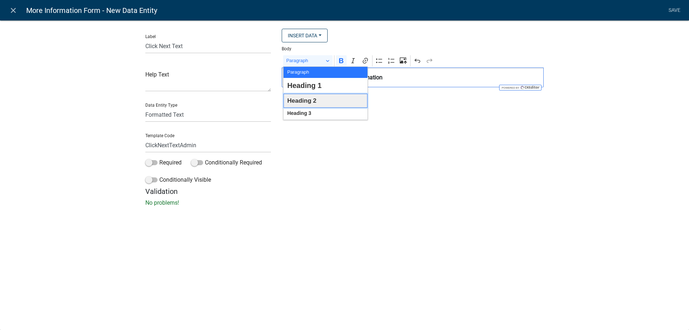
click at [314, 99] on span "Heading 2" at bounding box center [301, 100] width 29 height 11
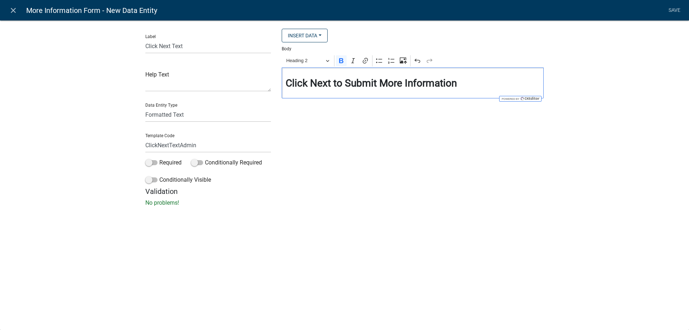
click at [379, 179] on div "Insert Data Additional Private Security? Are you sure you want to deny this app…" at bounding box center [412, 108] width 273 height 158
click at [674, 13] on link "Save" at bounding box center [674, 11] width 18 height 14
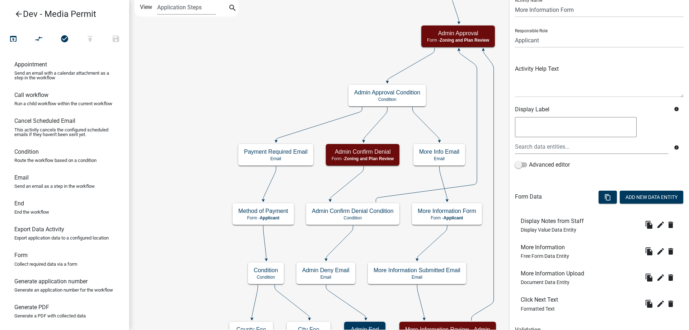
scroll to position [62, 0]
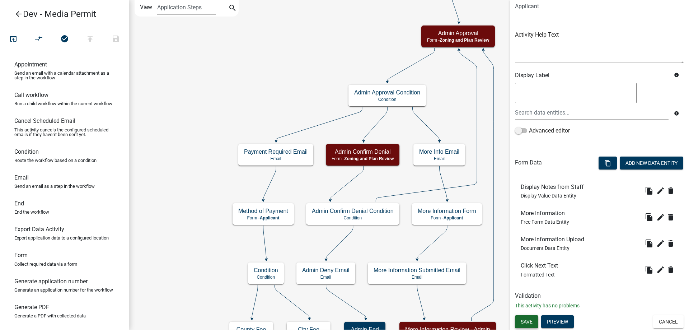
click at [525, 318] on button "Save" at bounding box center [526, 321] width 23 height 13
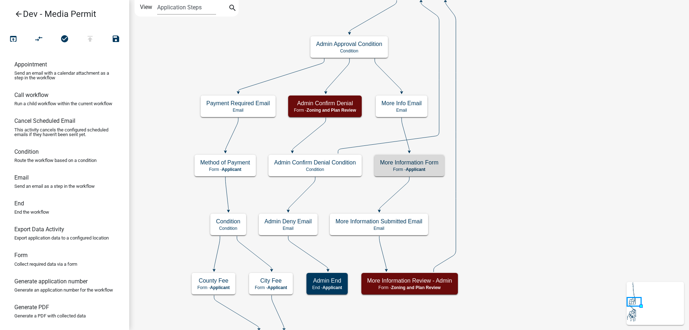
scroll to position [0, 0]
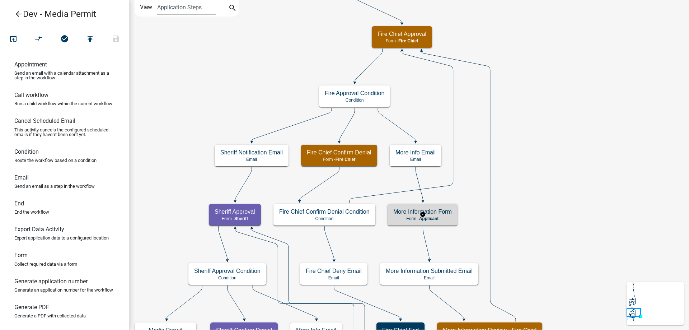
click at [434, 220] on span "Applicant" at bounding box center [429, 218] width 20 height 5
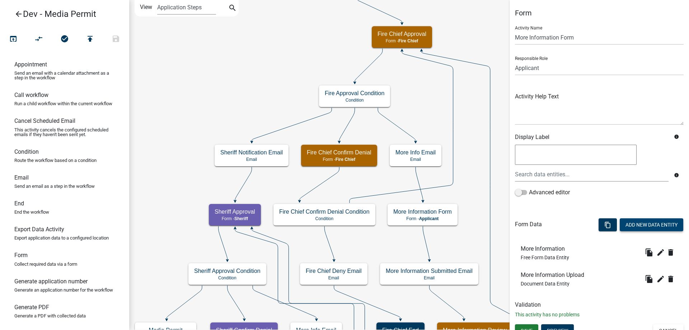
click at [624, 227] on button "Add New Data Entity" at bounding box center [650, 224] width 63 height 13
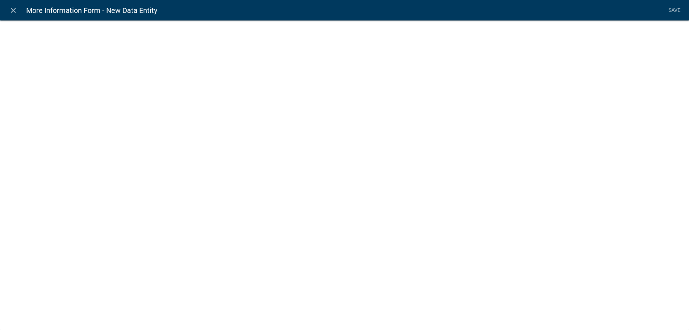
select select
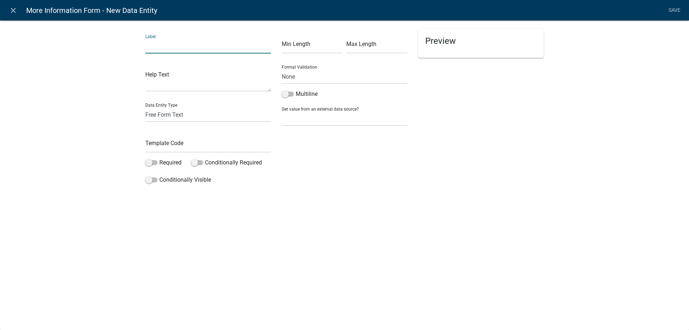
click at [165, 43] on input "text" at bounding box center [208, 46] width 126 height 15
type input "Display Notes from Staff"
click at [192, 123] on div "Label Display Notes from Staff Help Text Data Entity Type Free Form Text Docume…" at bounding box center [208, 108] width 136 height 158
click at [193, 122] on select "Free Form Text Document Display Entity Value Fee Numeric Data Date Map Sketch D…" at bounding box center [208, 114] width 126 height 15
select select "display-entity-value"
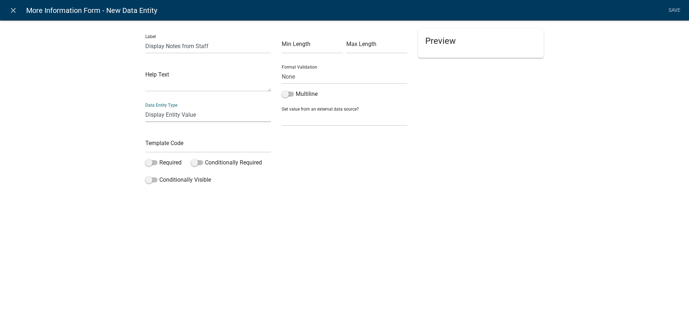
click at [145, 107] on select "Free Form Text Document Display Entity Value Fee Numeric Data Date Map Sketch D…" at bounding box center [208, 114] width 126 height 15
select select "display-entity-value"
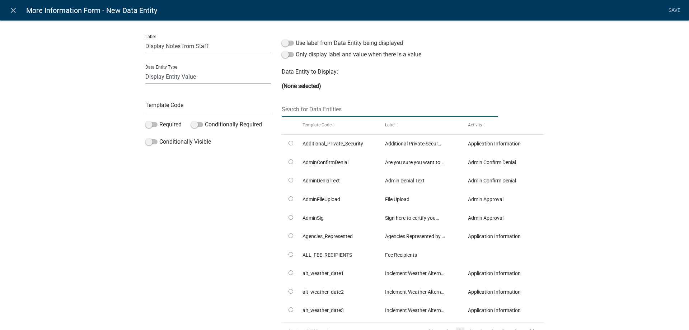
click at [347, 110] on input "text" at bounding box center [390, 109] width 216 height 15
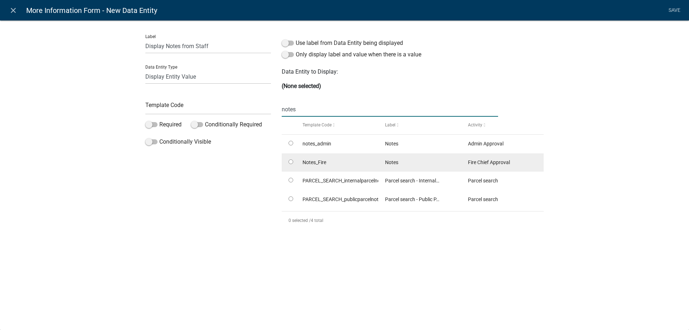
type input "notes"
click at [291, 162] on input "radio" at bounding box center [290, 161] width 5 height 5
radio input "true"
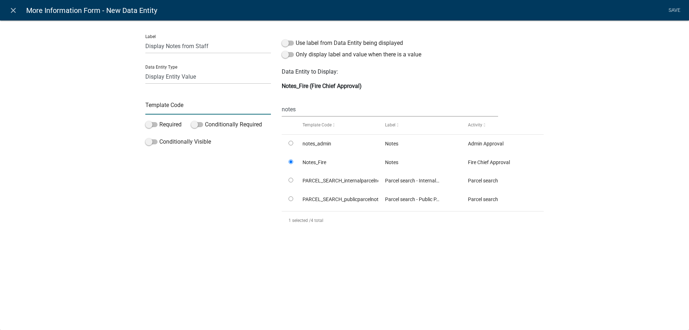
click at [220, 105] on input "text" at bounding box center [208, 107] width 126 height 15
type input "DisplayNotesFire"
click at [73, 116] on div "Label Display Notes from Staff Data Entity Type Free Form Text Document Display…" at bounding box center [344, 130] width 689 height 242
click at [674, 11] on link "Save" at bounding box center [674, 11] width 18 height 14
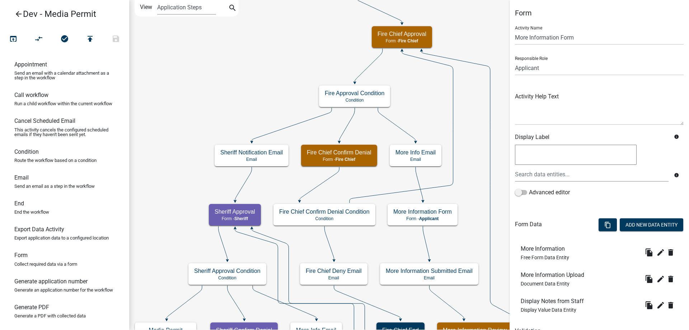
scroll to position [36, 0]
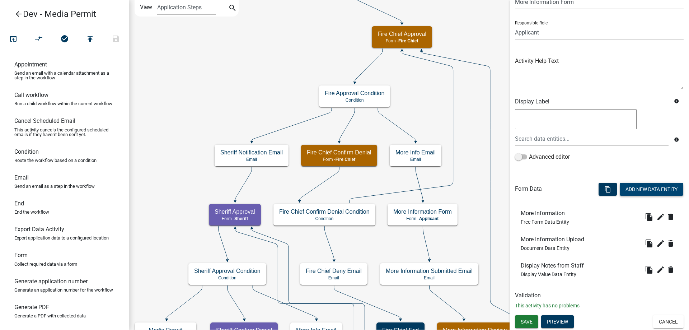
click at [655, 190] on button "Add New Data Entity" at bounding box center [650, 189] width 63 height 13
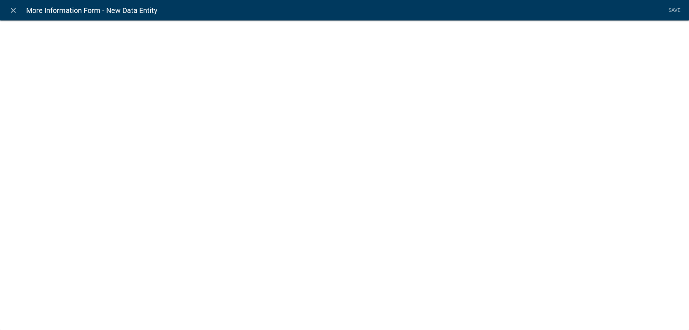
select select
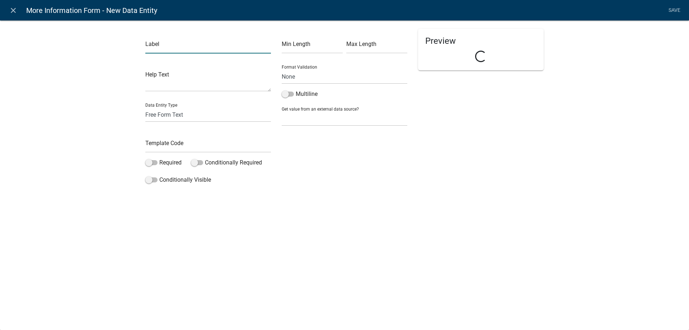
click at [157, 45] on input "text" at bounding box center [208, 46] width 126 height 15
type input "Click Next Text"
click at [209, 145] on input "text" at bounding box center [208, 145] width 126 height 15
drag, startPoint x: 213, startPoint y: 158, endPoint x: 202, endPoint y: 140, distance: 21.3
click at [213, 157] on div "Label Click Next Text Help Text Data Entity Type Free Form Text Document Displa…" at bounding box center [208, 108] width 136 height 158
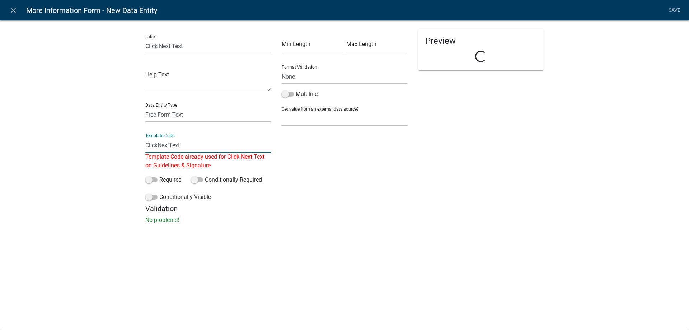
click at [202, 140] on input "ClickNextText" at bounding box center [208, 145] width 126 height 15
type input "ClickNextTextFire"
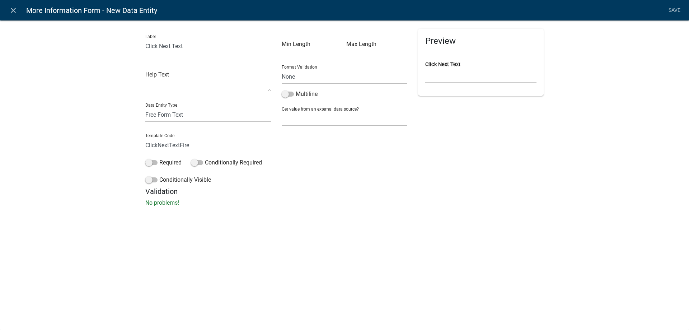
click at [259, 212] on div "Label Click Next Text Help Text Data Entity Type Free Form Text Document Displa…" at bounding box center [344, 115] width 689 height 213
click at [152, 117] on select "Free Form Text Document Display Entity Value Fee Numeric Data Date Map Sketch D…" at bounding box center [208, 114] width 126 height 15
select select "rich-text"
click at [145, 107] on select "Free Form Text Document Display Entity Value Fee Numeric Data Date Map Sketch D…" at bounding box center [208, 114] width 126 height 15
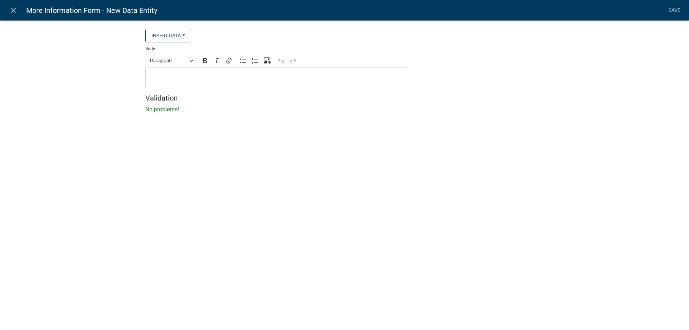
select select "rich-text"
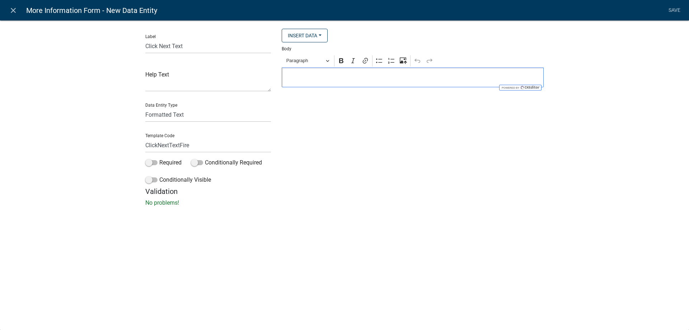
click at [348, 86] on div "Editor editing area: main. Press Alt+0 for help." at bounding box center [413, 77] width 262 height 20
click at [318, 59] on span "Paragraph" at bounding box center [304, 60] width 37 height 9
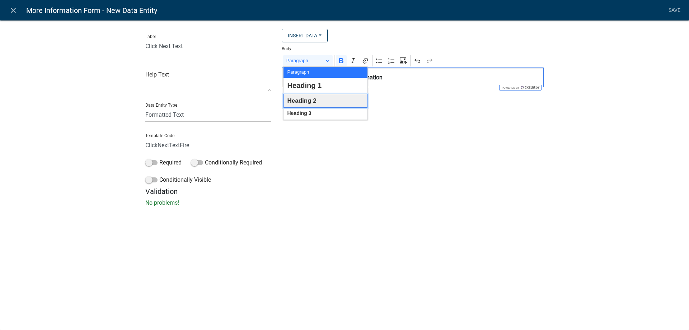
click at [311, 100] on span "Heading 2" at bounding box center [301, 100] width 29 height 11
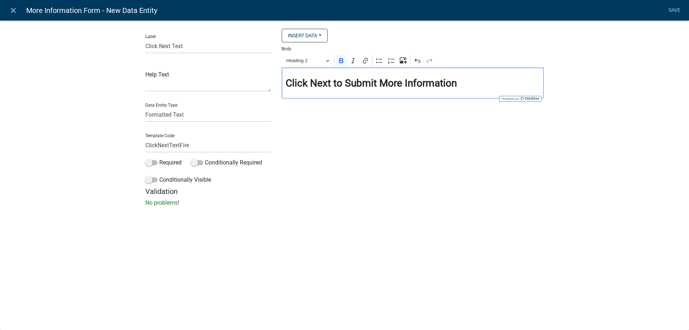
click at [417, 211] on div "Label Click Next Text Help Text Data Entity Type Free Form Text Document Displa…" at bounding box center [344, 115] width 689 height 213
click at [674, 10] on link "Save" at bounding box center [674, 11] width 18 height 14
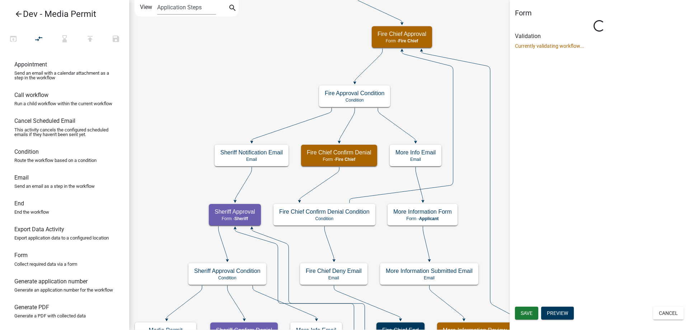
scroll to position [0, 0]
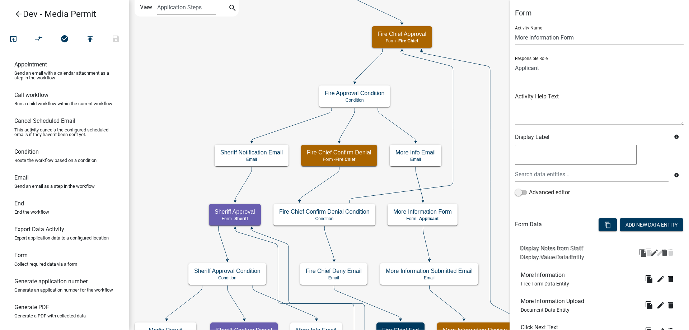
drag, startPoint x: 553, startPoint y: 304, endPoint x: 551, endPoint y: 251, distance: 52.4
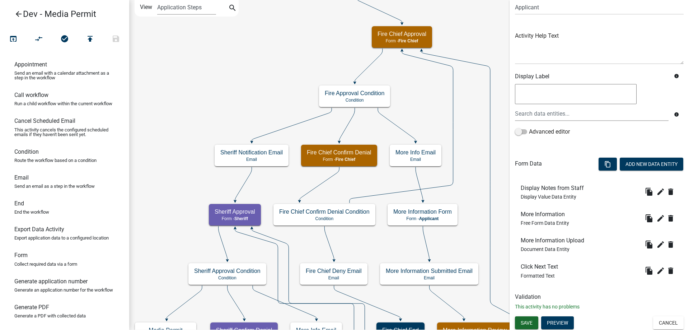
scroll to position [62, 0]
click at [528, 322] on span "Save" at bounding box center [526, 321] width 12 height 6
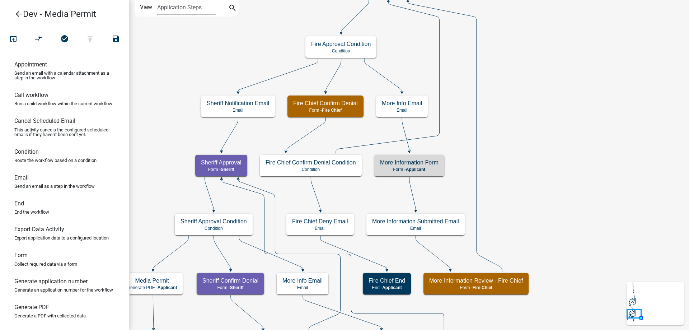
scroll to position [0, 0]
click at [589, 235] on icon "Start Start - Applicant Introduction to Media Production Permit Form - Applican…" at bounding box center [408, 236] width 559 height 472
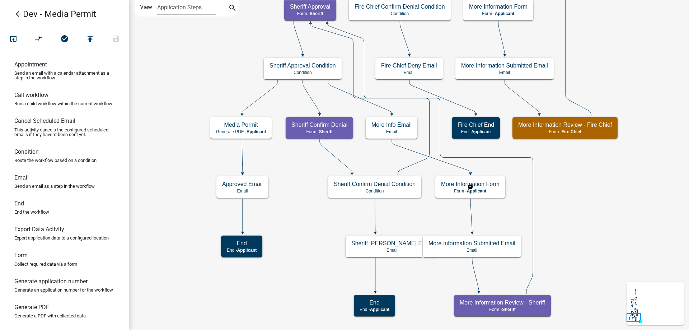
click at [444, 198] on rect at bounding box center [470, 186] width 72 height 23
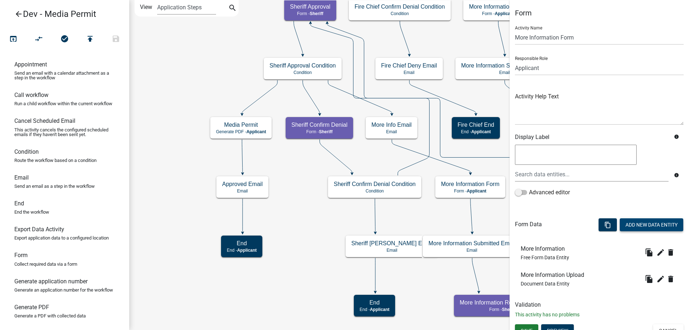
click at [637, 230] on button "Add New Data Entity" at bounding box center [650, 224] width 63 height 13
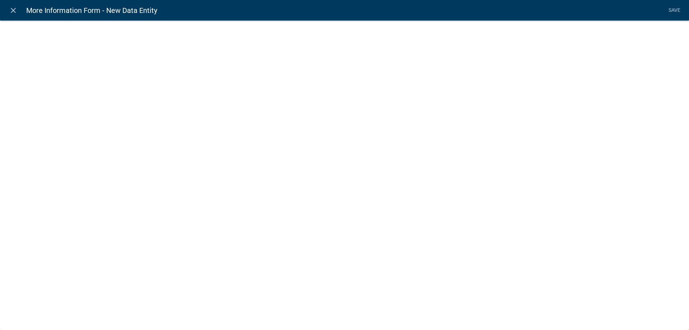
select select
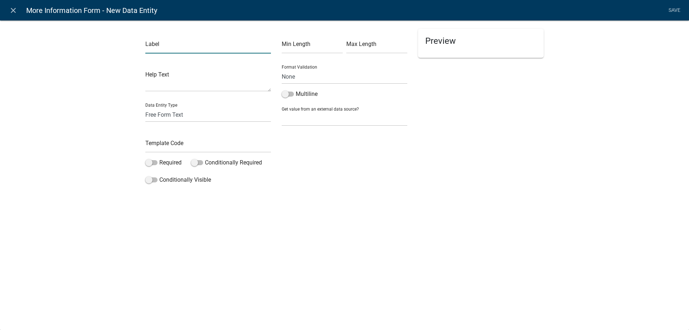
click at [155, 44] on input "text" at bounding box center [208, 46] width 126 height 15
type input "Display Notes from Staff"
click at [177, 110] on select "Free Form Text Document Display Entity Value Fee Numeric Data Date Map Sketch D…" at bounding box center [208, 114] width 126 height 15
select select "display-entity-value"
click at [145, 107] on select "Free Form Text Document Display Entity Value Fee Numeric Data Date Map Sketch D…" at bounding box center [208, 114] width 126 height 15
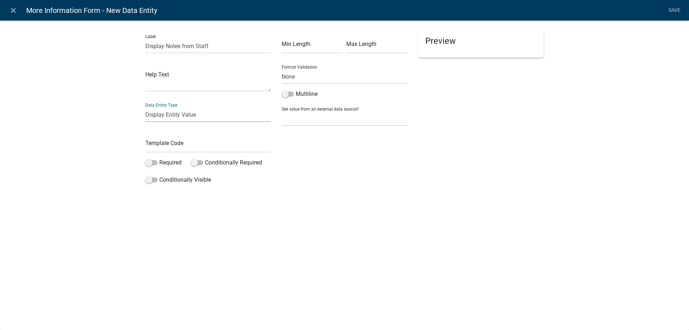
select select "display-entity-value"
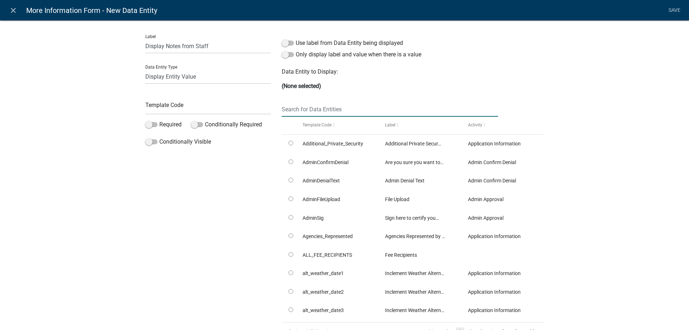
click at [337, 108] on input "text" at bounding box center [390, 109] width 216 height 15
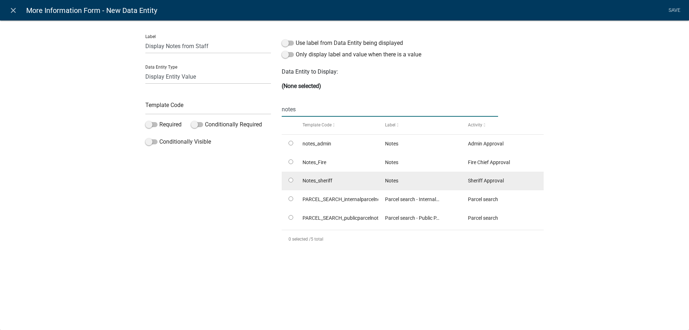
type input "notes"
click at [291, 180] on input "radio" at bounding box center [290, 180] width 5 height 5
radio input "true"
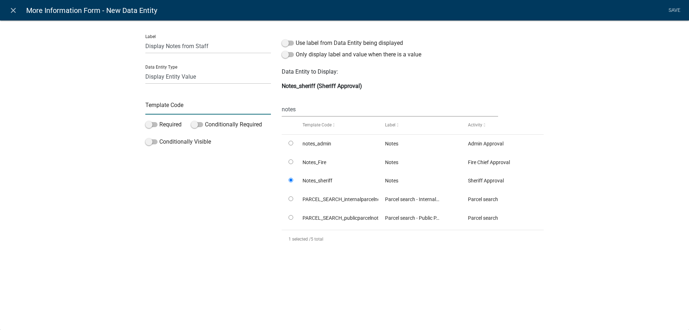
click at [208, 100] on input "text" at bounding box center [208, 107] width 126 height 15
type input "DisplayNotesSheriff"
click at [76, 112] on div "Label Display Notes from Staff Data Entity Type Free Form Text Document Display…" at bounding box center [344, 149] width 689 height 281
click at [679, 11] on link "Save" at bounding box center [674, 11] width 18 height 14
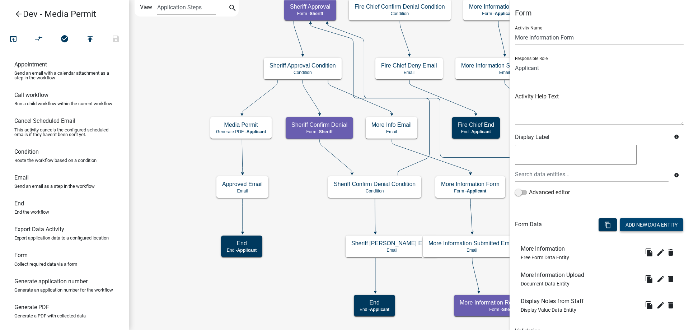
click at [631, 224] on button "Add New Data Entity" at bounding box center [650, 224] width 63 height 13
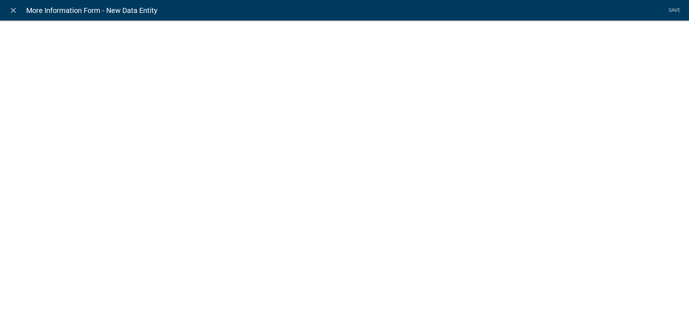
select select
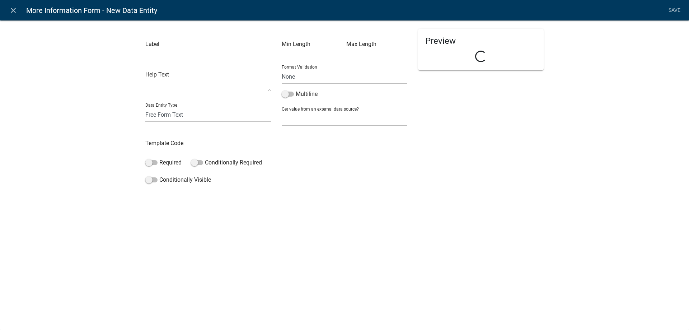
drag, startPoint x: 202, startPoint y: 35, endPoint x: 197, endPoint y: 46, distance: 12.1
click at [198, 44] on div "Label" at bounding box center [208, 41] width 126 height 25
click at [197, 46] on input "text" at bounding box center [208, 46] width 126 height 15
type input "Click Next Text"
click at [195, 142] on input "text" at bounding box center [208, 145] width 126 height 15
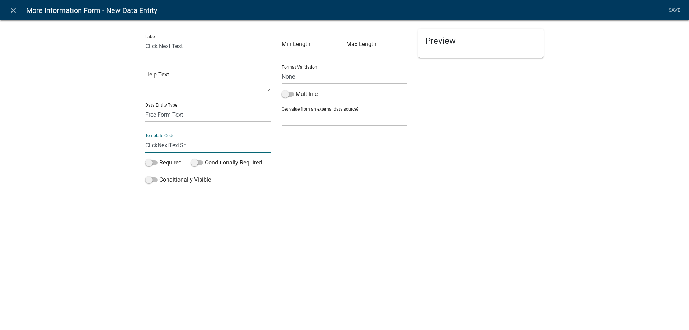
type input "ClickNextTextSheriff"
click at [180, 121] on select "Free Form Text Document Display Entity Value Fee Numeric Data Date Map Sketch D…" at bounding box center [208, 114] width 126 height 15
select select "rich-text"
click at [145, 107] on select "Free Form Text Document Display Entity Value Fee Numeric Data Date Map Sketch D…" at bounding box center [208, 114] width 126 height 15
select select "rich-text"
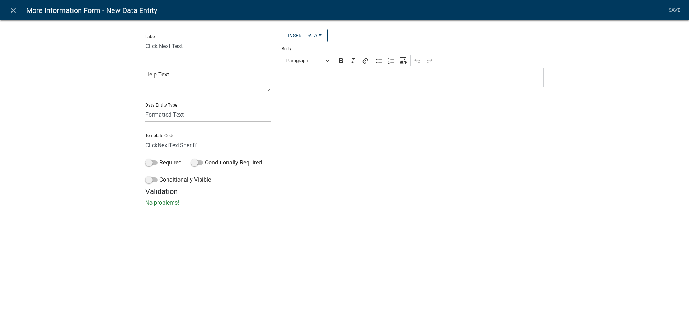
click at [321, 79] on p "Editor editing area: main. Press Alt+0 for help." at bounding box center [412, 77] width 254 height 9
click at [309, 52] on div "Body Rich Text Editor Paragraph Bold Italic Link Bulleted List Numbered List Up…" at bounding box center [413, 65] width 262 height 43
click at [307, 61] on span "Paragraph" at bounding box center [304, 60] width 37 height 9
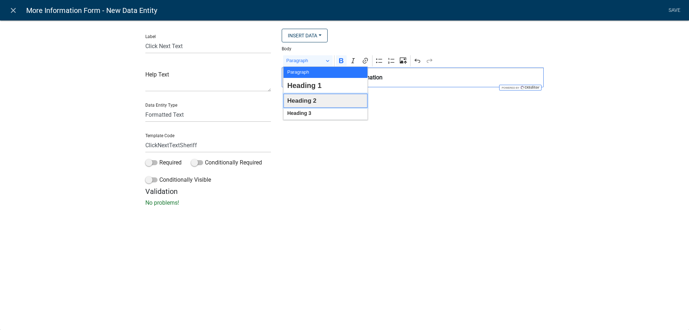
click at [306, 100] on span "Heading 2" at bounding box center [301, 100] width 29 height 11
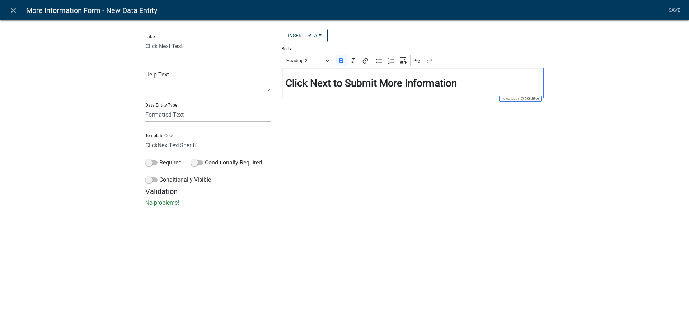
click at [389, 171] on div "Insert Data Additional Private Security? Are you sure you want to deny this app…" at bounding box center [412, 108] width 273 height 158
click at [669, 9] on link "Save" at bounding box center [674, 11] width 18 height 14
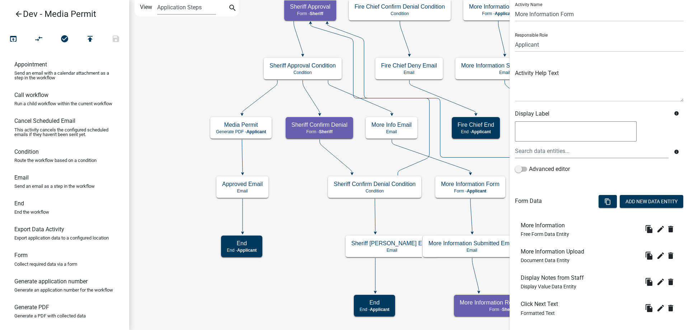
scroll to position [36, 0]
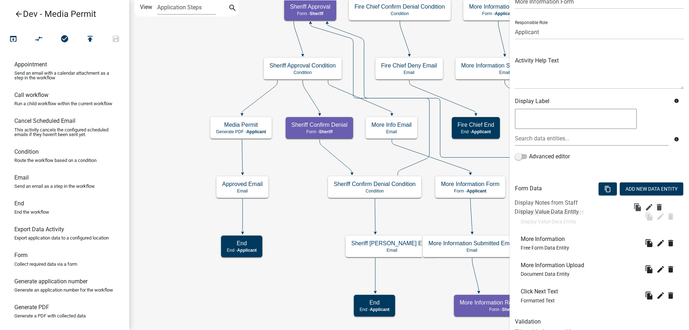
drag, startPoint x: 561, startPoint y: 272, endPoint x: 554, endPoint y: 208, distance: 64.2
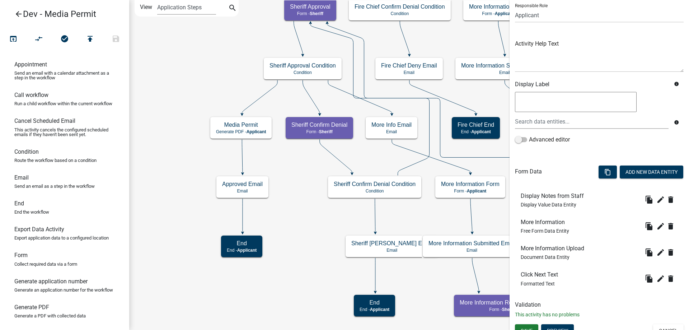
scroll to position [62, 0]
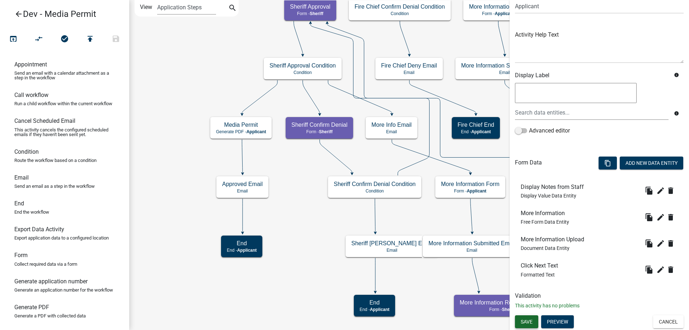
click at [530, 322] on span "Save" at bounding box center [526, 321] width 12 height 6
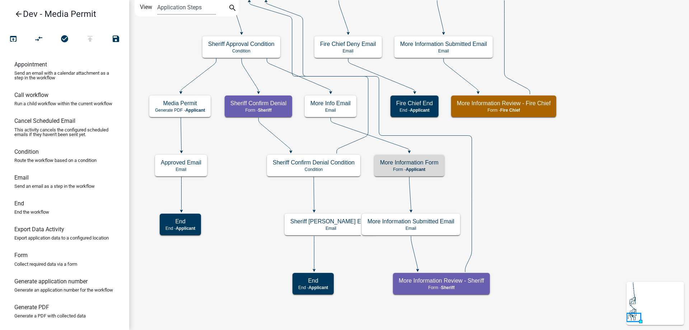
scroll to position [0, 0]
click at [355, 277] on icon "Start Start - Applicant Introduction to Media Production Permit Form - Applican…" at bounding box center [408, 164] width 559 height 329
click at [16, 11] on icon "arrow_back" at bounding box center [18, 15] width 9 height 10
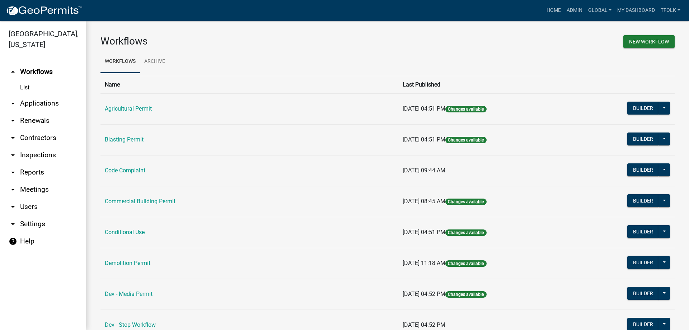
scroll to position [72, 0]
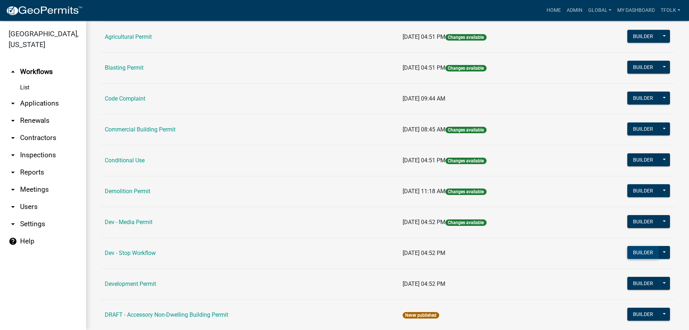
click at [636, 249] on button "Builder" at bounding box center [643, 252] width 32 height 13
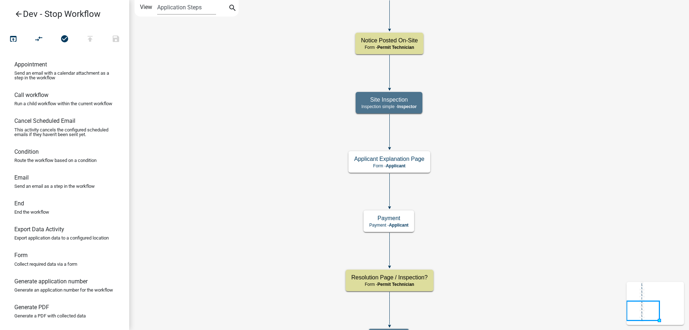
click at [22, 16] on icon "arrow_back" at bounding box center [18, 15] width 9 height 10
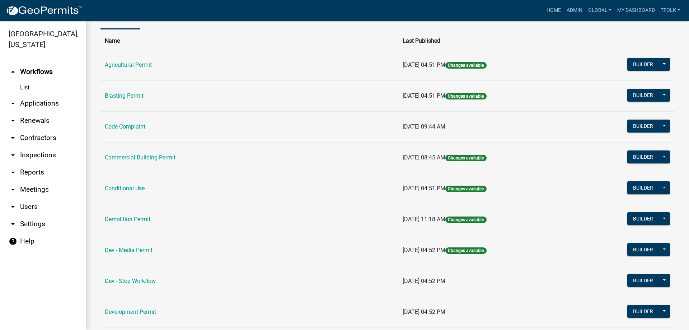
scroll to position [72, 0]
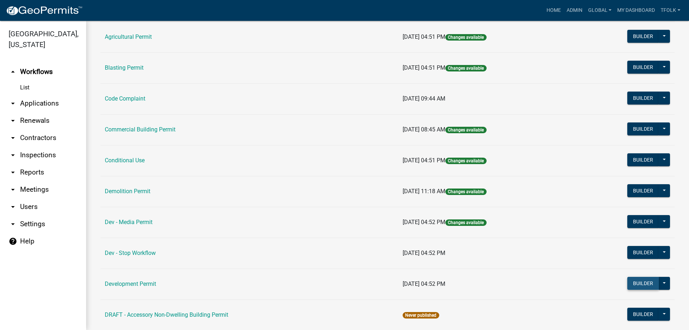
click at [630, 278] on button "Builder" at bounding box center [643, 283] width 32 height 13
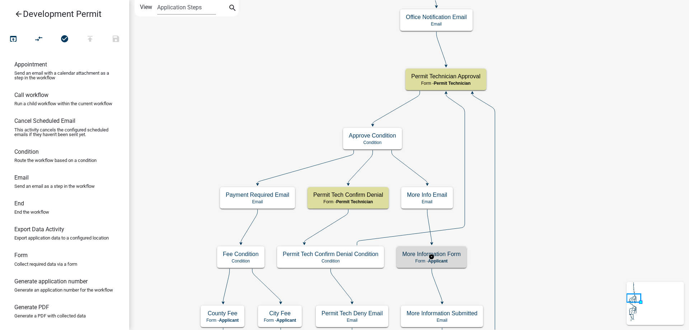
click at [422, 258] on p "Form - Applicant" at bounding box center [431, 260] width 58 height 5
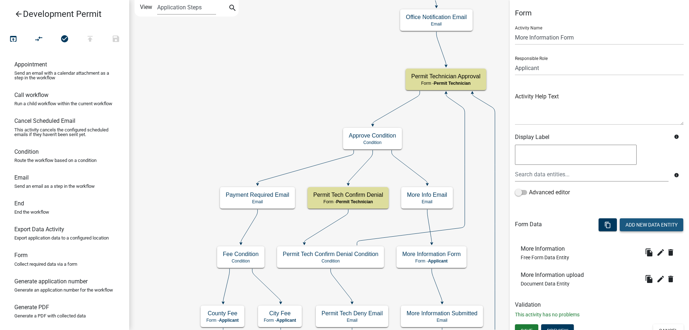
click at [619, 227] on button "Add New Data Entity" at bounding box center [650, 224] width 63 height 13
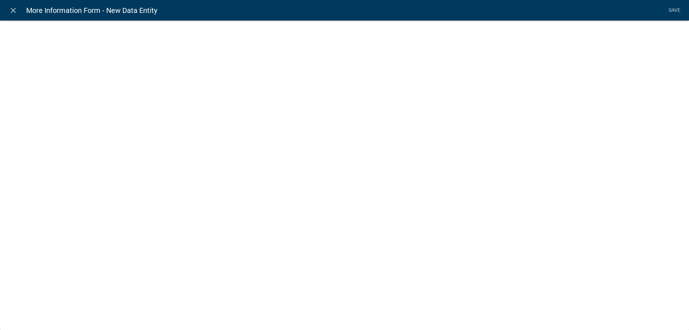
select select
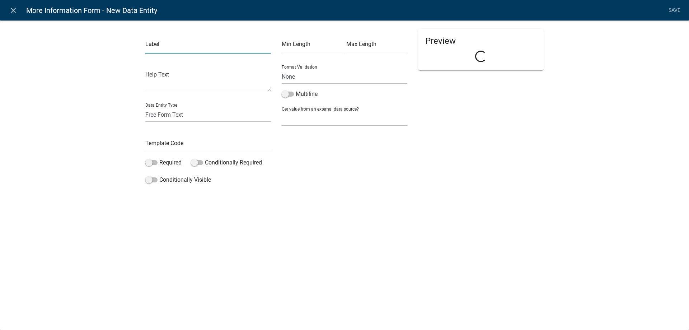
click at [155, 51] on input "text" at bounding box center [208, 46] width 126 height 15
type input "Display Notes from Staff"
click at [180, 117] on select "Free Form Text Document Display Entity Value Fee Numeric Data Date Map Sketch D…" at bounding box center [208, 114] width 126 height 15
select select "display-entity-value"
click at [145, 107] on select "Free Form Text Document Display Entity Value Fee Numeric Data Date Map Sketch D…" at bounding box center [208, 114] width 126 height 15
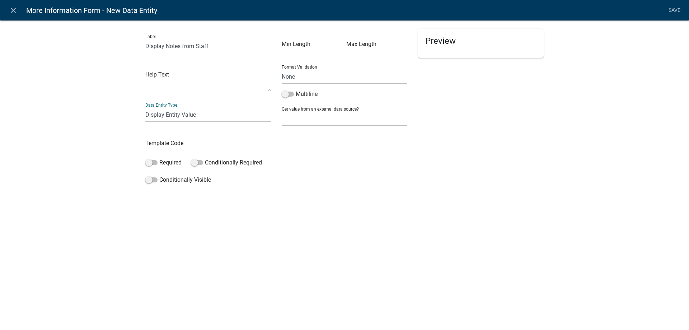
select select "display-entity-value"
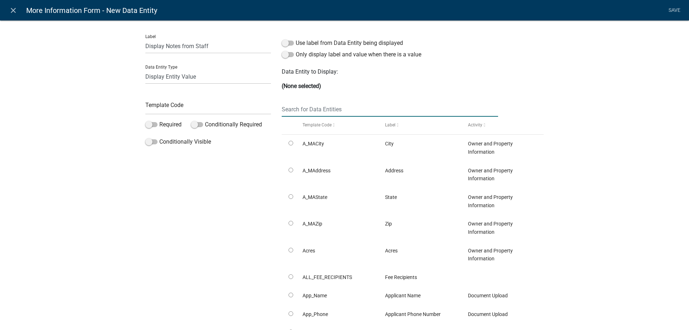
click at [312, 112] on input "text" at bounding box center [390, 109] width 216 height 15
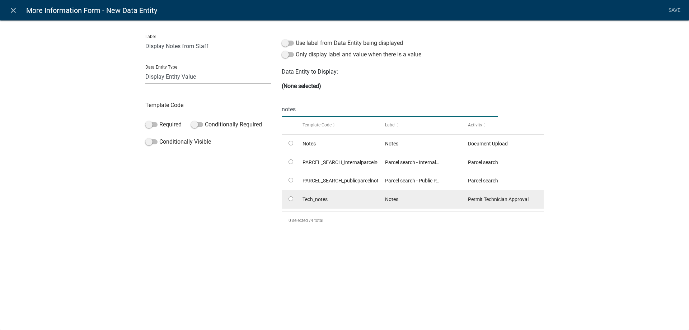
type input "notes"
click at [289, 199] on input "radio" at bounding box center [290, 198] width 5 height 5
radio input "true"
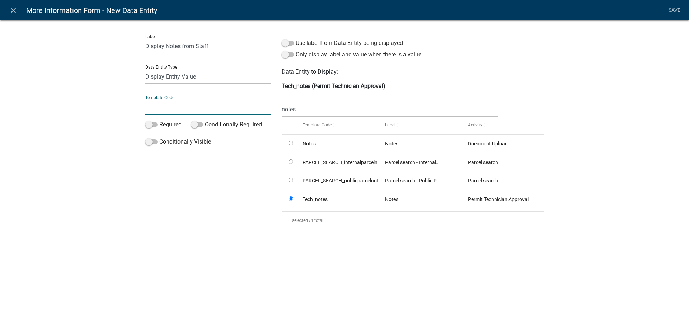
click at [204, 113] on input "text" at bounding box center [208, 107] width 126 height 15
type input "DisplayTechNotes"
click at [46, 119] on div "Label Display Notes from Staff Data Entity Type Free Form Text Document Display…" at bounding box center [344, 130] width 689 height 242
click at [673, 11] on link "Save" at bounding box center [674, 11] width 18 height 14
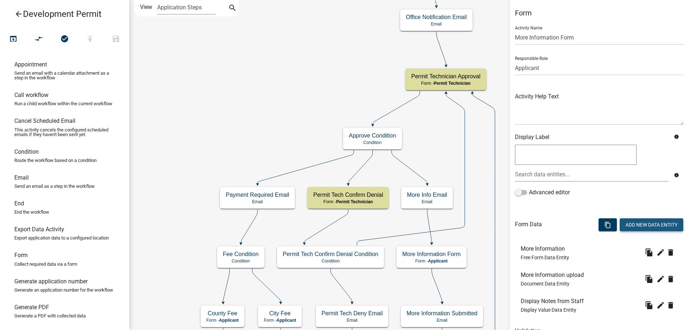
click at [625, 228] on button "Add New Data Entity" at bounding box center [650, 224] width 63 height 13
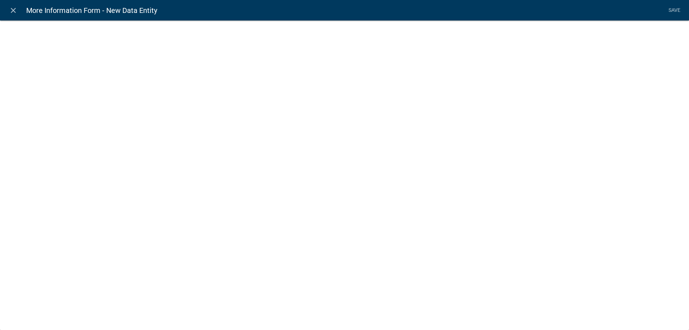
select select
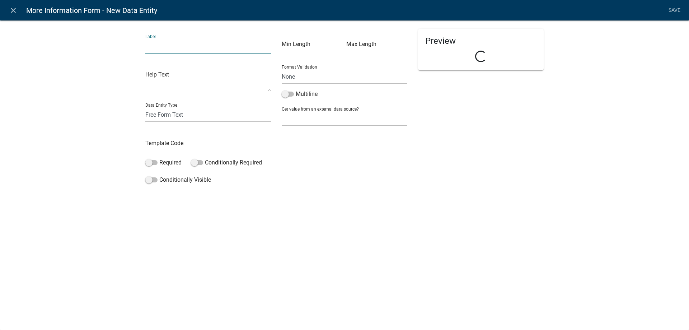
click at [169, 52] on input "text" at bounding box center [208, 46] width 126 height 15
type input "Click Next Text"
click at [165, 142] on input "text" at bounding box center [208, 145] width 126 height 15
click at [202, 145] on input "ClickNextText" at bounding box center [208, 145] width 126 height 15
type input "ClickNextTextTech"
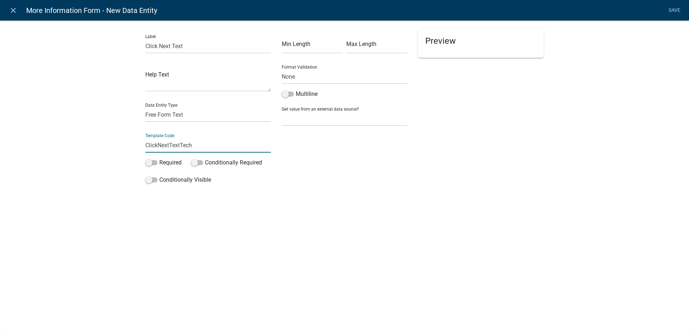
click at [191, 125] on div "Label Click Next Text Help Text Data Entity Type Free Form Text Document Displa…" at bounding box center [208, 108] width 136 height 158
click at [189, 104] on div "Data Entity Type Free Form Text Document Display Entity Value Fee Numeric Data …" at bounding box center [208, 109] width 126 height 25
click at [186, 108] on select "Free Form Text Document Display Entity Value Fee Numeric Data Date Map Sketch D…" at bounding box center [208, 114] width 126 height 15
select select "rich-text"
click at [145, 107] on select "Free Form Text Document Display Entity Value Fee Numeric Data Date Map Sketch D…" at bounding box center [208, 114] width 126 height 15
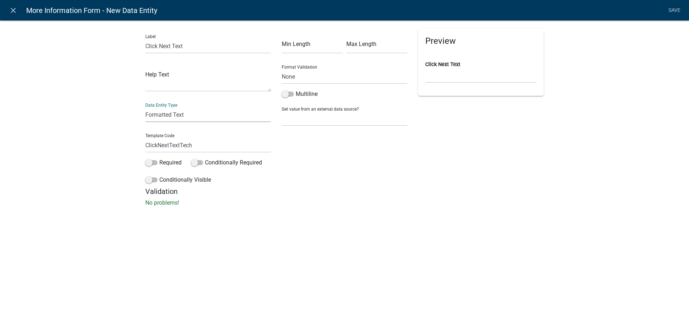
select select "rich-text"
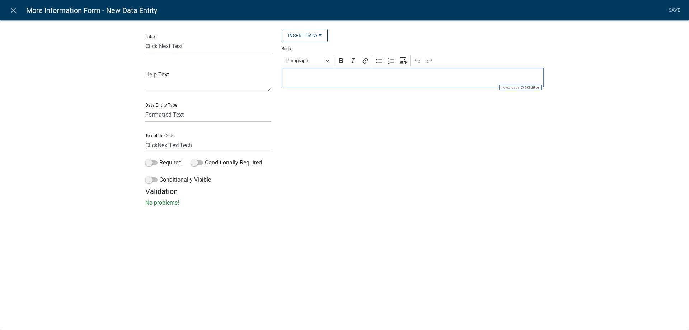
click at [315, 79] on p "Editor editing area: main. Press Alt+0 for help." at bounding box center [412, 77] width 254 height 9
click at [308, 67] on div "Paragraph Bold Italic Link Bulleted List Numbered List Upload image from comput…" at bounding box center [412, 61] width 259 height 14
click at [311, 60] on span "Paragraph" at bounding box center [304, 60] width 37 height 9
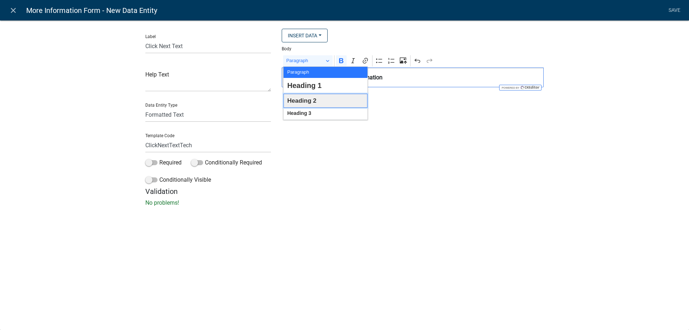
click at [309, 103] on span "Heading 2" at bounding box center [301, 100] width 29 height 11
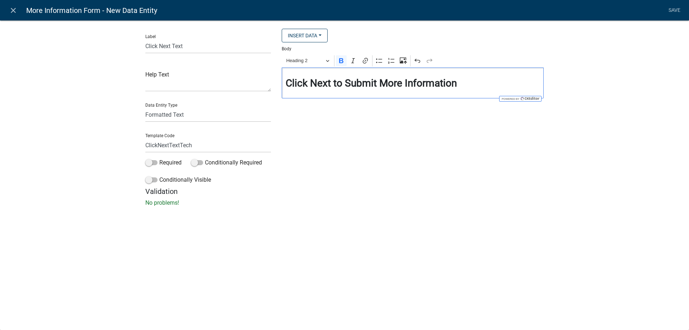
click at [385, 155] on div "Insert Data City Address State Zip Acres Fee Recipients Applicant Name Applican…" at bounding box center [412, 108] width 273 height 158
click at [677, 12] on link "Save" at bounding box center [674, 11] width 18 height 14
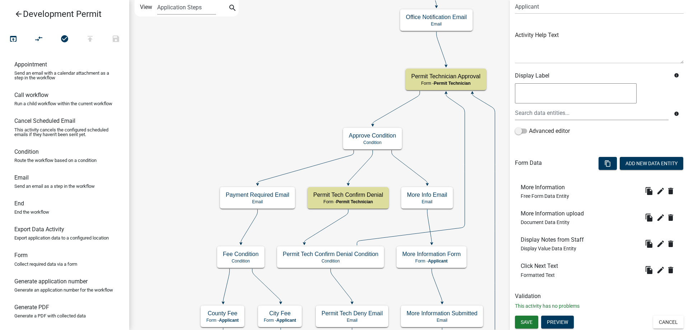
scroll to position [62, 0]
drag, startPoint x: 556, startPoint y: 245, endPoint x: 555, endPoint y: 180, distance: 64.9
click at [527, 321] on span "Save" at bounding box center [526, 321] width 12 height 6
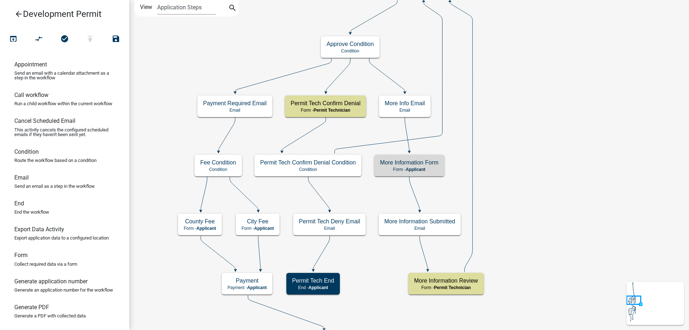
scroll to position [0, 0]
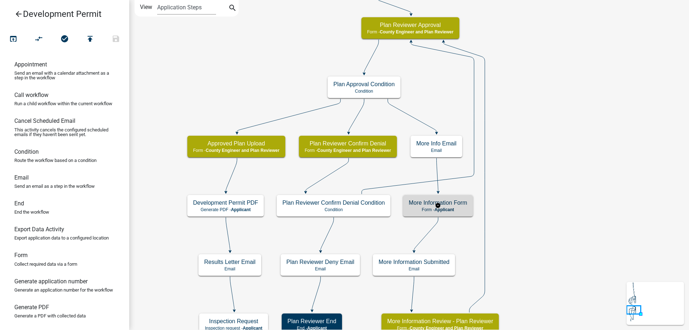
click at [428, 204] on h5 "More Information Form" at bounding box center [438, 202] width 58 height 7
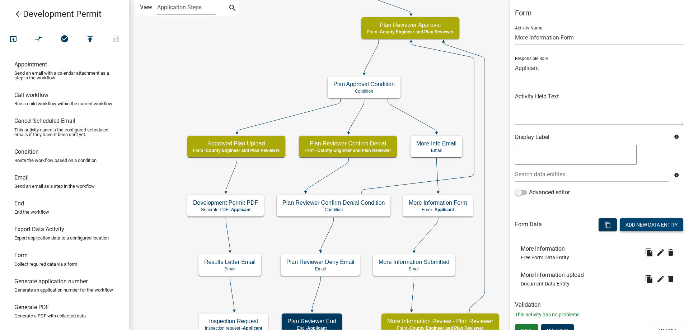
click at [627, 220] on button "Add New Data Entity" at bounding box center [650, 224] width 63 height 13
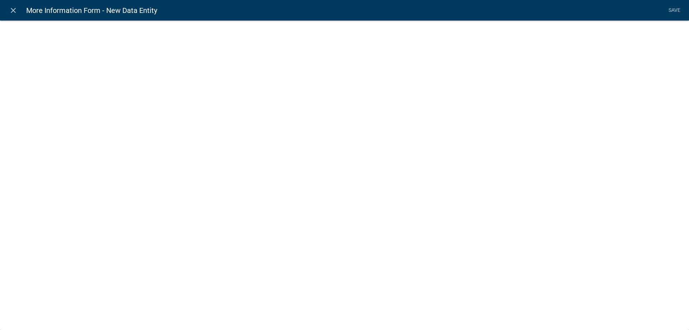
select select
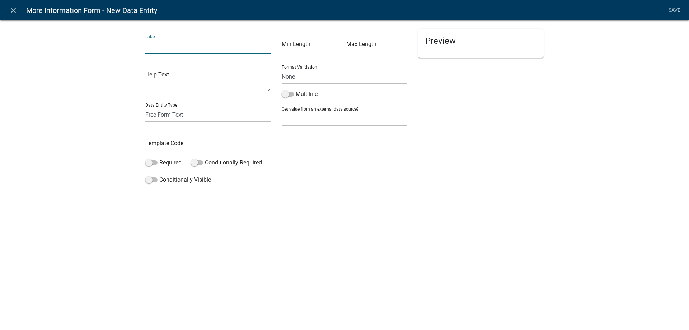
click at [170, 53] on input "text" at bounding box center [208, 46] width 126 height 15
type input "Display Notes from Staff"
click at [204, 115] on select "Free Form Text Document Display Entity Value Fee Numeric Data Date Map Sketch D…" at bounding box center [208, 114] width 126 height 15
select select "display-entity-value"
click at [145, 107] on select "Free Form Text Document Display Entity Value Fee Numeric Data Date Map Sketch D…" at bounding box center [208, 114] width 126 height 15
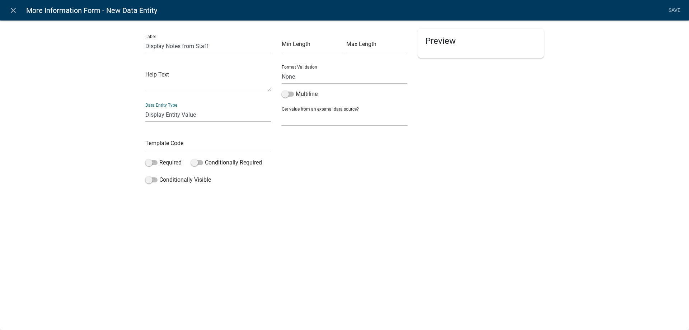
select select "display-entity-value"
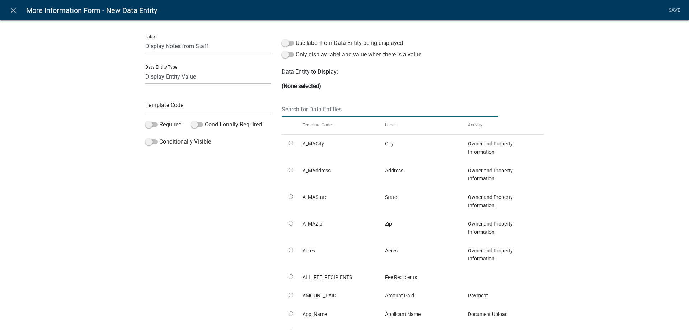
click at [313, 104] on input "text" at bounding box center [390, 109] width 216 height 15
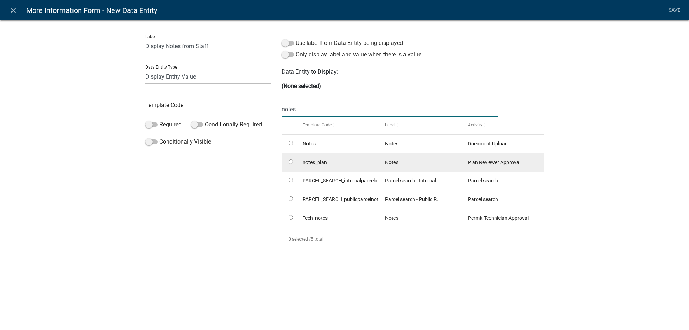
type input "notes"
click at [292, 164] on datatable-body-cell at bounding box center [289, 162] width 14 height 19
radio input "true"
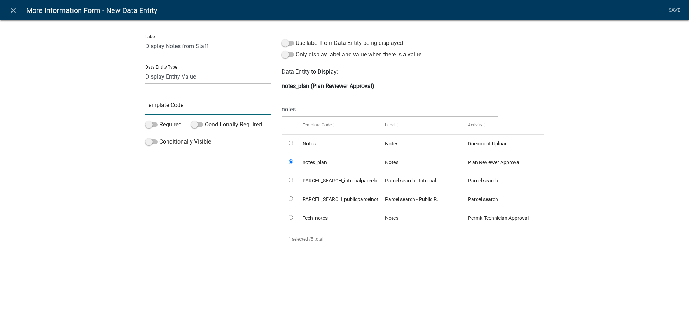
click at [192, 100] on input "text" at bounding box center [208, 107] width 126 height 15
type input "DisplayNotesPlan"
click at [90, 131] on div "Label Display Notes from Staff Data Entity Type Free Form Text Document Display…" at bounding box center [344, 139] width 689 height 261
click at [676, 9] on link "Save" at bounding box center [674, 11] width 18 height 14
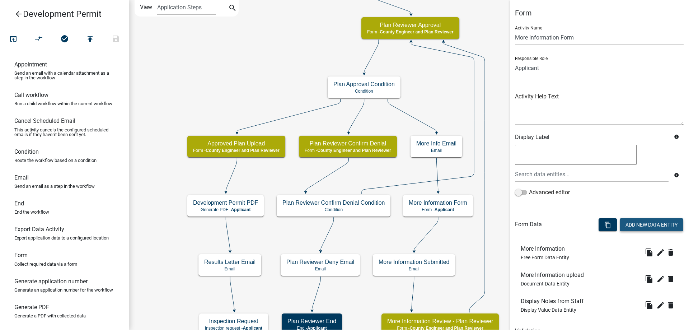
click at [639, 223] on button "Add New Data Entity" at bounding box center [650, 224] width 63 height 13
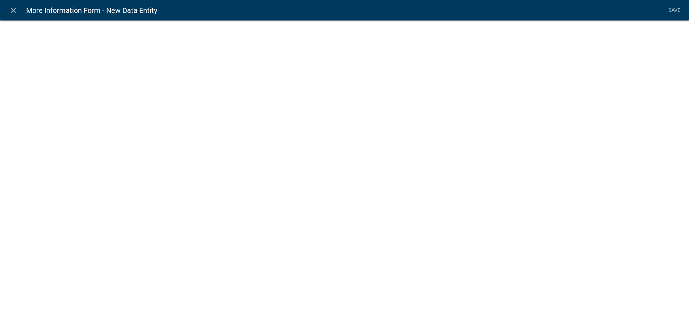
select select
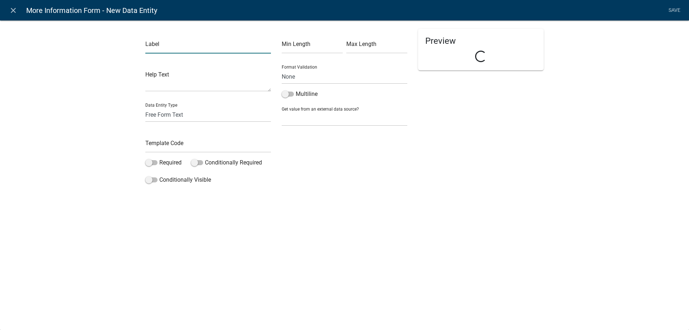
click at [184, 44] on input "text" at bounding box center [208, 46] width 126 height 15
type input "Click Next Text"
click at [180, 141] on input "text" at bounding box center [208, 145] width 126 height 15
type input "ClickNextTextPlanReview"
click at [188, 100] on div "Data Entity Type Free Form Text Document Display Entity Value Fee Numeric Data …" at bounding box center [208, 109] width 126 height 25
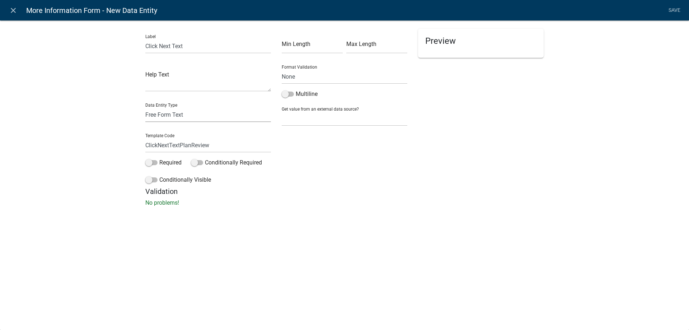
click at [187, 107] on select "Free Form Text Document Display Entity Value Fee Numeric Data Date Map Sketch D…" at bounding box center [208, 114] width 126 height 15
select select "rich-text"
click at [145, 107] on select "Free Form Text Document Display Entity Value Fee Numeric Data Date Map Sketch D…" at bounding box center [208, 114] width 126 height 15
select select "rich-text"
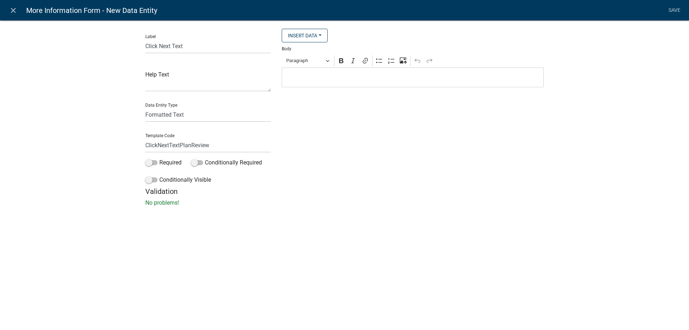
click at [325, 72] on div "Editor editing area: main. Press Alt+0 for help." at bounding box center [413, 77] width 262 height 20
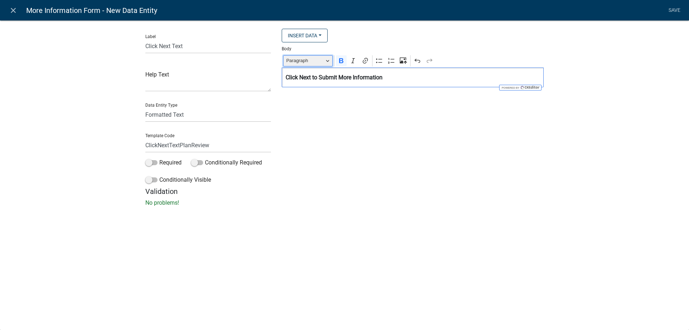
click at [323, 65] on span "Paragraph" at bounding box center [304, 60] width 37 height 9
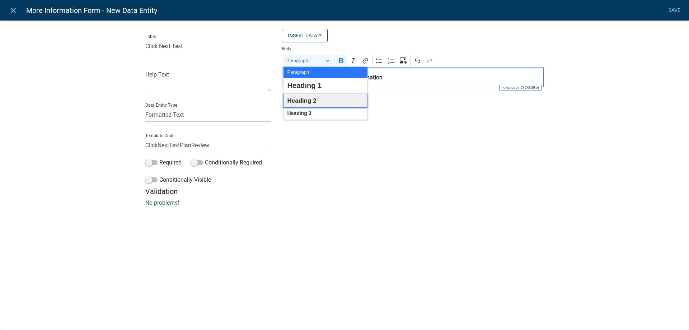
click at [310, 101] on span "Heading 2" at bounding box center [301, 100] width 29 height 11
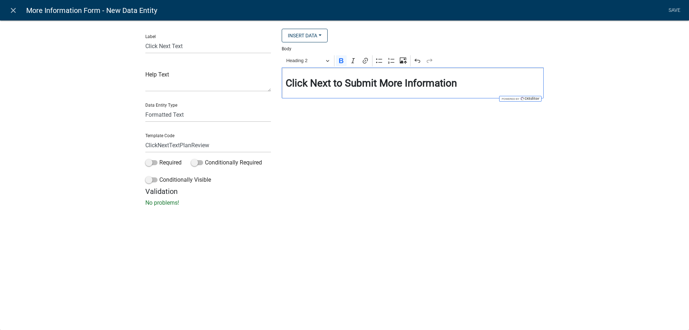
click at [393, 174] on div "Insert Data City Address State Zip Acres Fee Recipients Amount Paid Applicant N…" at bounding box center [412, 108] width 273 height 158
click at [670, 8] on link "Save" at bounding box center [674, 11] width 18 height 14
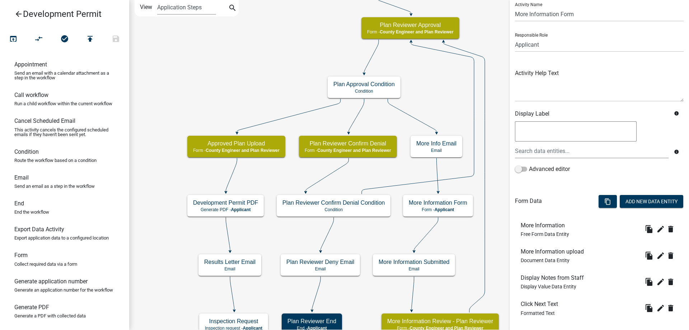
scroll to position [36, 0]
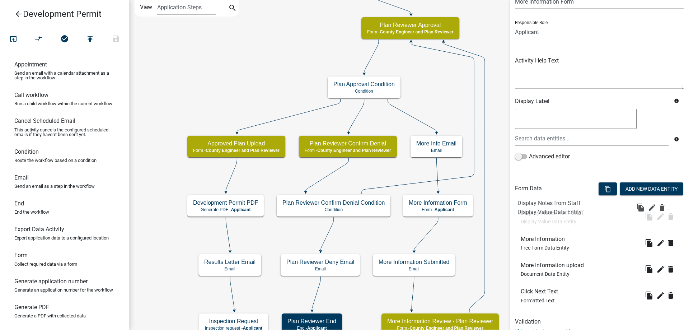
drag, startPoint x: 554, startPoint y: 271, endPoint x: 551, endPoint y: 208, distance: 62.5
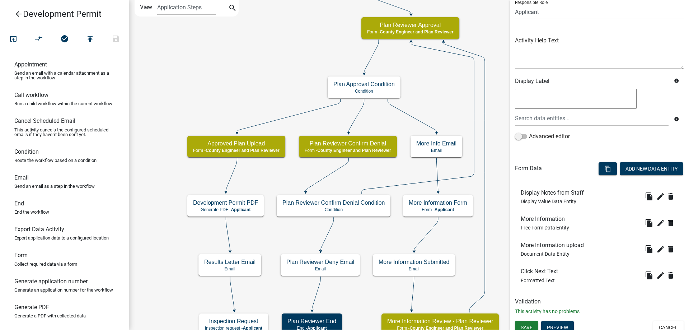
scroll to position [62, 0]
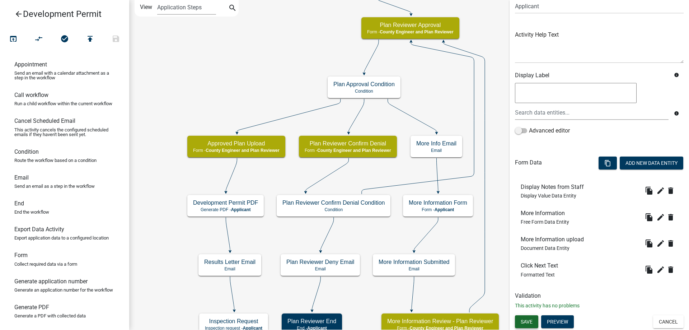
click at [530, 318] on button "Save" at bounding box center [526, 321] width 23 height 13
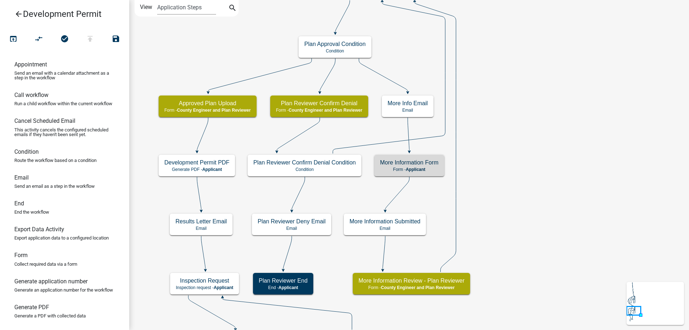
scroll to position [0, 0]
click at [561, 256] on icon "Start Start - Applicant Parcel search Parcel search - Applicant Document Upload…" at bounding box center [408, 295] width 559 height 591
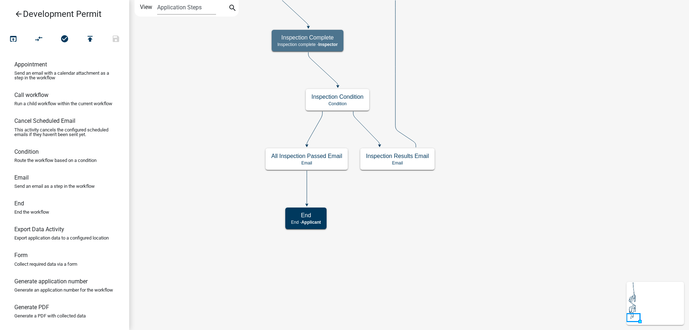
click at [14, 11] on icon "arrow_back" at bounding box center [18, 15] width 9 height 10
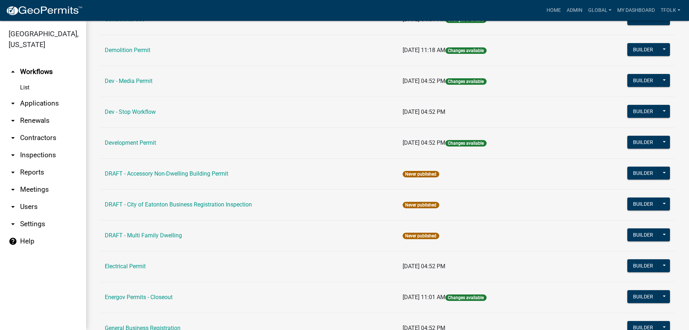
scroll to position [251, 0]
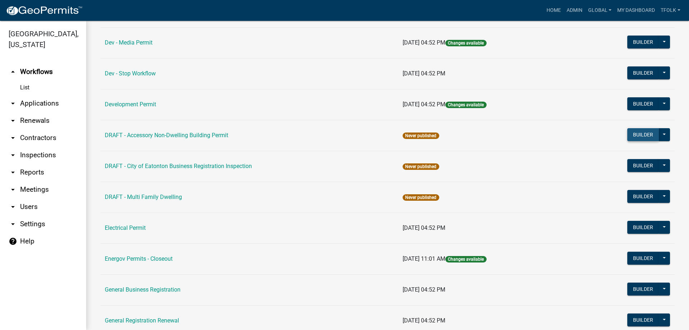
click at [644, 138] on button "Builder" at bounding box center [643, 134] width 32 height 13
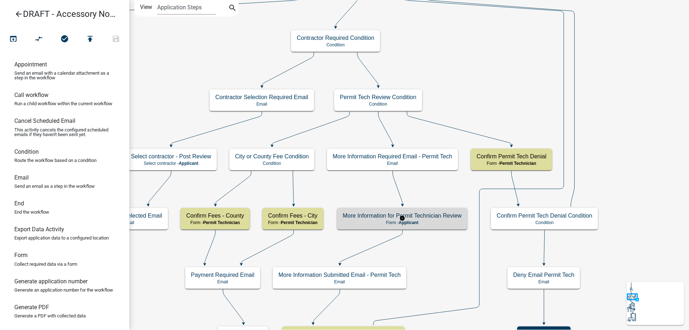
click at [352, 214] on h5 "More Information for Permit Technician Review" at bounding box center [402, 215] width 119 height 7
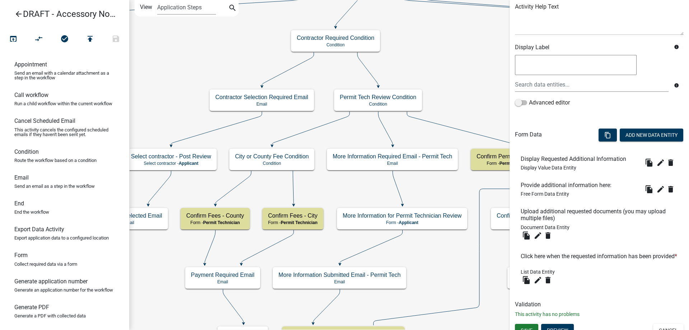
scroll to position [98, 0]
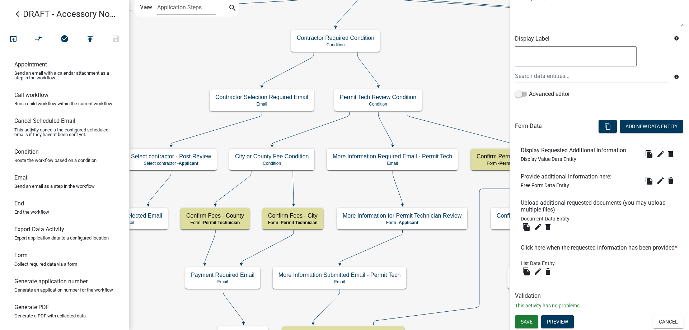
click at [20, 12] on icon "arrow_back" at bounding box center [18, 15] width 9 height 10
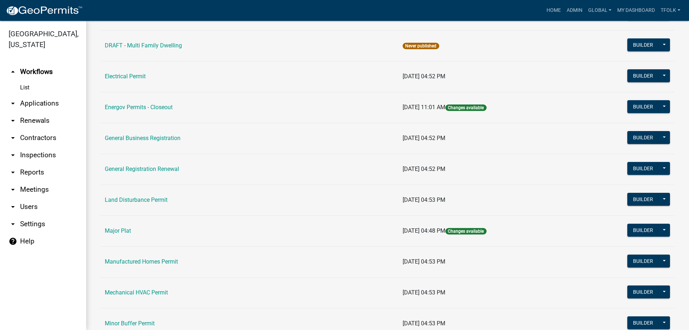
scroll to position [395, 0]
